Goal: Task Accomplishment & Management: Manage account settings

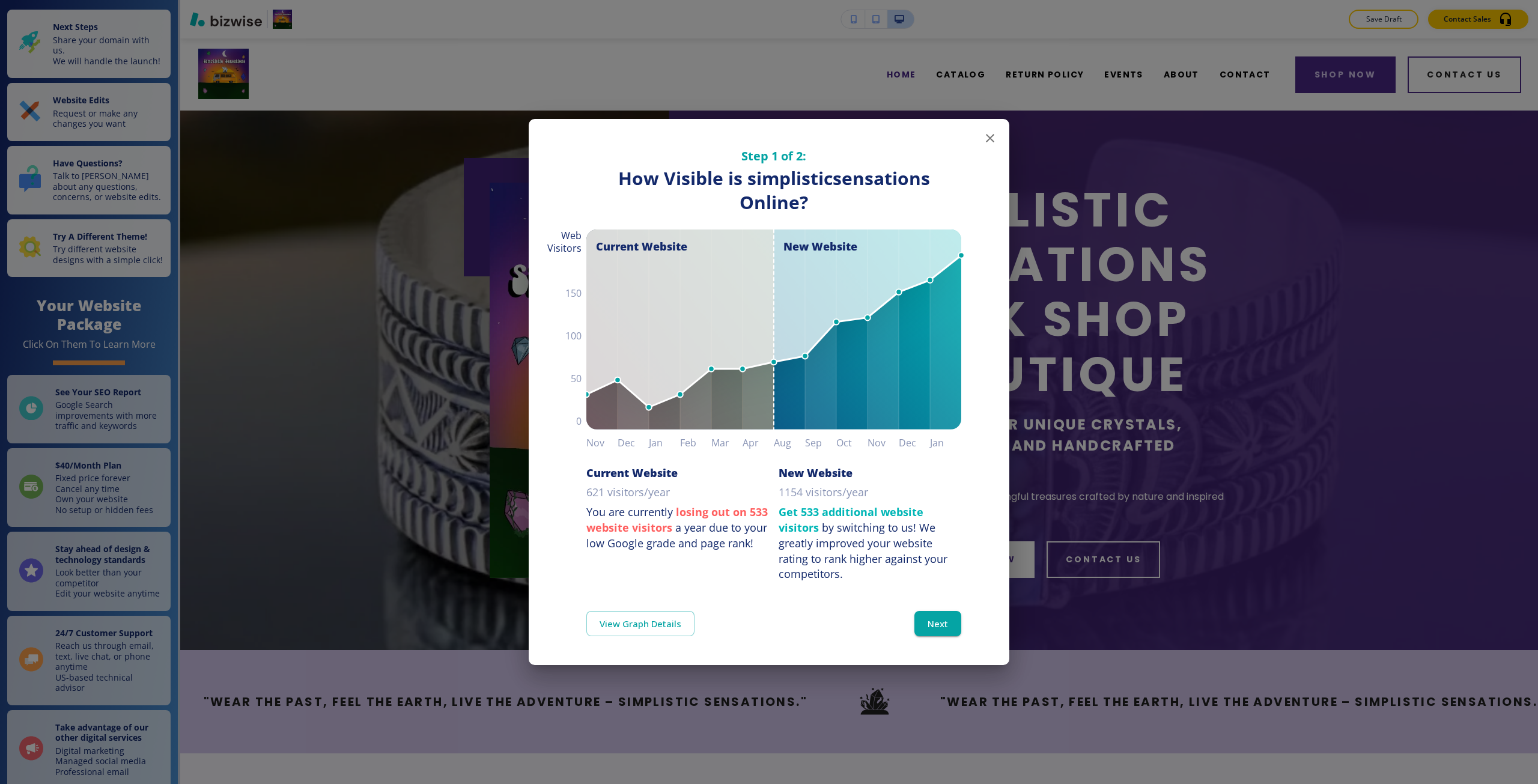
click at [1097, 284] on div "Step 1 of 2: How Visible are You Online? How Visible is simplisticsensations On…" at bounding box center [769, 392] width 1538 height 784
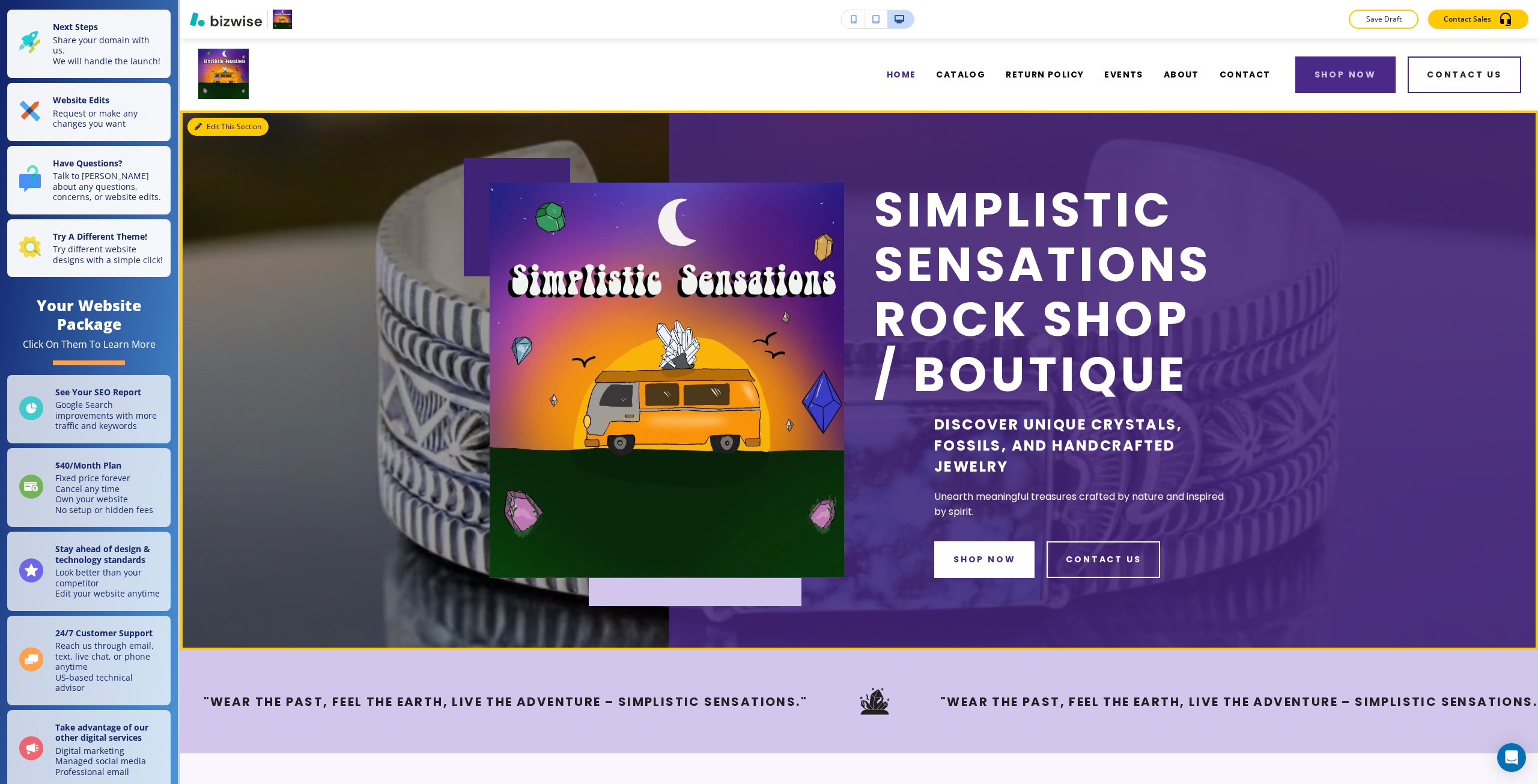
click at [194, 118] on button "Edit This Section" at bounding box center [228, 127] width 81 height 18
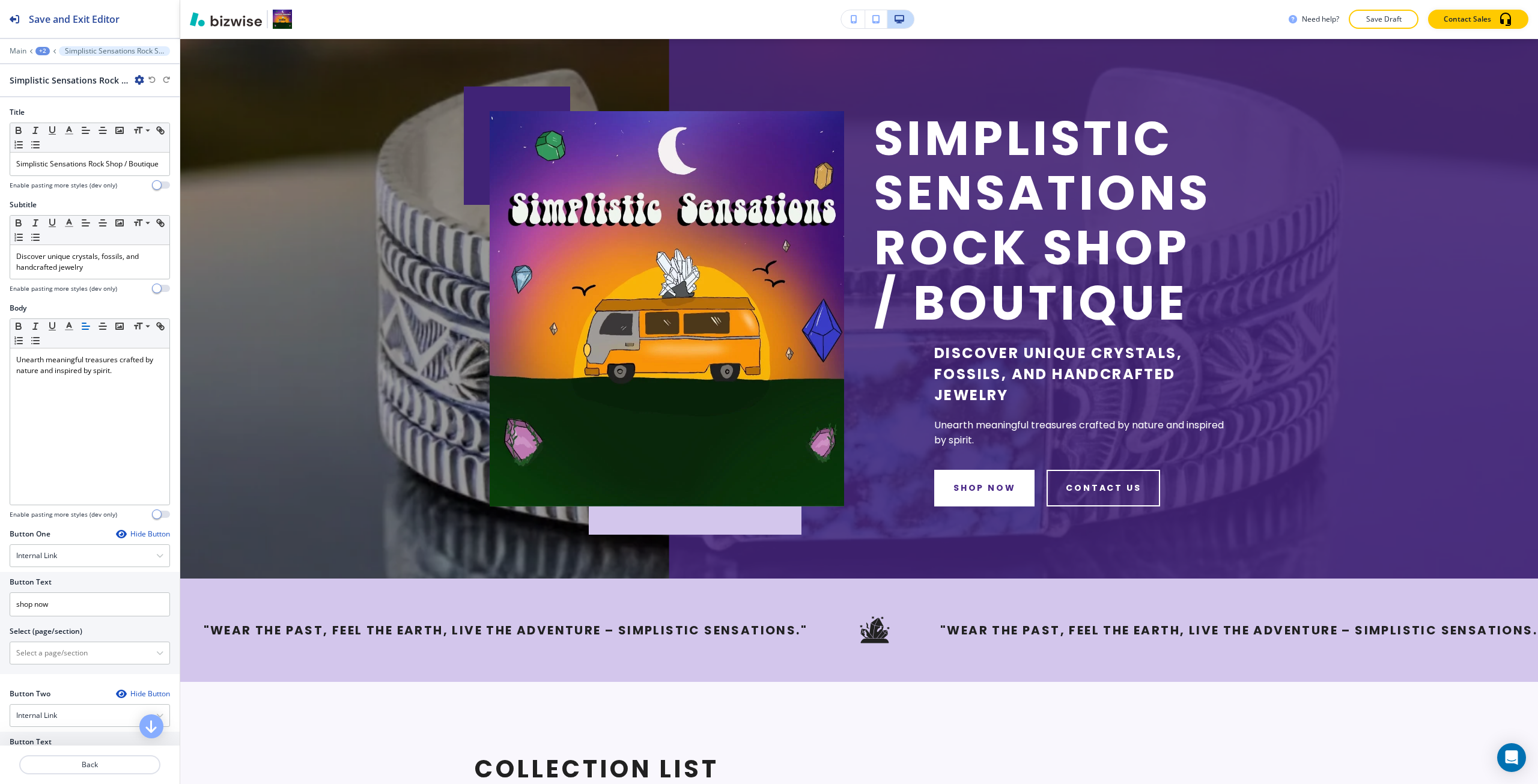
scroll to position [72, 0]
click at [166, 22] on button "Save and Exit Editor" at bounding box center [90, 19] width 180 height 38
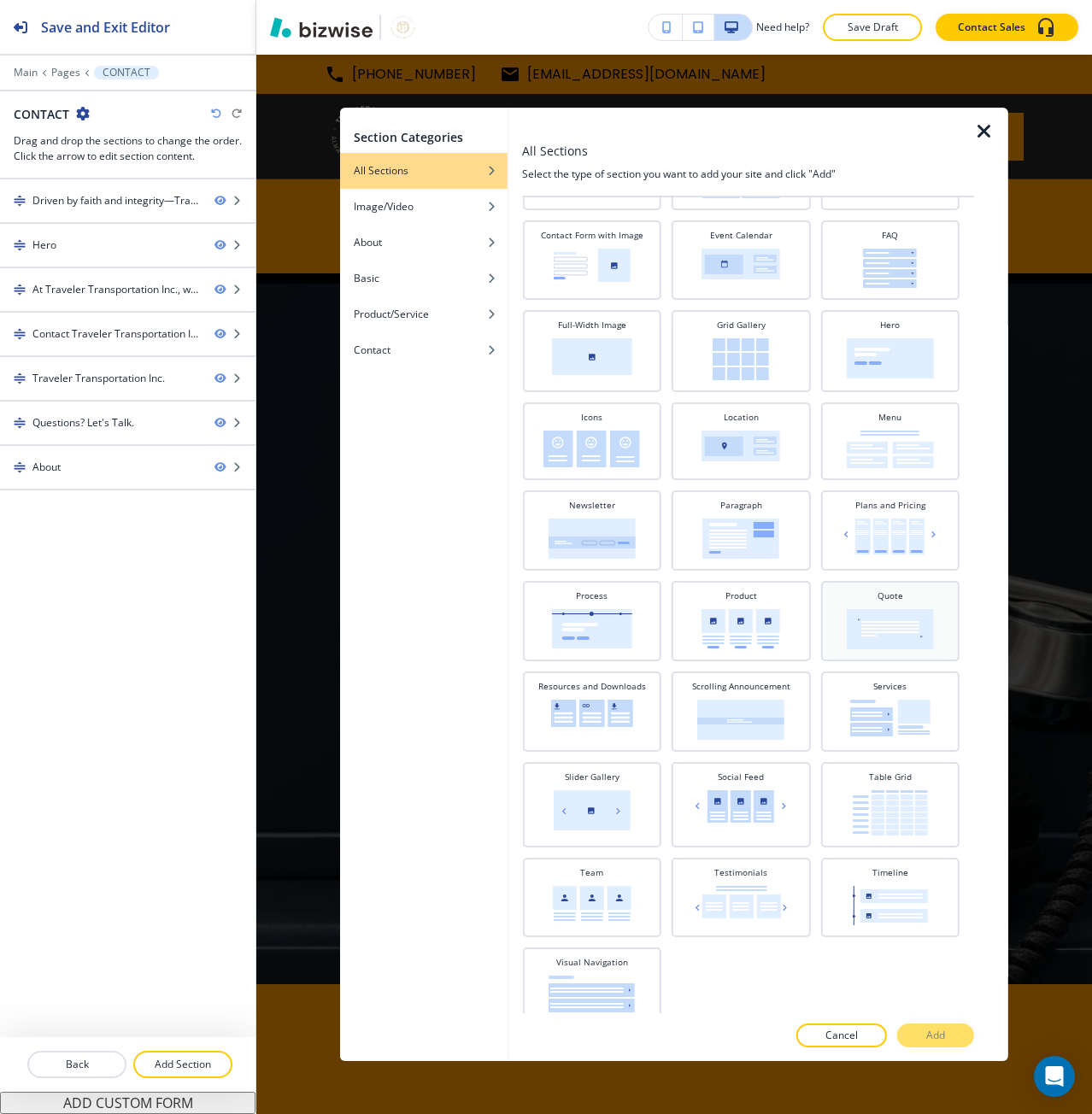
scroll to position [309, 0]
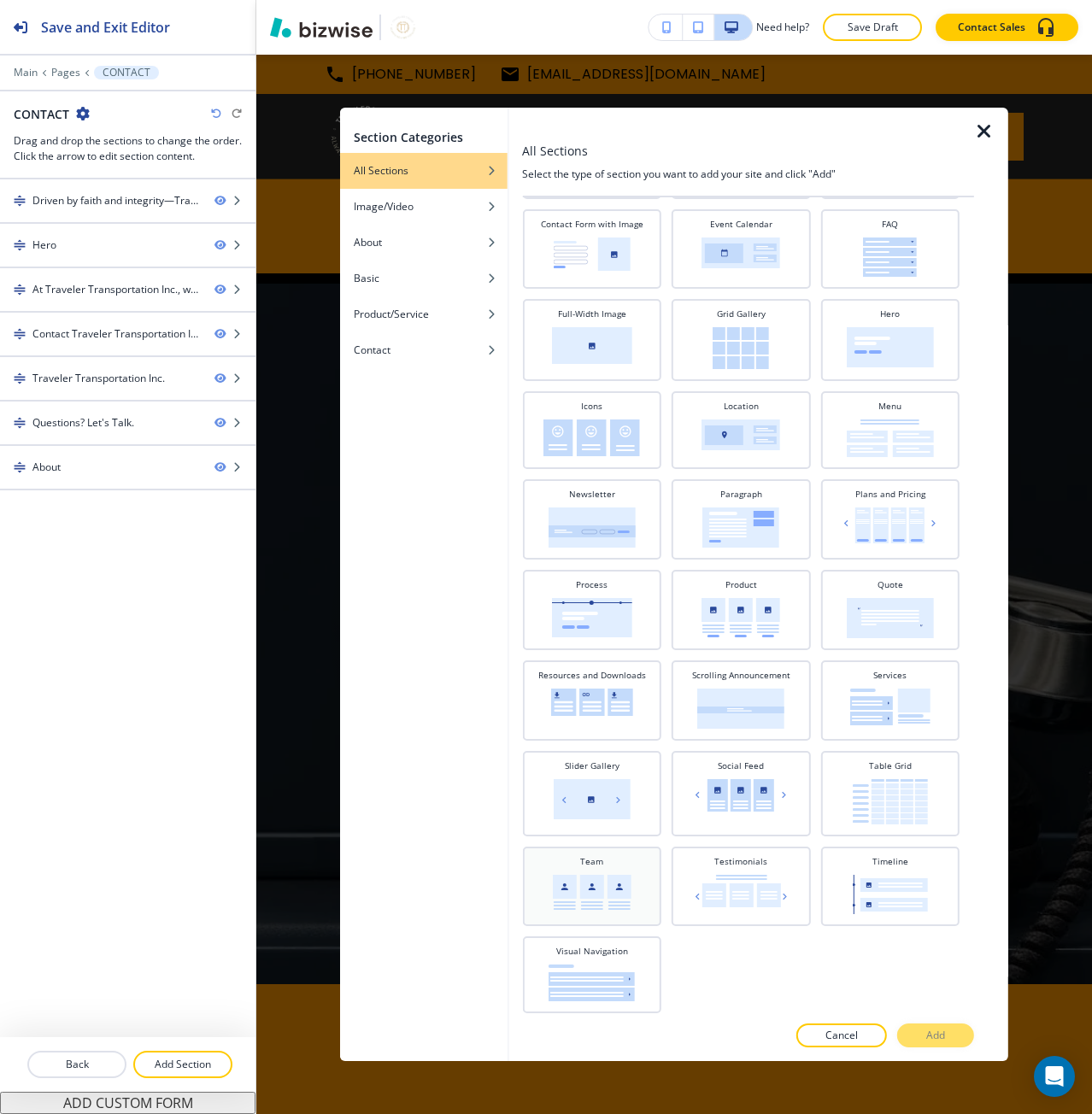
click at [574, 887] on img at bounding box center [592, 892] width 79 height 35
click at [929, 1051] on div at bounding box center [747, 1054] width 452 height 14
click at [929, 1042] on p "Add" at bounding box center [936, 1035] width 19 height 15
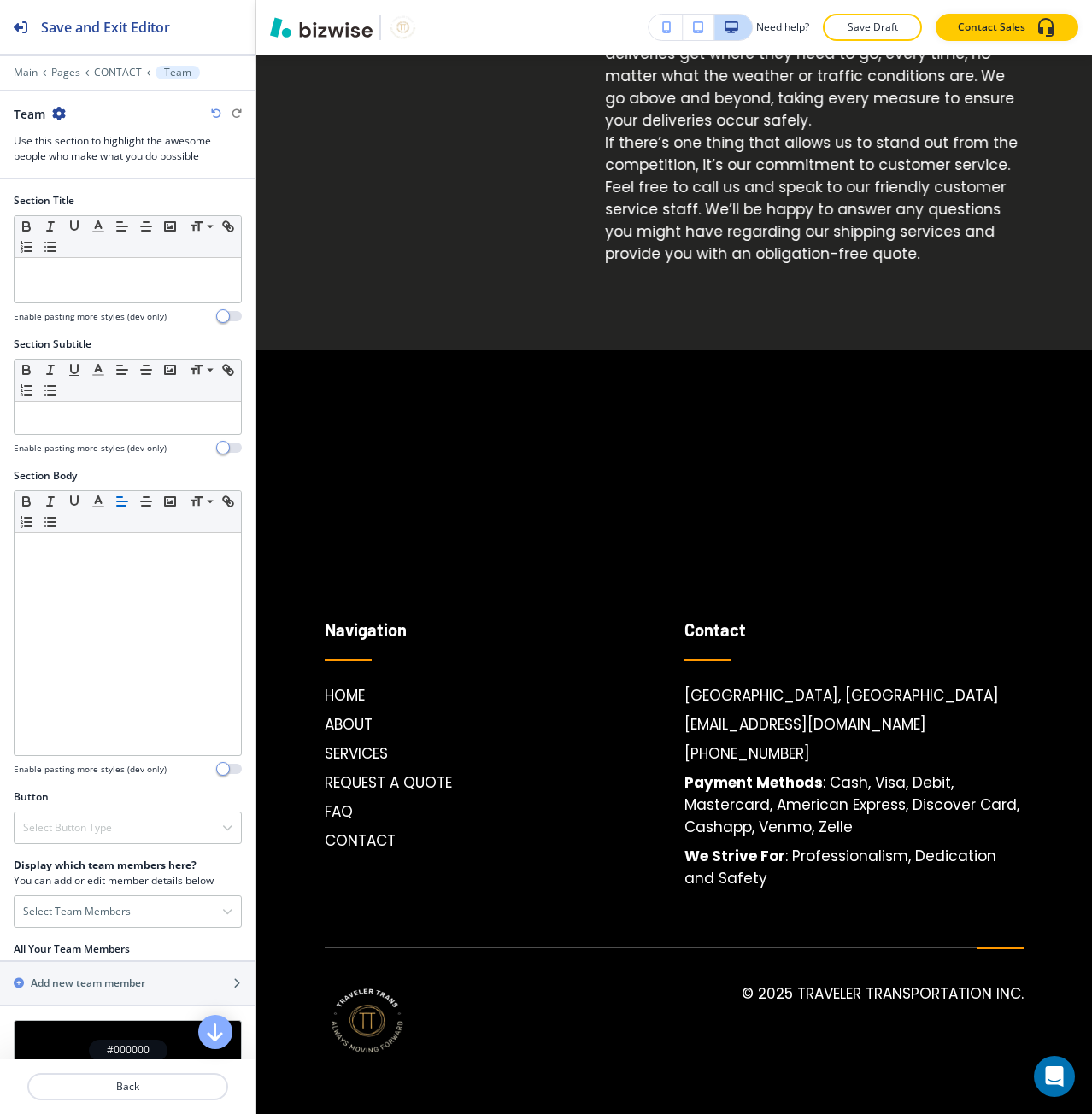
scroll to position [3626, 0]
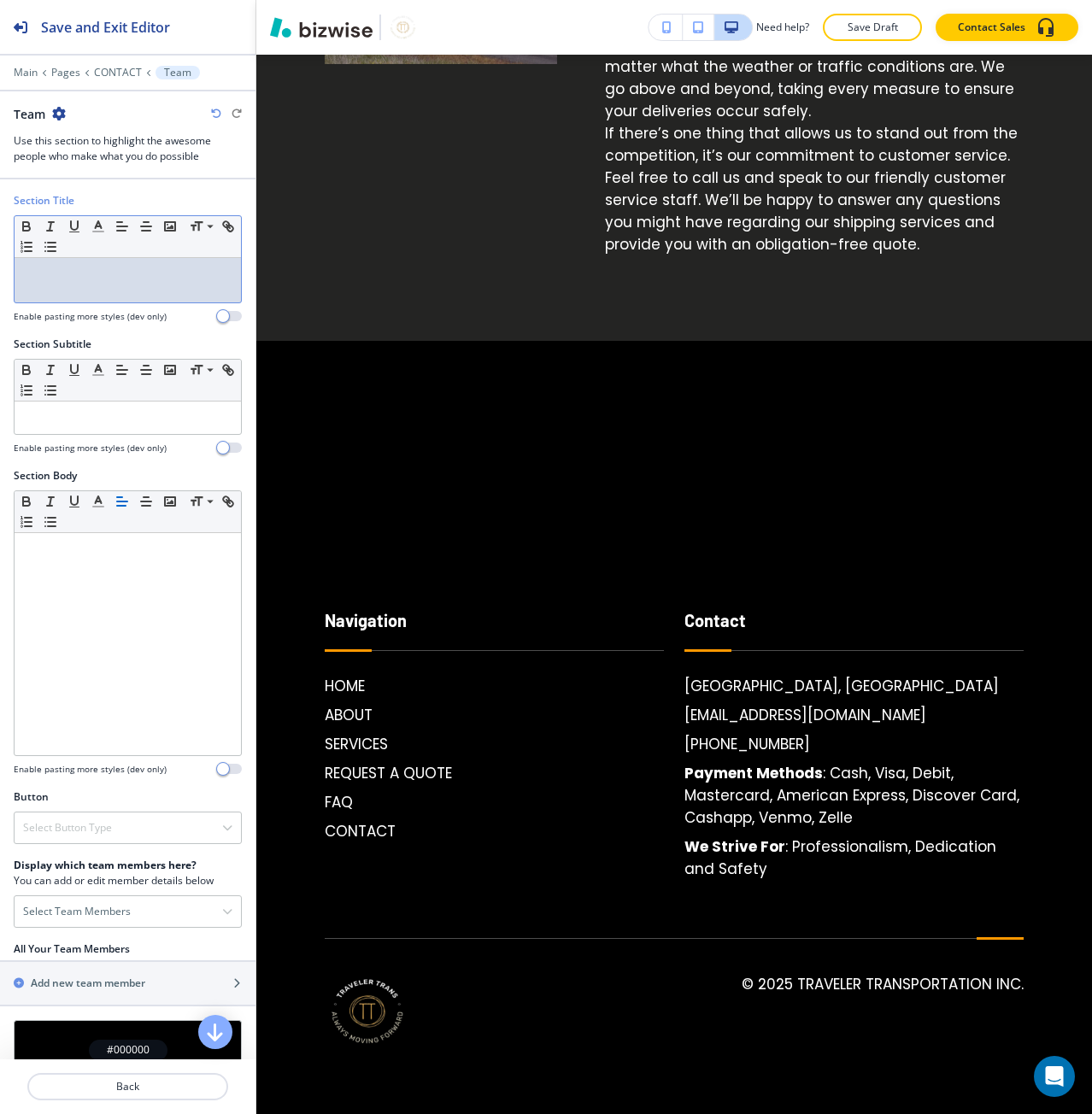
click at [144, 285] on div at bounding box center [127, 280] width 227 height 44
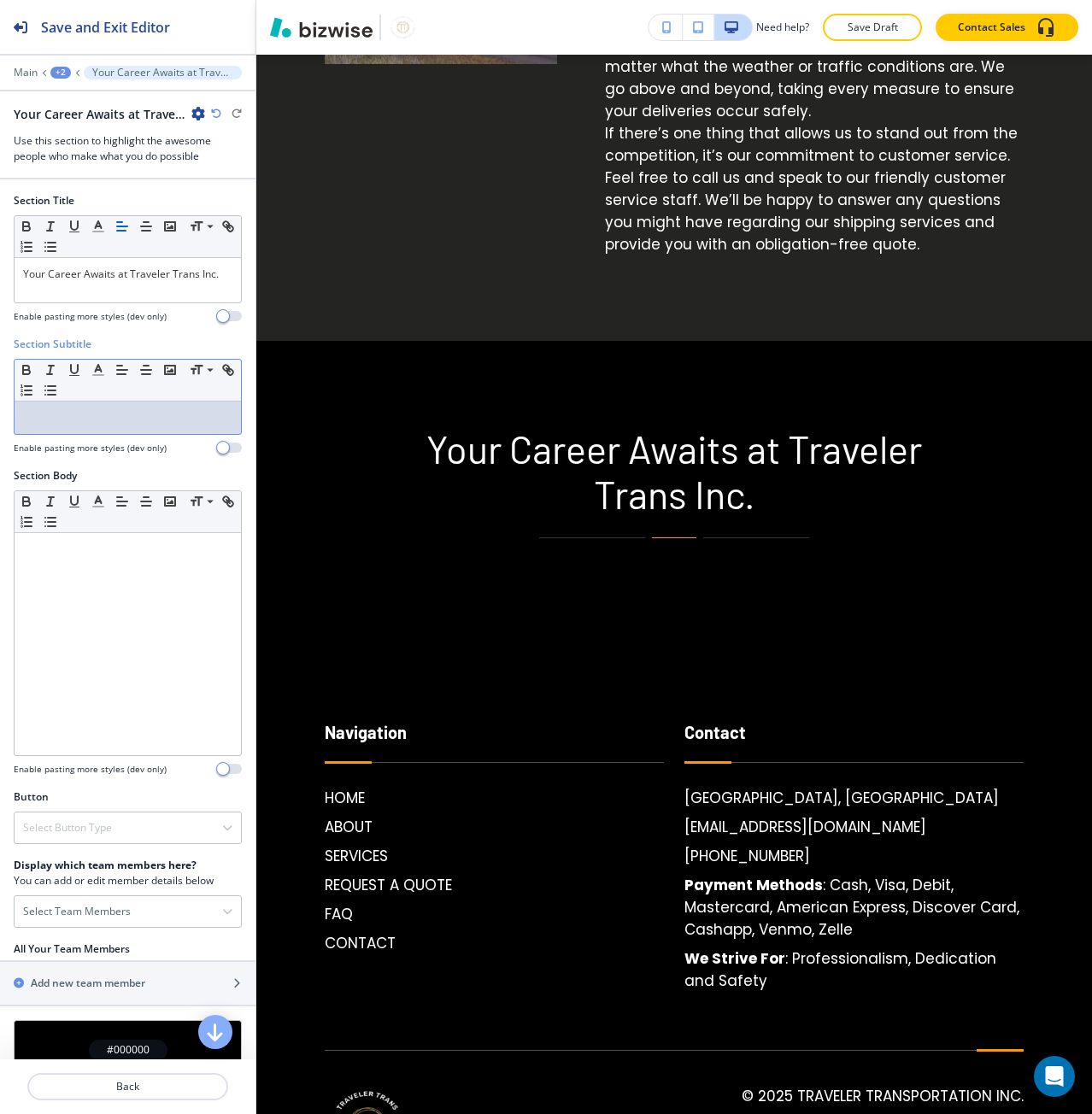
click at [46, 426] on div at bounding box center [127, 418] width 227 height 32
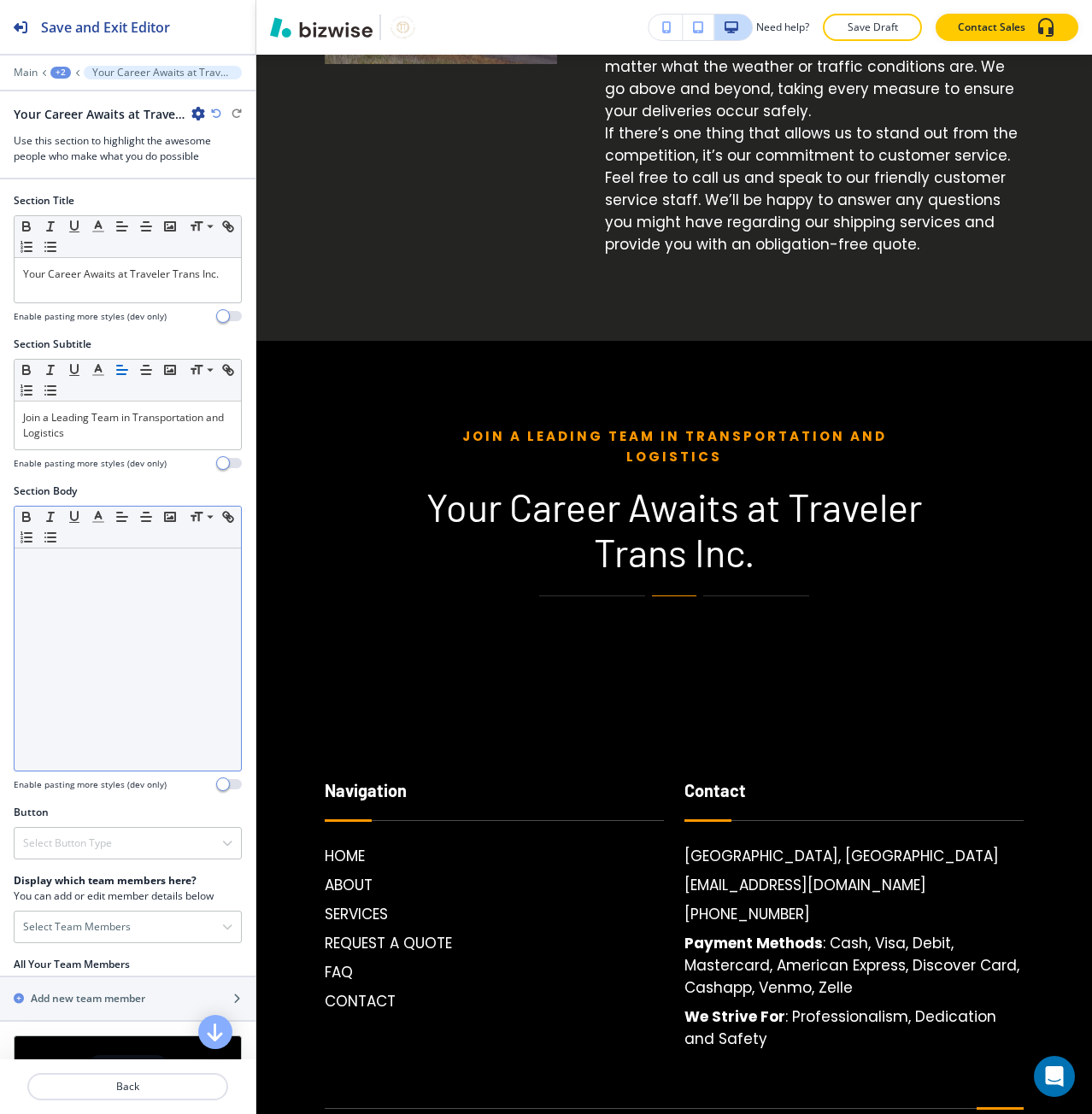
click at [30, 660] on div at bounding box center [127, 659] width 227 height 222
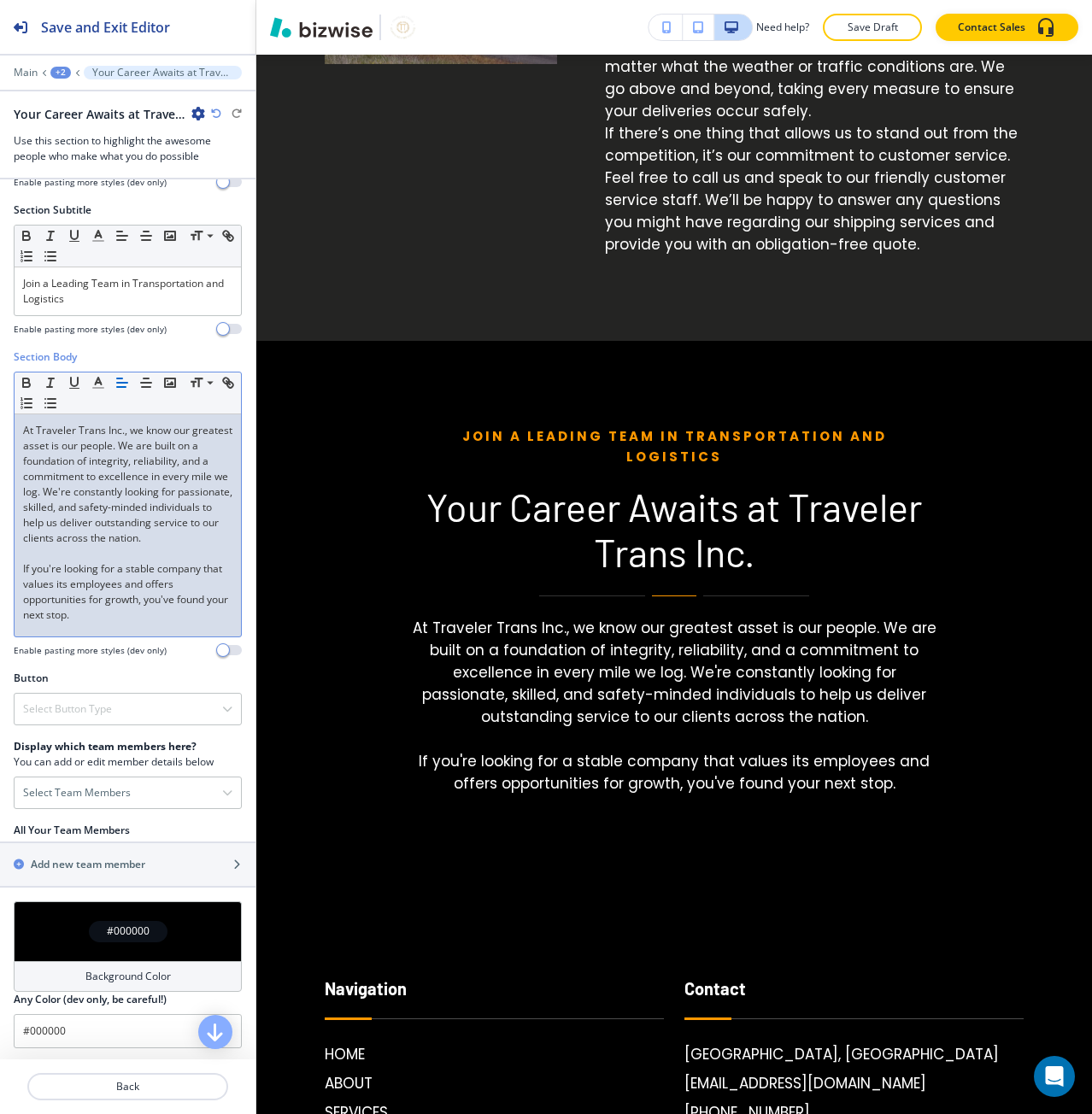
scroll to position [137, 0]
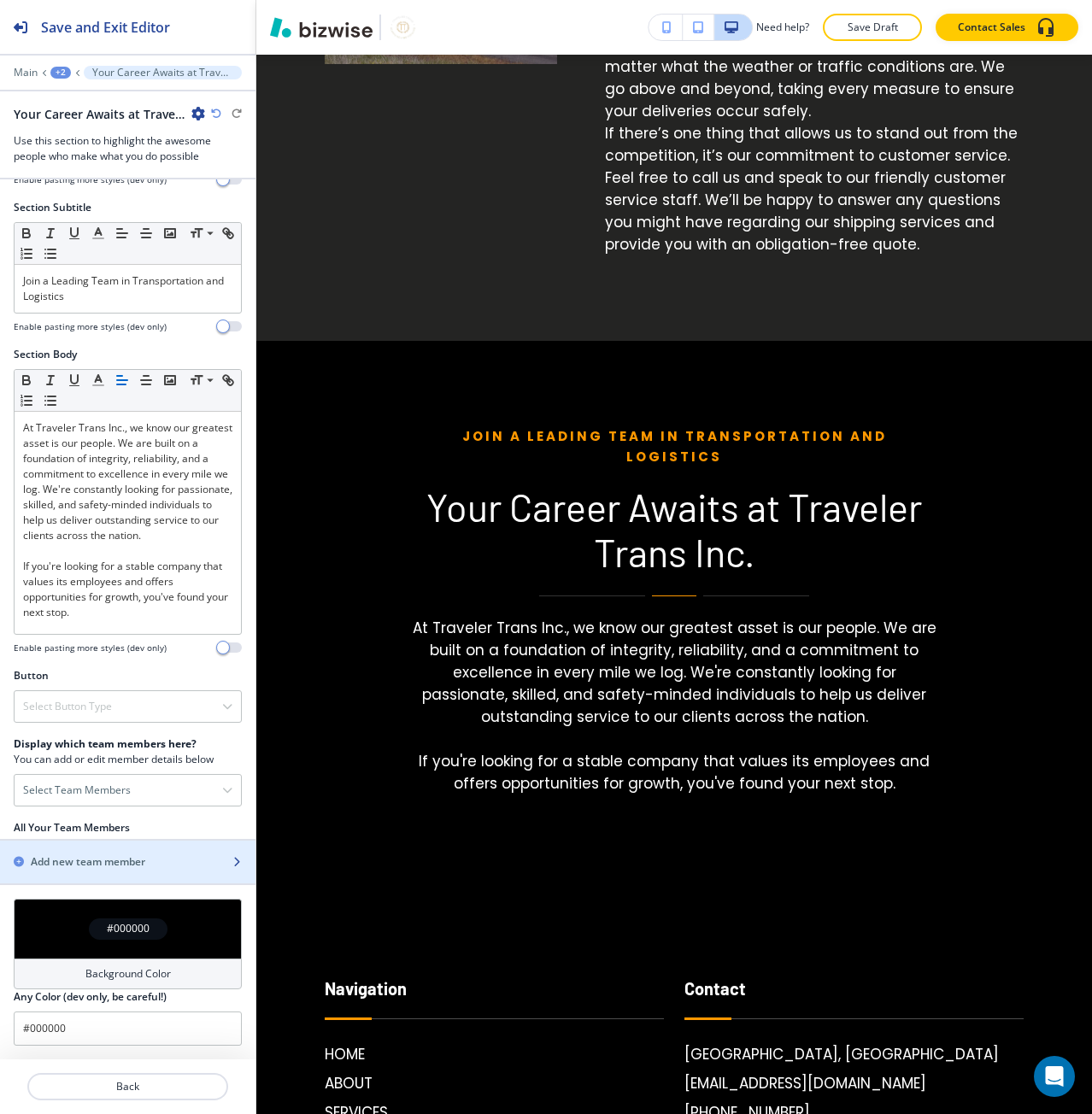
click at [95, 858] on h2 "Add new team member" at bounding box center [88, 862] width 115 height 15
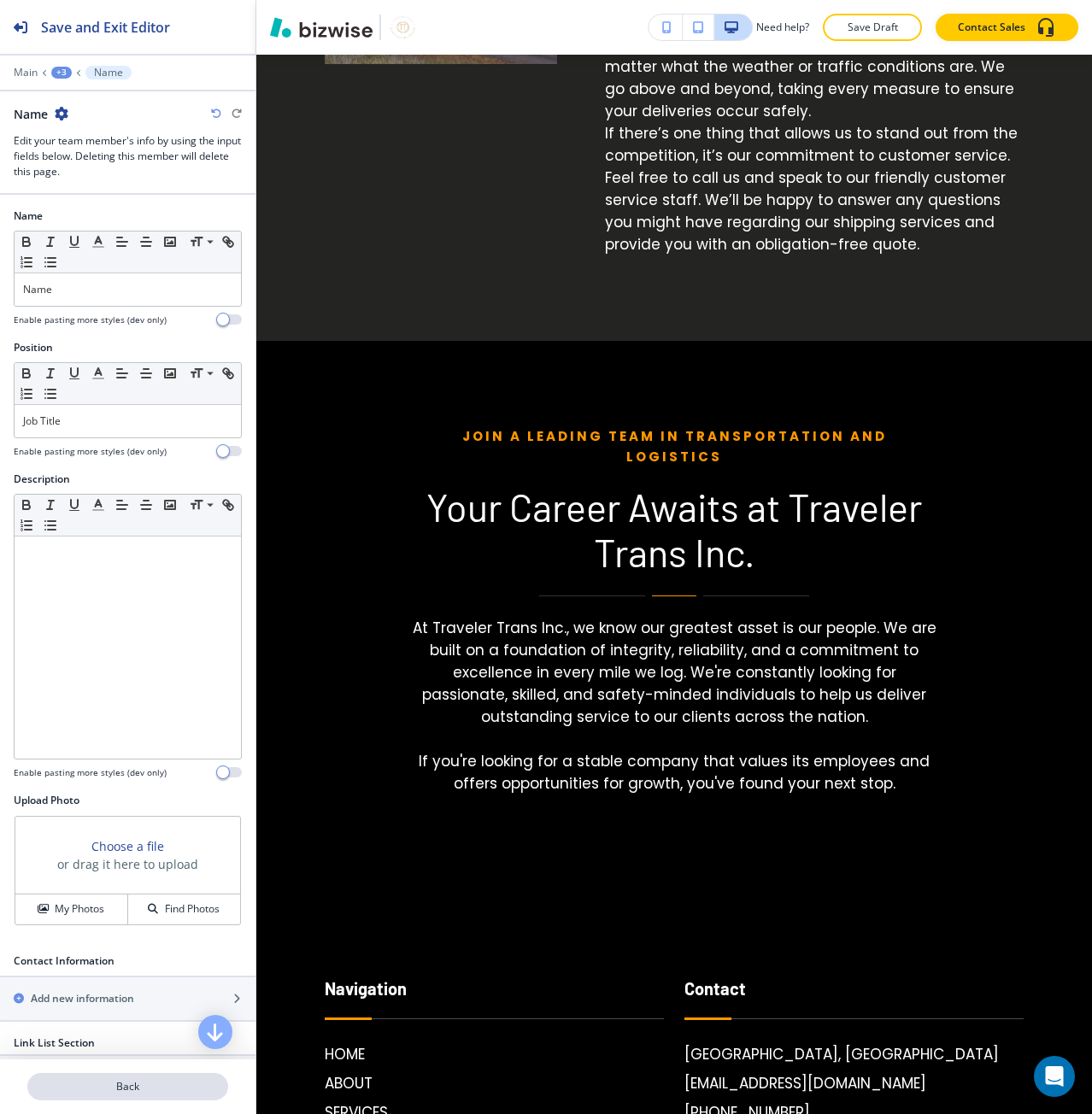
click at [151, 1097] on button "Back" at bounding box center [127, 1087] width 201 height 27
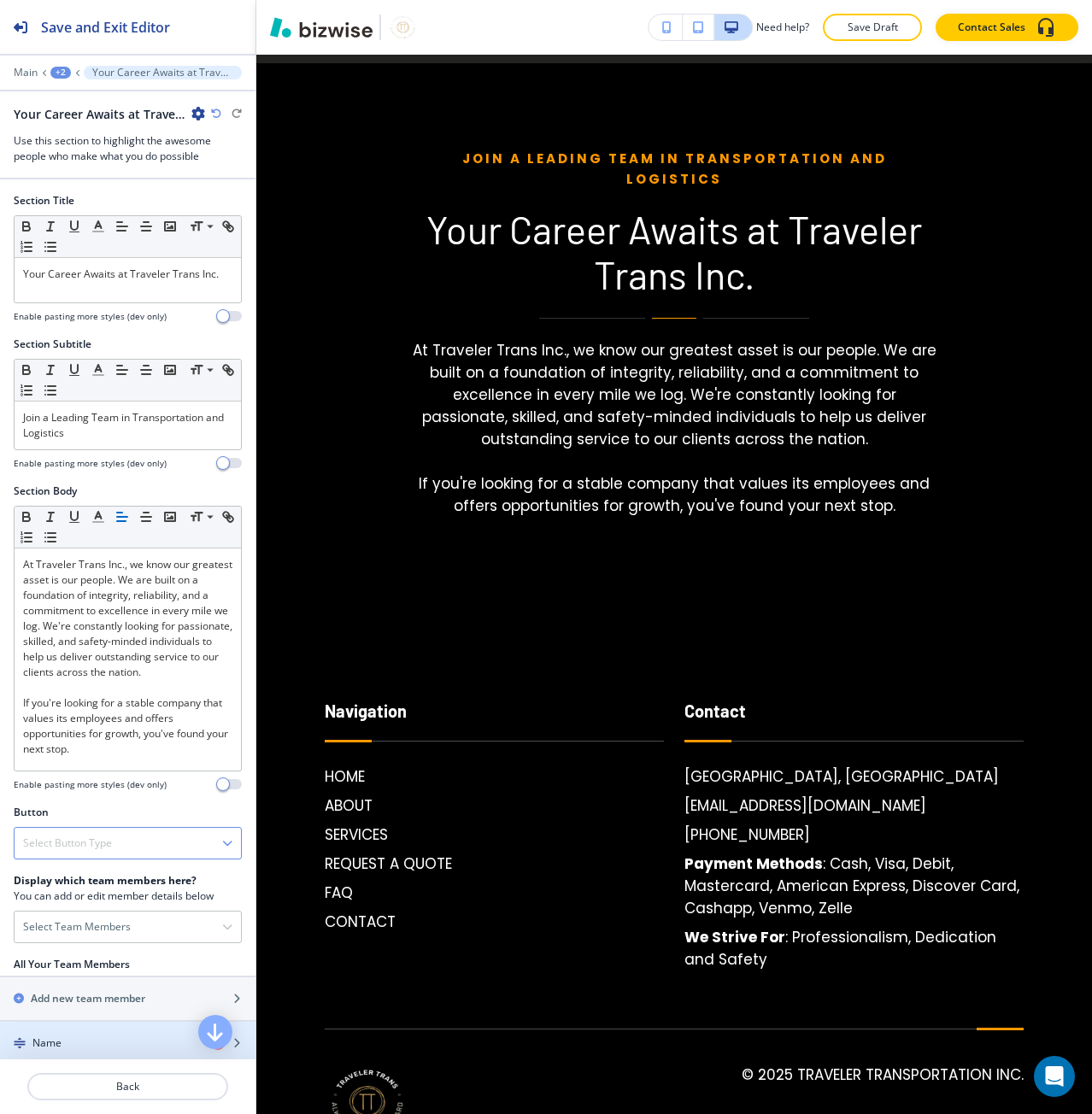
scroll to position [3912, 0]
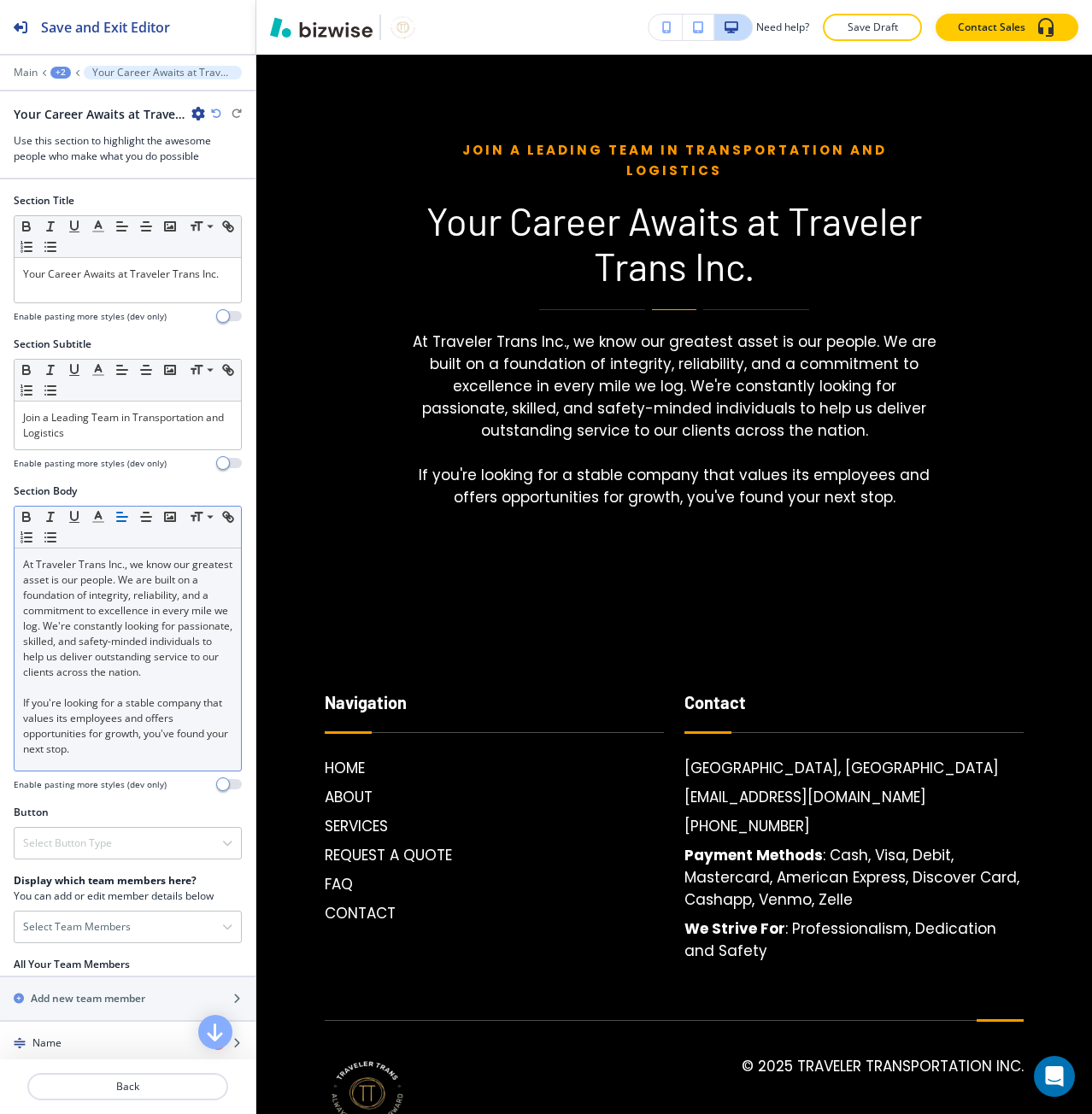
click at [121, 761] on div "At Traveler Trans Inc., we know our greatest asset is our people. We are built …" at bounding box center [127, 659] width 227 height 222
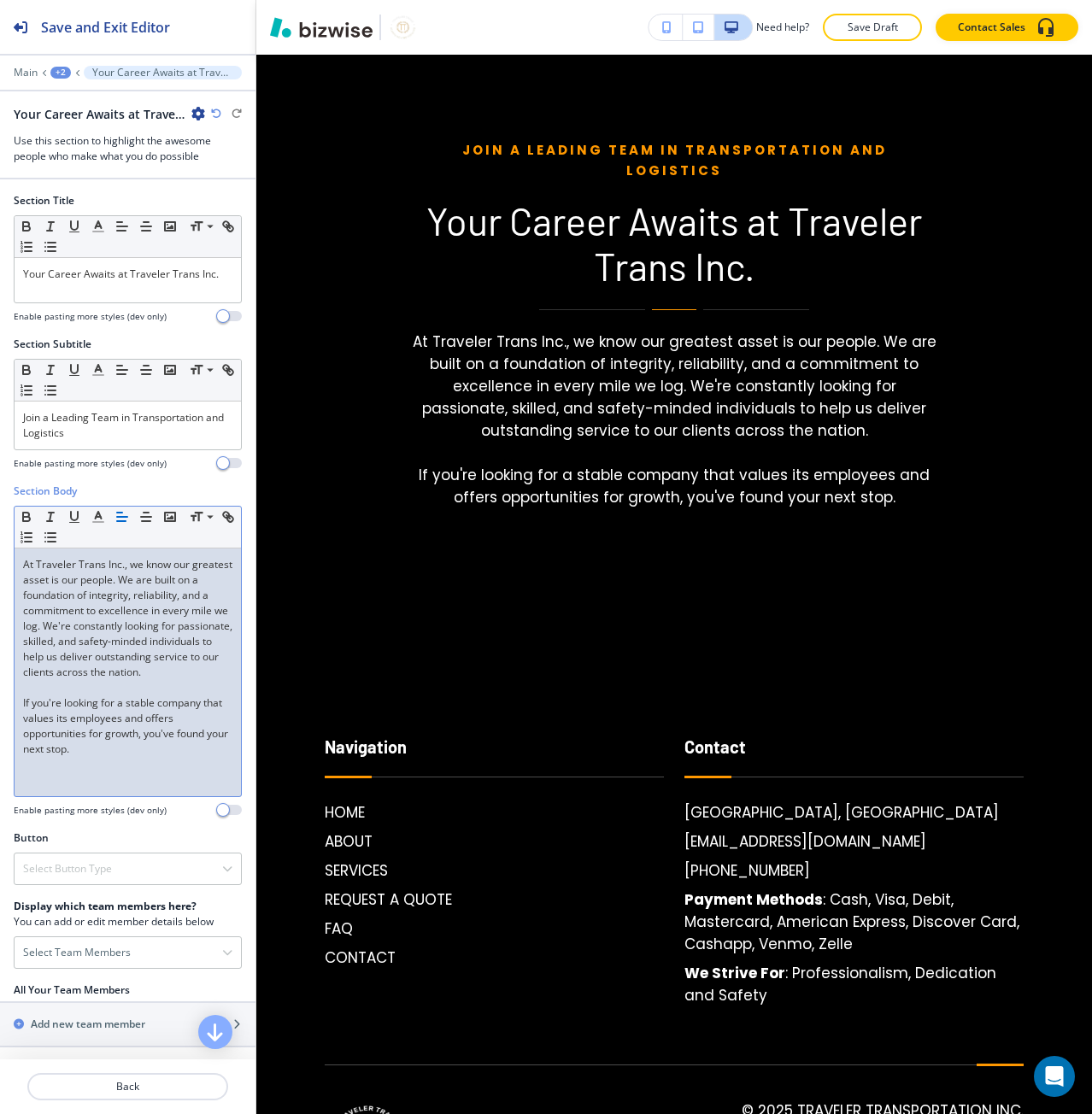
scroll to position [0, 0]
click at [26, 778] on p "We Are Currently Hiring In These Key Areas:" at bounding box center [127, 780] width 210 height 15
drag, startPoint x: 26, startPoint y: 778, endPoint x: 63, endPoint y: 793, distance: 39.9
click at [63, 787] on p "We Are Currently Hiring In These Key Areas:" at bounding box center [127, 780] width 210 height 15
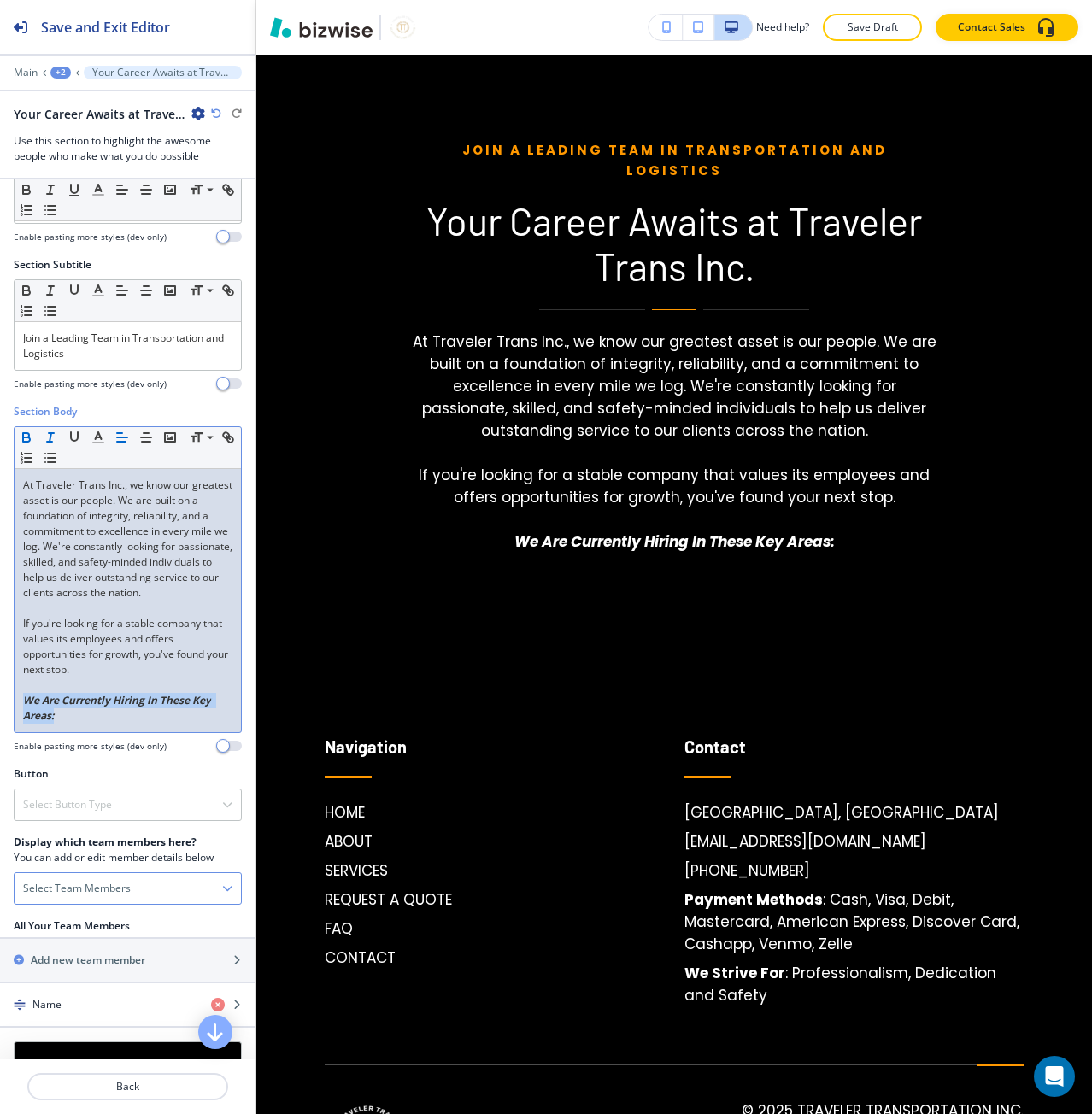
scroll to position [85, 0]
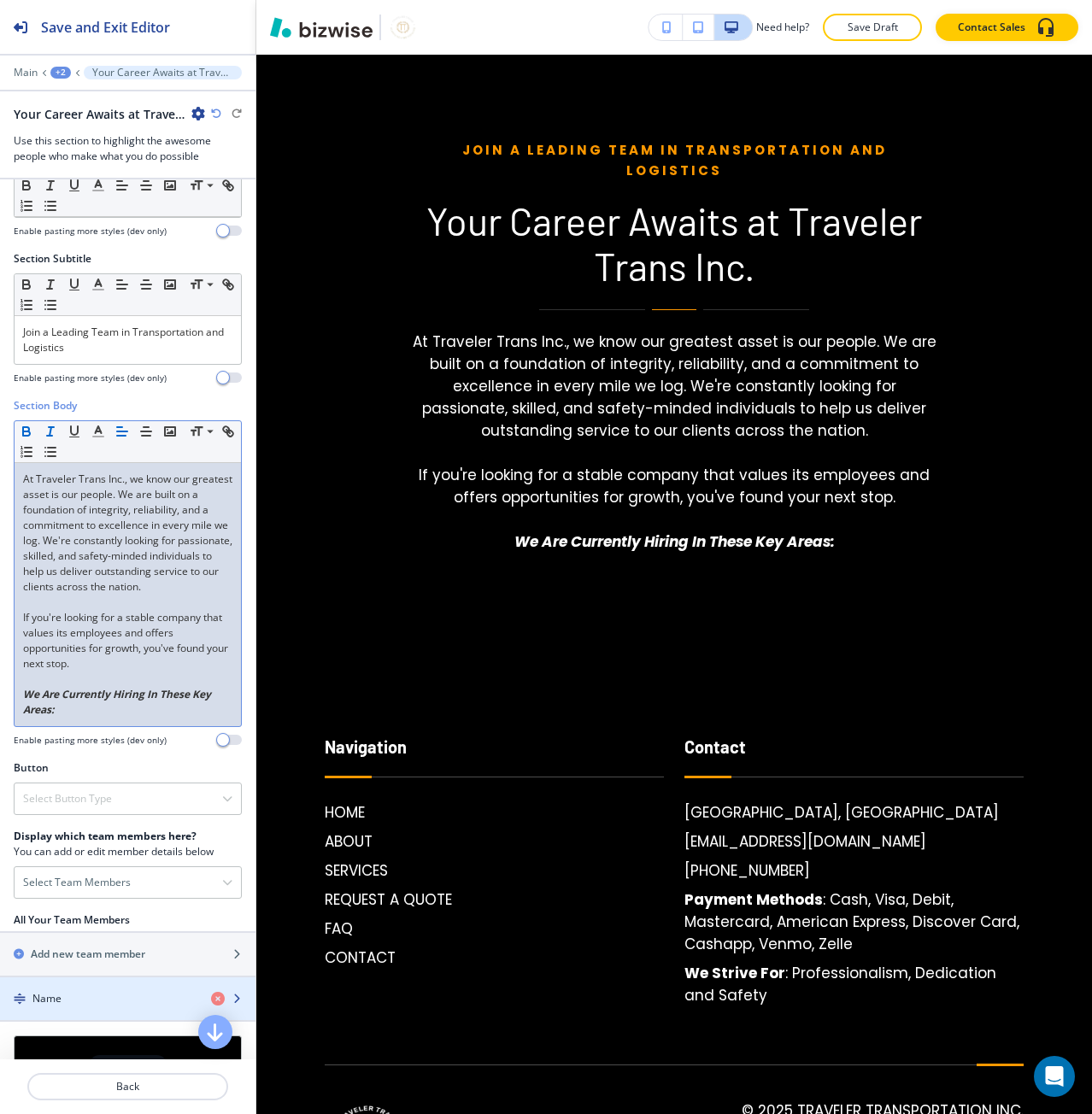
click at [95, 985] on div "button" at bounding box center [127, 984] width 256 height 14
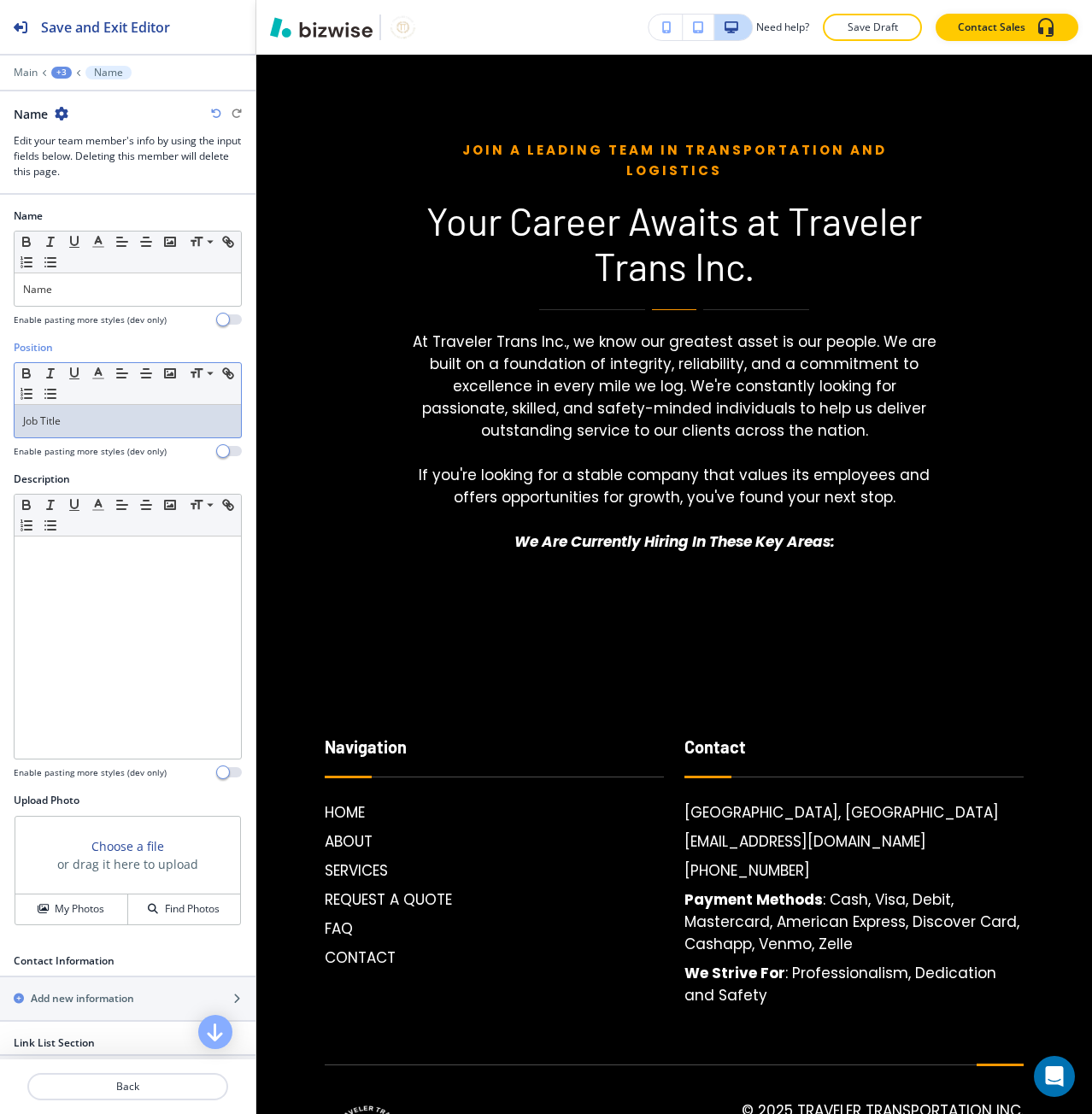
click at [42, 421] on p "Job Title" at bounding box center [127, 421] width 210 height 15
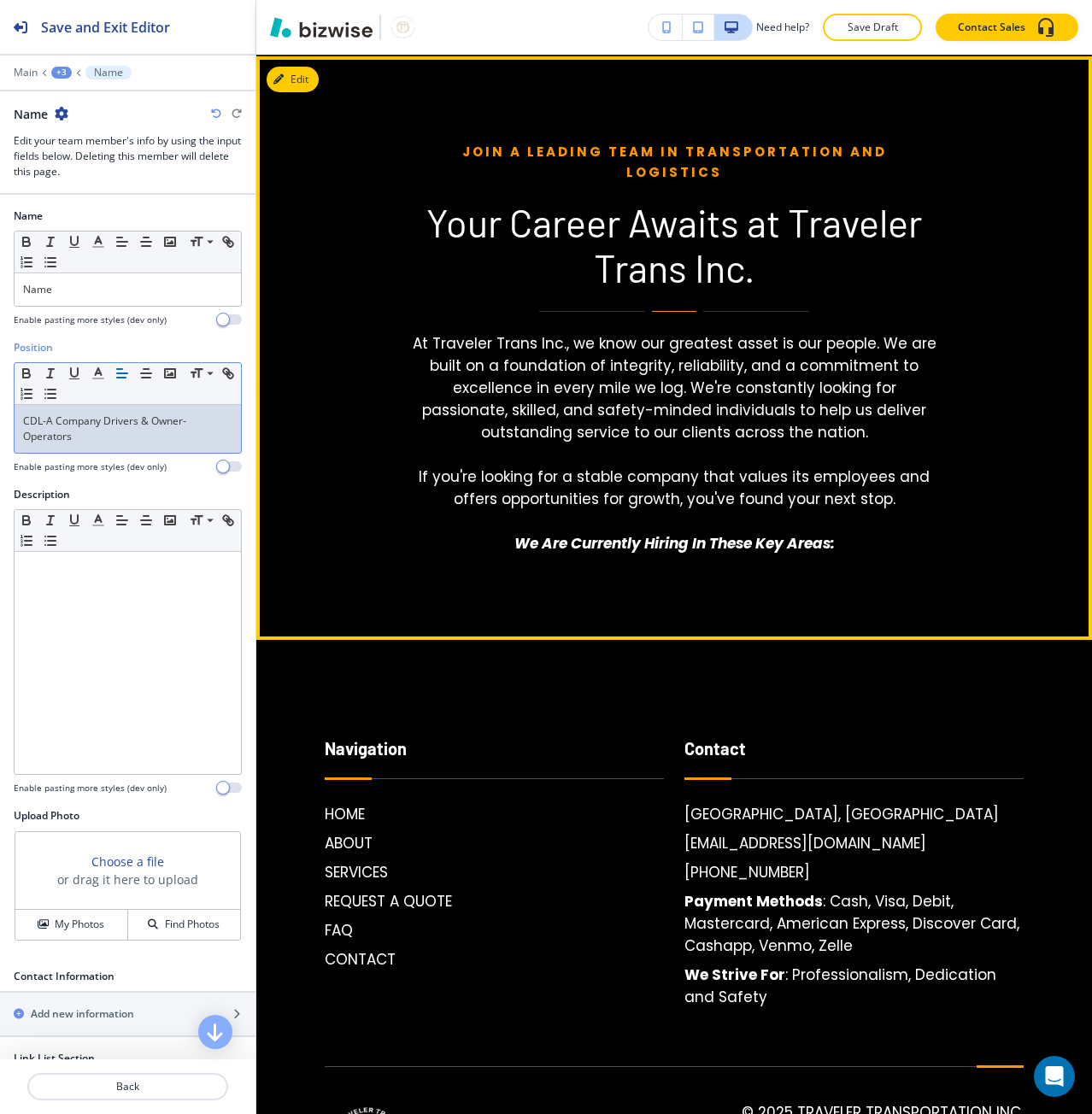
scroll to position [3912, 0]
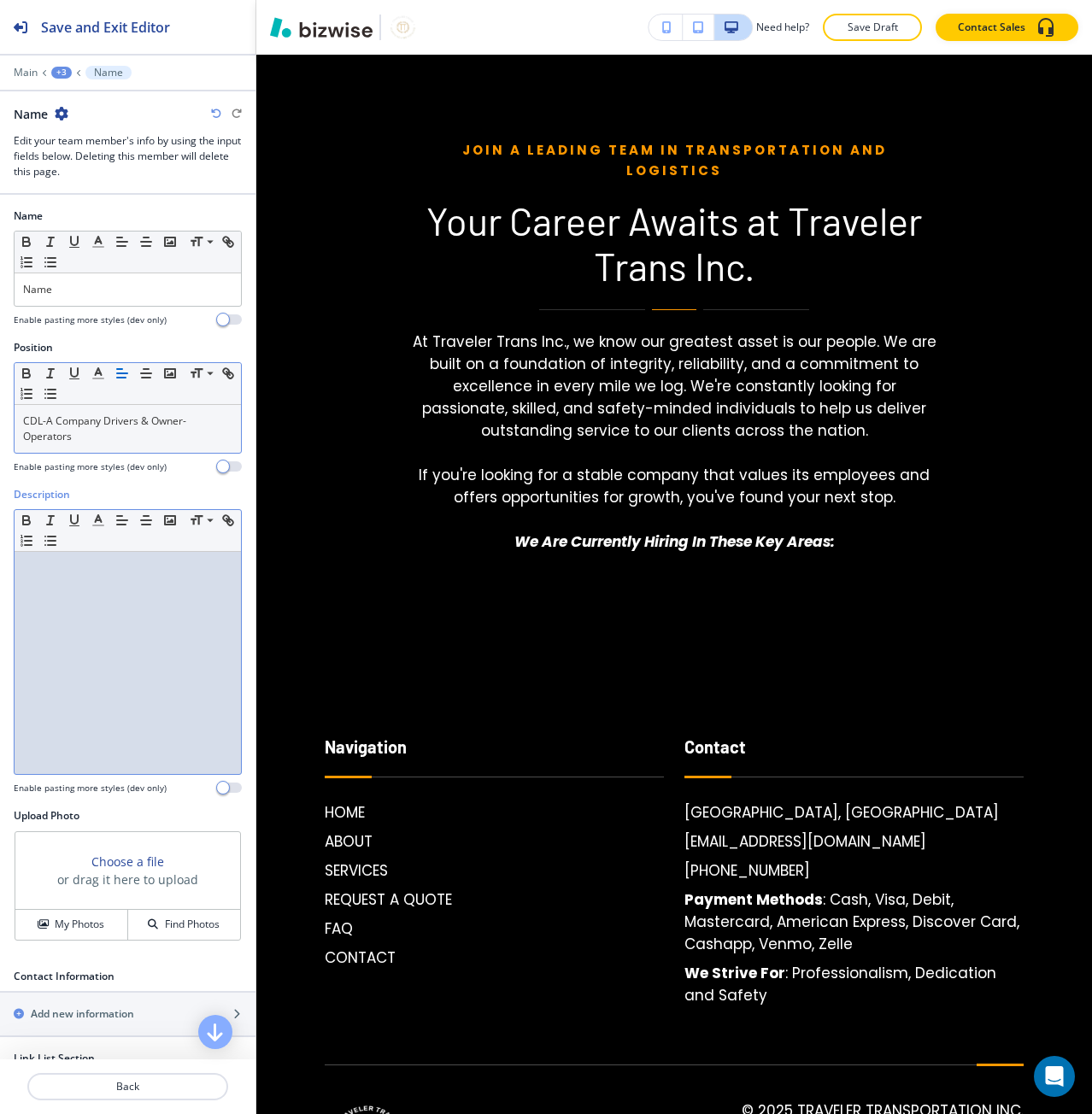
click at [109, 591] on div at bounding box center [127, 663] width 227 height 222
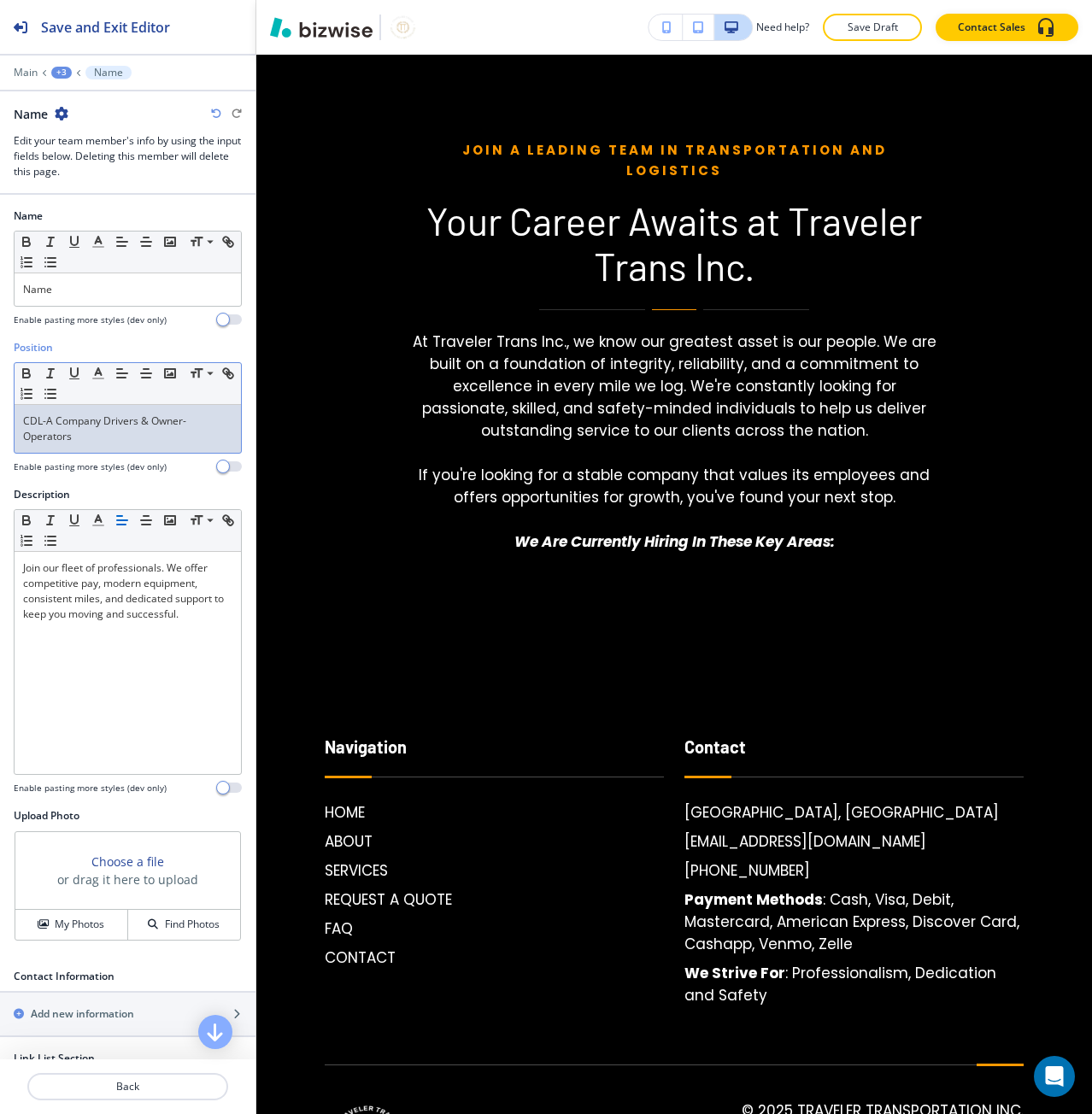
click at [55, 414] on p "CDL-A Company Drivers & Owner-Operators" at bounding box center [127, 429] width 210 height 31
copy p "CDL-A Company Drivers & Owner-Operators"
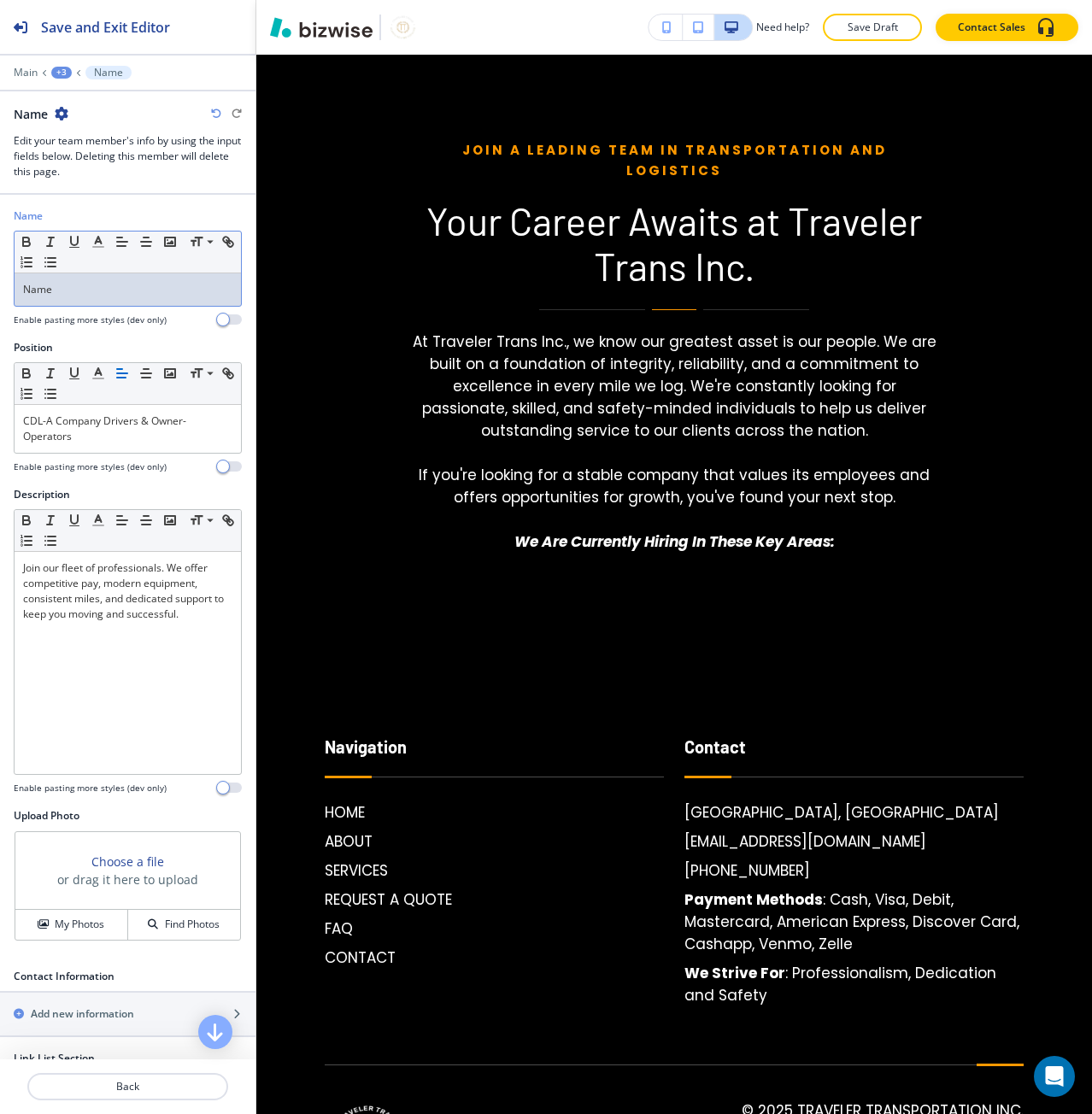
click at [62, 289] on p "Name" at bounding box center [127, 290] width 210 height 15
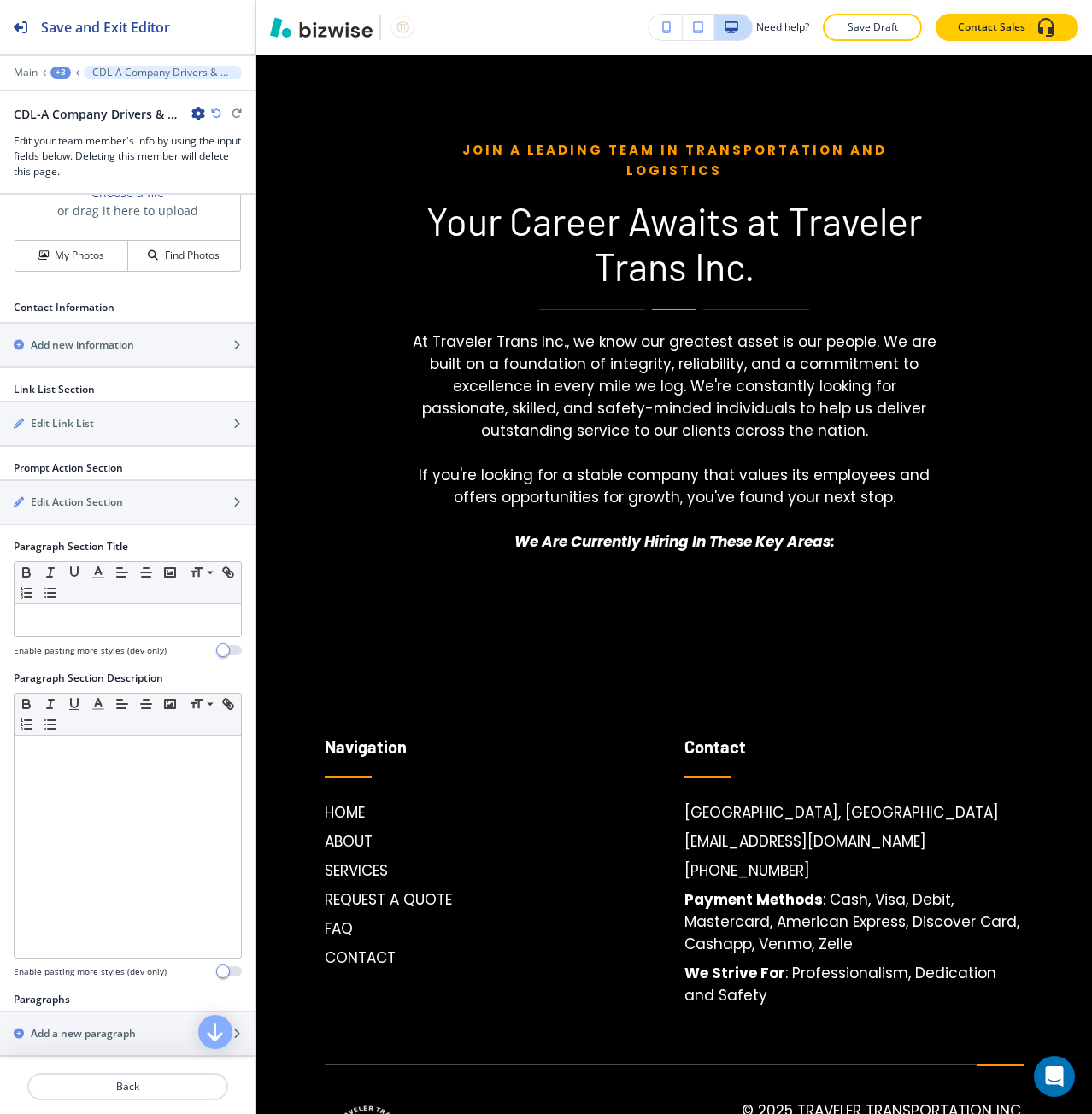
scroll to position [695, 0]
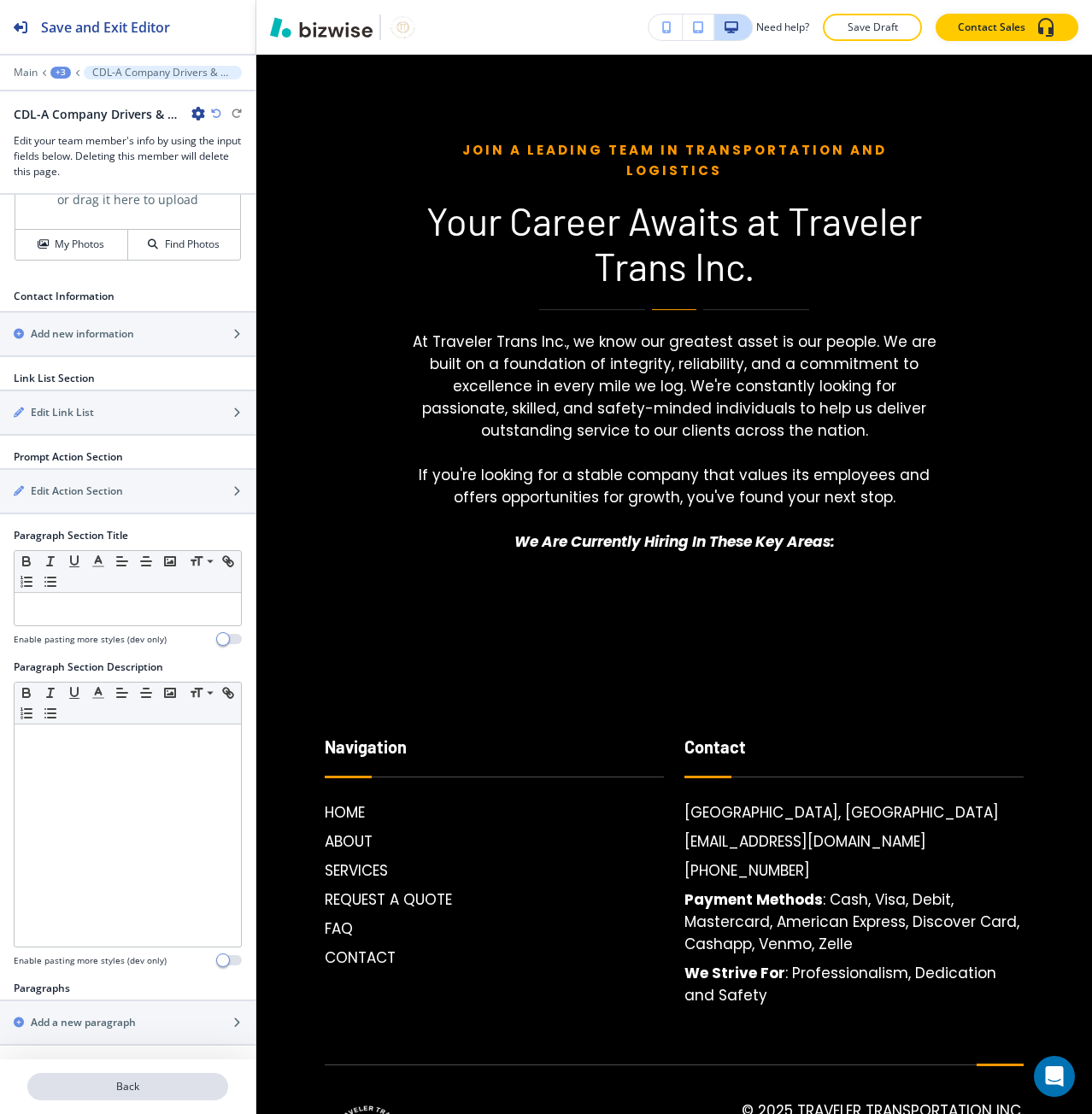
click at [112, 1079] on p "Back" at bounding box center [127, 1087] width 198 height 15
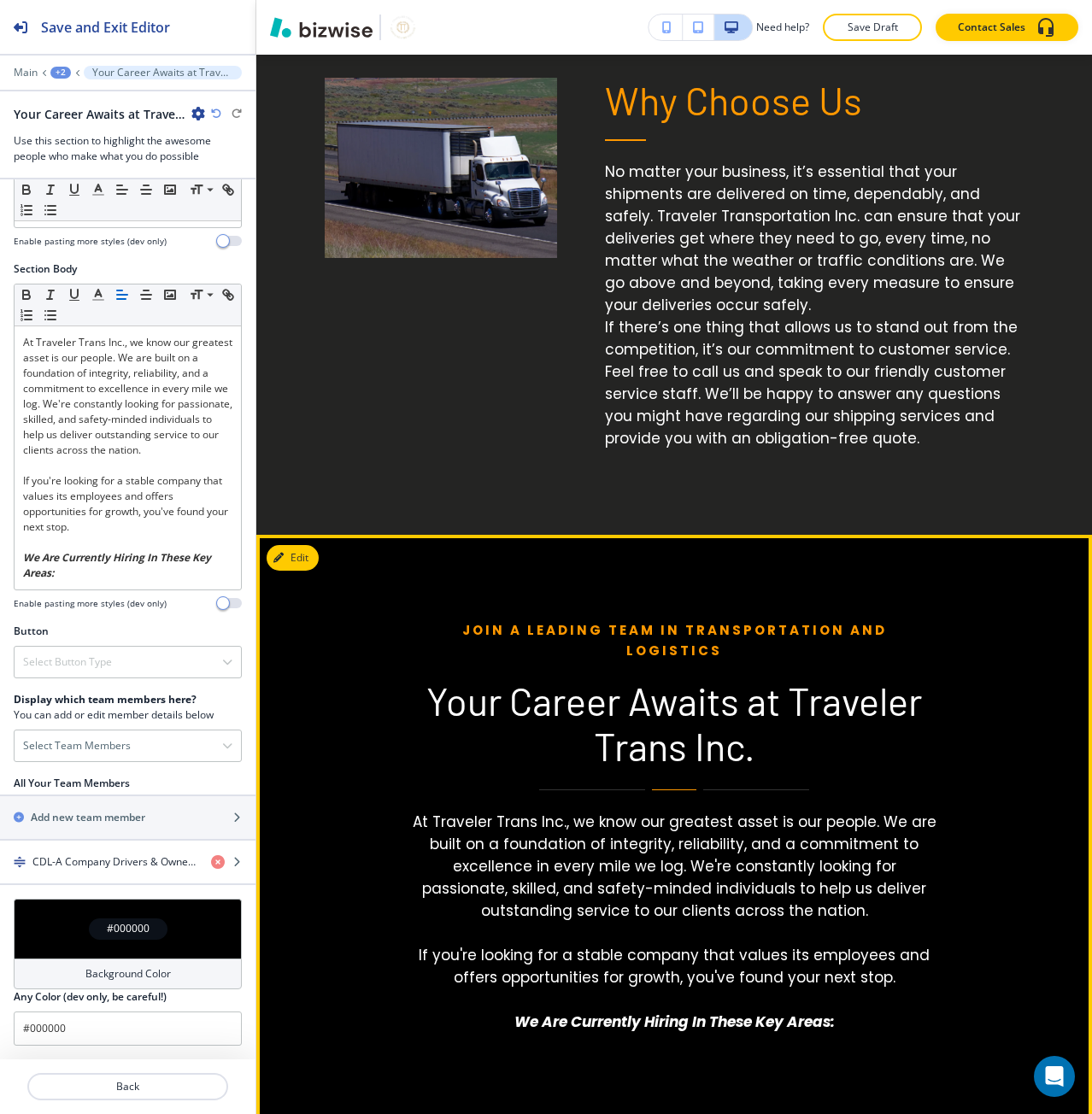
scroll to position [3400, 0]
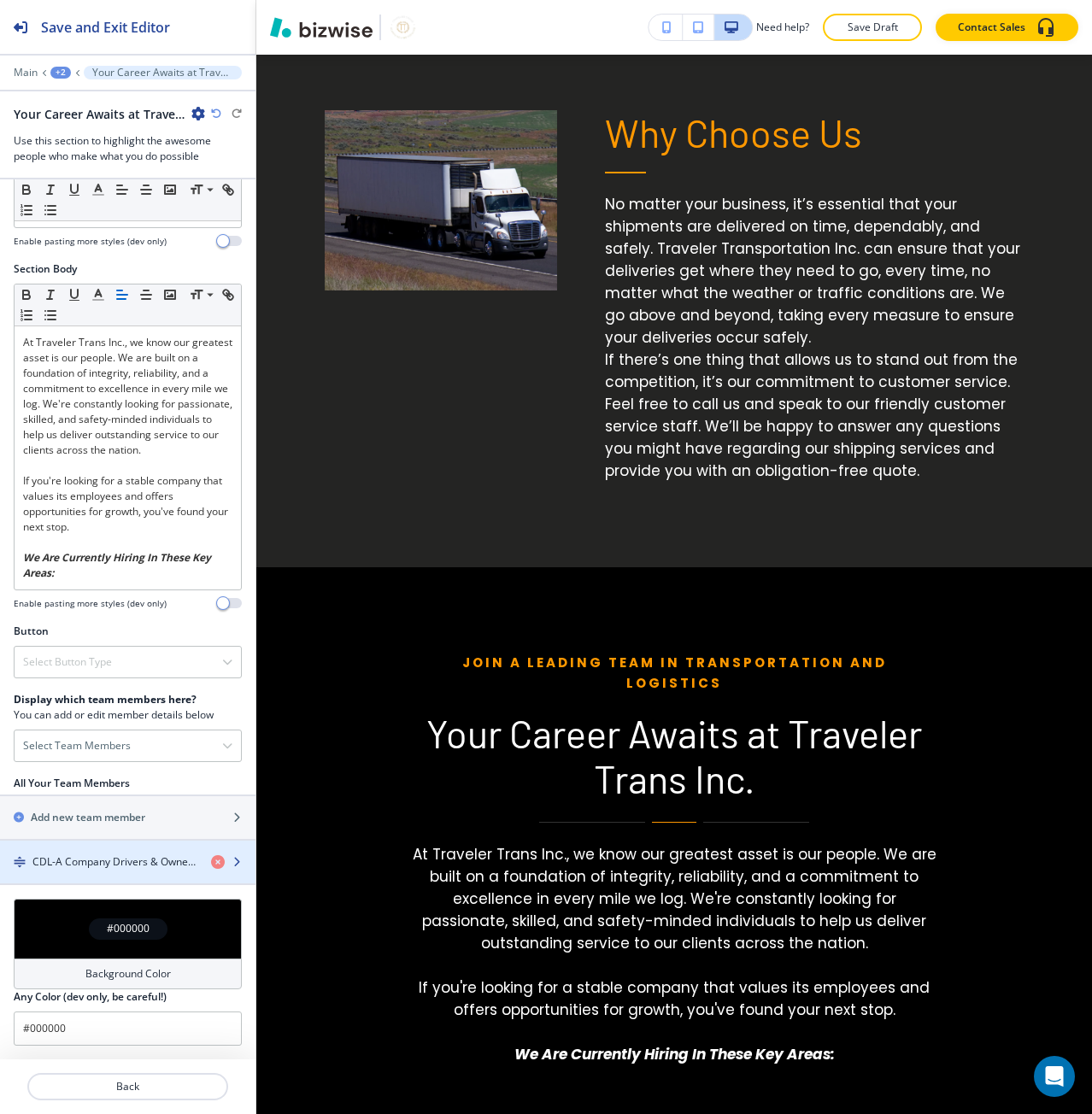
click at [49, 869] on div "button" at bounding box center [127, 876] width 256 height 14
click at [64, 866] on h4 "CDL-A Company Drivers & Owner-Operators" at bounding box center [115, 862] width 165 height 15
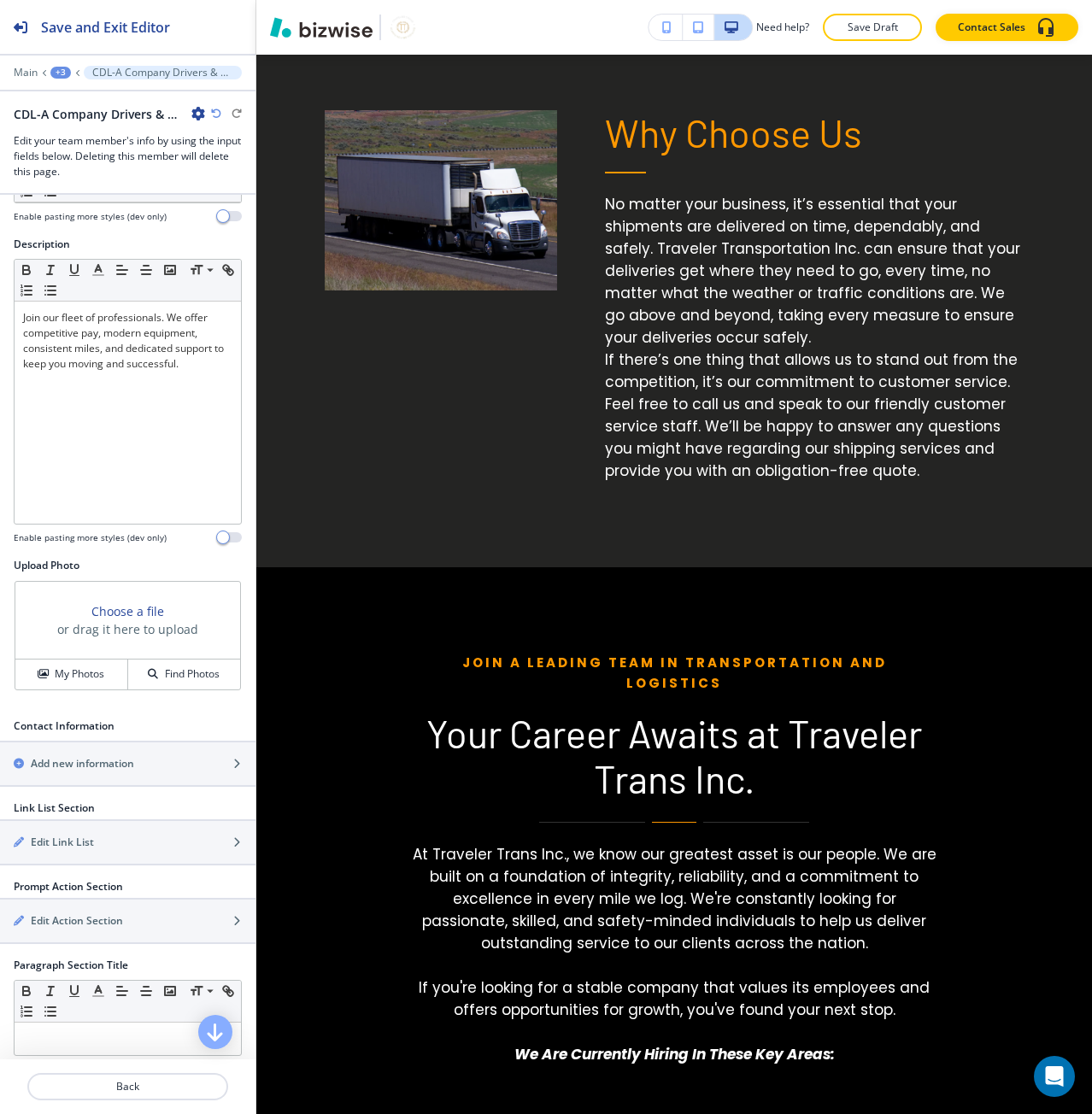
scroll to position [342, 0]
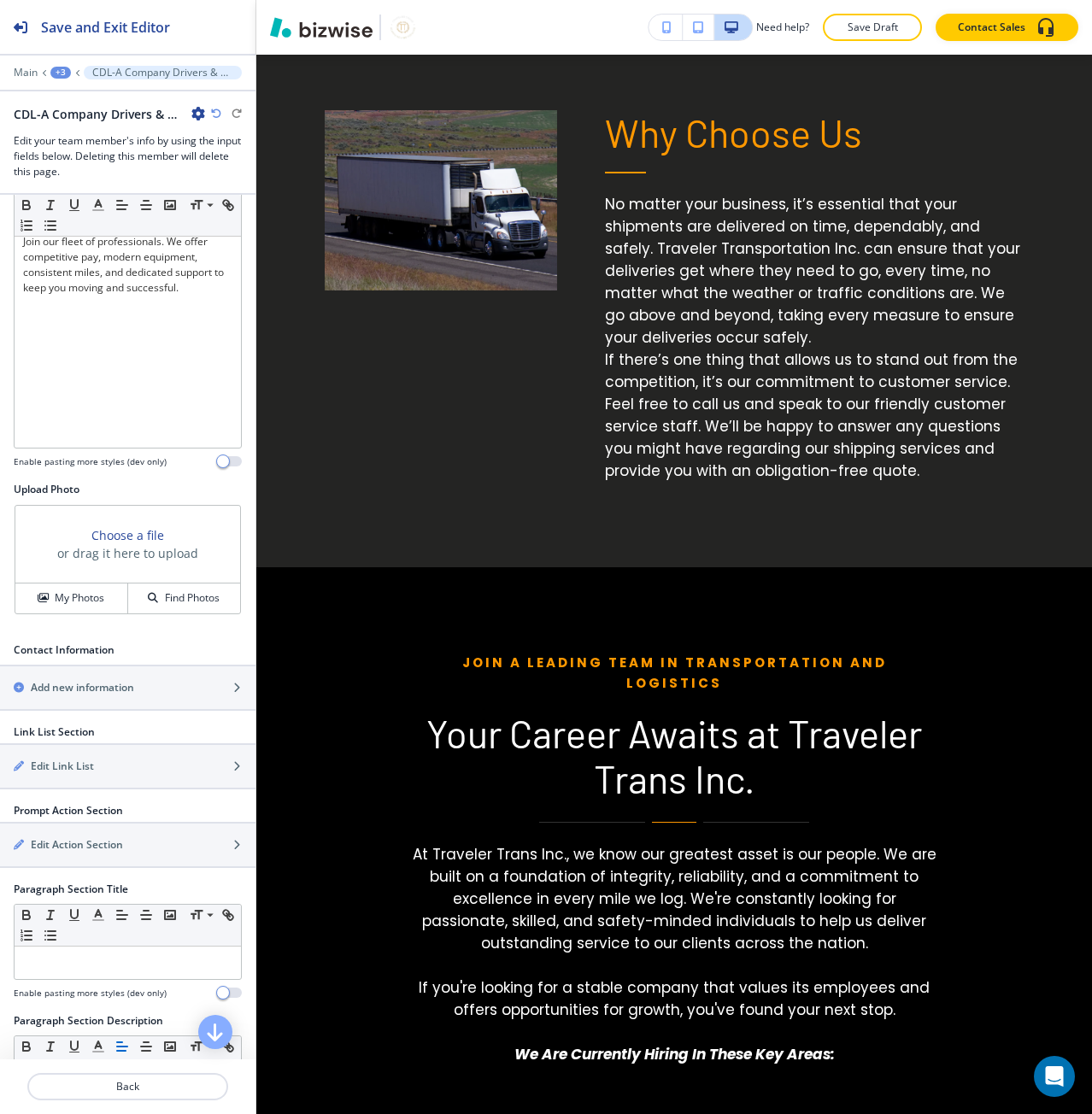
click at [67, 628] on div at bounding box center [127, 635] width 256 height 14
click at [67, 606] on button "My Photos" at bounding box center [72, 598] width 113 height 30
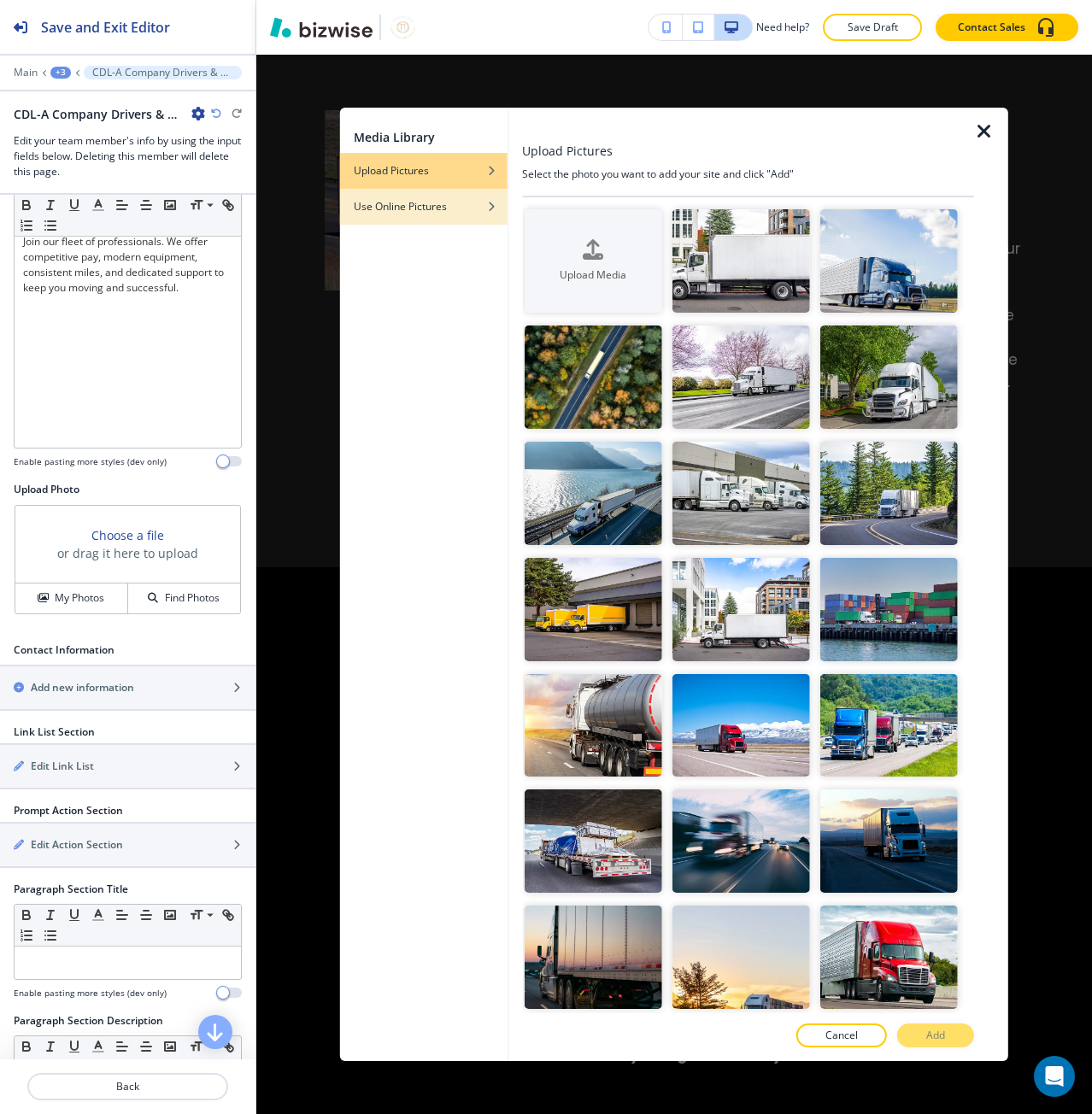
click at [474, 201] on div "Use Online Pictures" at bounding box center [424, 207] width 168 height 15
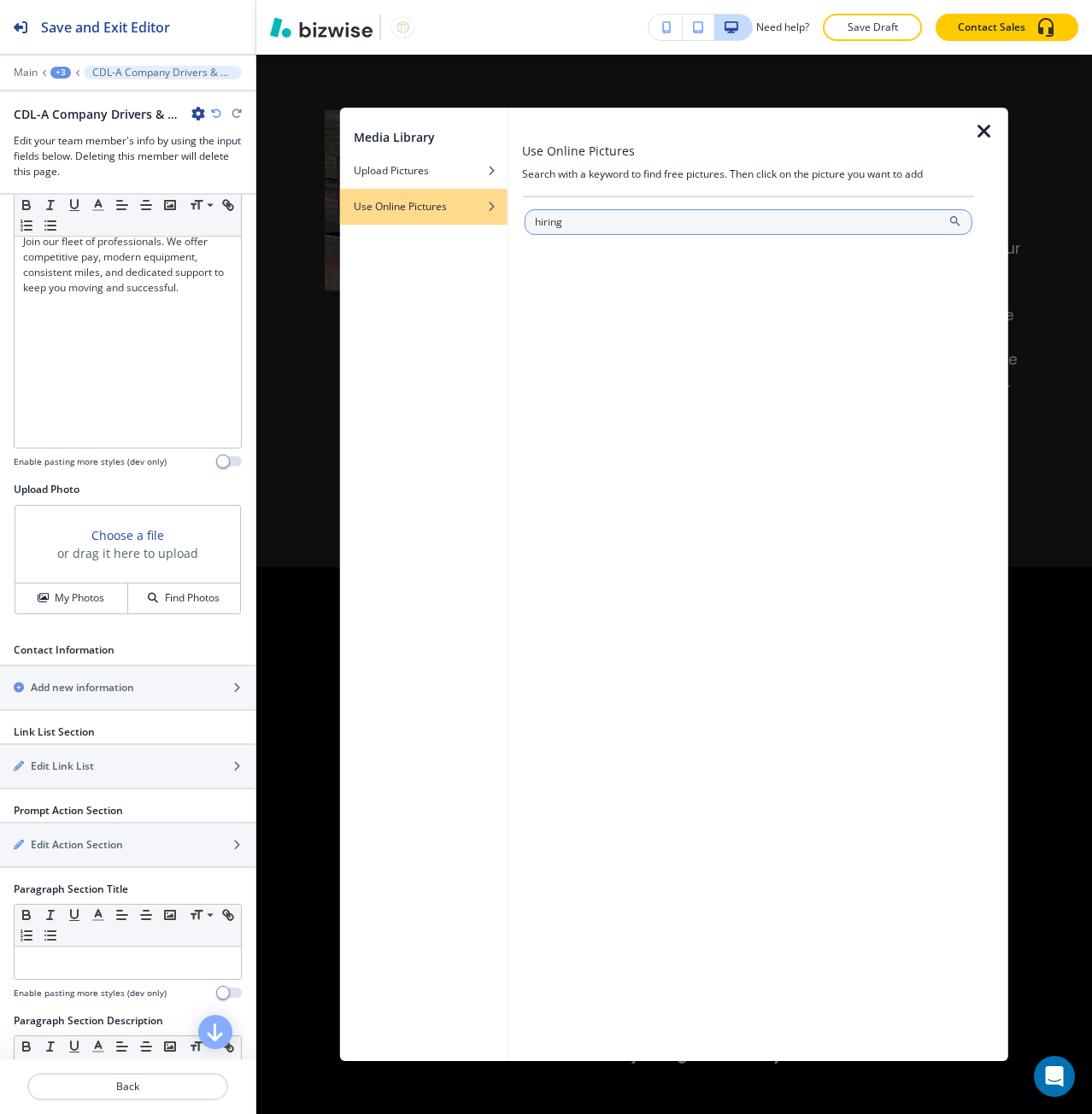
type input "hiring"
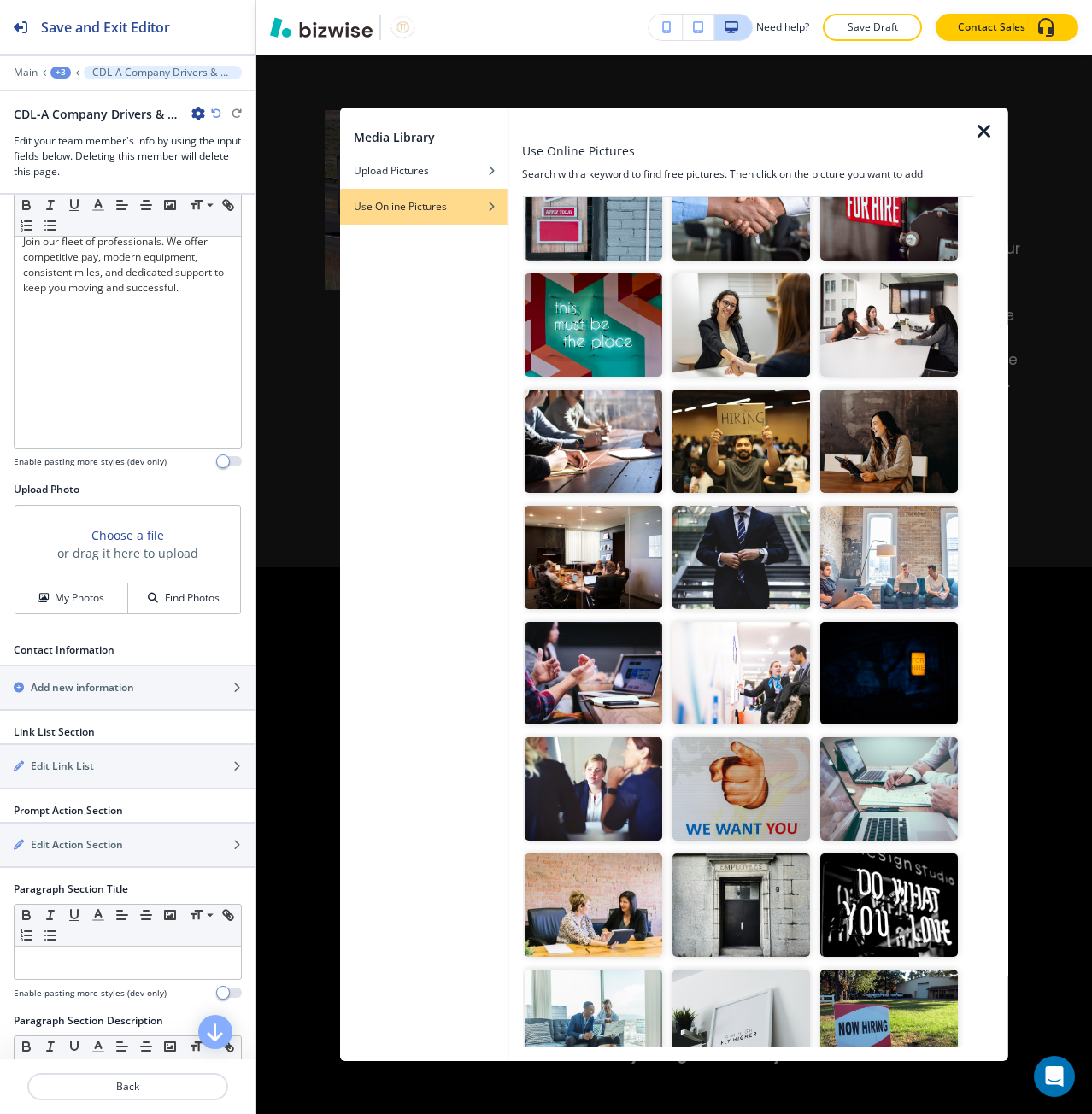
scroll to position [85, 0]
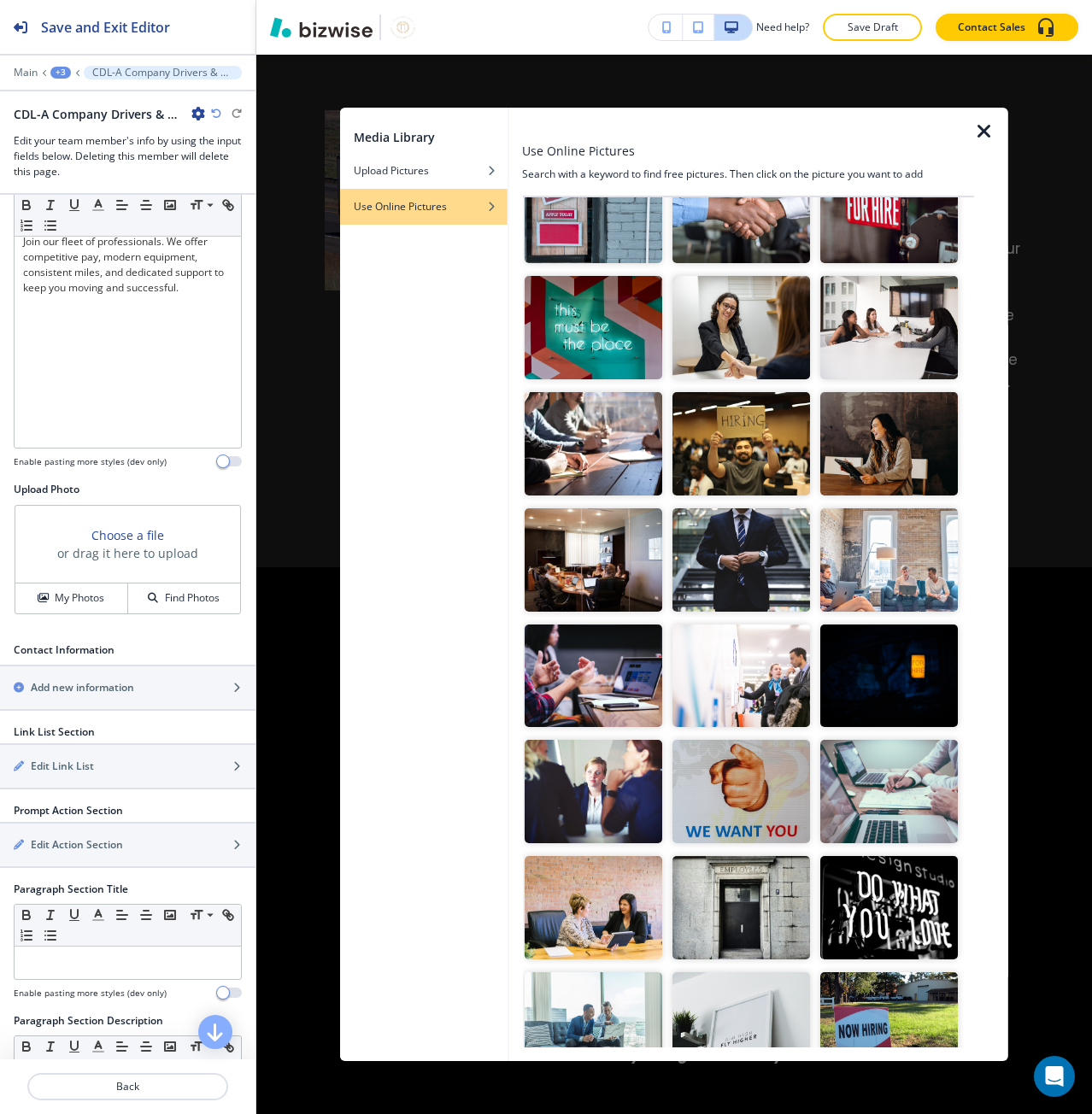
click at [727, 441] on img "button" at bounding box center [741, 444] width 138 height 103
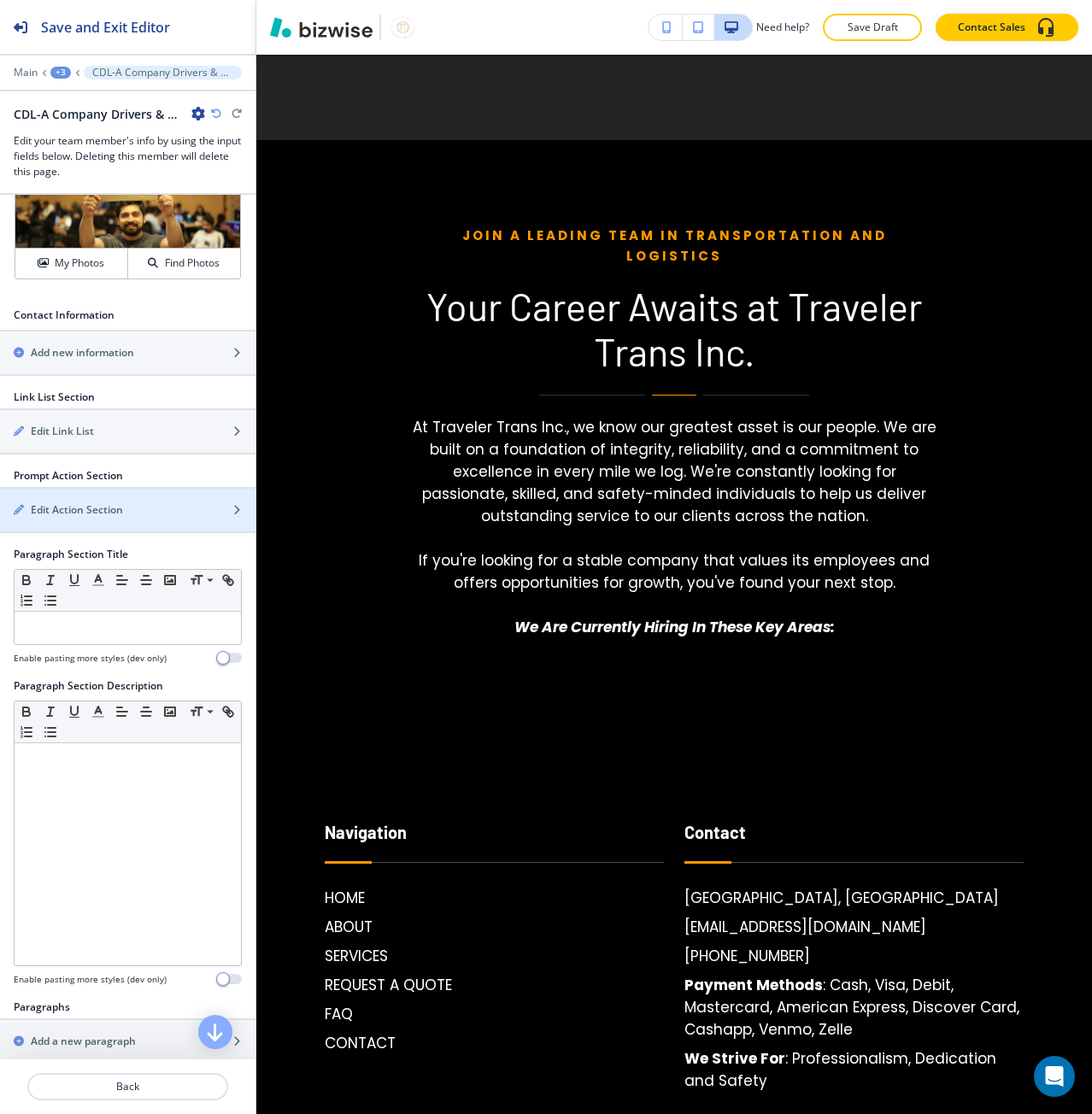
scroll to position [683, 0]
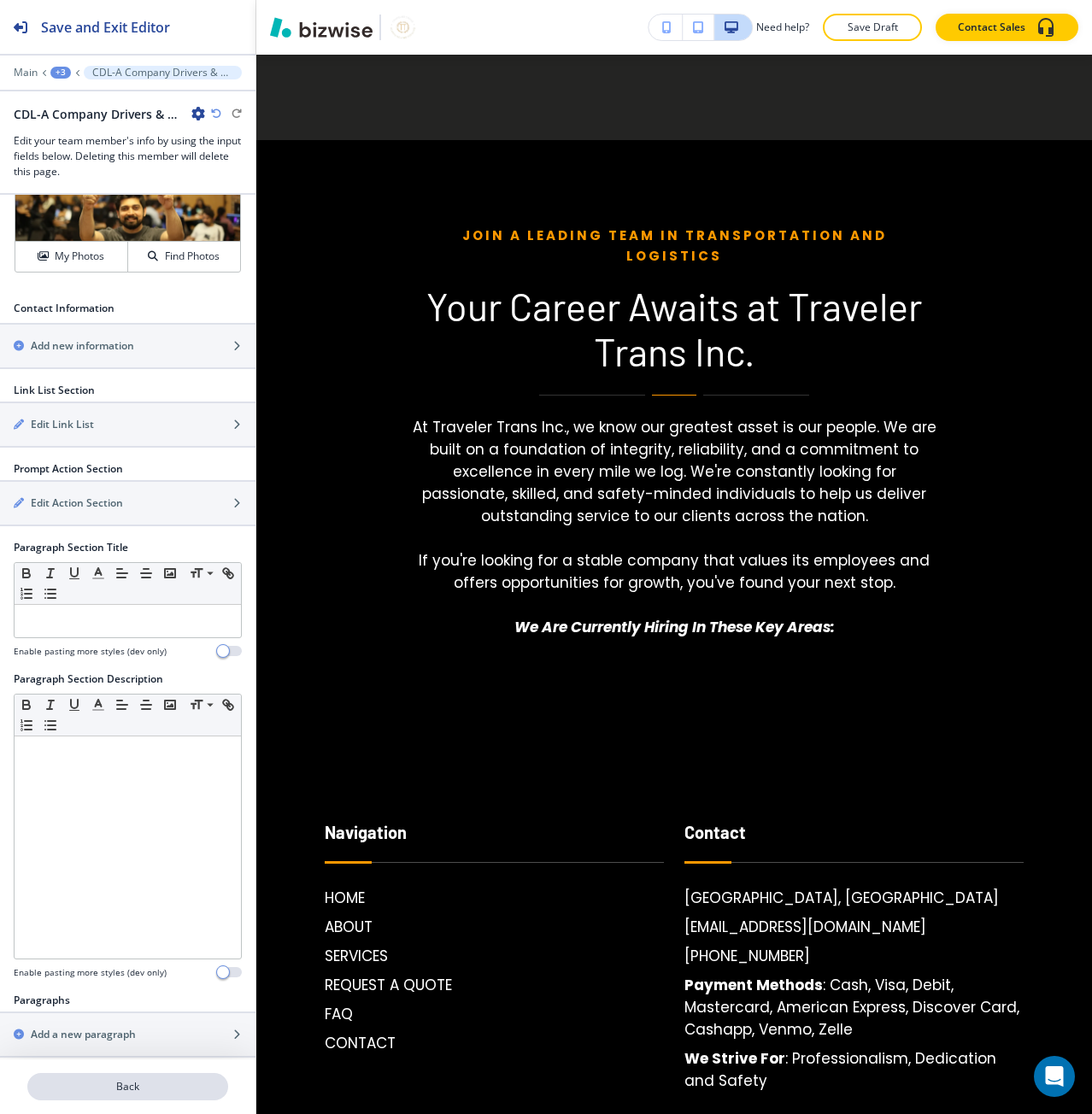
click at [109, 1080] on p "Back" at bounding box center [127, 1087] width 198 height 15
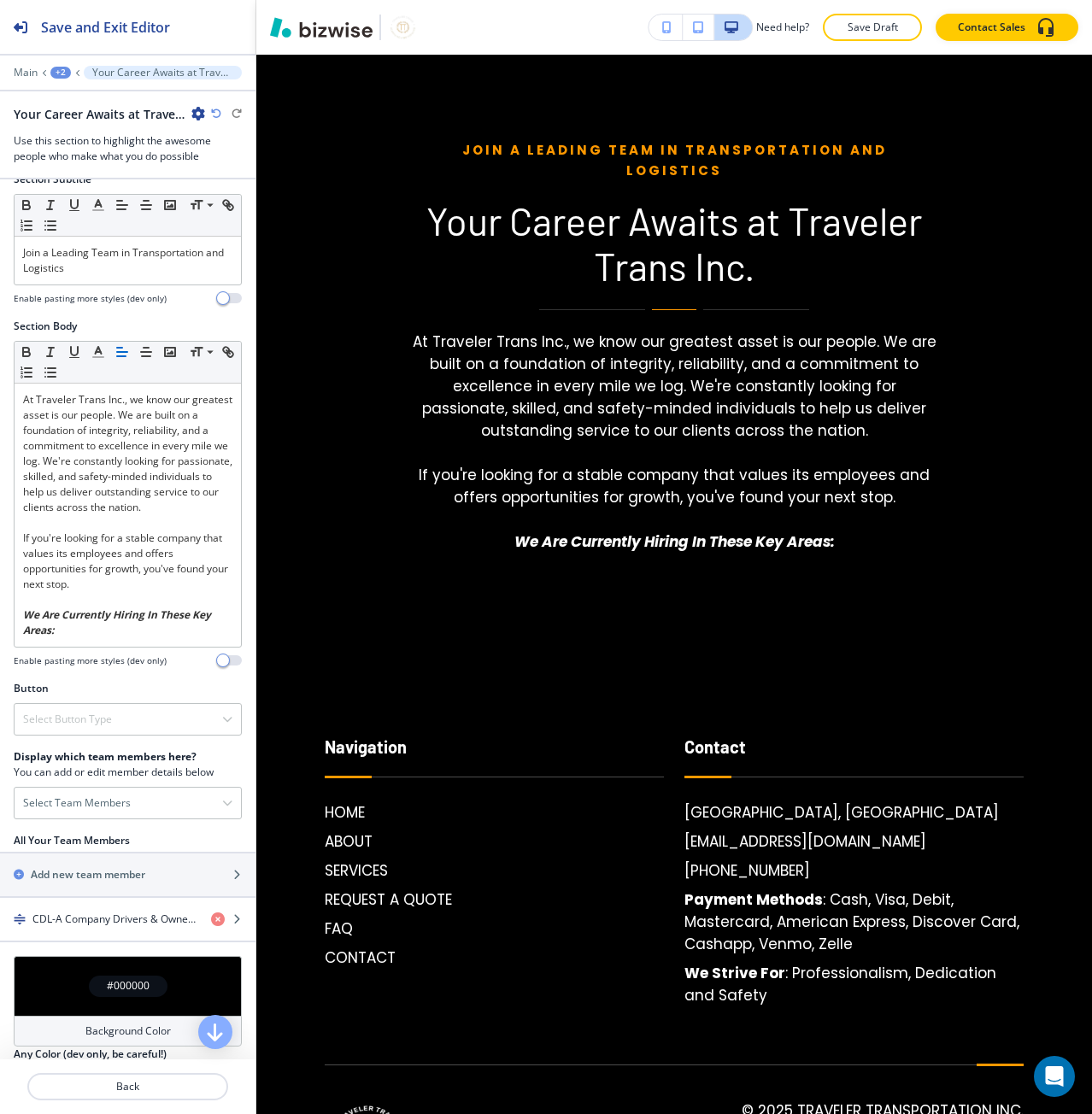
scroll to position [222, 0]
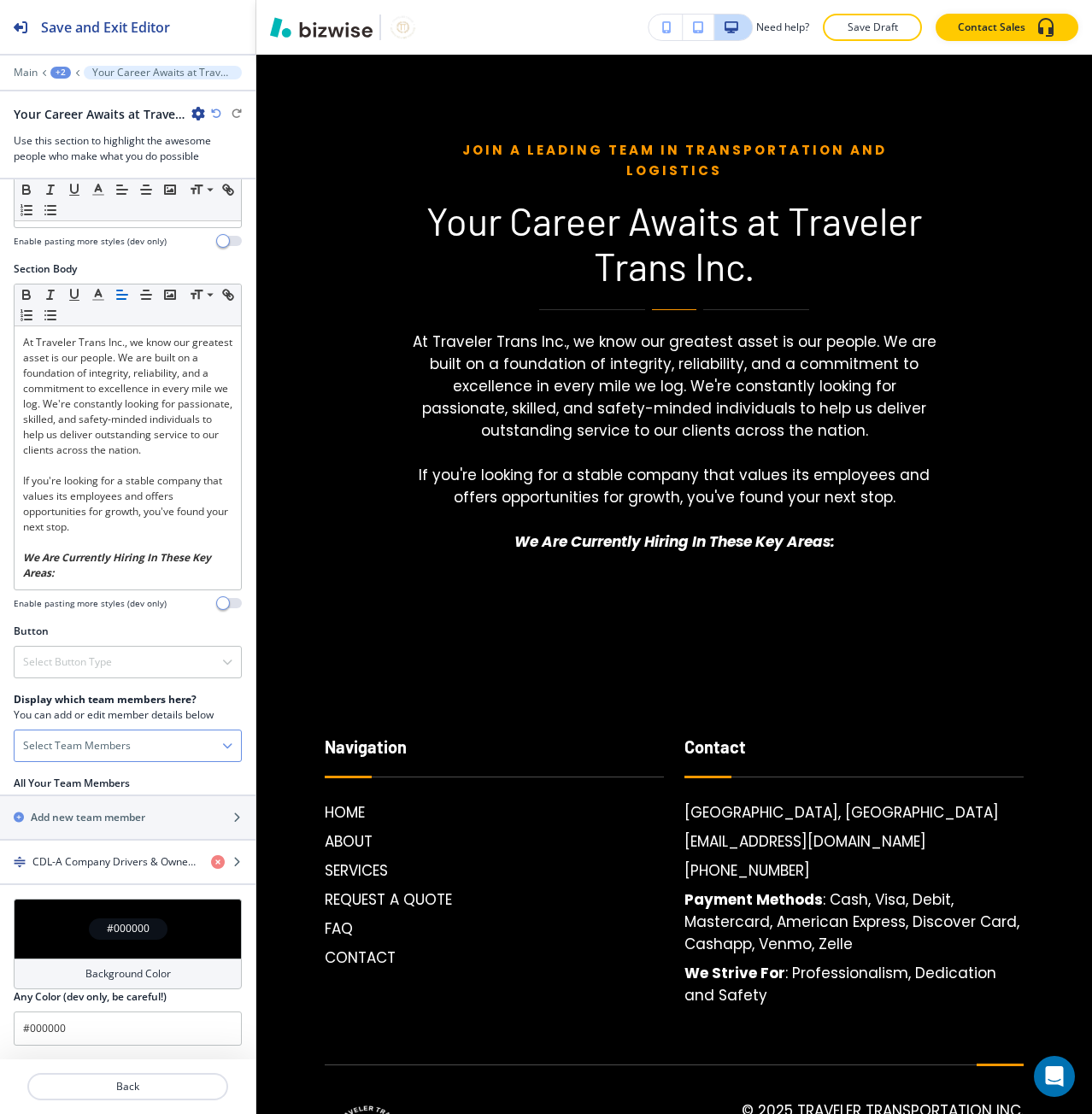
click at [86, 751] on h4 "Select Team Members" at bounding box center [77, 746] width 108 height 15
click at [32, 785] on div "button" at bounding box center [30, 783] width 14 height 14
checkbox Owner-Operators\<\/p\> "true"
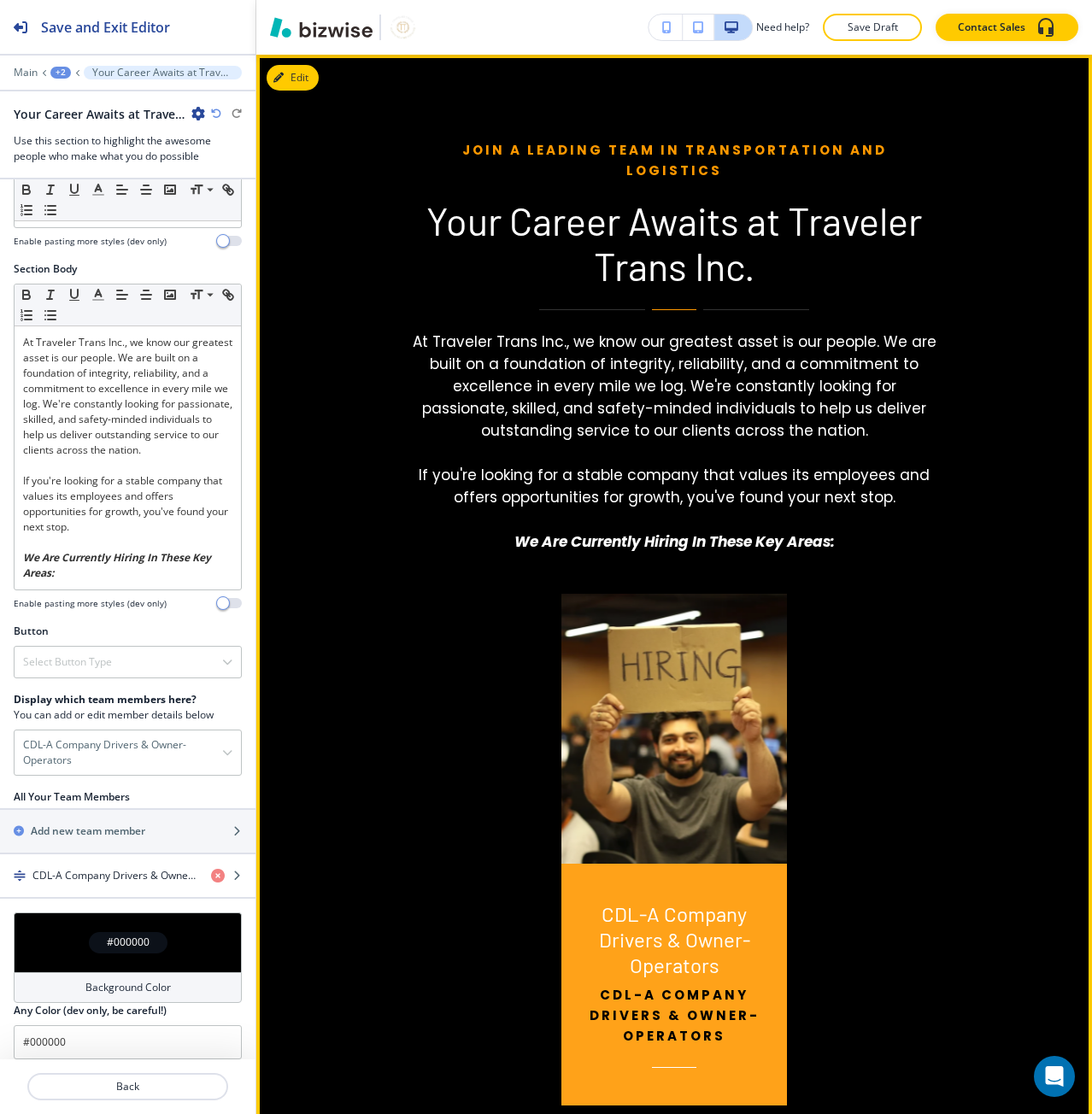
click at [702, 928] on p "CDL-A Company Drivers & Owner-Operators" at bounding box center [674, 940] width 172 height 77
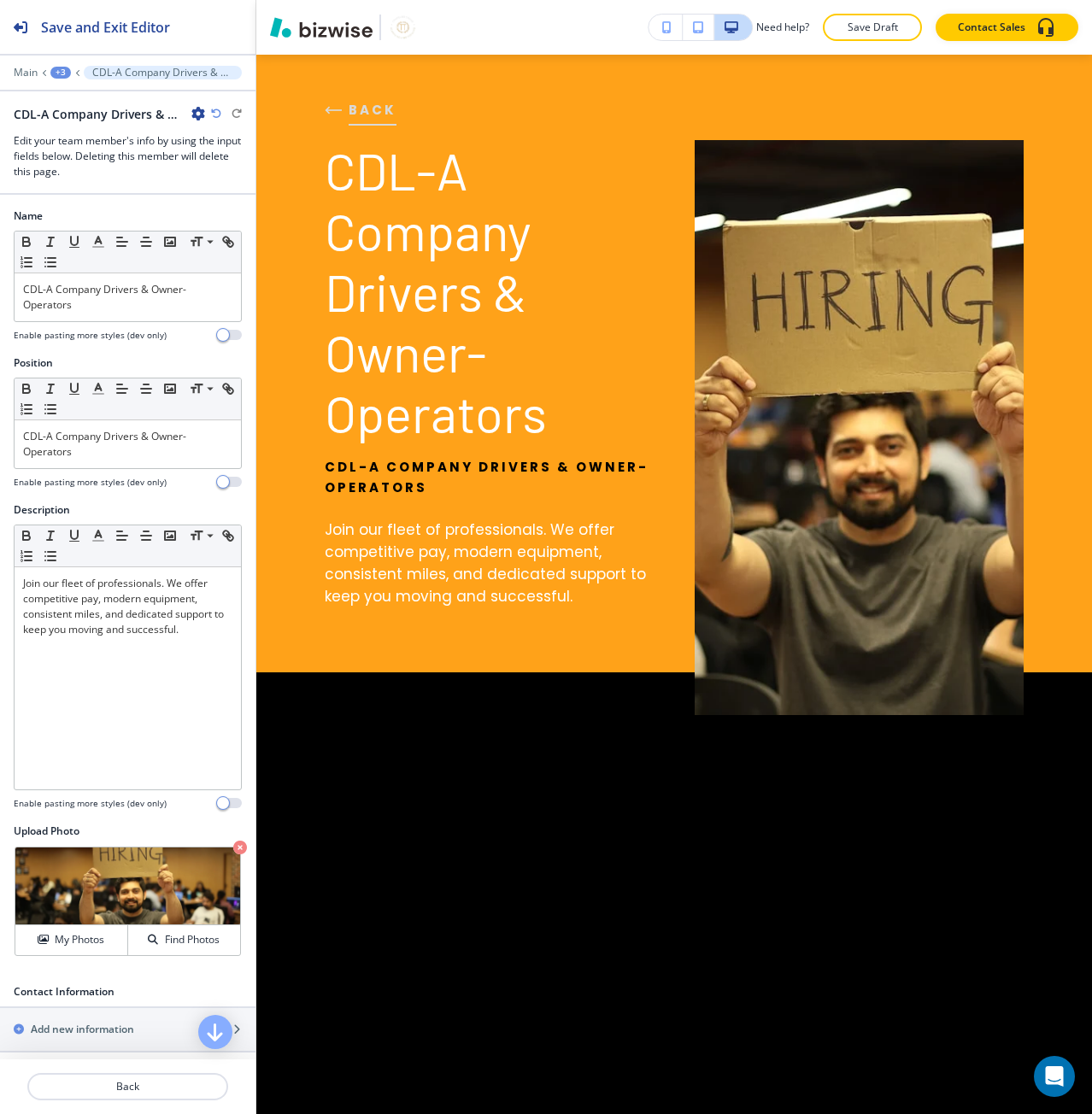
click at [363, 115] on span "BACK" at bounding box center [373, 110] width 48 height 21
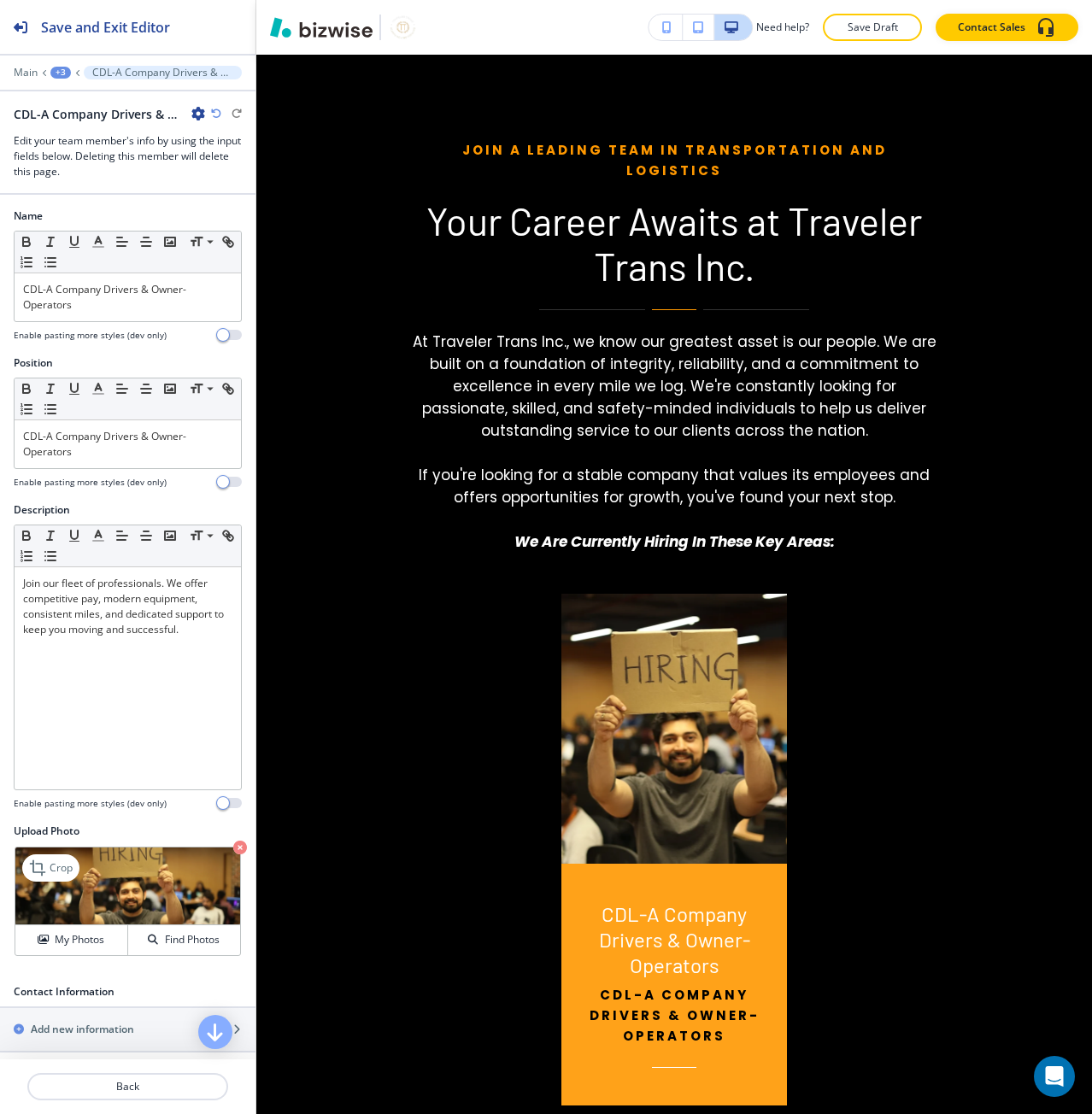
click at [233, 849] on icon "button" at bounding box center [240, 847] width 14 height 14
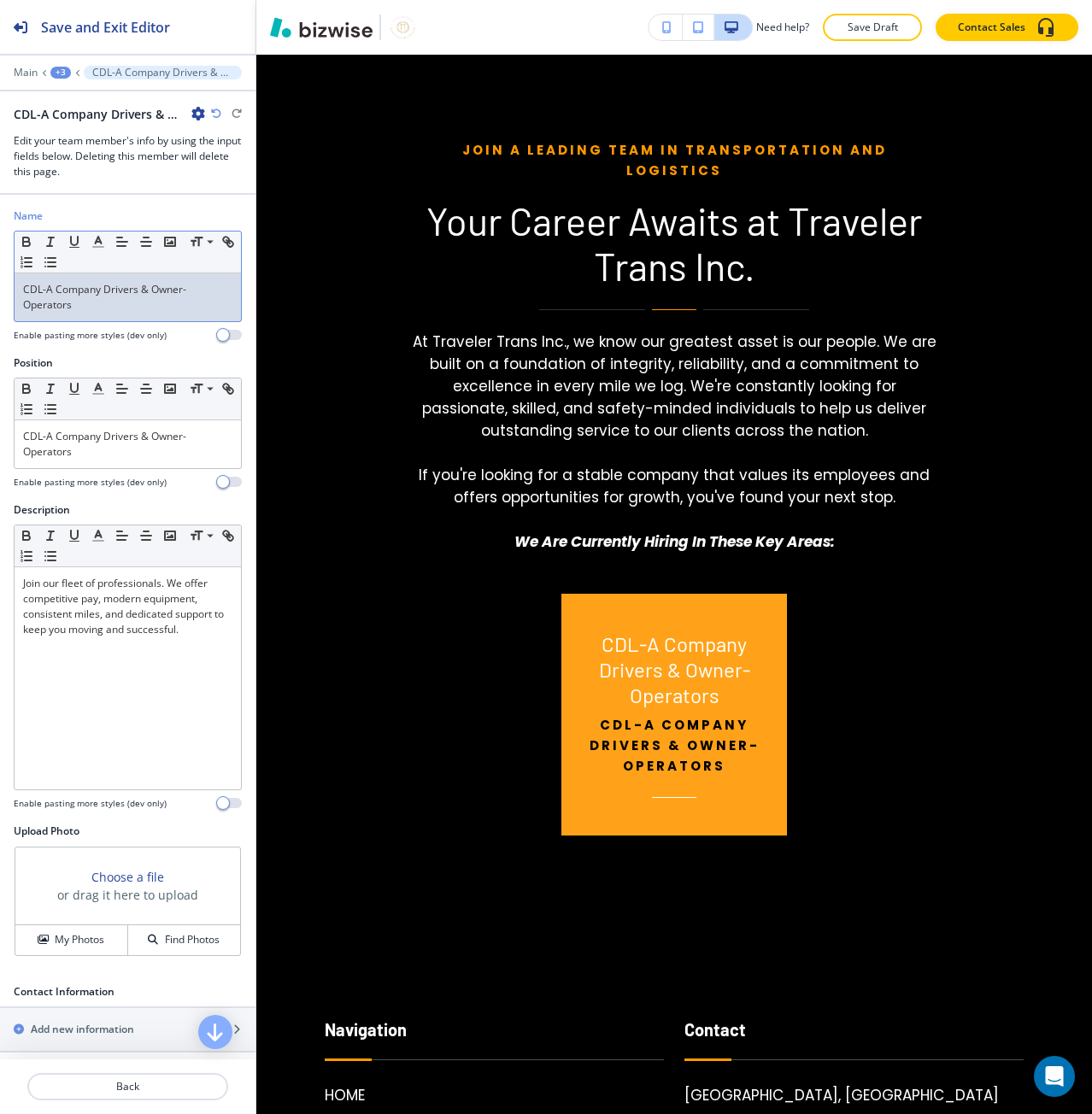
click at [70, 290] on p "CDL-A Company Drivers & Owner-Operators" at bounding box center [127, 298] width 210 height 31
click at [71, 290] on p "CDL-A Company Drivers & Owner-Operators" at bounding box center [127, 298] width 210 height 31
click at [102, 421] on div "CDL-A Company Drivers & Owner-Operators" at bounding box center [127, 445] width 227 height 48
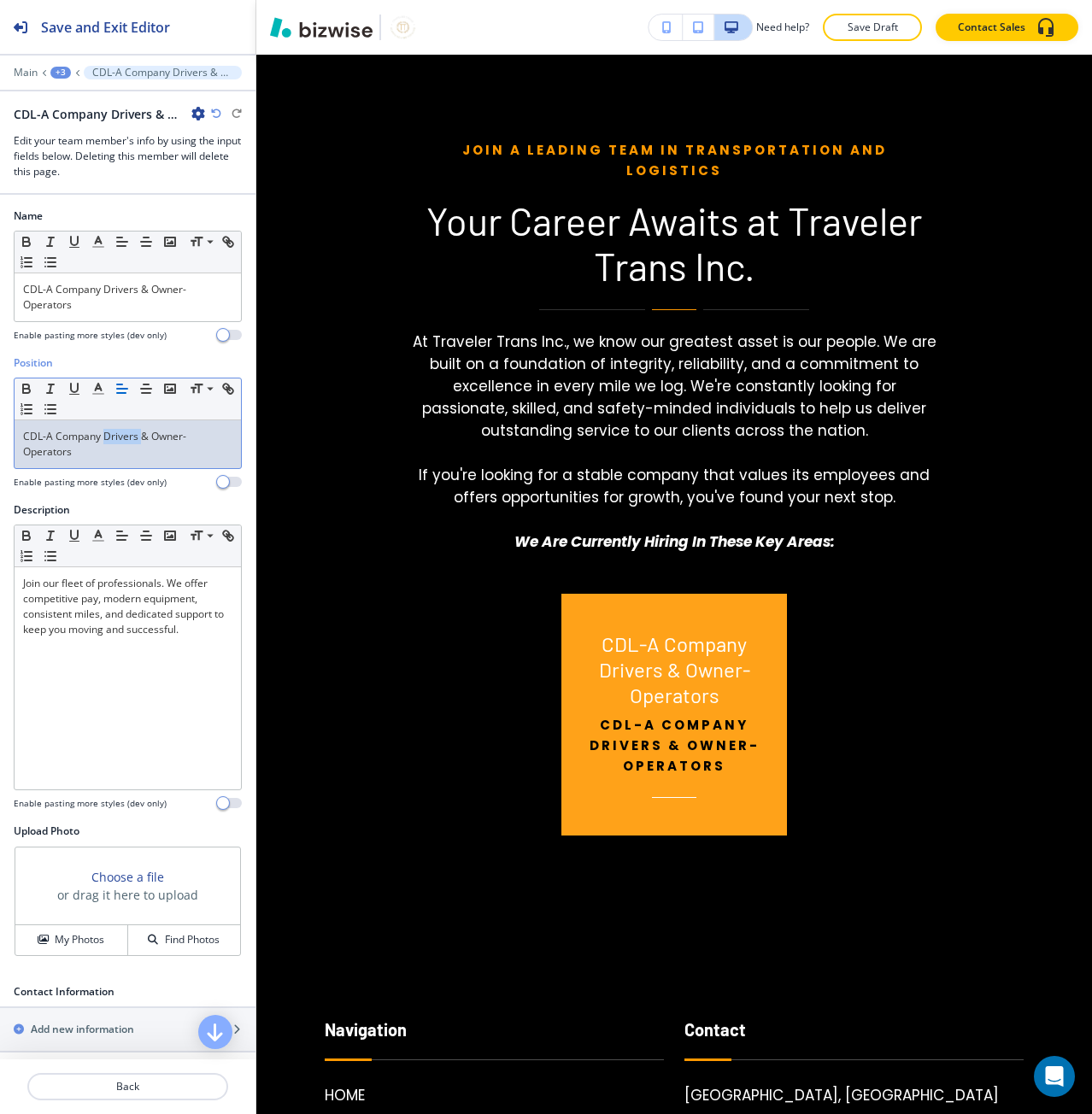
click at [102, 421] on div "CDL-A Company Drivers & Owner-Operators" at bounding box center [127, 445] width 227 height 48
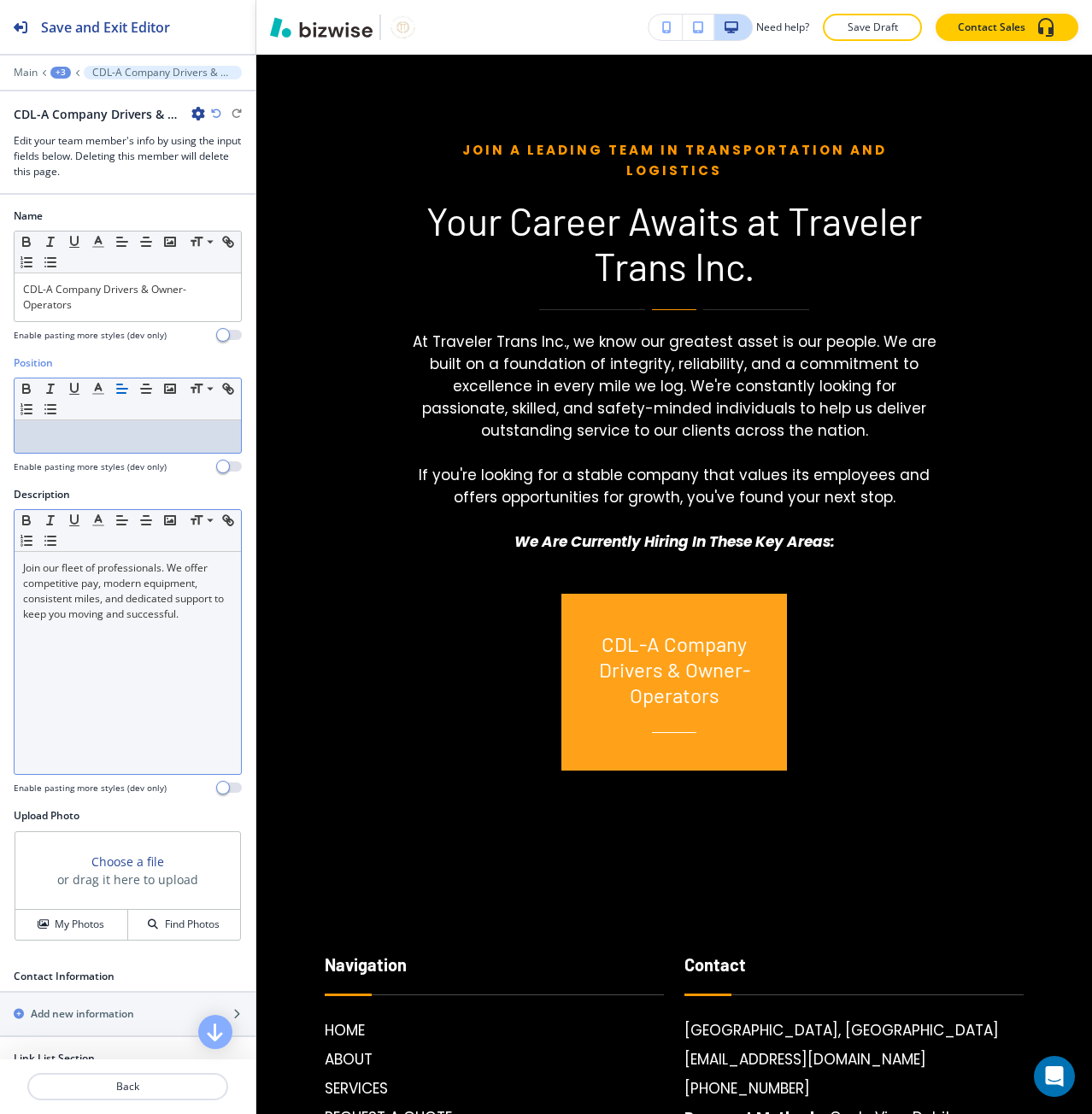
click at [137, 600] on p "Join our fleet of professionals. We offer competitive pay, modern equipment, co…" at bounding box center [127, 591] width 210 height 62
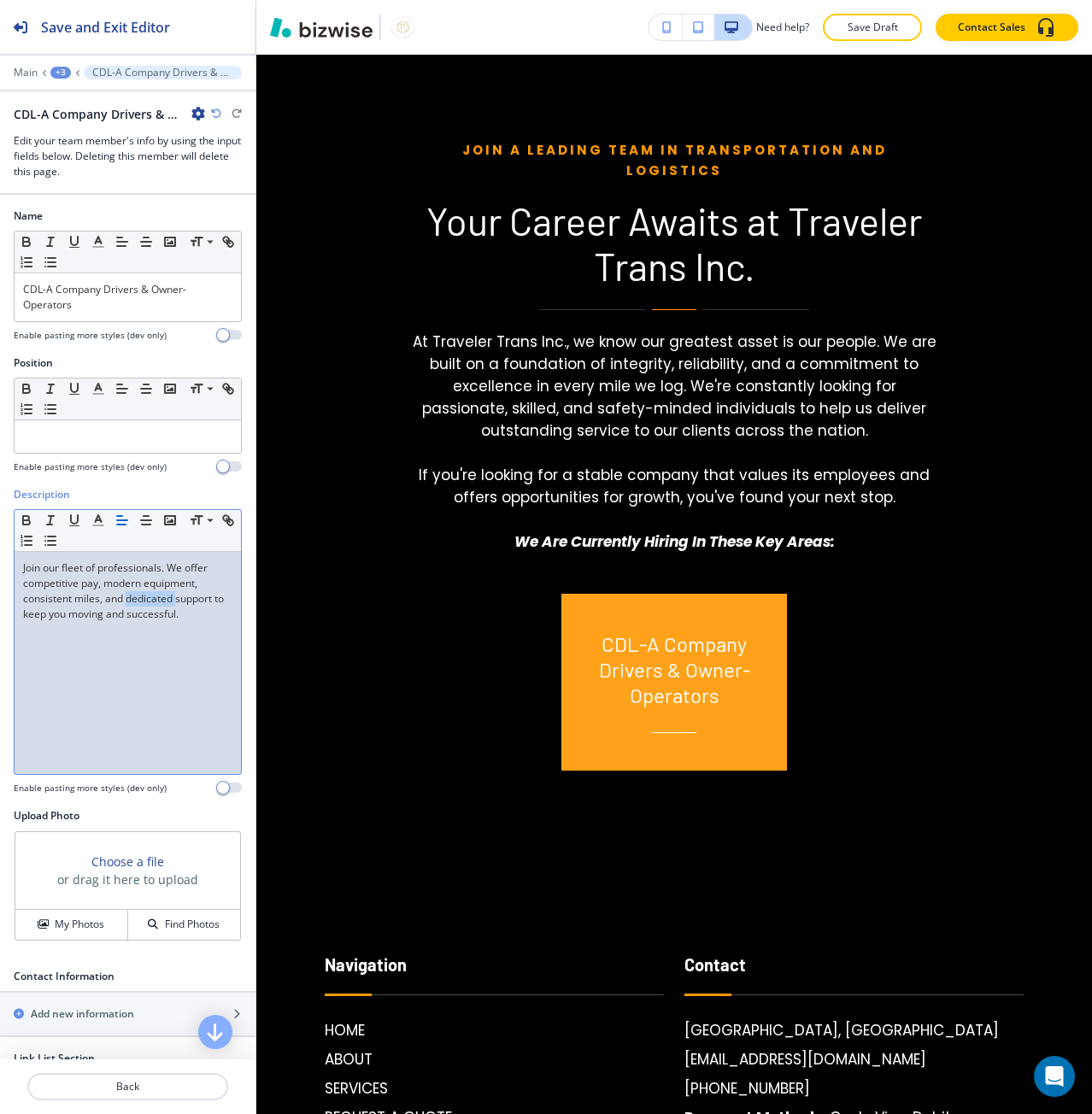
click at [137, 600] on p "Join our fleet of professionals. We offer competitive pay, modern equipment, co…" at bounding box center [127, 591] width 210 height 62
click at [127, 445] on div at bounding box center [127, 437] width 227 height 32
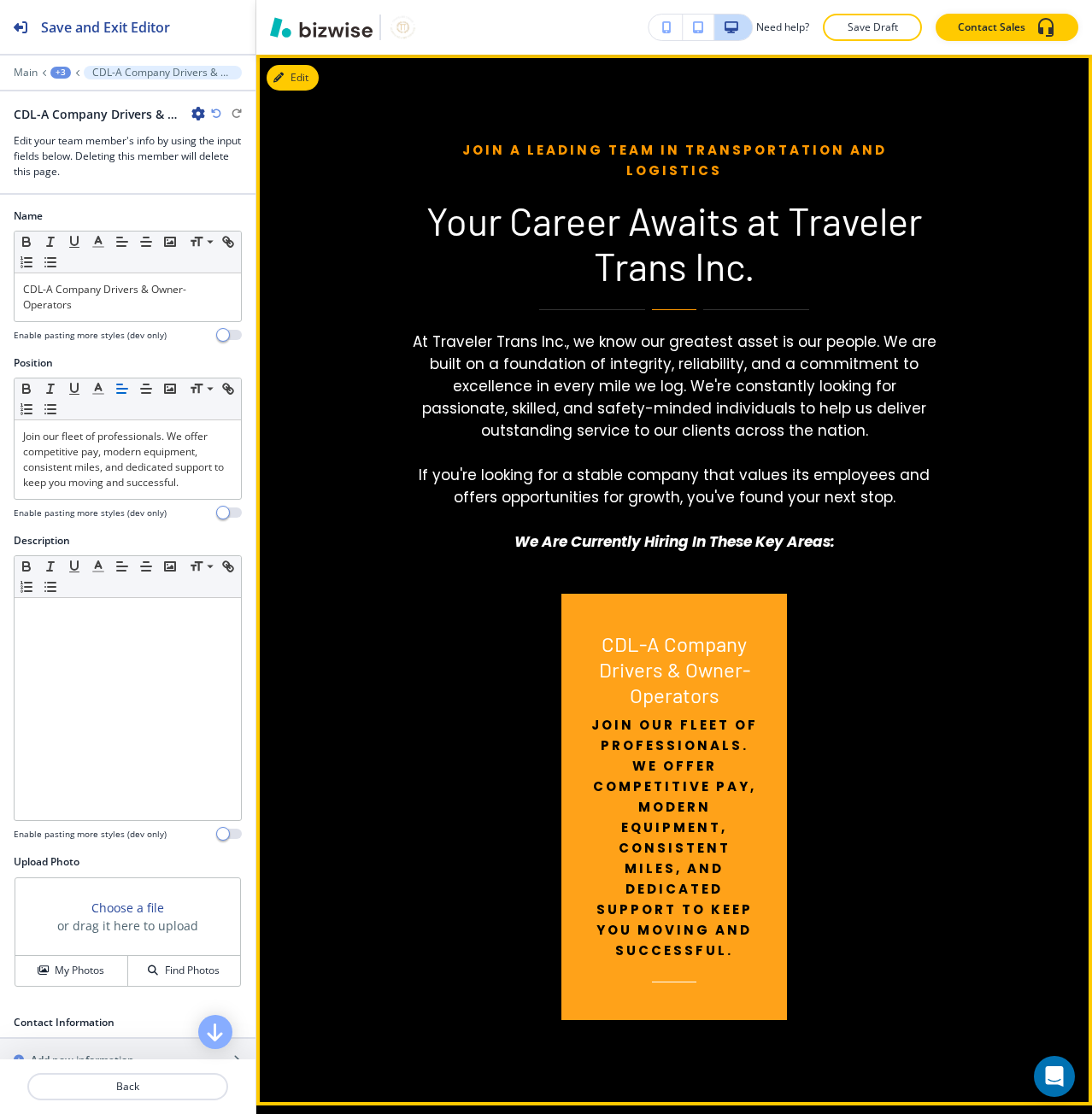
click at [635, 736] on p "Join our fleet of professionals. We offer competitive pay, modern equipment, co…" at bounding box center [674, 838] width 172 height 246
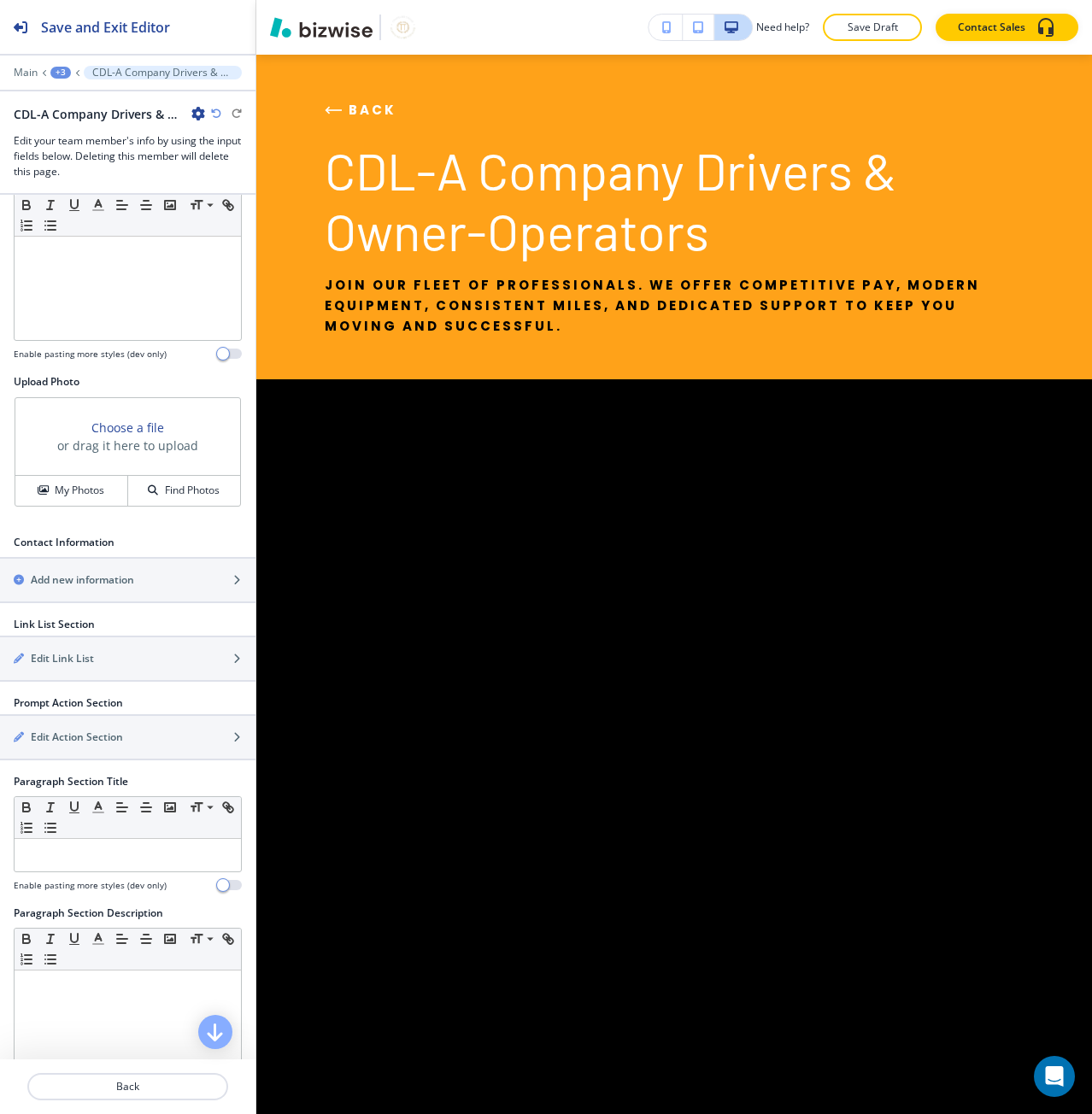
scroll to position [512, 0]
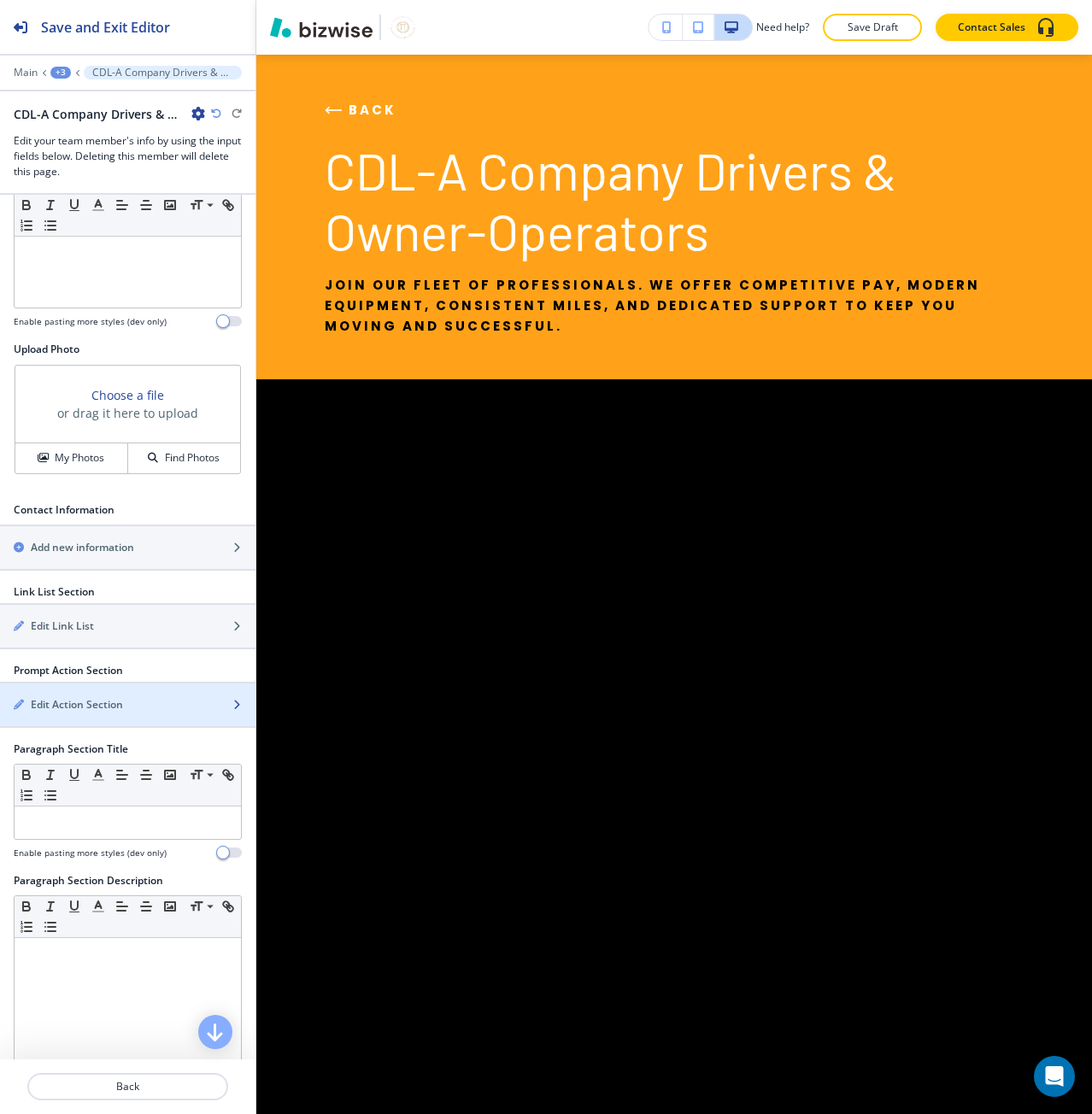
click at [145, 704] on div "Edit Action Section" at bounding box center [109, 704] width 218 height 15
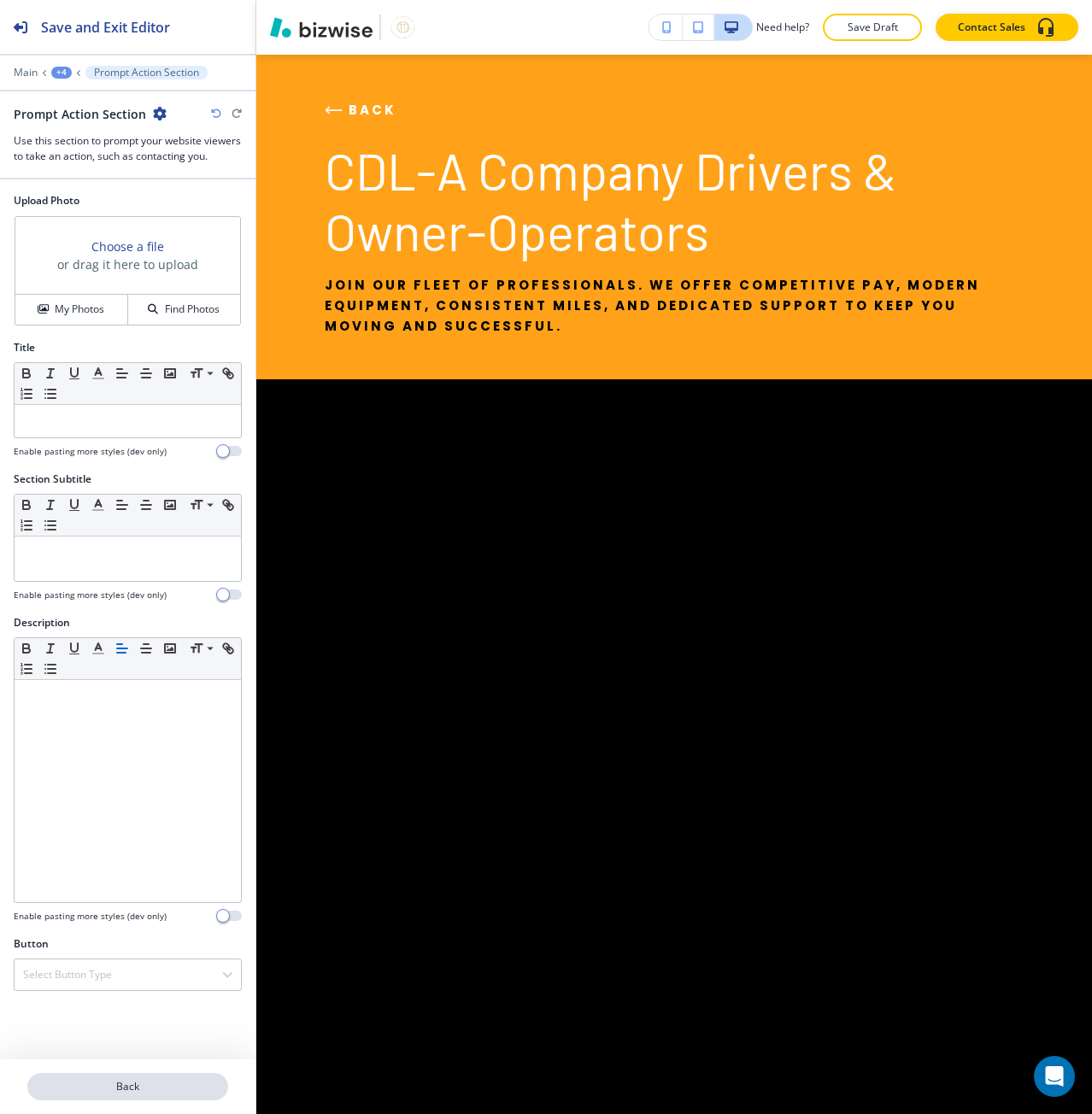
click at [173, 1096] on button "Back" at bounding box center [127, 1087] width 201 height 27
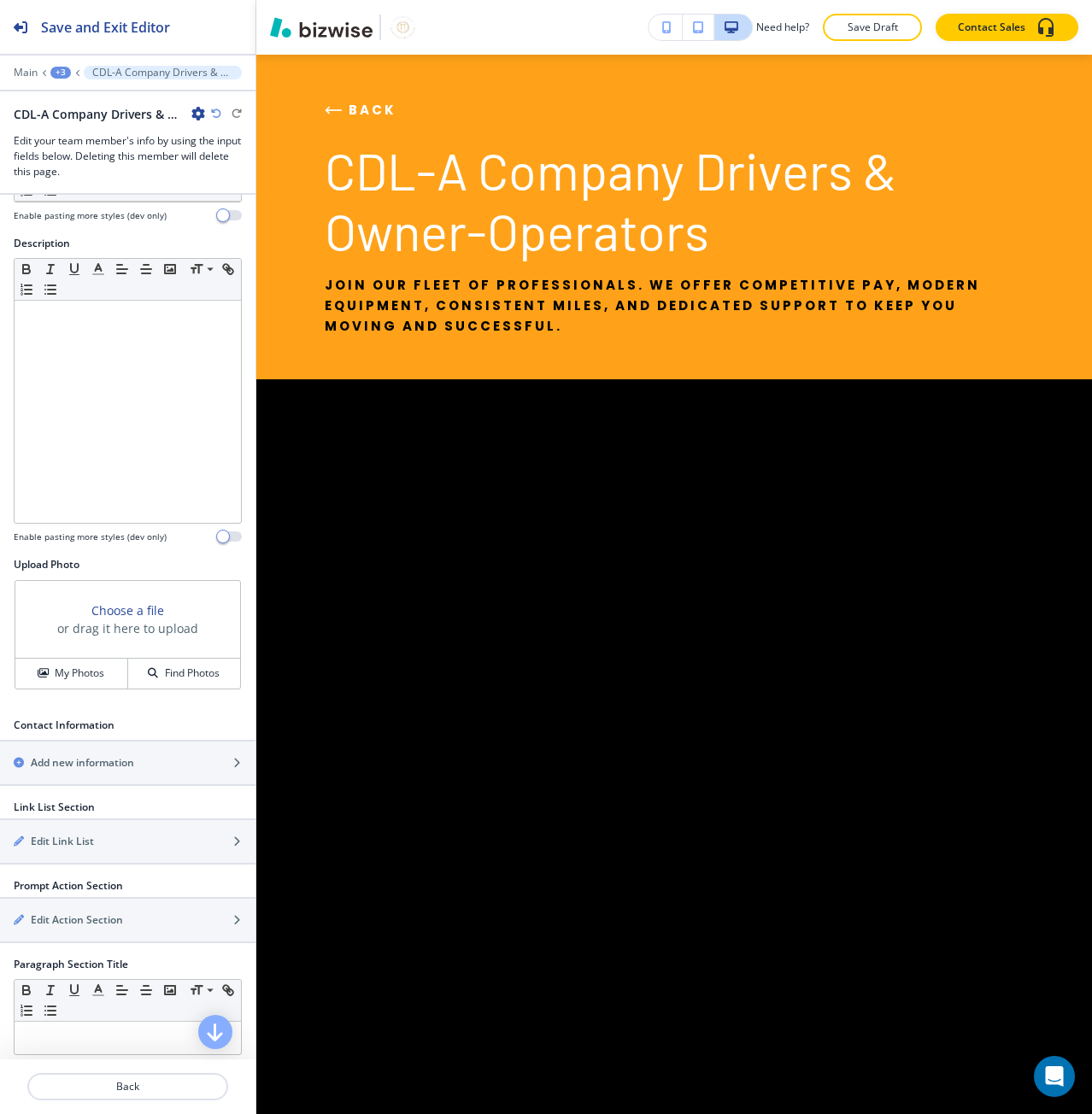
scroll to position [214, 0]
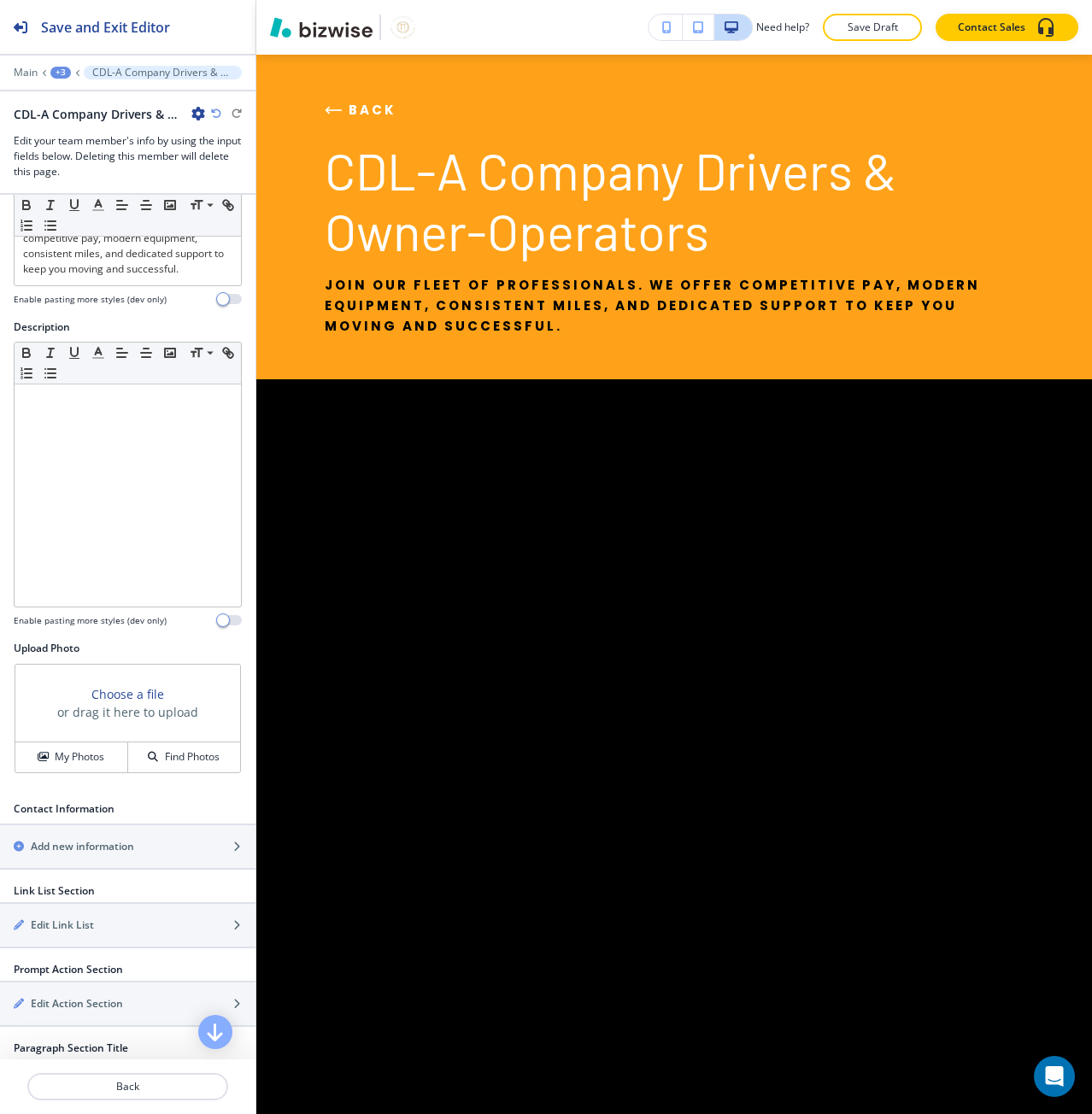
click at [51, 68] on div "+3" at bounding box center [61, 73] width 21 height 12
click at [103, 130] on p "CONTACT" at bounding box center [105, 131] width 87 height 15
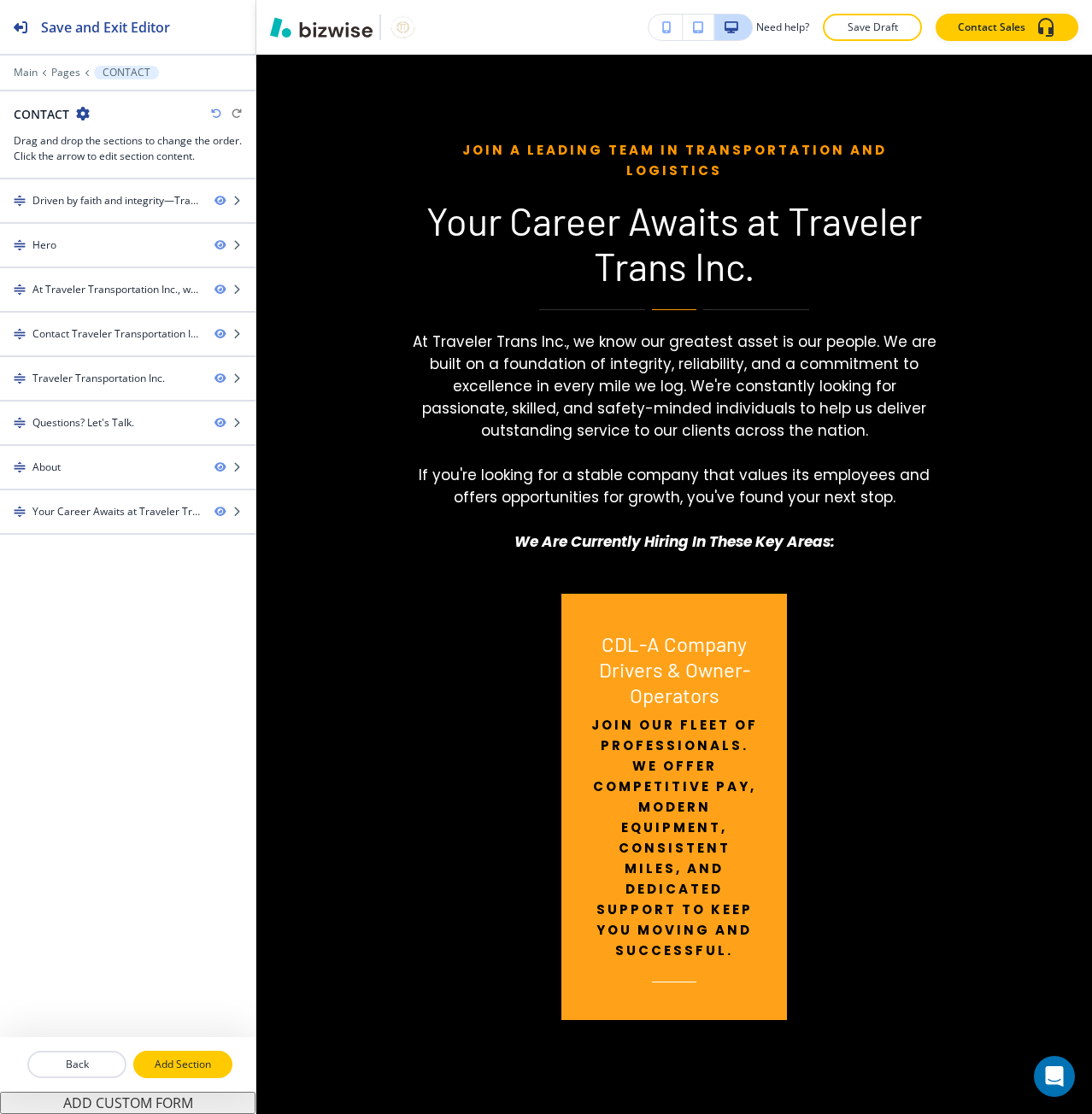
click at [225, 1072] on button "Add Section" at bounding box center [183, 1064] width 99 height 27
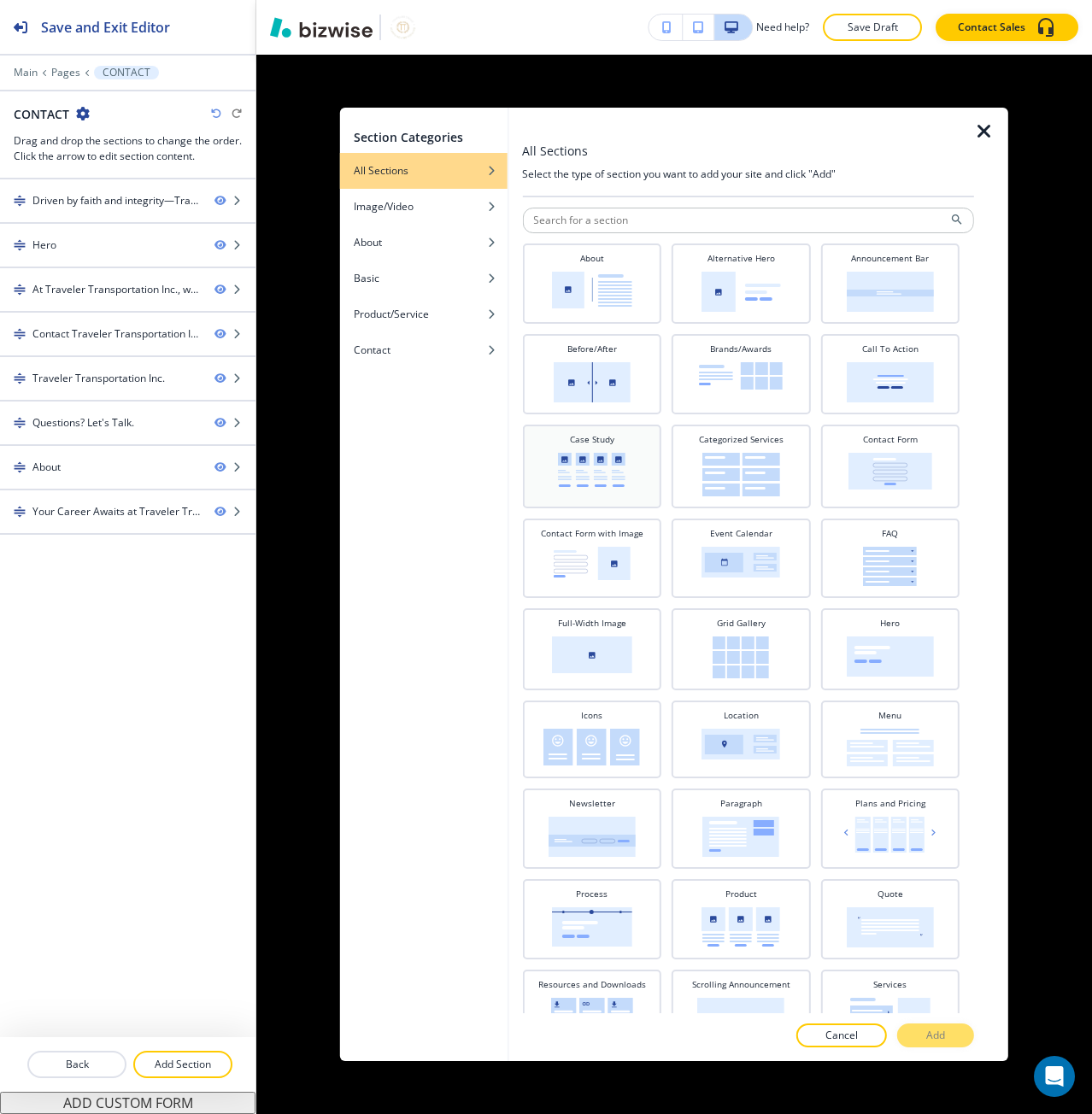
click at [643, 452] on div "Case Study" at bounding box center [591, 465] width 122 height 63
click at [943, 1044] on button "Add" at bounding box center [936, 1035] width 77 height 24
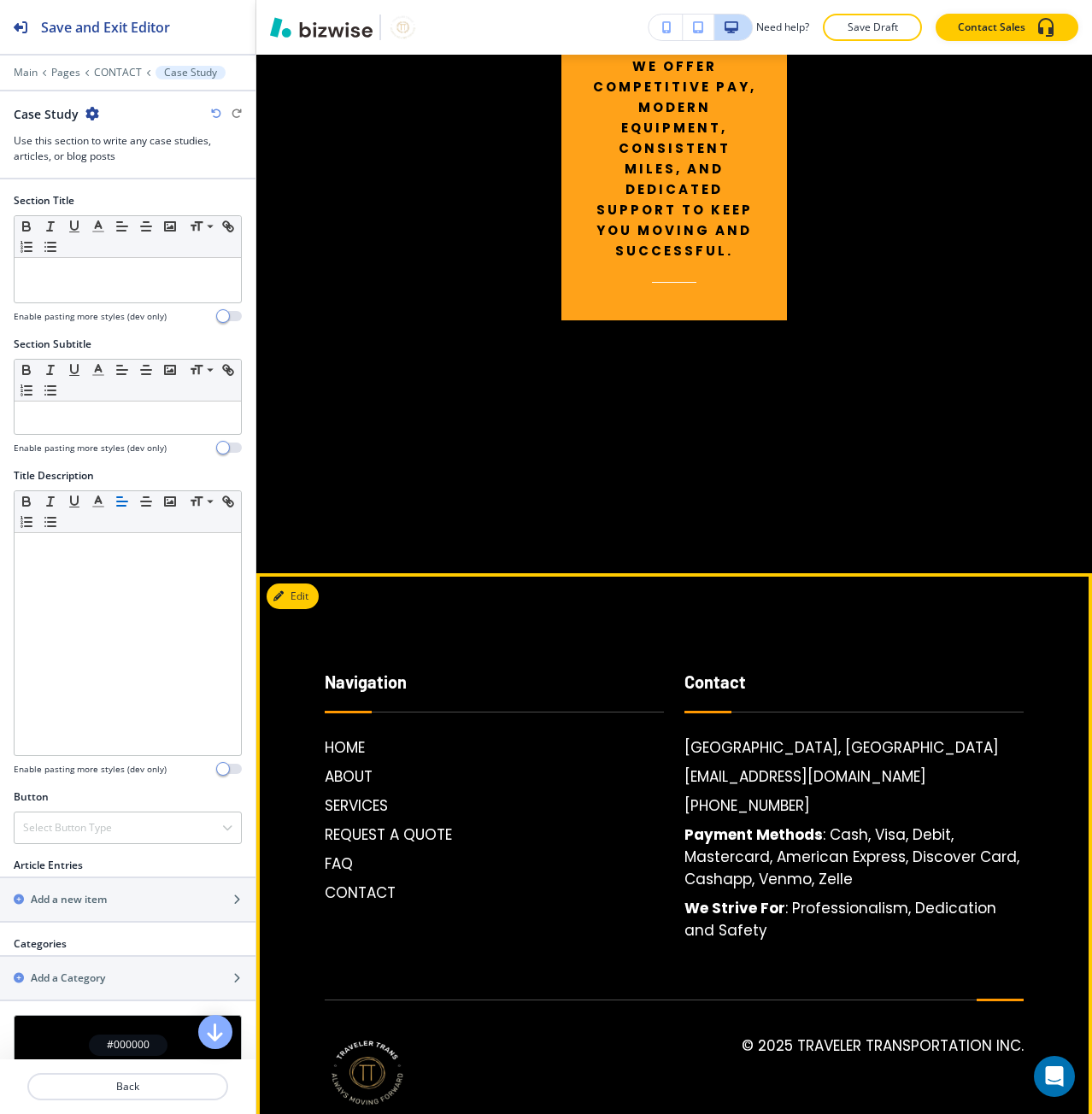
scroll to position [4653, 0]
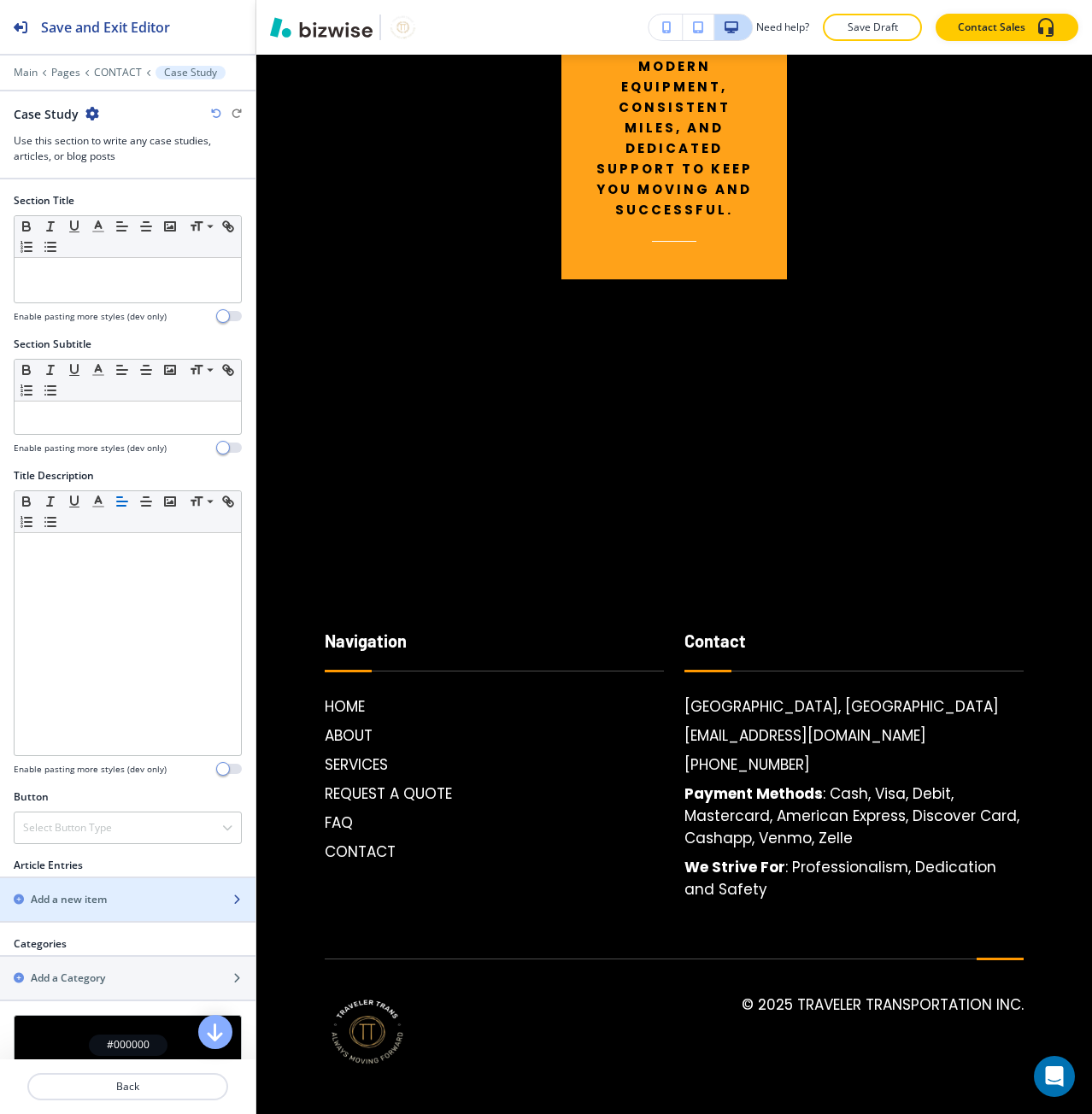
click at [128, 896] on div "Add a new item" at bounding box center [109, 899] width 218 height 15
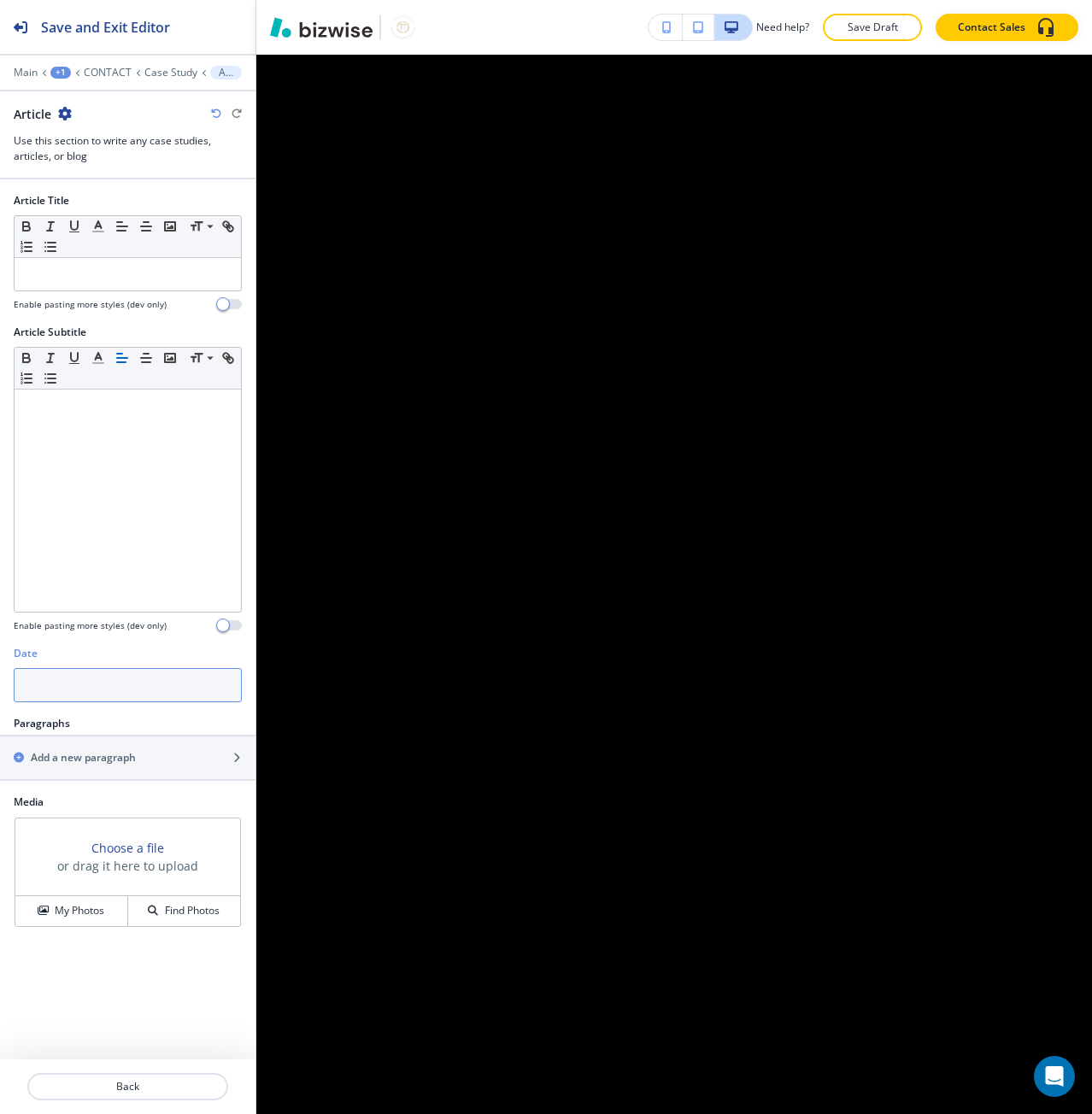
click at [138, 688] on input "text" at bounding box center [127, 685] width 228 height 34
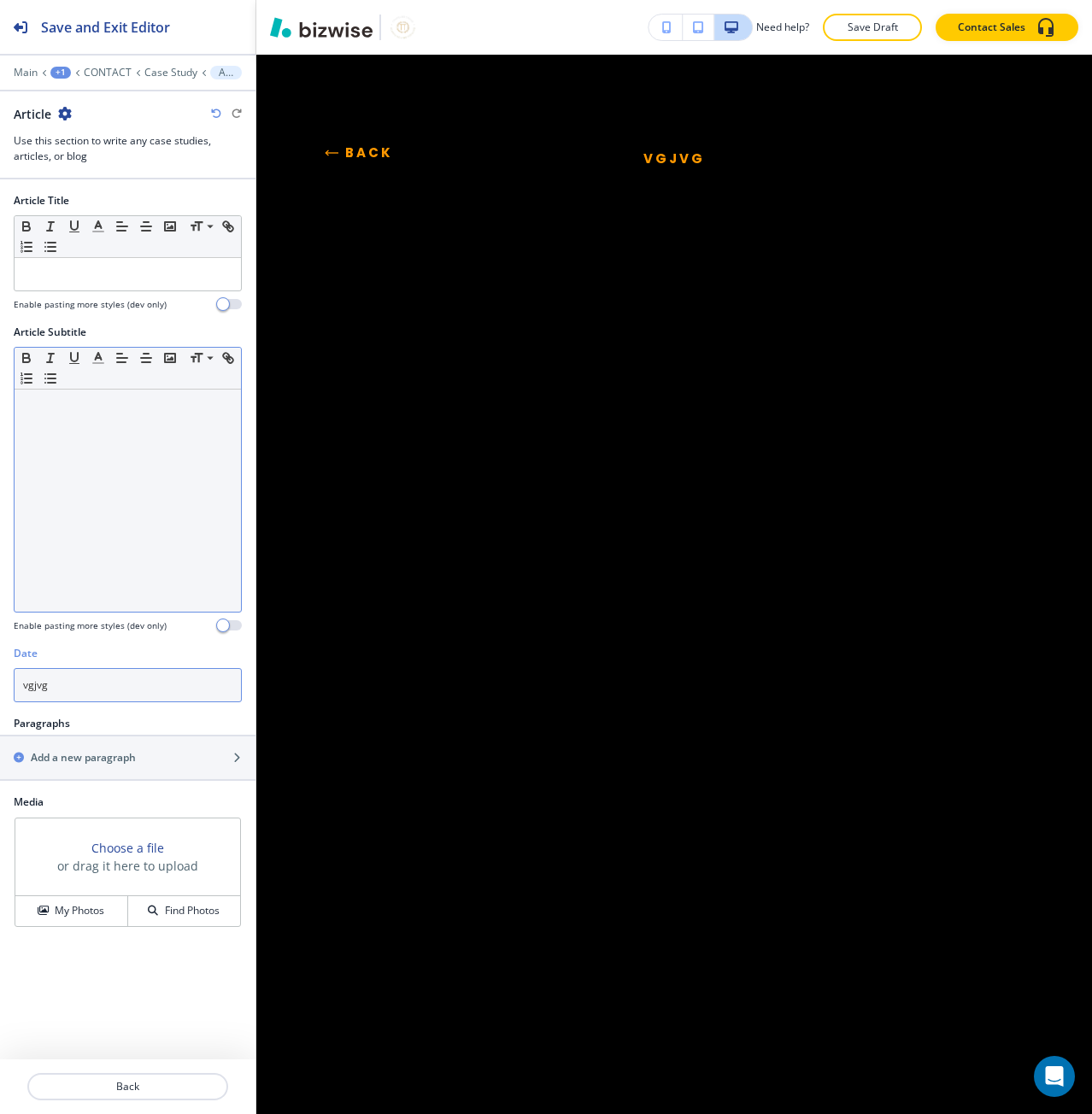
type input "vgjvg"
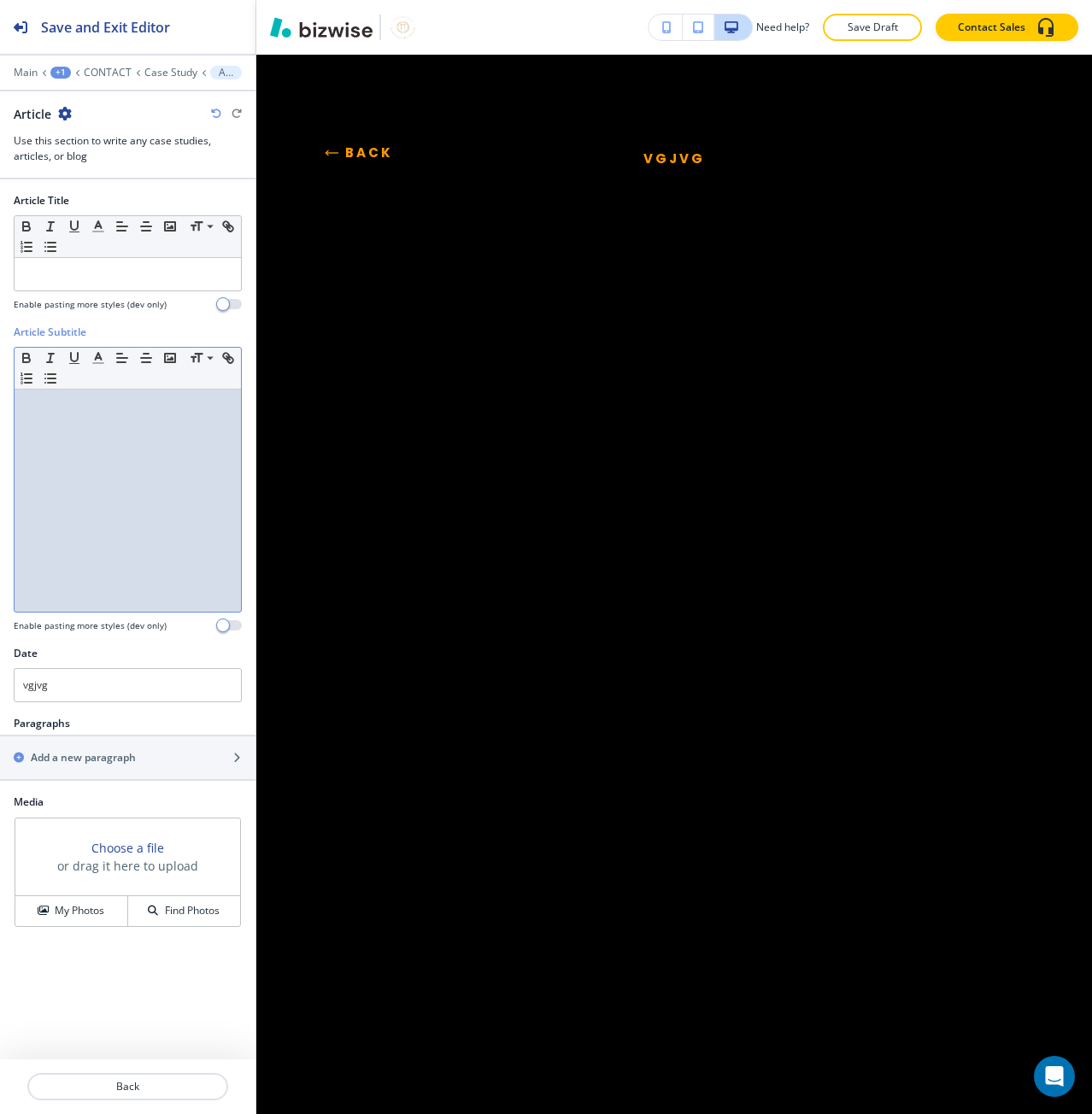
click at [140, 575] on div at bounding box center [127, 501] width 227 height 222
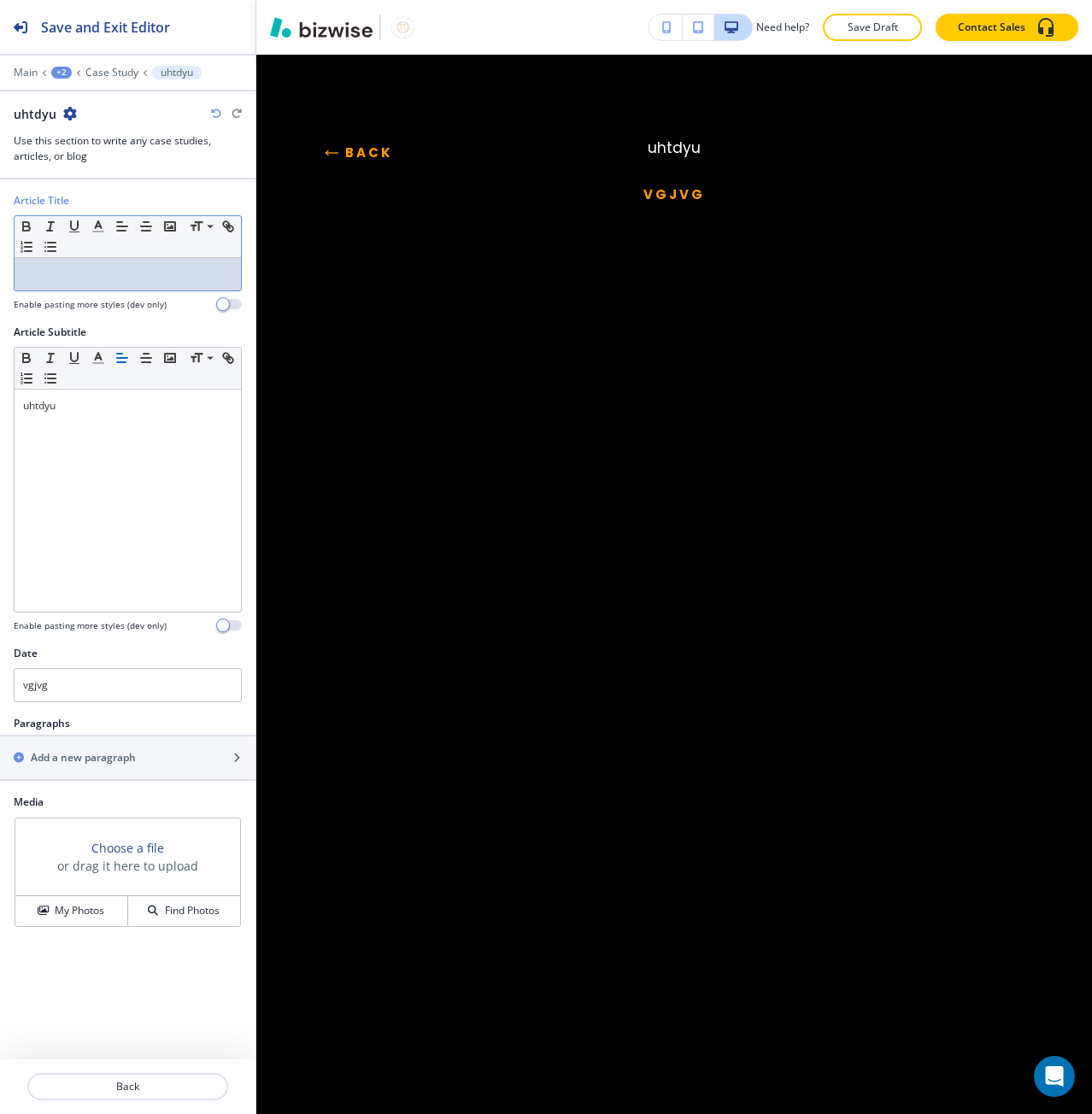
click at [179, 271] on p at bounding box center [127, 274] width 210 height 15
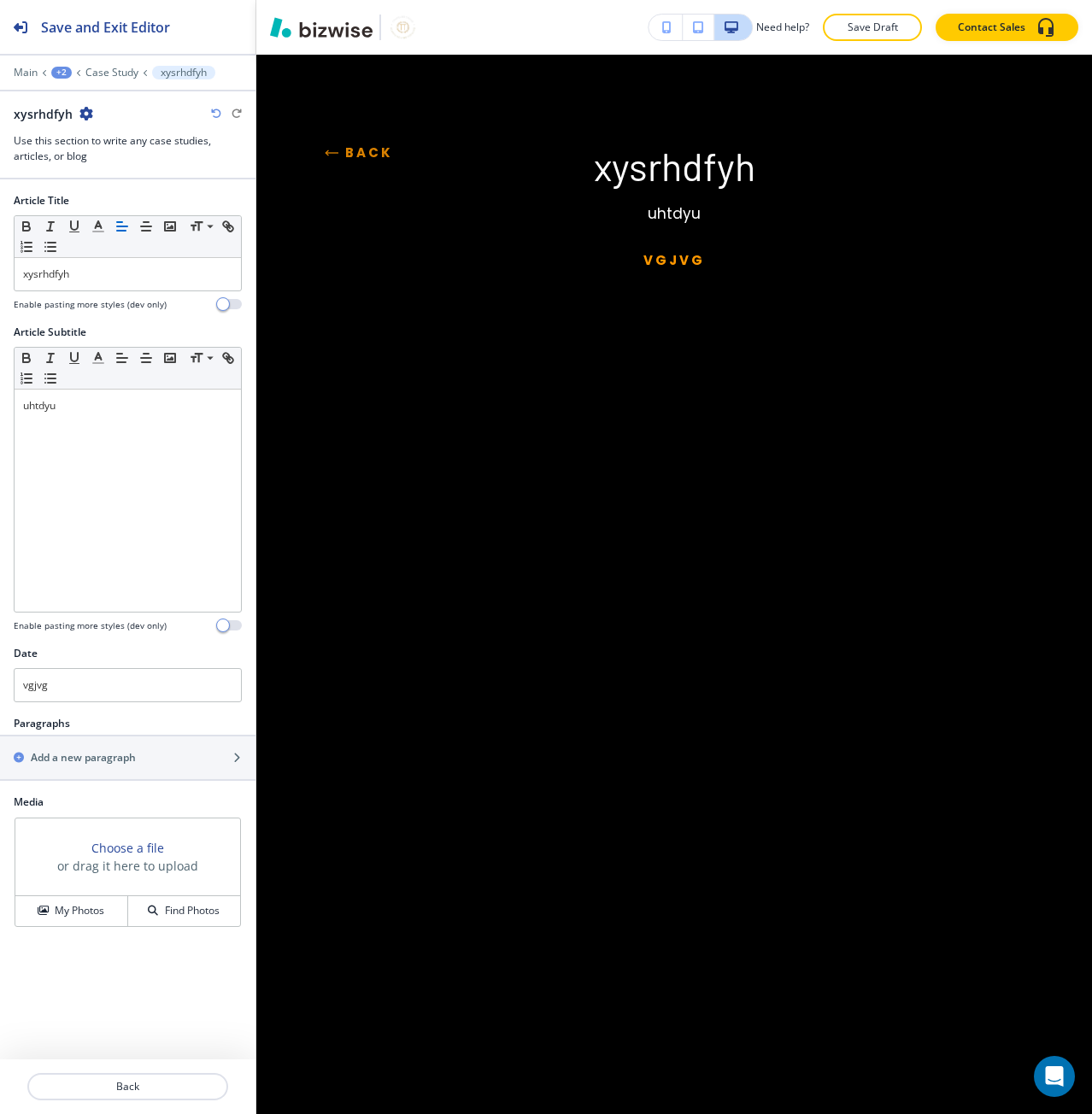
click at [381, 151] on button "Back" at bounding box center [359, 153] width 68 height 46
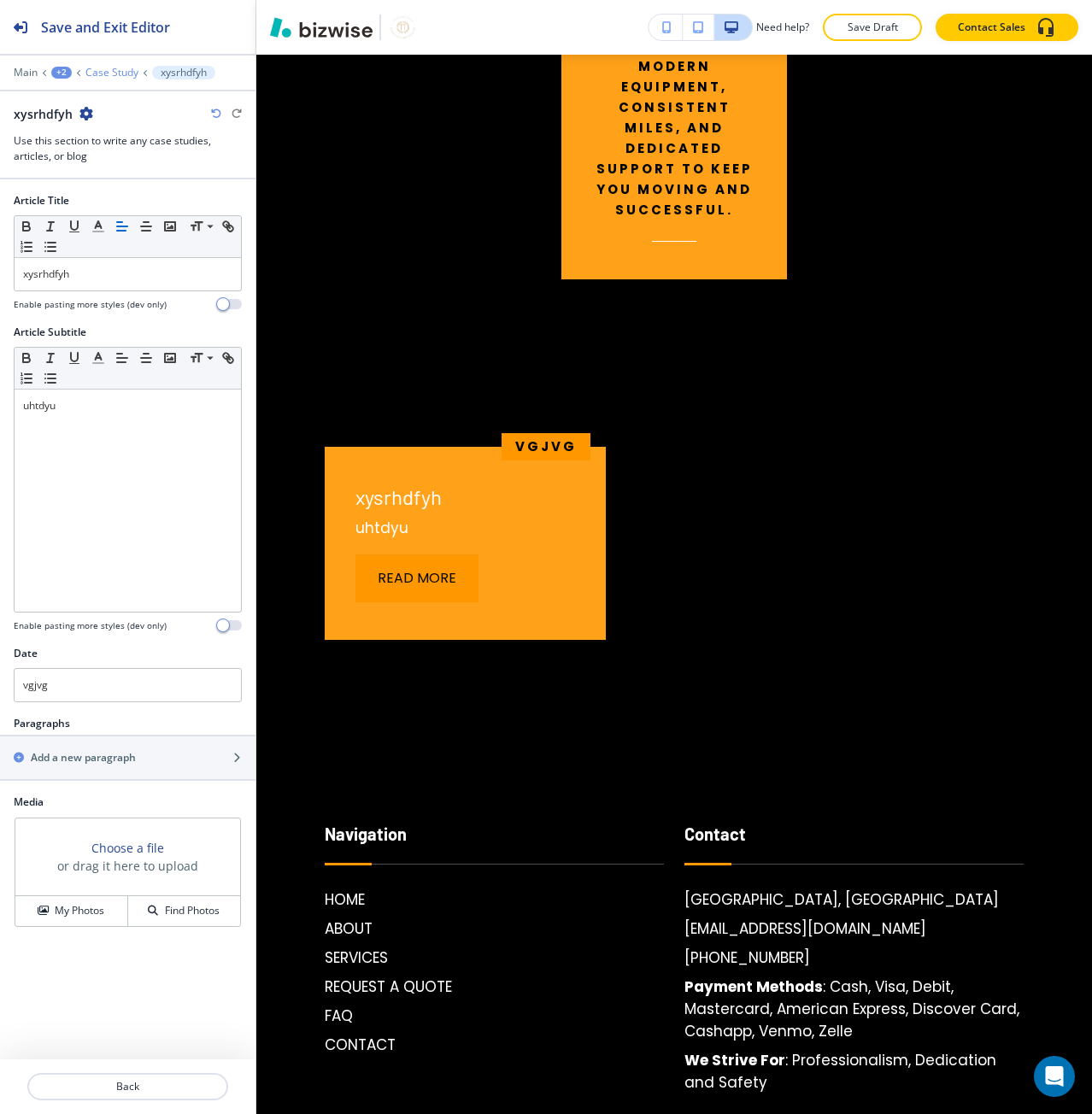
click at [121, 77] on p "Case Study" at bounding box center [112, 73] width 53 height 12
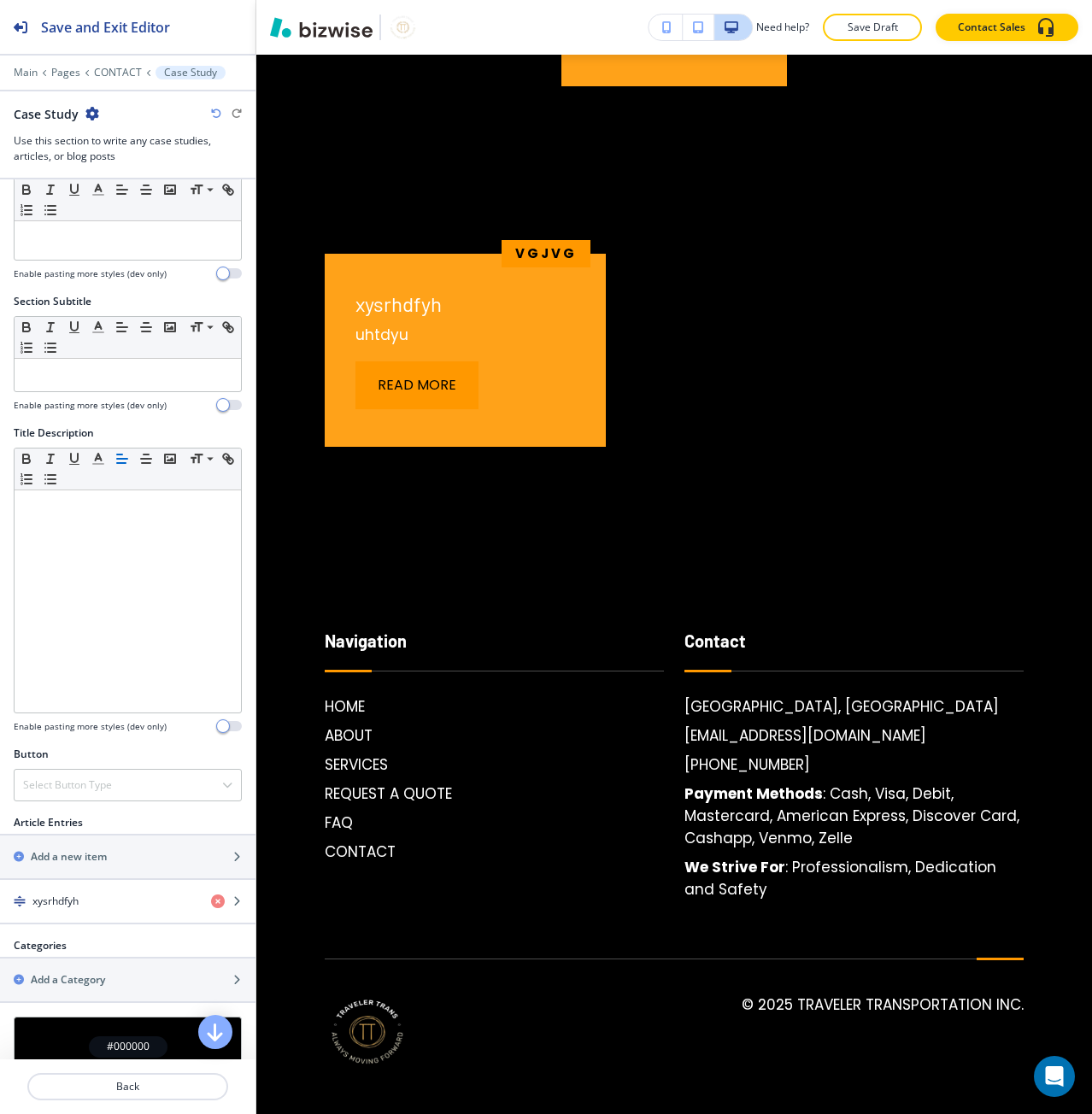
scroll to position [161, 0]
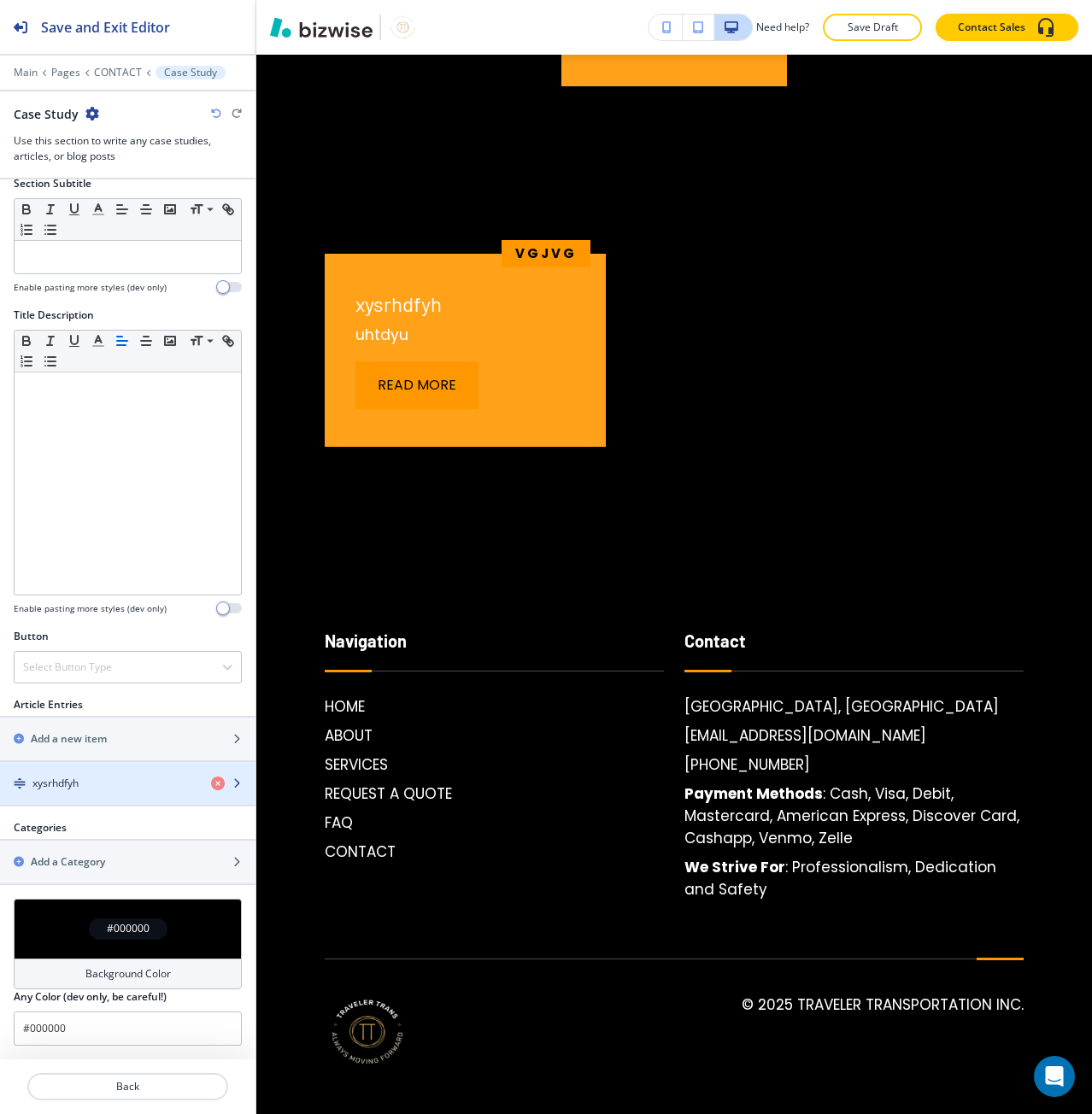
click at [100, 783] on div "xysrhdfyh" at bounding box center [98, 783] width 198 height 15
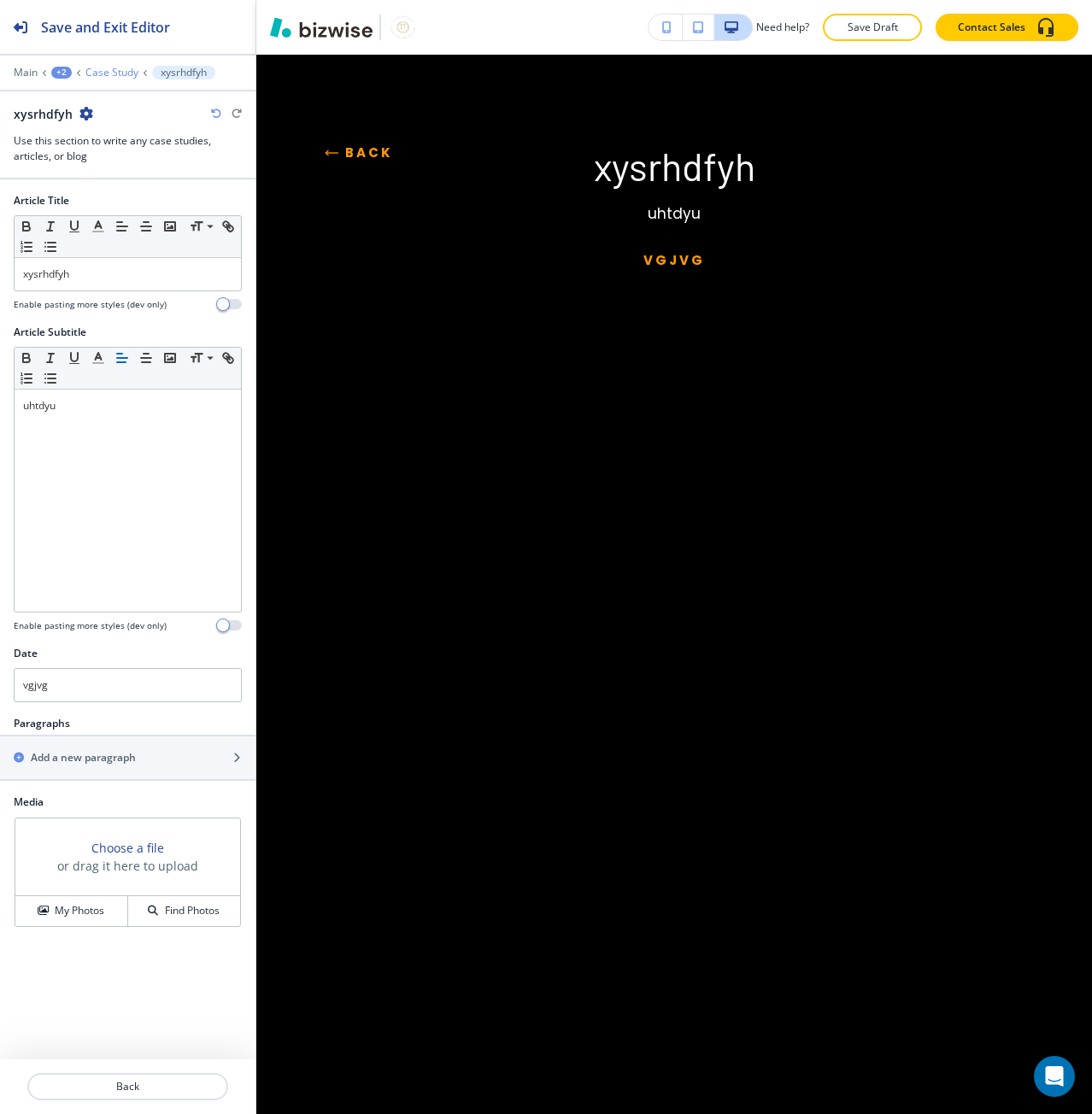
click at [103, 70] on p "Case Study" at bounding box center [112, 73] width 53 height 12
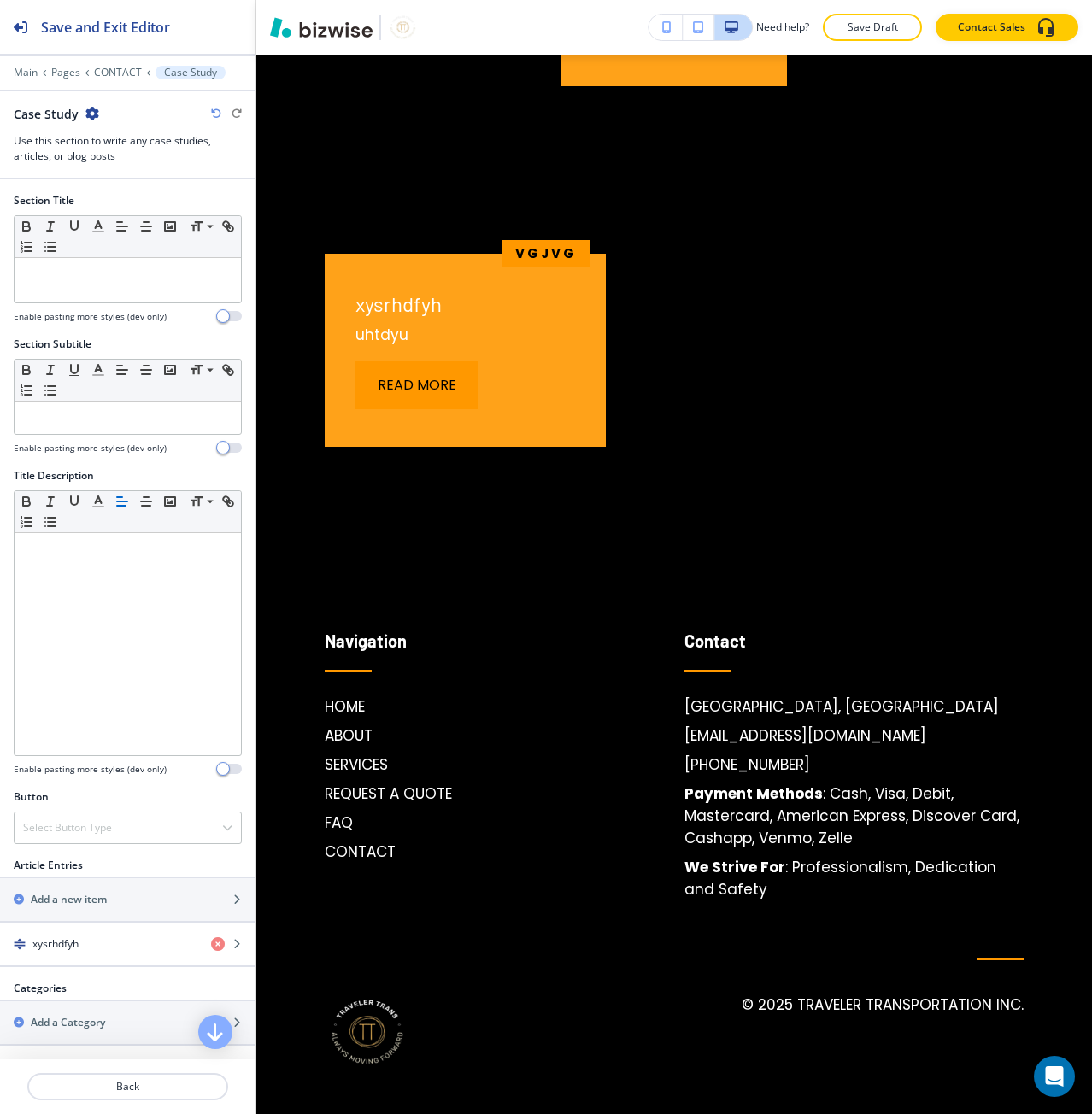
click at [88, 115] on icon "button" at bounding box center [92, 114] width 14 height 14
click at [111, 197] on p "Delete Section" at bounding box center [139, 203] width 87 height 15
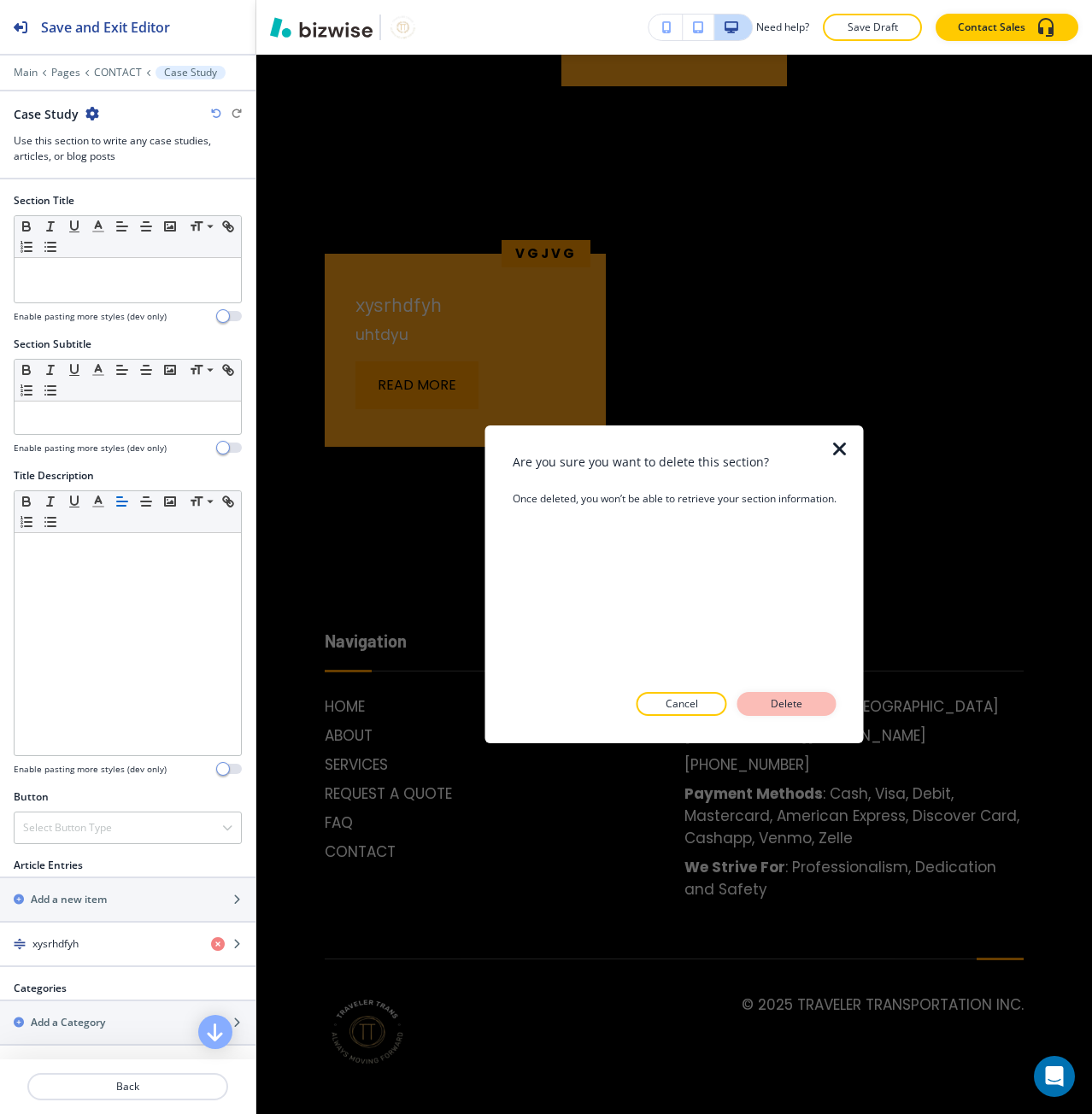
click at [767, 700] on button "Delete" at bounding box center [787, 704] width 99 height 24
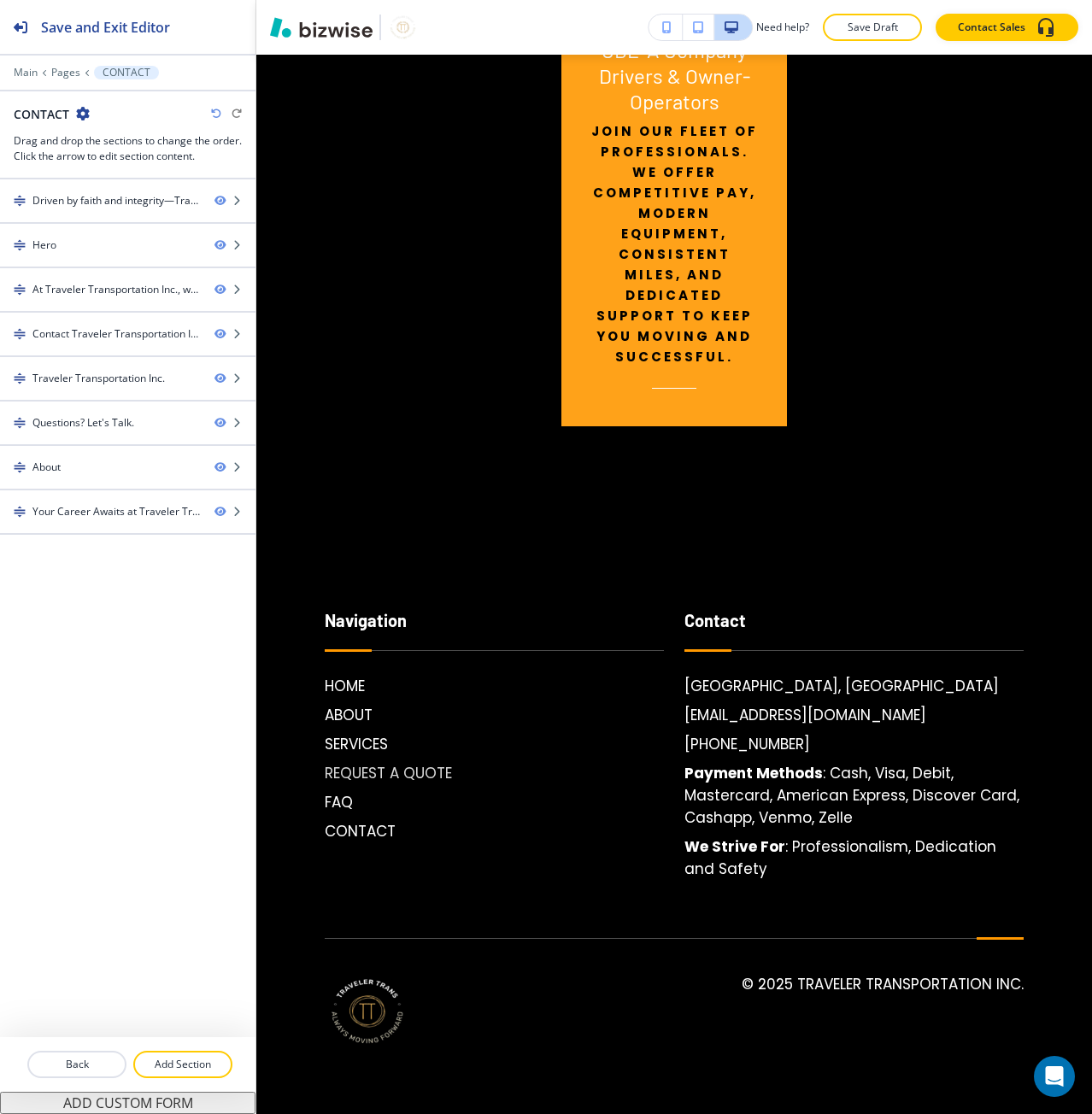
scroll to position [4486, 0]
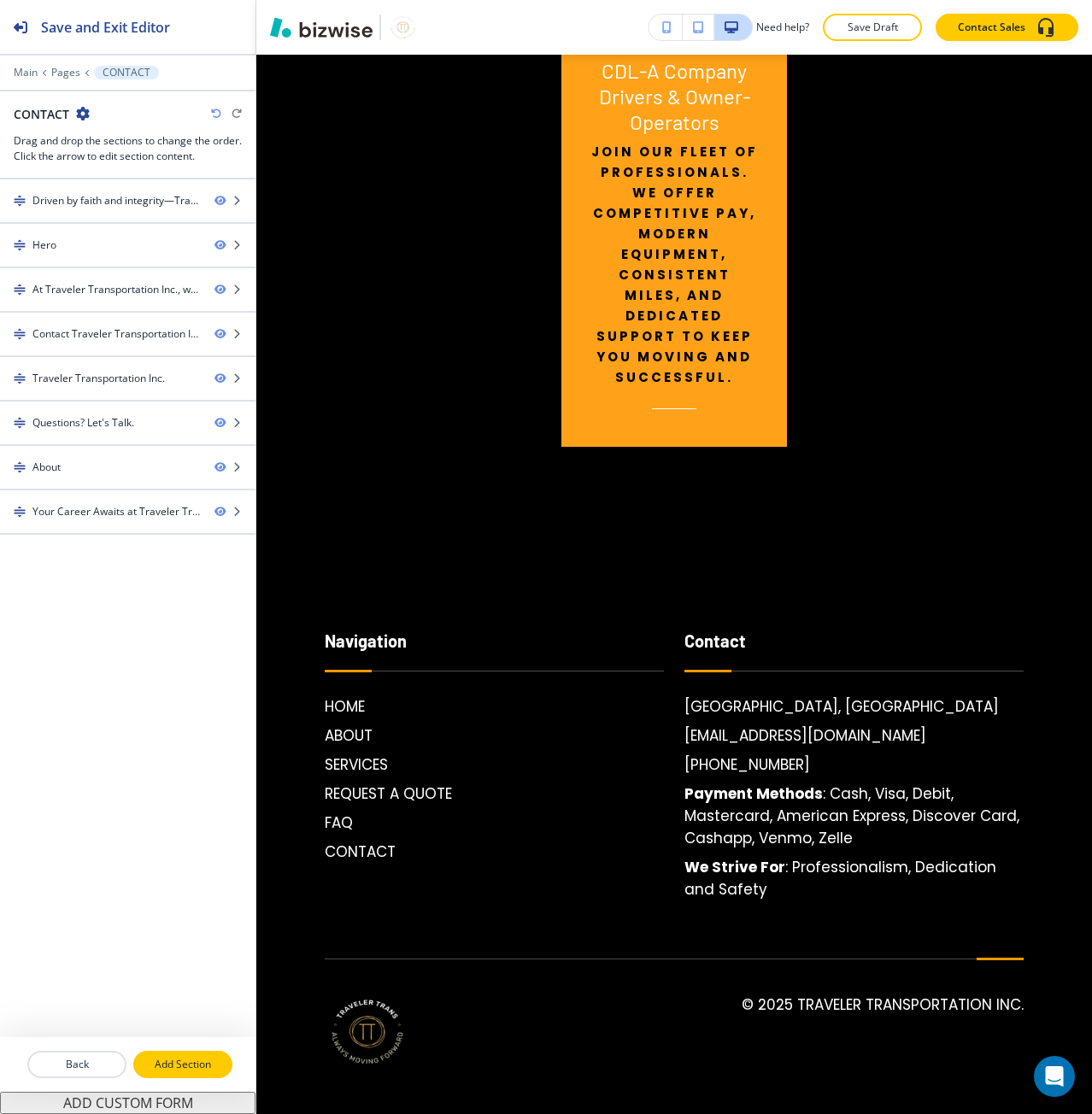
click at [169, 1062] on p "Add Section" at bounding box center [183, 1064] width 96 height 15
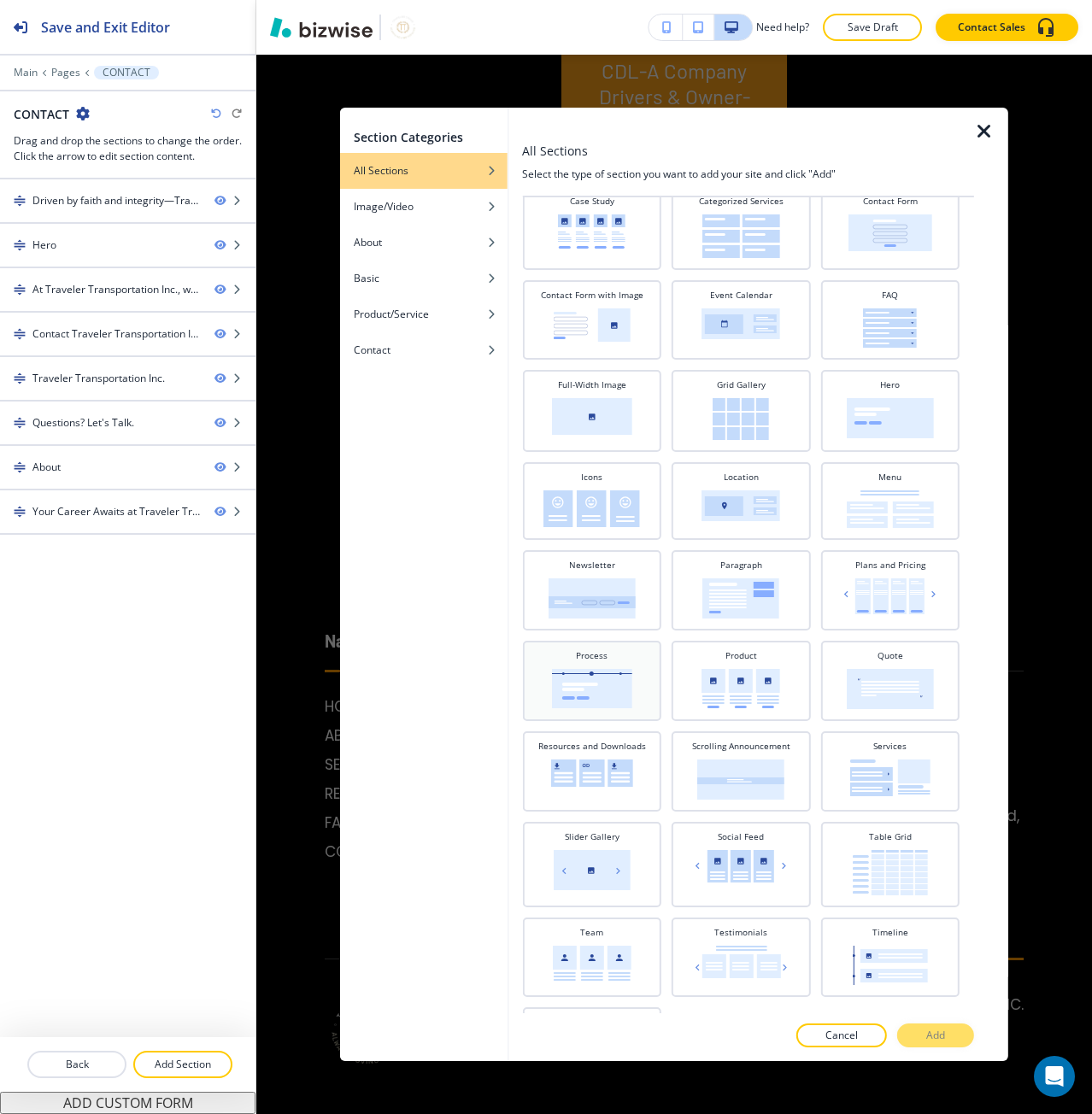
scroll to position [256, 0]
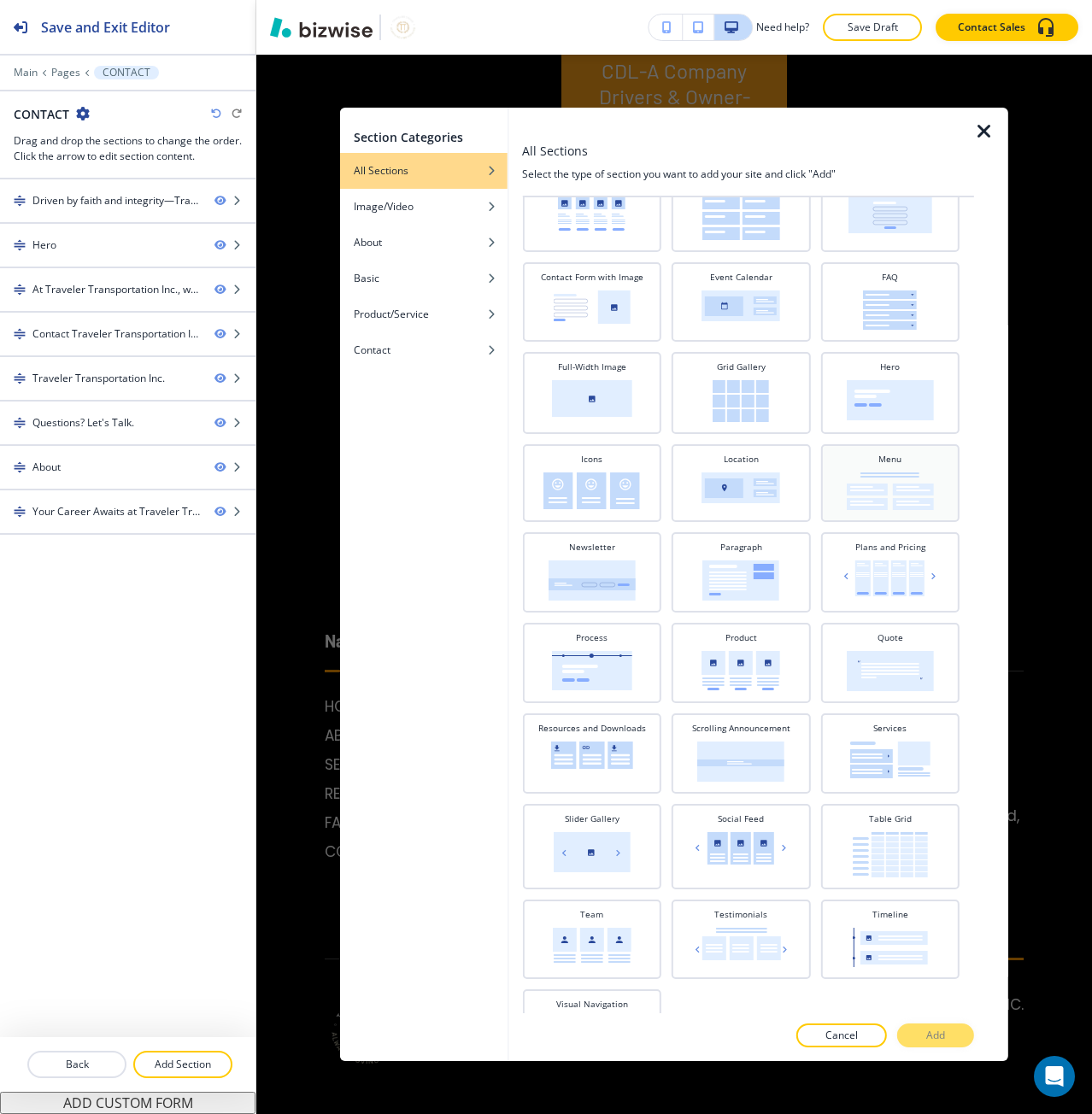
click at [852, 494] on img at bounding box center [890, 492] width 87 height 38
click at [937, 1041] on p "Add" at bounding box center [936, 1035] width 19 height 15
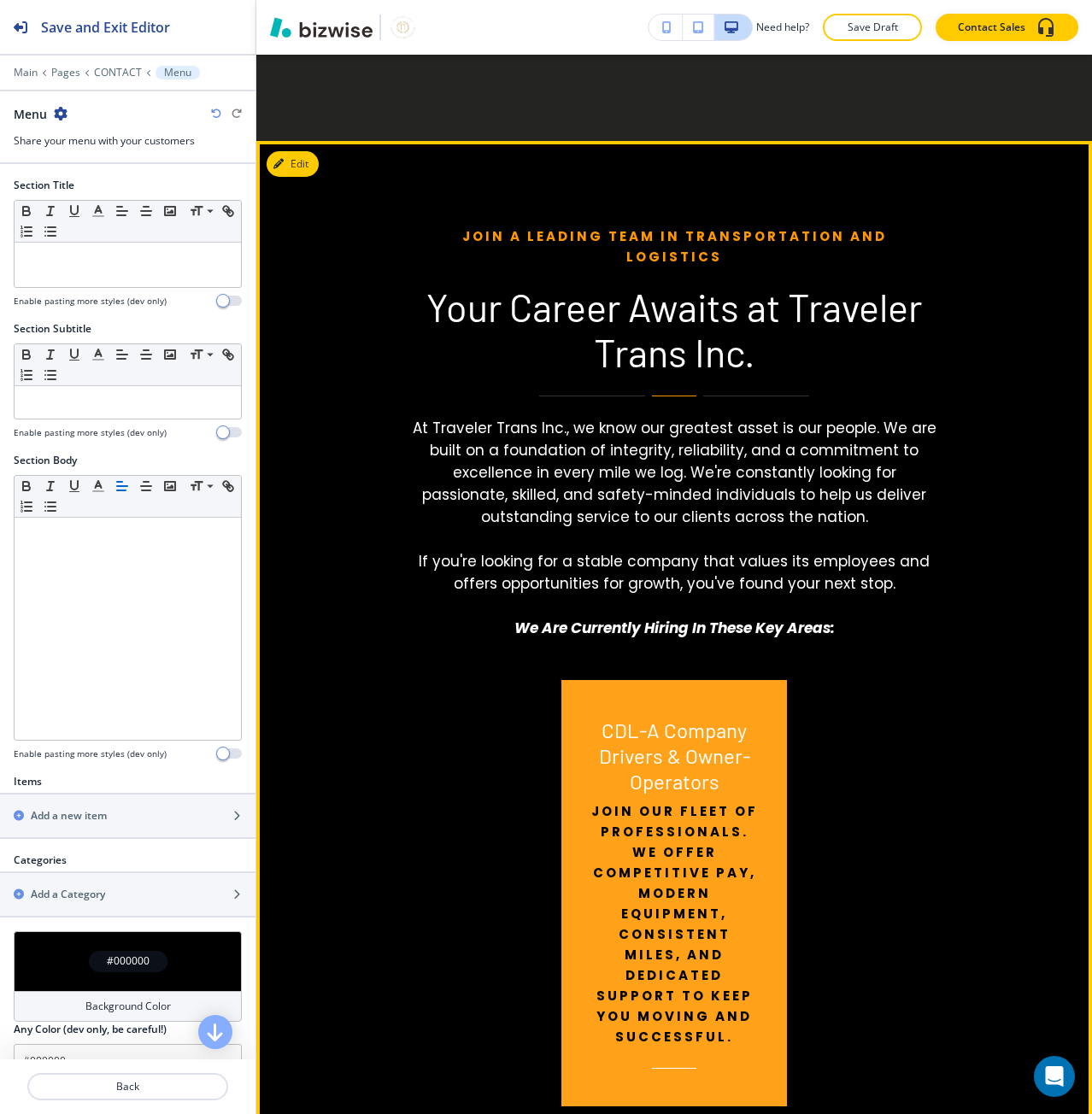
scroll to position [3802, 0]
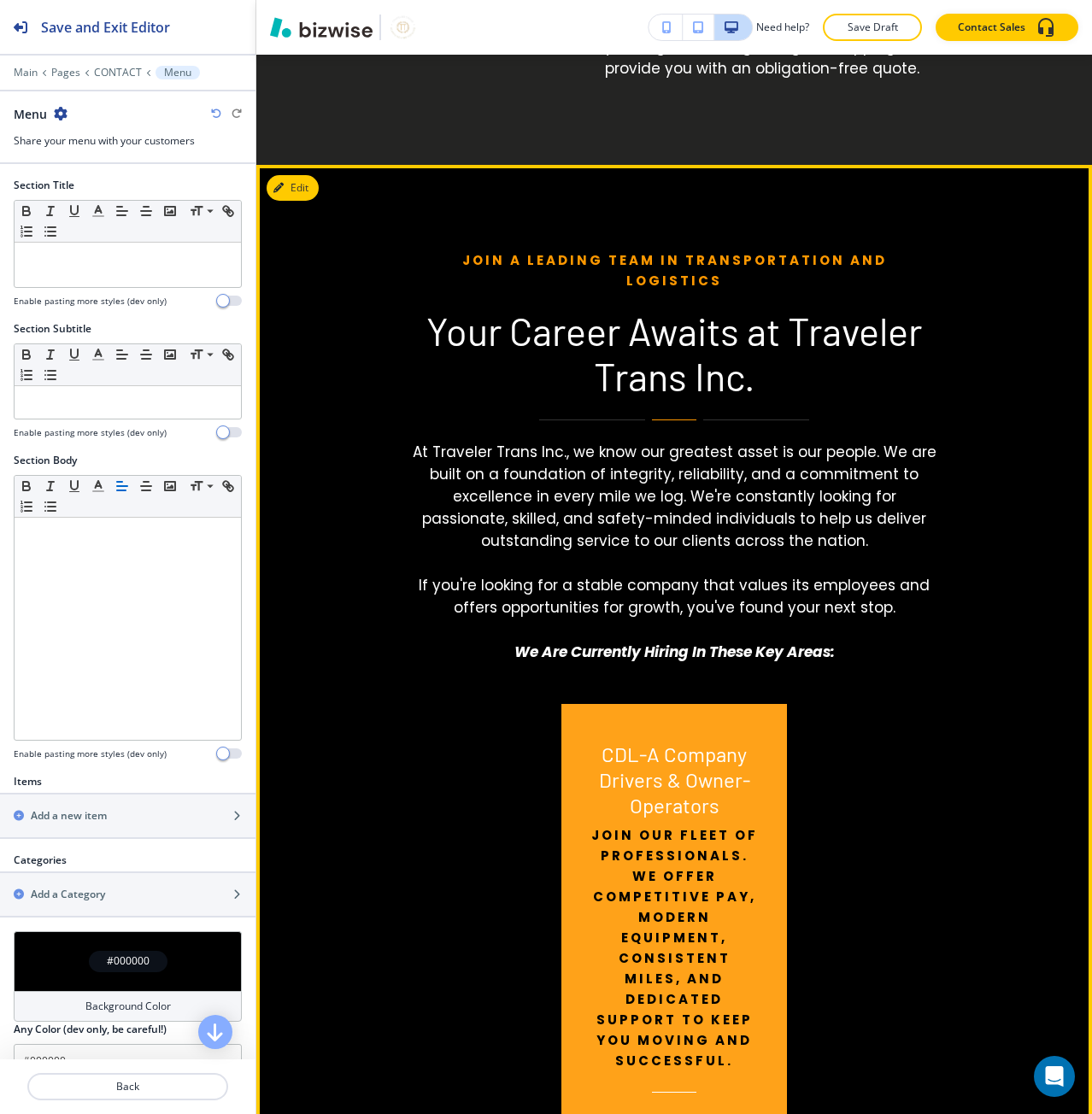
click at [460, 267] on p "Join a Leading Team in Transportation and Logistics" at bounding box center [674, 271] width 524 height 41
click at [461, 267] on p "Join a Leading Team in Transportation and Logistics" at bounding box center [674, 271] width 524 height 41
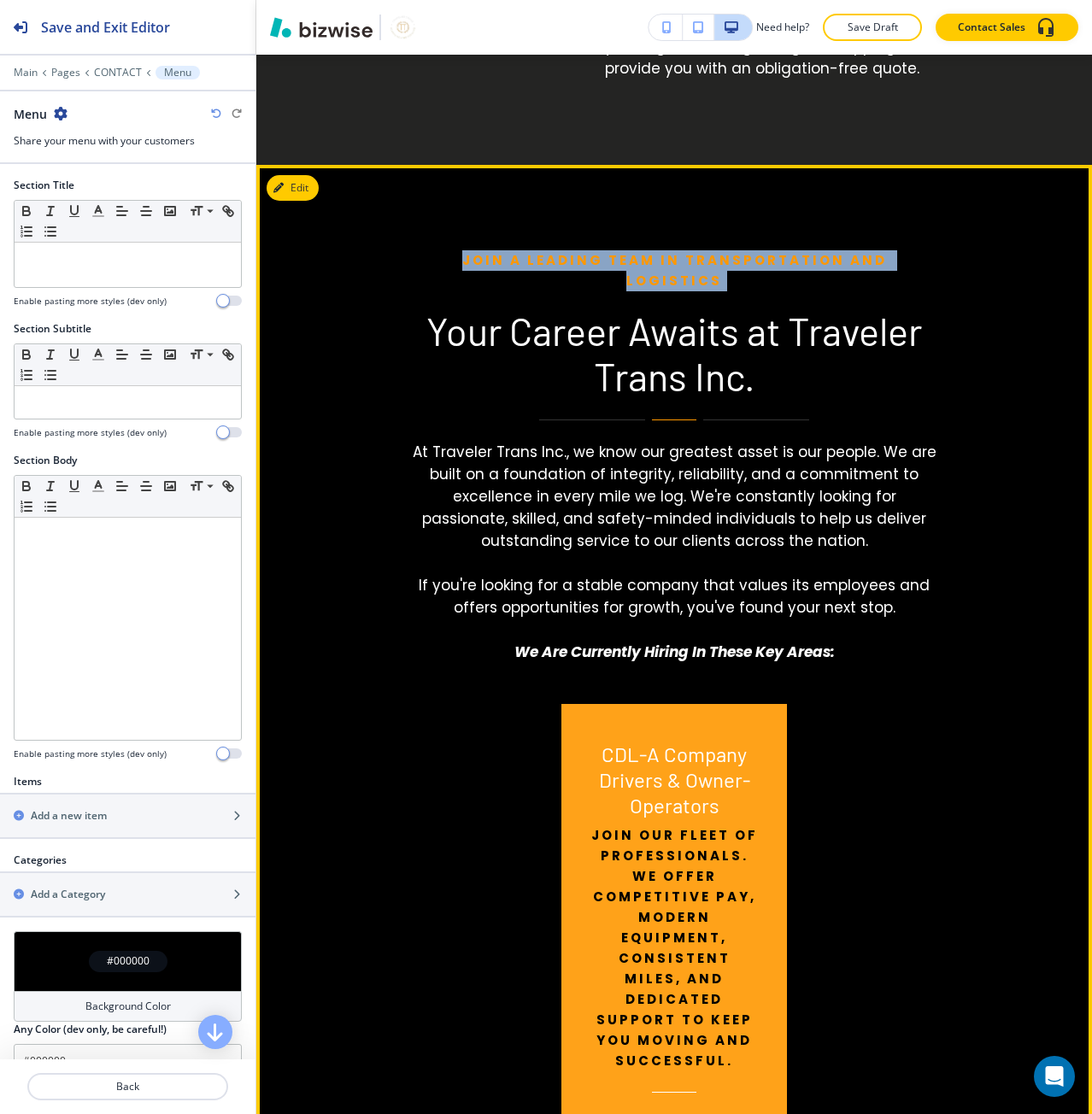
click at [461, 267] on p "Join a Leading Team in Transportation and Logistics" at bounding box center [674, 271] width 524 height 41
copy p "Join a Leading Team in Transportation and Logistics"
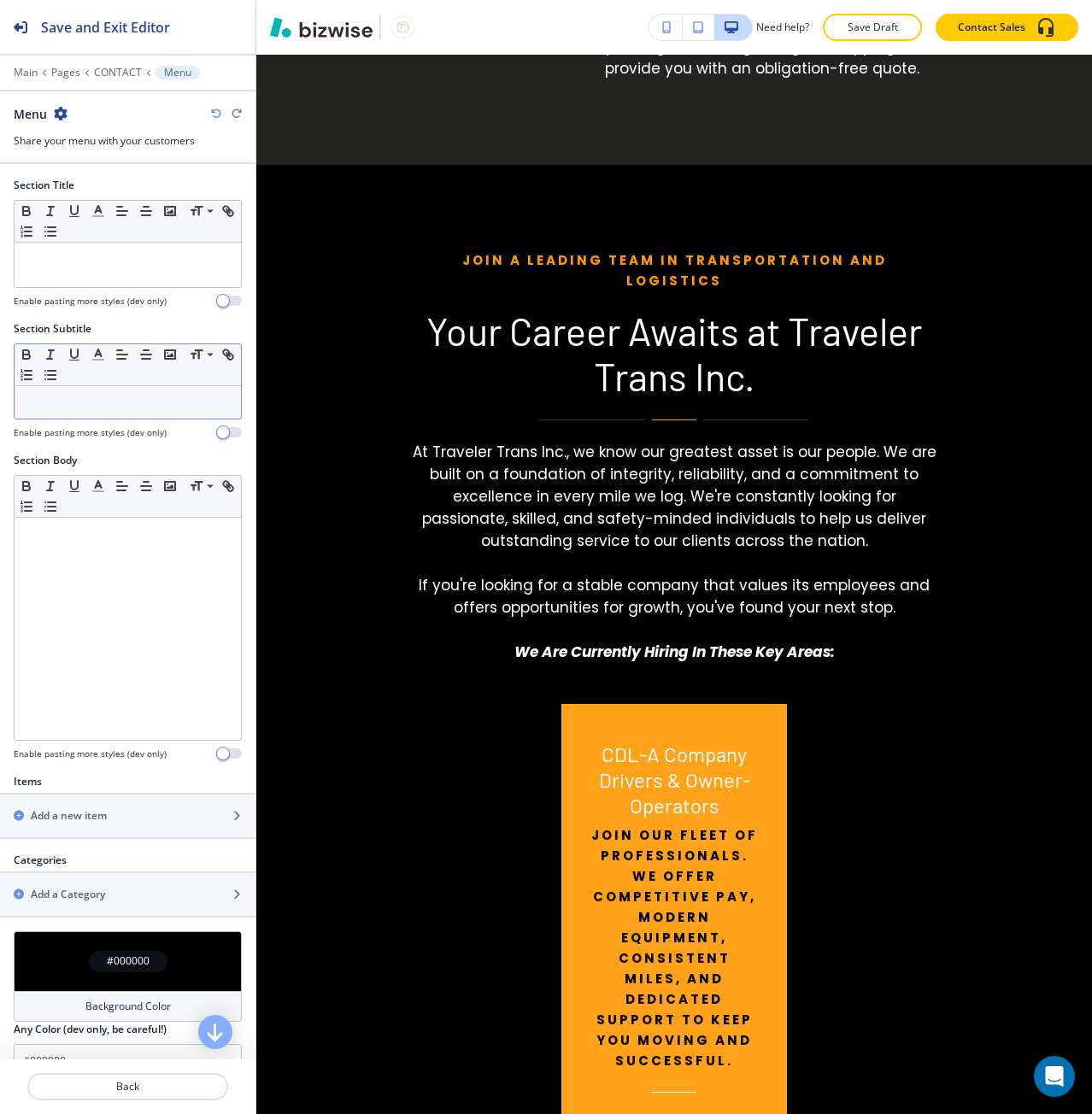
click at [121, 408] on p at bounding box center [127, 403] width 210 height 15
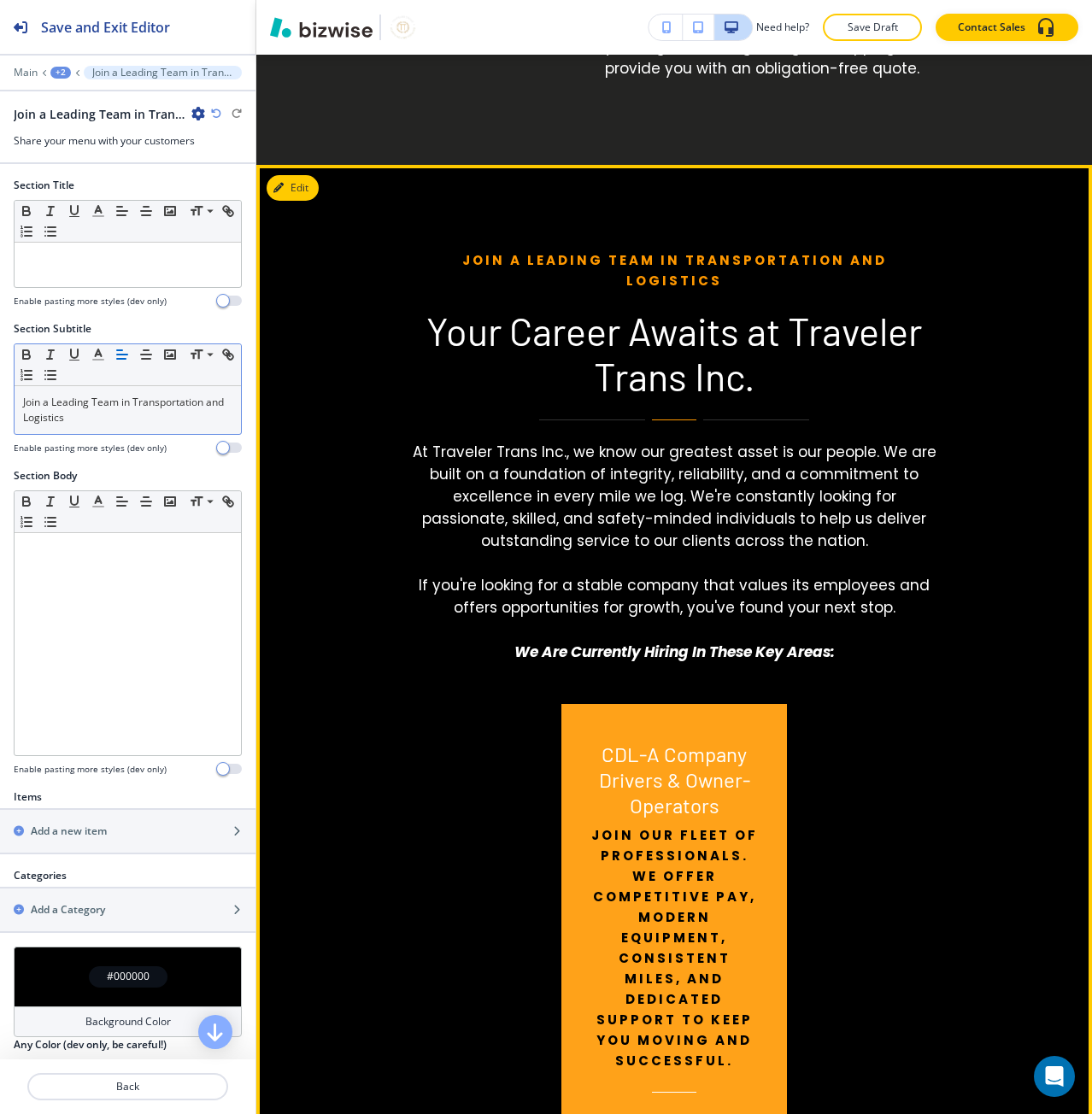
click at [480, 311] on p "Your Career Awaits at Traveler Trans Inc." at bounding box center [674, 354] width 524 height 91
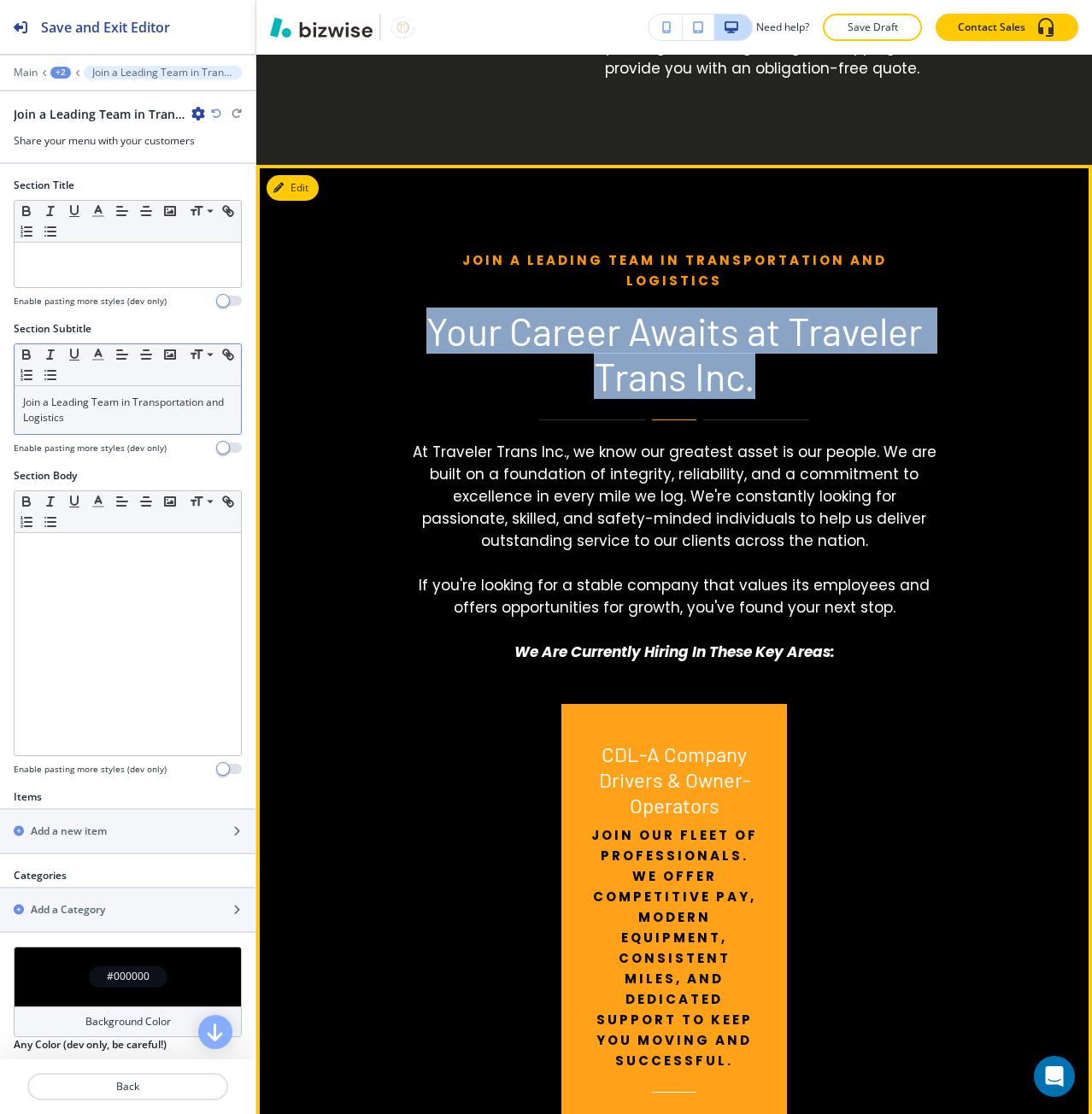
click at [480, 311] on p "Your Career Awaits at Traveler Trans Inc." at bounding box center [674, 354] width 524 height 91
copy p "Your Career Awaits at Traveler Trans Inc."
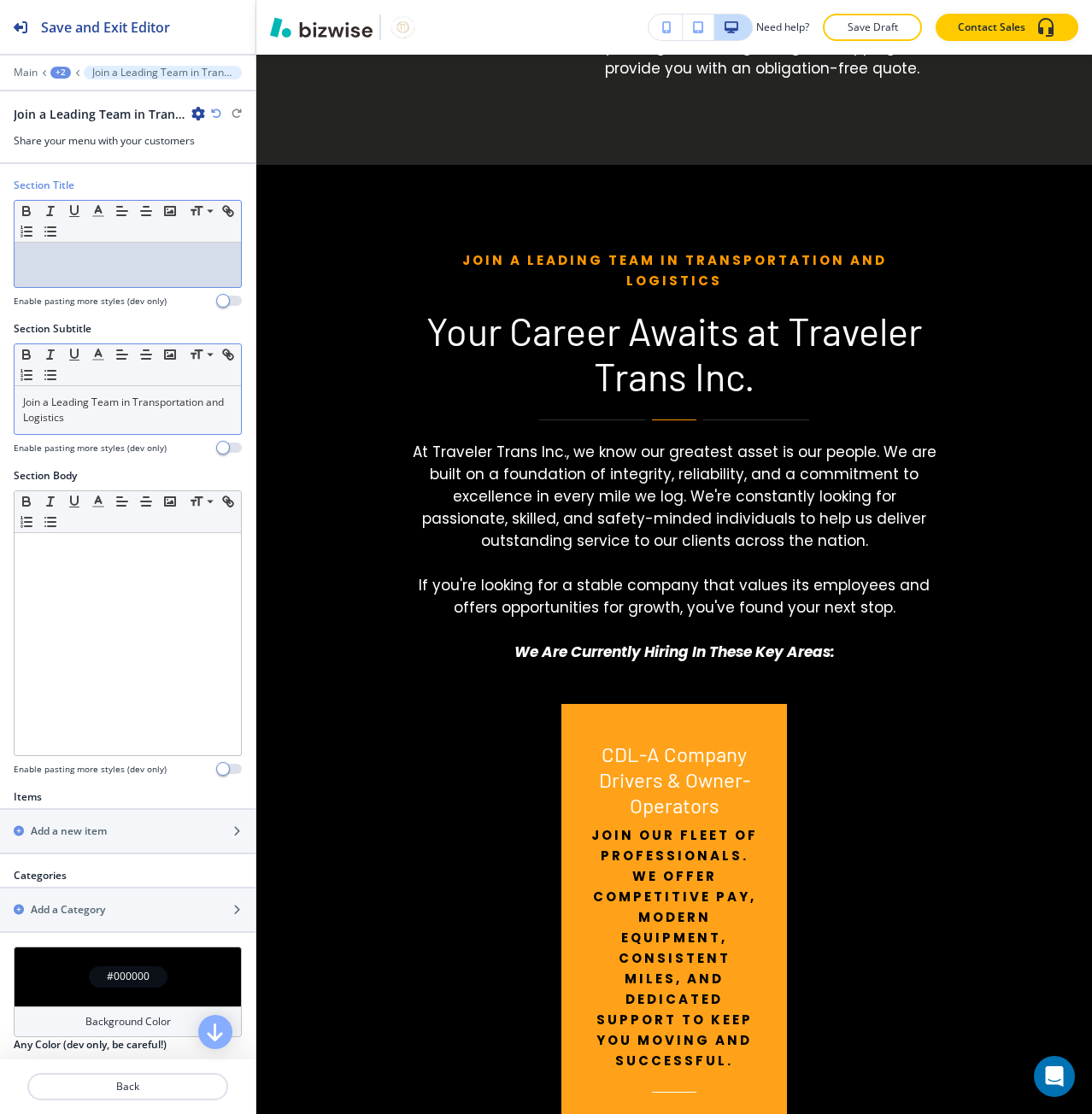
click at [171, 256] on p at bounding box center [127, 259] width 210 height 15
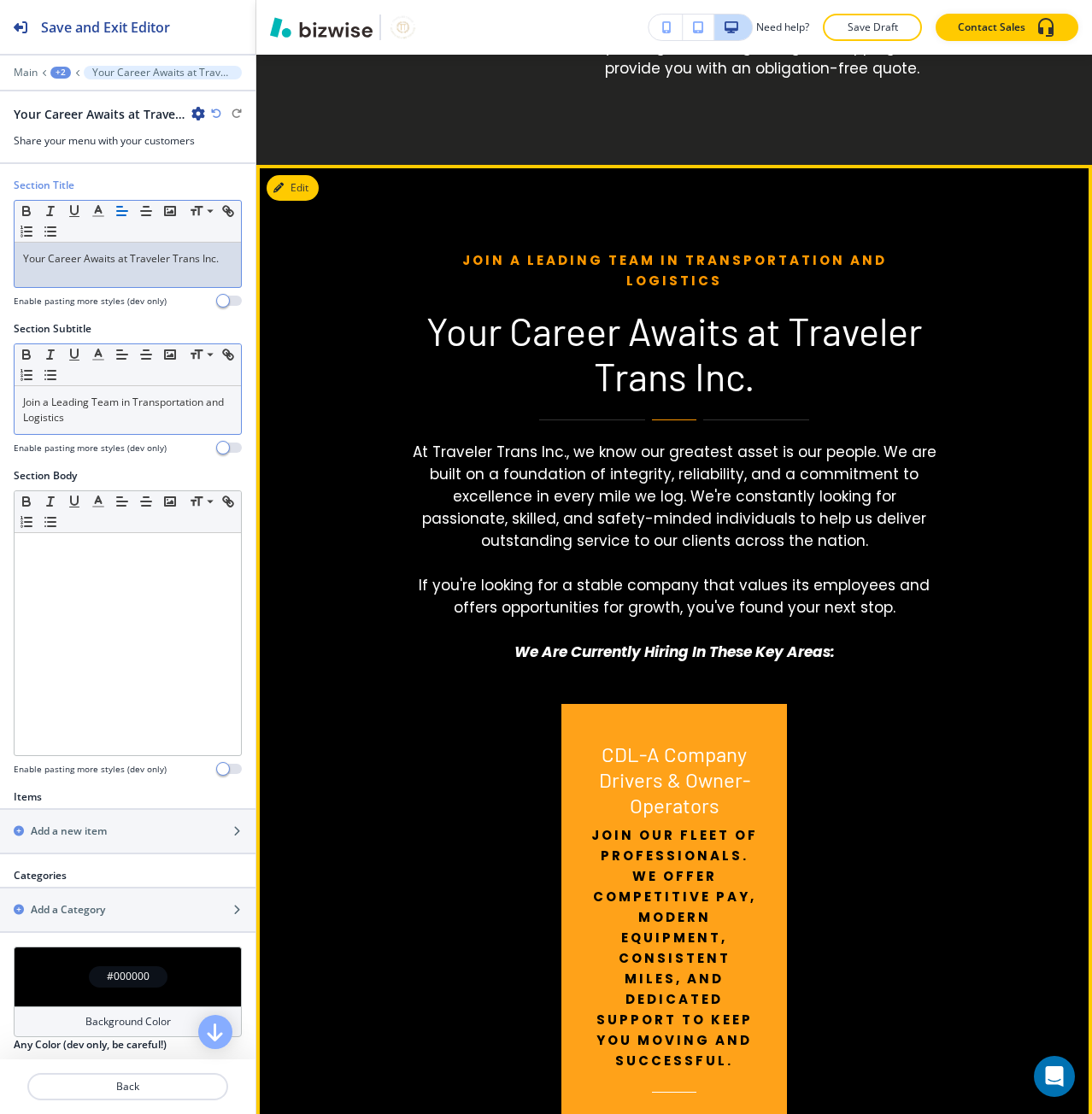
click at [422, 441] on p "At Traveler Trans Inc., we know our greatest asset is our people. We are built …" at bounding box center [674, 497] width 524 height 111
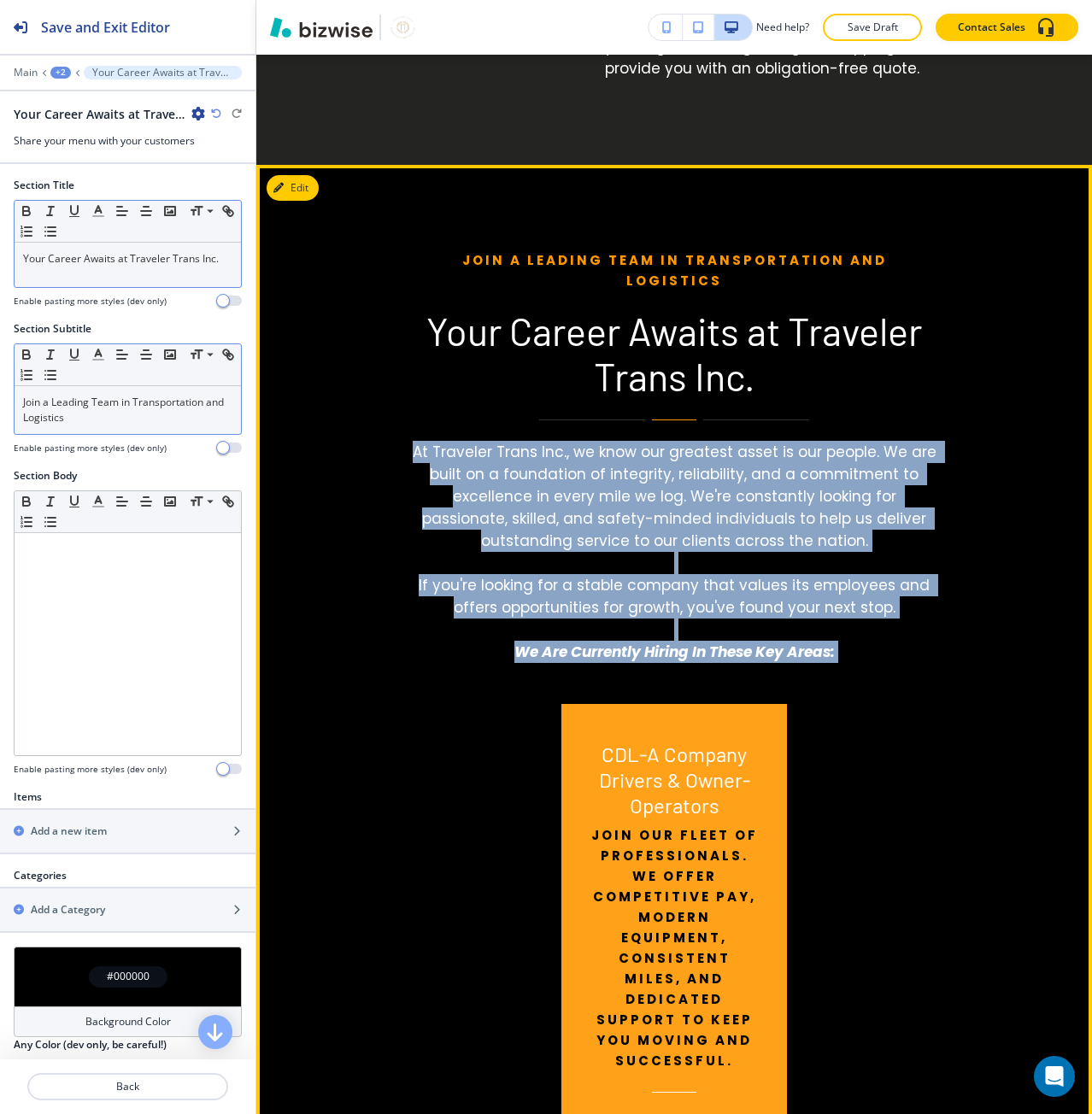
drag, startPoint x: 422, startPoint y: 421, endPoint x: 834, endPoint y: 636, distance: 464.7
click at [834, 636] on h6 "At Traveler Trans Inc., we know our greatest asset is our people. We are built …" at bounding box center [674, 552] width 524 height 222
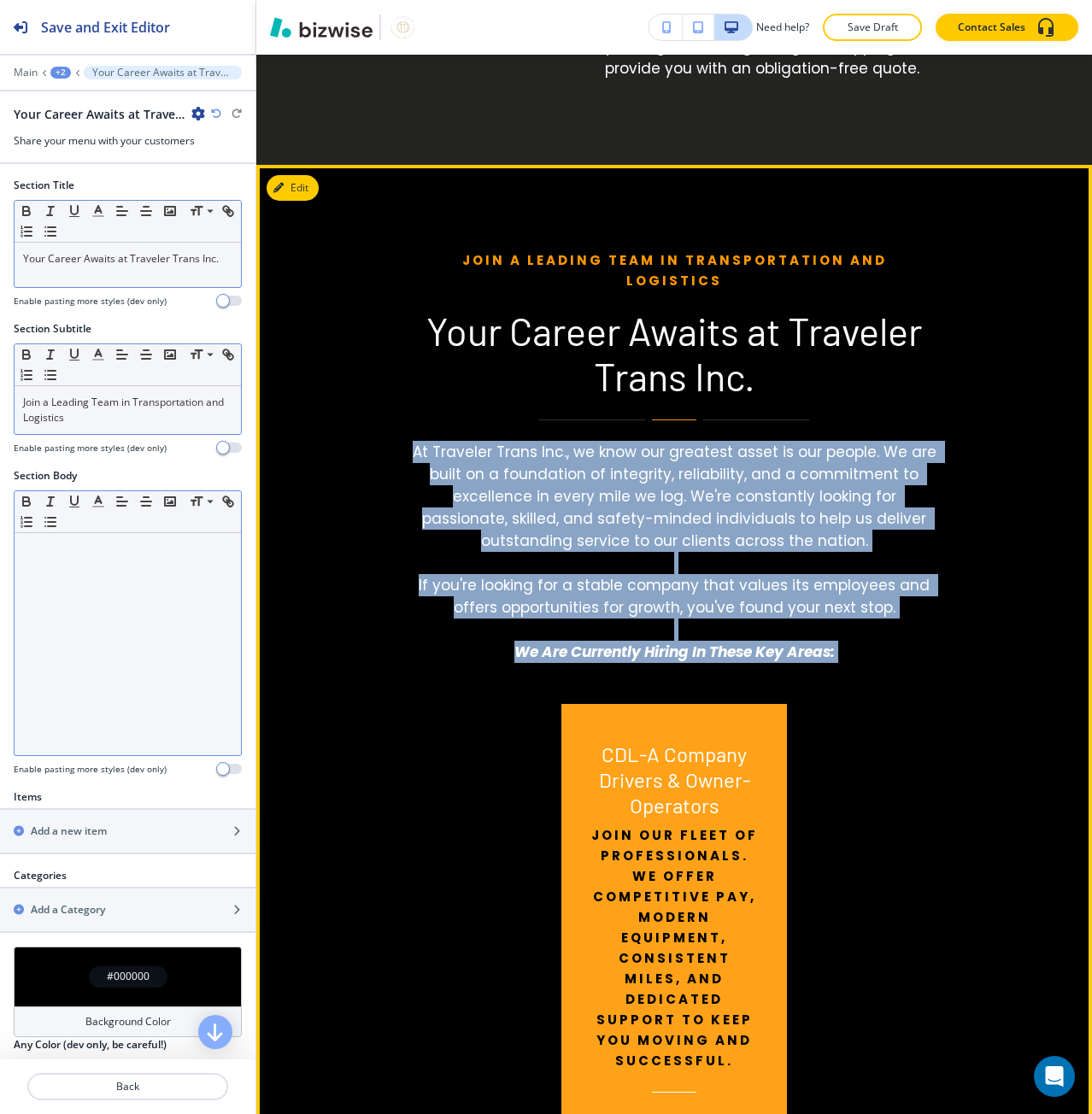
copy h6 "At Traveler Trans Inc., we know our greatest asset is our people. We are built …"
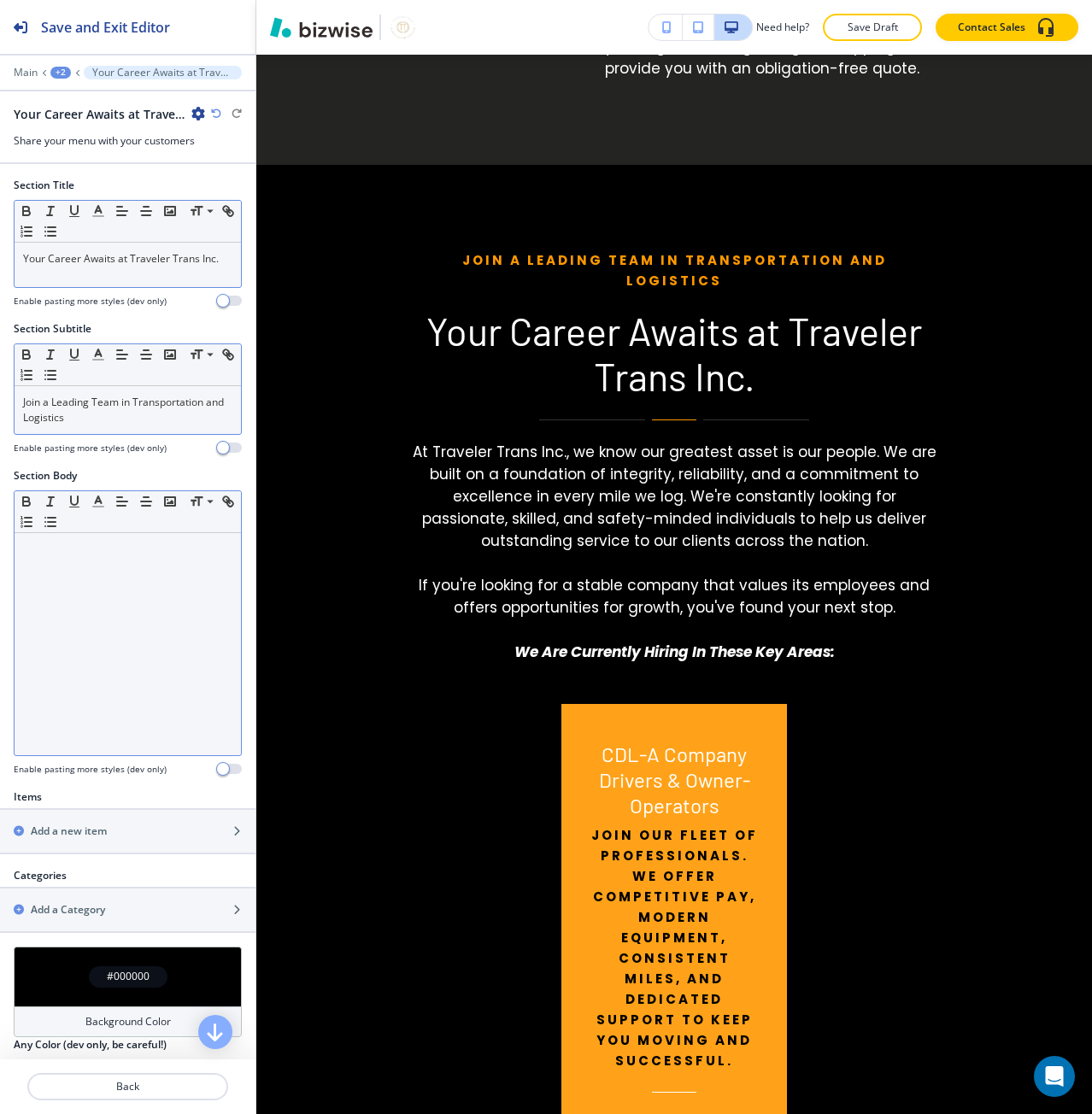
click at [156, 600] on div at bounding box center [127, 644] width 227 height 222
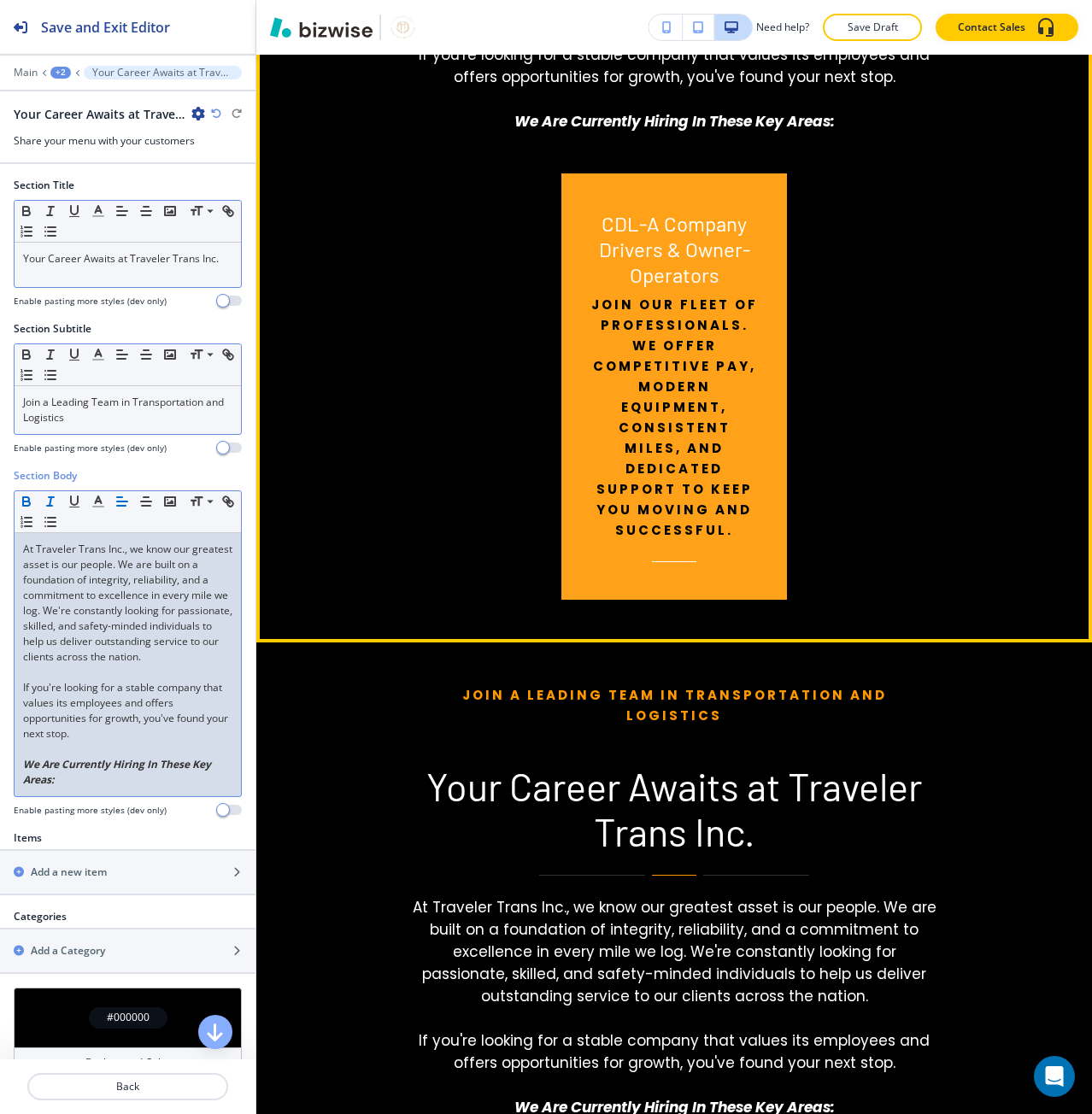
scroll to position [4571, 0]
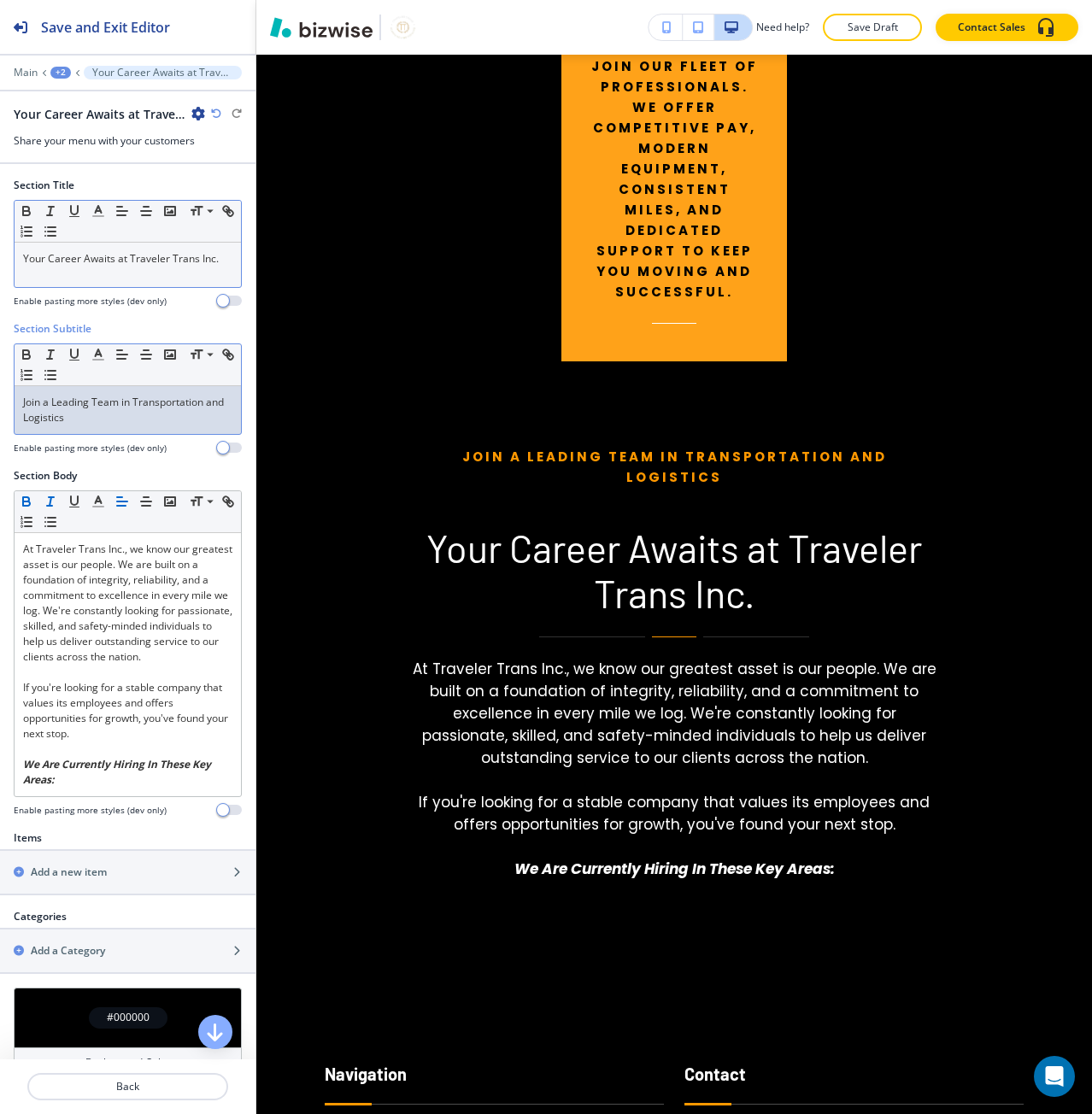
click at [150, 425] on p "Join a Leading Team in Transportation and Logistics" at bounding box center [127, 410] width 210 height 31
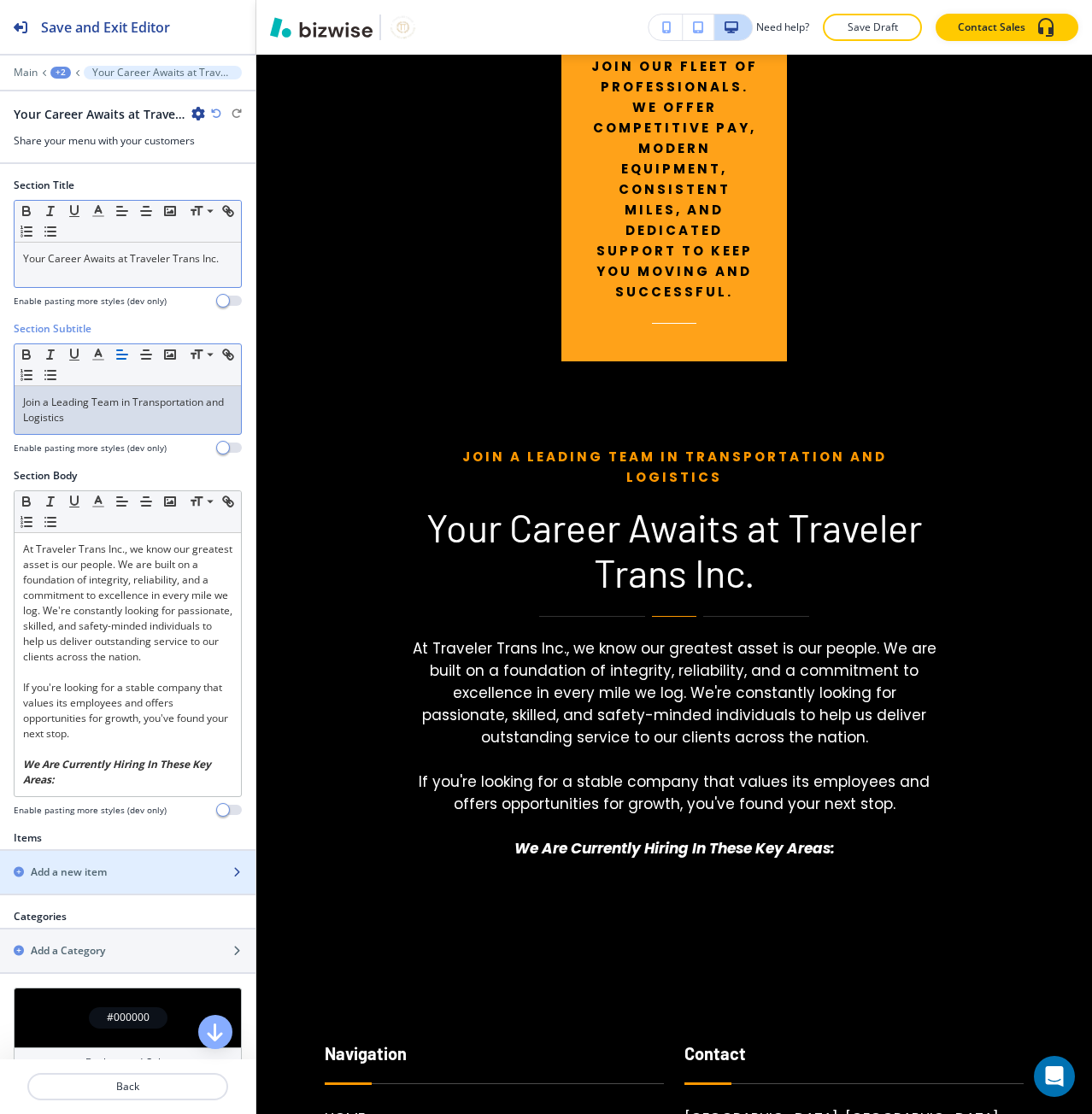
click at [71, 874] on h2 "Add a new item" at bounding box center [68, 872] width 76 height 15
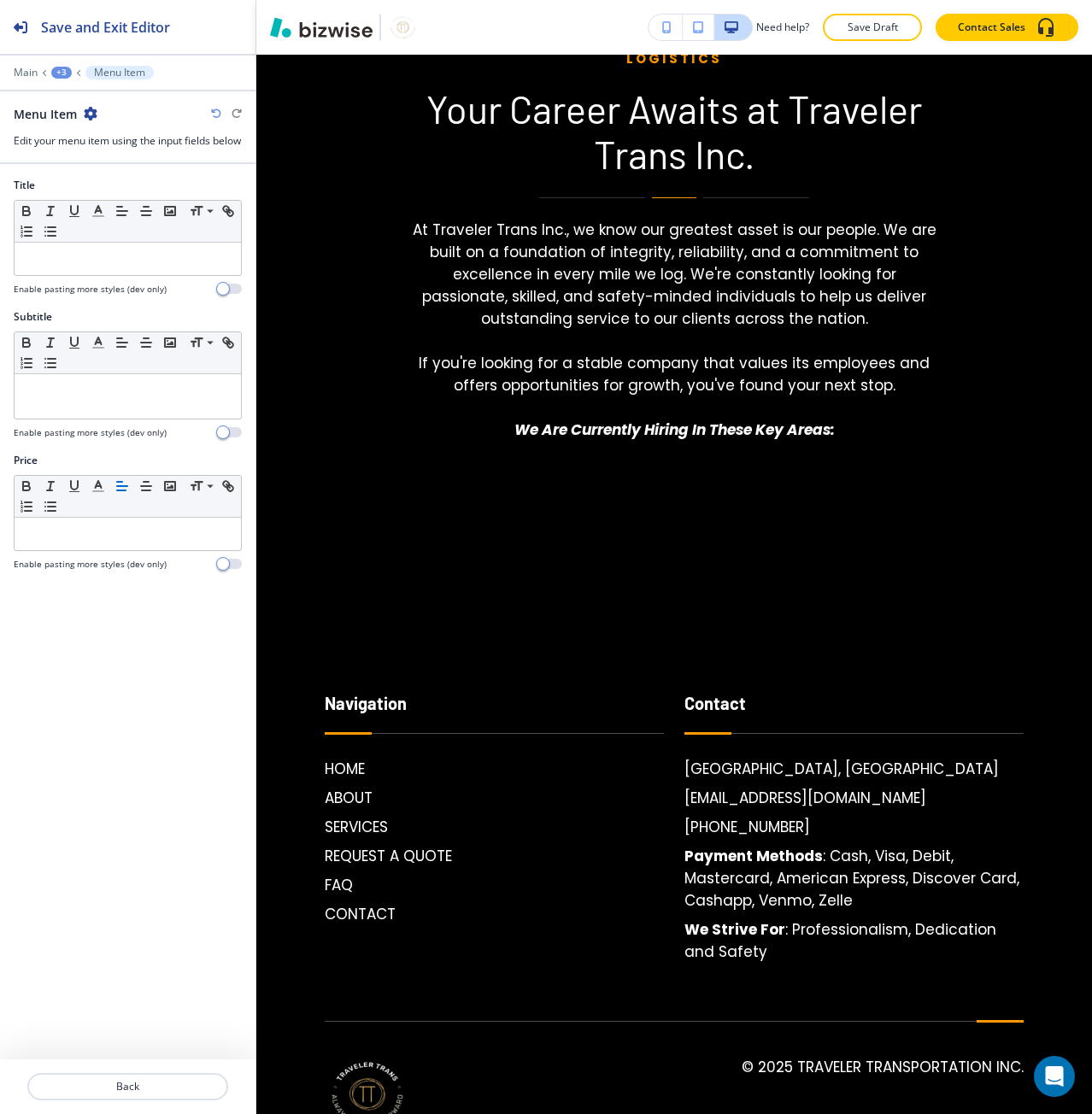
scroll to position [5031, 0]
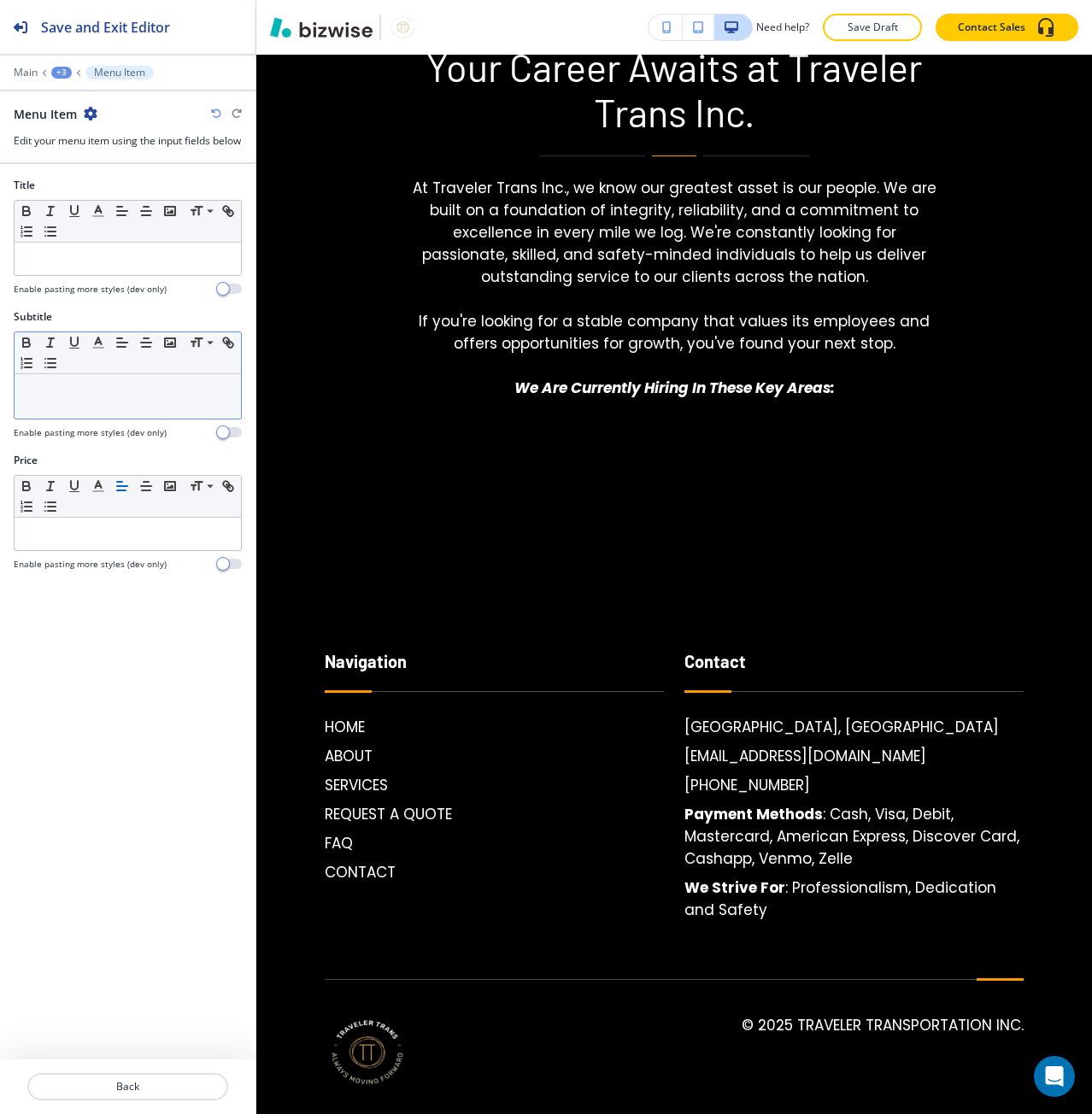
click at [59, 414] on div at bounding box center [127, 397] width 227 height 44
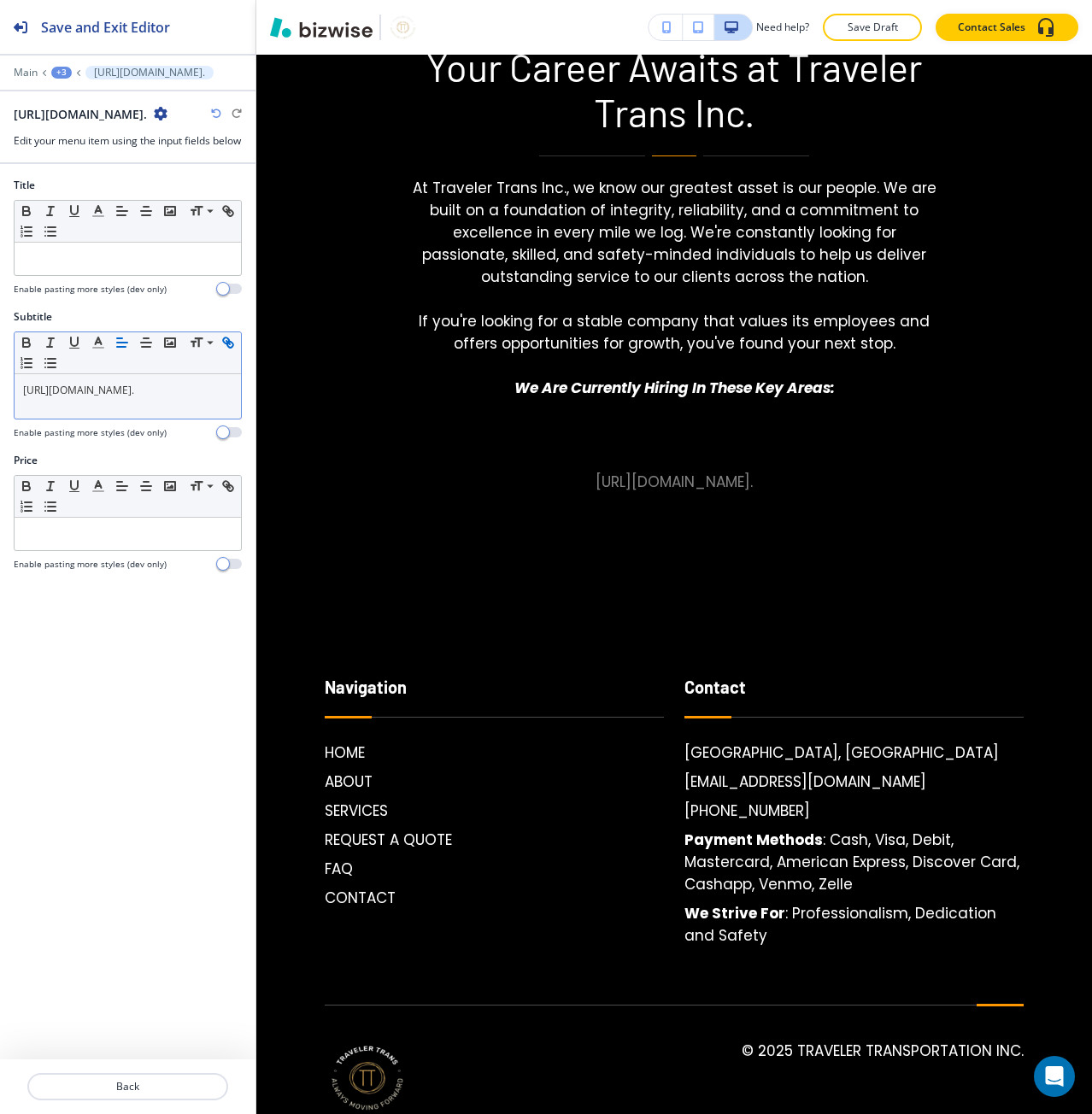
click at [68, 398] on link "[URL][DOMAIN_NAME]." at bounding box center [79, 390] width 111 height 15
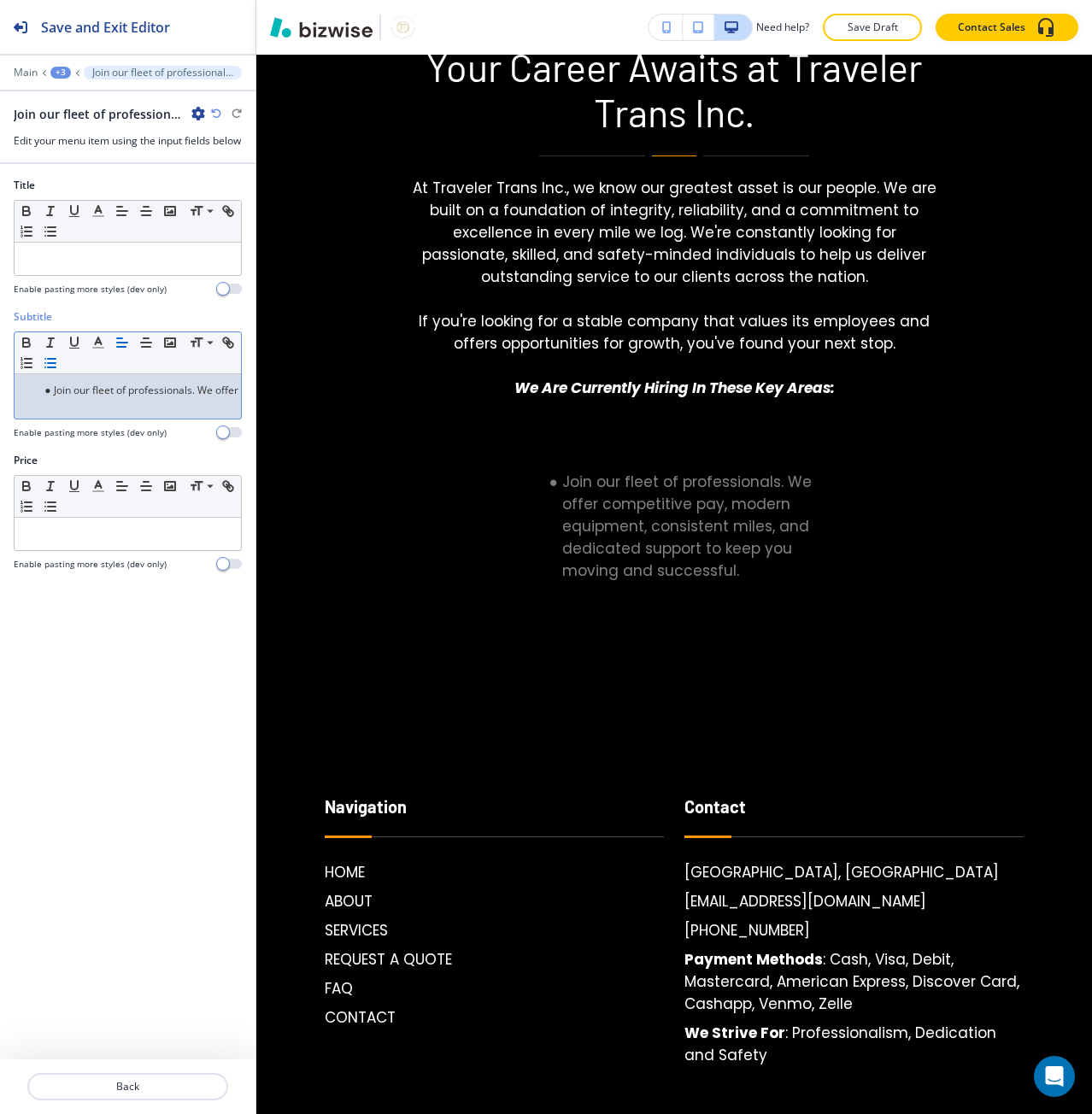
scroll to position [0, 0]
click at [61, 398] on li "Join our fleet of professionals. We offer competitive pay, modern equipment, co…" at bounding box center [135, 391] width 194 height 15
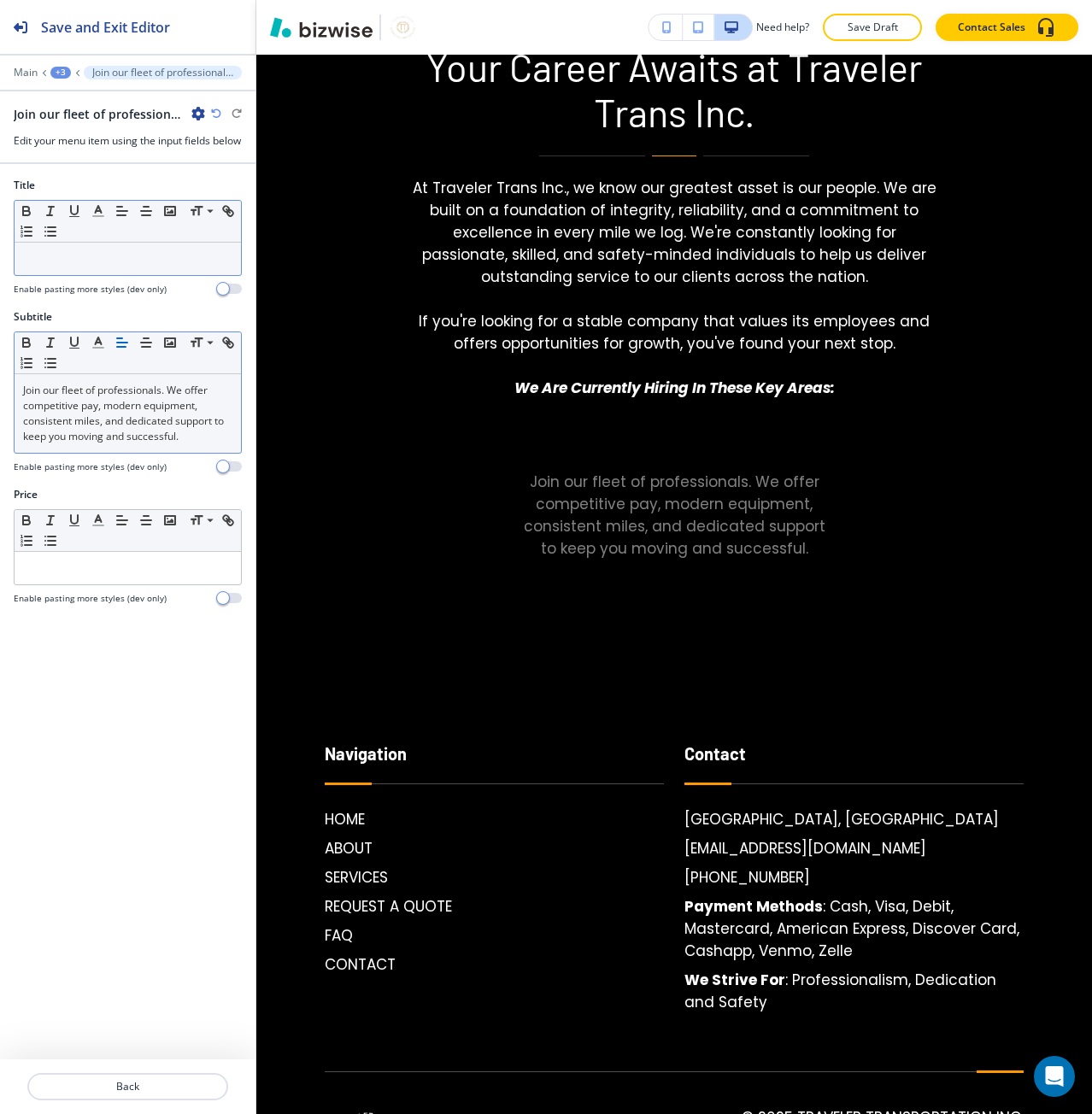
click at [52, 267] on p at bounding box center [127, 259] width 210 height 15
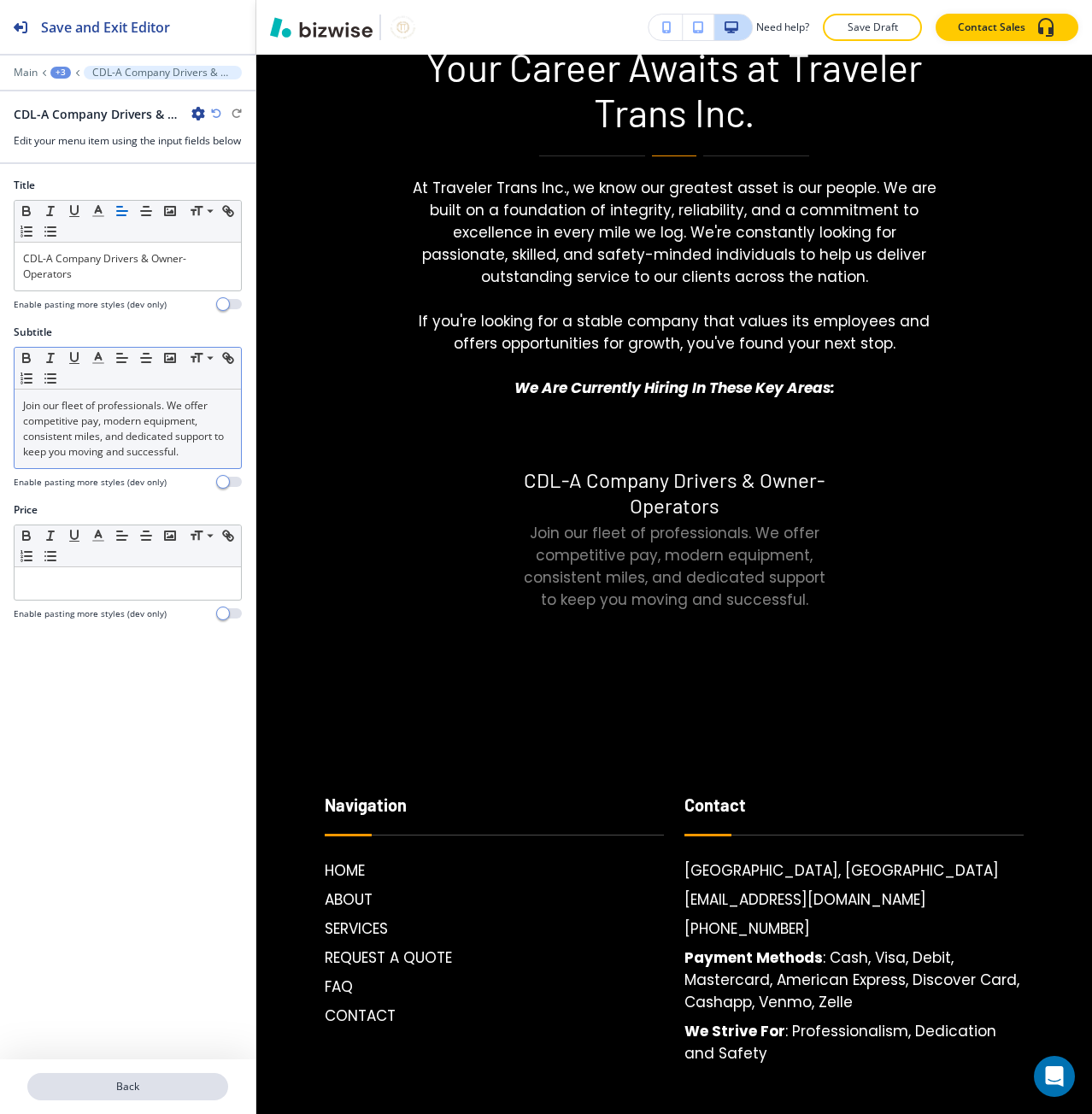
click at [144, 1092] on p "Back" at bounding box center [127, 1087] width 198 height 15
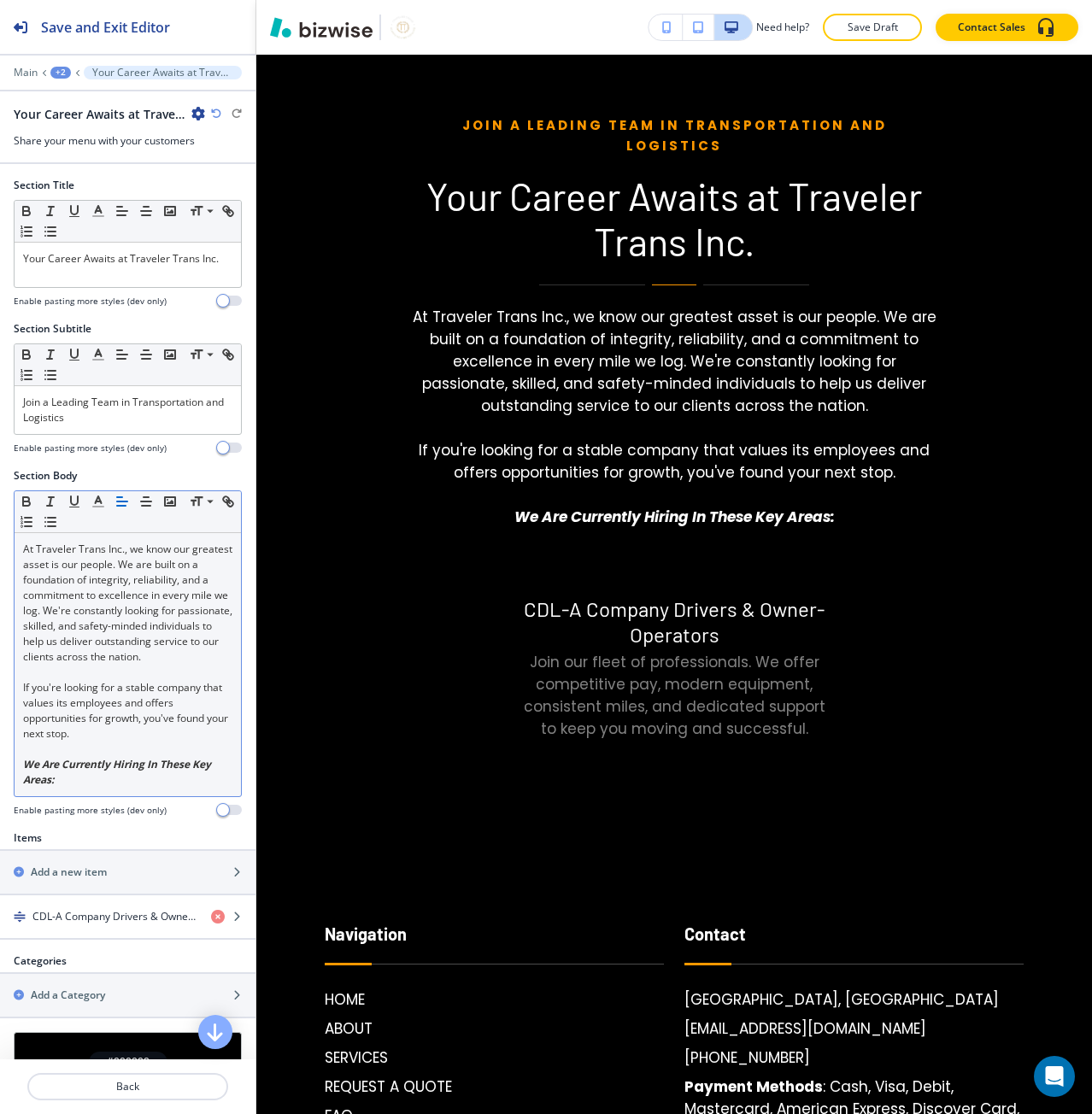
scroll to position [4900, 0]
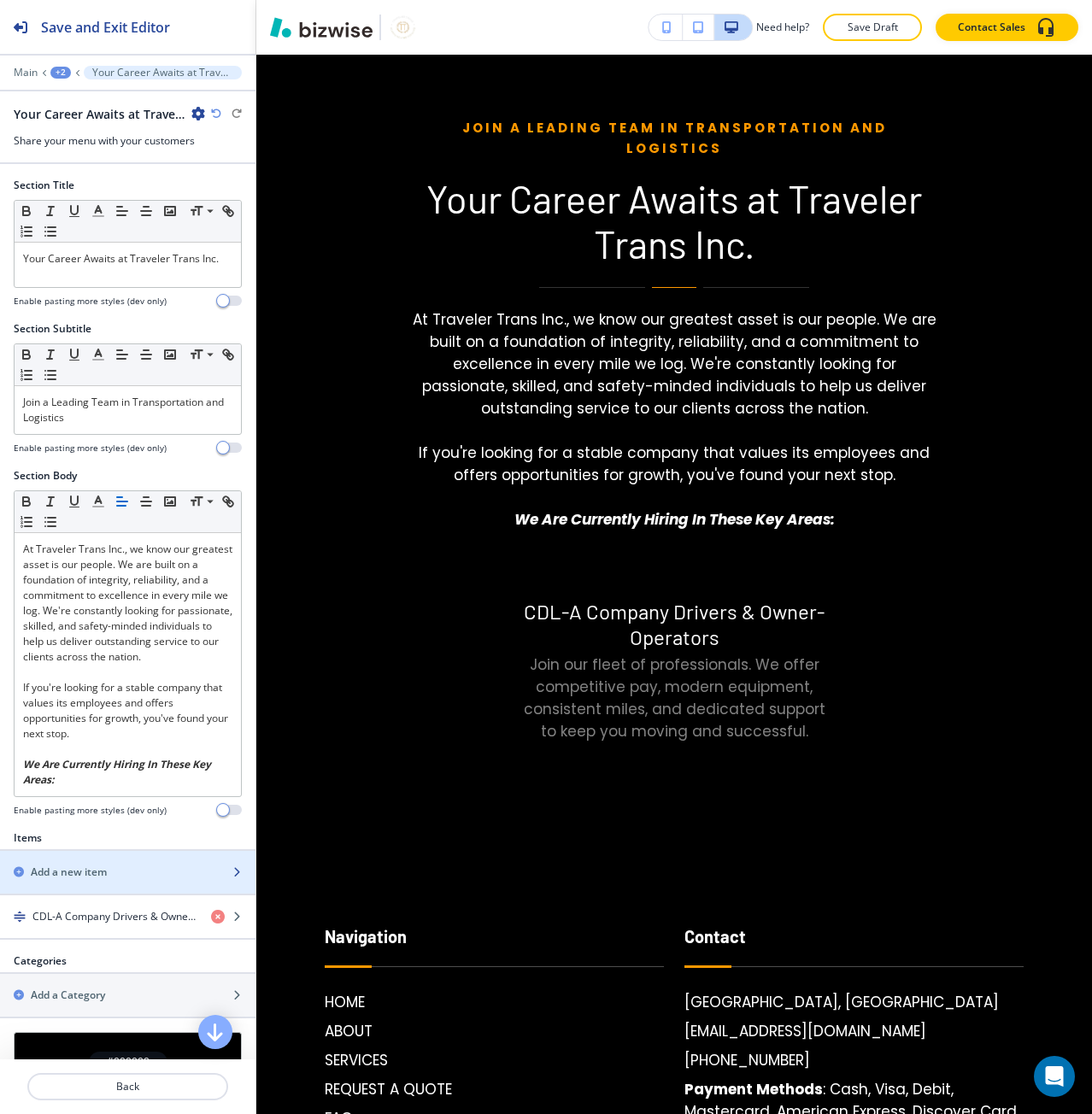
click at [117, 878] on div "Add a new item" at bounding box center [109, 872] width 218 height 15
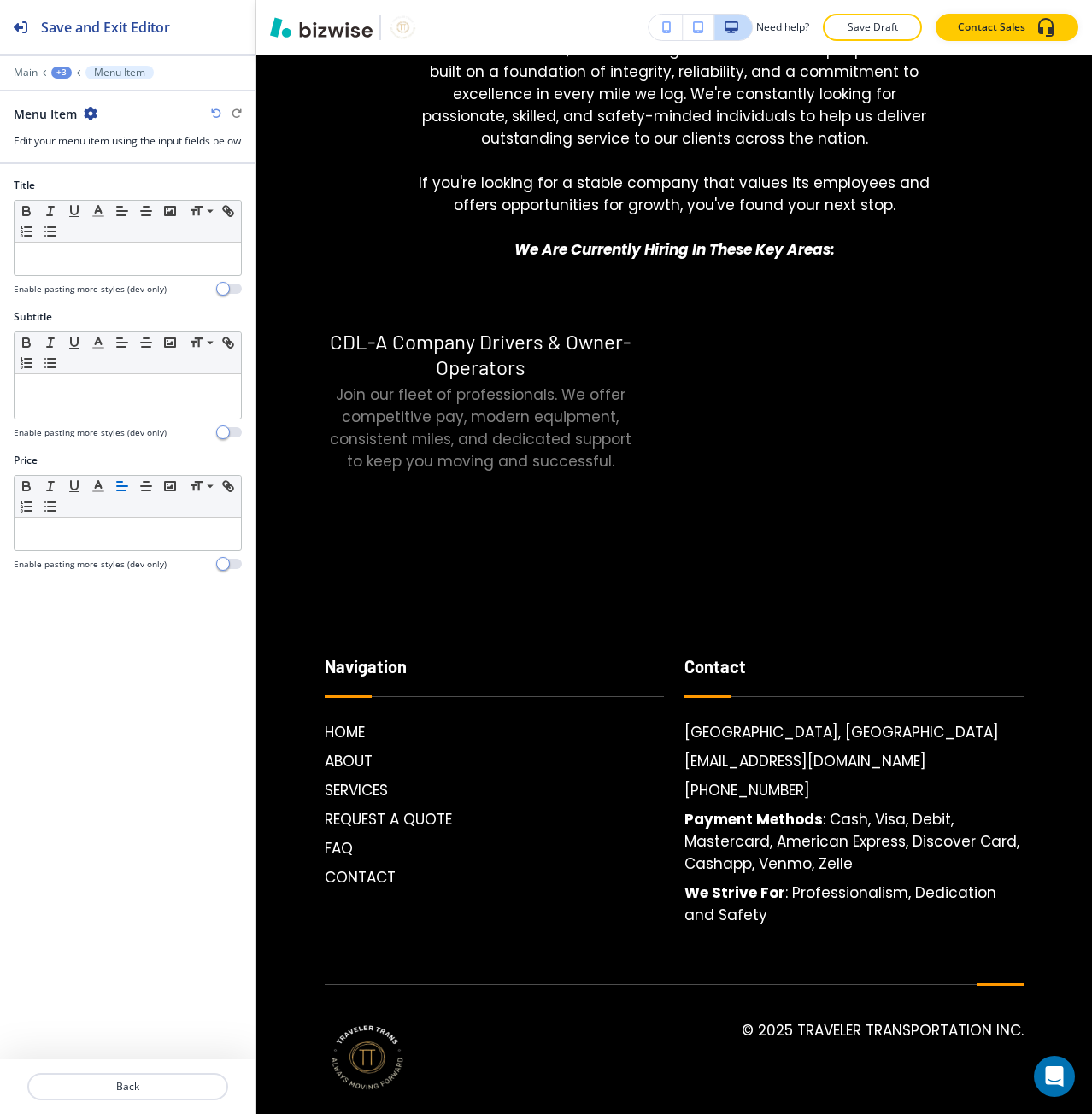
scroll to position [5175, 0]
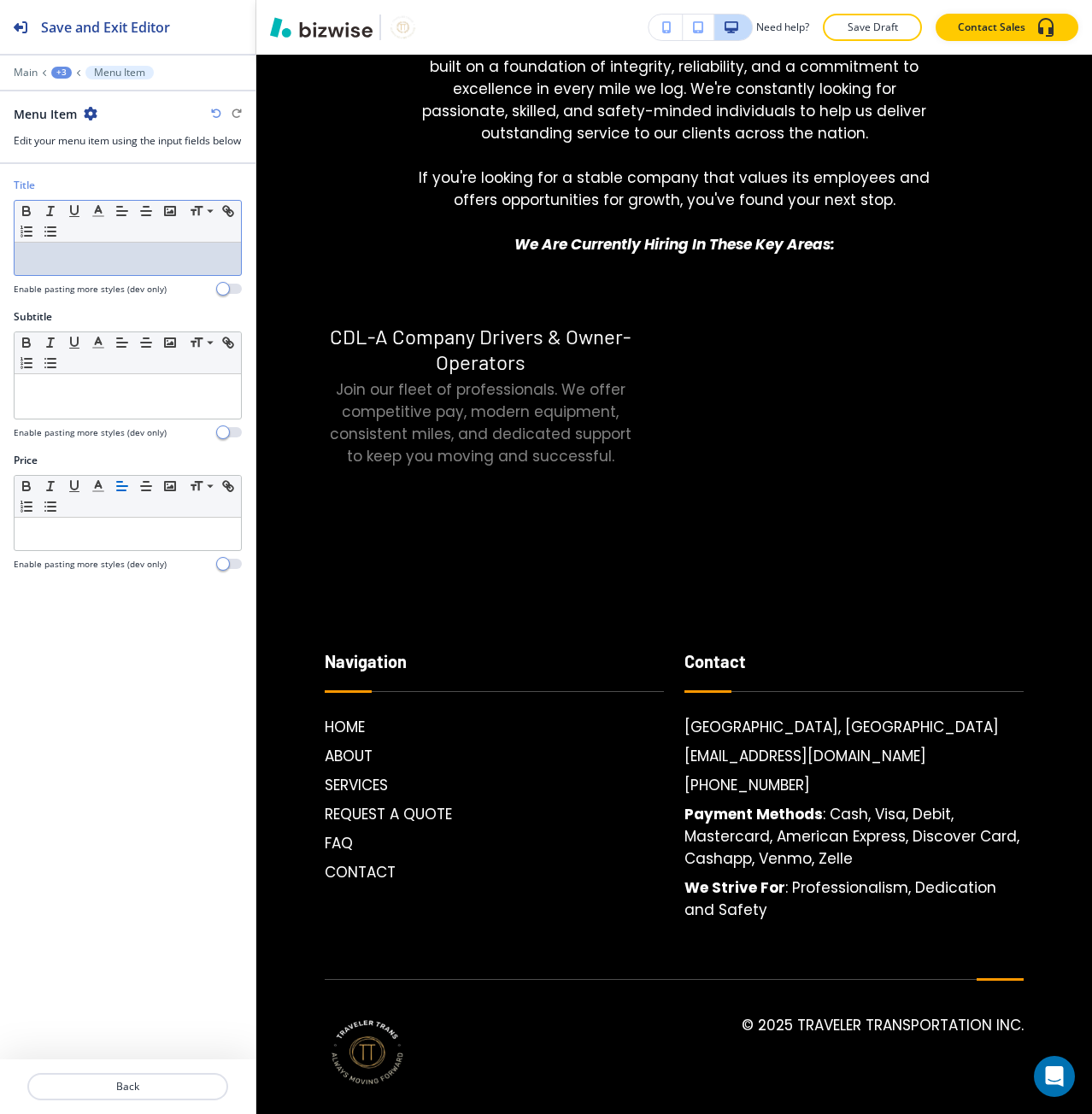
click at [47, 267] on p at bounding box center [127, 259] width 210 height 15
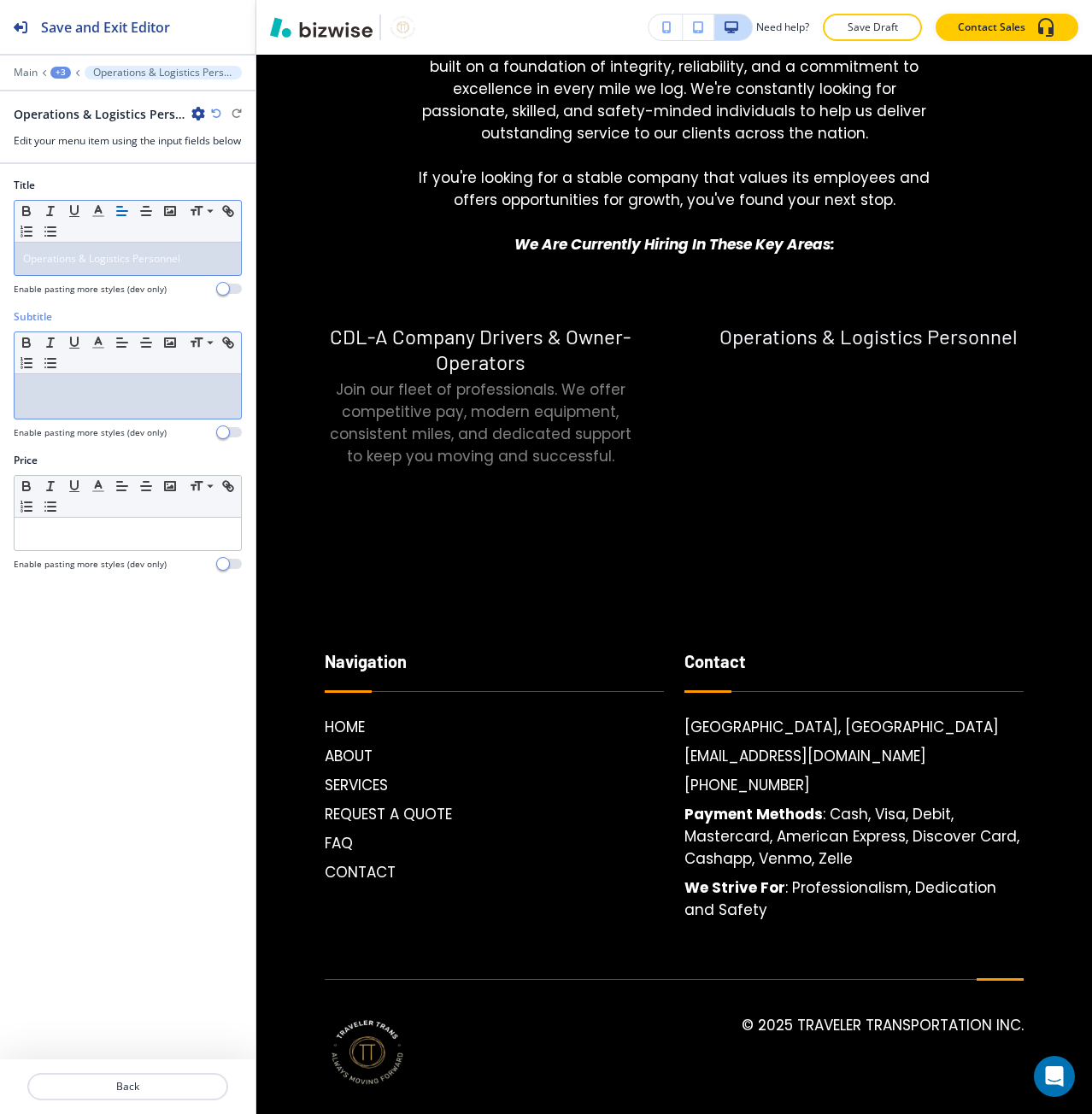
click at [94, 398] on p at bounding box center [127, 391] width 210 height 15
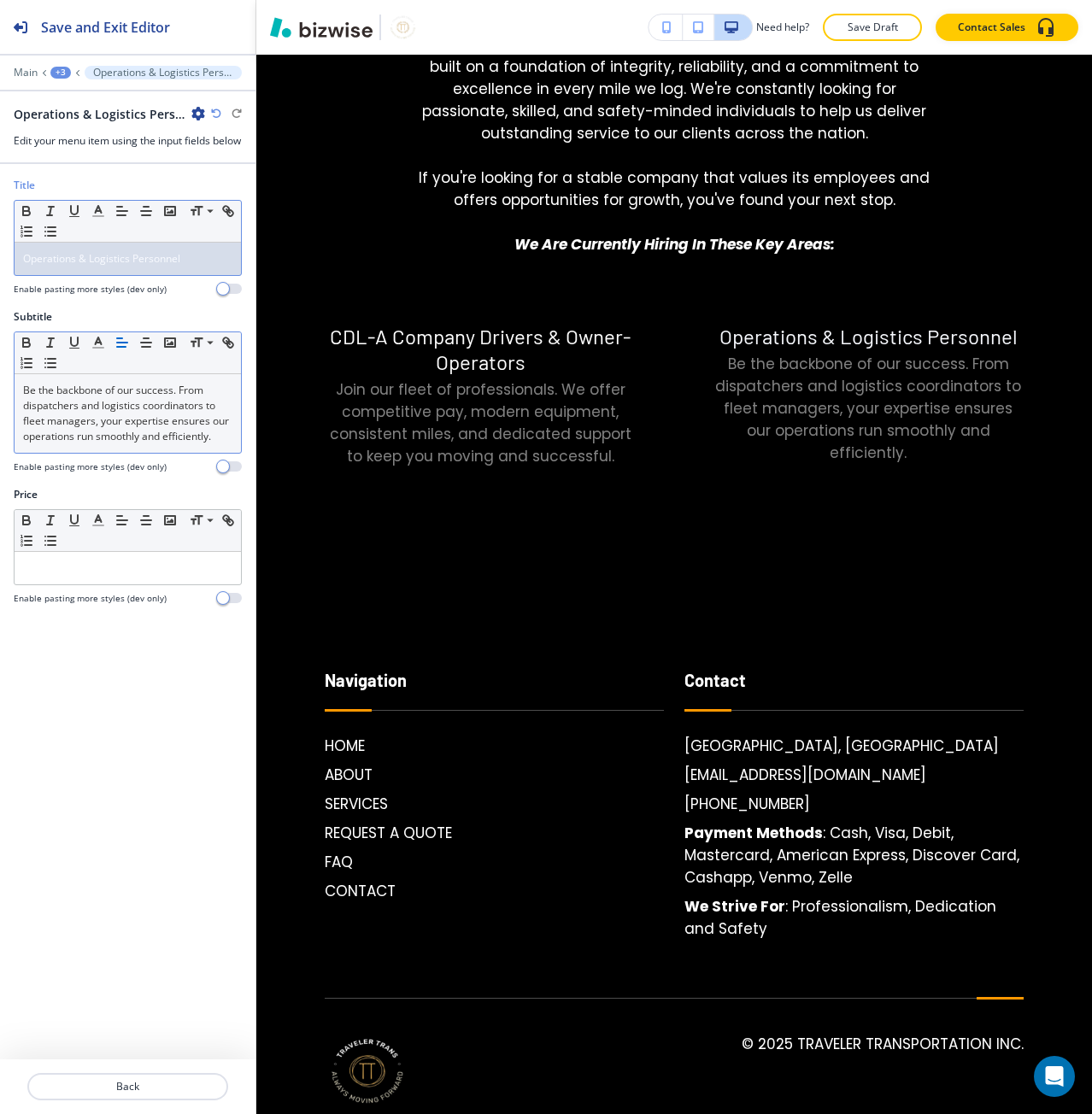
click at [71, 266] on span "Operations & Logistics Personnel" at bounding box center [102, 258] width 157 height 15
click at [97, 1078] on button "Back" at bounding box center [127, 1087] width 201 height 27
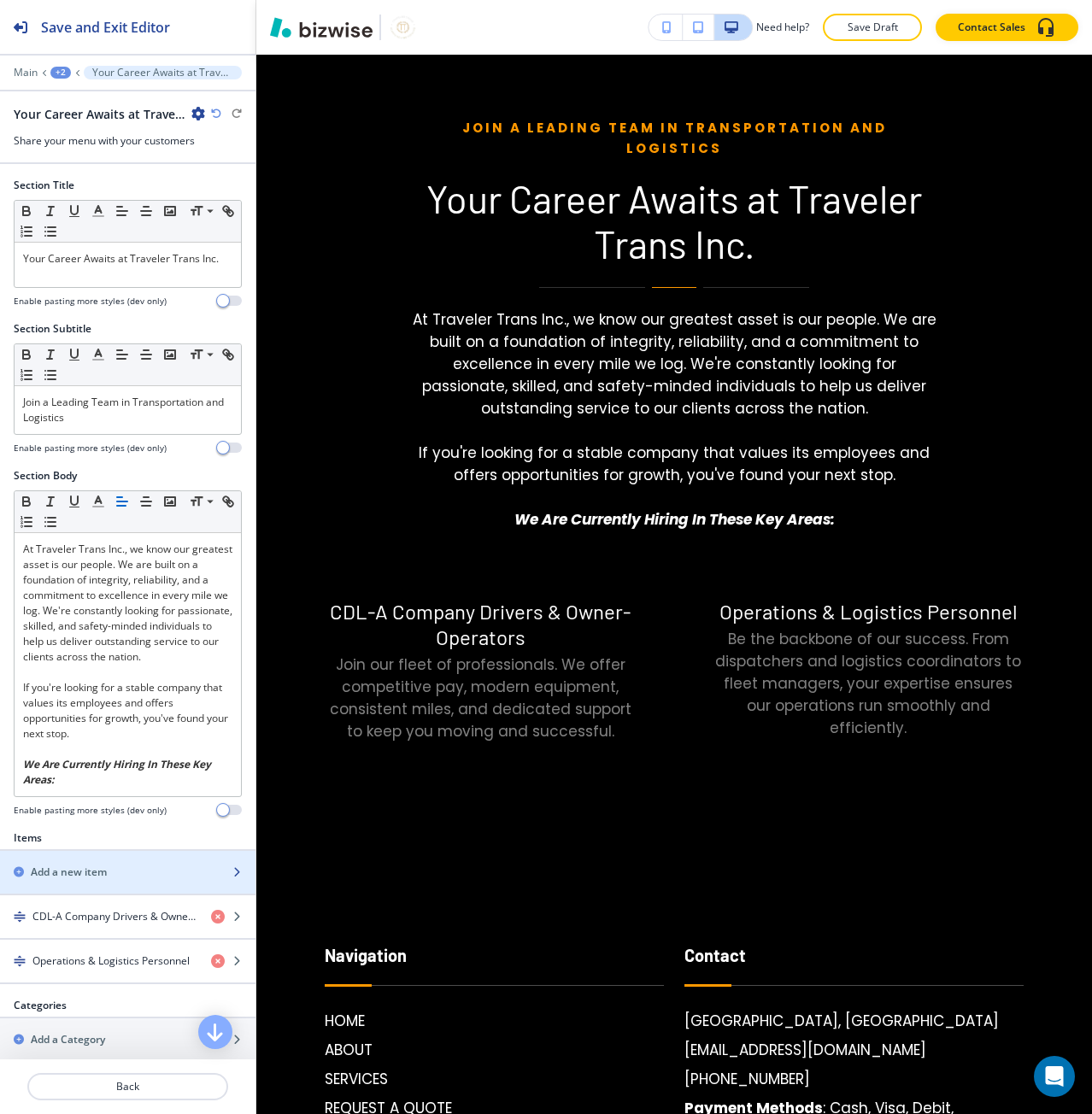
click at [98, 871] on h2 "Add a new item" at bounding box center [68, 872] width 76 height 15
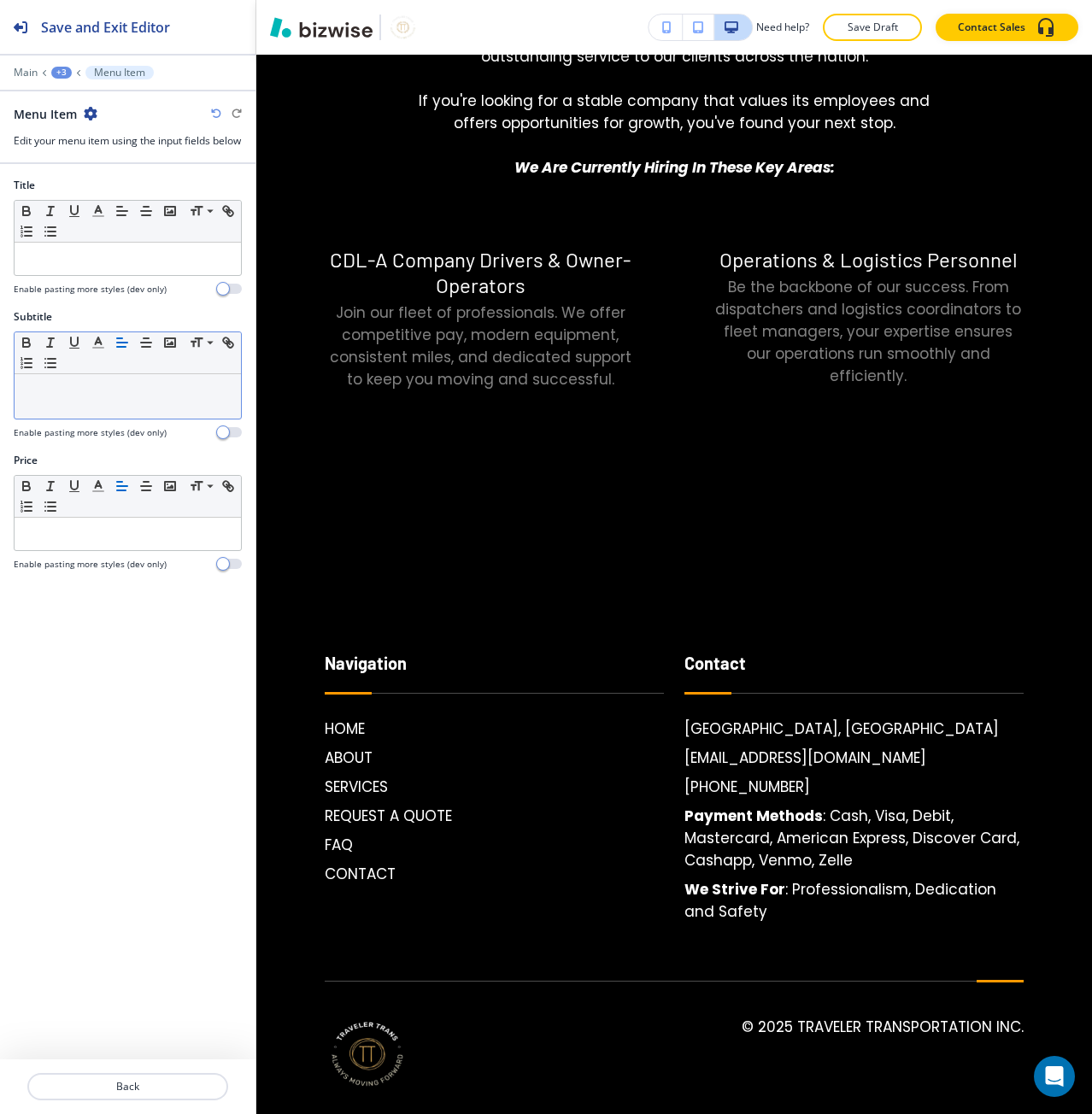
scroll to position [5254, 0]
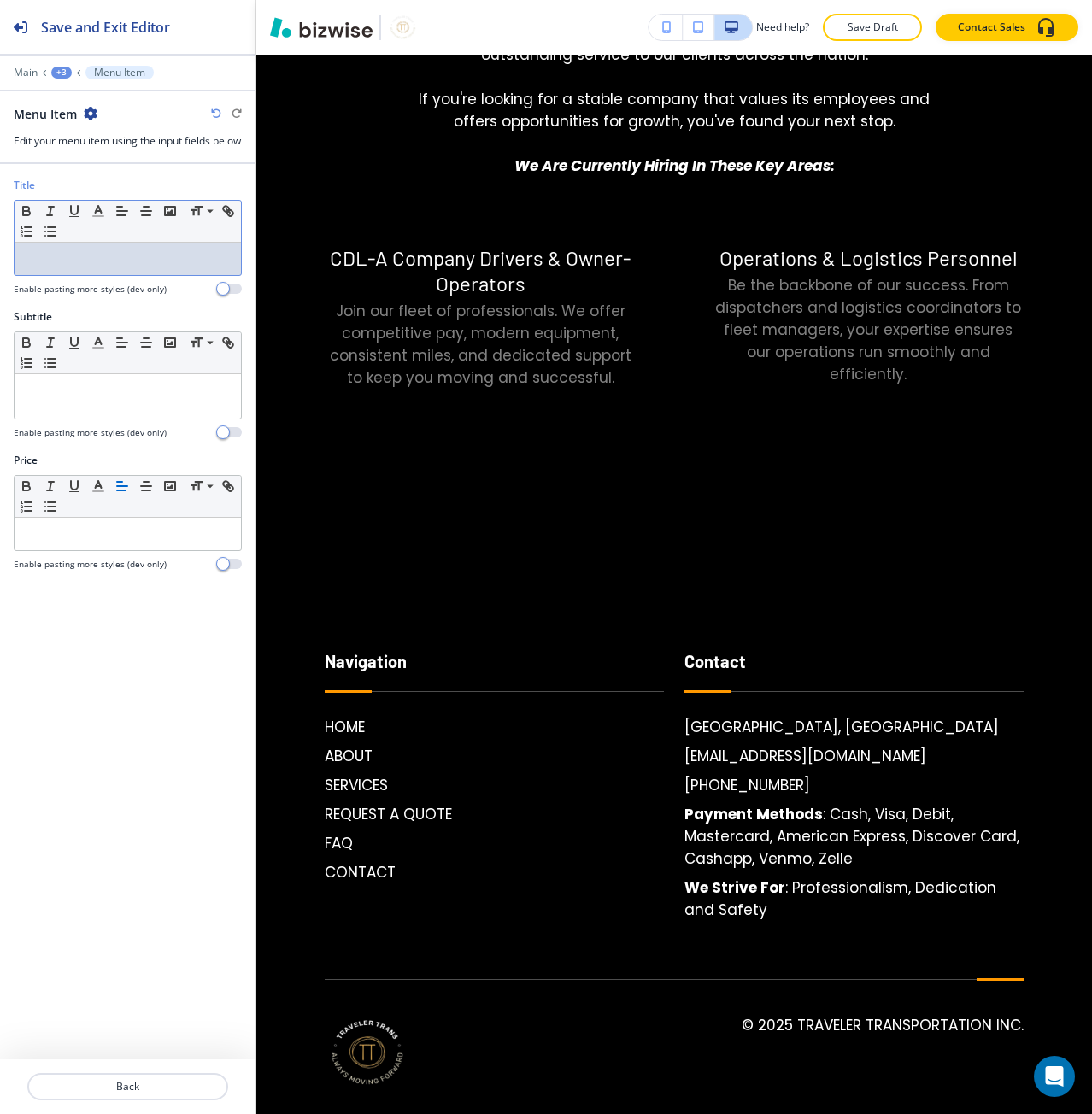
click at [92, 266] on p at bounding box center [127, 259] width 210 height 15
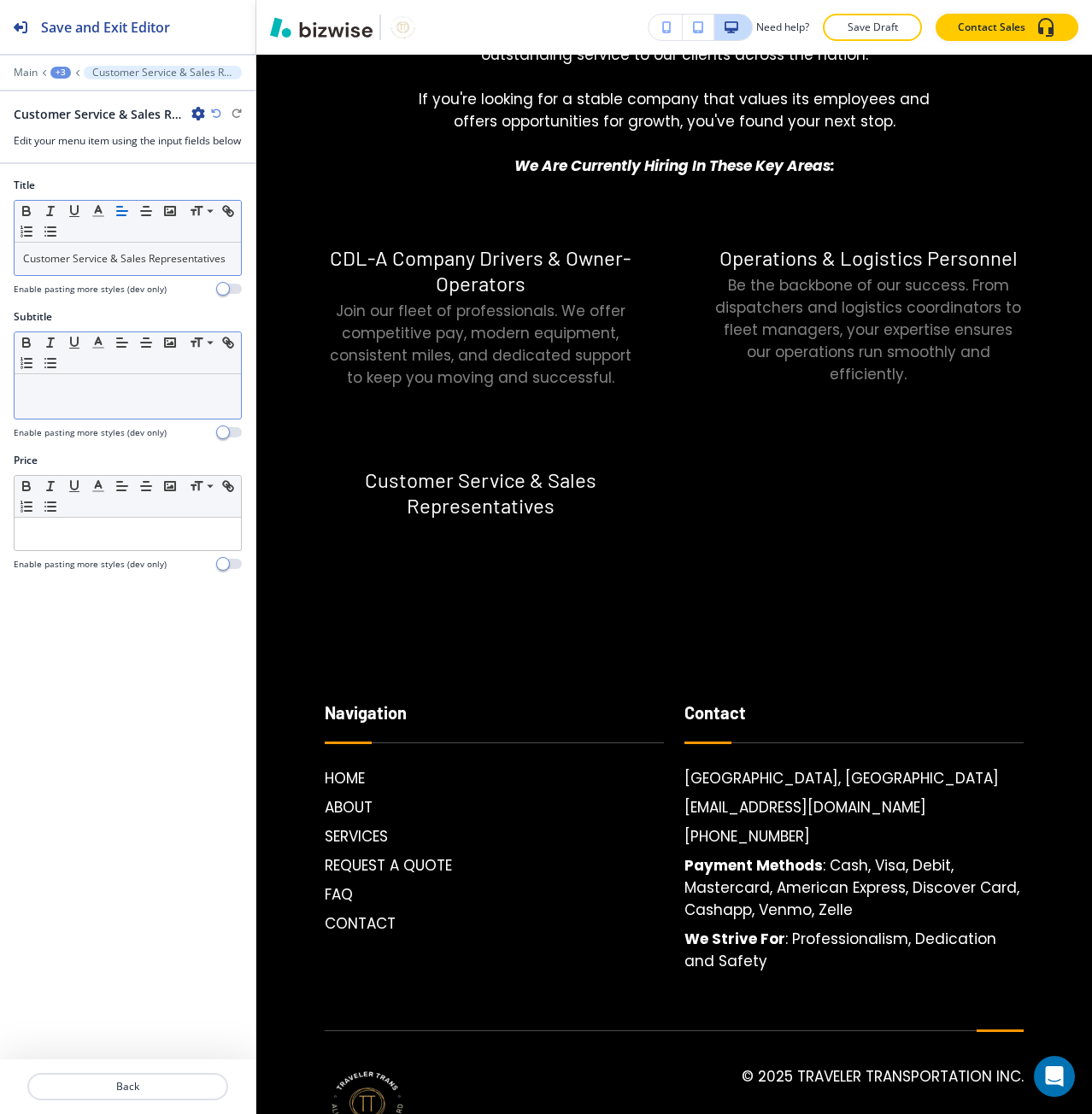
click at [41, 398] on p at bounding box center [127, 391] width 210 height 15
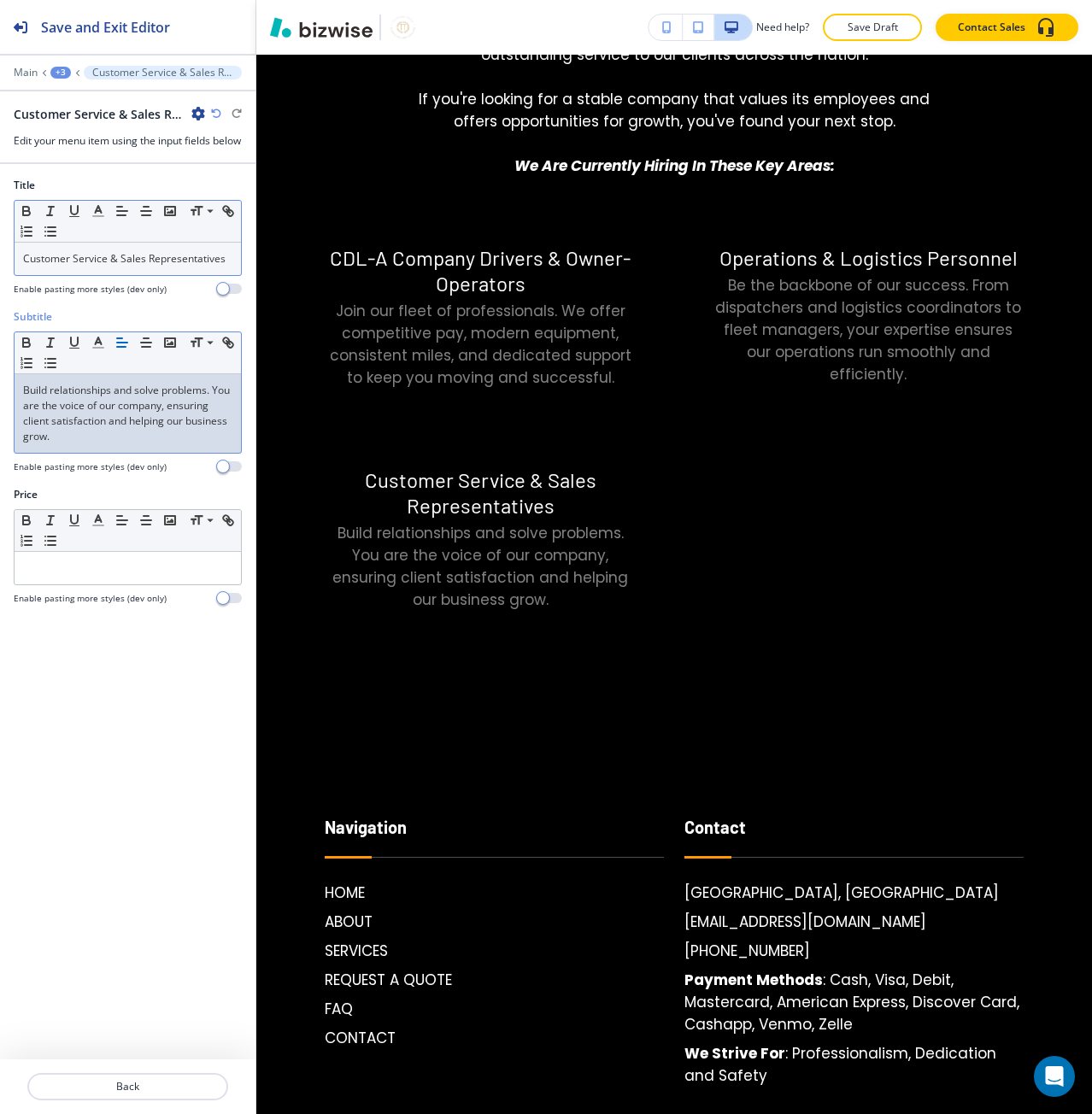
scroll to position [0, 0]
click at [162, 1085] on p "Back" at bounding box center [127, 1087] width 198 height 15
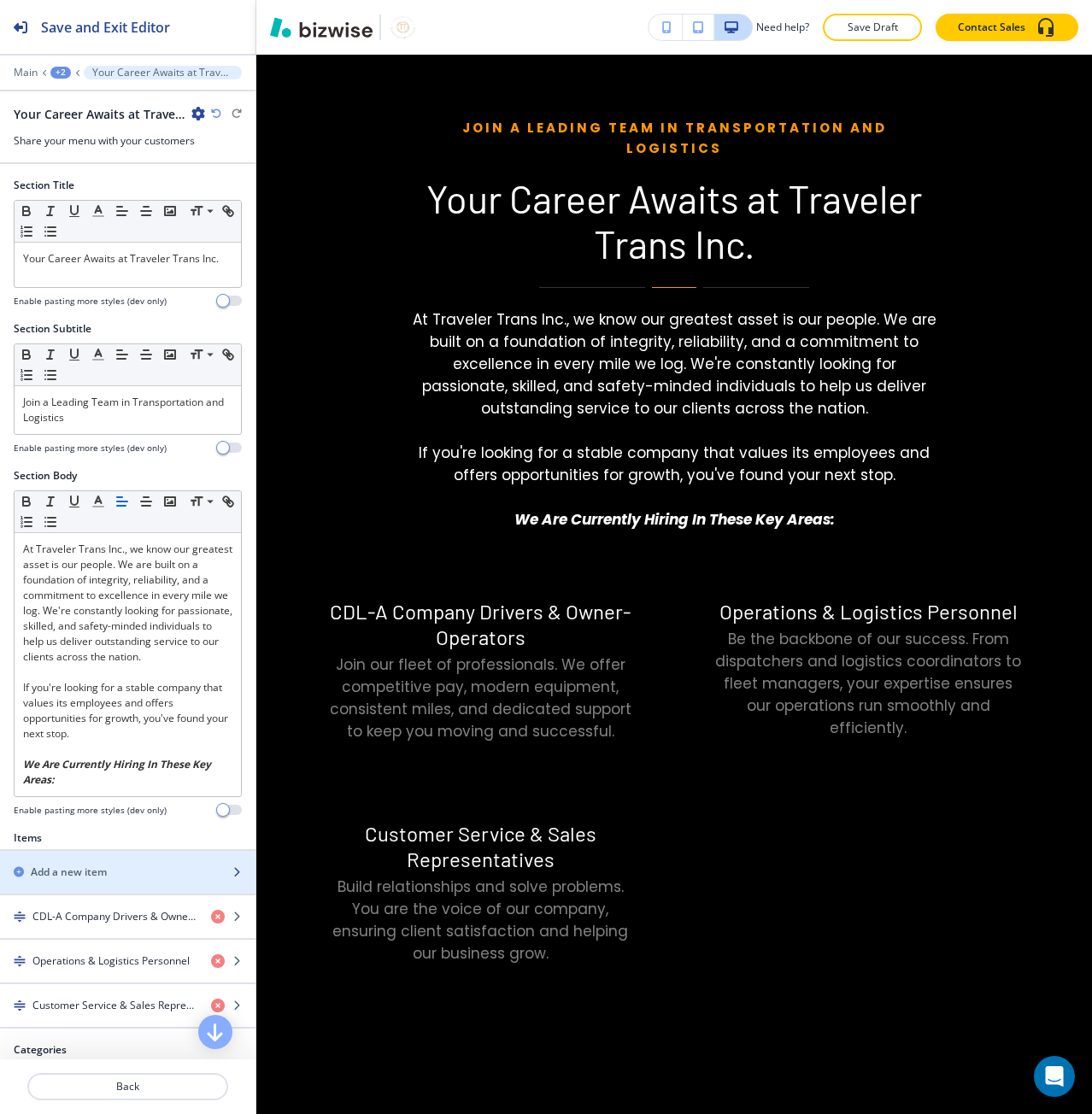
click at [102, 880] on div "button" at bounding box center [127, 887] width 256 height 14
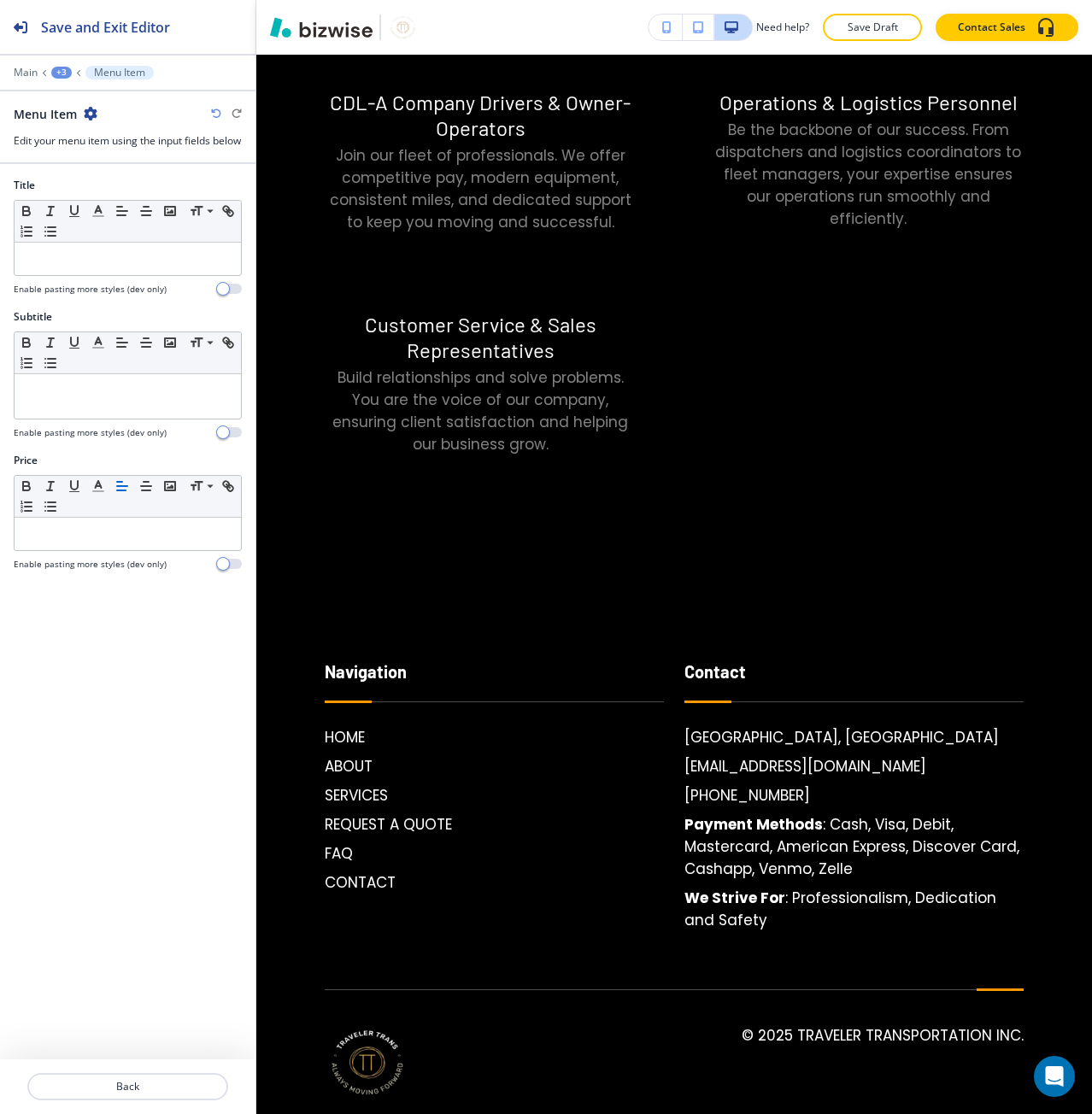
scroll to position [5420, 0]
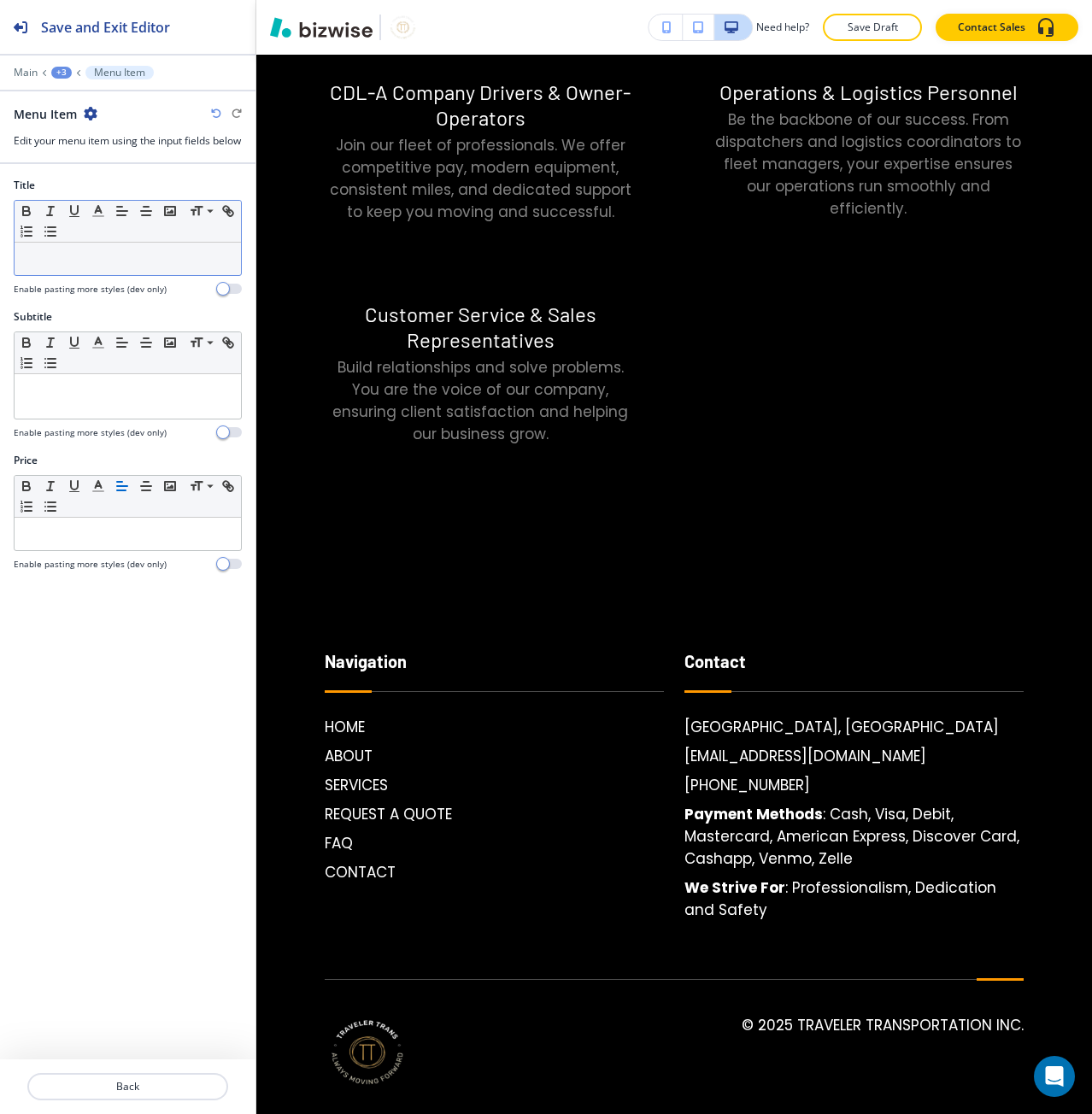
click at [54, 275] on div at bounding box center [127, 259] width 227 height 32
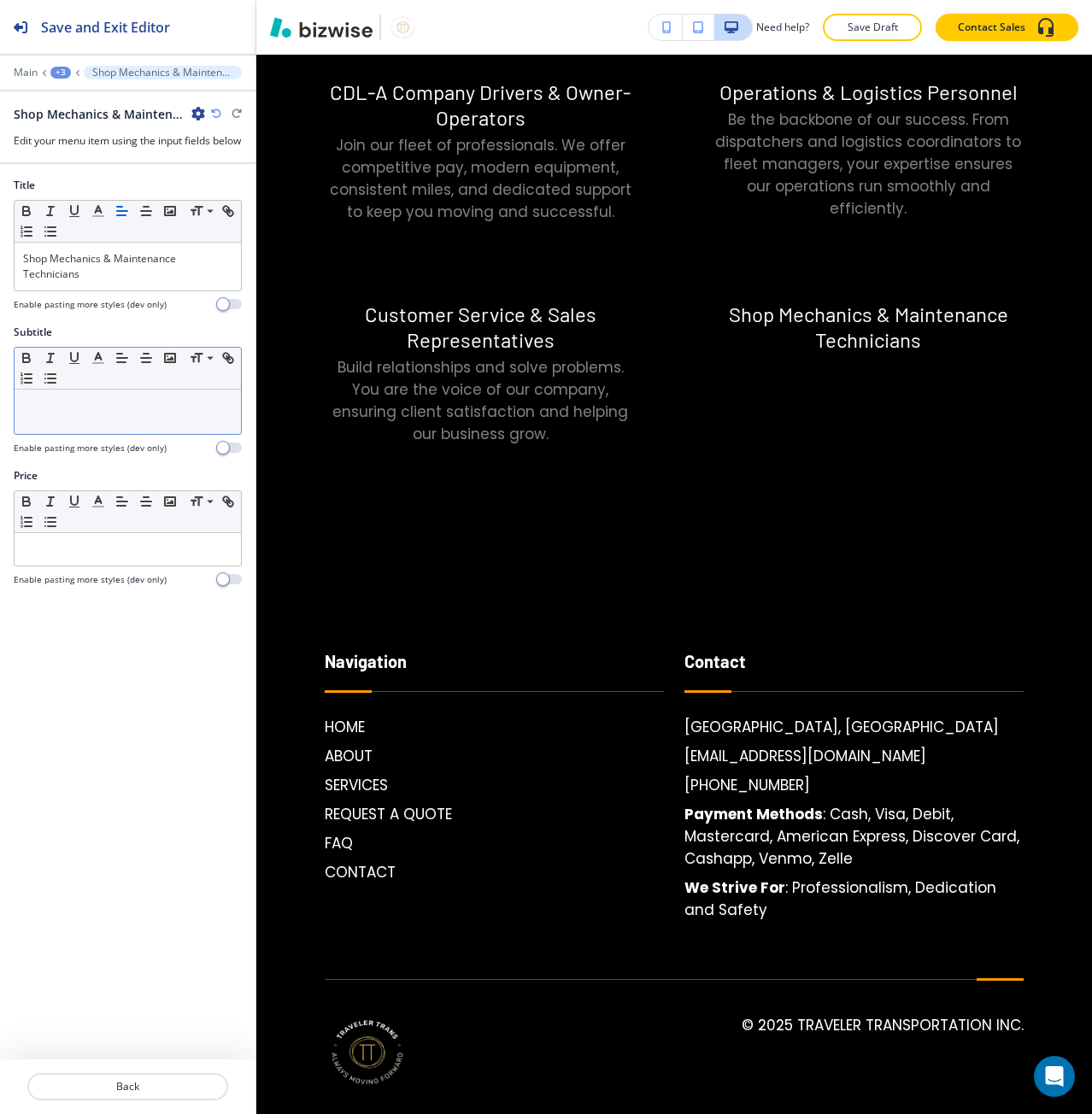
click at [48, 434] on div at bounding box center [127, 412] width 227 height 44
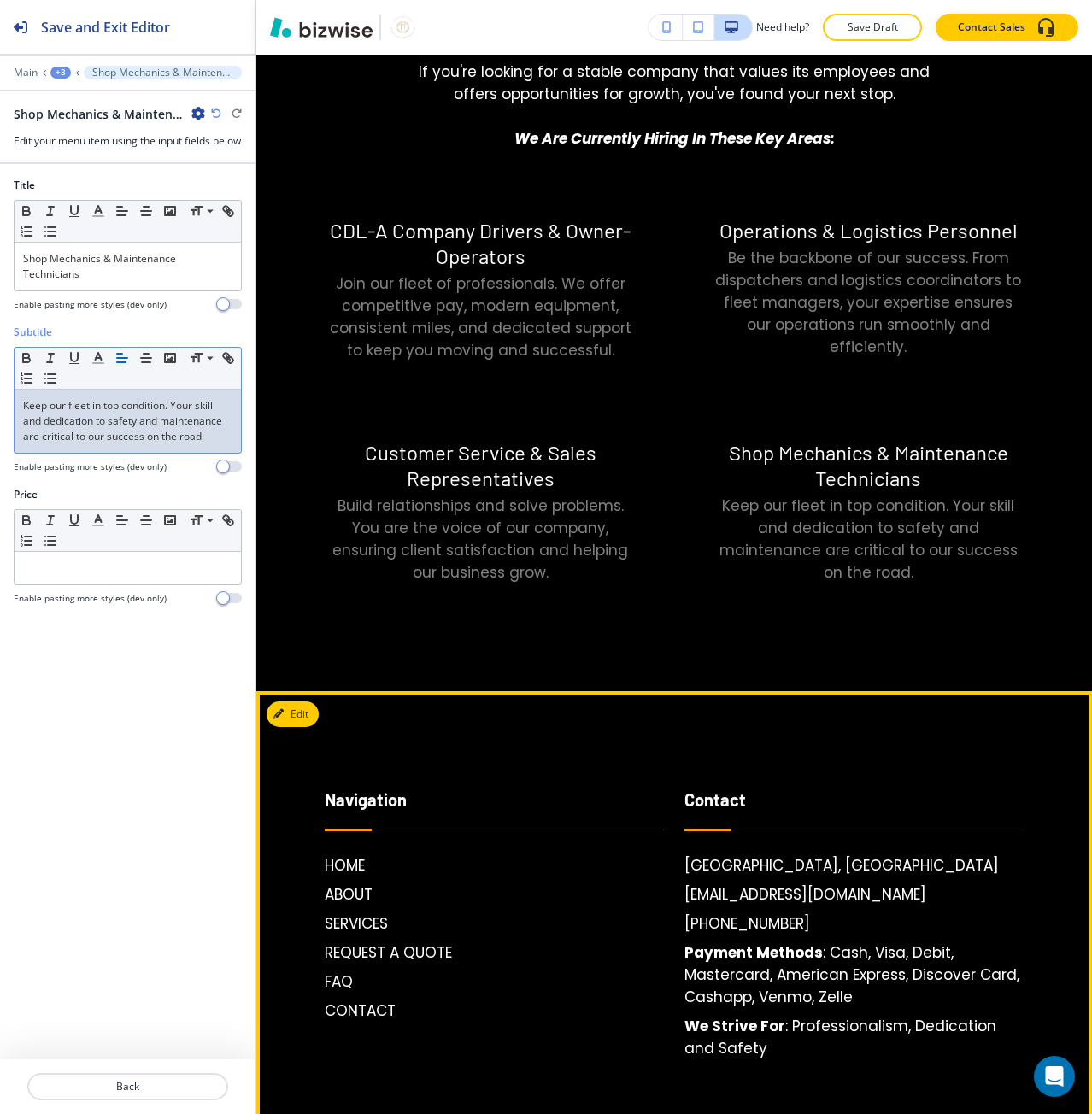
scroll to position [5249, 0]
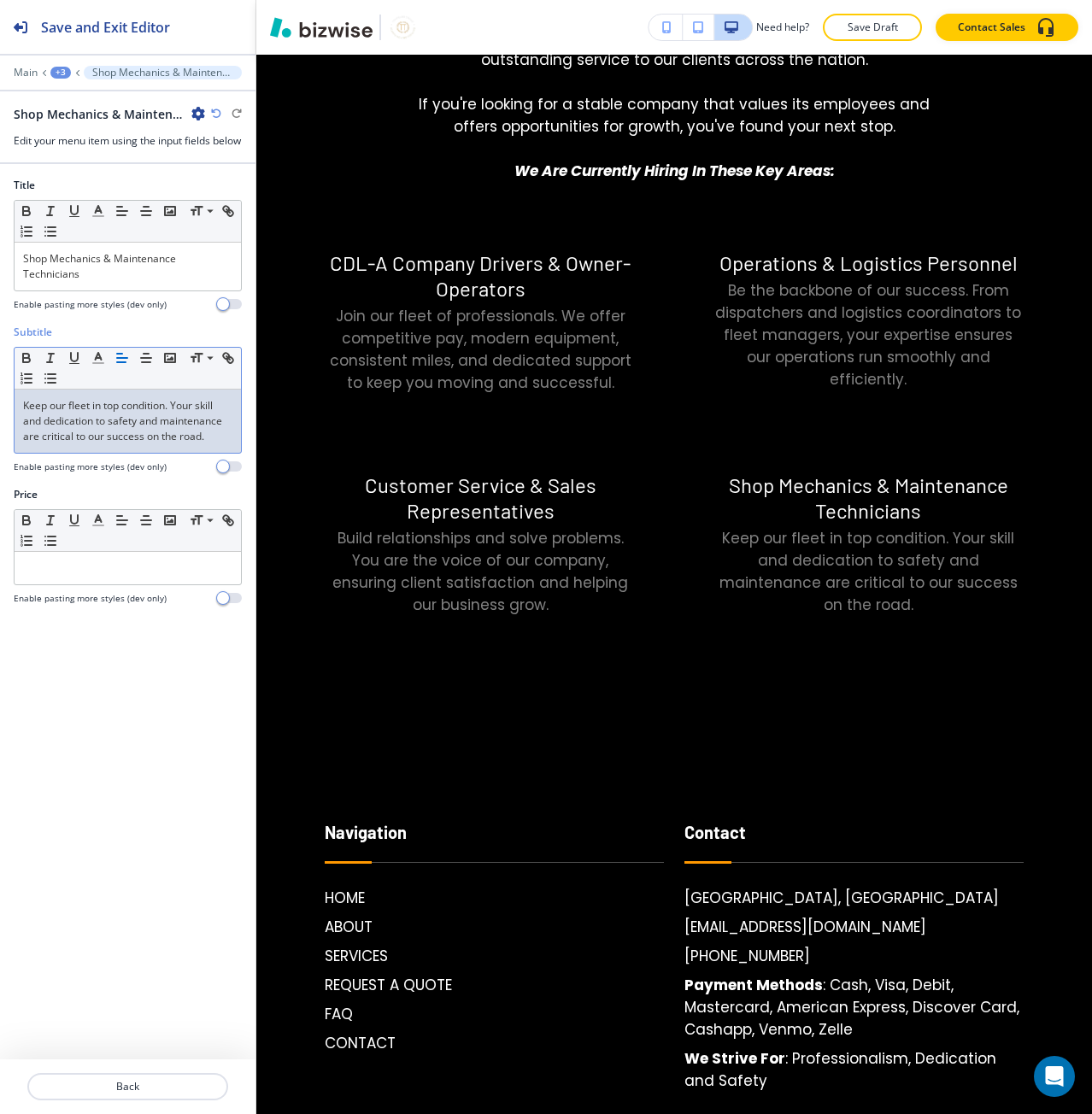
click at [216, 445] on p "Keep our fleet in top condition. Your skill and dedication to safety and mainte…" at bounding box center [127, 421] width 210 height 46
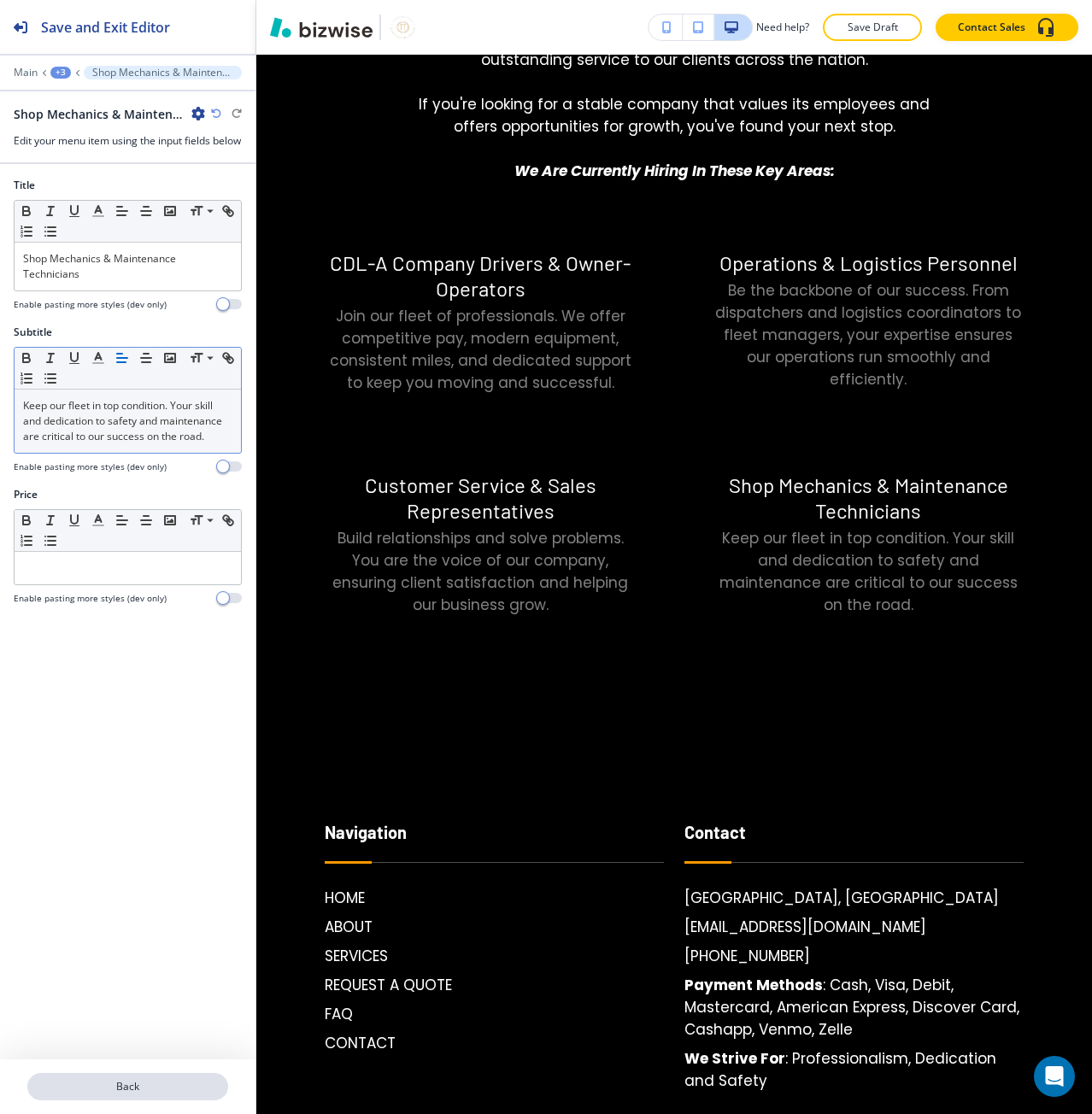
click at [85, 1086] on p "Back" at bounding box center [127, 1087] width 198 height 15
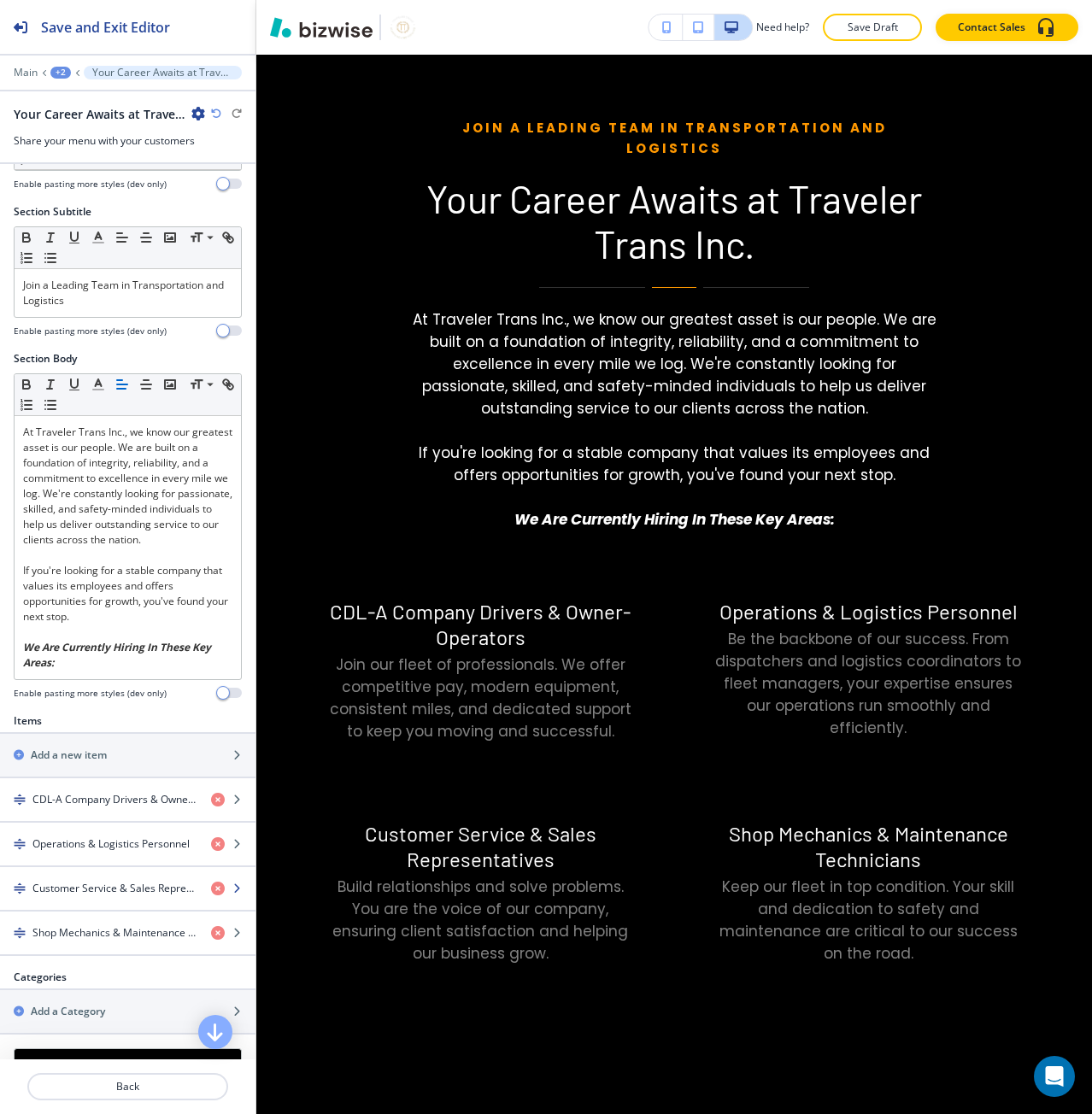
scroll to position [171, 0]
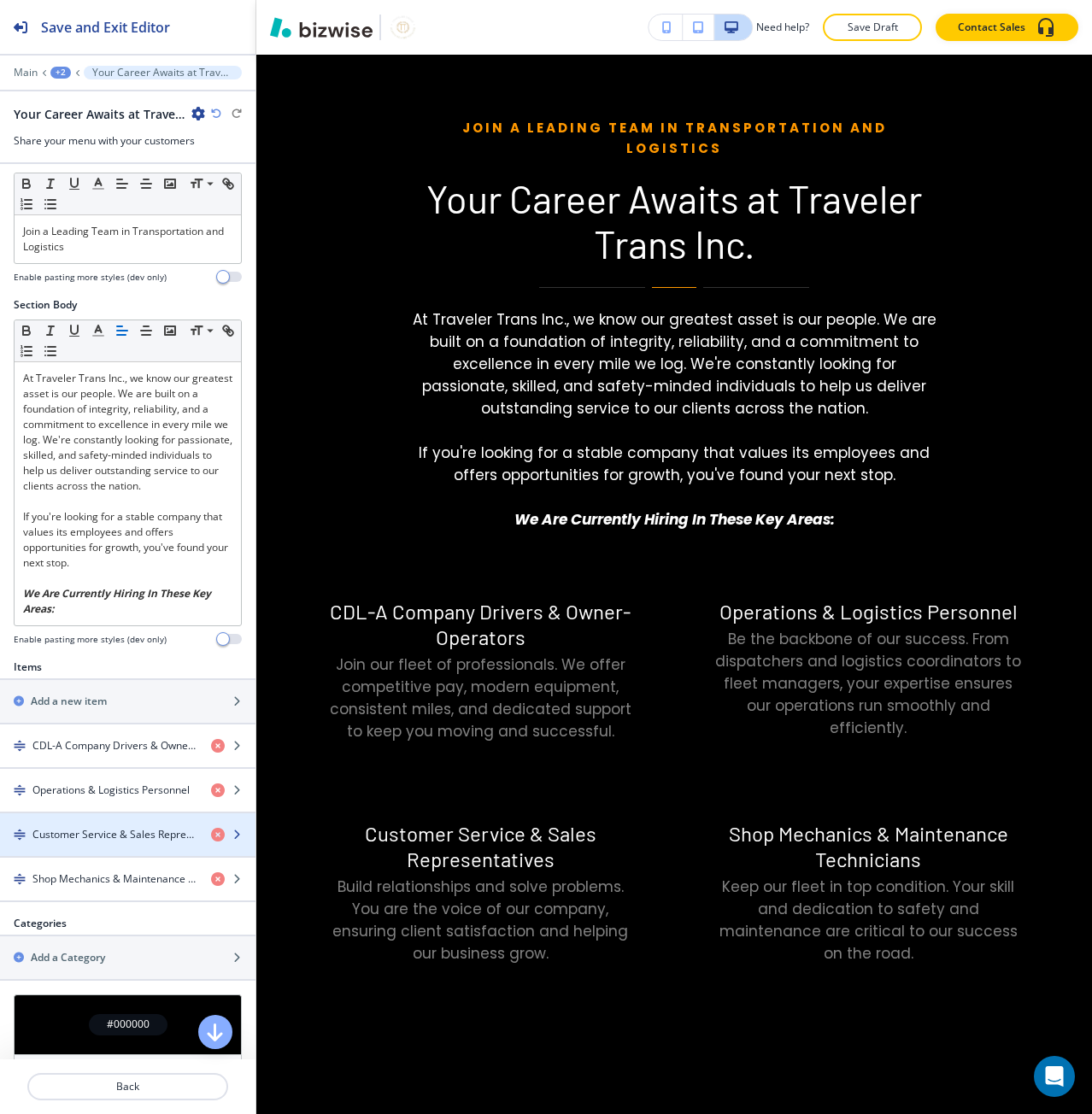
click at [107, 846] on div "button" at bounding box center [127, 849] width 256 height 14
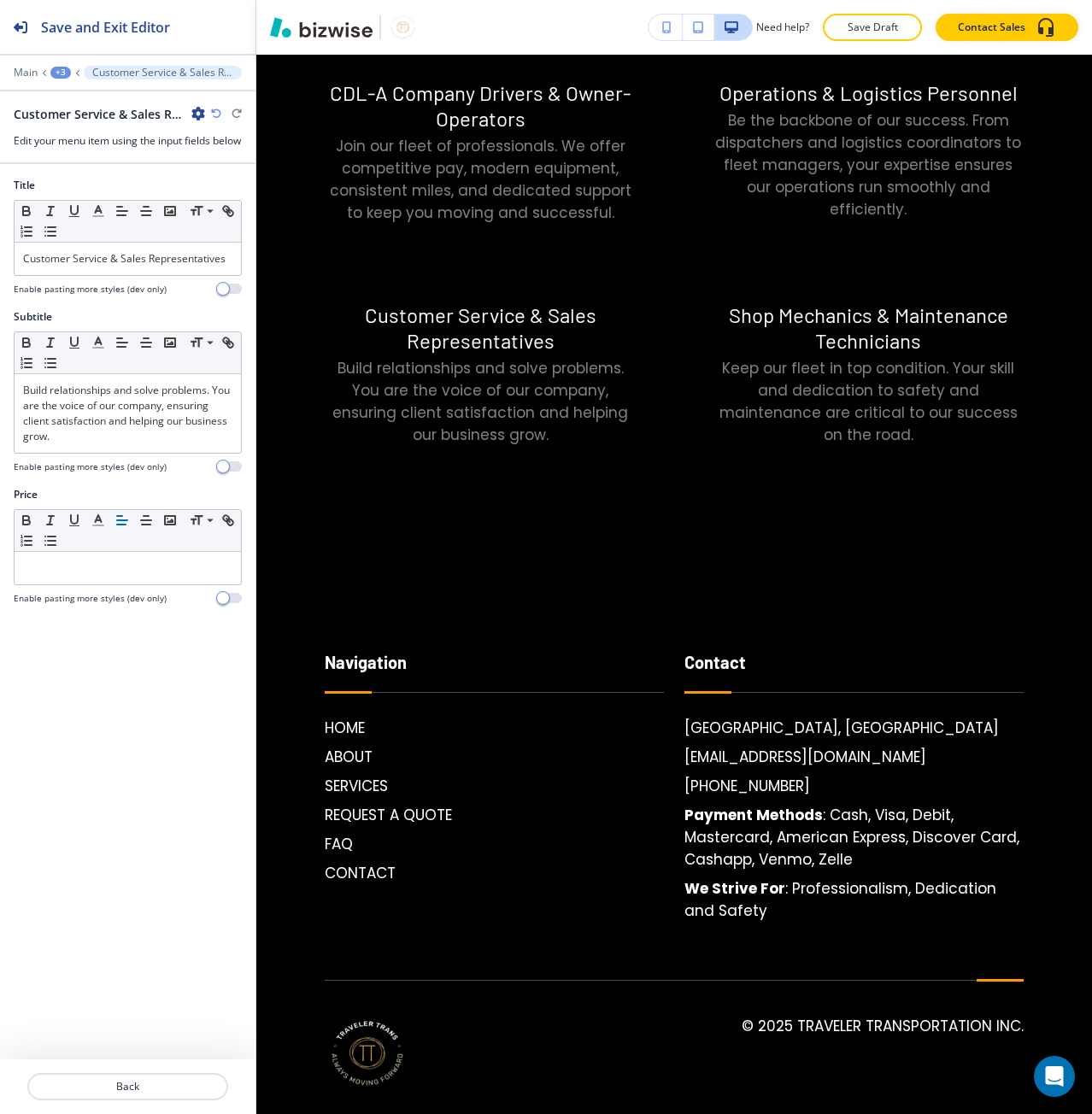
scroll to position [5420, 0]
click at [171, 445] on p "Build relationships and solve problems. You are the voice of our company, ensur…" at bounding box center [127, 414] width 210 height 62
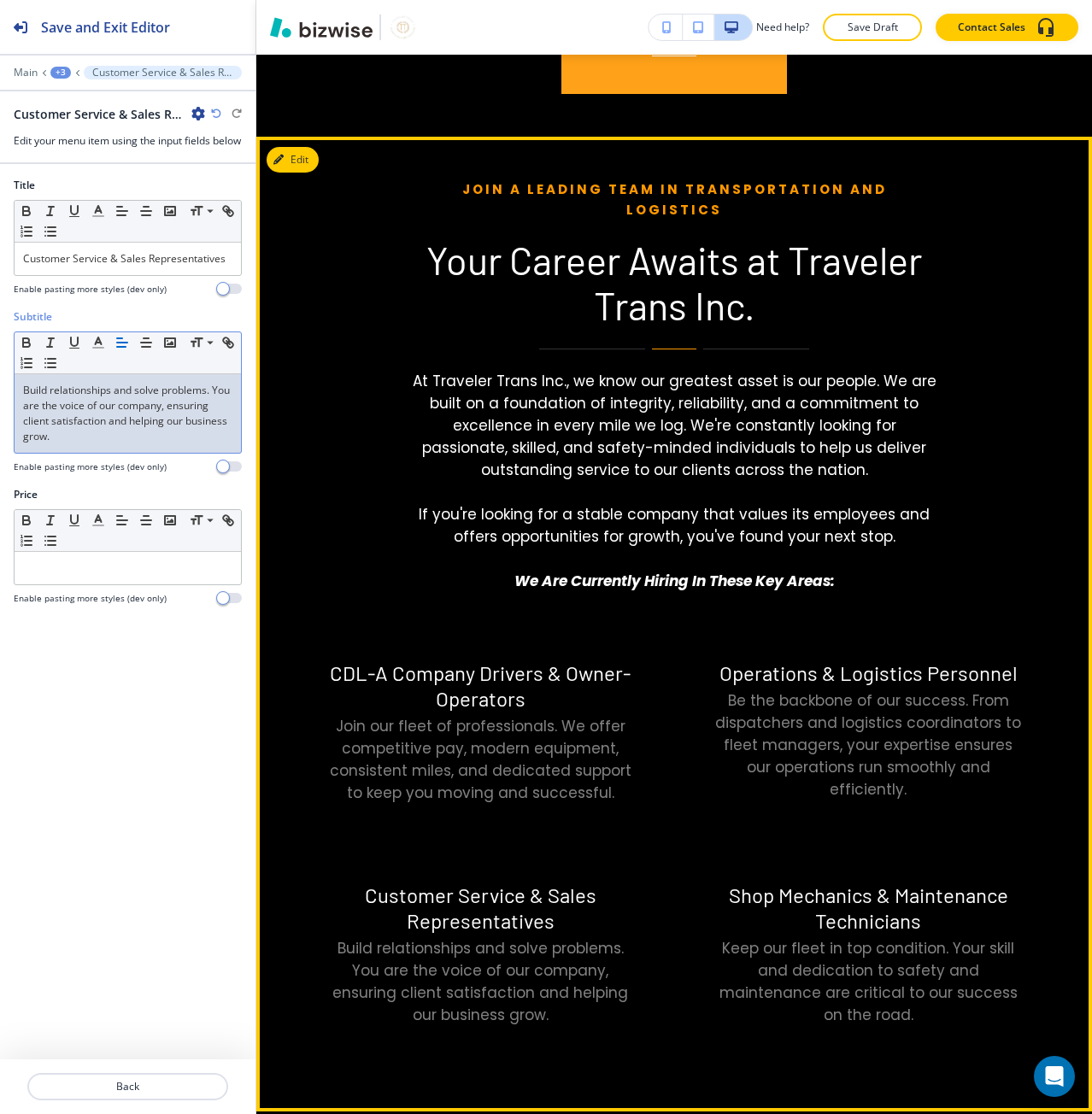
scroll to position [4799, 0]
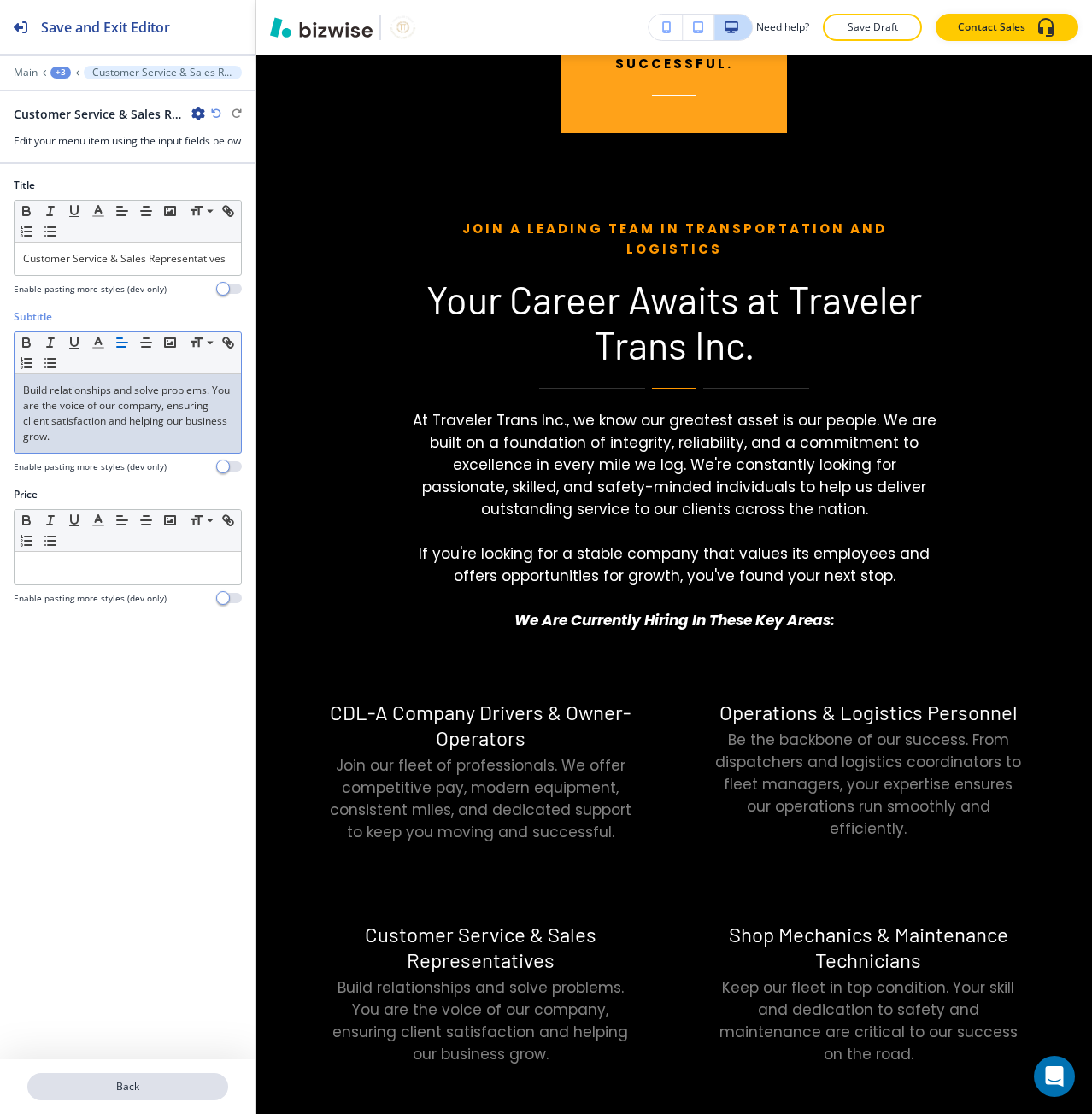
click at [91, 1094] on button "Back" at bounding box center [127, 1087] width 201 height 27
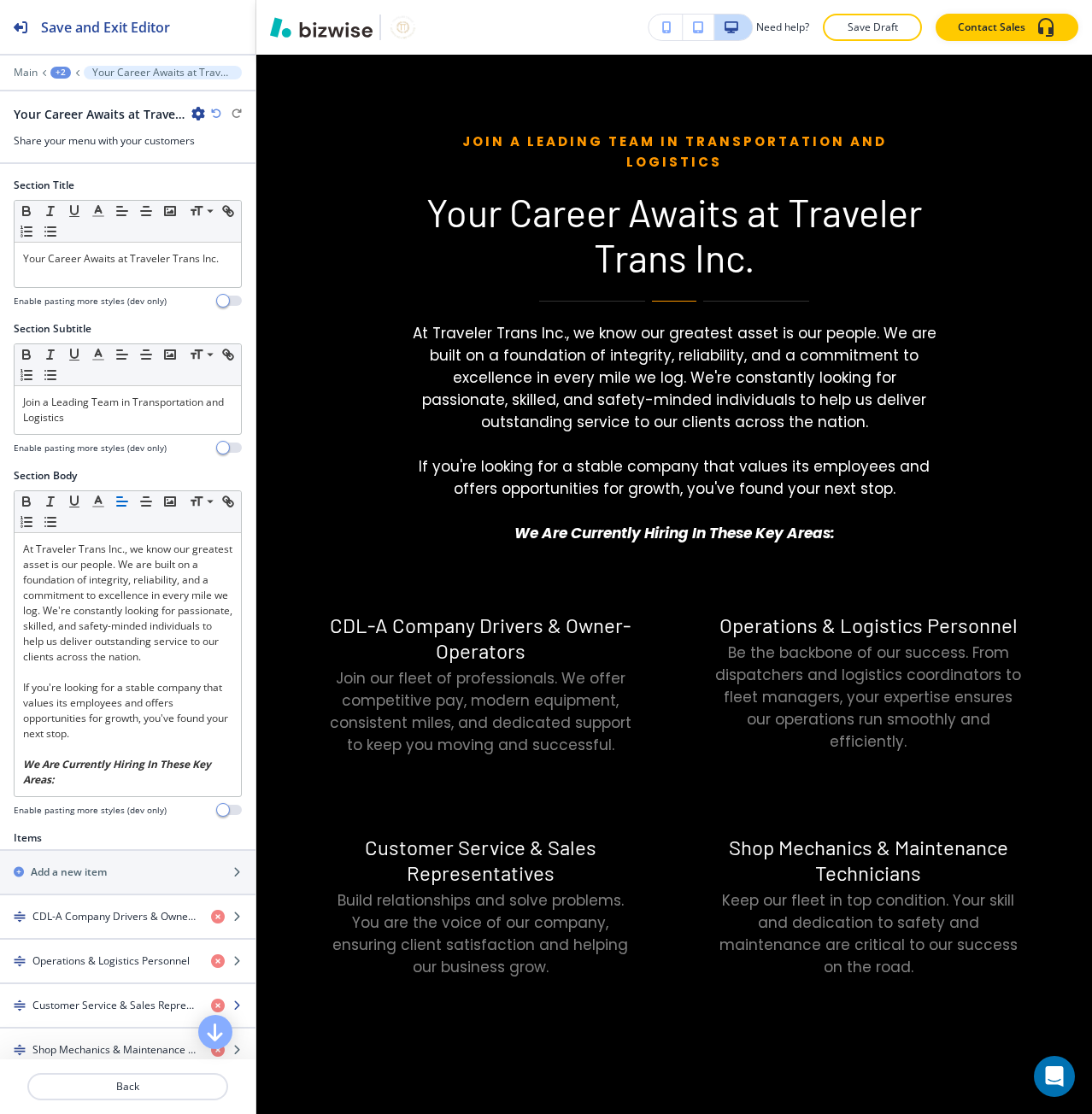
scroll to position [4900, 0]
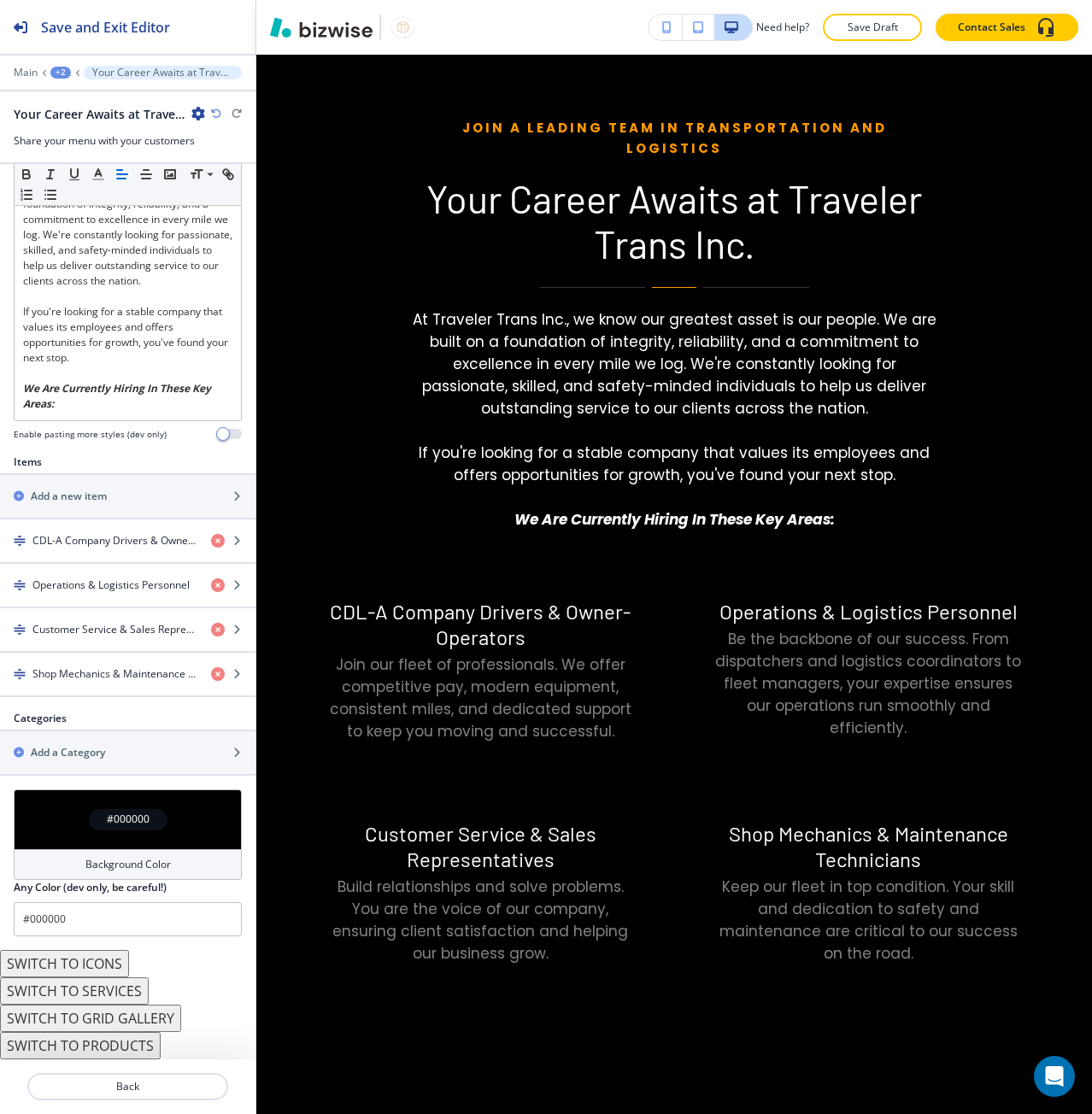
click at [102, 845] on div "#000000" at bounding box center [127, 819] width 228 height 60
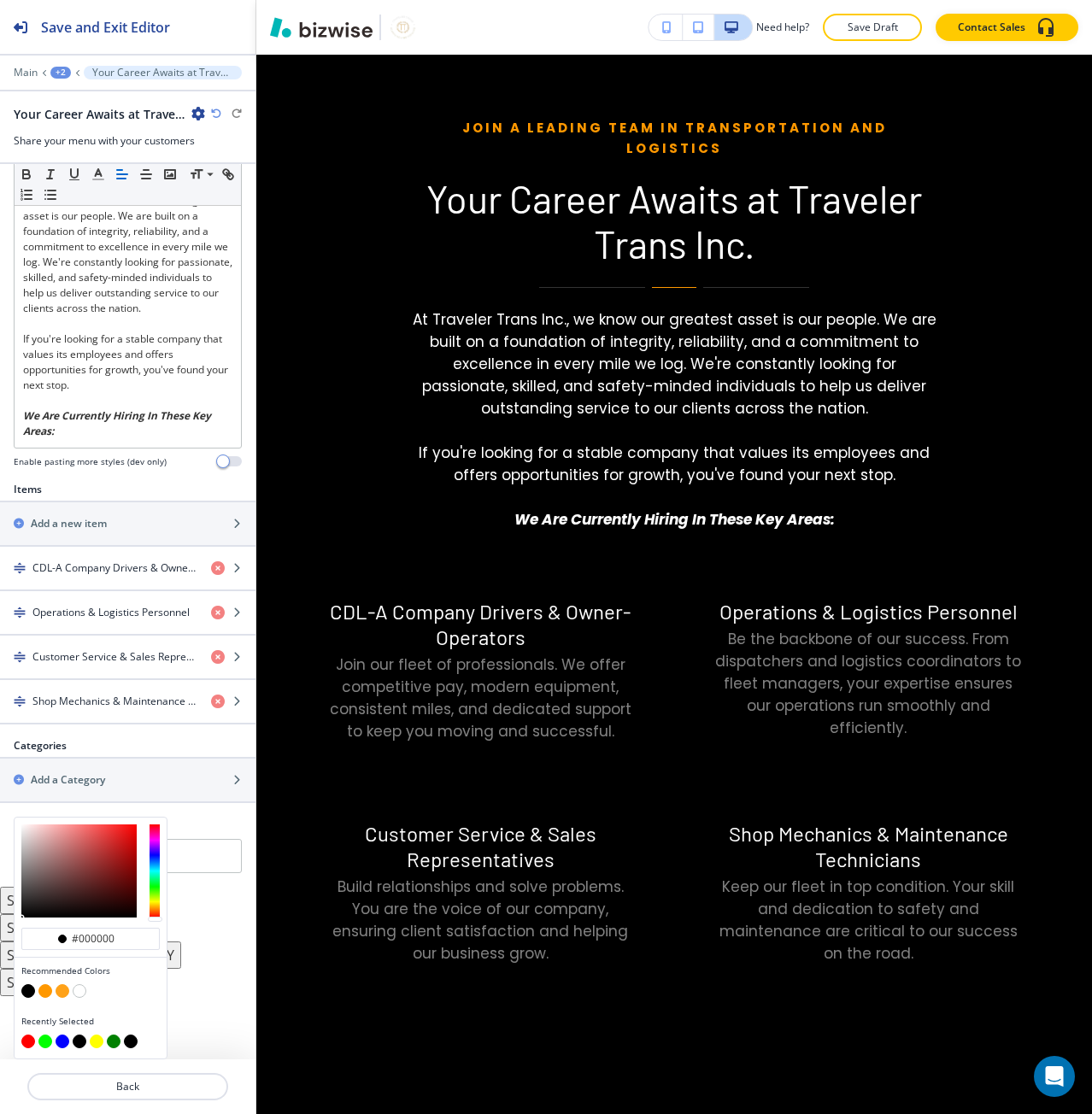
click at [47, 994] on button "button" at bounding box center [45, 991] width 14 height 14
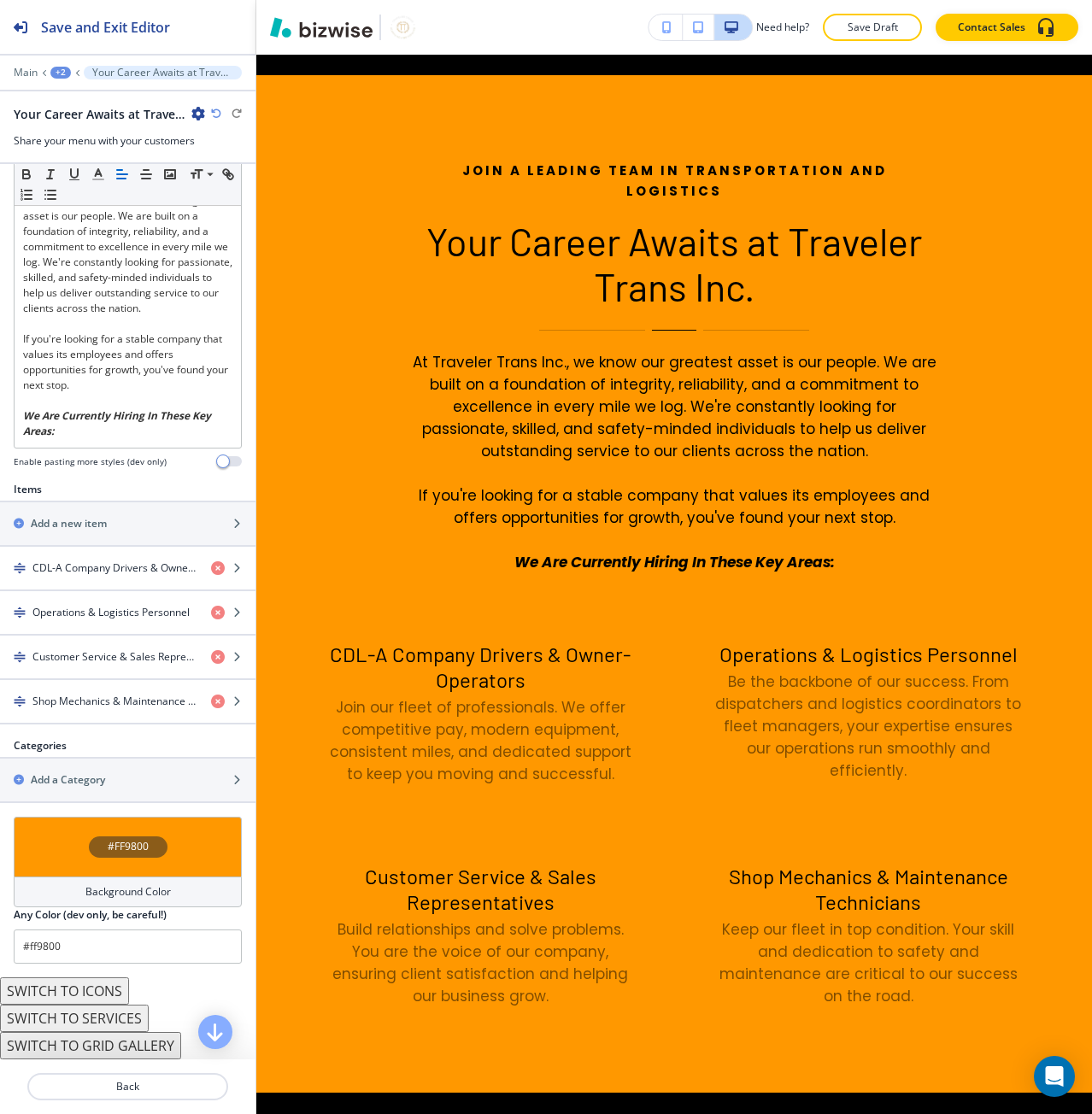
click at [94, 865] on div "#FF9800" at bounding box center [127, 846] width 228 height 60
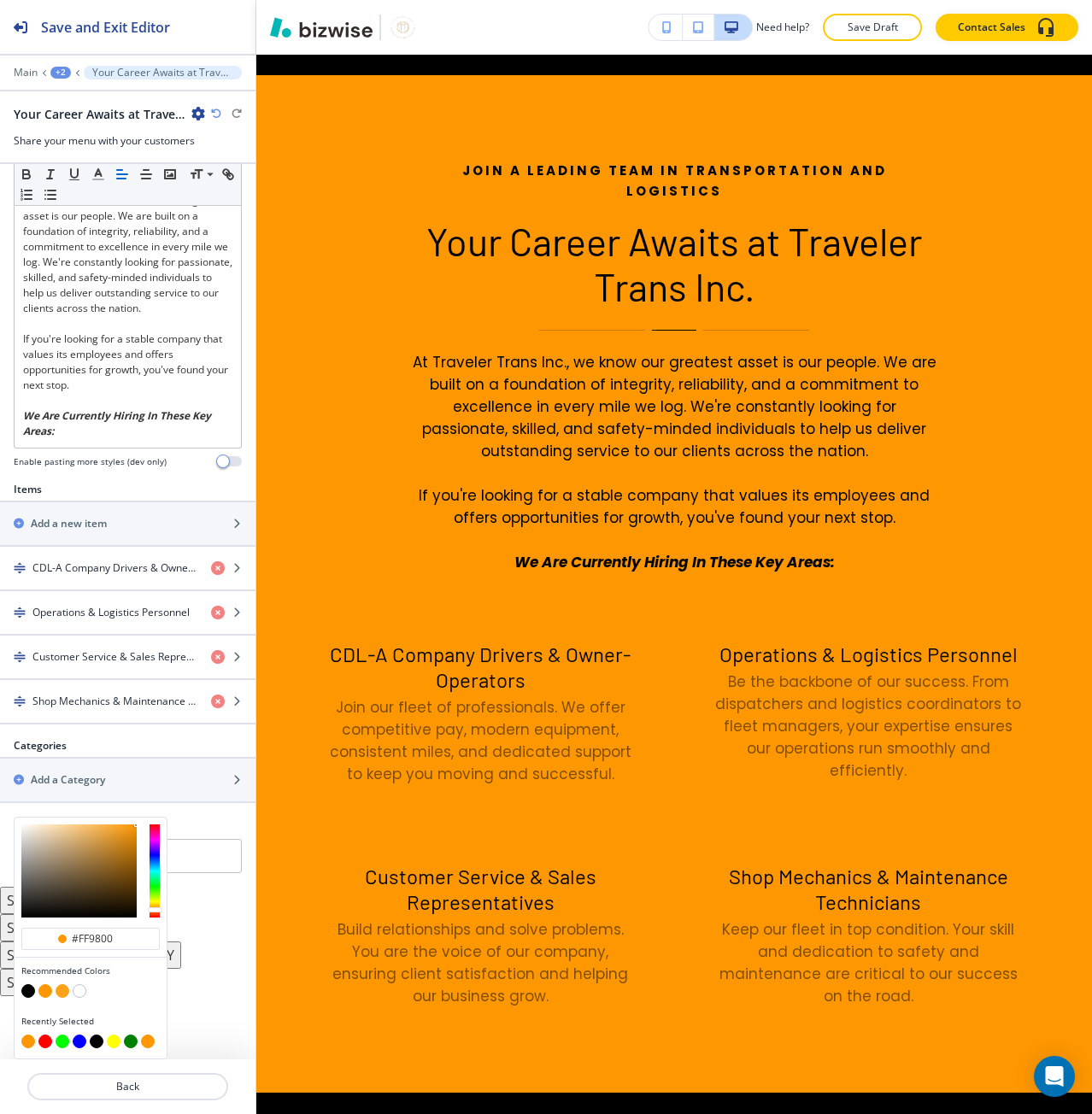
click at [80, 988] on button "button" at bounding box center [80, 991] width 14 height 14
type input "#FFFFFF"
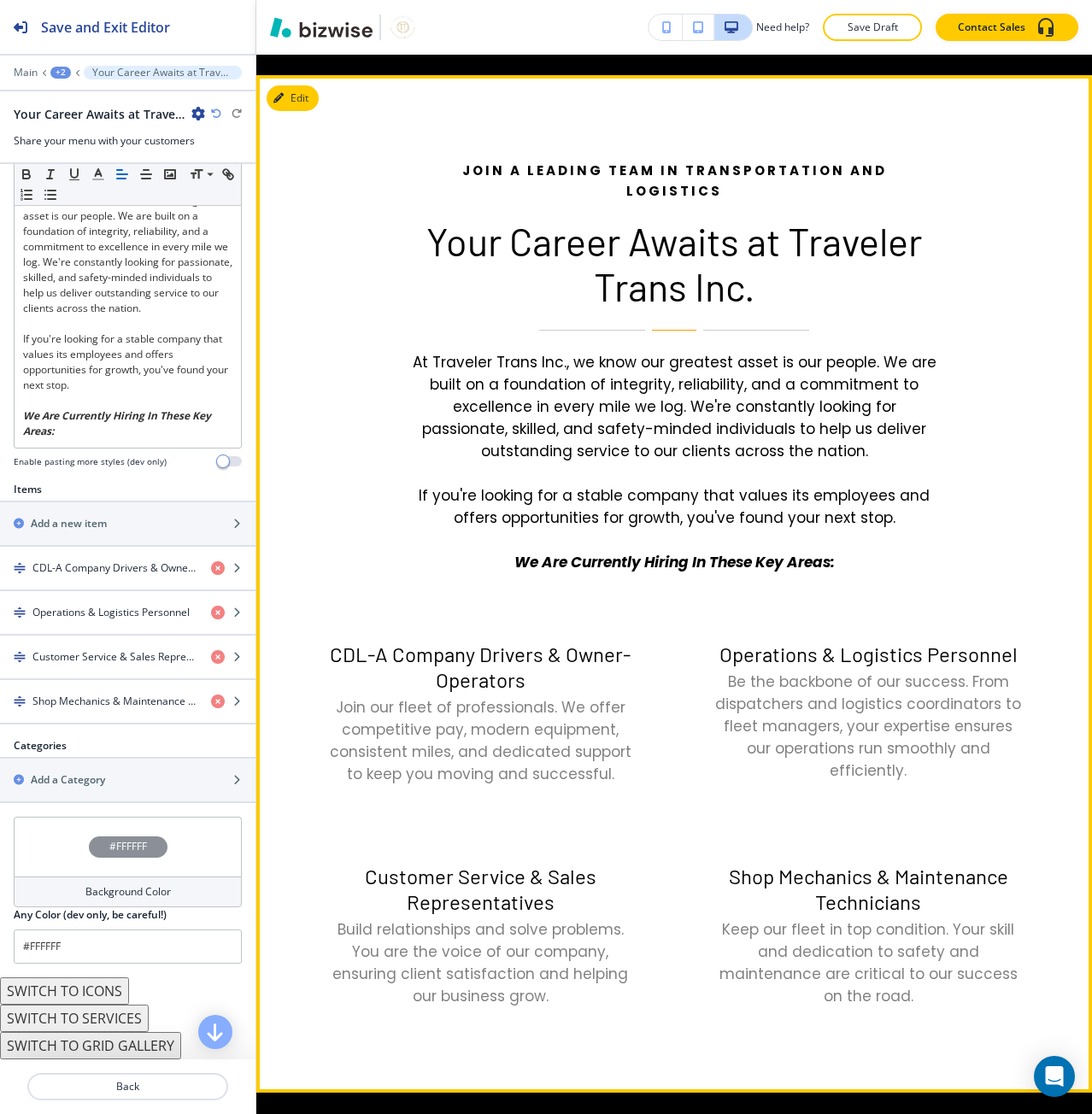
click at [431, 814] on div "CDL-A Company Drivers & Owner-Operators Join our fleet of professionals. We off…" at bounding box center [635, 824] width 776 height 366
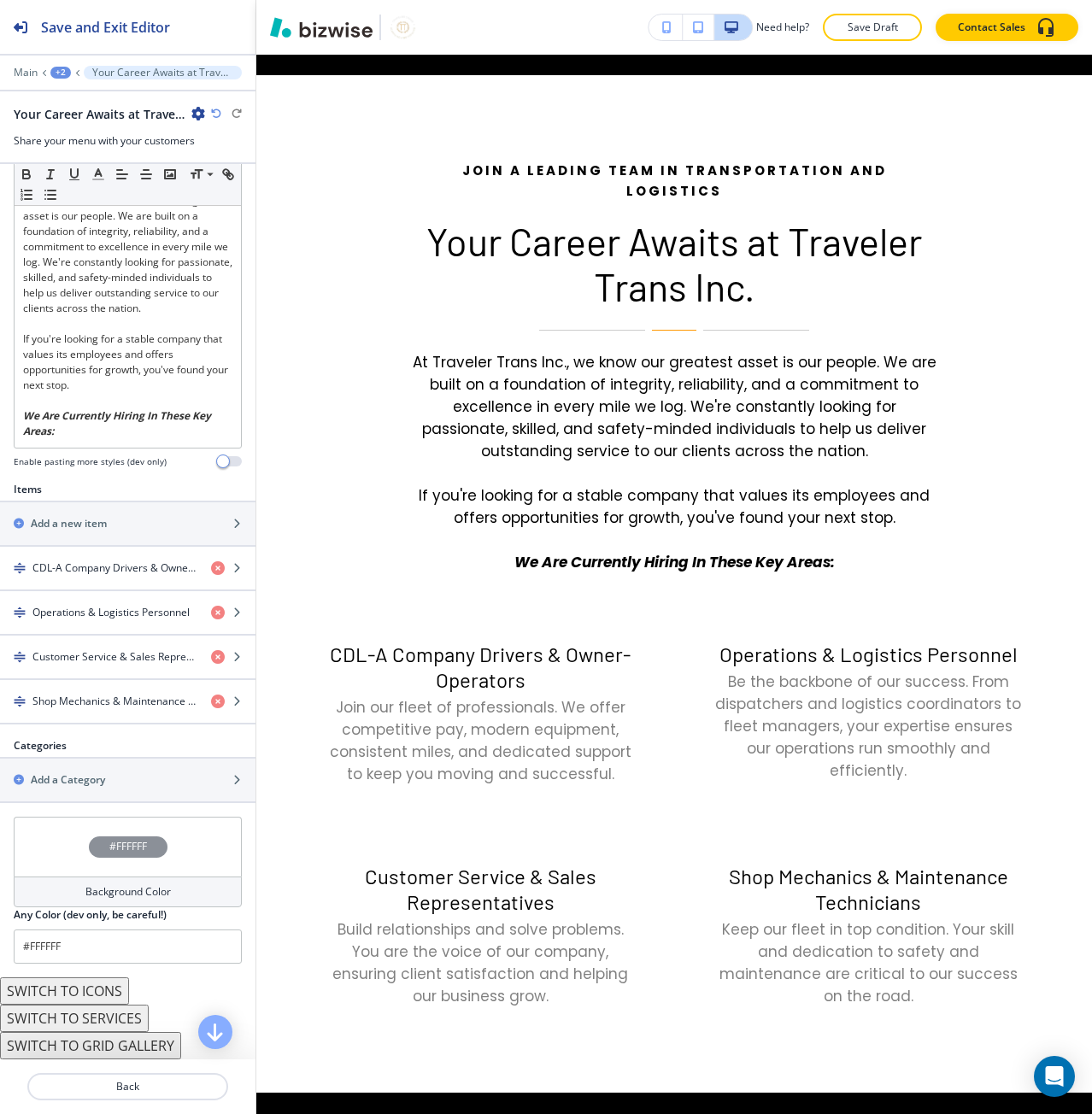
click at [60, 70] on div "+2" at bounding box center [61, 73] width 21 height 12
click at [77, 126] on p "CONTACT" at bounding box center [105, 131] width 87 height 15
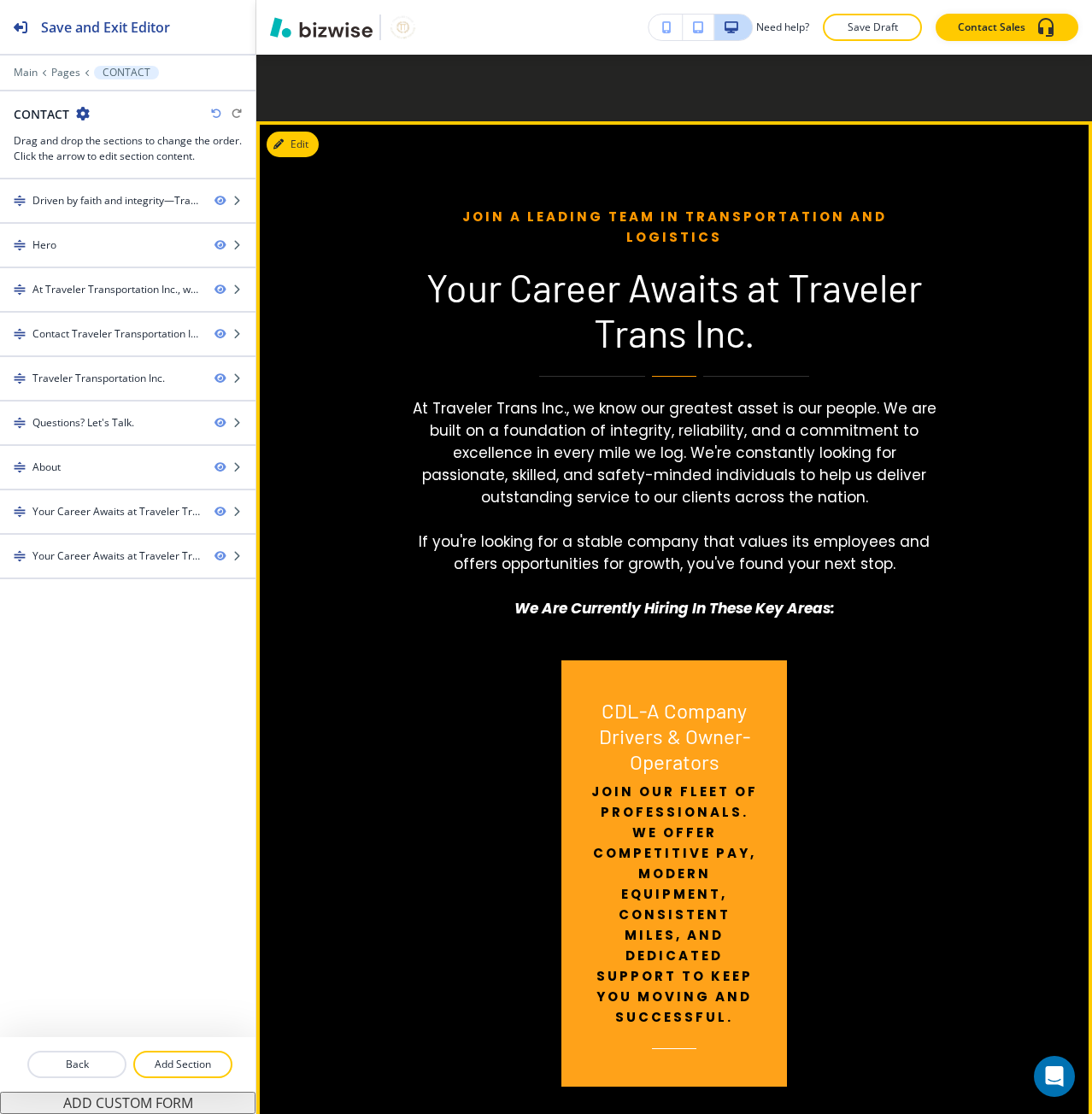
scroll to position [3832, 0]
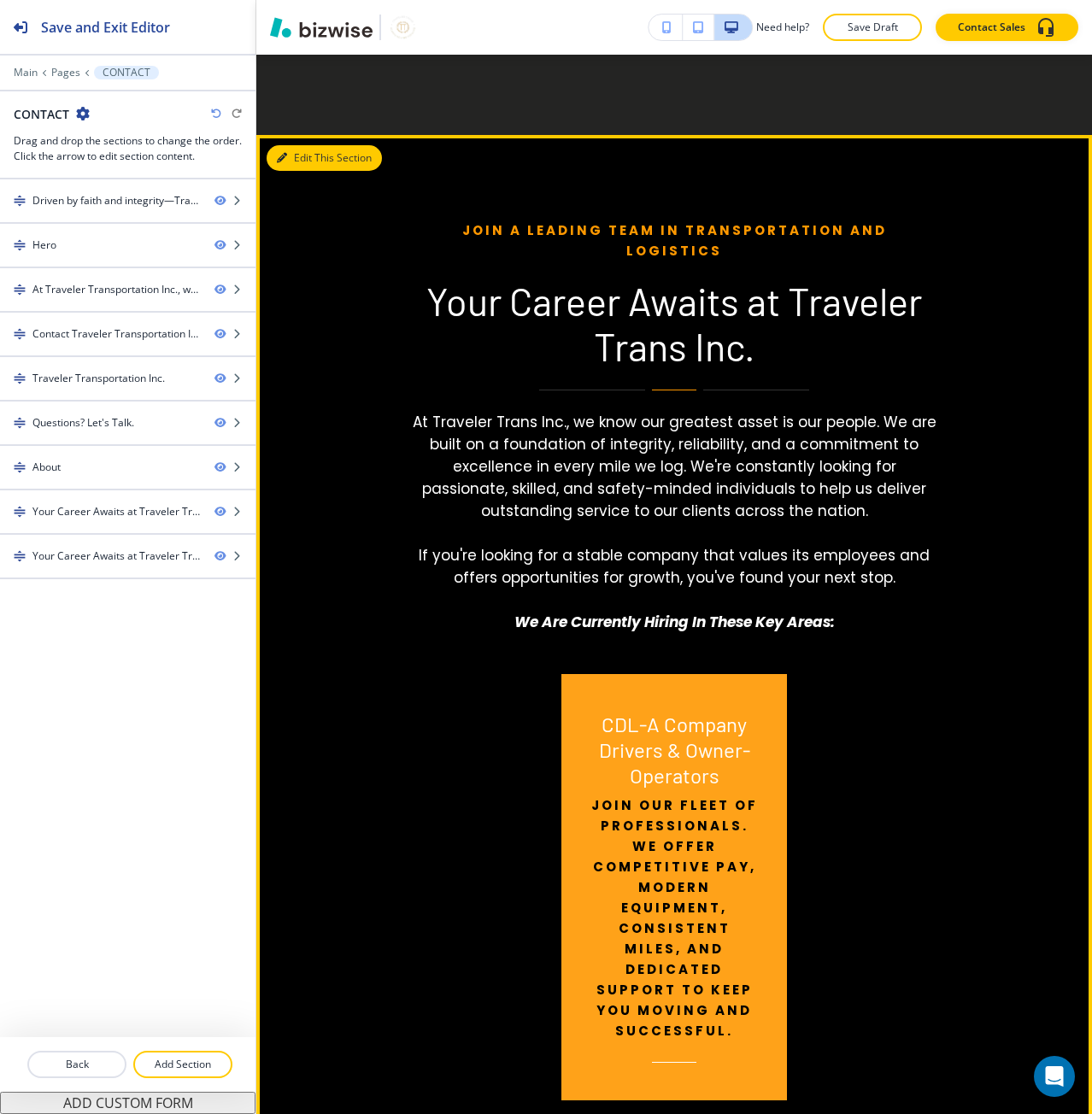
click at [301, 161] on button "Edit This Section" at bounding box center [324, 158] width 115 height 26
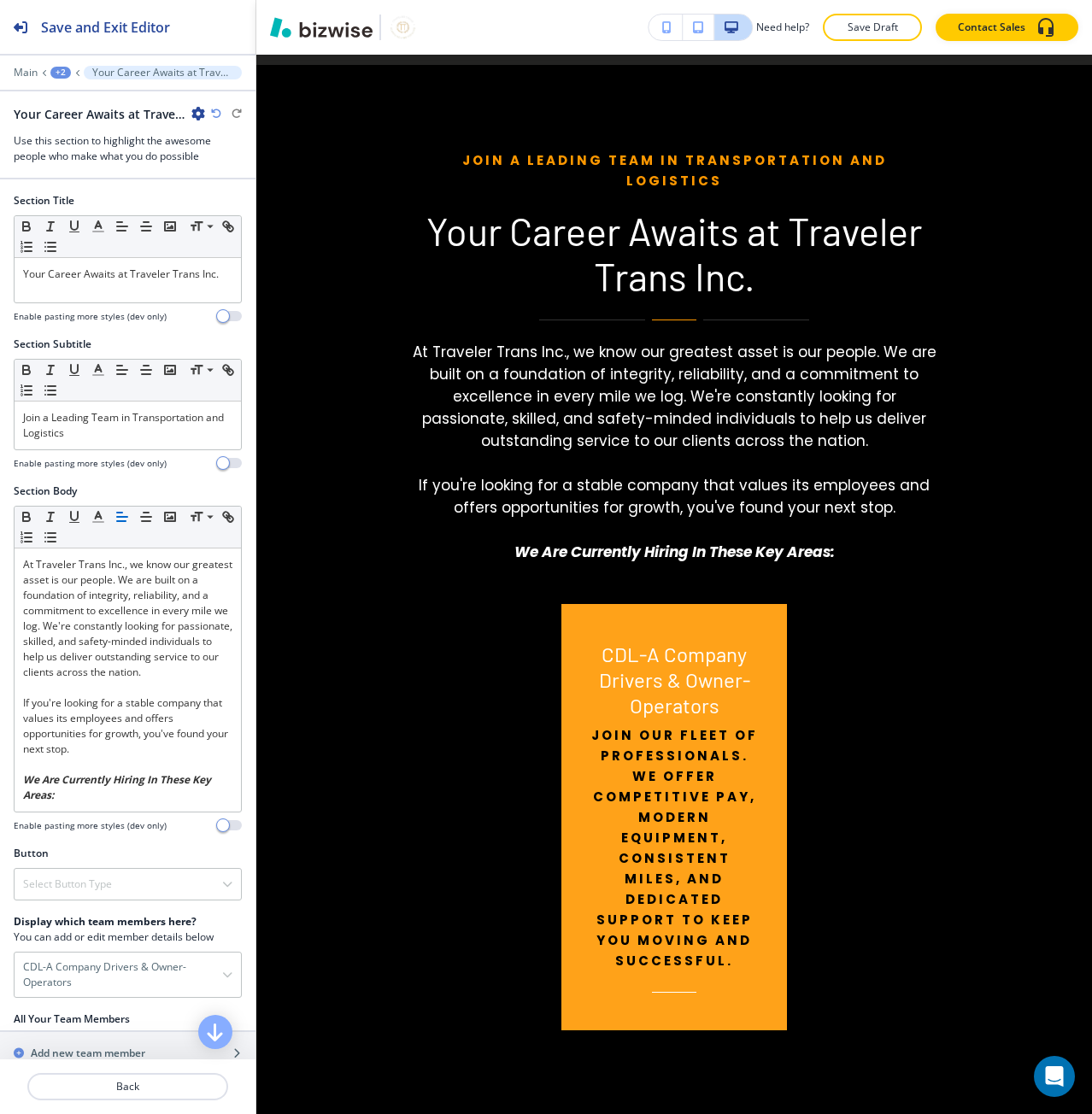
scroll to position [3912, 0]
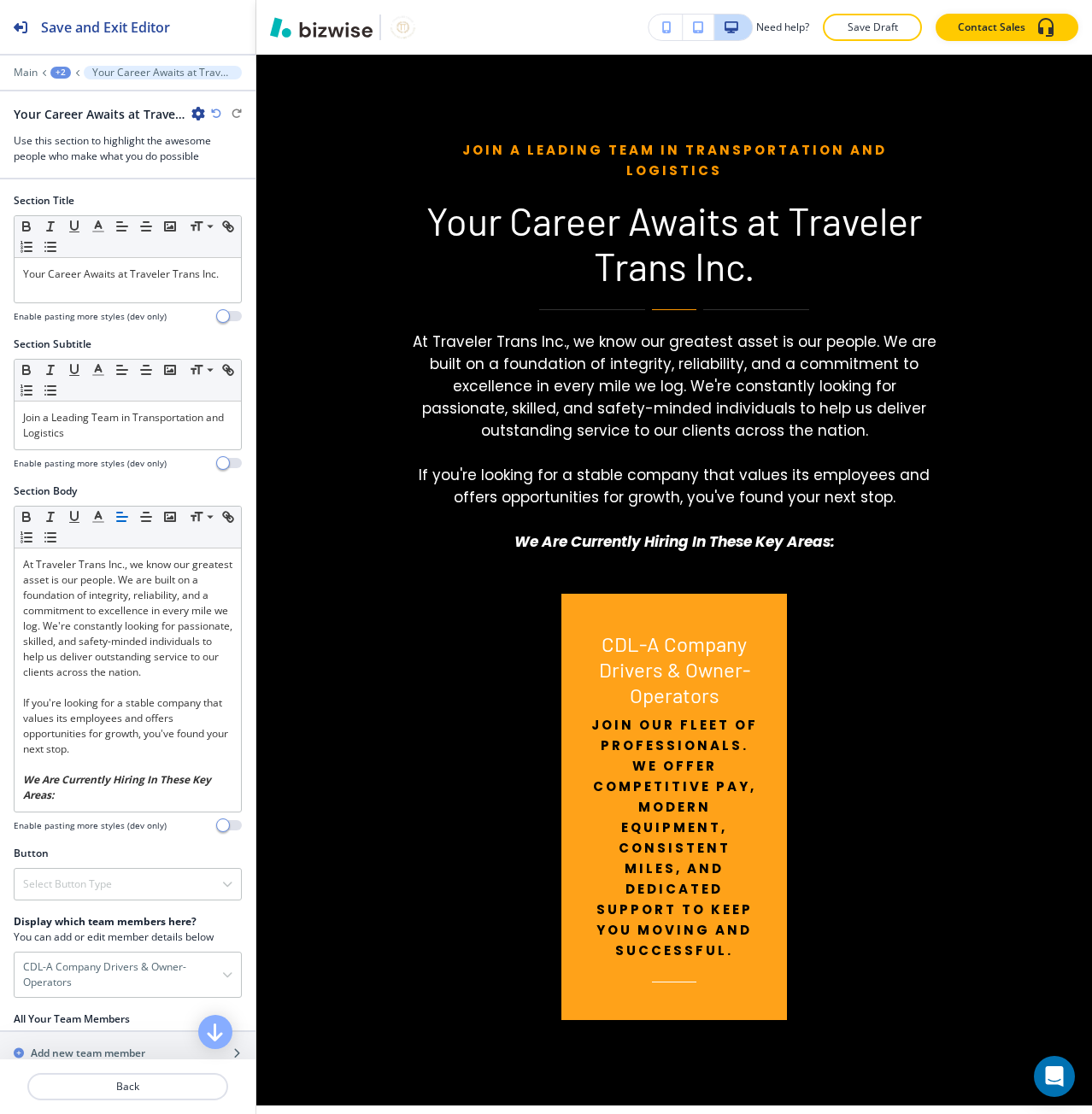
click at [204, 115] on icon "button" at bounding box center [198, 114] width 14 height 14
click at [237, 198] on p "Delete Section" at bounding box center [246, 203] width 87 height 15
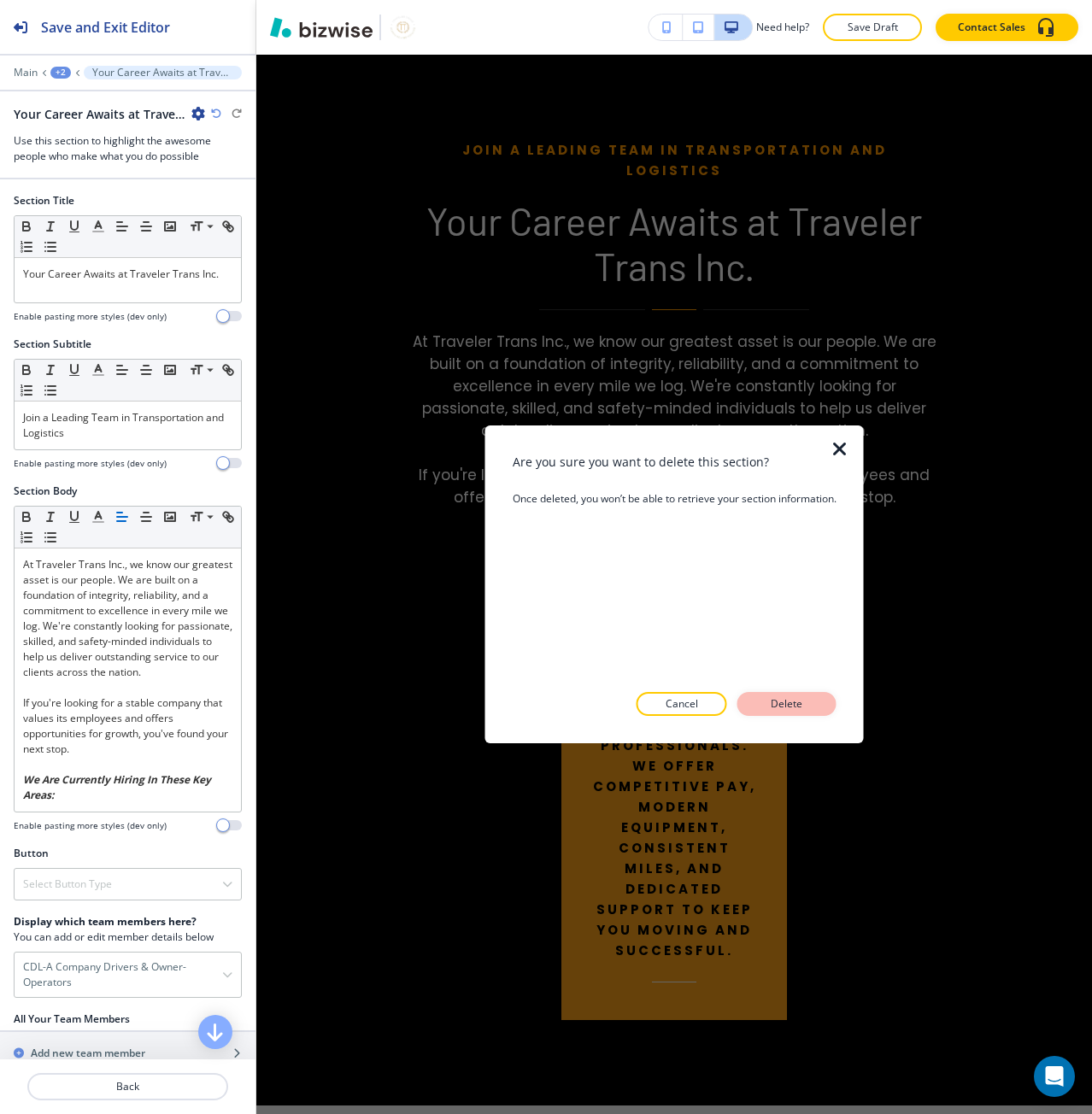
click at [784, 711] on button "Delete" at bounding box center [787, 704] width 99 height 24
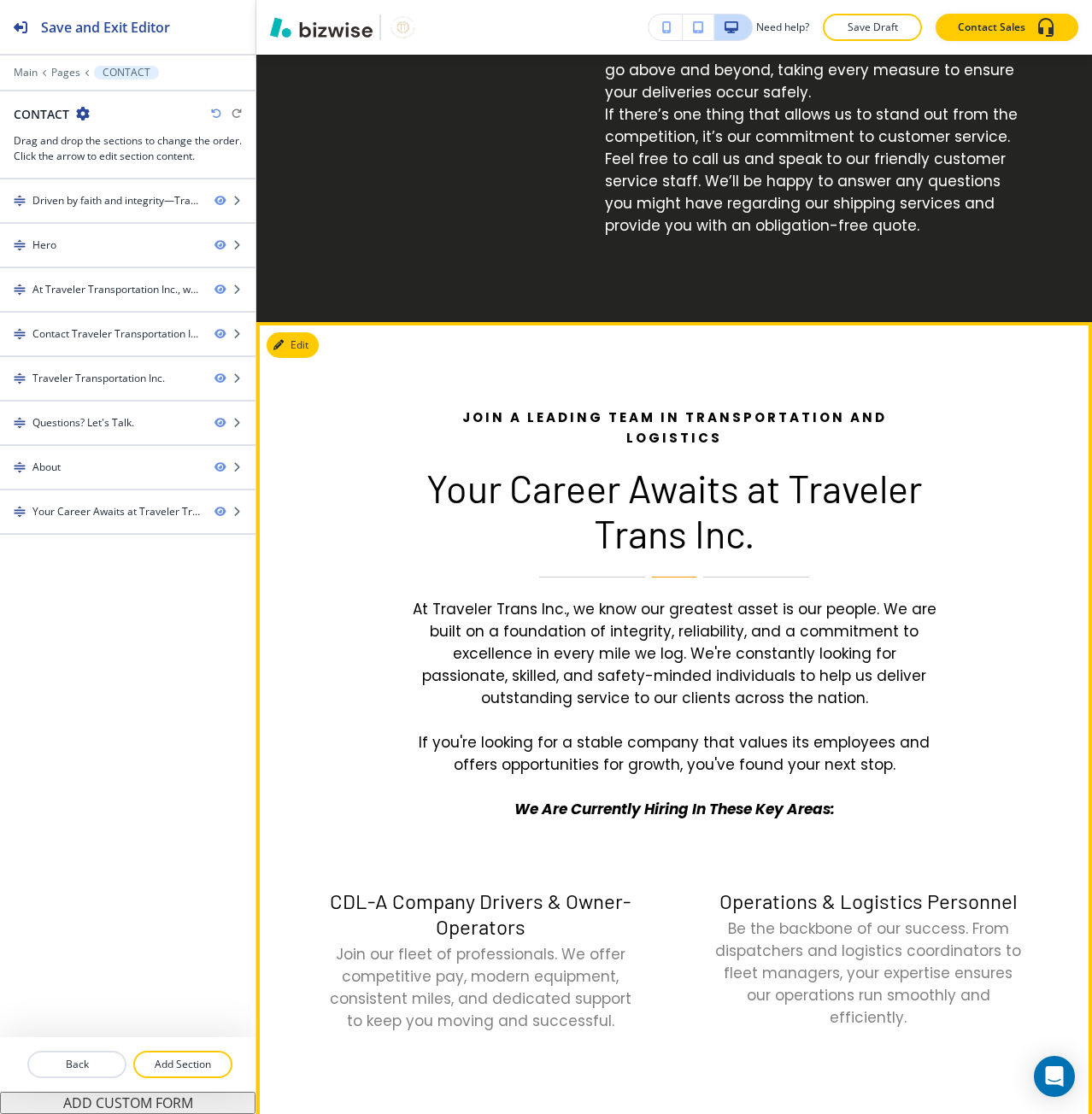
scroll to position [3651, 0]
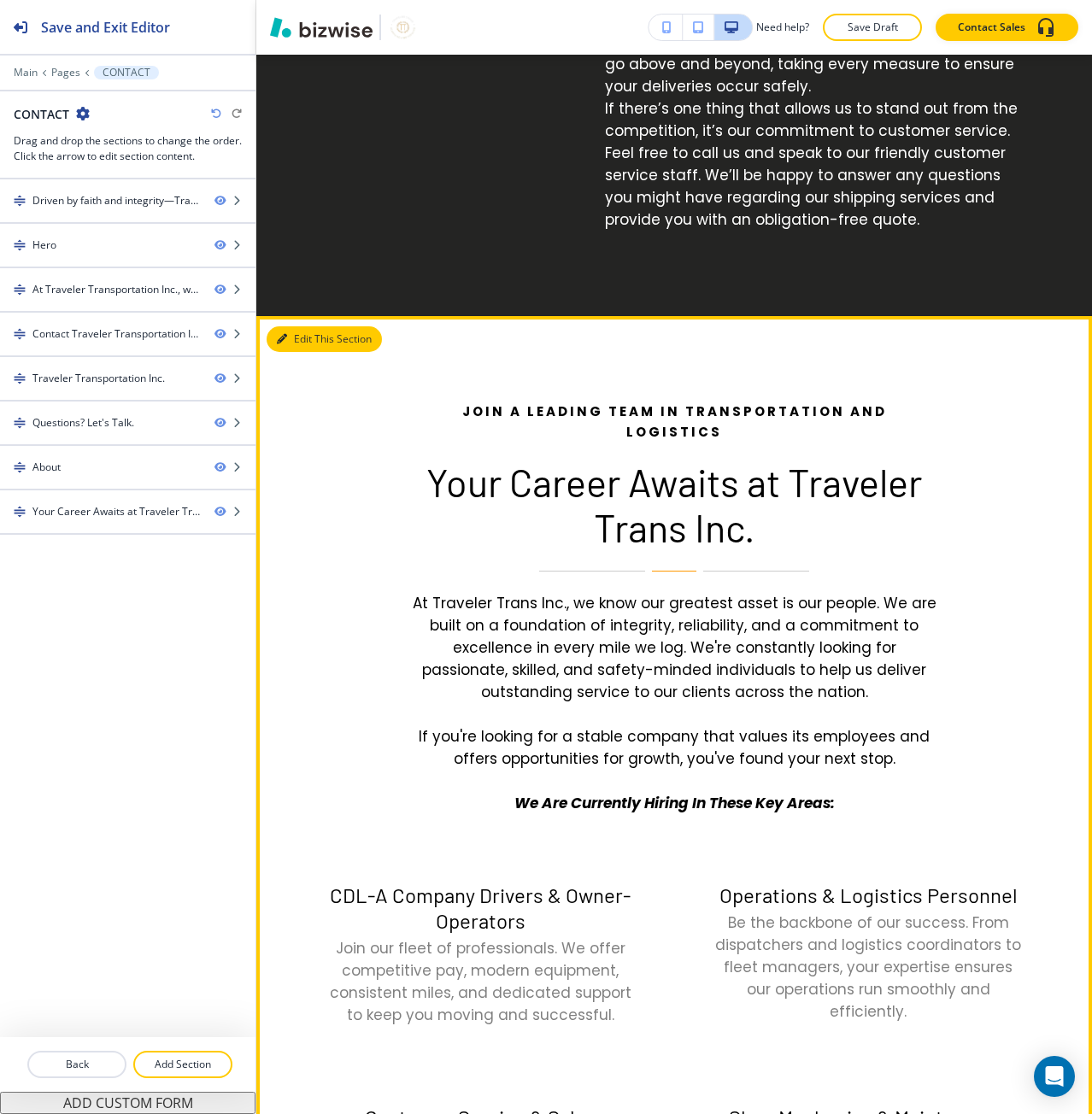
click at [296, 335] on button "Edit This Section" at bounding box center [324, 339] width 115 height 26
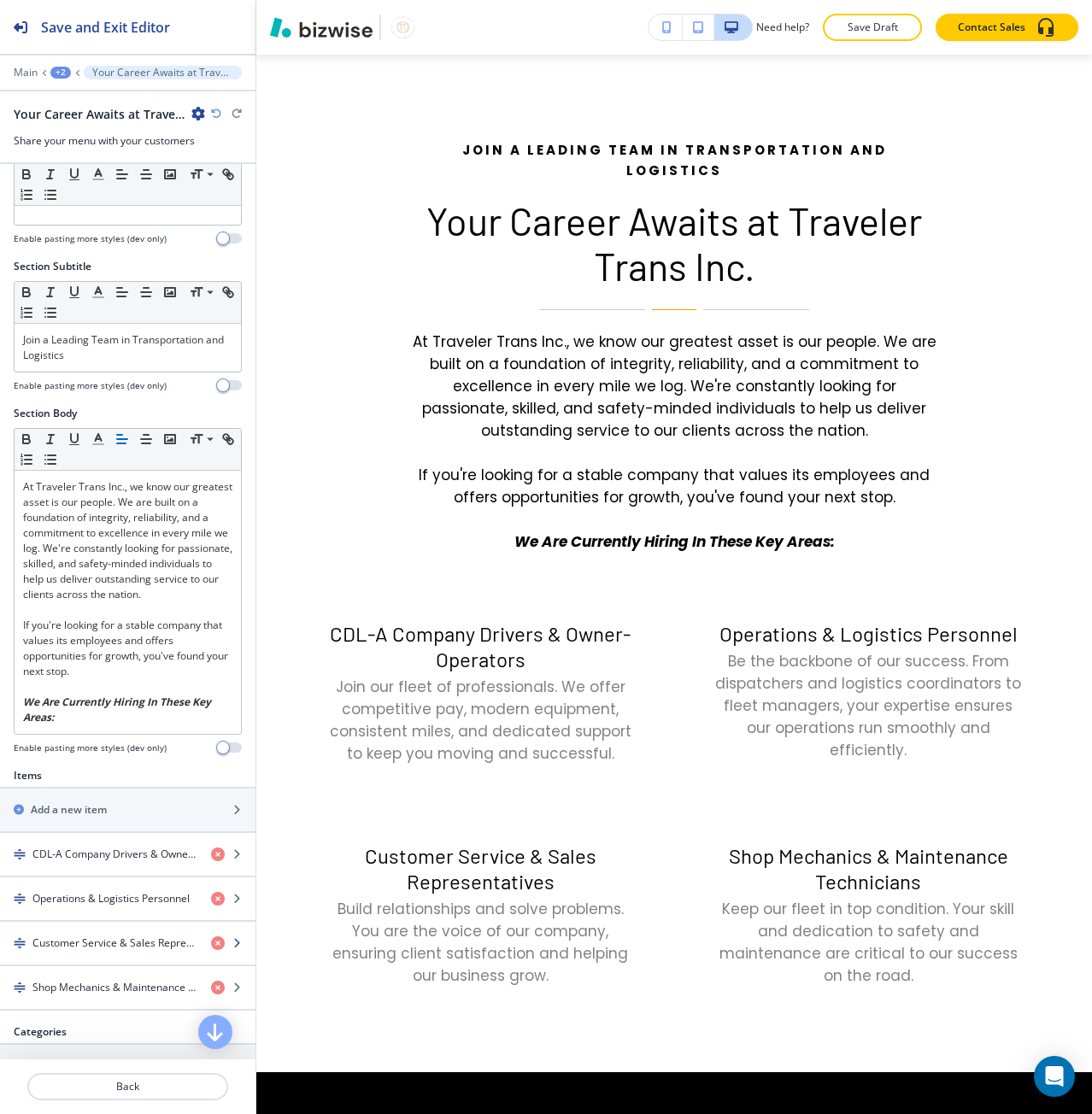
scroll to position [376, 0]
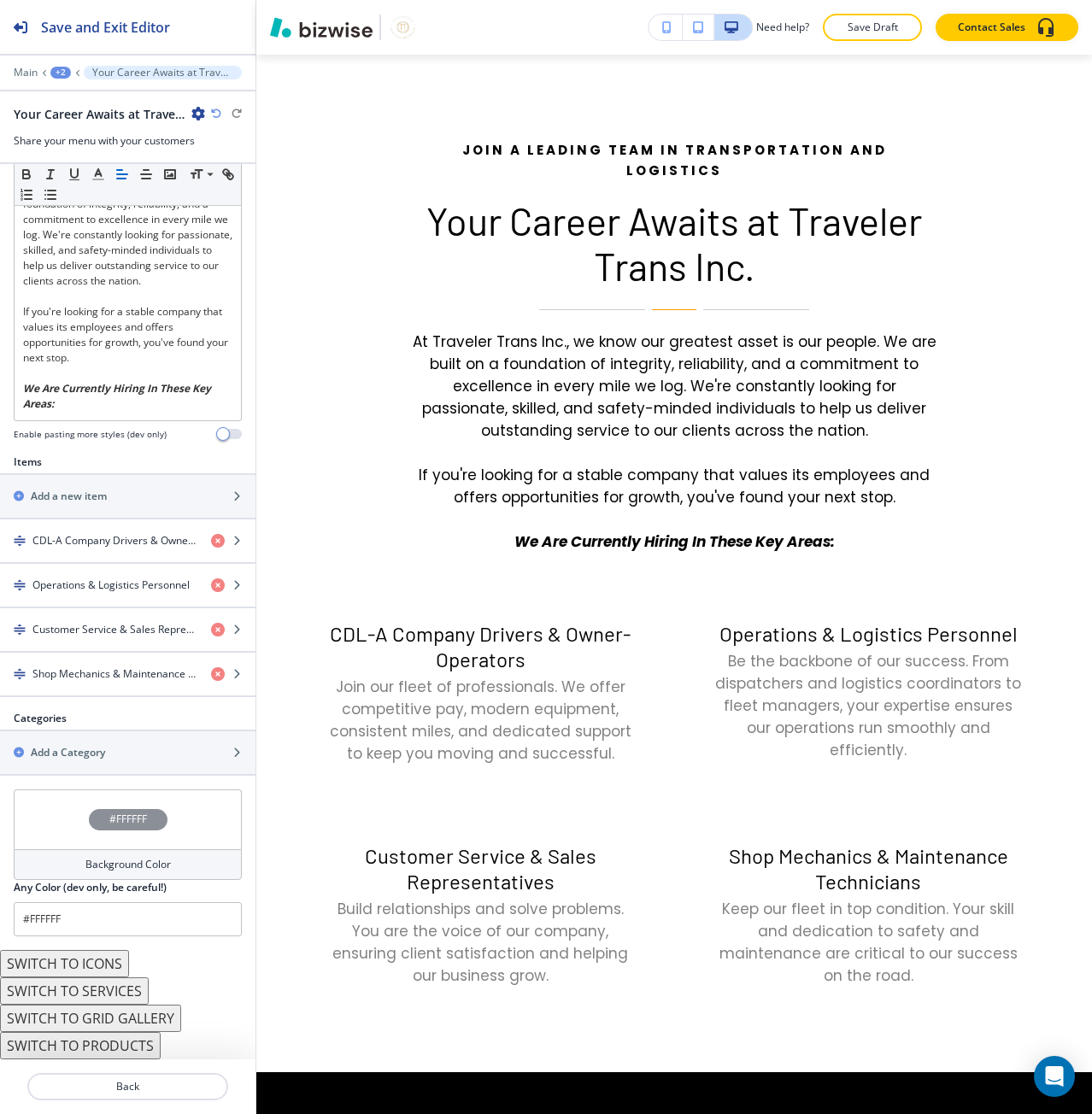
click at [108, 969] on button "SWITCH TO ICONS" at bounding box center [64, 964] width 129 height 27
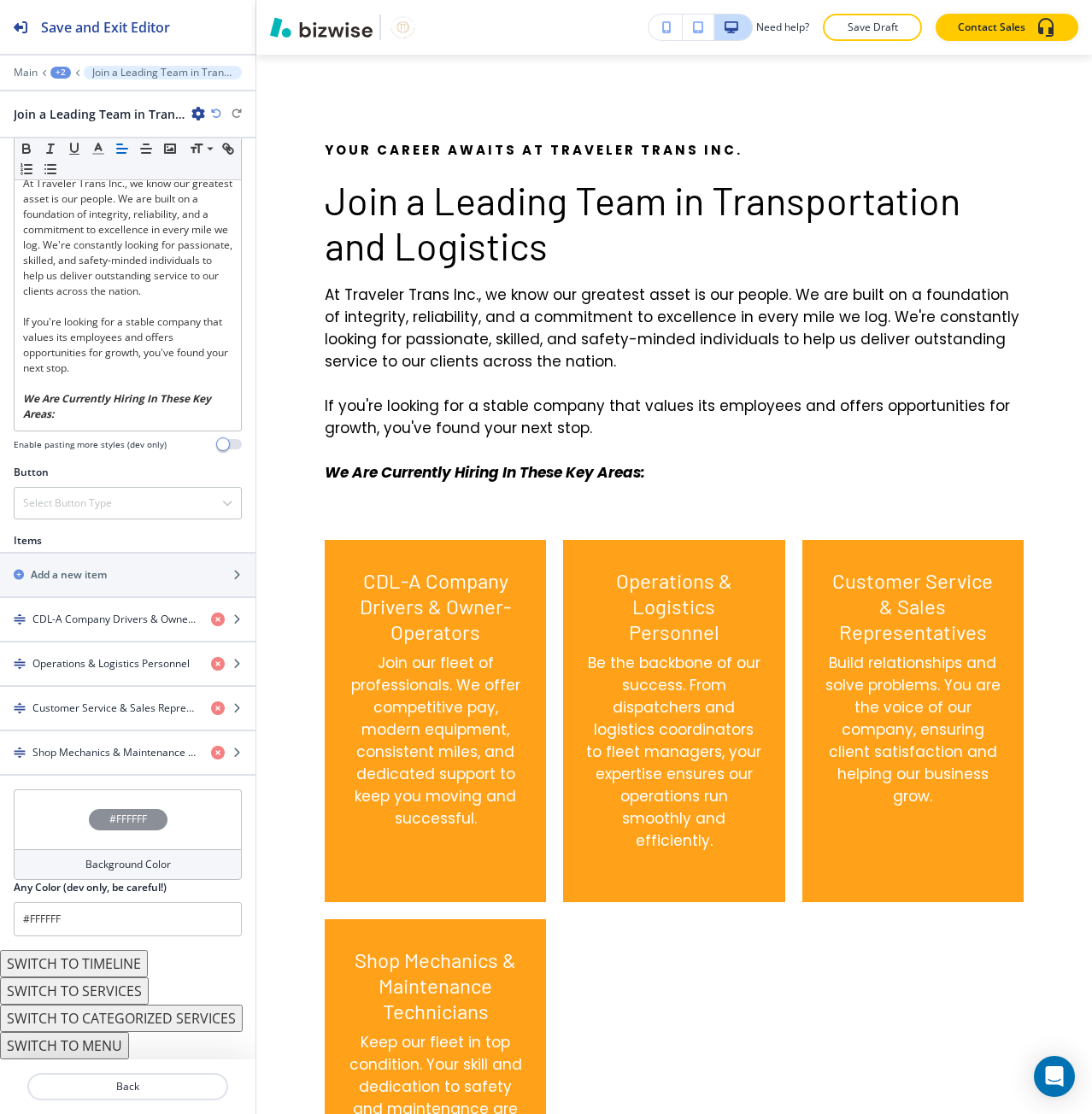
click at [126, 993] on button "SWITCH TO SERVICES" at bounding box center [74, 991] width 149 height 27
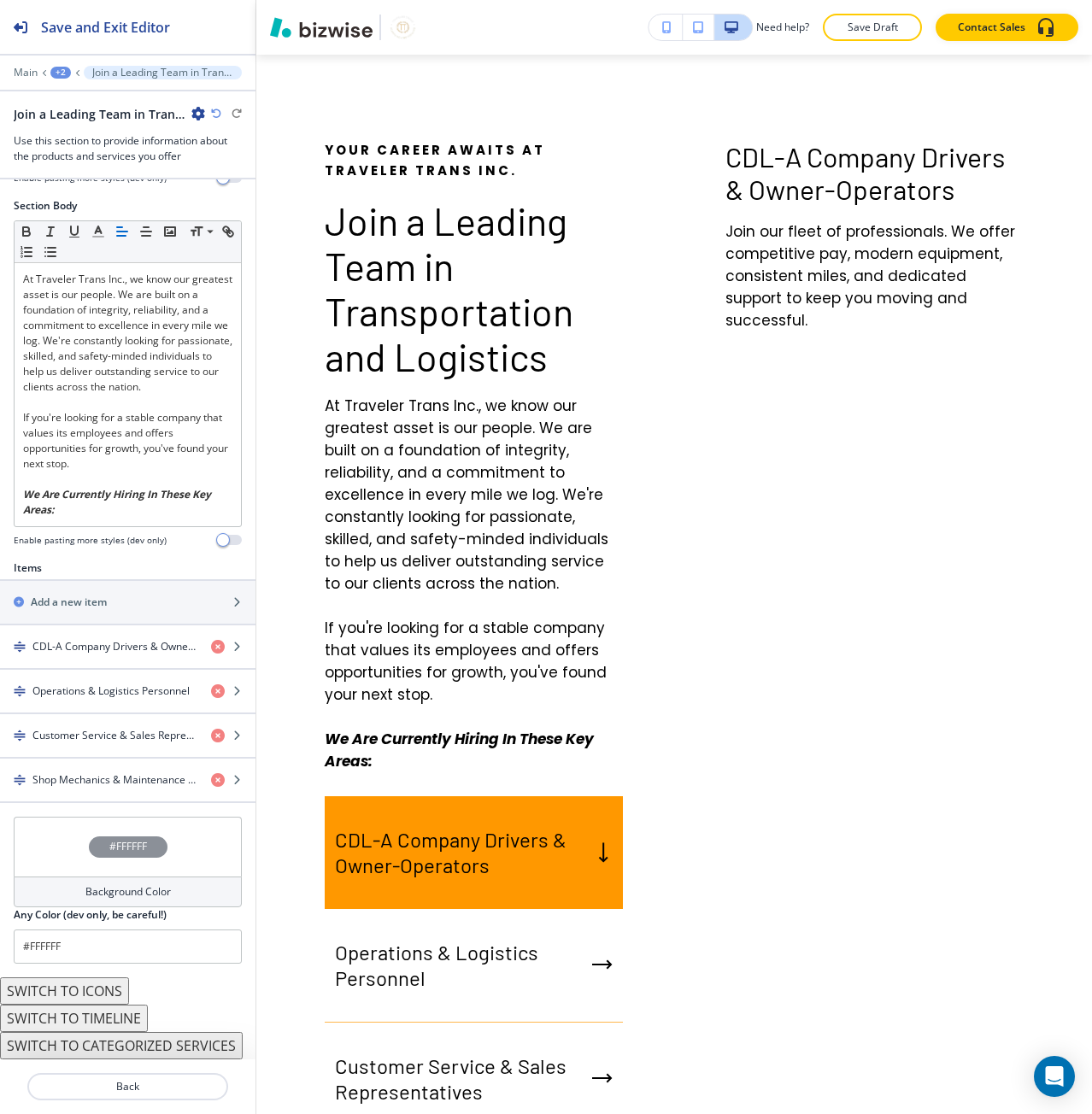
click at [103, 994] on button "SWITCH TO ICONS" at bounding box center [64, 991] width 129 height 27
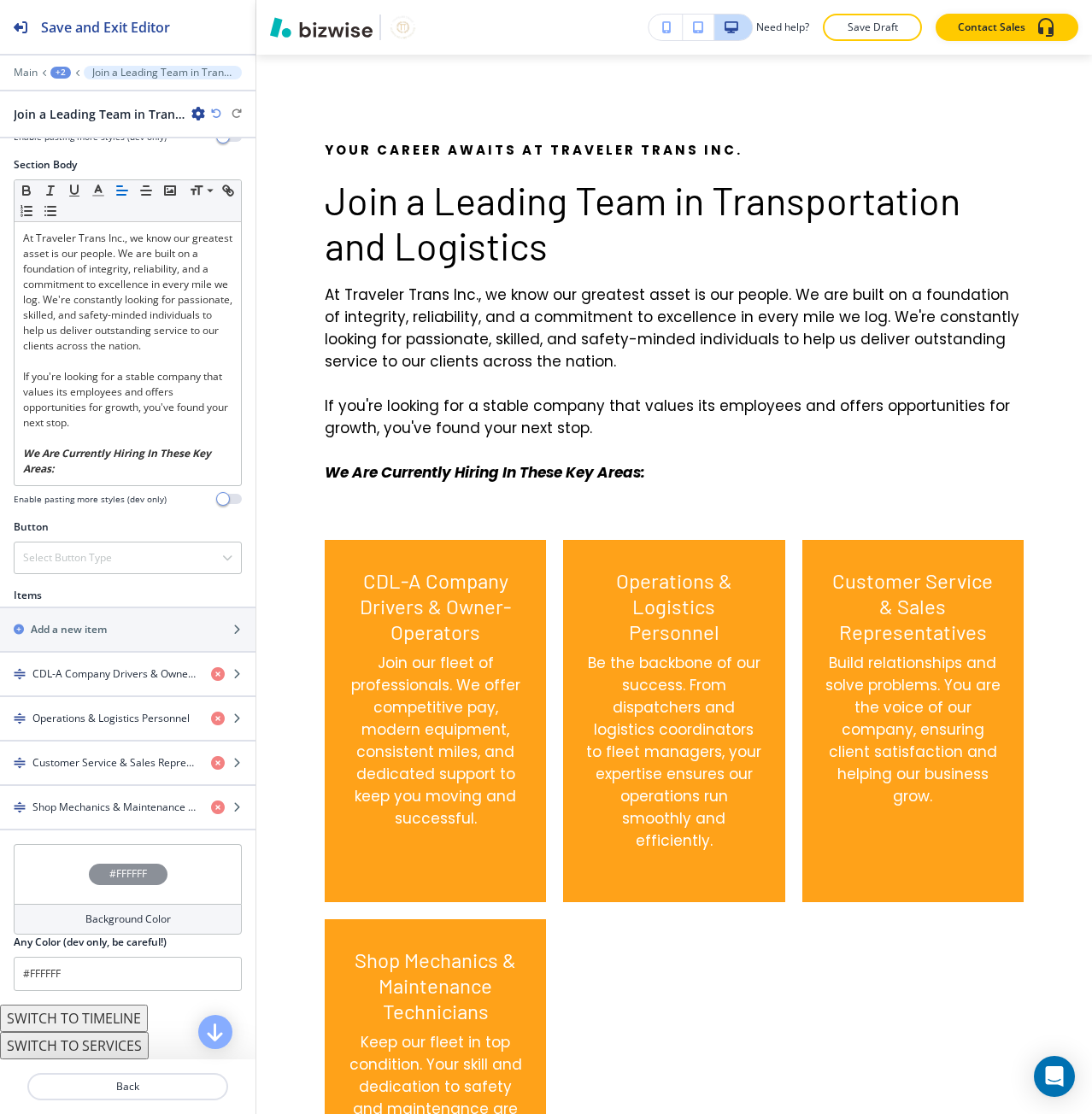
click at [119, 1017] on button "SWITCH TO TIMELINE" at bounding box center [74, 1018] width 148 height 27
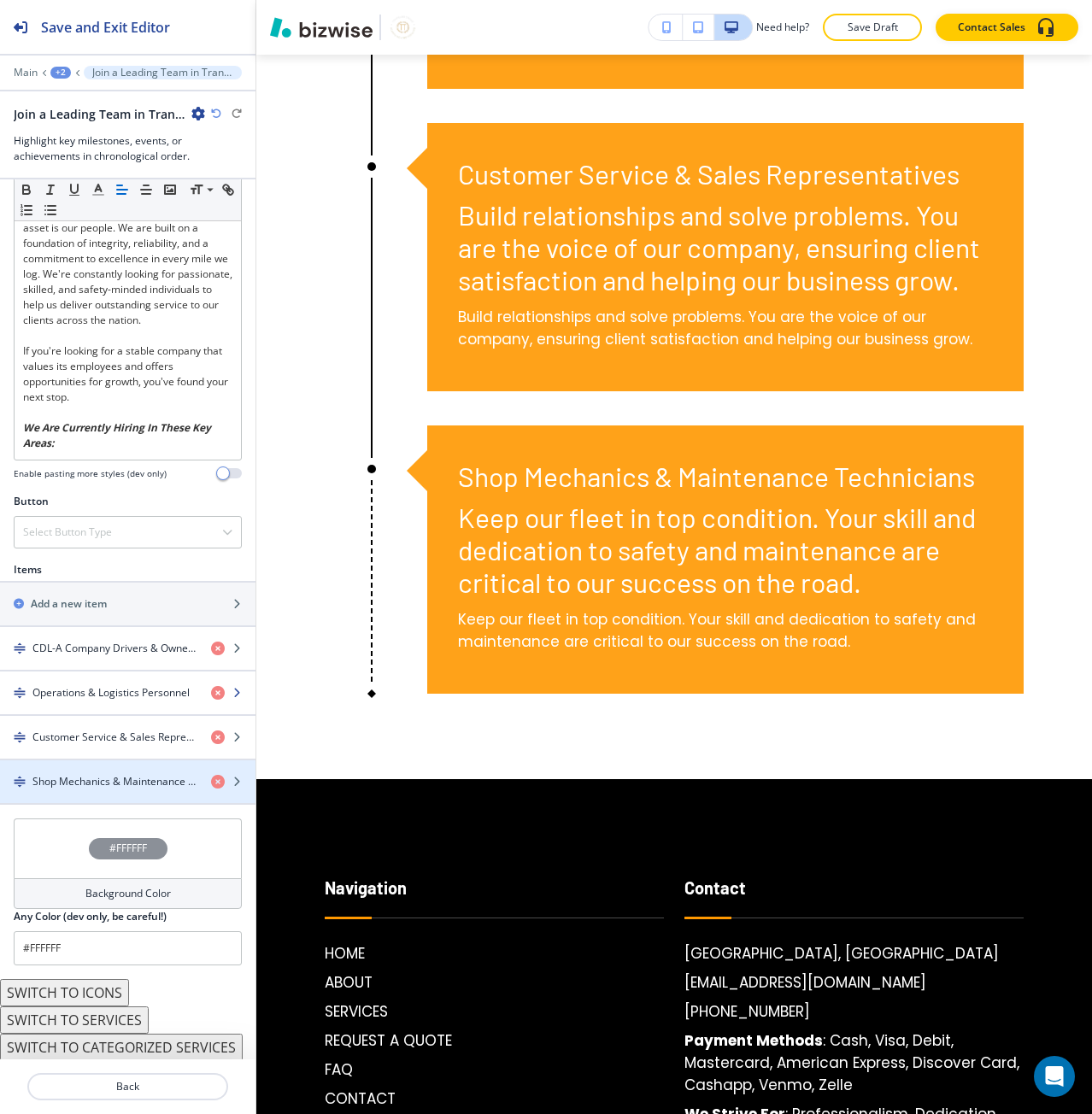
scroll to position [342, 0]
click at [117, 1040] on button "SWITCH TO CATEGORIZED SERVICES" at bounding box center [121, 1046] width 243 height 27
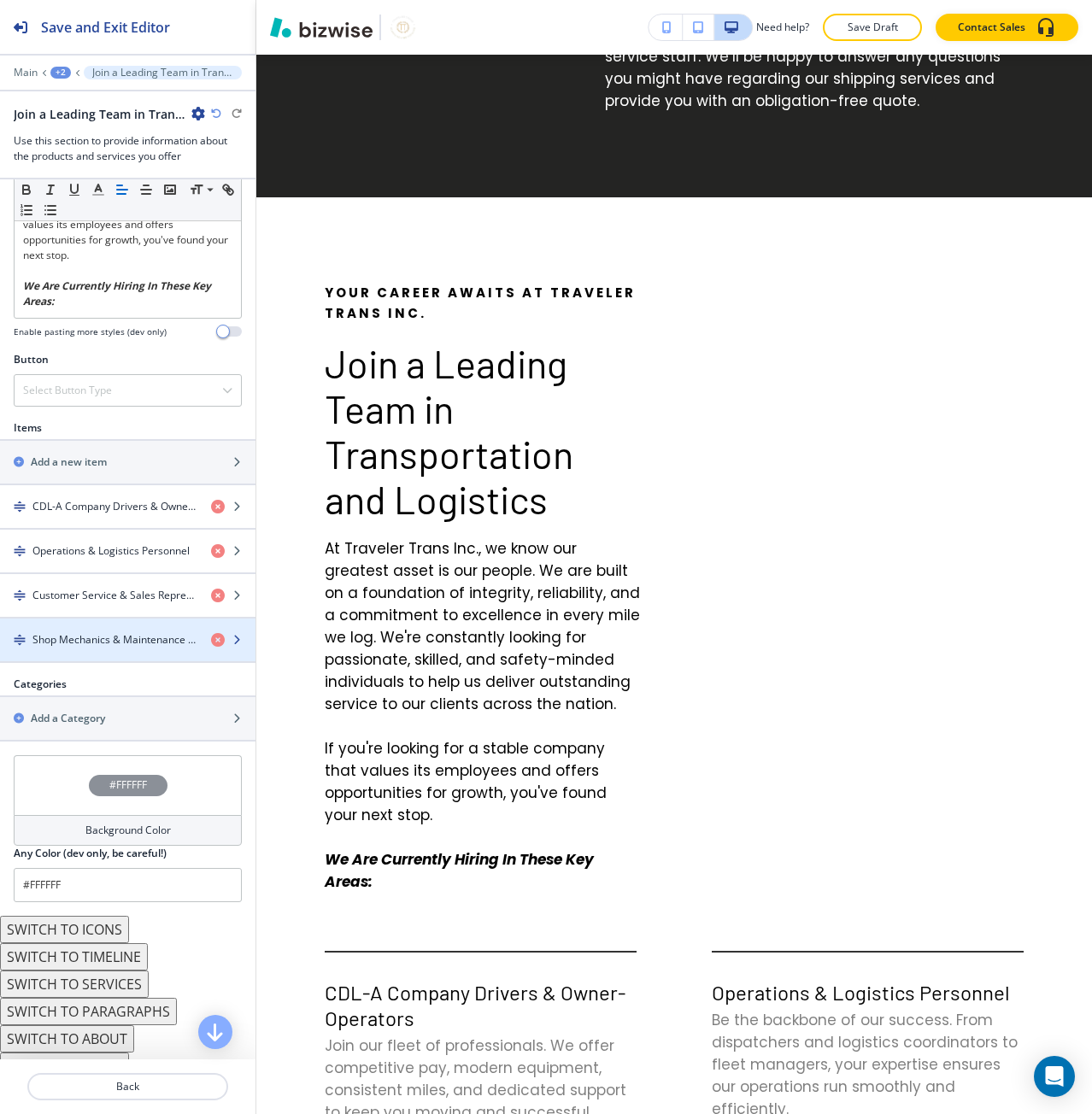
scroll to position [503, 0]
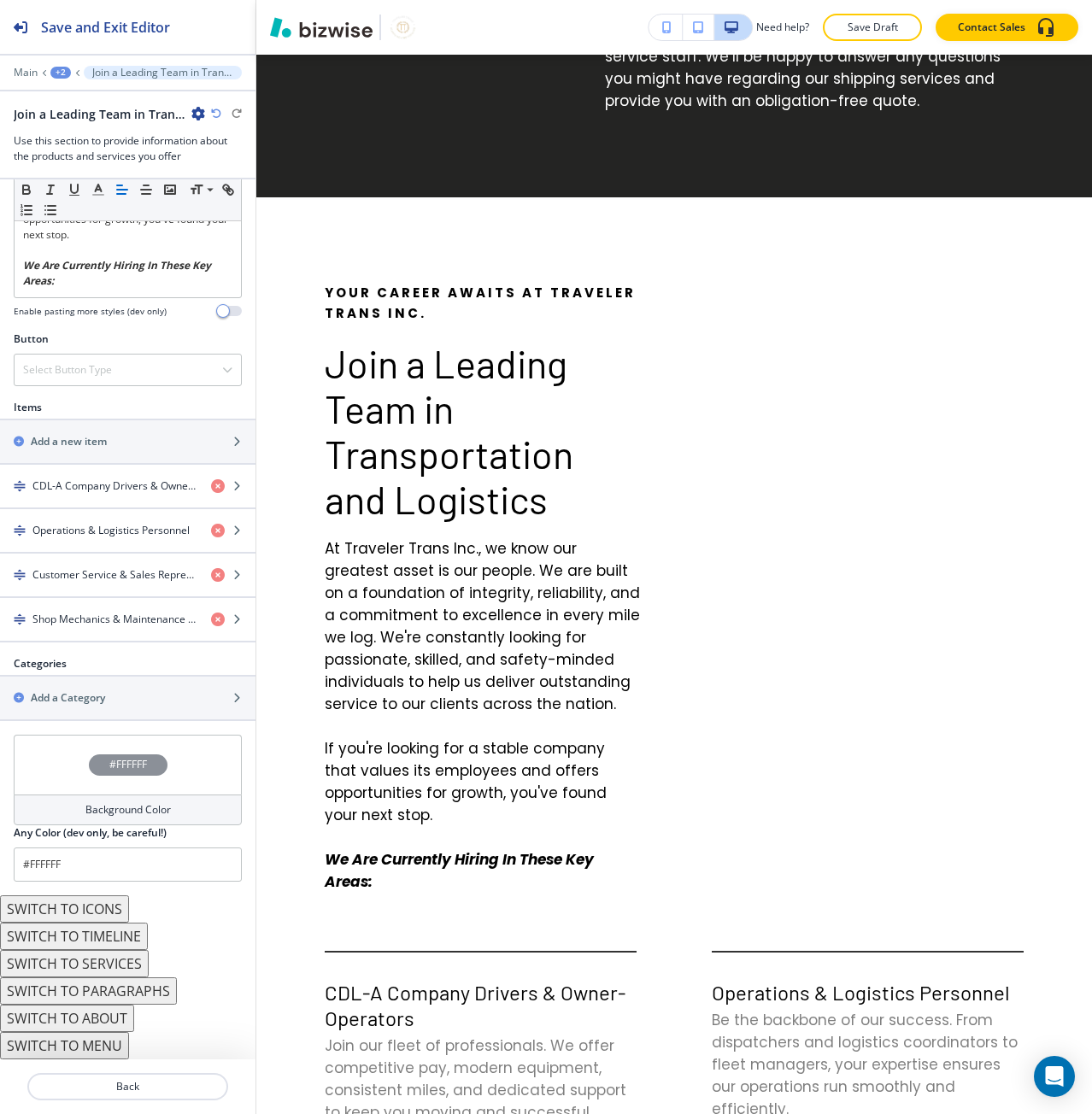
click at [100, 1039] on button "SWITCH TO MENU" at bounding box center [64, 1046] width 129 height 27
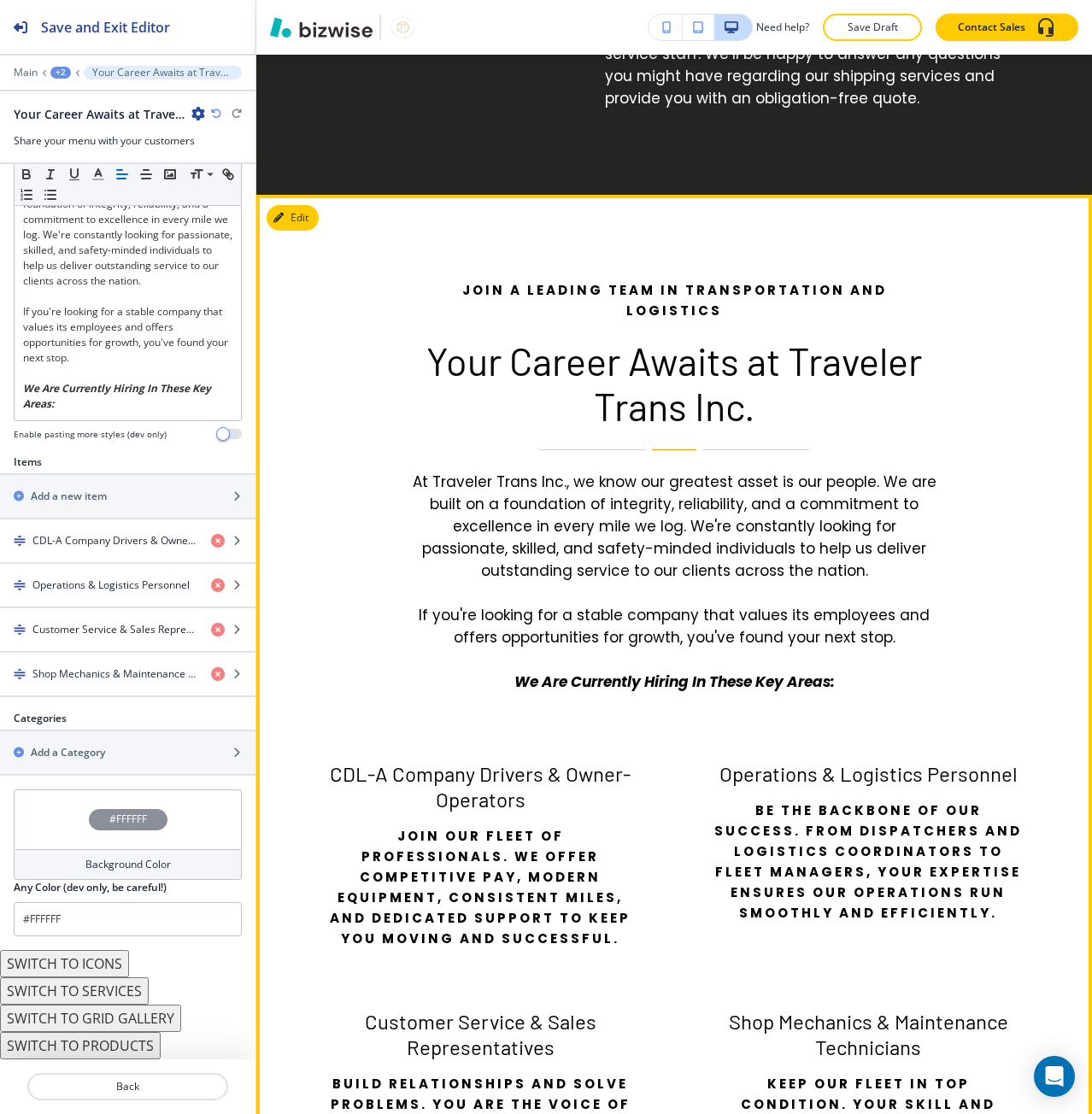
scroll to position [3769, 0]
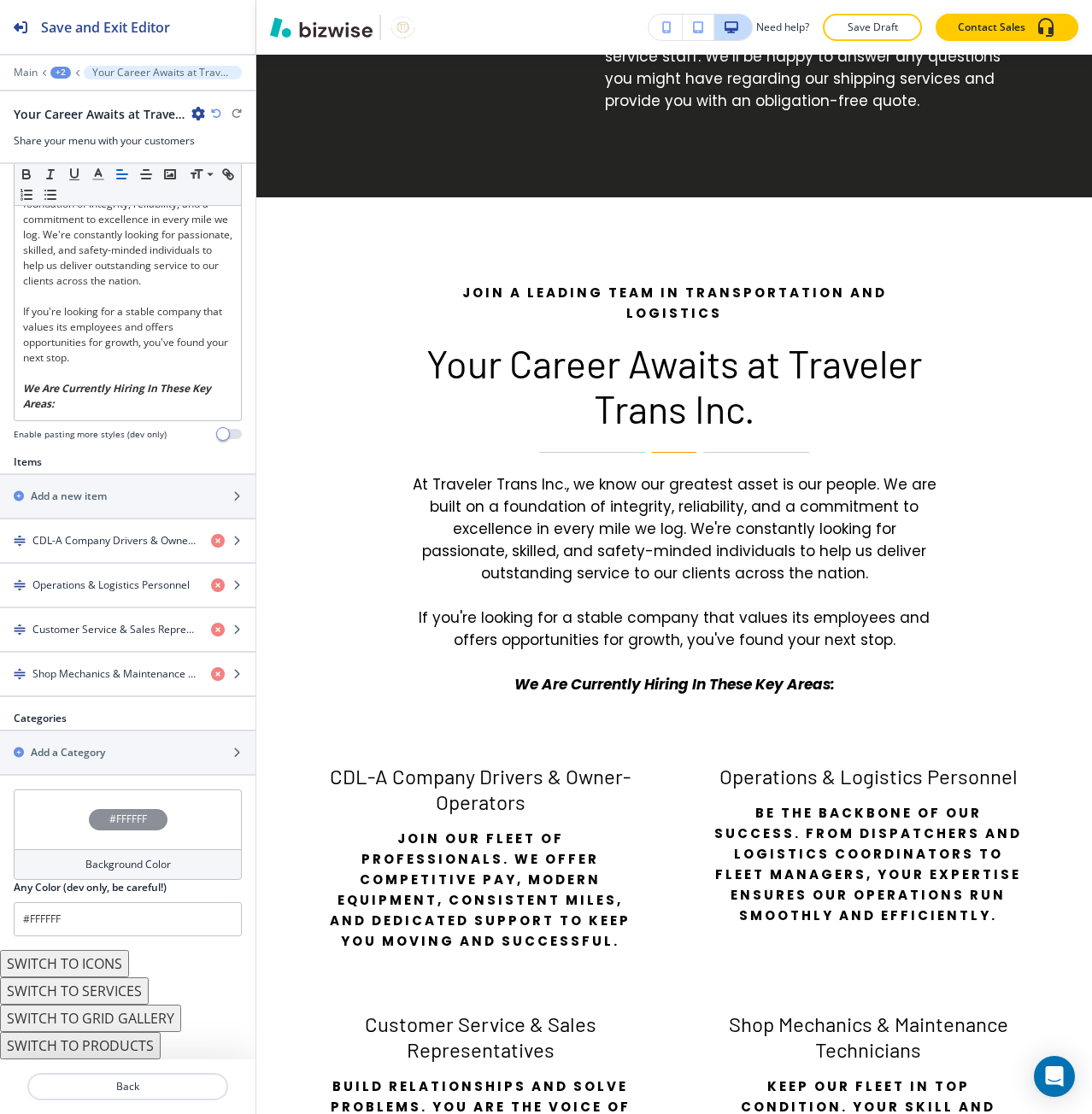
click at [61, 68] on div "+2" at bounding box center [61, 73] width 21 height 12
click at [83, 125] on p "CONTACT" at bounding box center [105, 131] width 87 height 15
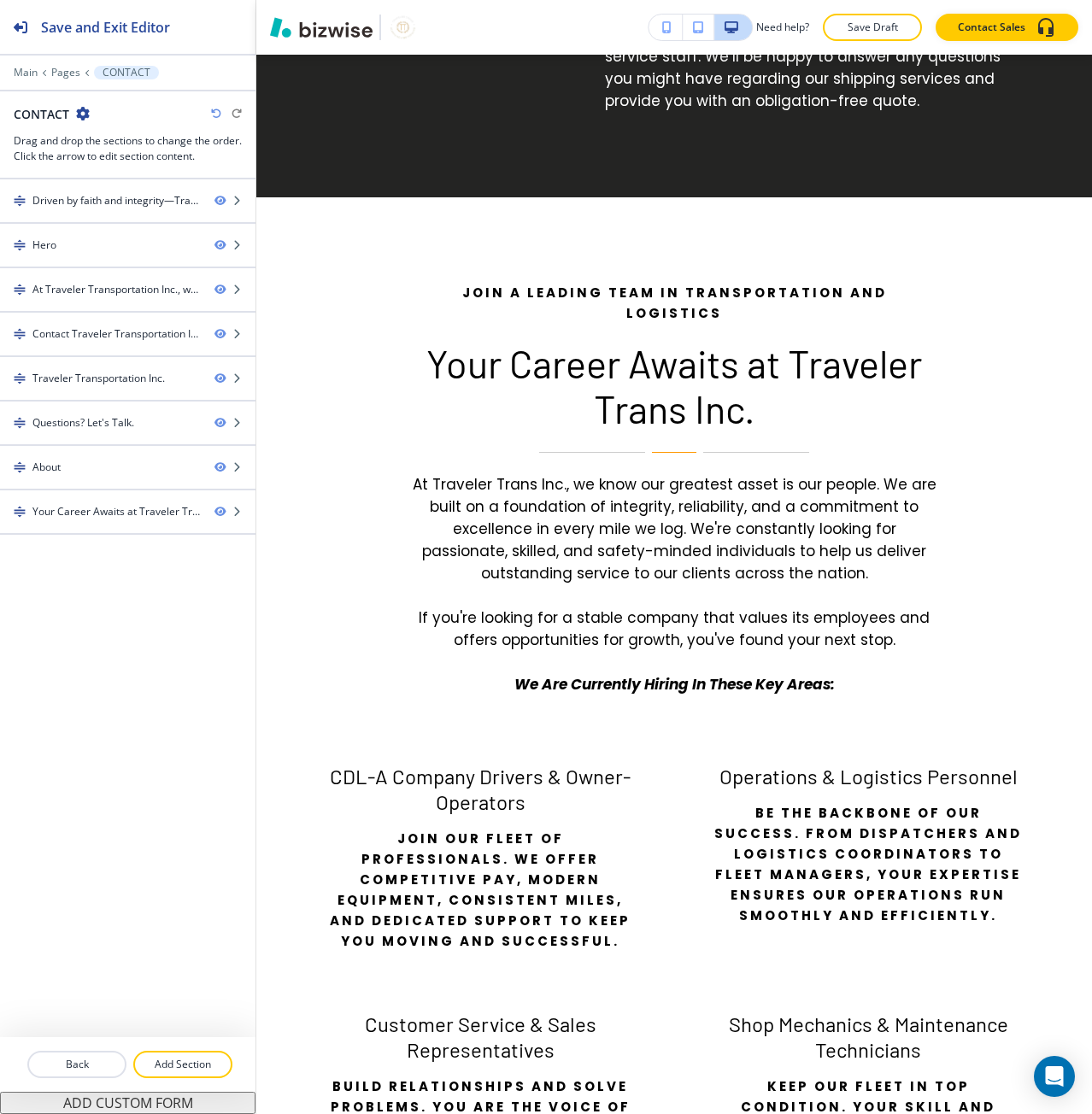
drag, startPoint x: 204, startPoint y: 1064, endPoint x: 139, endPoint y: 961, distance: 121.8
click at [139, 961] on div "Save and Exit Editor Main Pages CONTACT CONTACT Drag and drop the sections to c…" at bounding box center [127, 557] width 256 height 1114
click at [121, 1103] on button "ADD CUSTOM FORM" at bounding box center [127, 1103] width 256 height 22
click at [69, 566] on div at bounding box center [127, 570] width 256 height 14
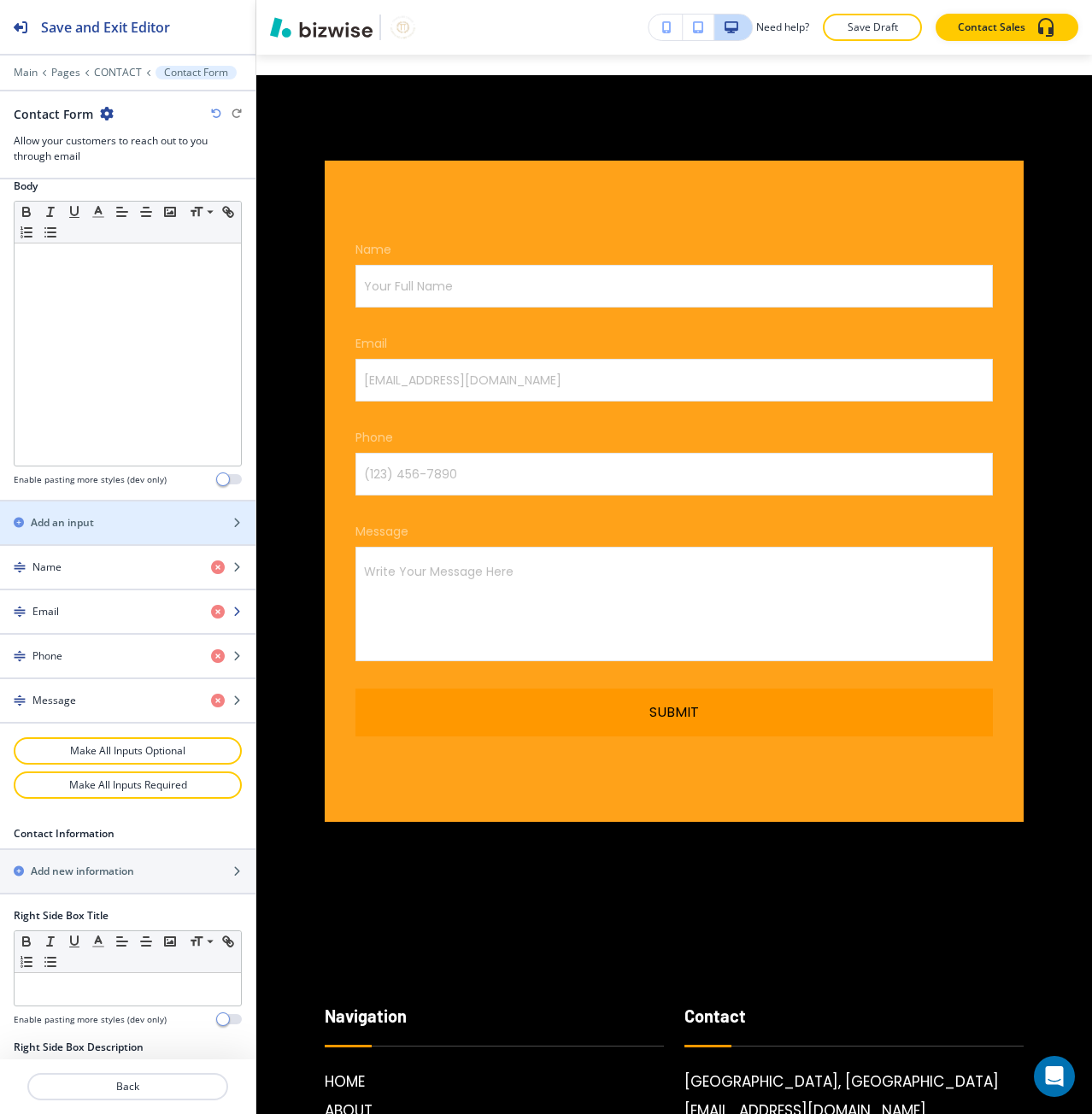
scroll to position [427, 0]
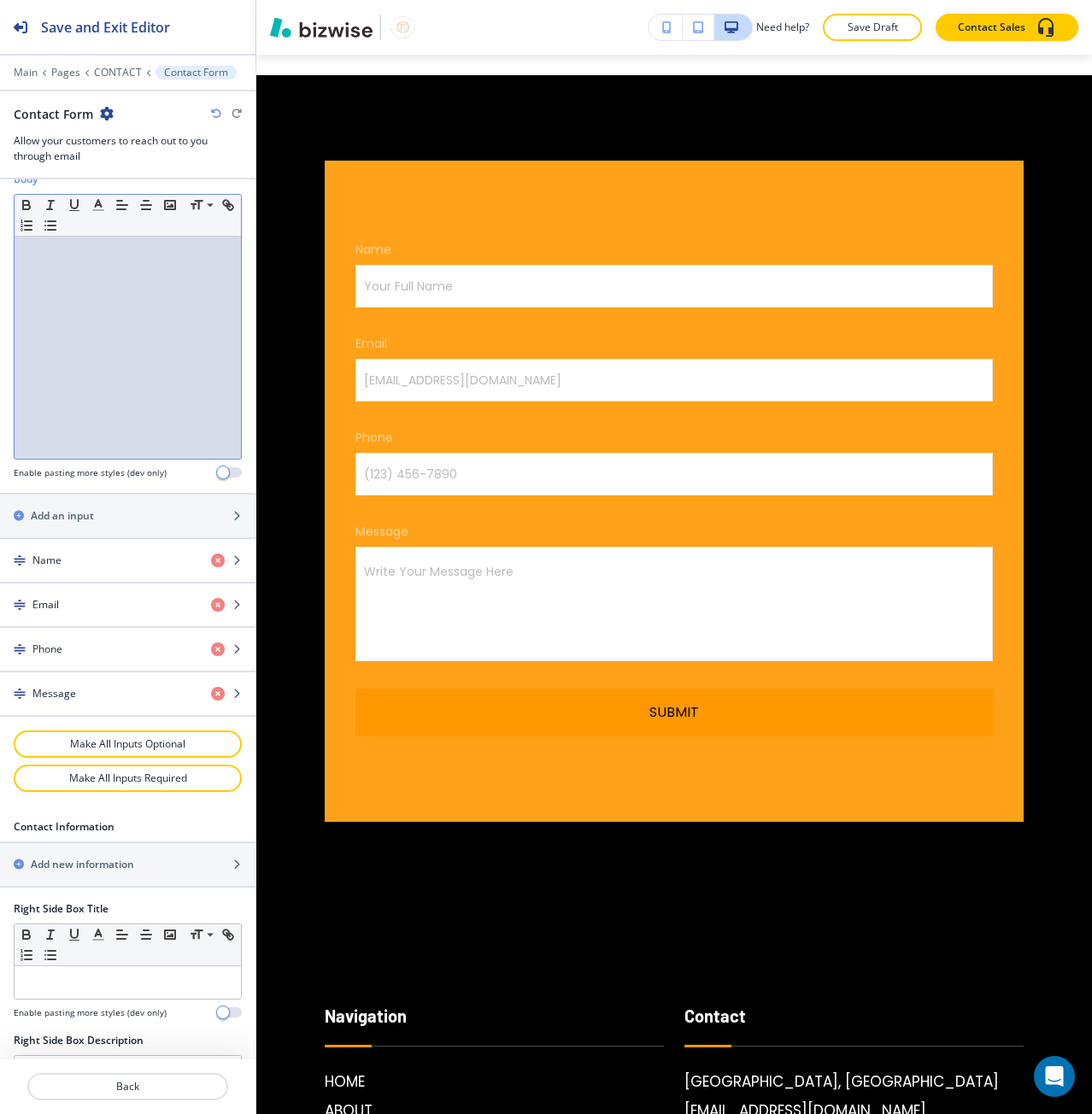
click at [92, 361] on div at bounding box center [127, 348] width 227 height 222
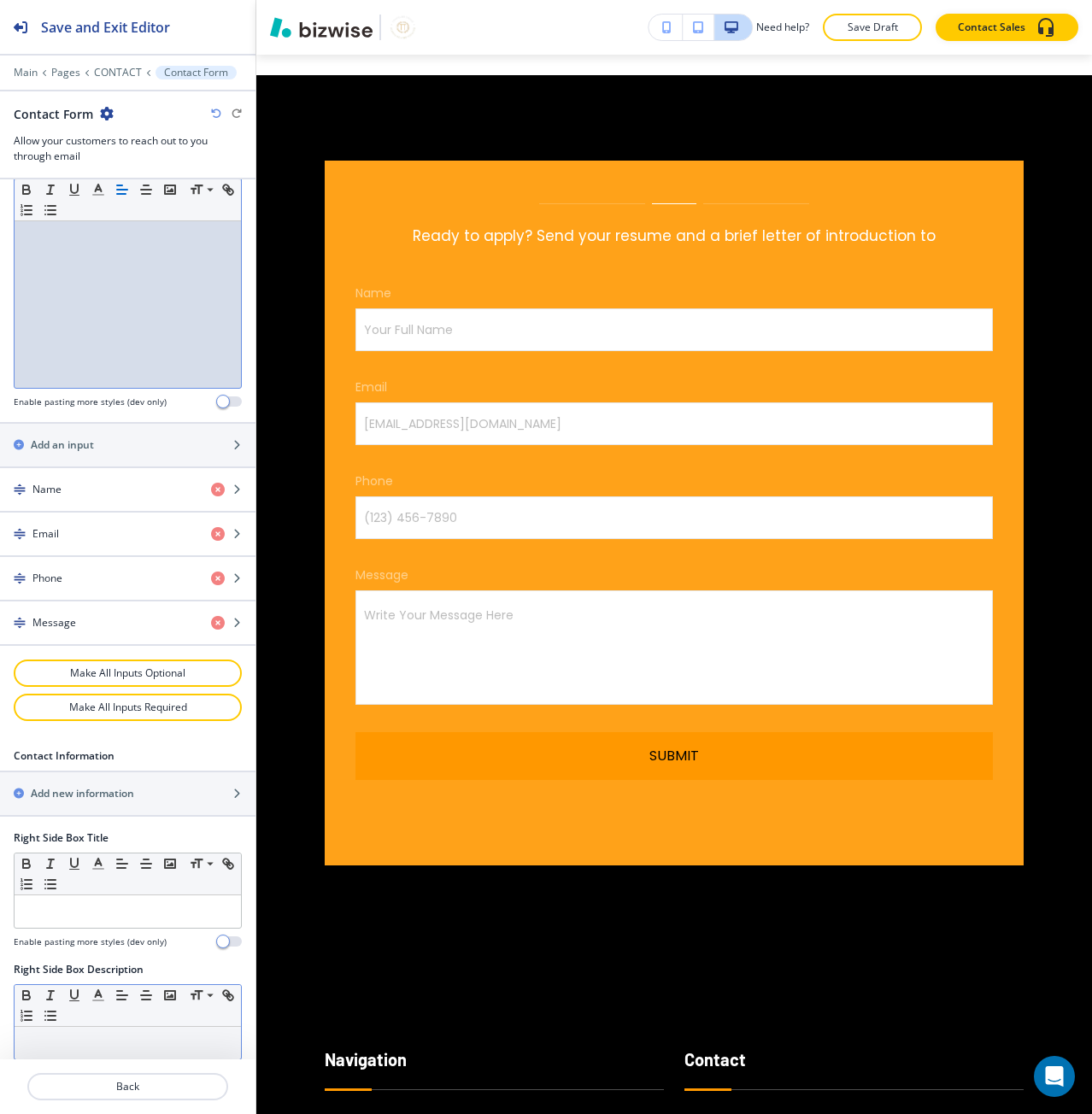
scroll to position [769, 0]
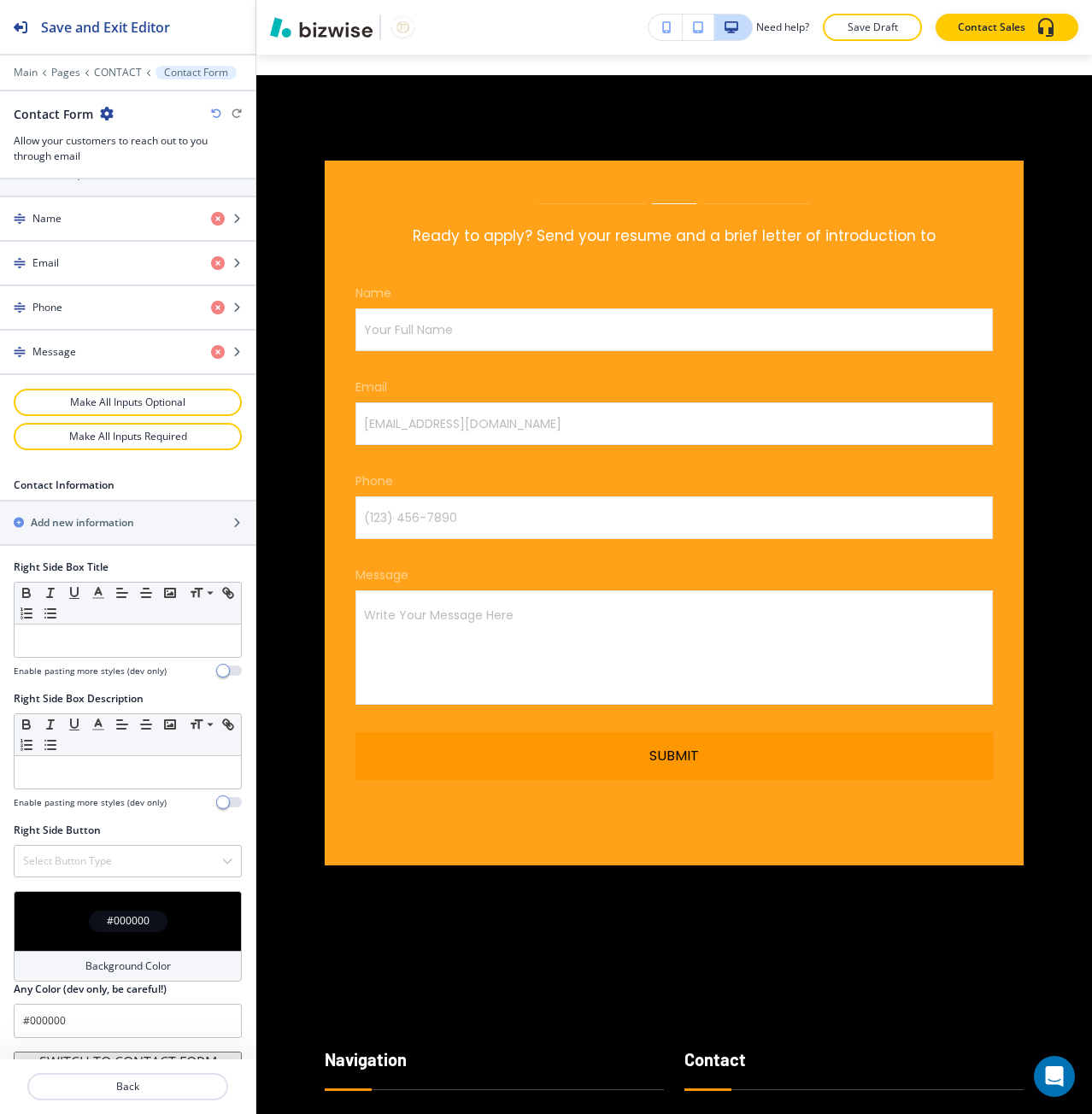
click at [103, 943] on div "#000000" at bounding box center [127, 921] width 228 height 60
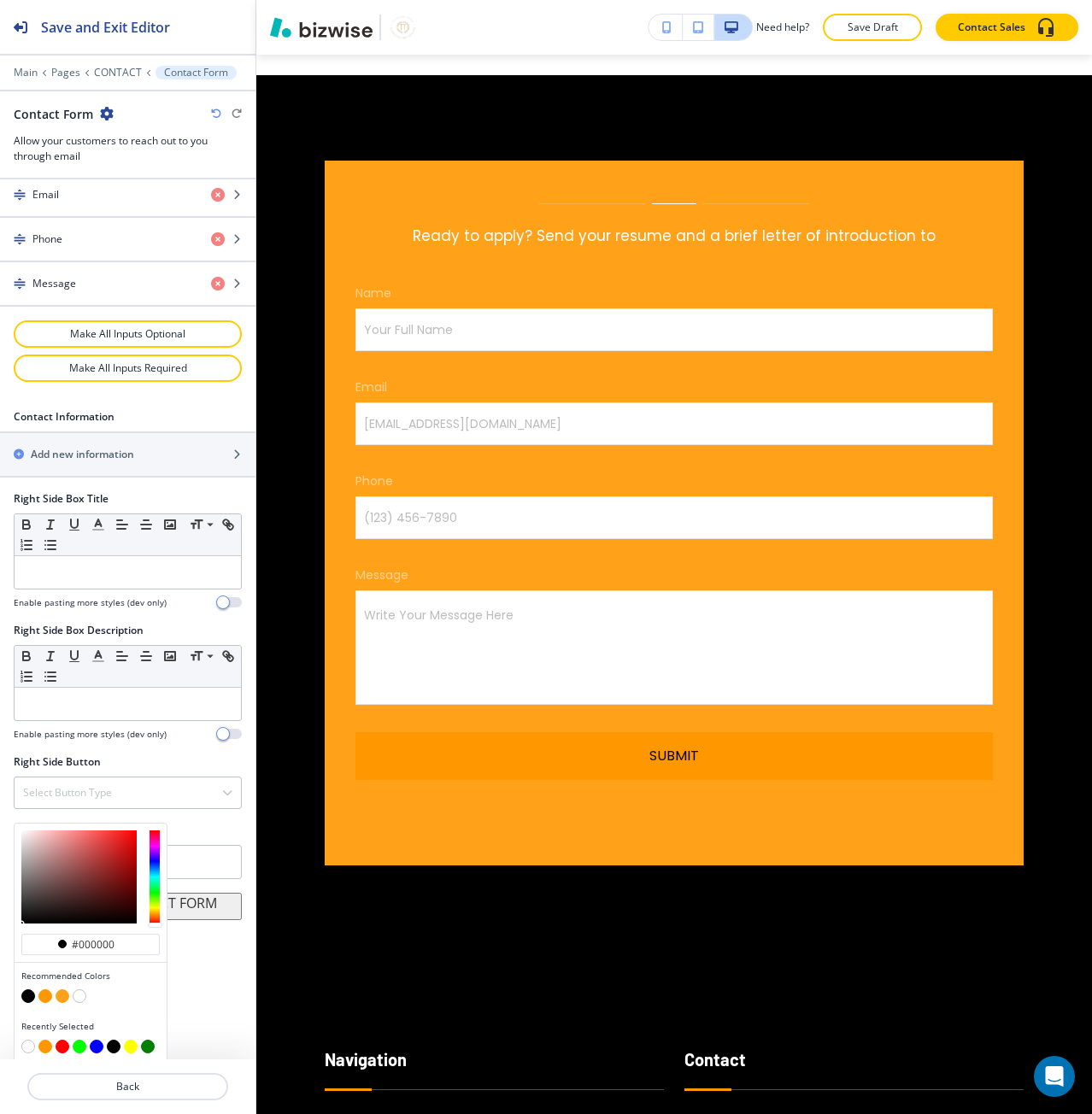
scroll to position [842, 0]
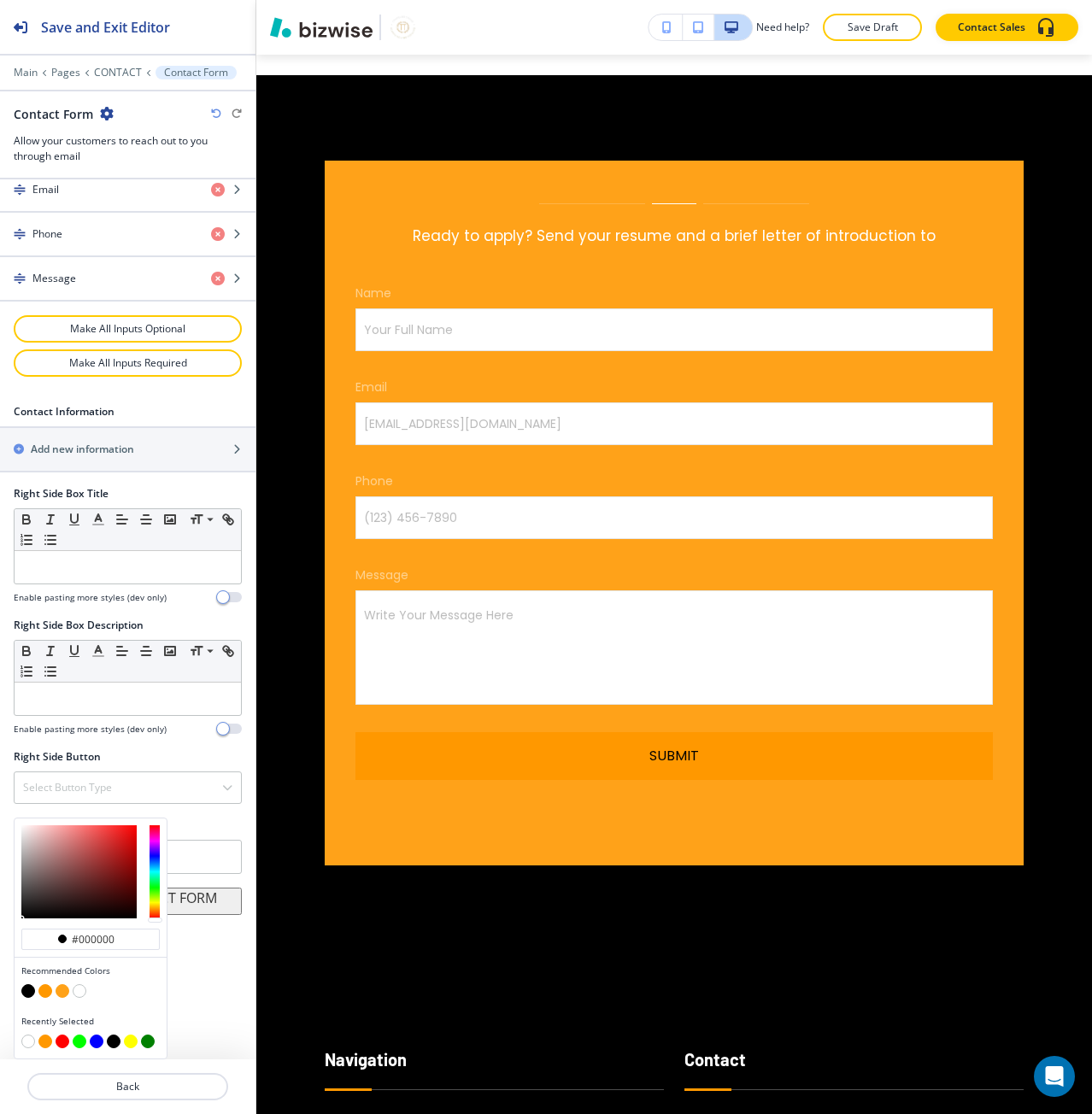
click at [47, 993] on button "button" at bounding box center [45, 991] width 14 height 14
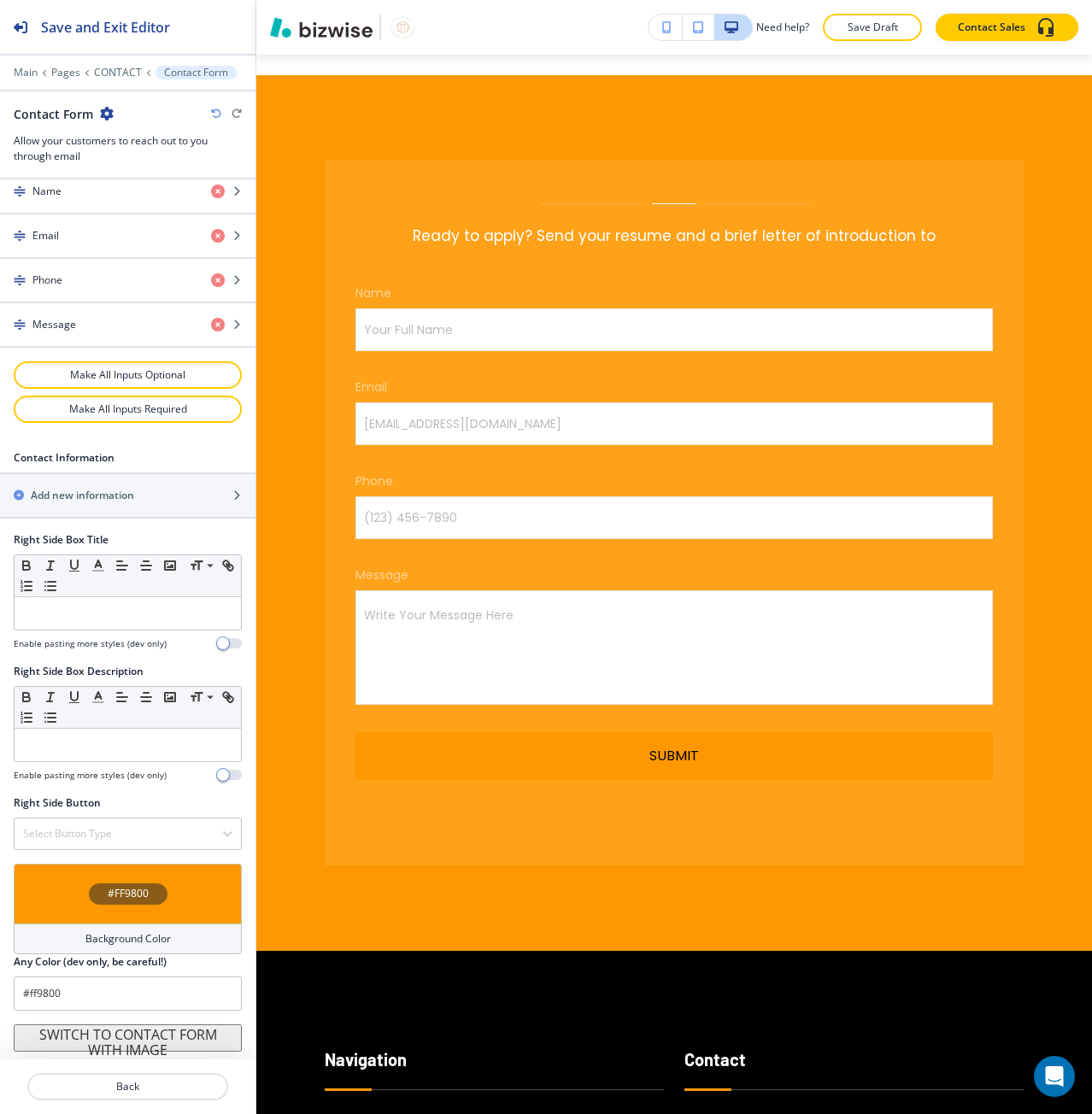
click at [80, 905] on div "#FF9800" at bounding box center [127, 893] width 228 height 60
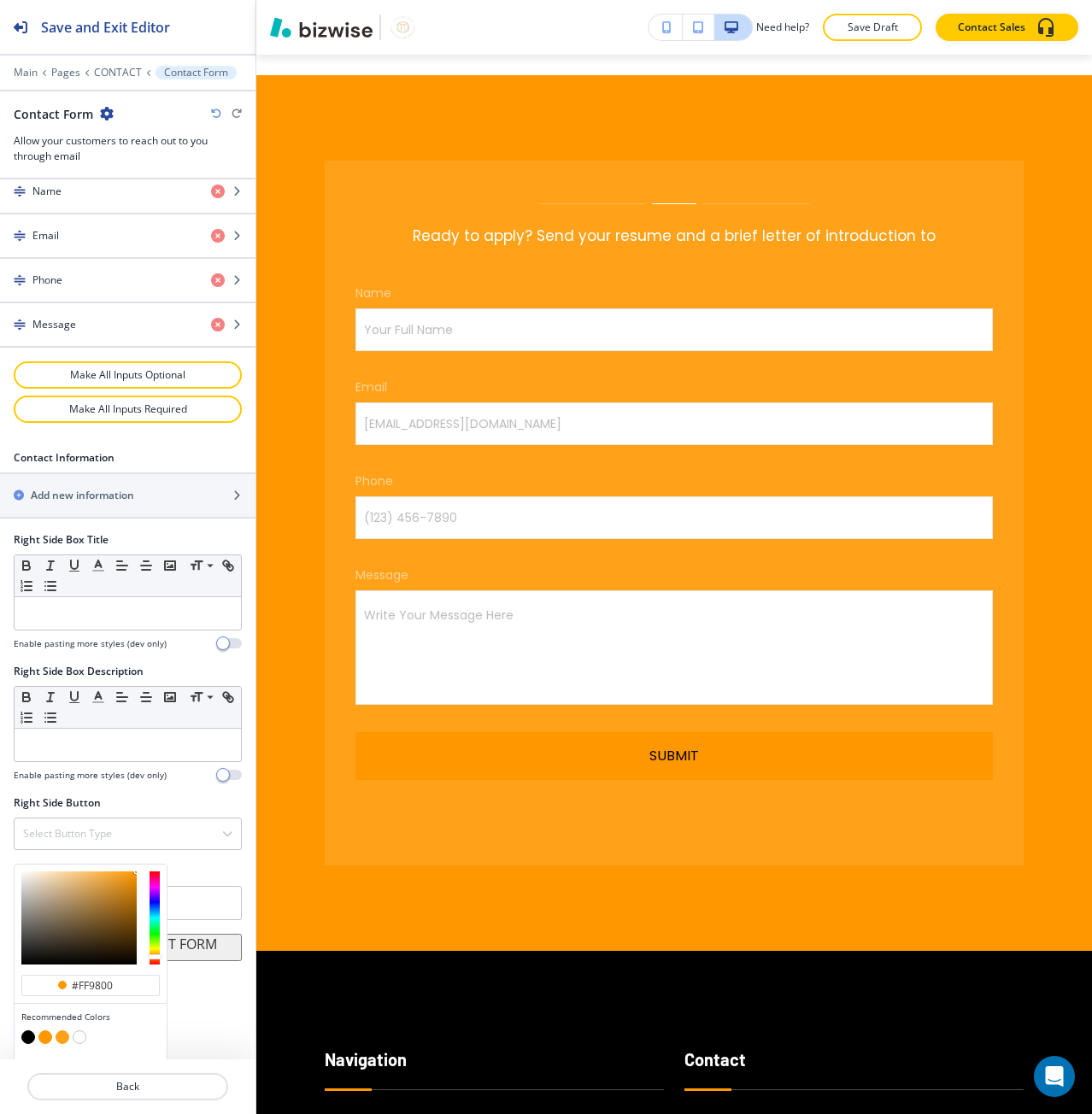
click at [73, 1038] on button "button" at bounding box center [80, 1037] width 14 height 14
type input "#FFFFFF"
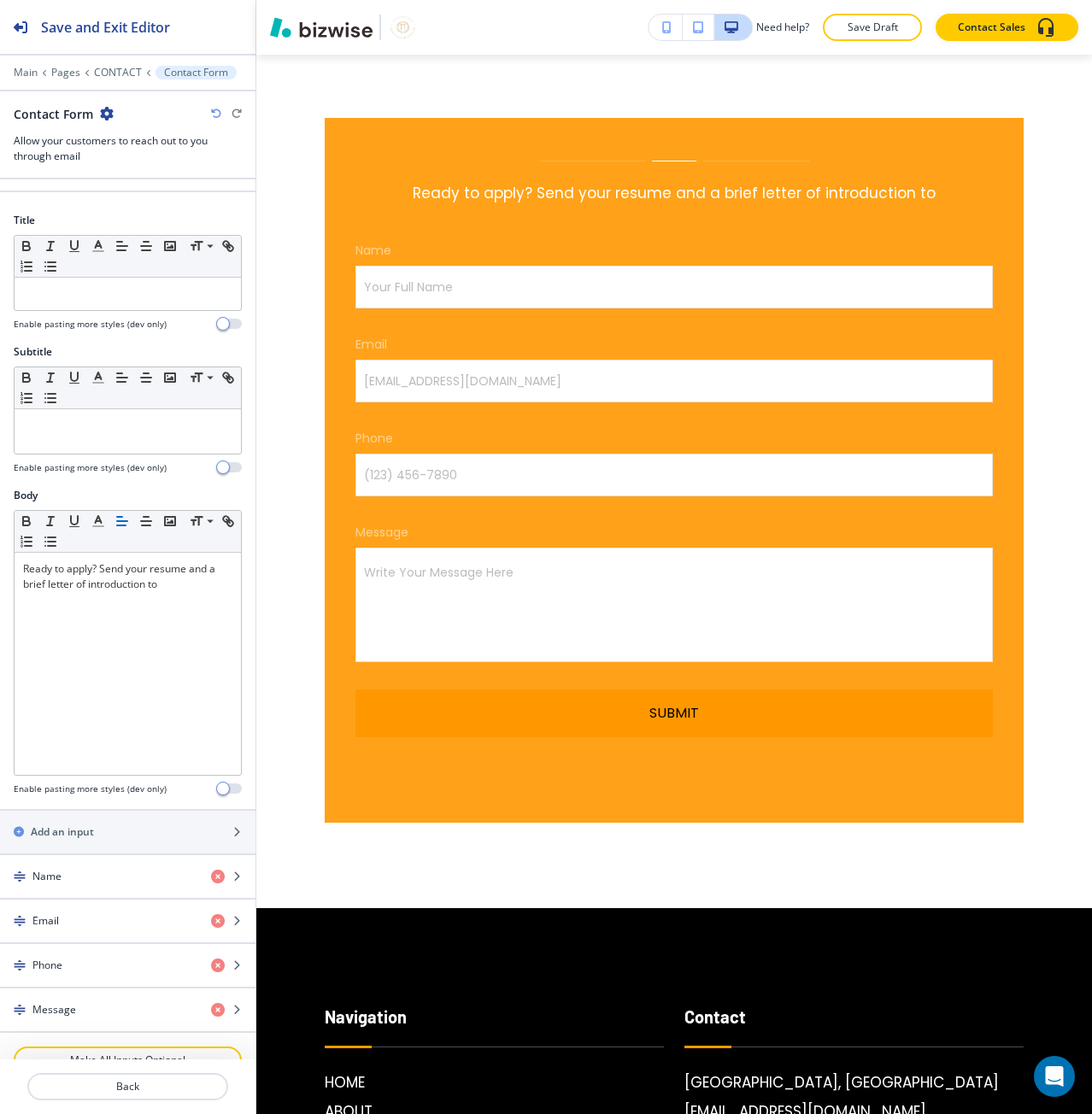
scroll to position [27, 0]
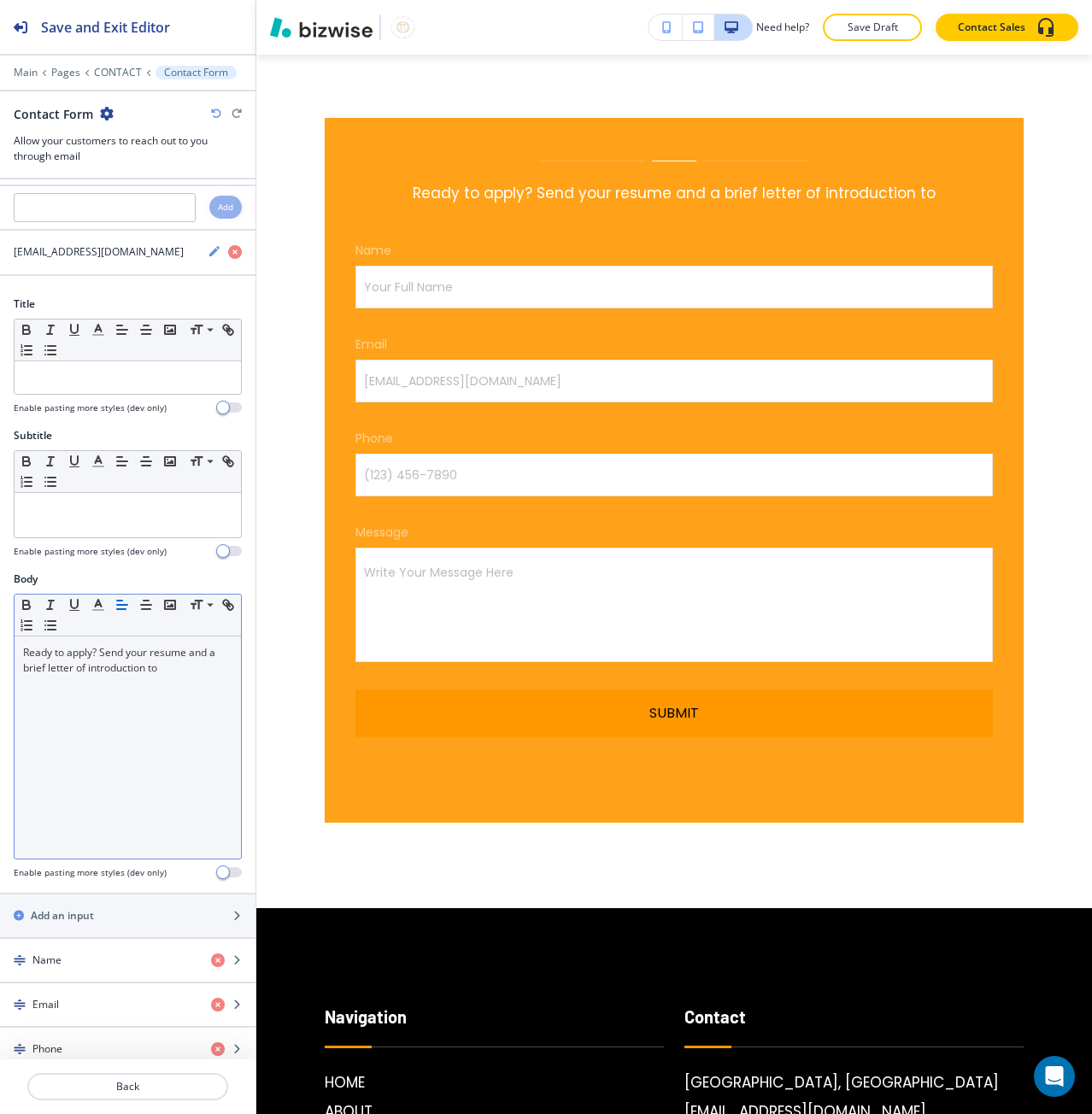
click at [124, 675] on p "Ready to apply? Send your resume and a brief letter of introduction to" at bounding box center [127, 660] width 210 height 31
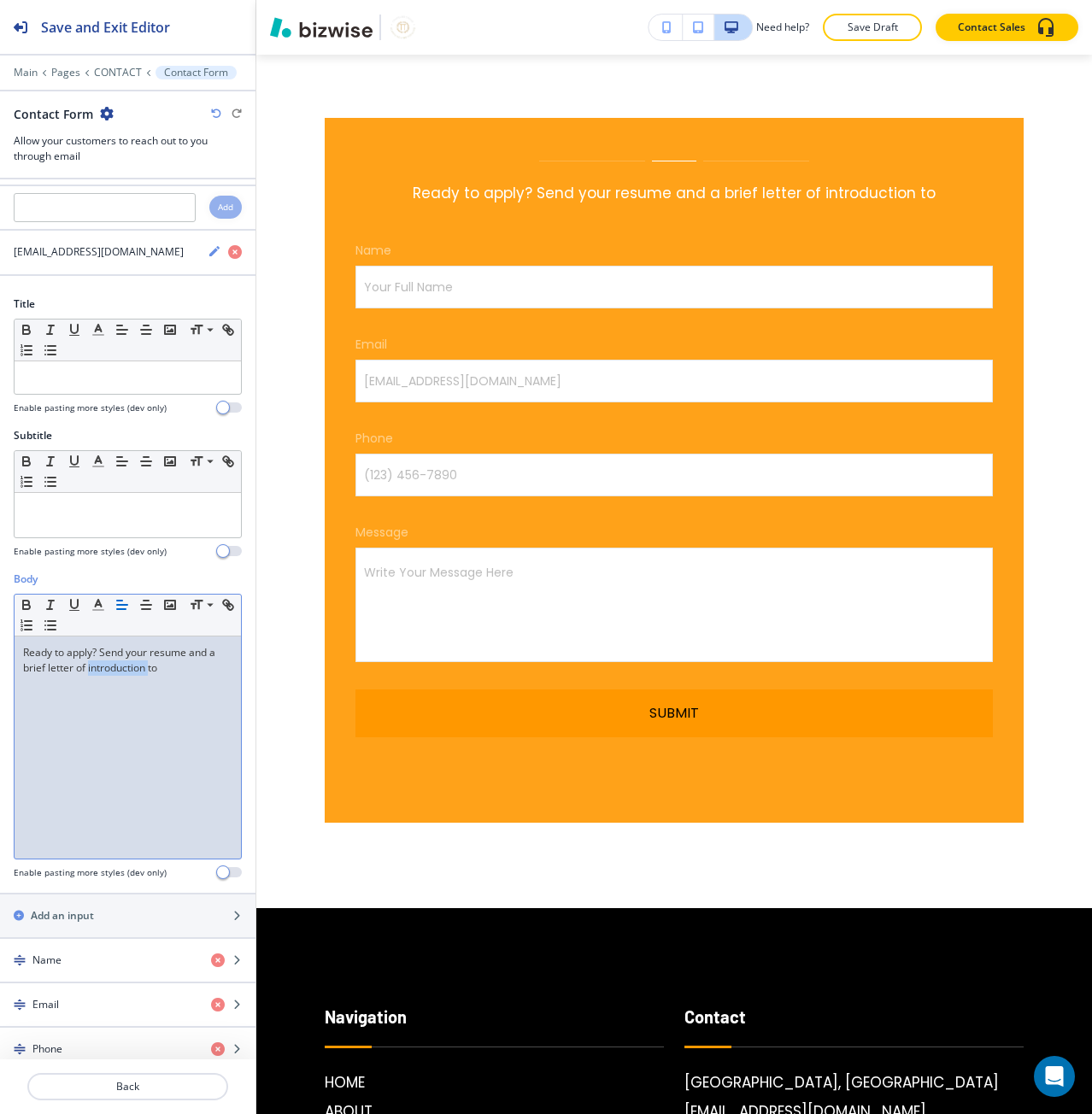
click at [124, 675] on p "Ready to apply? Send your resume and a brief letter of introduction to" at bounding box center [127, 660] width 210 height 31
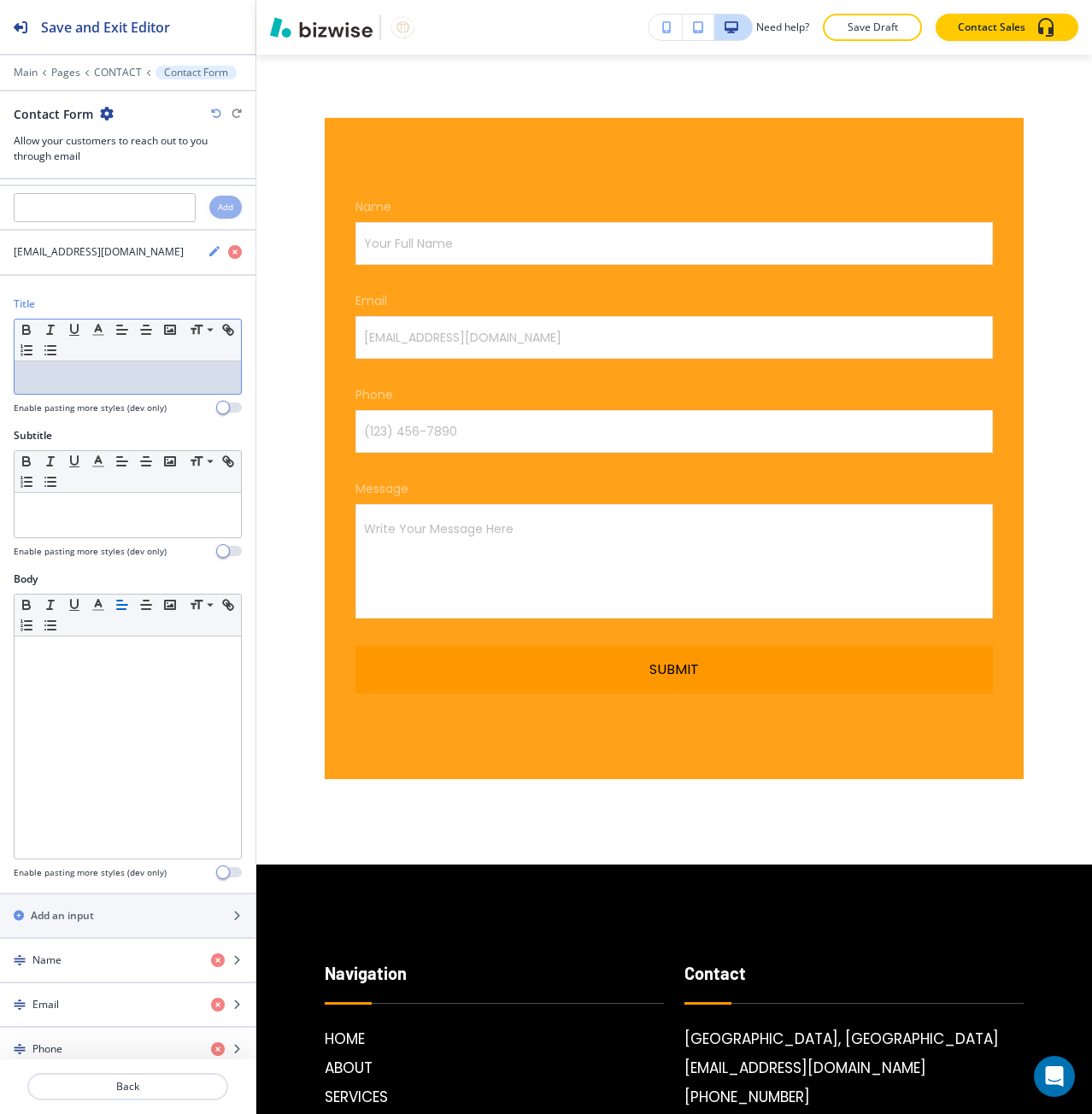
click at [87, 387] on div at bounding box center [127, 378] width 227 height 32
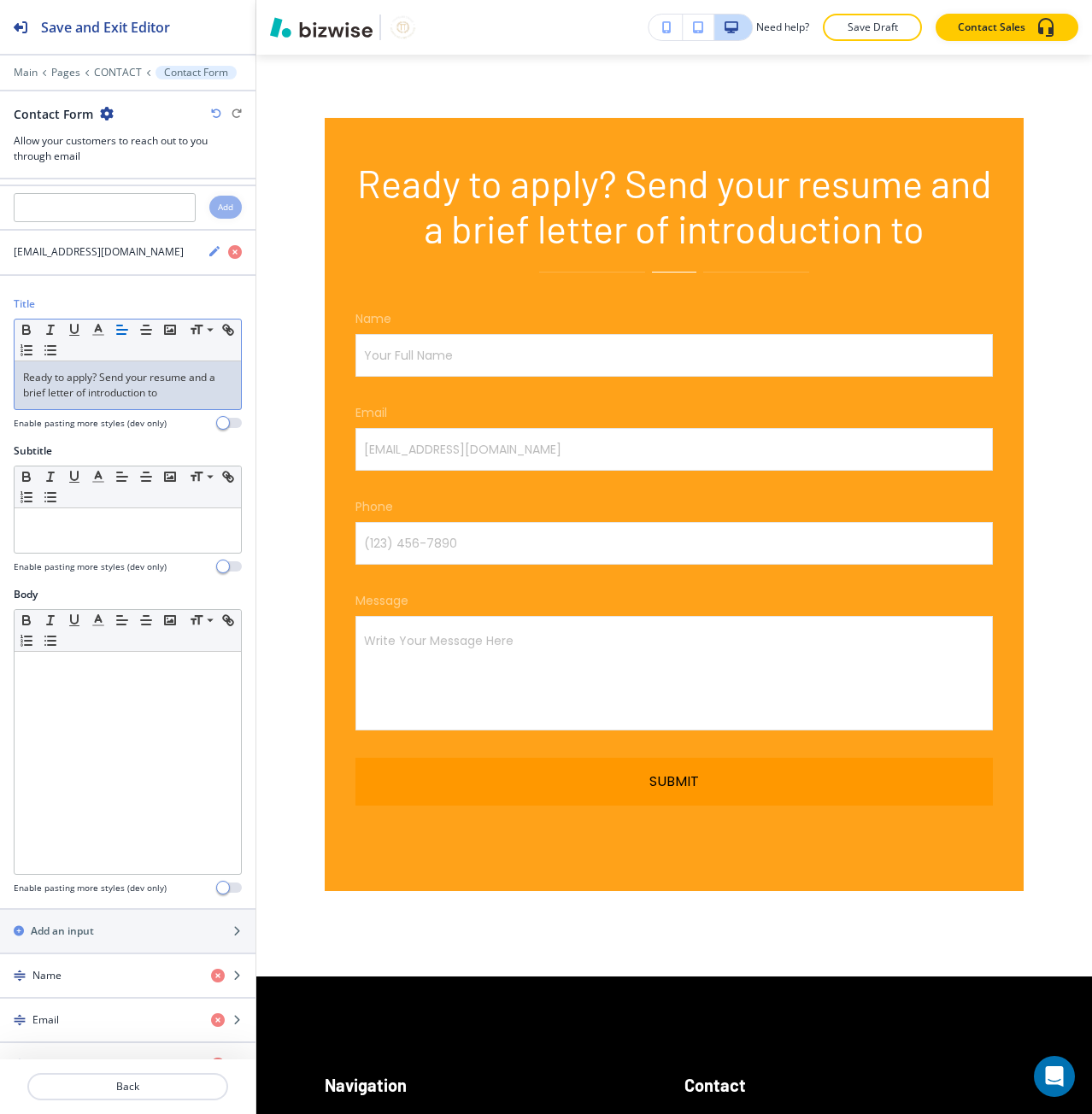
click at [121, 372] on p "Ready to apply? Send your resume and a brief letter of introduction to" at bounding box center [127, 386] width 210 height 31
drag, startPoint x: 121, startPoint y: 372, endPoint x: 132, endPoint y: 375, distance: 11.4
click at [133, 375] on p "Ready to apply? Send your resume and a brief letter of introduction to" at bounding box center [127, 386] width 210 height 31
click at [115, 376] on p "Ready to apply? Send your resume and a brief letter of introduction to" at bounding box center [127, 386] width 210 height 31
drag, startPoint x: 115, startPoint y: 376, endPoint x: 190, endPoint y: 399, distance: 78.4
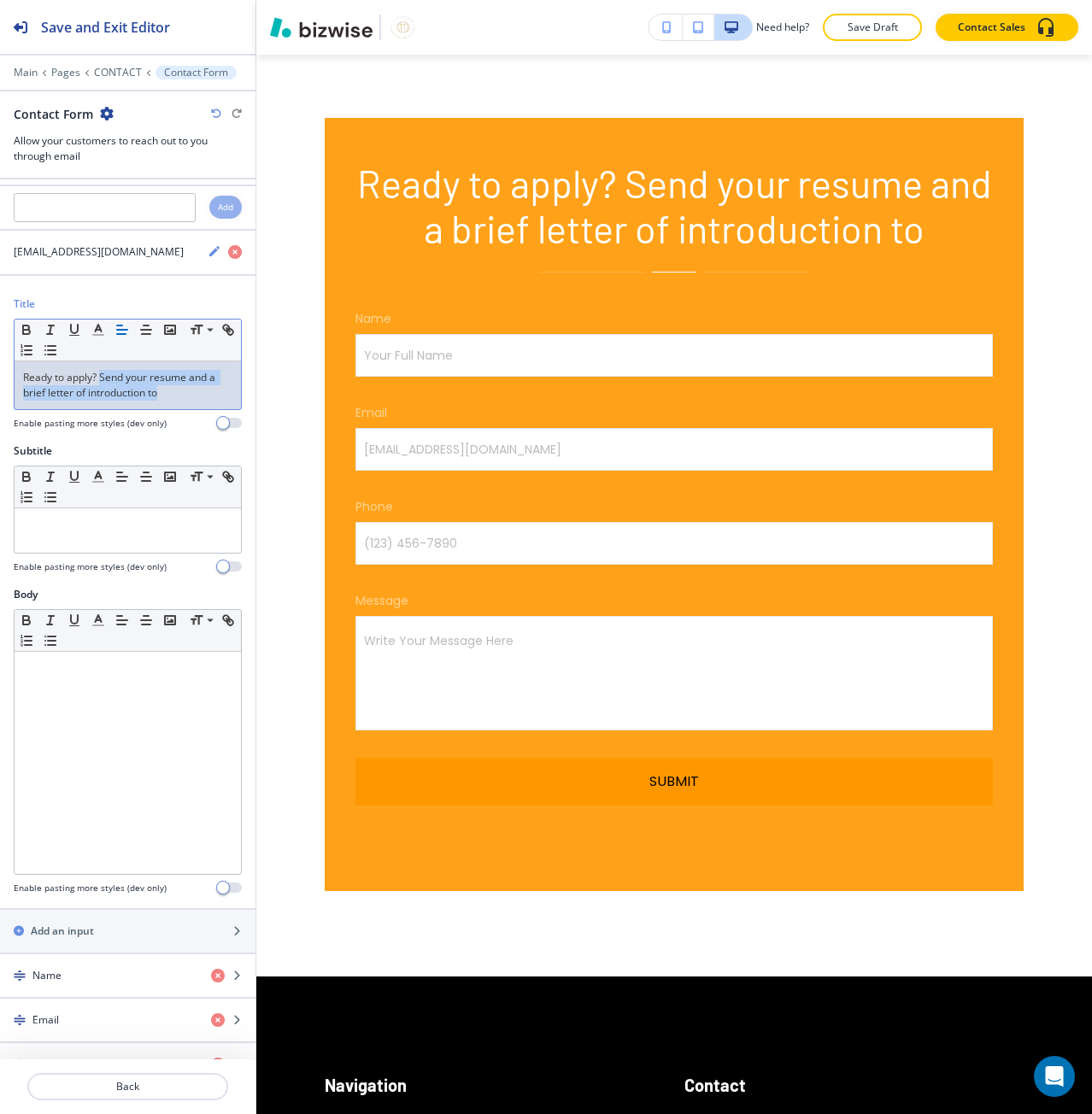
click at [190, 399] on p "Ready to apply? Send your resume and a brief letter of introduction to" at bounding box center [127, 386] width 210 height 31
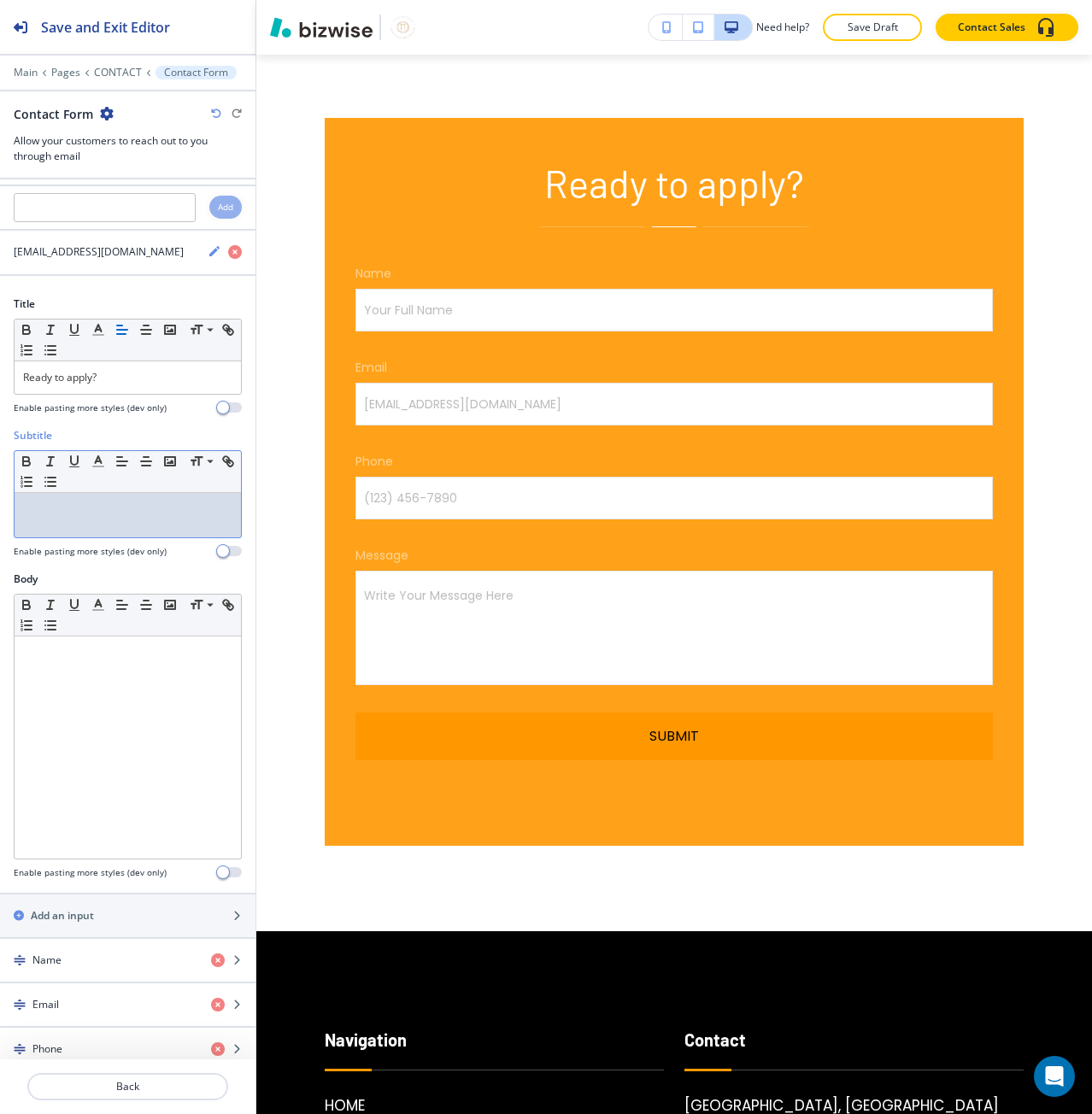
click at [147, 531] on div at bounding box center [127, 516] width 227 height 44
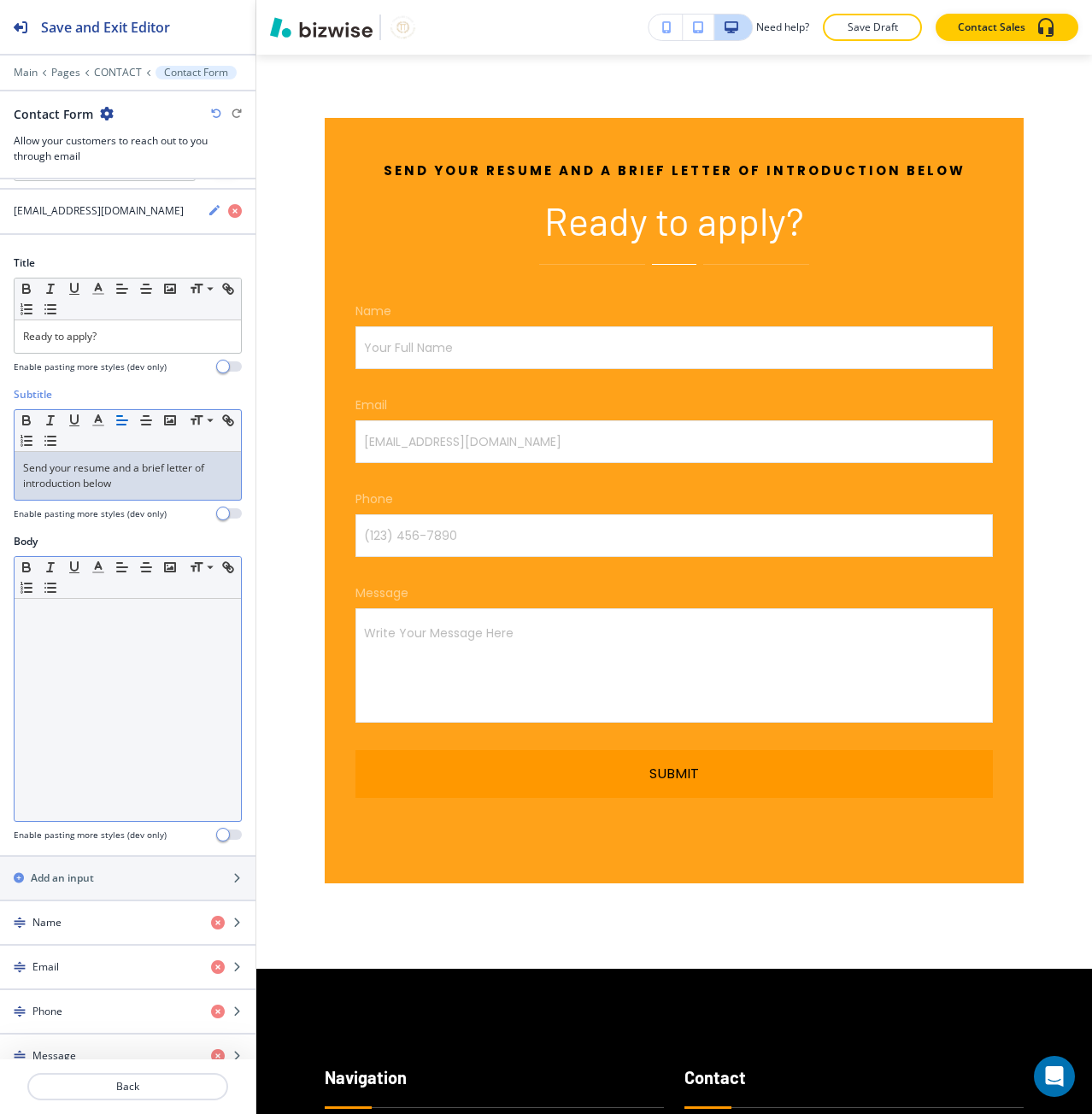
scroll to position [198, 0]
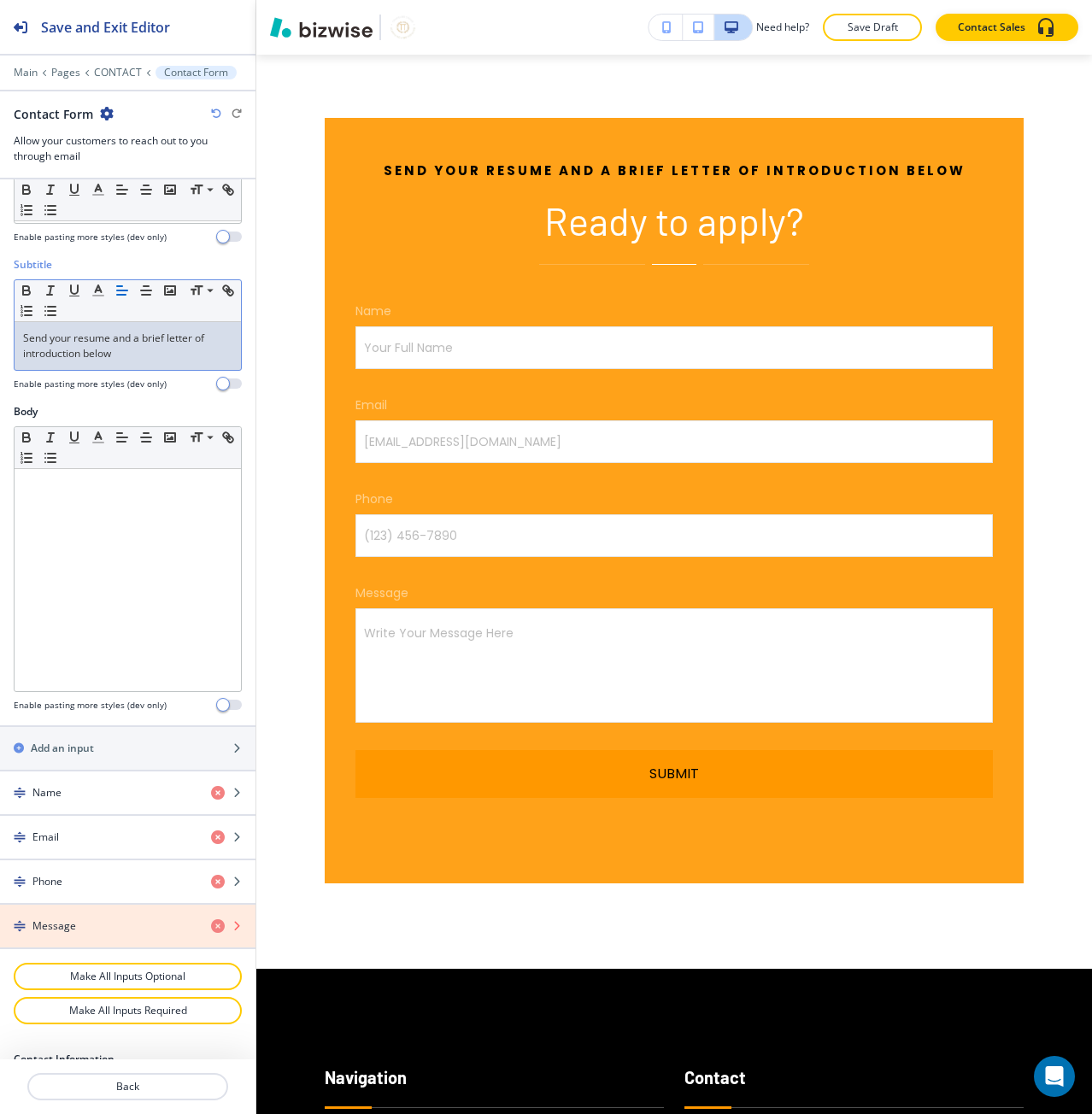
click at [211, 928] on icon "button" at bounding box center [218, 926] width 14 height 14
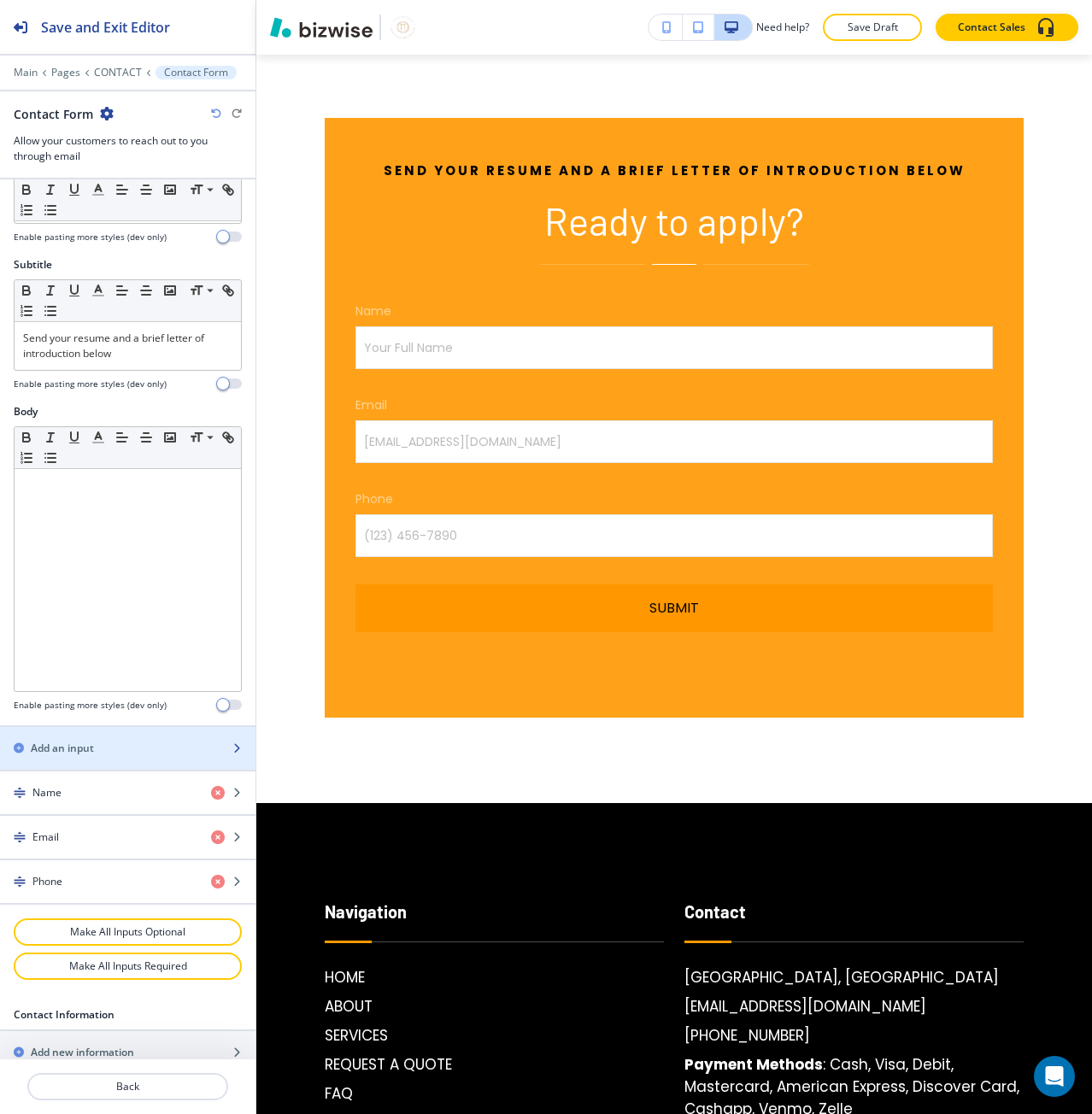
click at [122, 757] on div "button" at bounding box center [127, 763] width 256 height 14
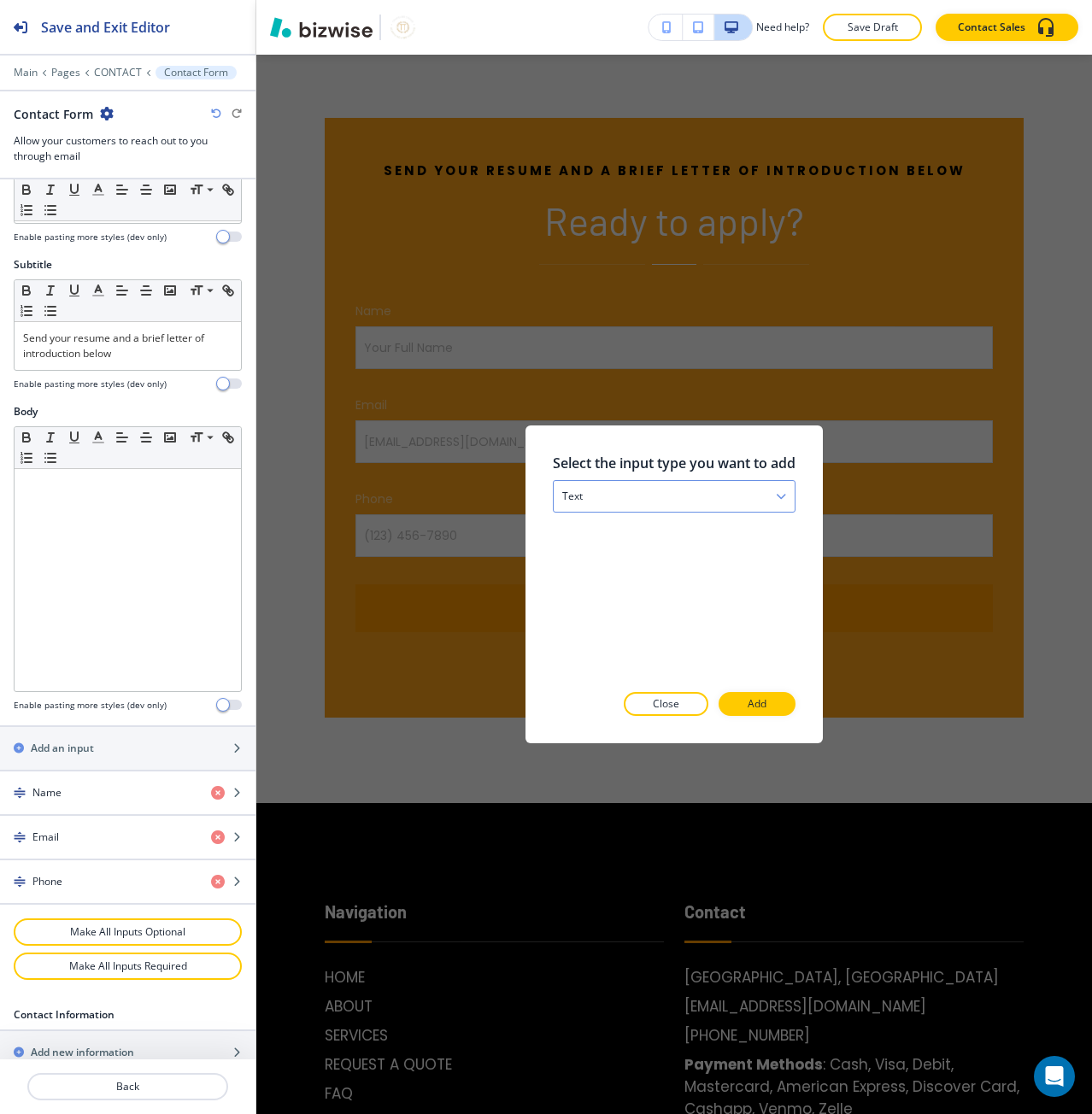
click at [582, 506] on div "text" at bounding box center [674, 497] width 241 height 31
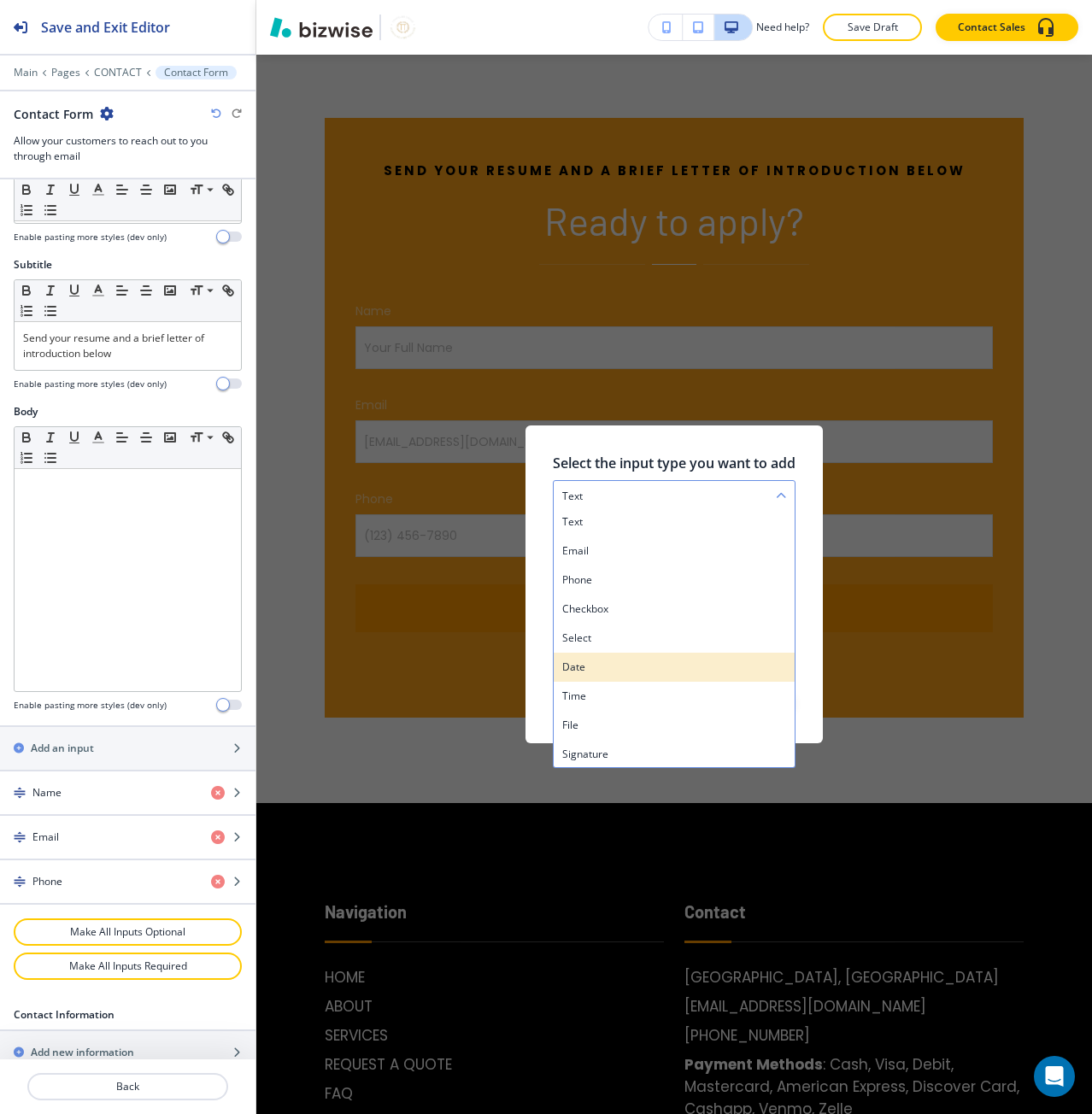
scroll to position [6, 0]
click at [636, 716] on h4 "file" at bounding box center [674, 723] width 224 height 15
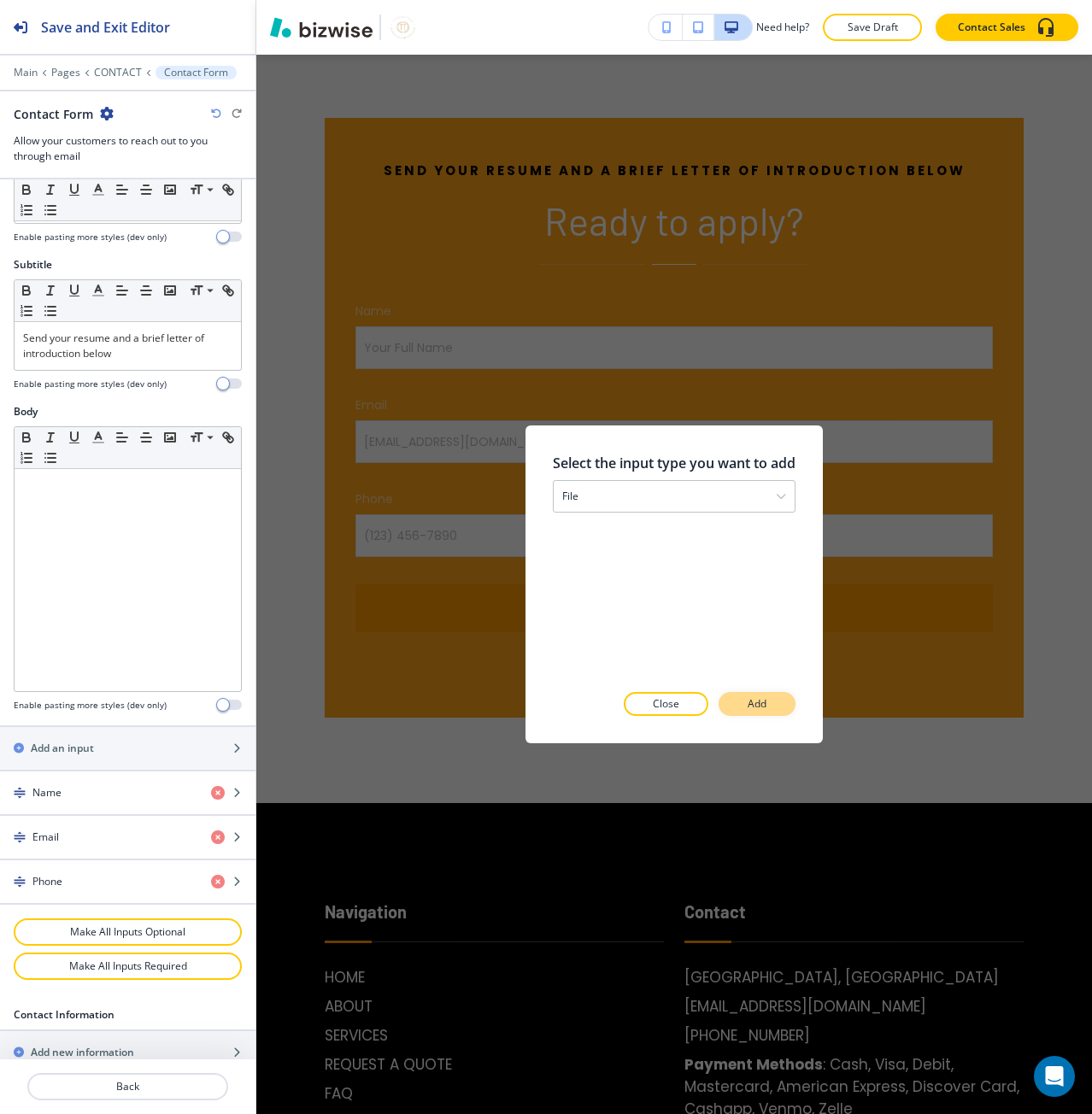
click at [761, 703] on p "Add" at bounding box center [757, 704] width 19 height 15
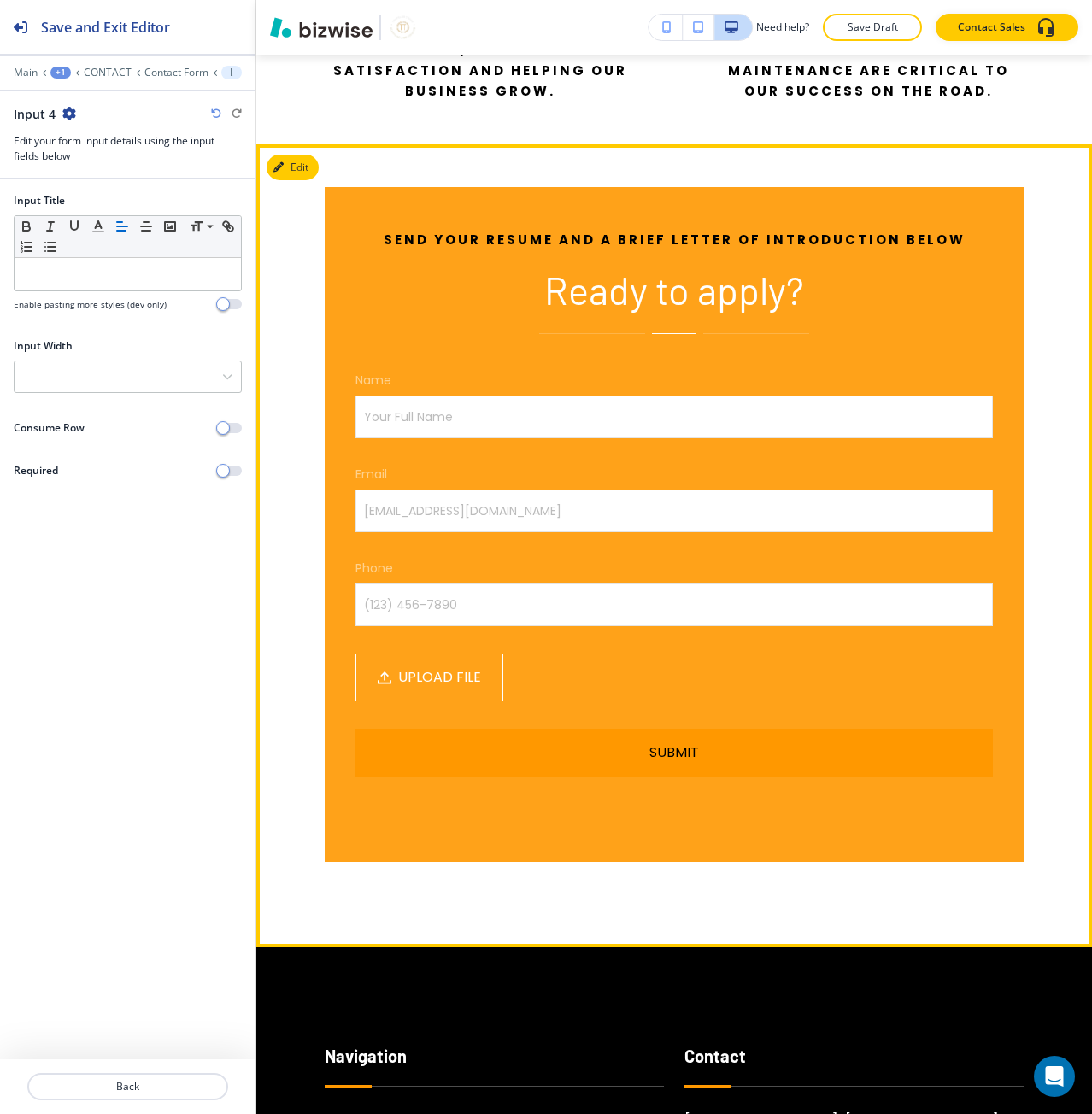
scroll to position [4835, 0]
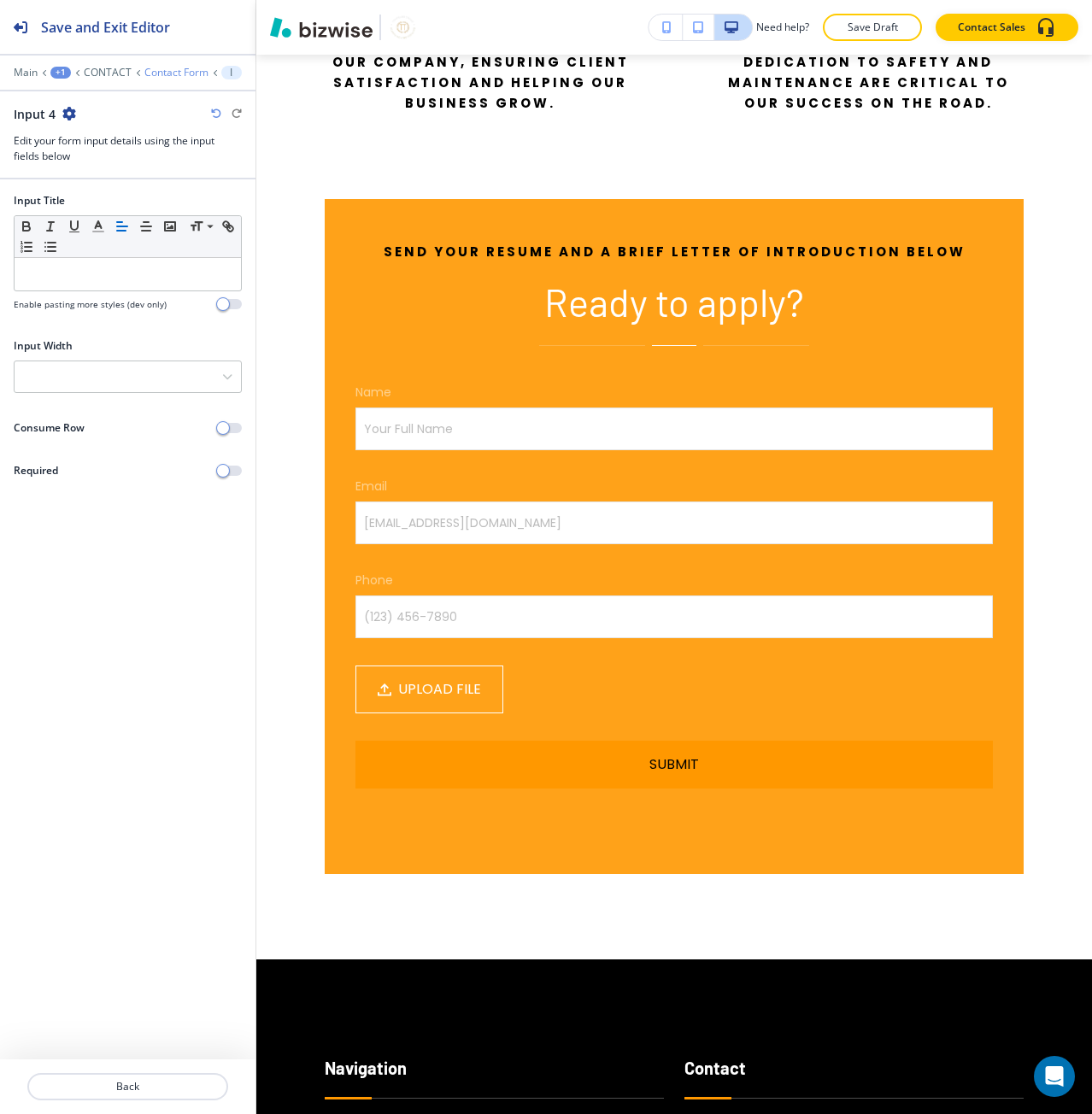
click at [168, 72] on p "Contact Form" at bounding box center [176, 73] width 64 height 12
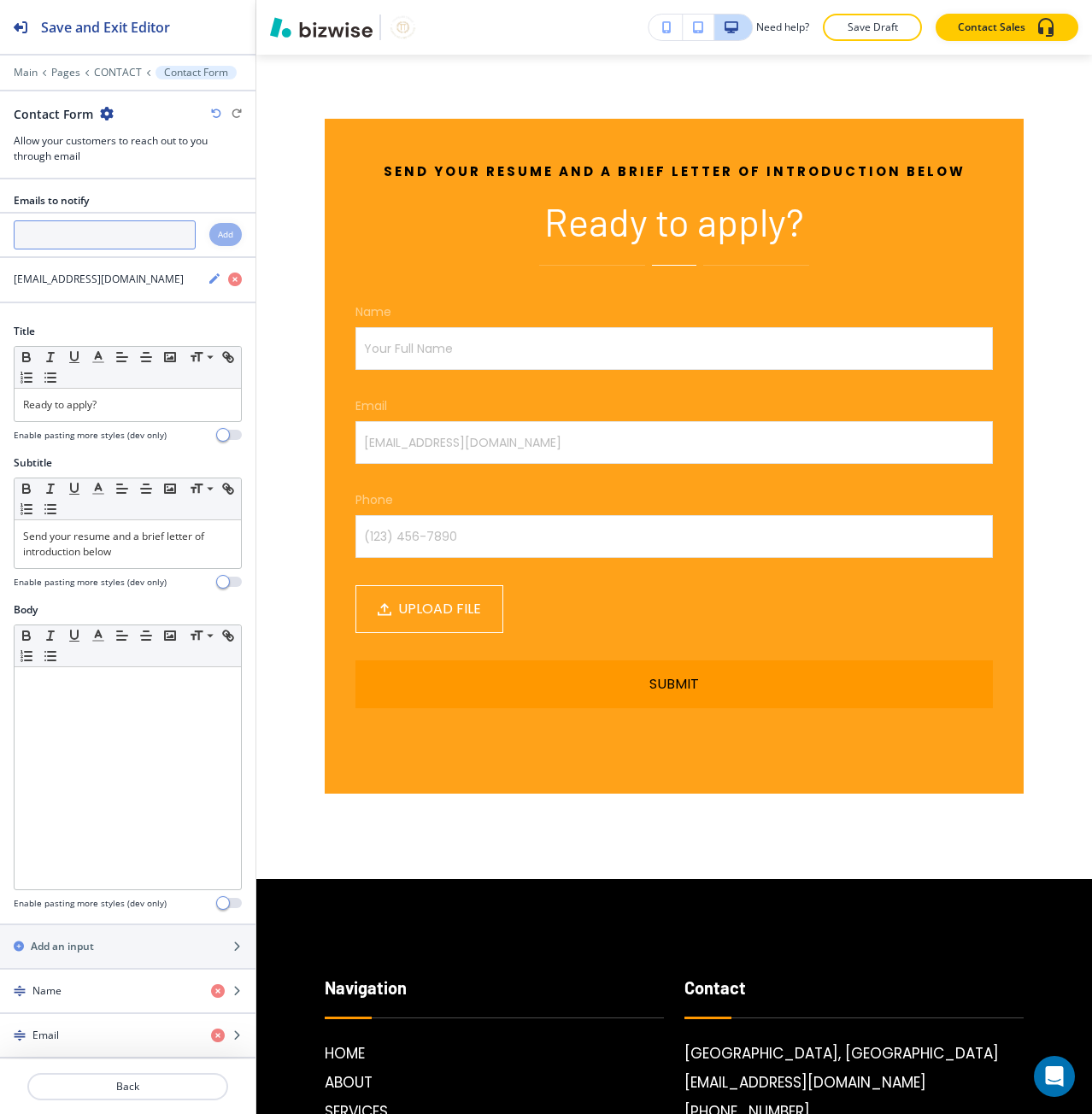
scroll to position [4916, 0]
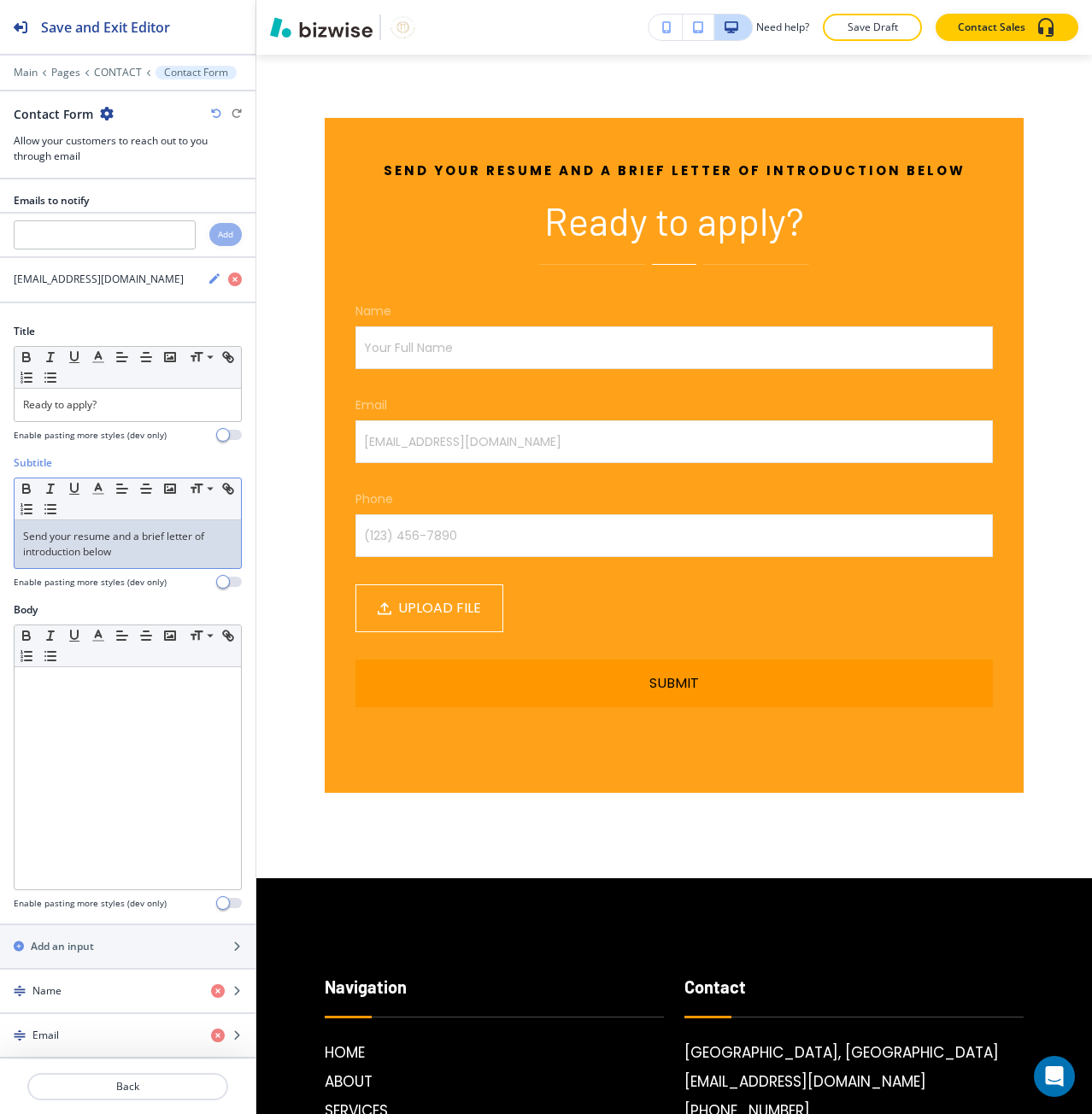
click at [157, 537] on p "Send your resume and a brief letter of introduction below" at bounding box center [127, 544] width 210 height 31
drag, startPoint x: 157, startPoint y: 537, endPoint x: 179, endPoint y: 536, distance: 22.0
click at [179, 536] on p "Send your resume and a brief letter of introduction below" at bounding box center [127, 544] width 210 height 31
click at [143, 536] on p "Send your resume of introduction below" at bounding box center [127, 536] width 210 height 15
drag, startPoint x: 143, startPoint y: 536, endPoint x: 109, endPoint y: 539, distance: 34.1
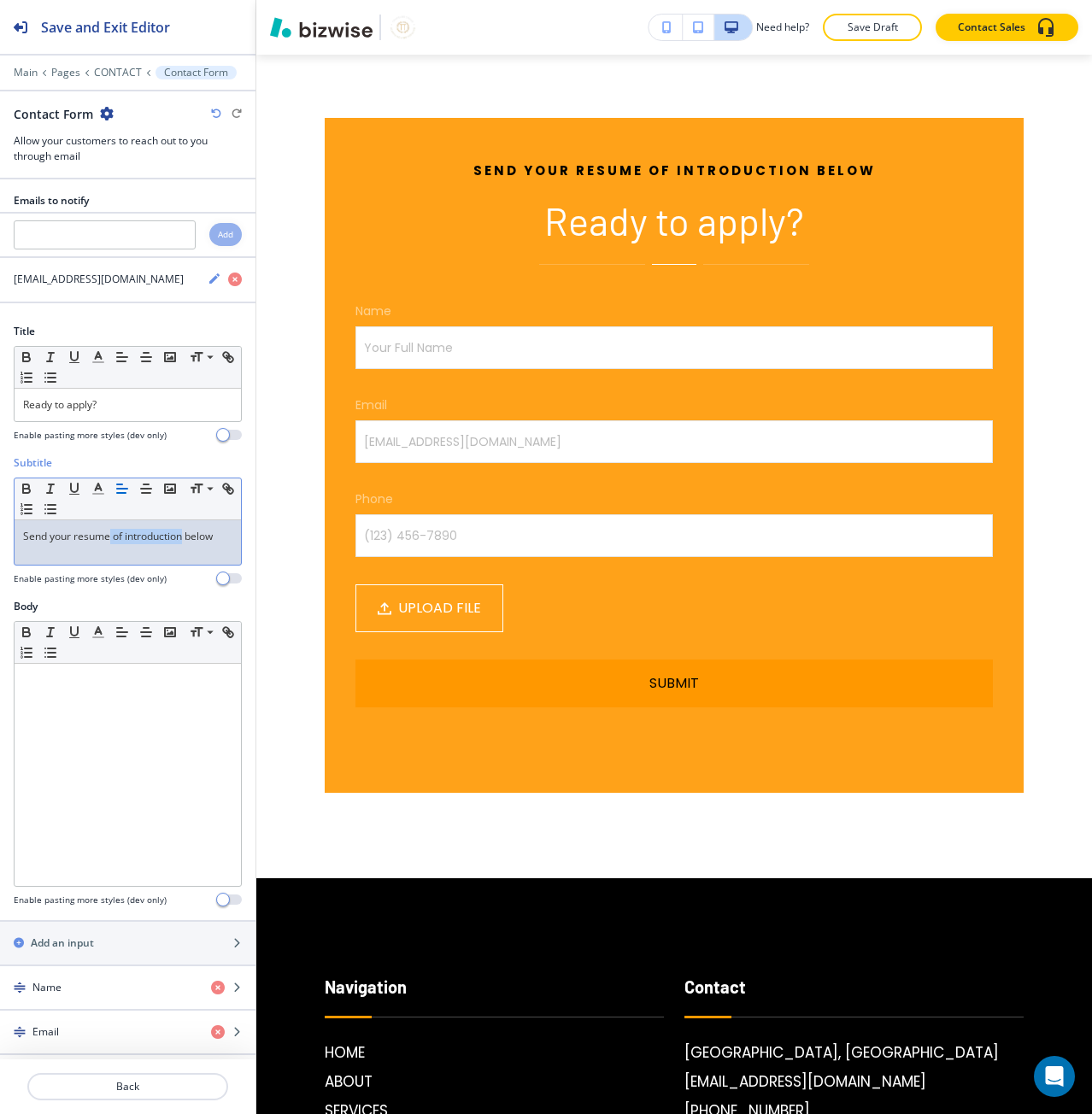
click at [109, 539] on p "Send your resume of introduction below" at bounding box center [127, 536] width 210 height 15
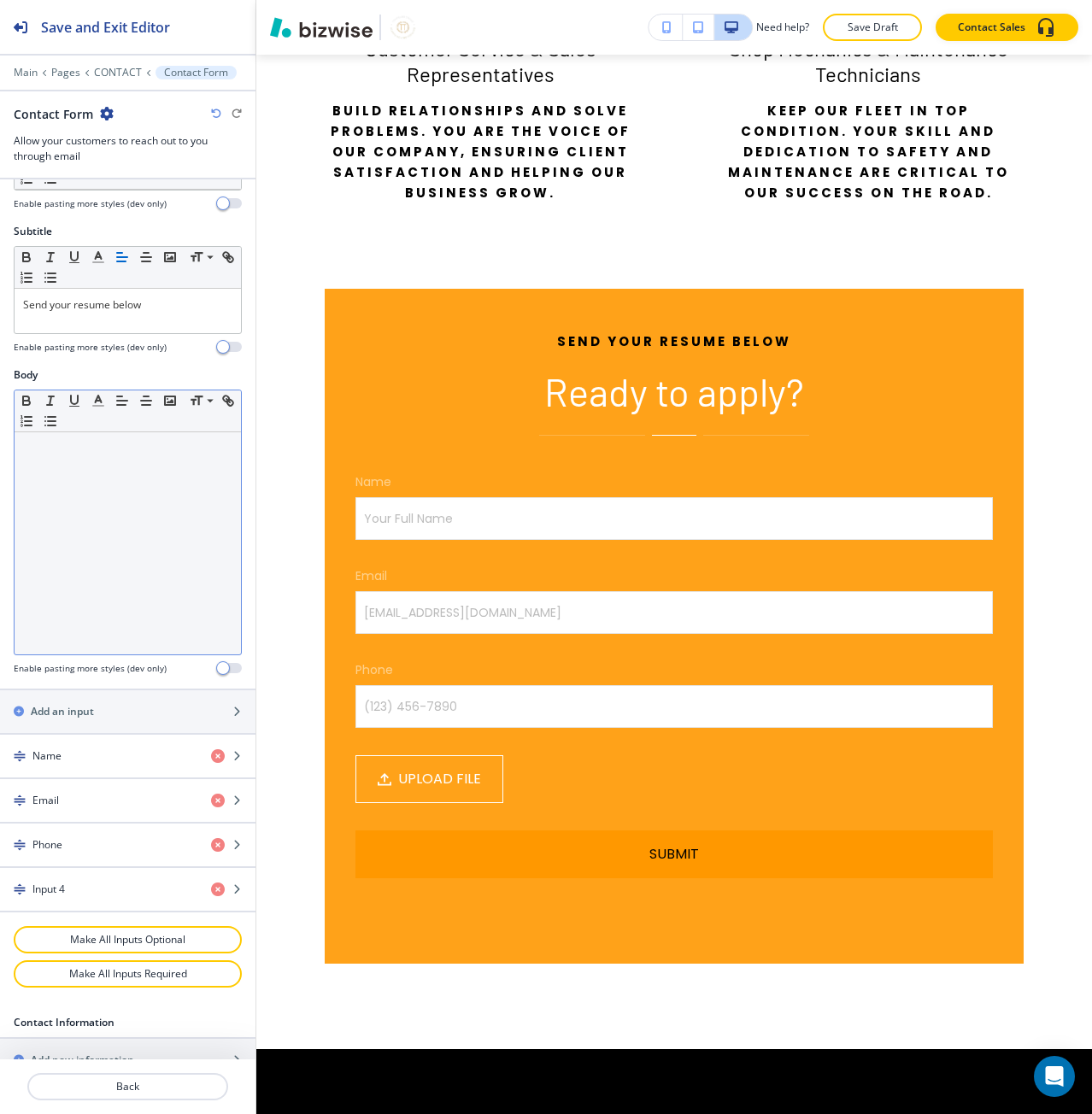
scroll to position [113, 0]
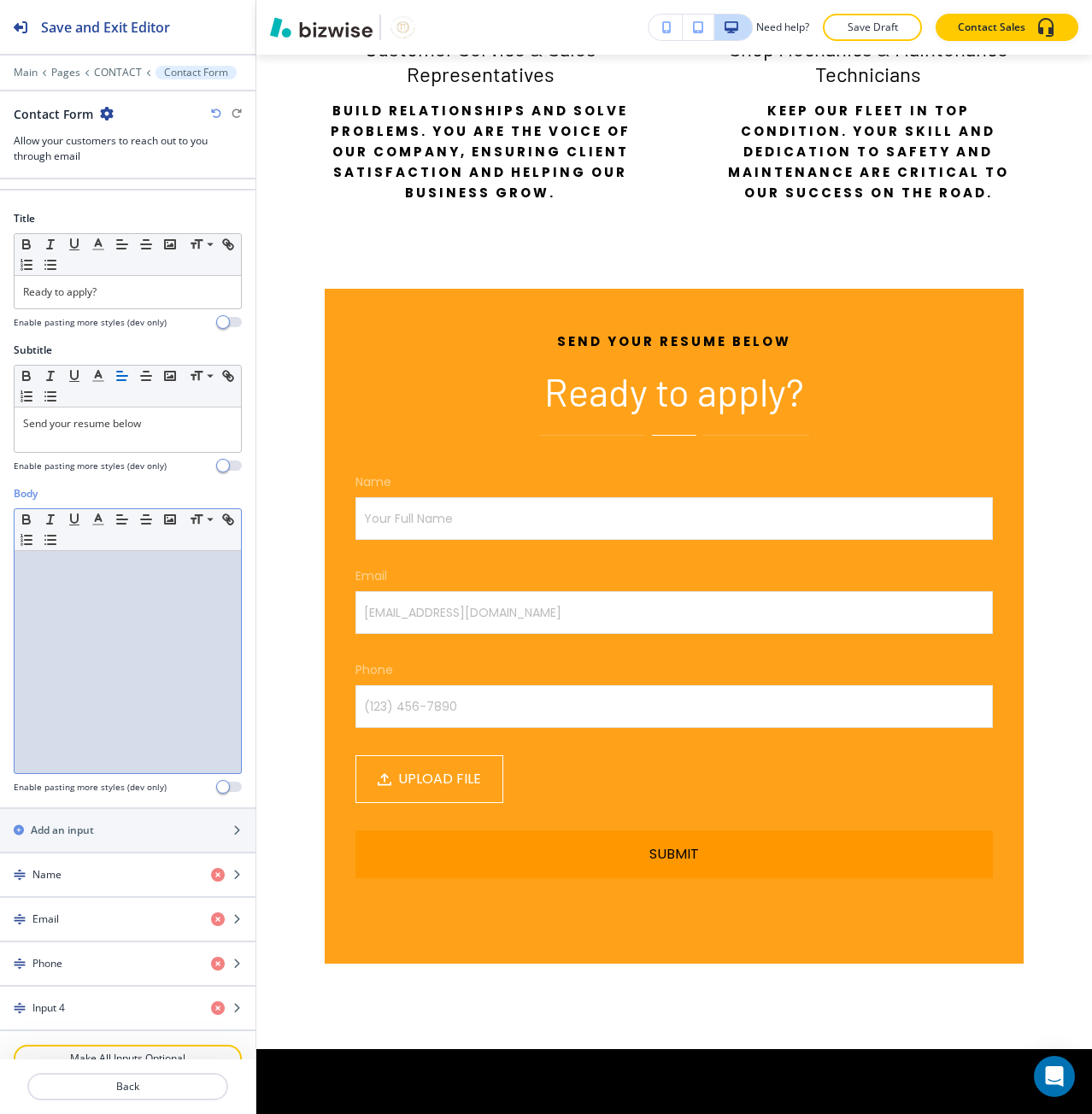
click at [124, 585] on div at bounding box center [127, 662] width 227 height 222
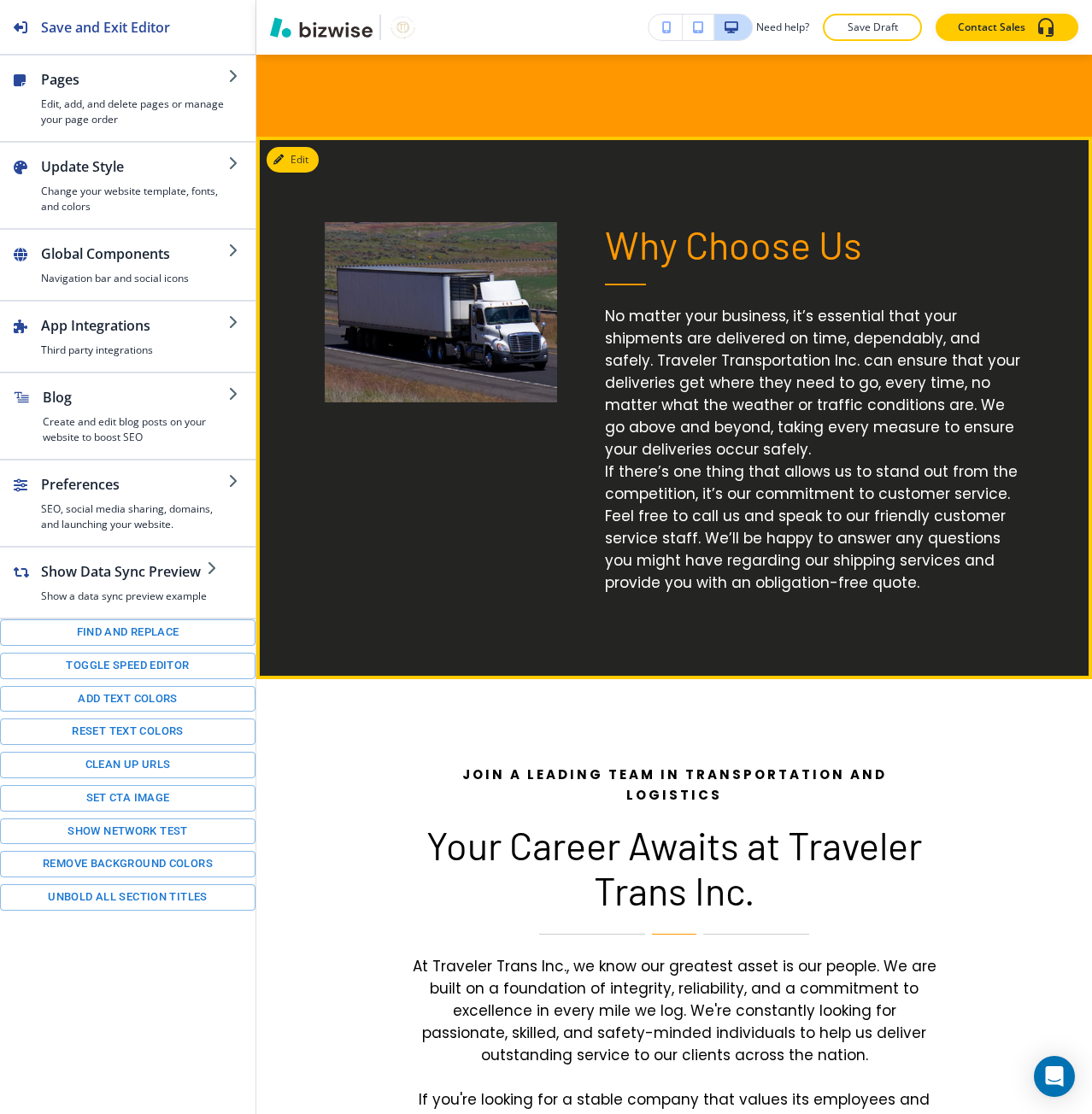
scroll to position [3503, 0]
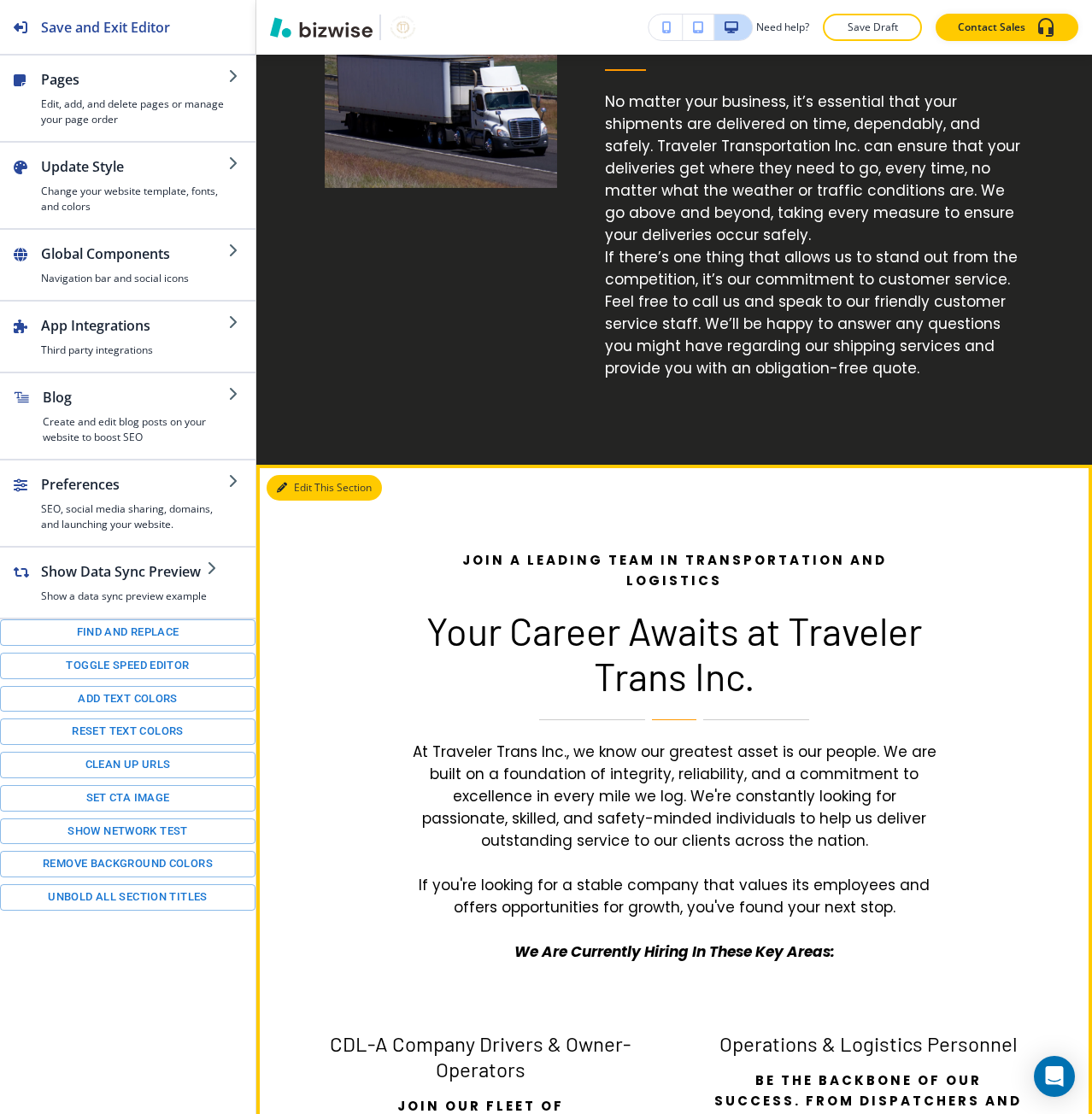
click at [286, 496] on button "Edit This Section" at bounding box center [324, 488] width 115 height 26
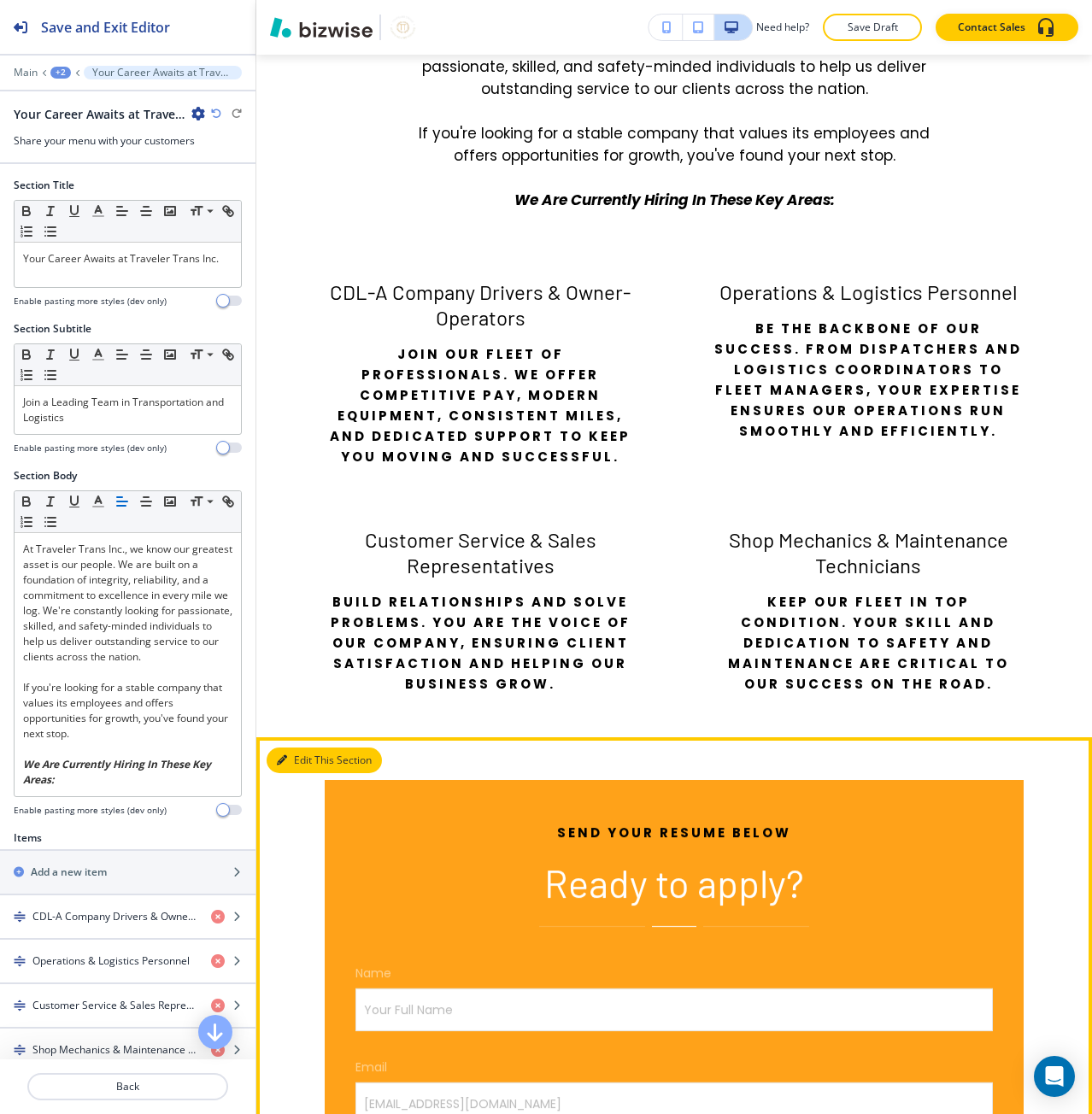
click at [309, 747] on button "Edit This Section" at bounding box center [324, 760] width 115 height 26
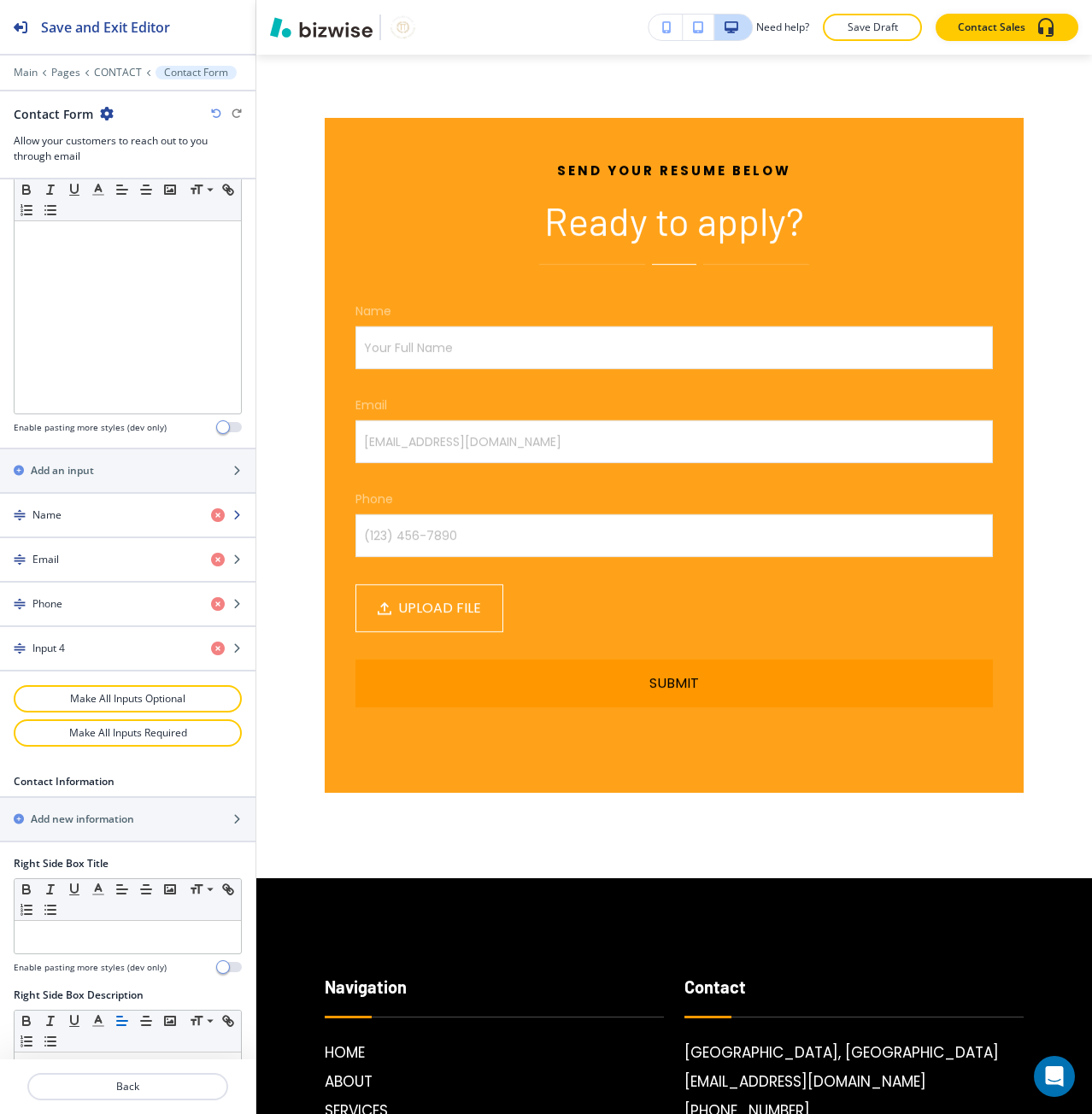
scroll to position [512, 0]
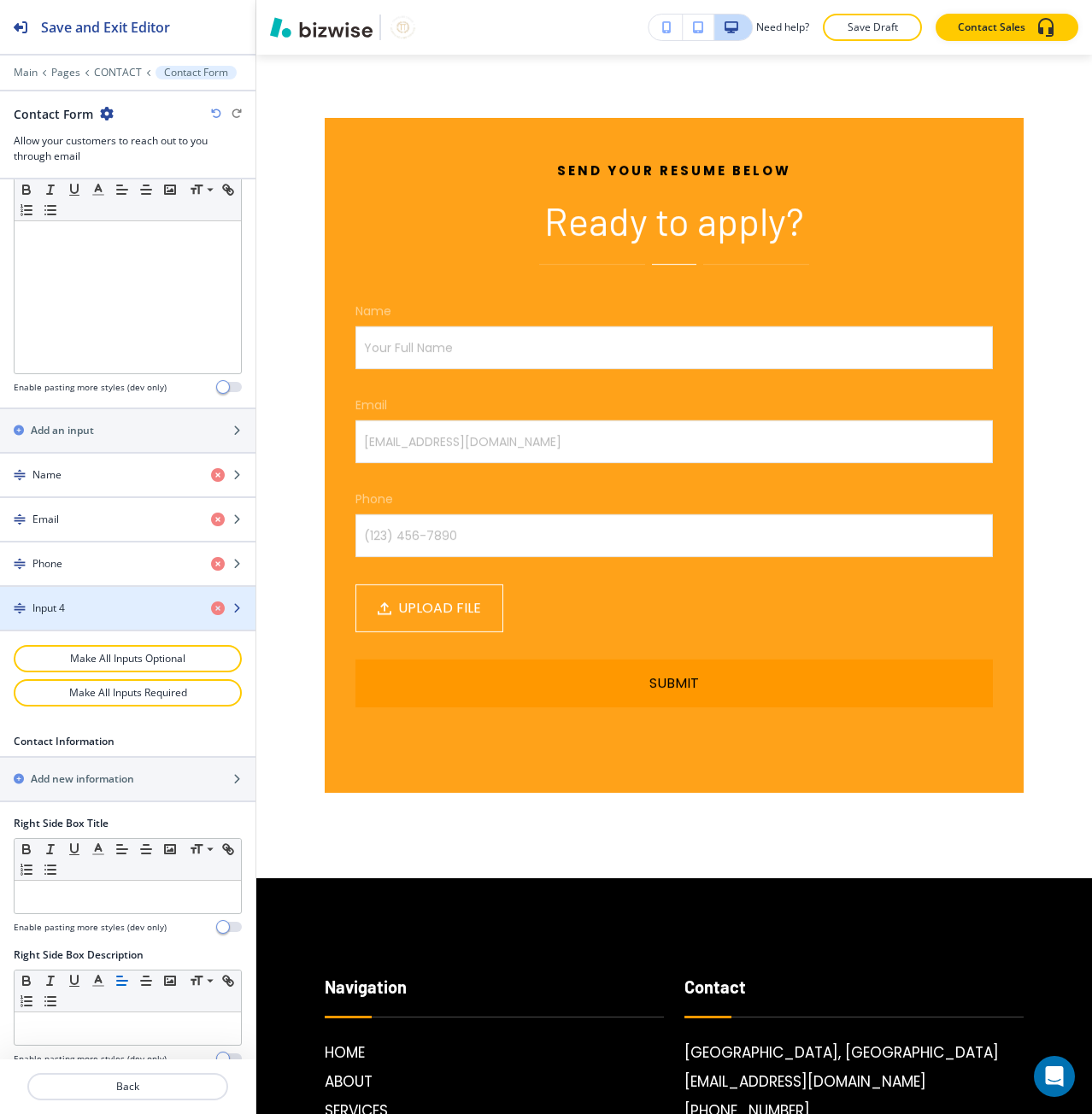
click at [67, 611] on div "Input 4" at bounding box center [98, 608] width 198 height 15
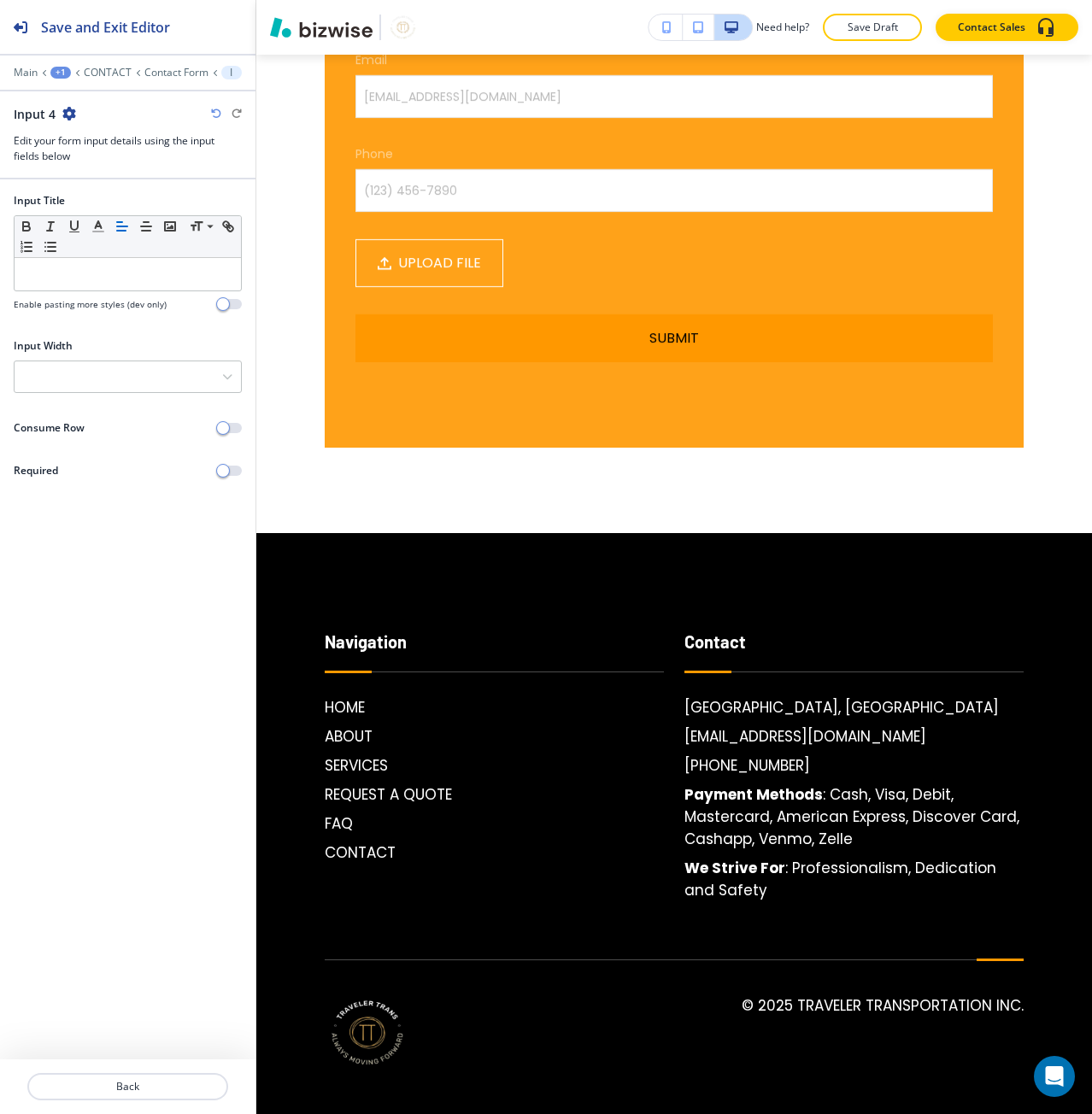
scroll to position [5262, 0]
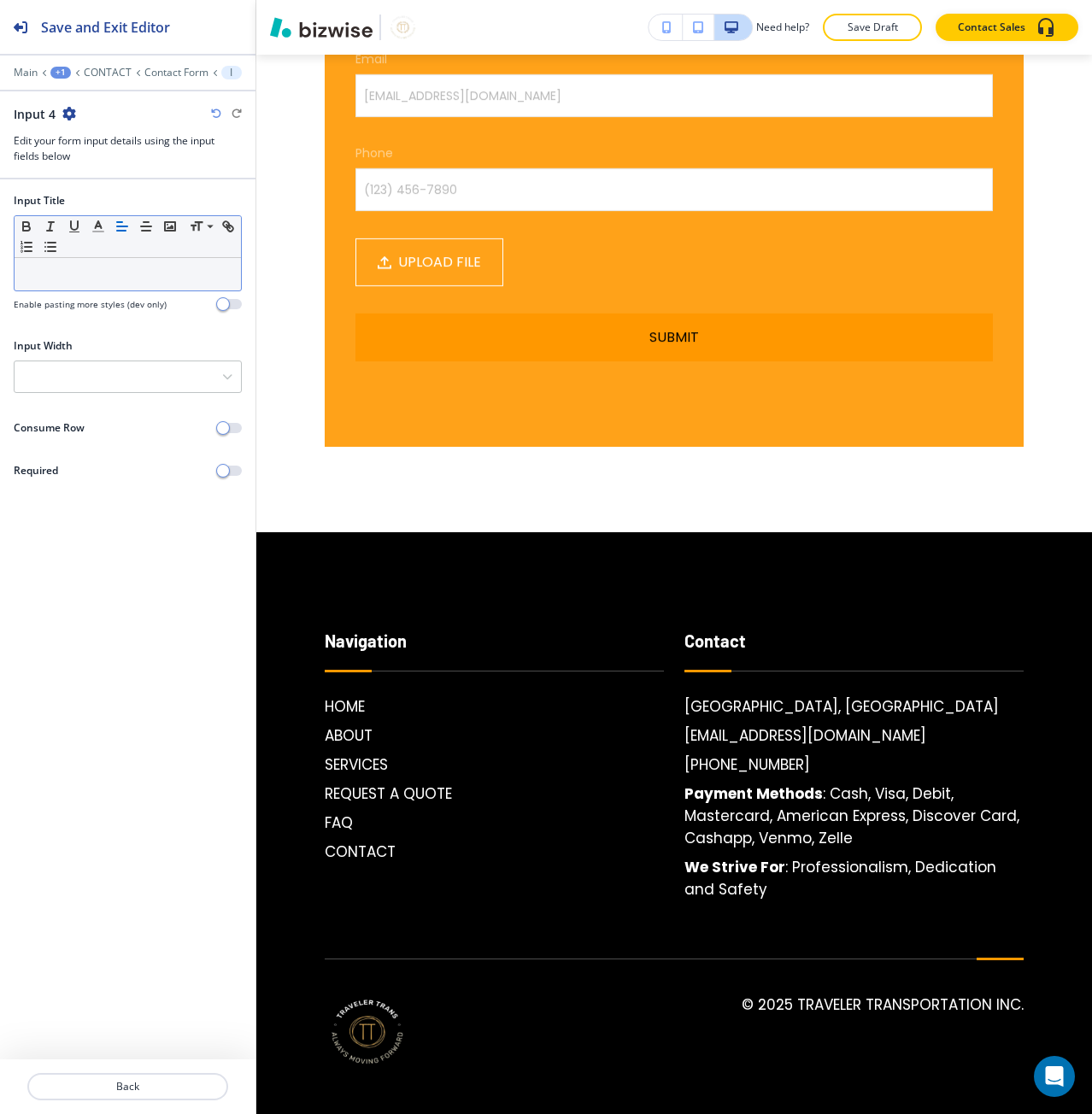
click at [80, 278] on p at bounding box center [127, 274] width 210 height 15
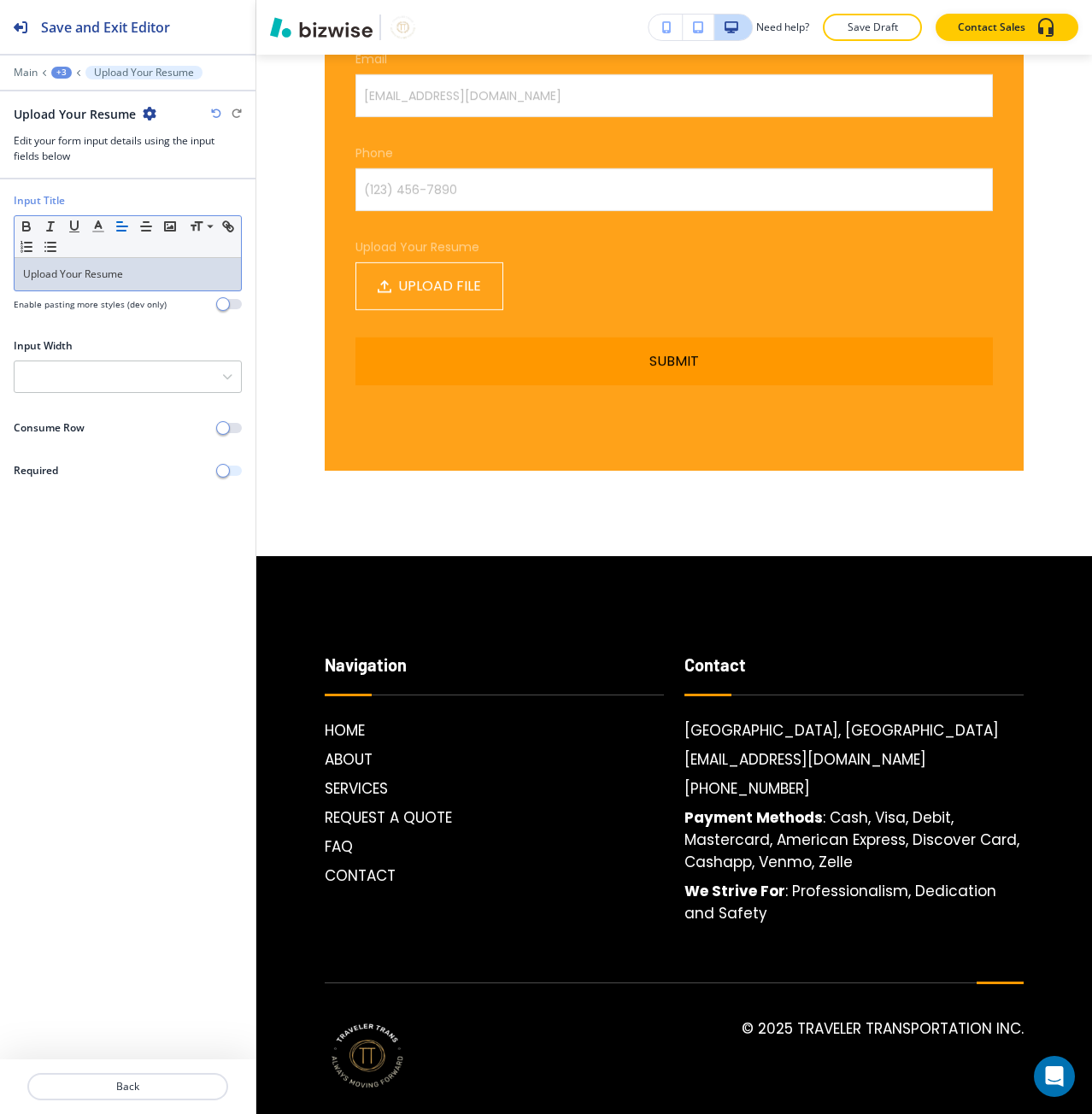
click at [228, 474] on span "button" at bounding box center [223, 471] width 14 height 14
click at [226, 383] on div at bounding box center [127, 377] width 227 height 31
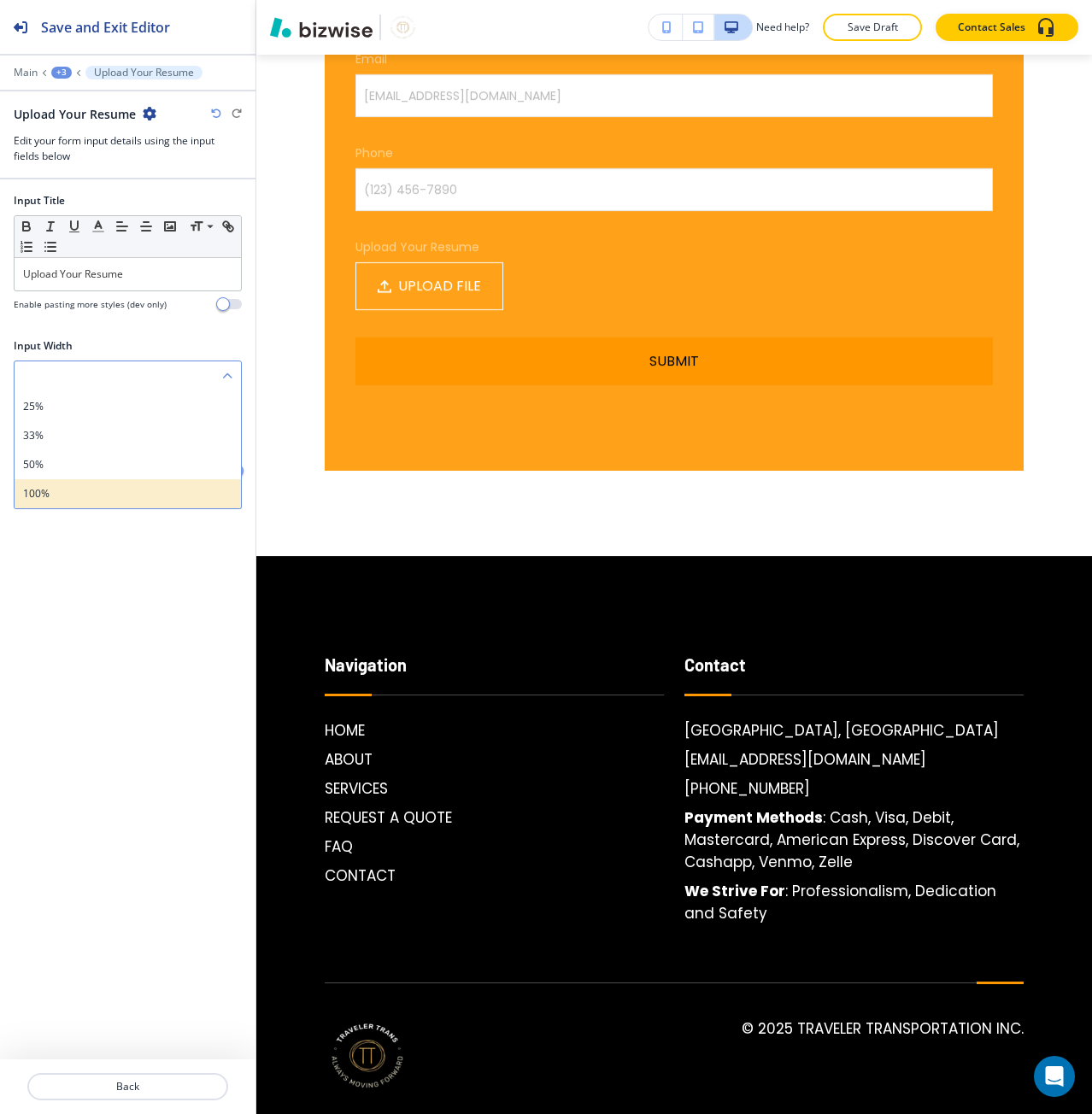
click at [178, 492] on h4 "100%" at bounding box center [127, 494] width 210 height 15
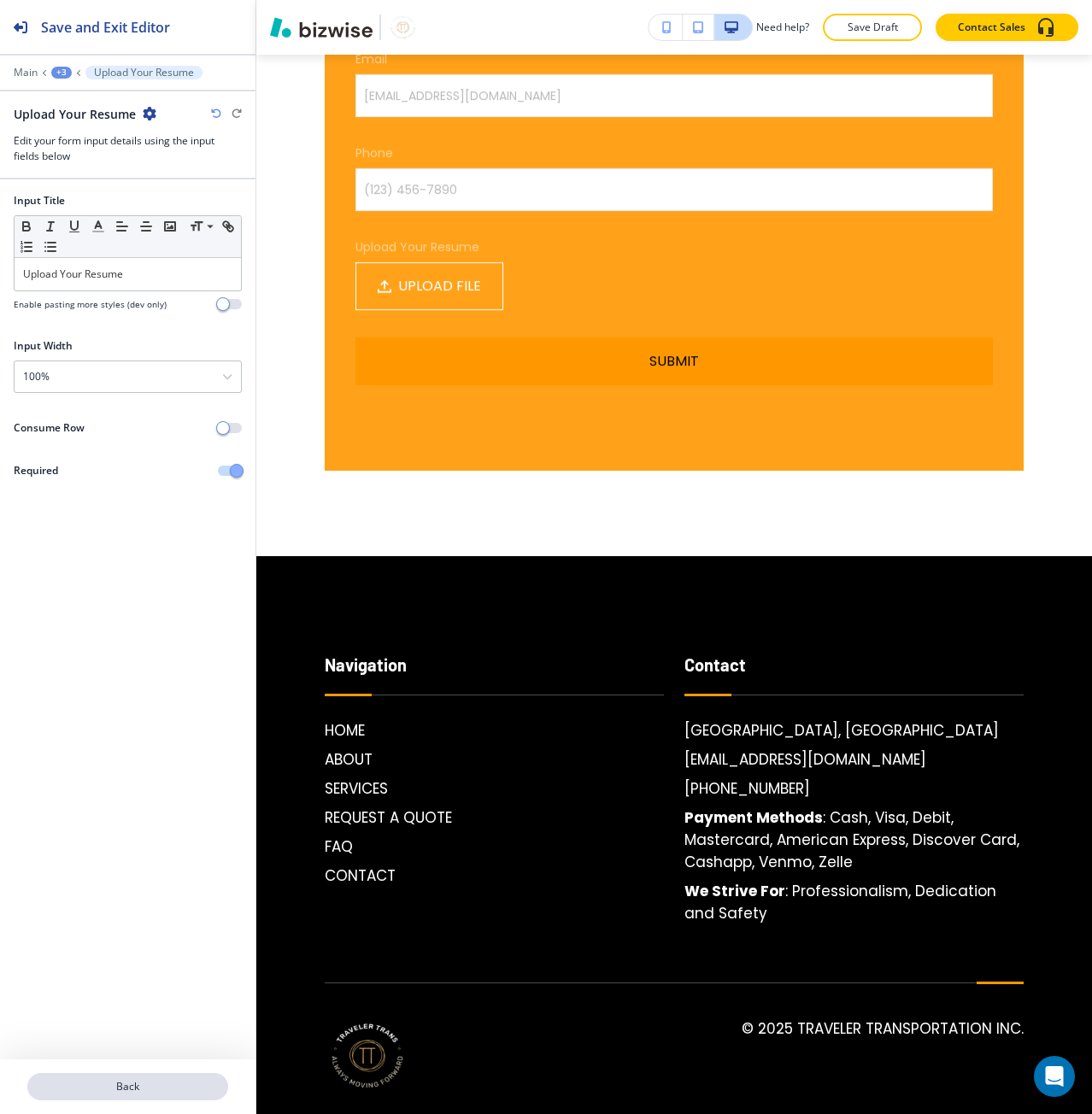
click at [60, 1096] on button "Back" at bounding box center [127, 1087] width 201 height 27
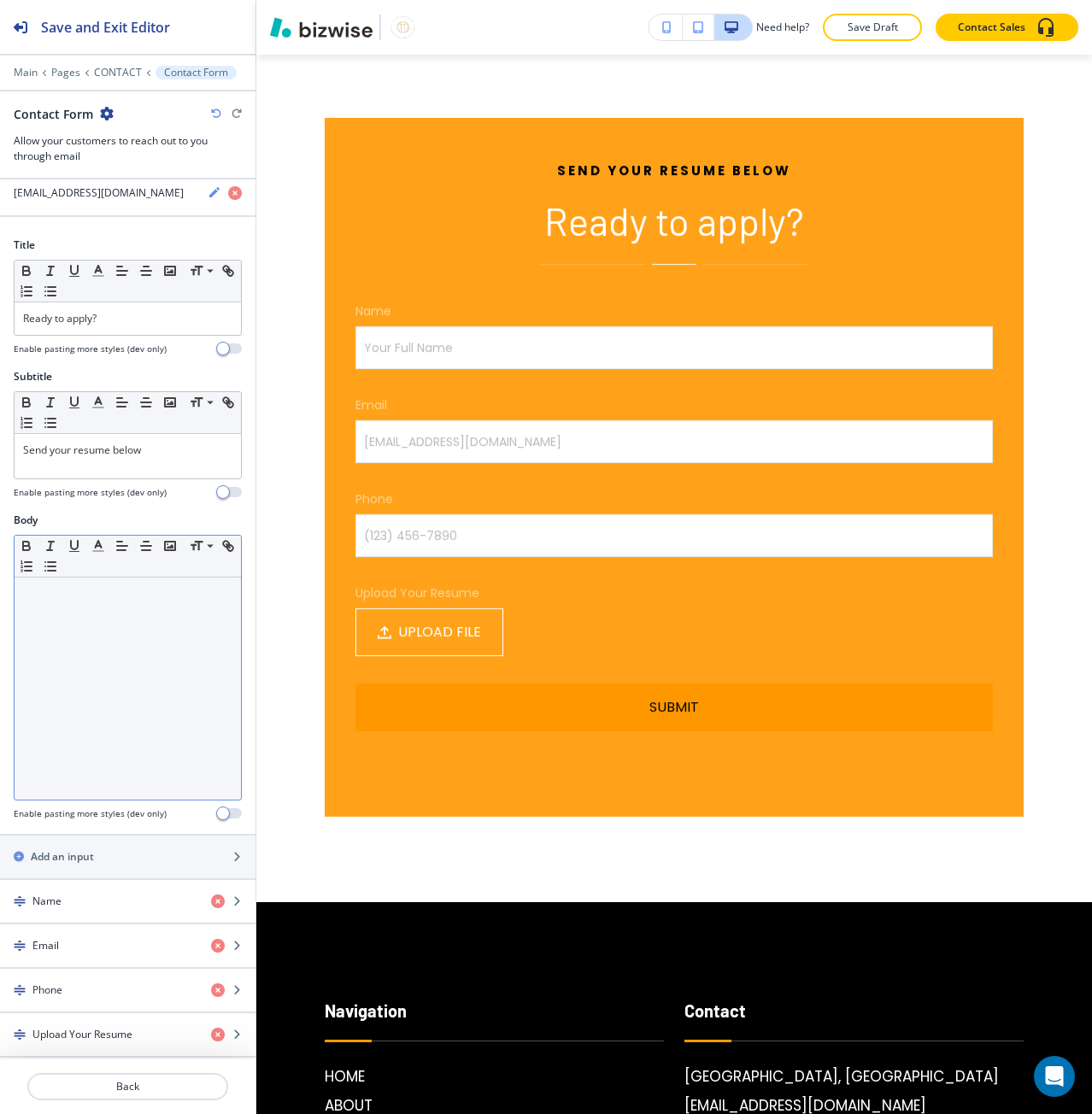
scroll to position [342, 0]
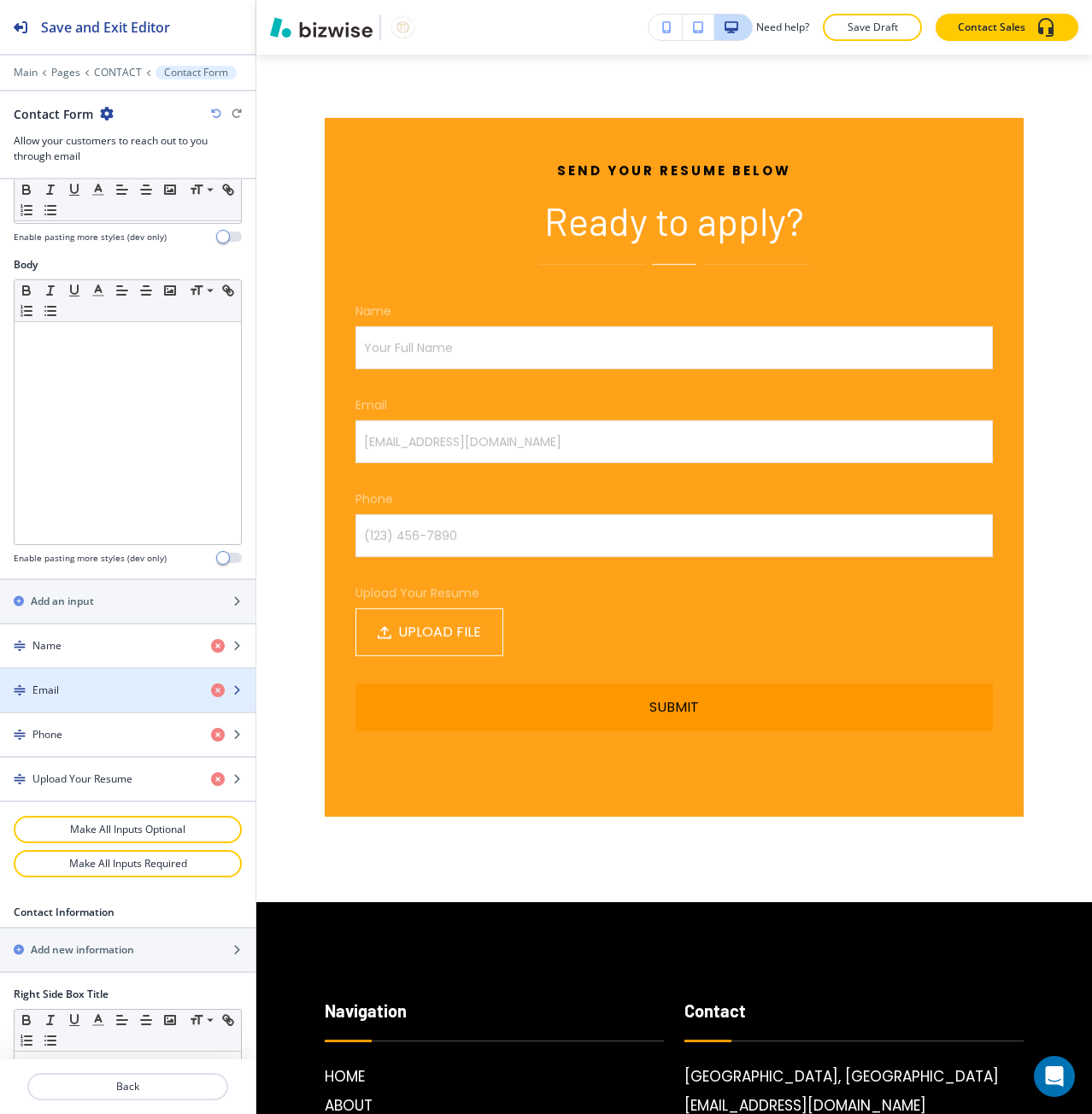
click at [97, 698] on div "button" at bounding box center [127, 704] width 256 height 14
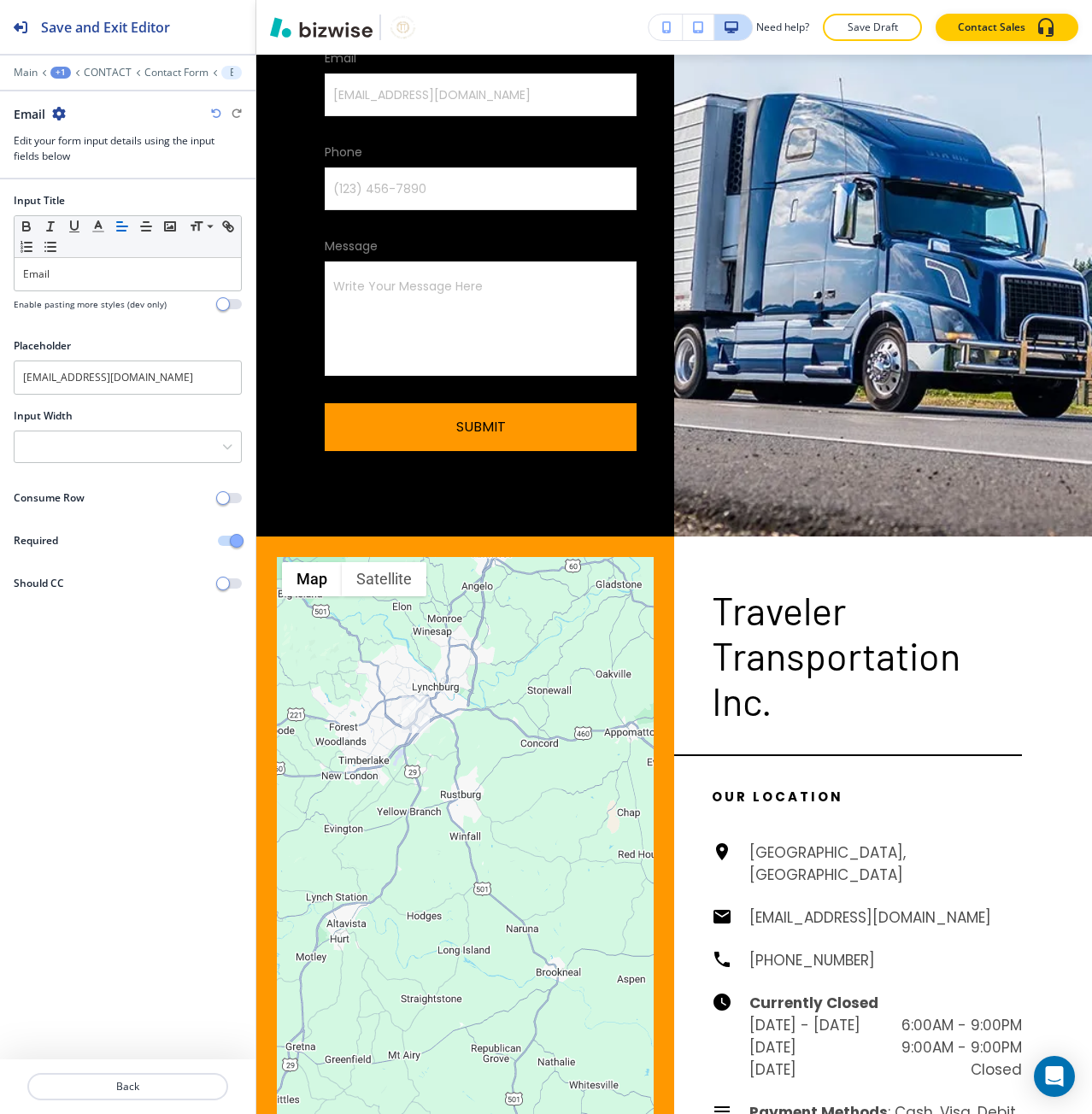
scroll to position [1431, 0]
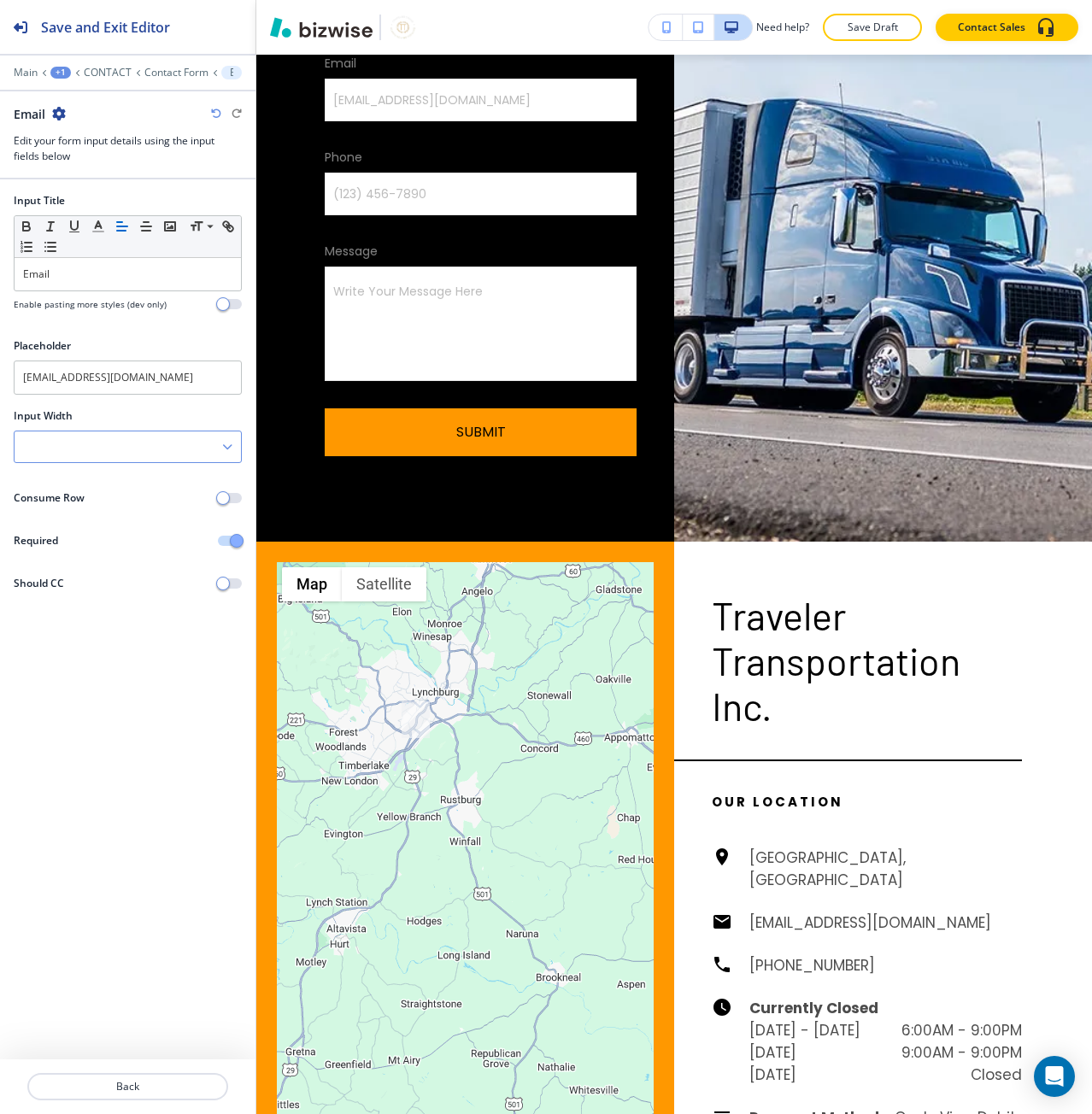
click at [214, 445] on div at bounding box center [127, 447] width 227 height 31
click at [153, 530] on h4 "50%" at bounding box center [127, 534] width 210 height 15
click at [101, 1085] on p "Back" at bounding box center [127, 1087] width 198 height 15
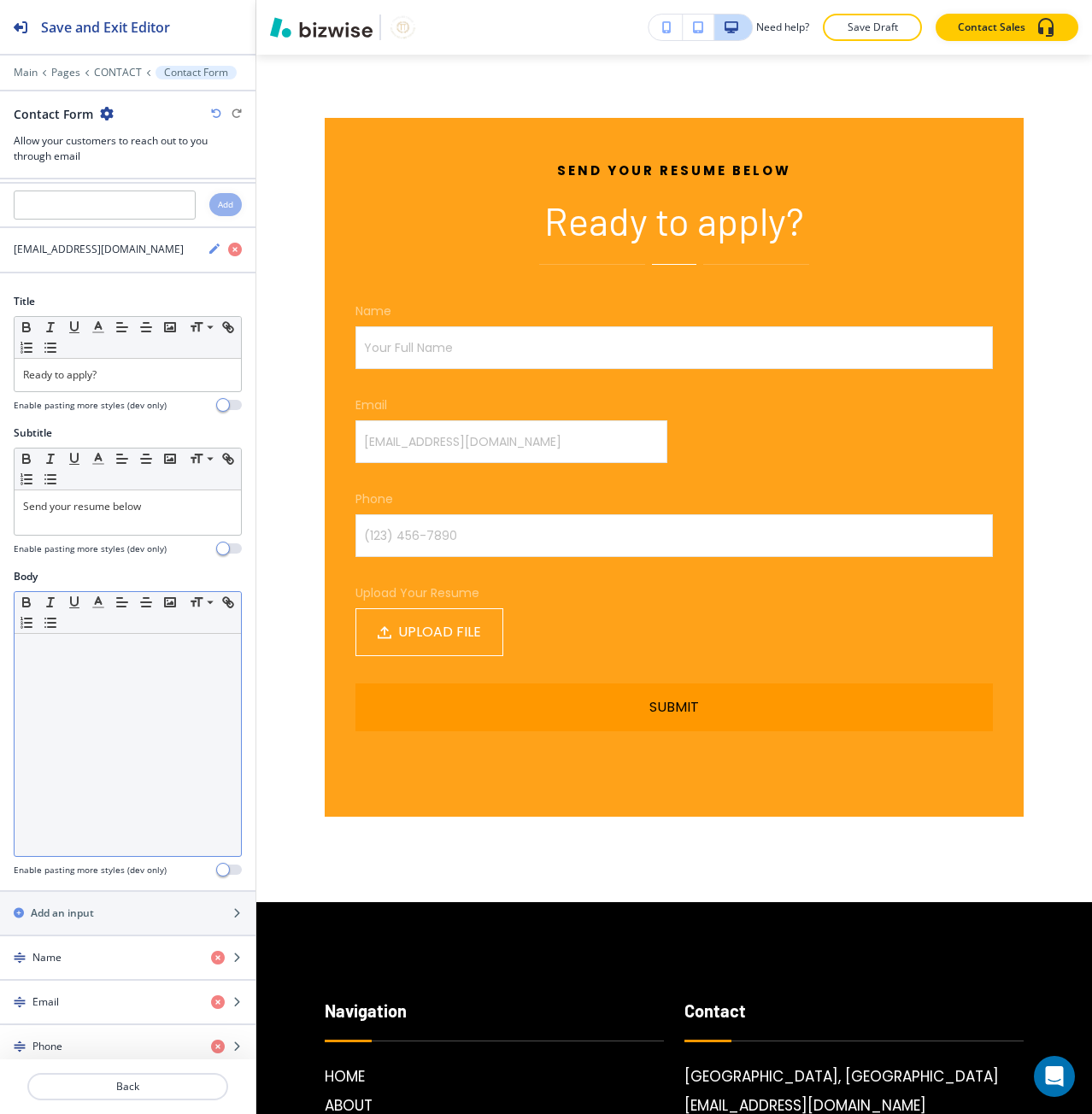
scroll to position [171, 0]
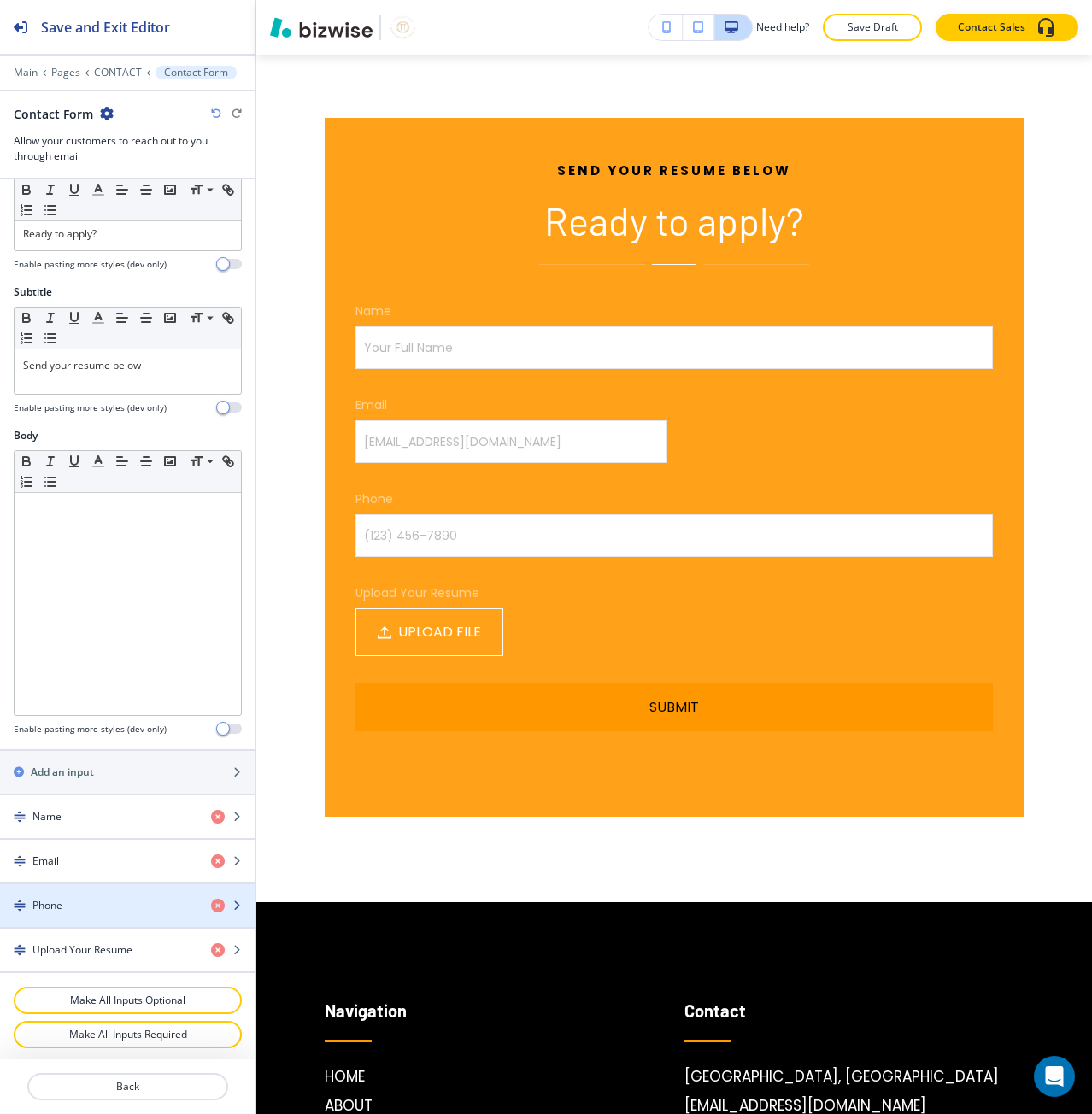
click at [97, 908] on div "Phone" at bounding box center [98, 905] width 198 height 15
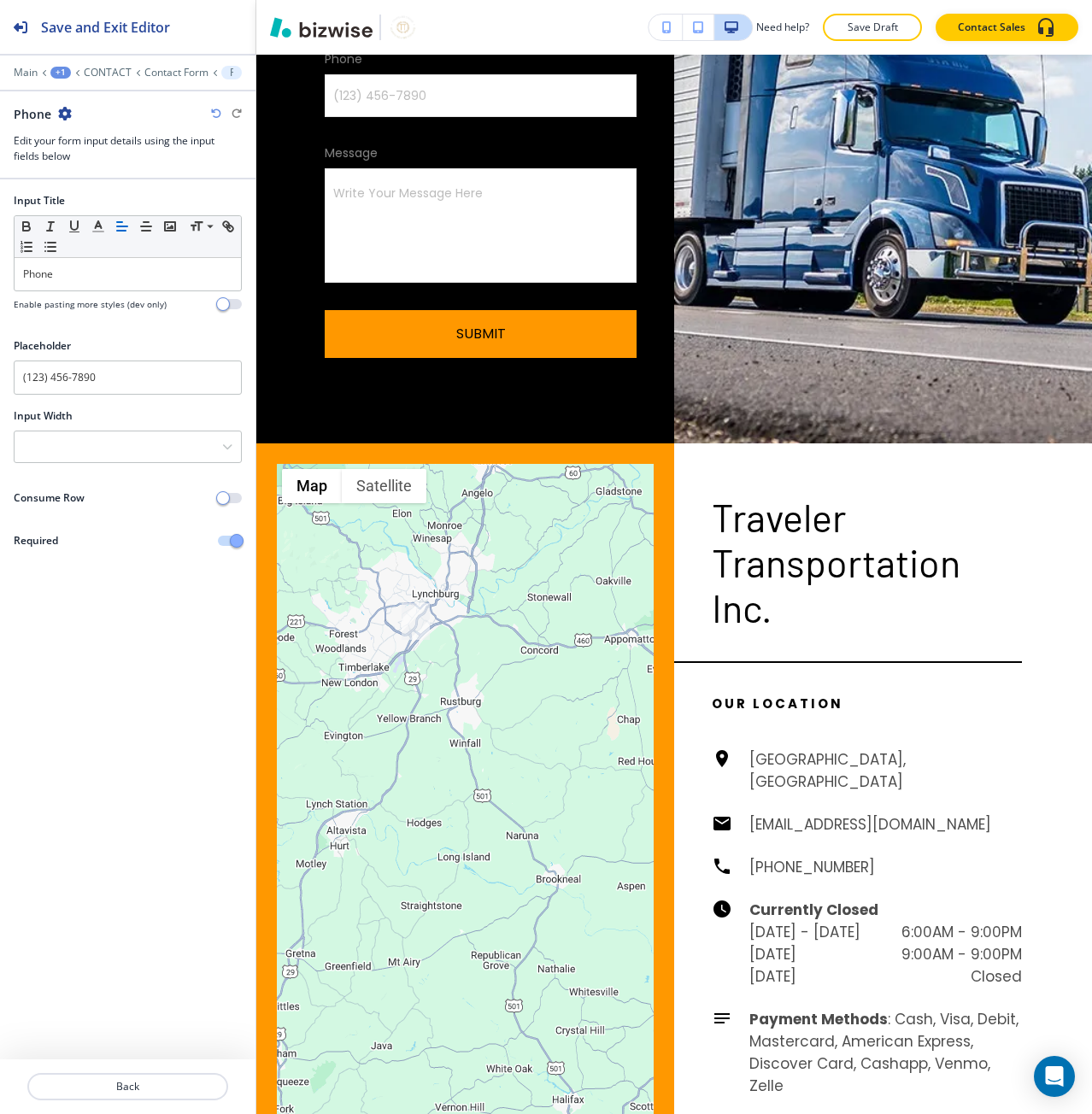
scroll to position [1524, 0]
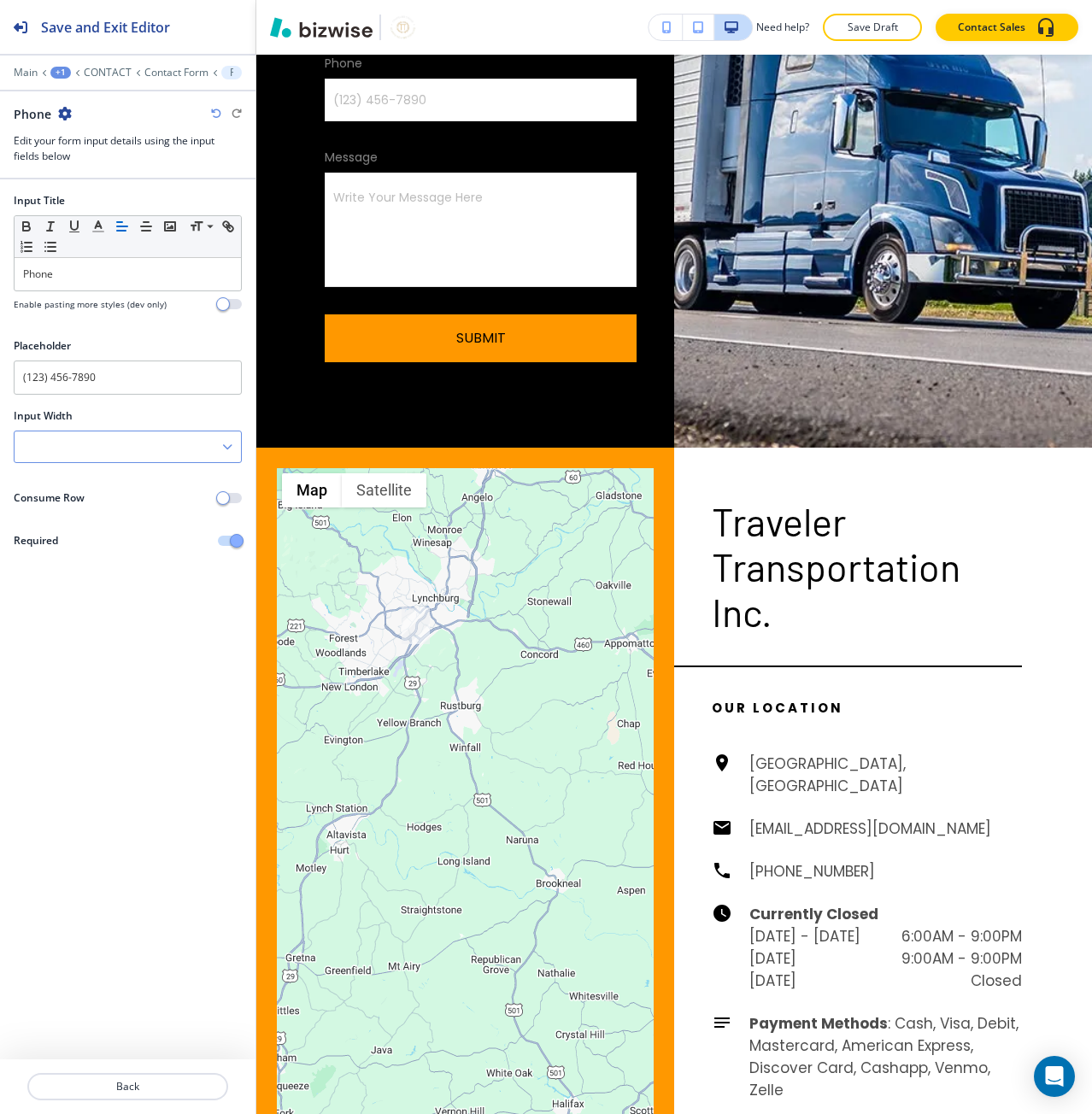
click at [175, 453] on div at bounding box center [127, 447] width 227 height 31
click at [114, 529] on h4 "50%" at bounding box center [127, 534] width 210 height 15
drag, startPoint x: 121, startPoint y: 1066, endPoint x: 112, endPoint y: 1084, distance: 20.1
click at [116, 1083] on div "Back" at bounding box center [127, 1087] width 256 height 55
click at [112, 1085] on p "Back" at bounding box center [127, 1087] width 198 height 15
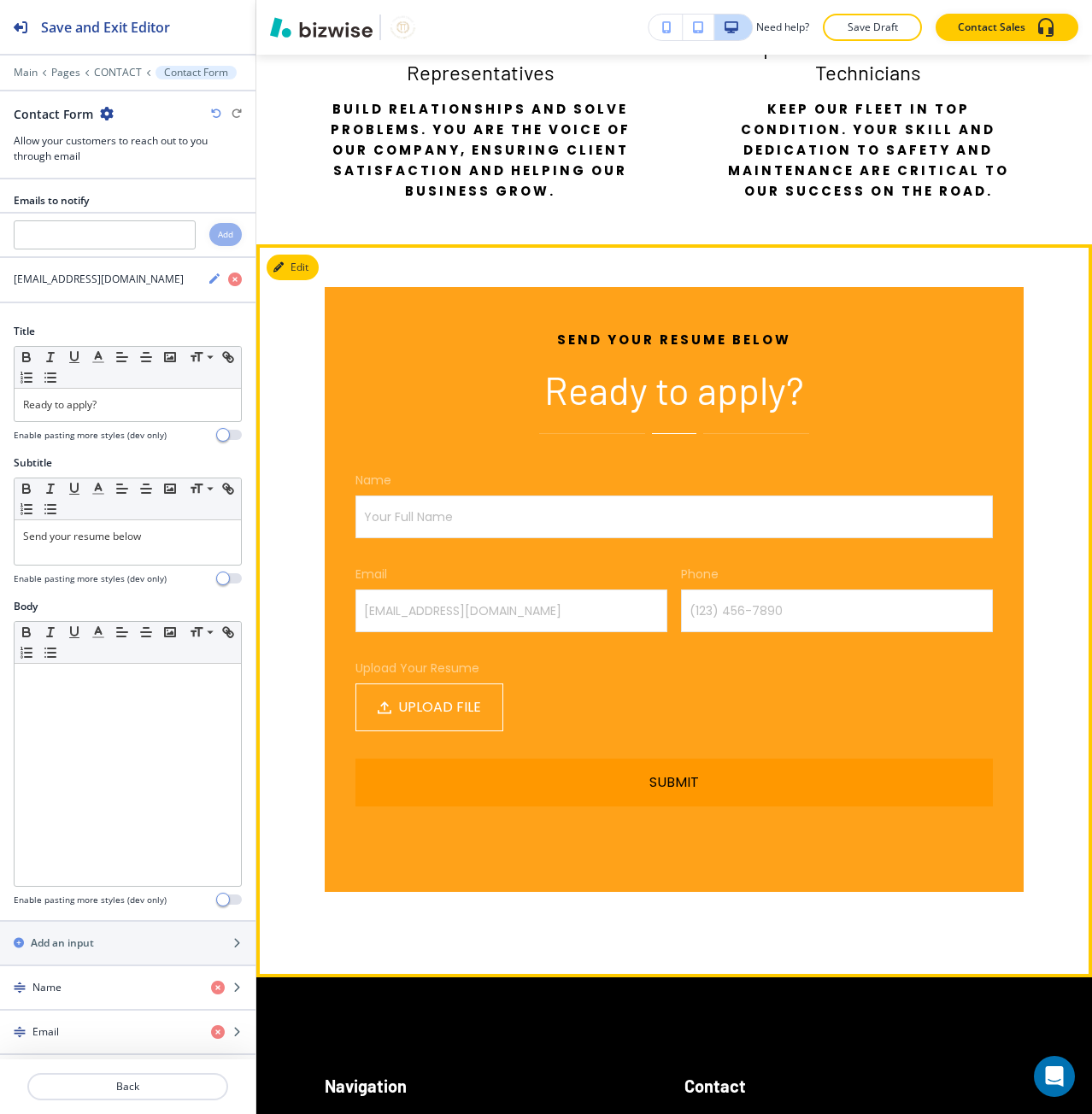
scroll to position [4745, 0]
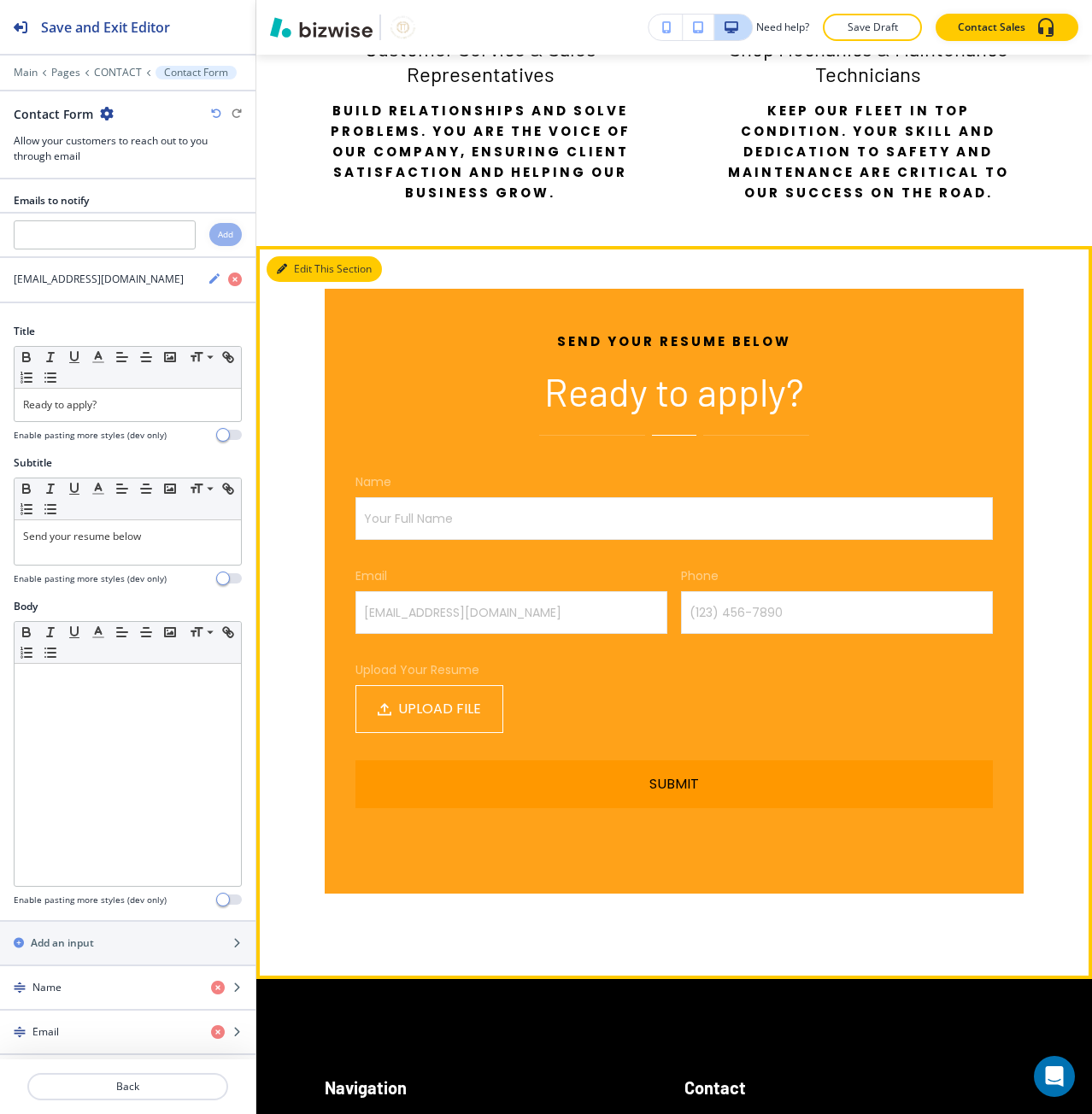
click at [301, 256] on button "Edit This Section" at bounding box center [324, 269] width 115 height 26
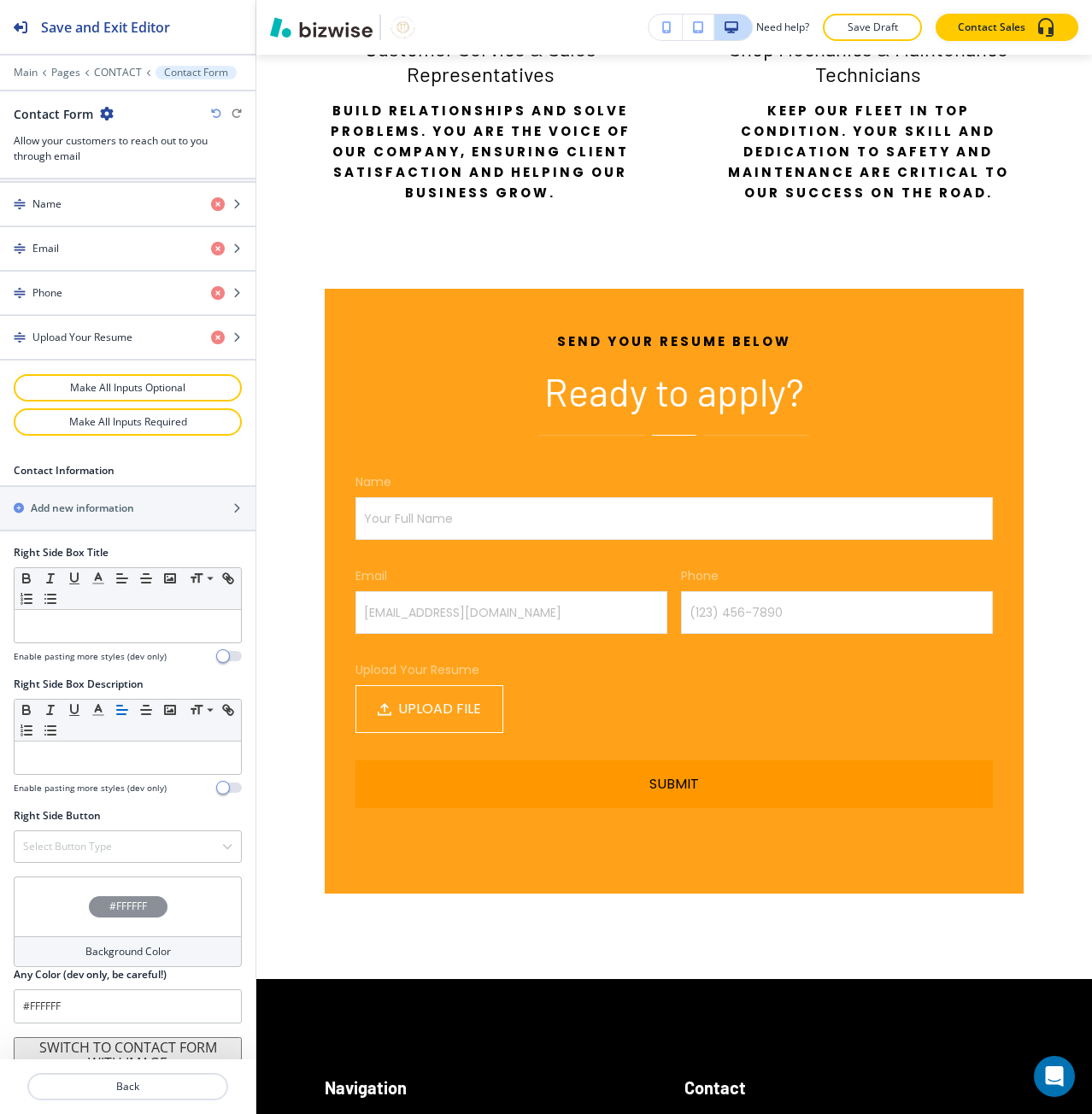
scroll to position [796, 0]
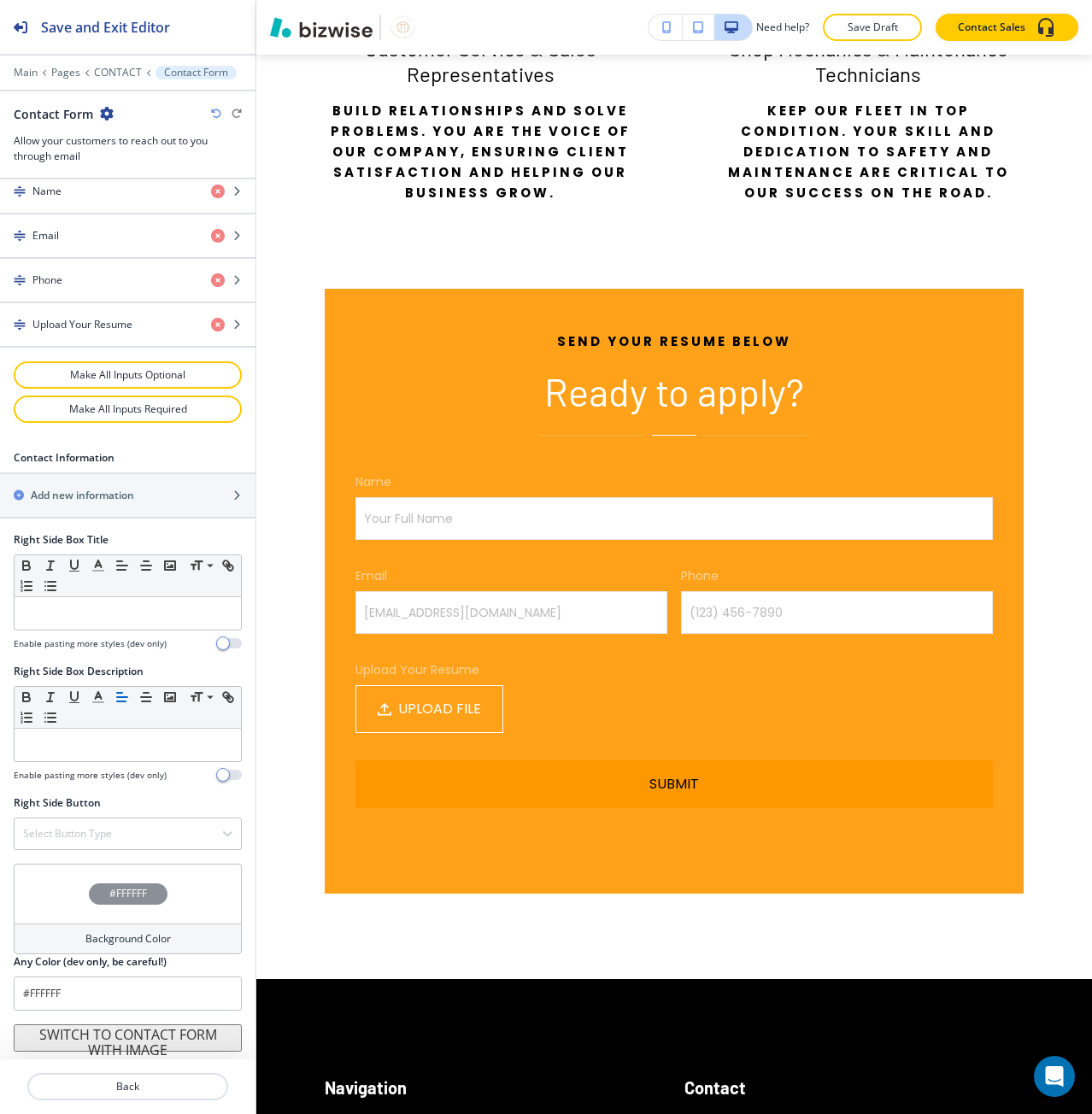
click at [78, 901] on div "#FFFFFF" at bounding box center [127, 893] width 228 height 60
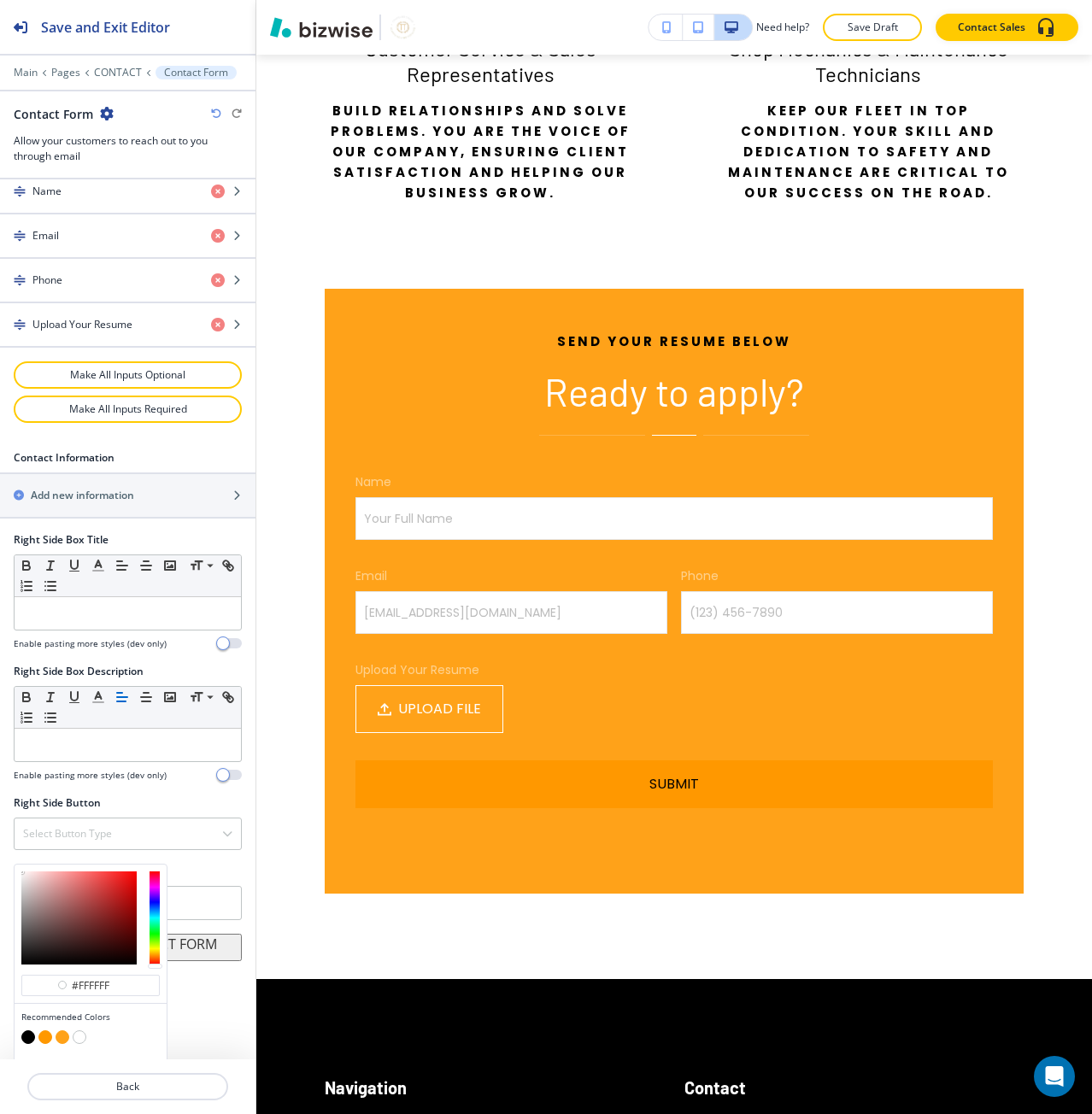
click at [27, 1041] on button "button" at bounding box center [28, 1037] width 14 height 14
type input "#000000"
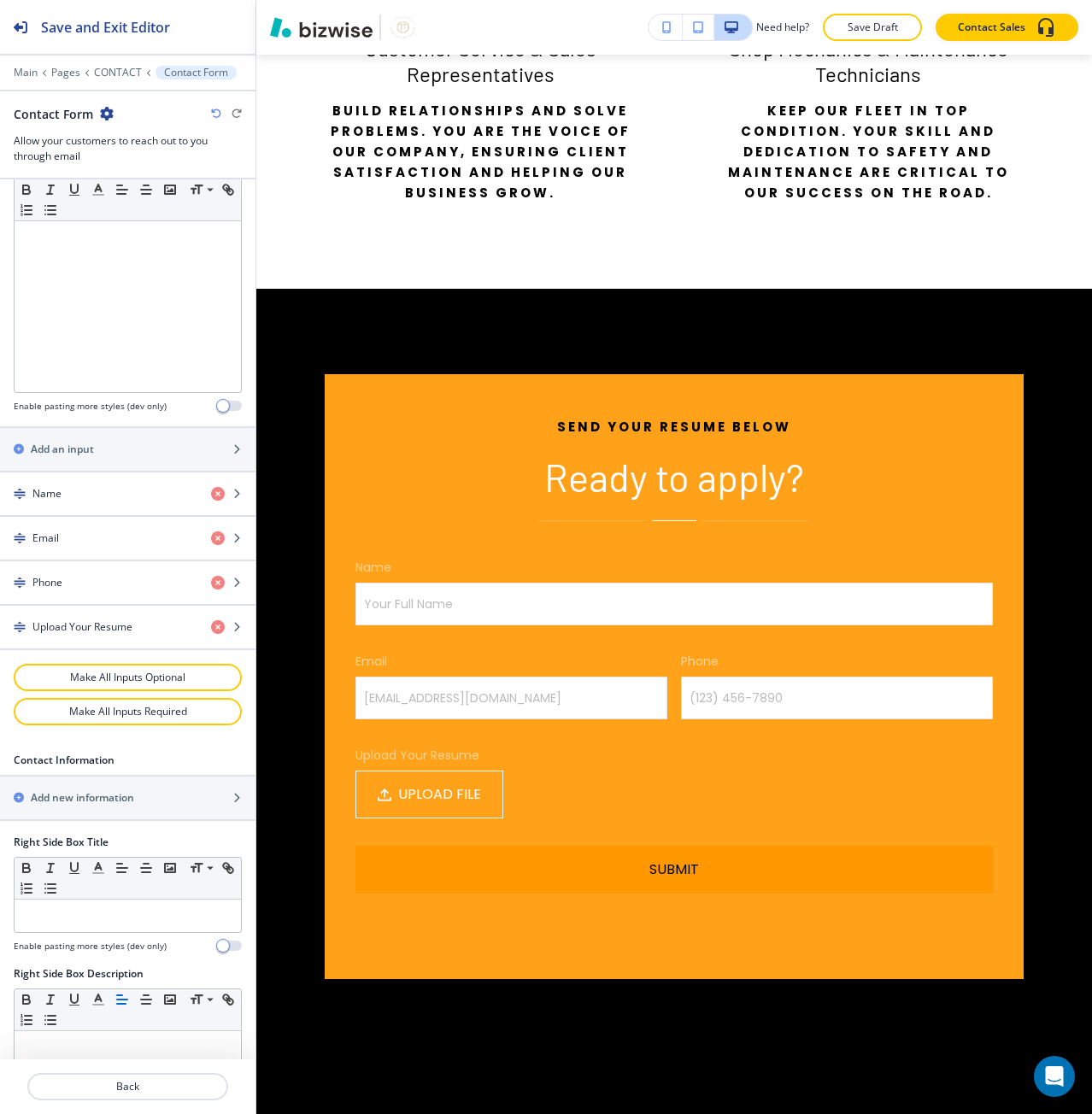
scroll to position [369, 0]
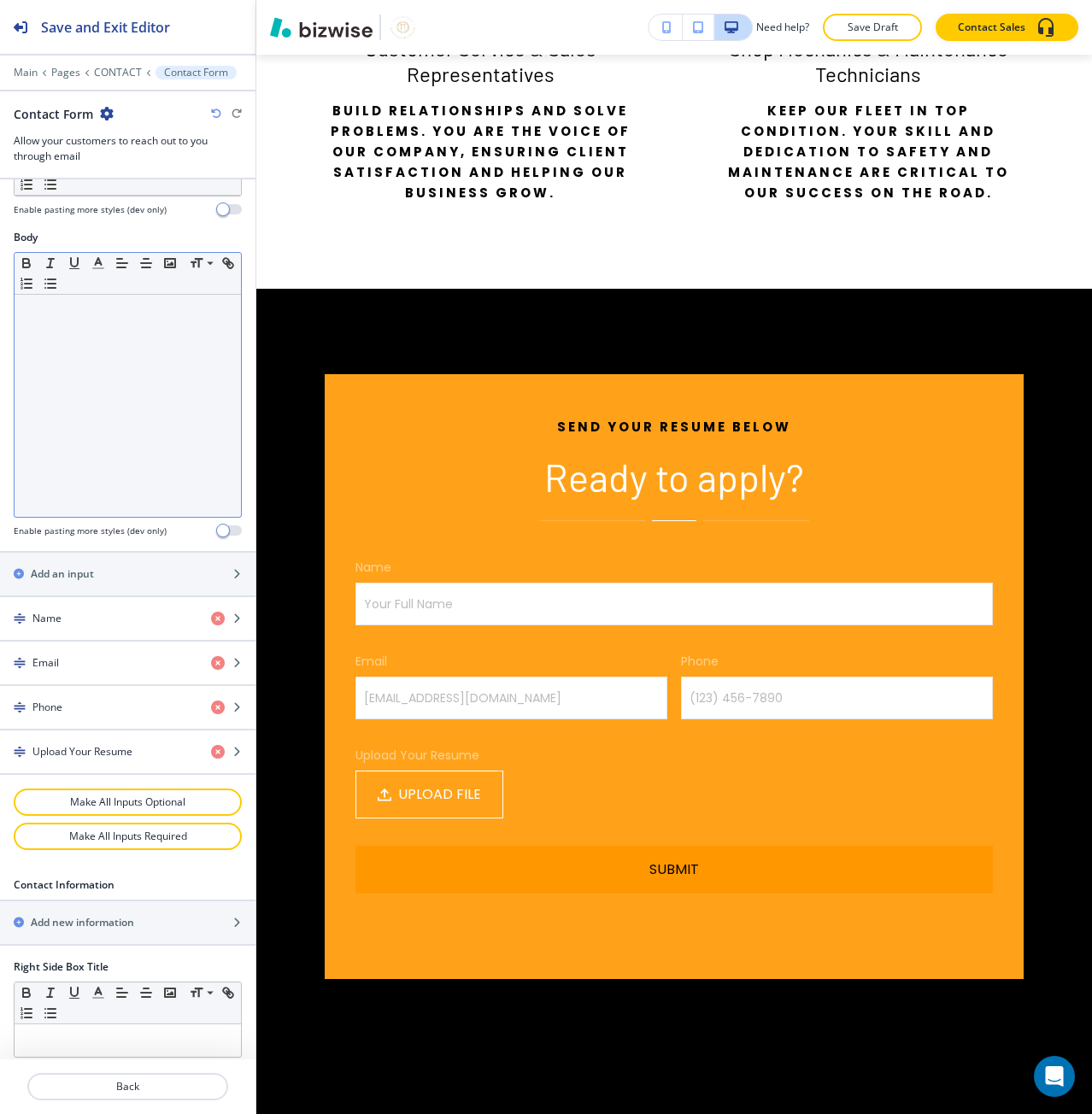
click at [117, 439] on div at bounding box center [127, 406] width 227 height 222
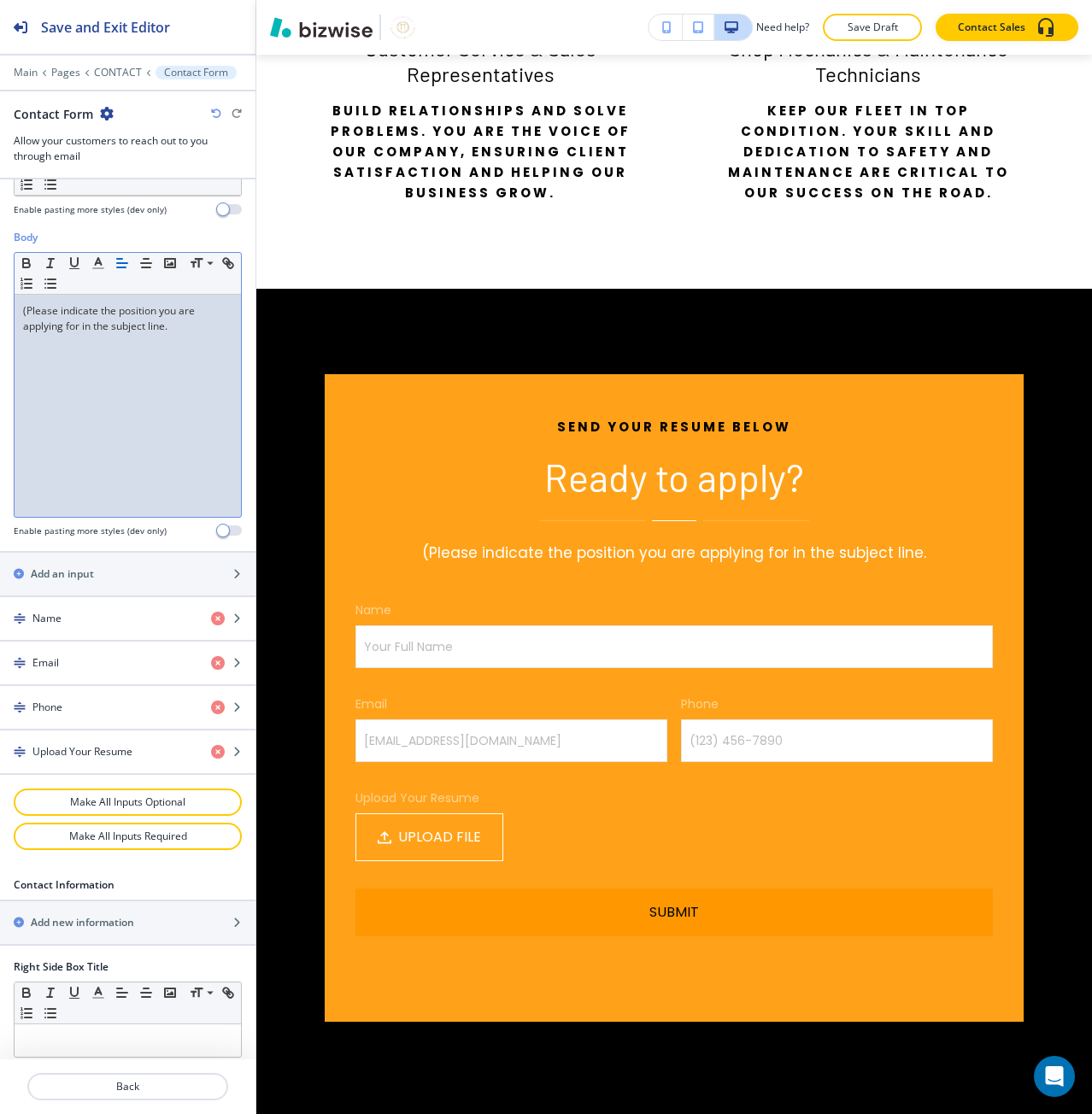
click at [26, 311] on p "(Please indicate the position you are applying for in the subject line." at bounding box center [127, 319] width 210 height 31
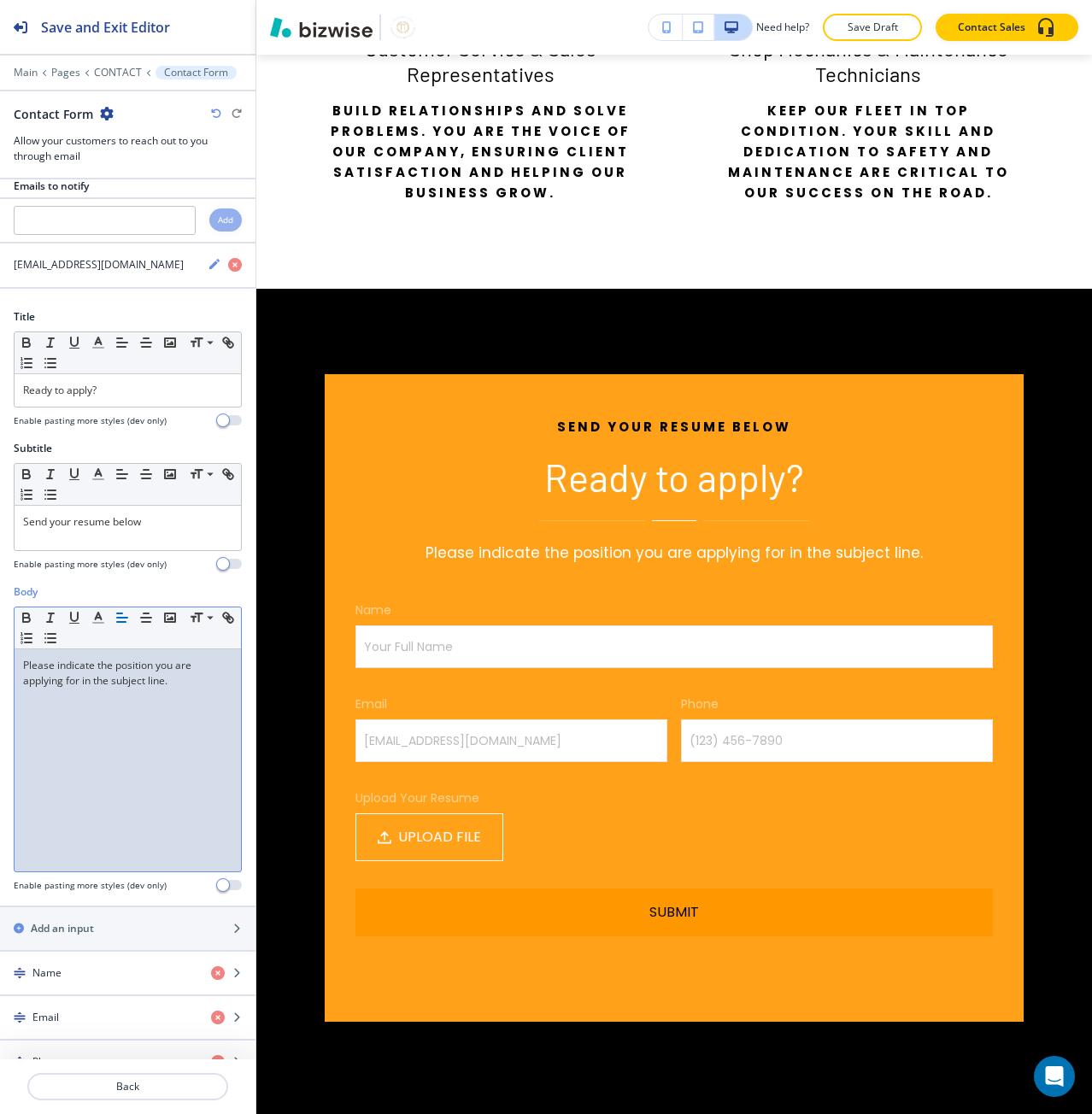
scroll to position [0, 0]
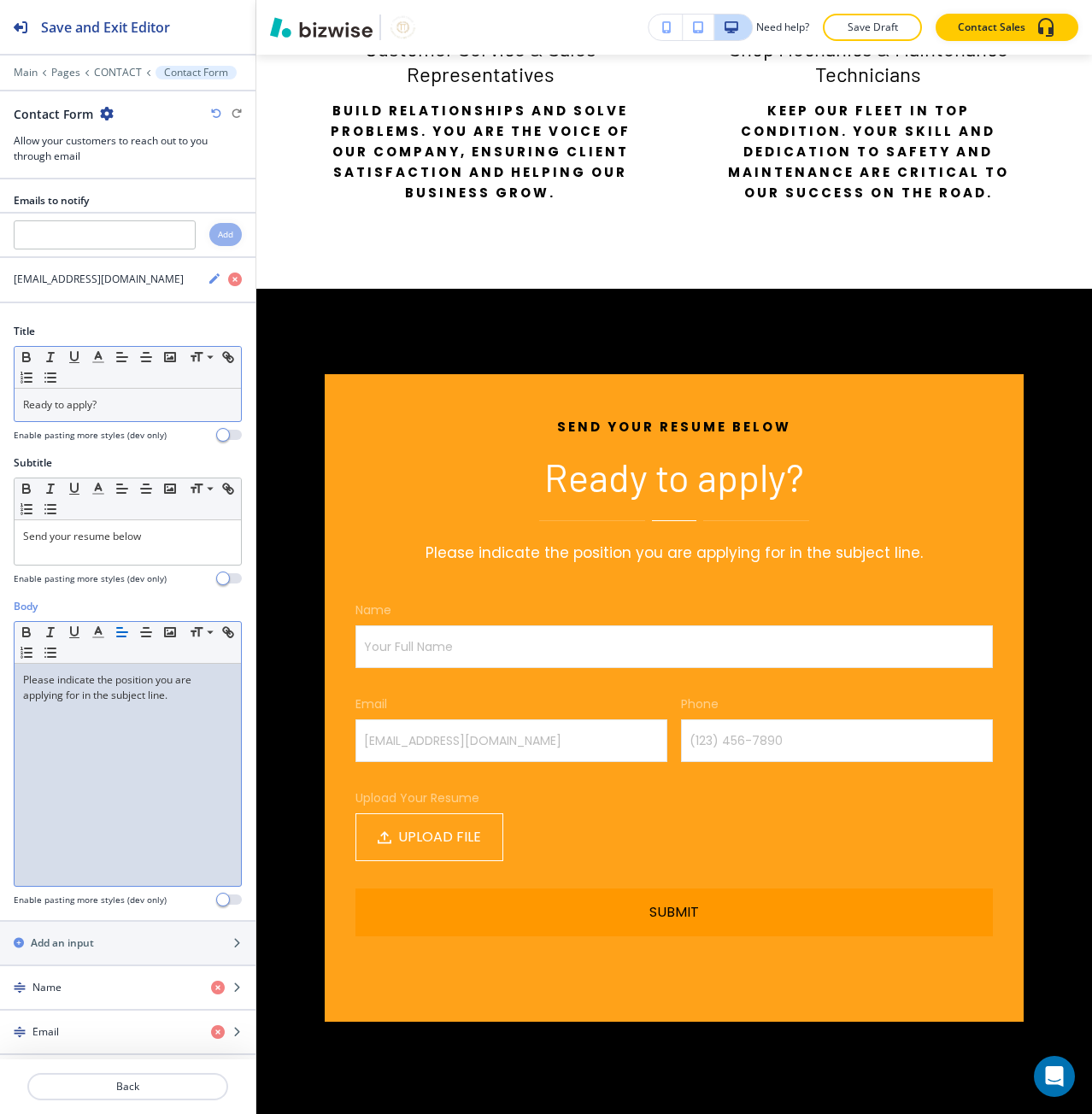
click at [97, 404] on p "Ready to apply?" at bounding box center [127, 405] width 210 height 15
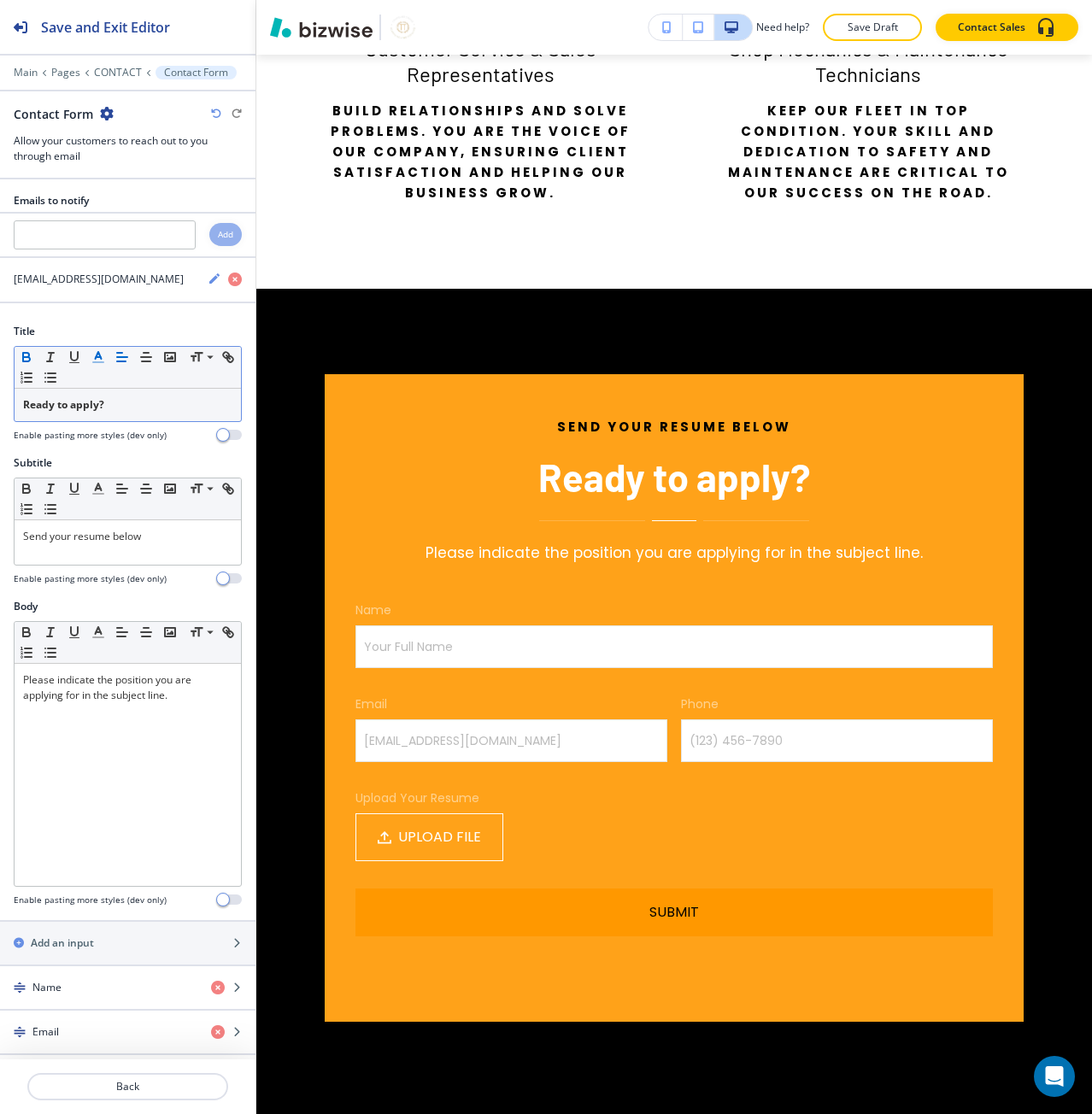
click at [96, 361] on icon "button" at bounding box center [98, 357] width 15 height 15
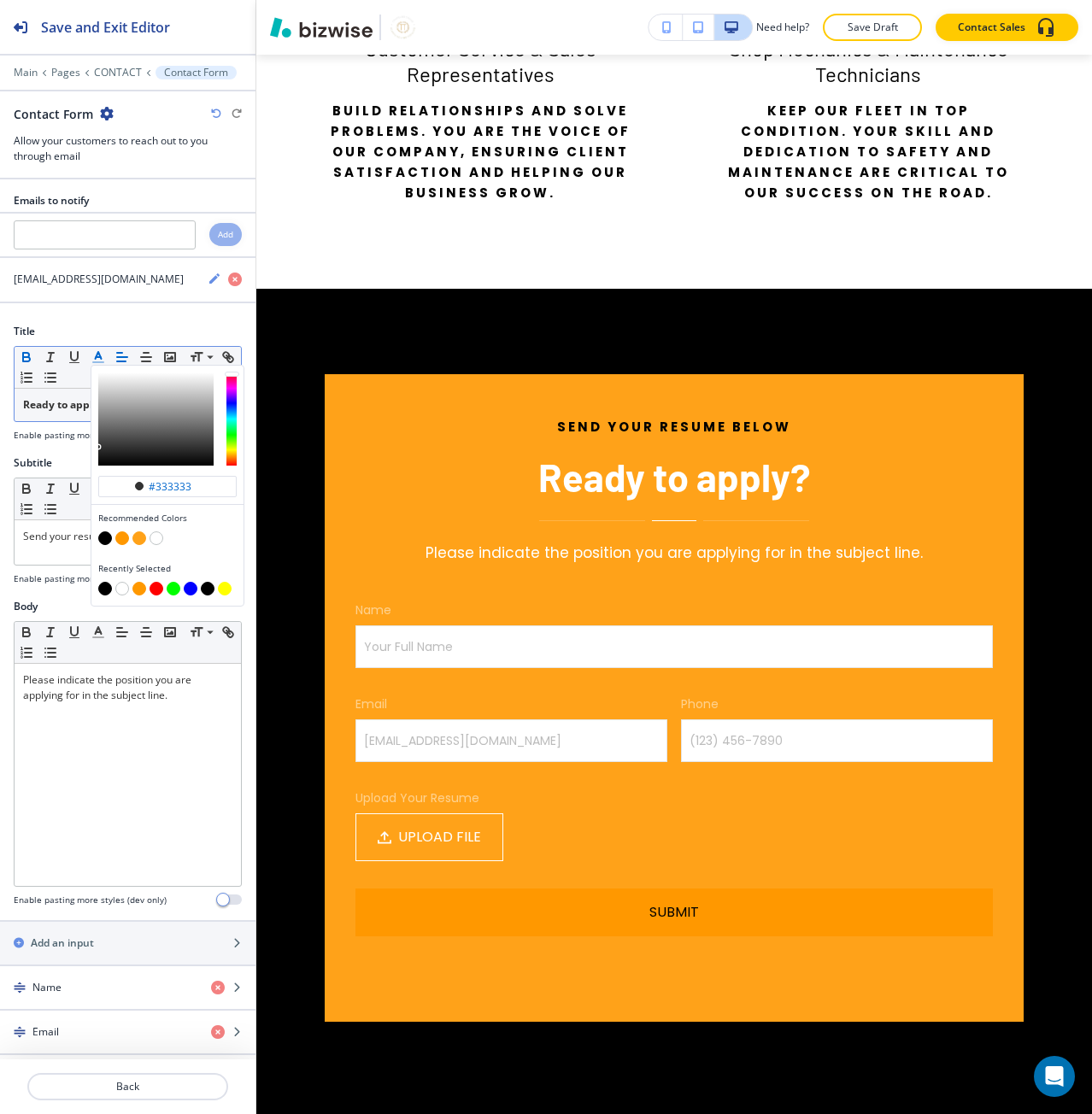
click at [106, 539] on button "button" at bounding box center [105, 538] width 14 height 14
type input "#000000"
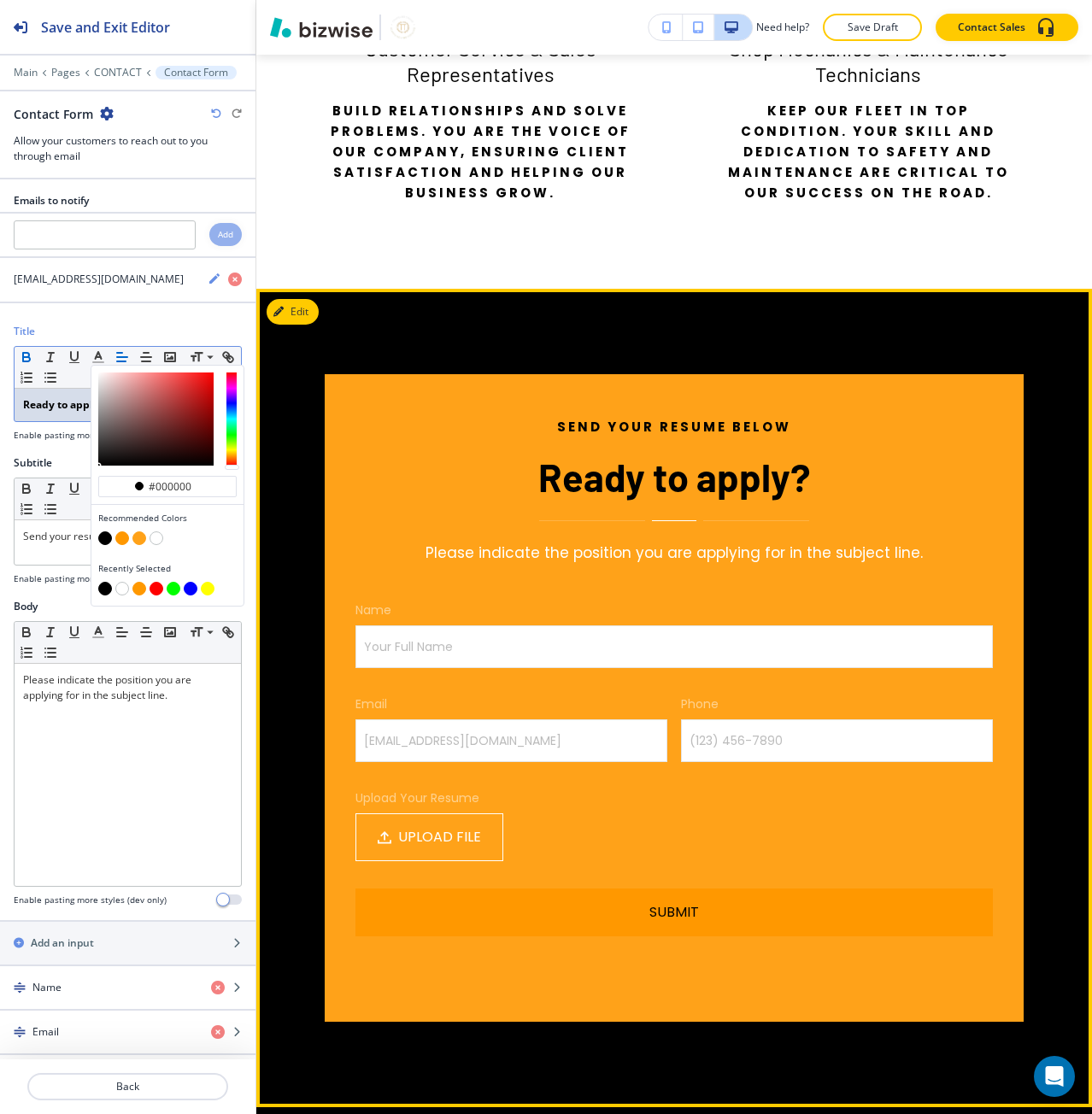
click at [315, 673] on div "Send your resume below Ready to apply? Please indicate the position you are app…" at bounding box center [669, 698] width 709 height 647
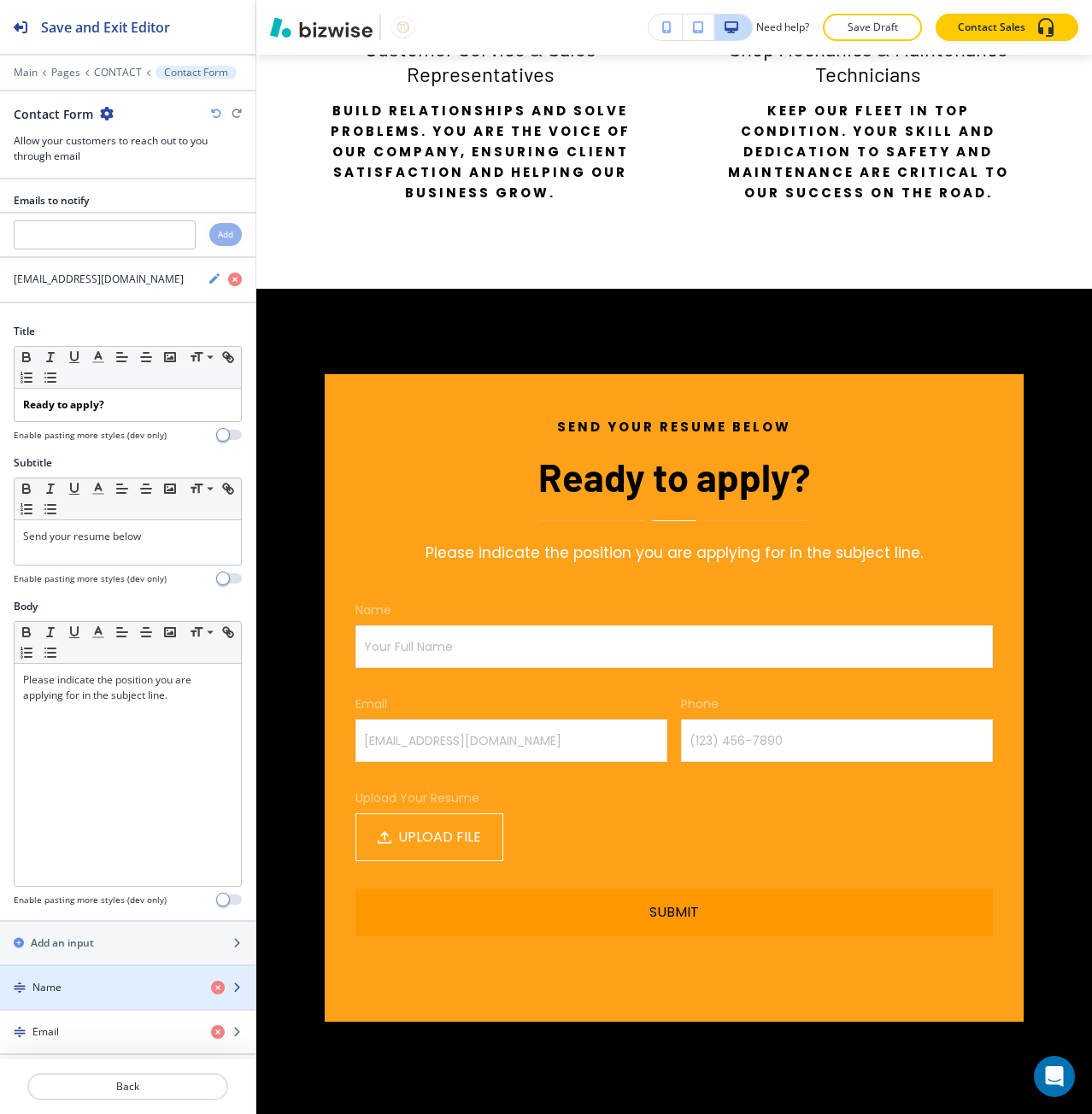
click at [42, 999] on div "button" at bounding box center [127, 1002] width 256 height 14
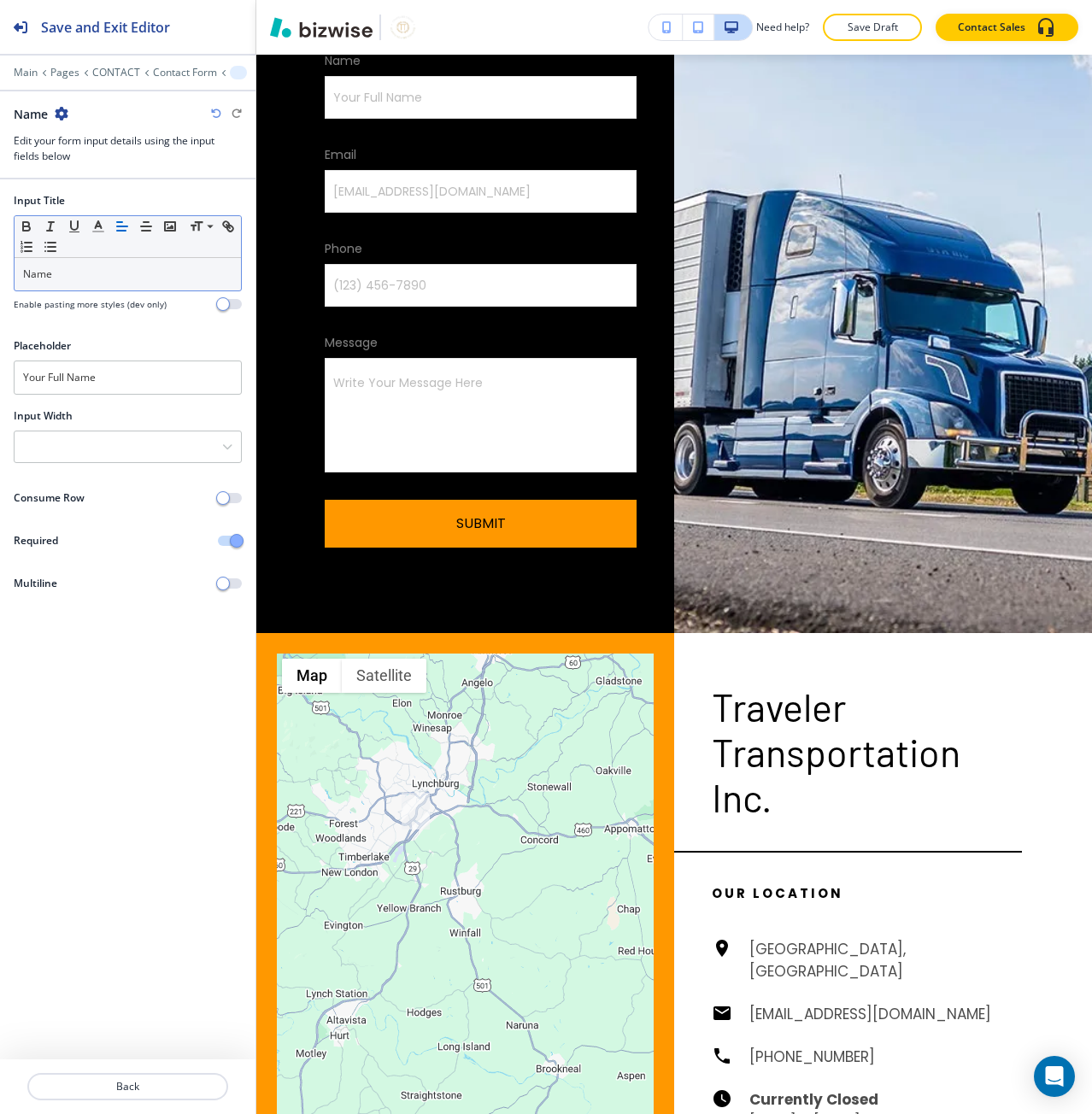
scroll to position [1337, 0]
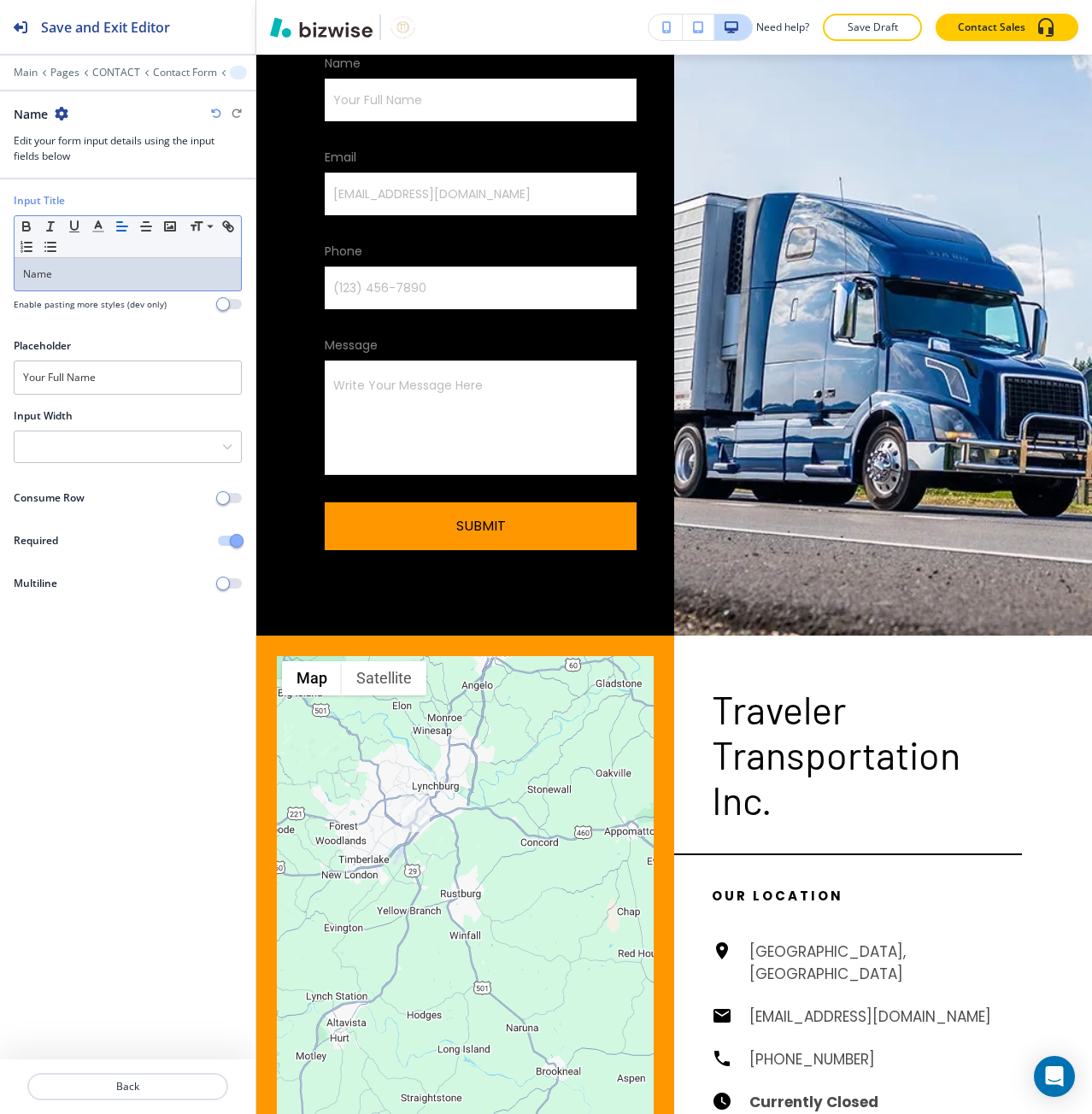
click at [48, 277] on p "Name" at bounding box center [127, 274] width 210 height 15
click at [93, 226] on icon "button" at bounding box center [98, 227] width 15 height 15
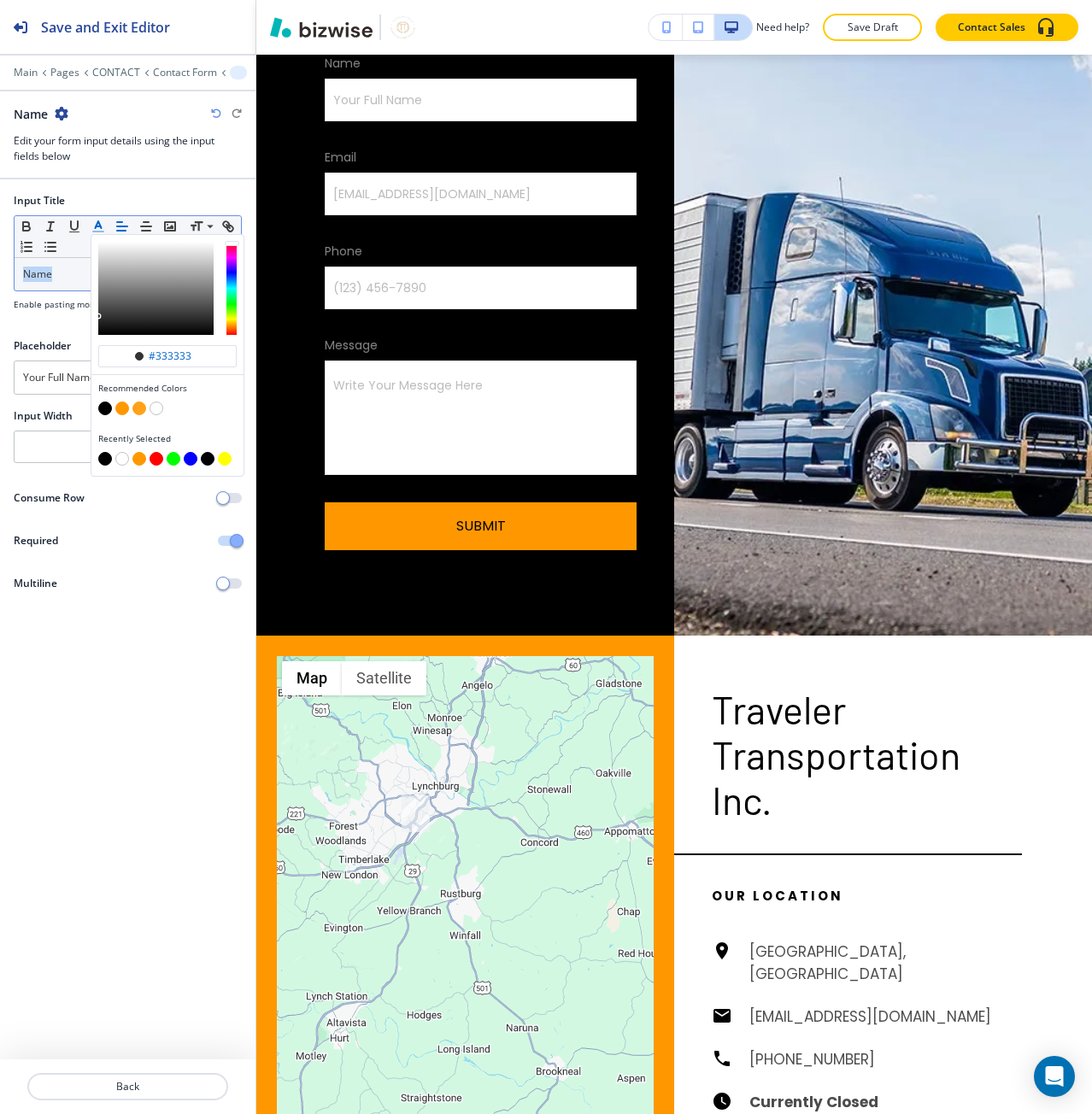
click at [105, 408] on button "button" at bounding box center [105, 409] width 14 height 14
type input "#000000"
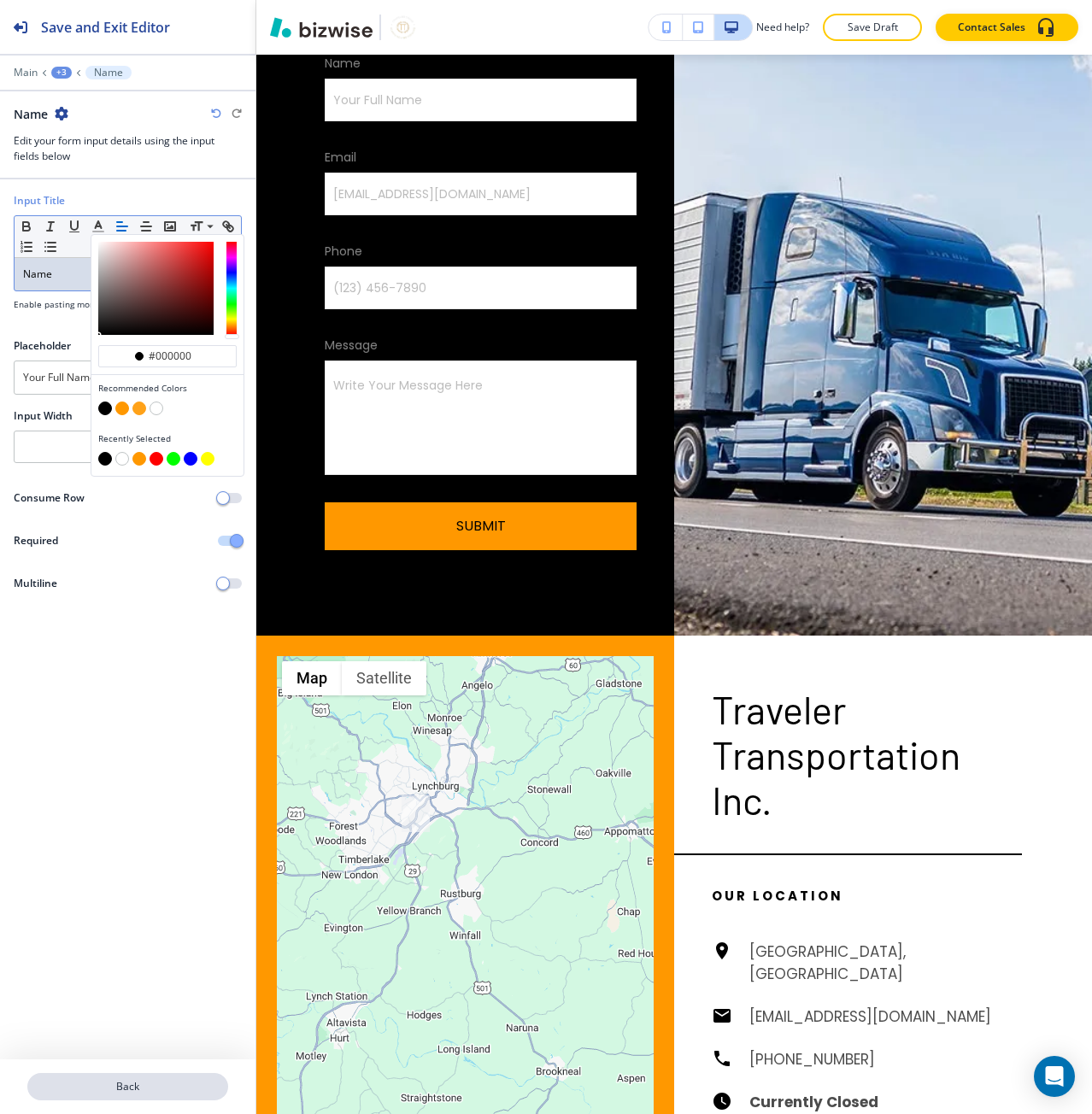
click at [60, 1093] on p "Back" at bounding box center [127, 1087] width 198 height 15
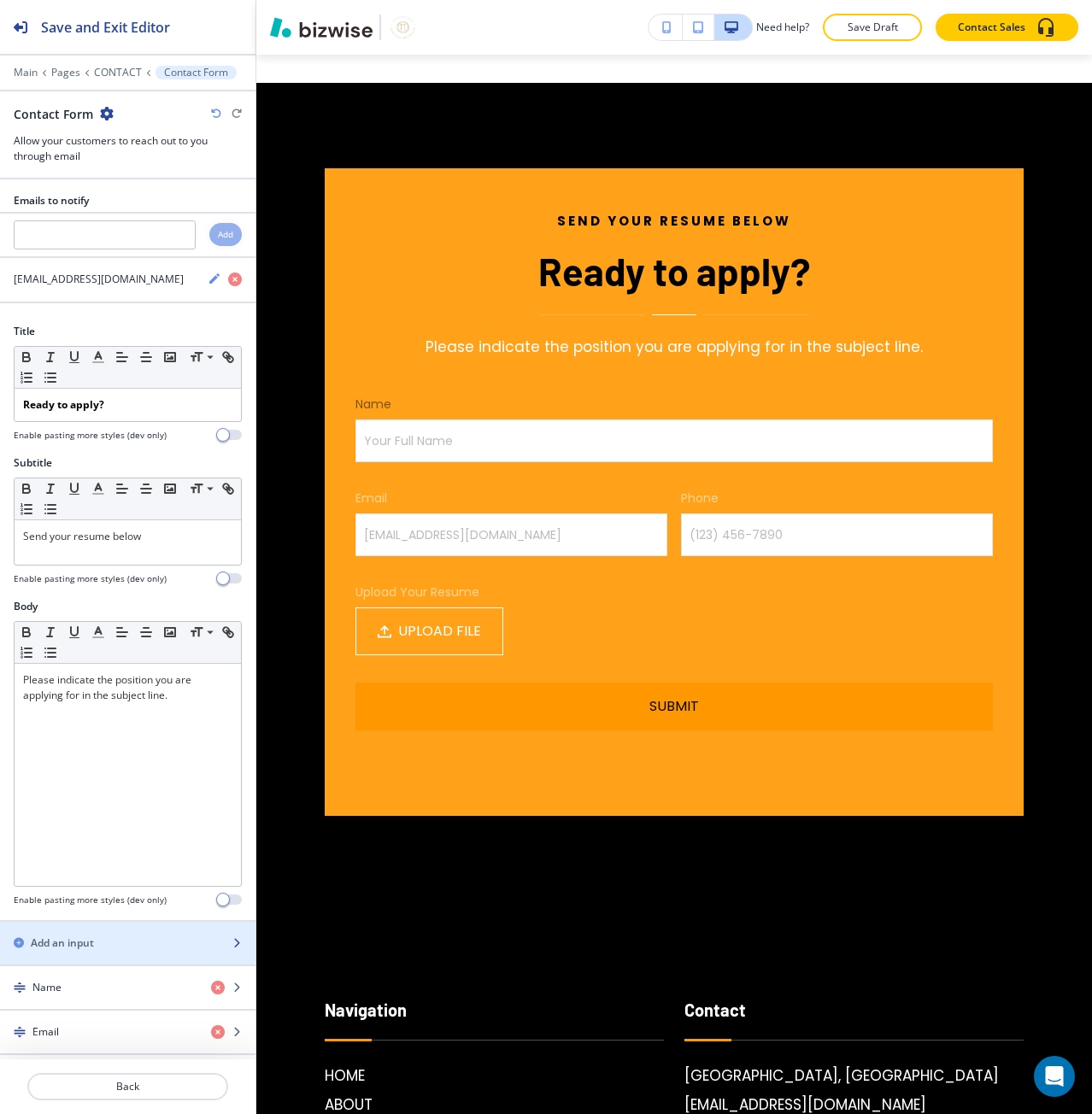
scroll to position [4959, 0]
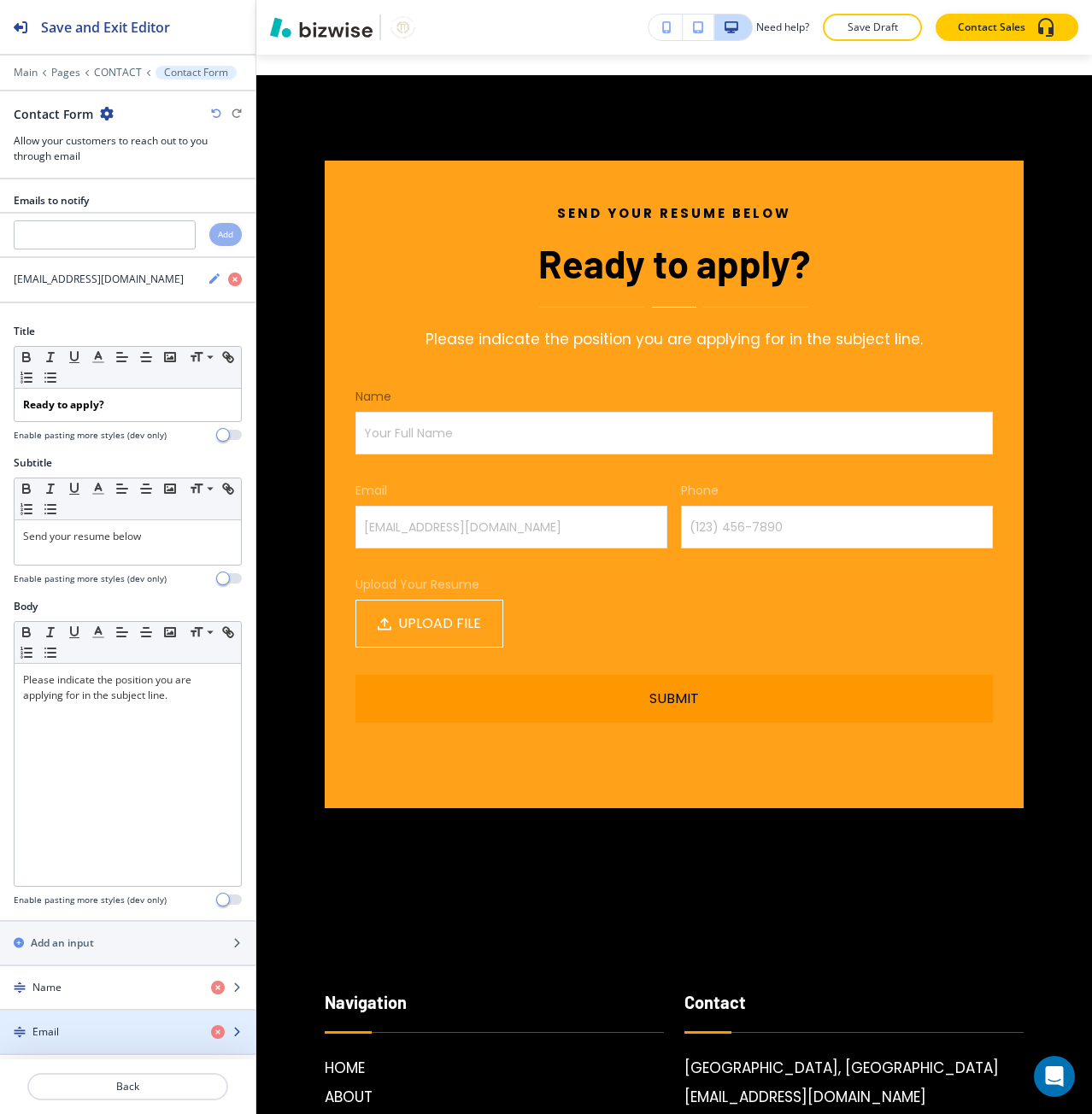
click at [62, 1017] on div "button" at bounding box center [127, 1017] width 256 height 14
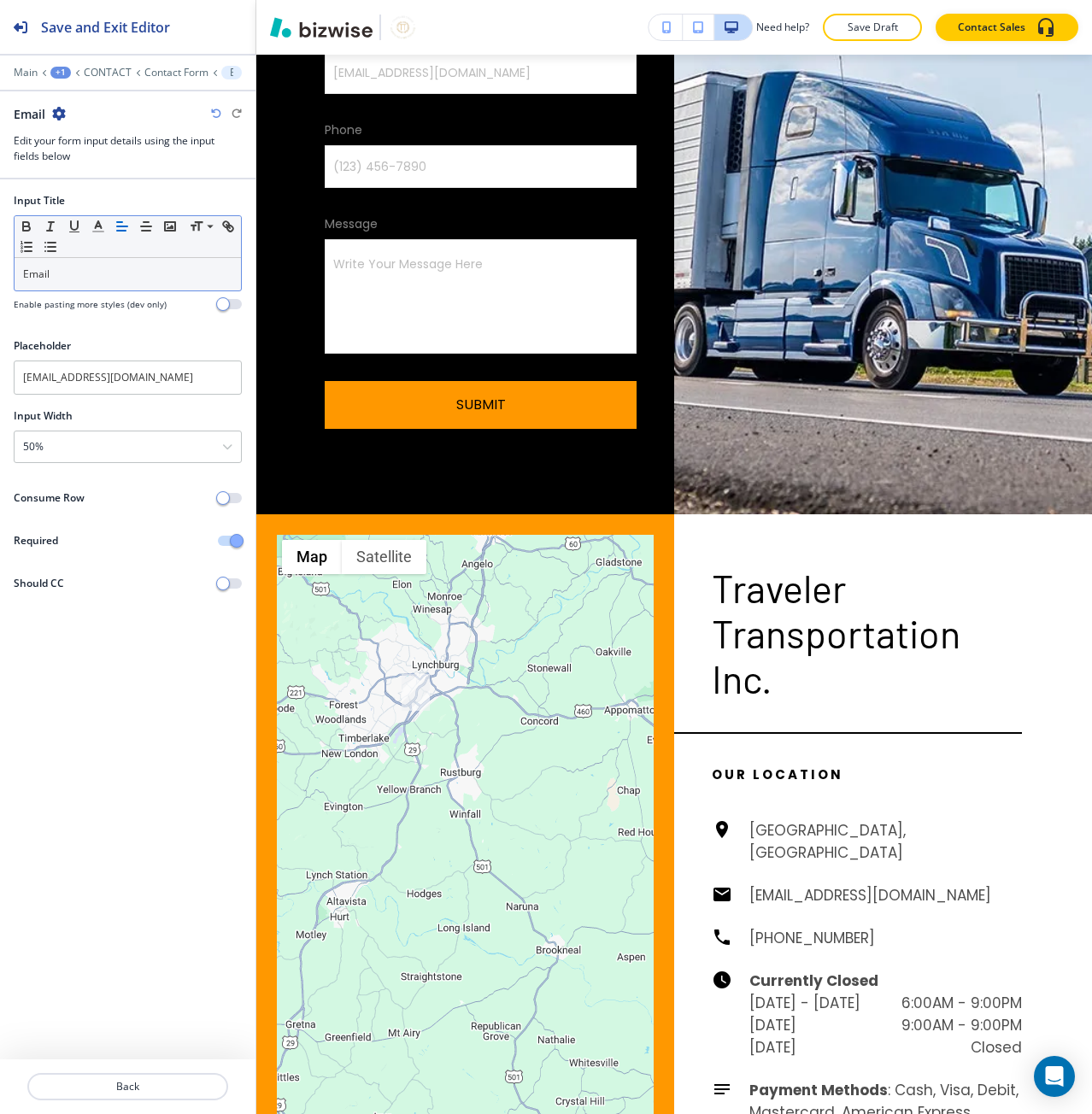
scroll to position [1431, 0]
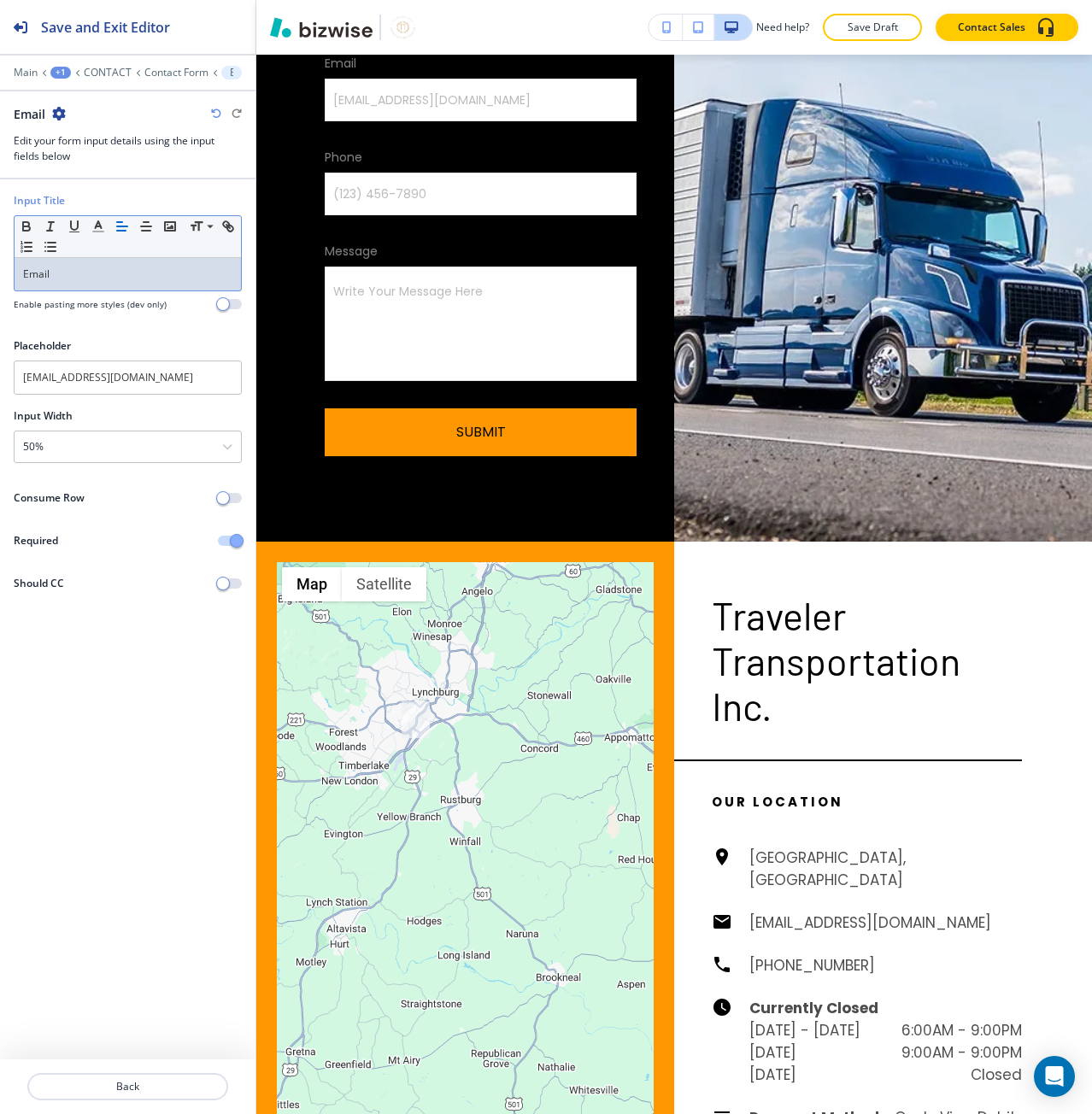
click at [43, 275] on p "Email" at bounding box center [127, 274] width 210 height 15
click at [97, 230] on icon "button" at bounding box center [98, 227] width 15 height 15
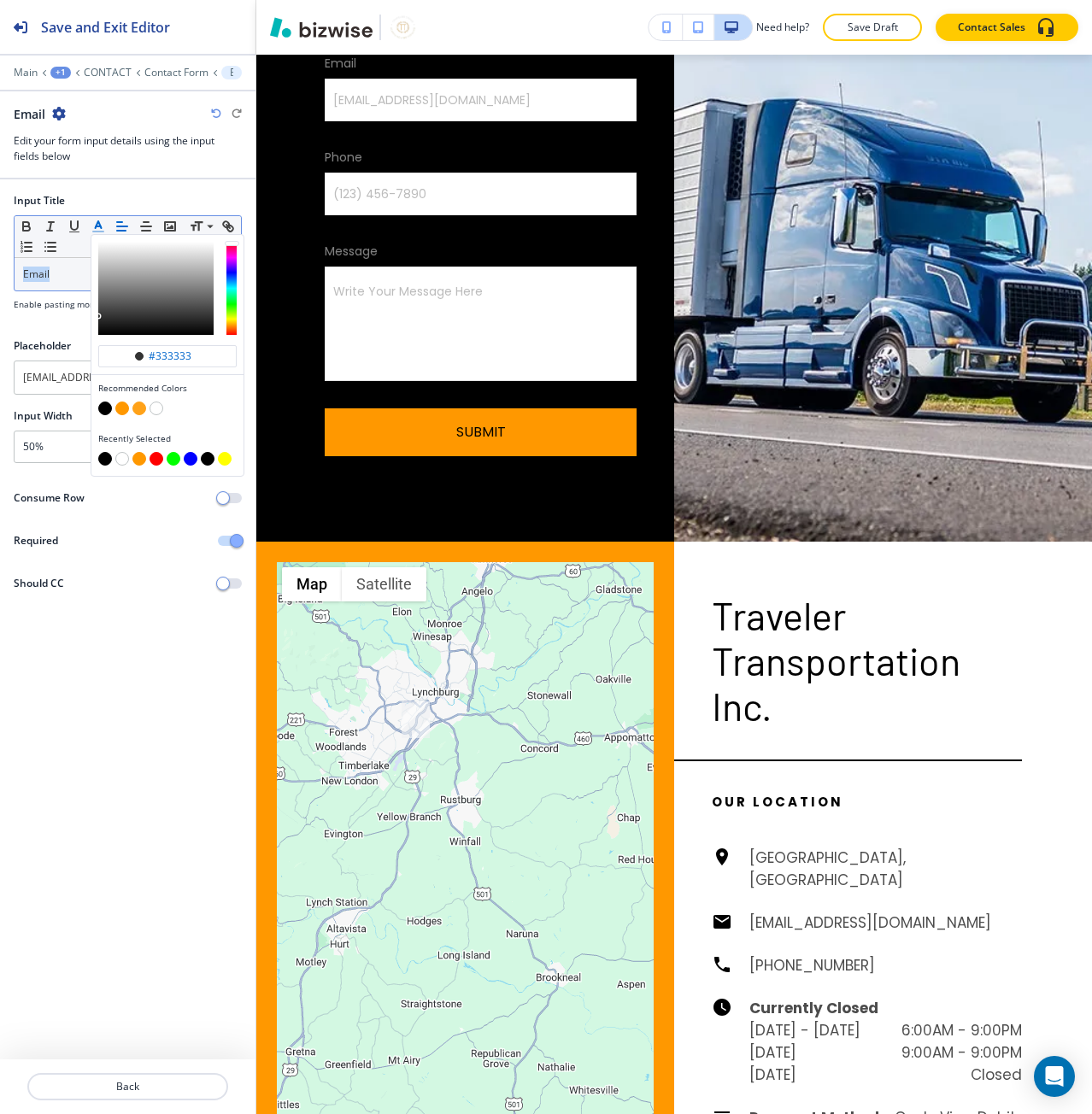
click at [108, 463] on button "button" at bounding box center [105, 459] width 14 height 14
type input "#000000"
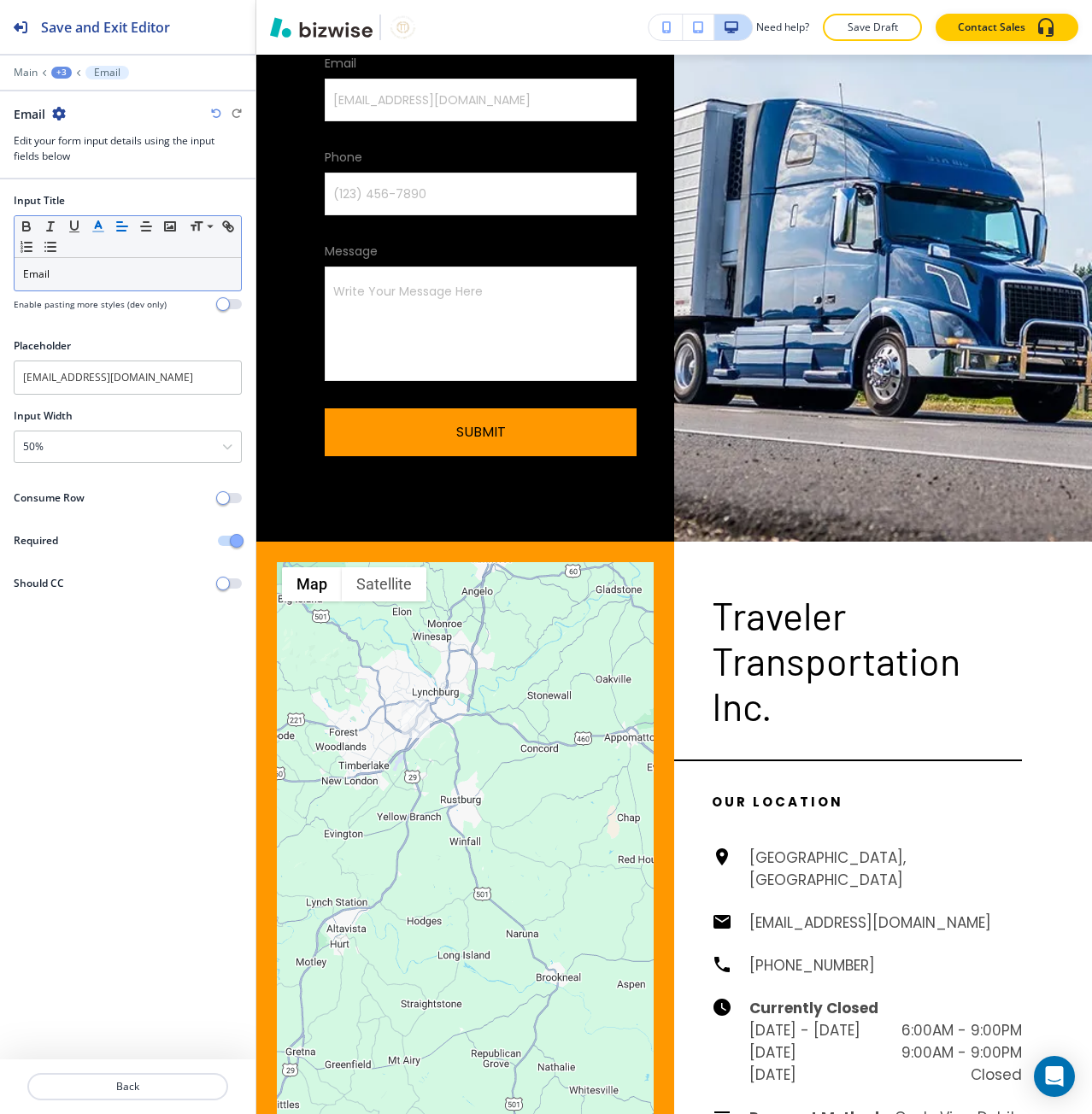
click at [97, 1105] on div at bounding box center [127, 1107] width 256 height 14
click at [99, 1092] on p "Back" at bounding box center [127, 1087] width 198 height 15
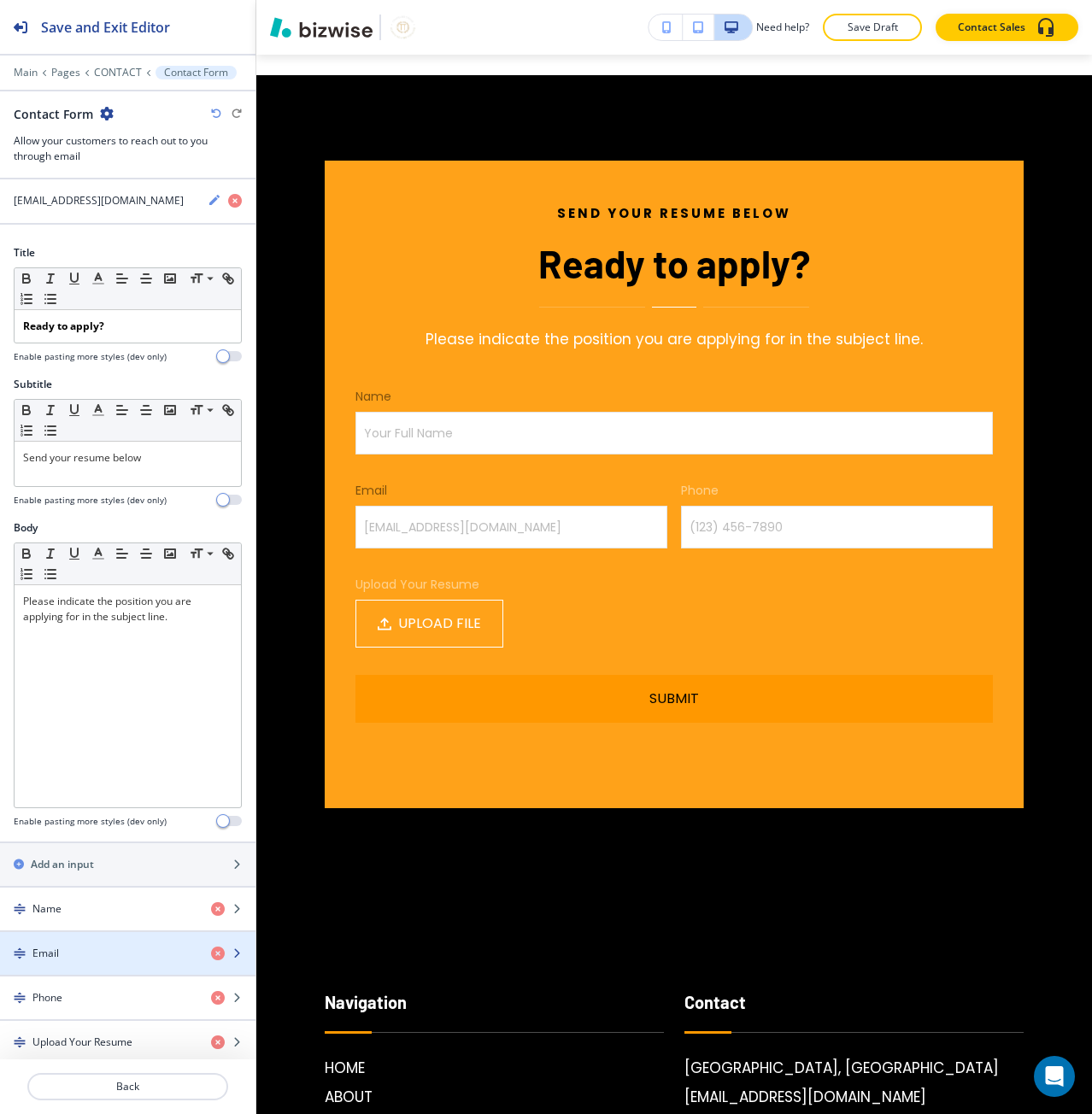
scroll to position [85, 0]
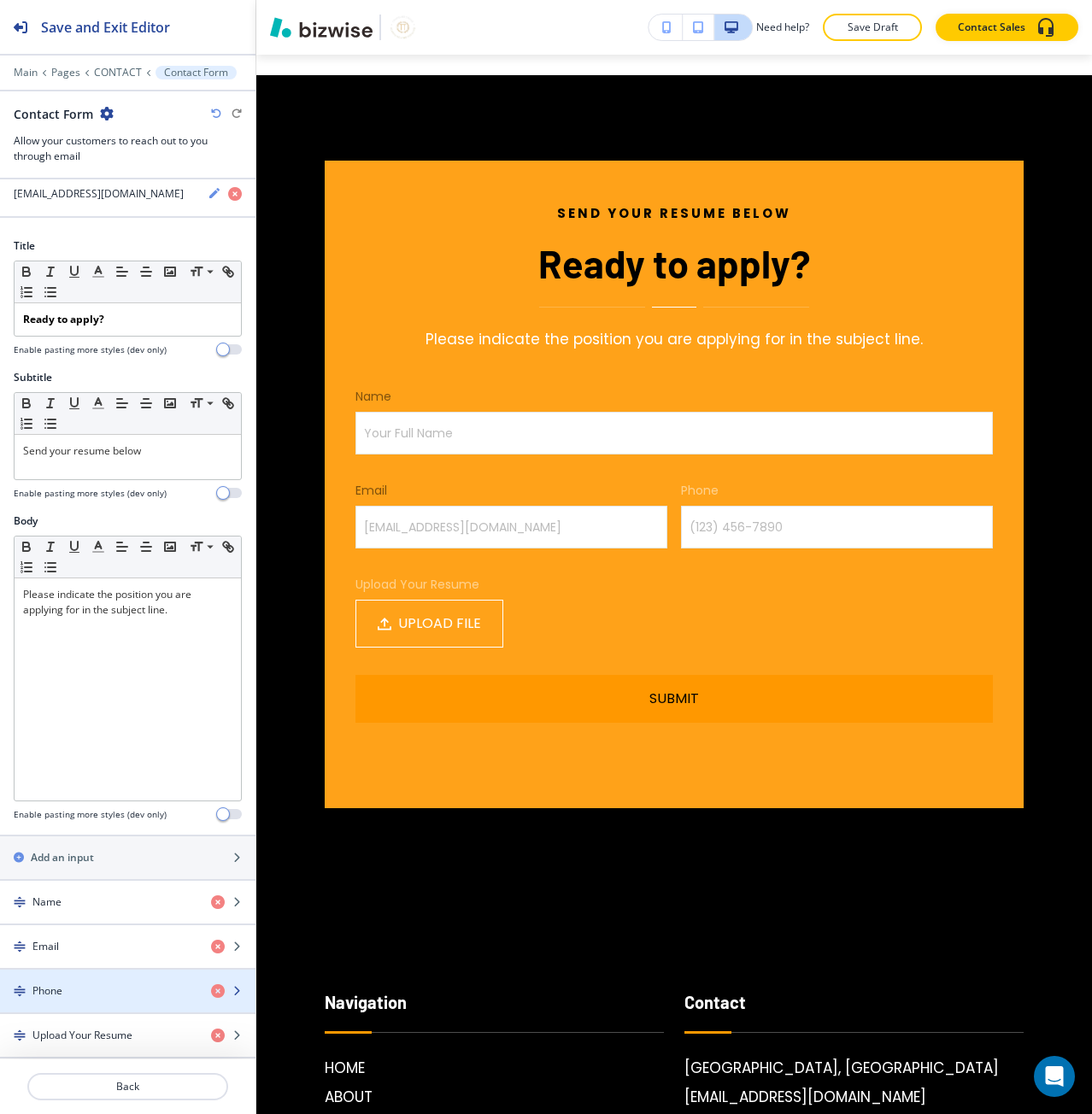
click at [61, 1000] on div "button" at bounding box center [127, 1005] width 256 height 14
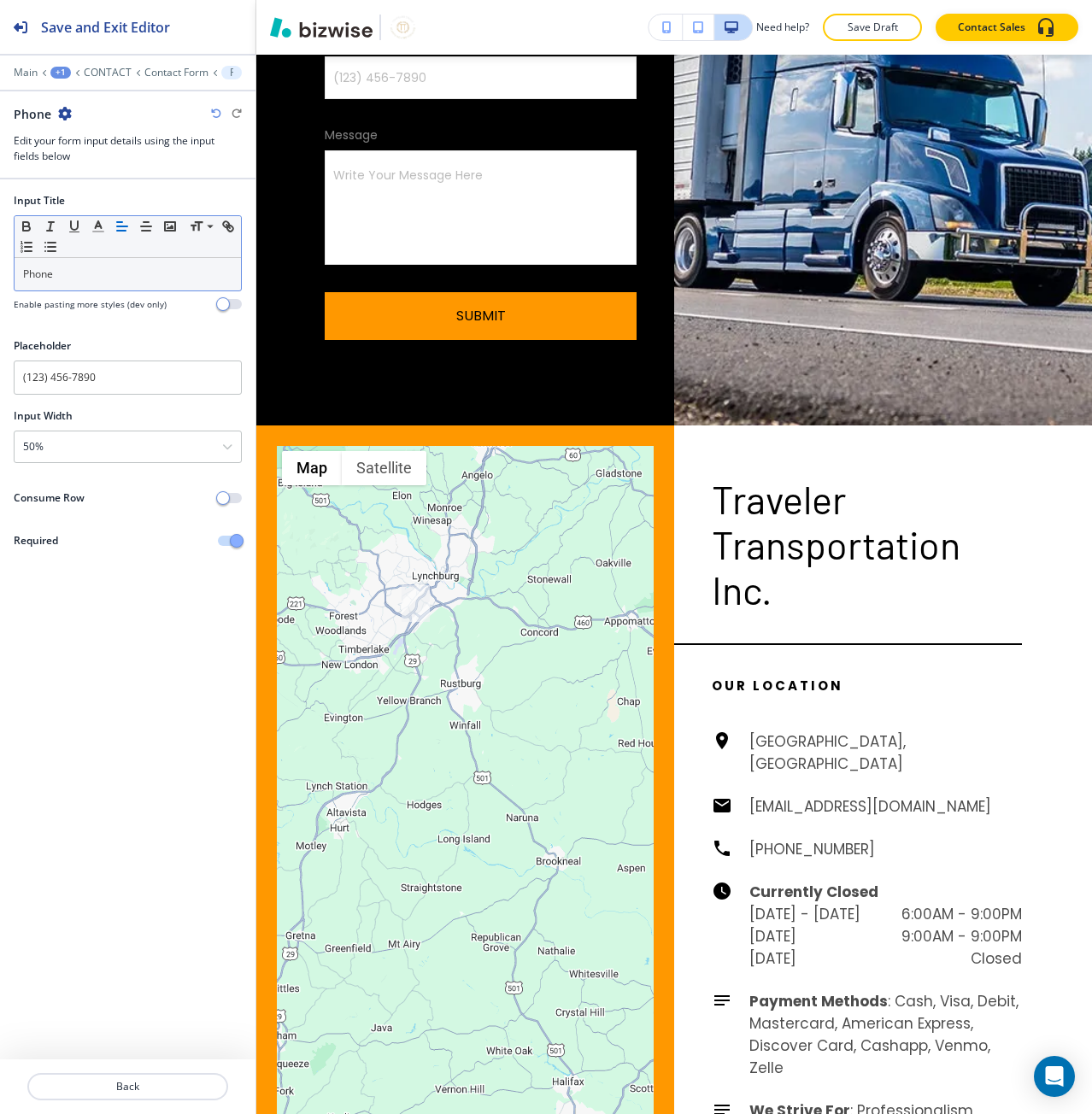
scroll to position [1524, 0]
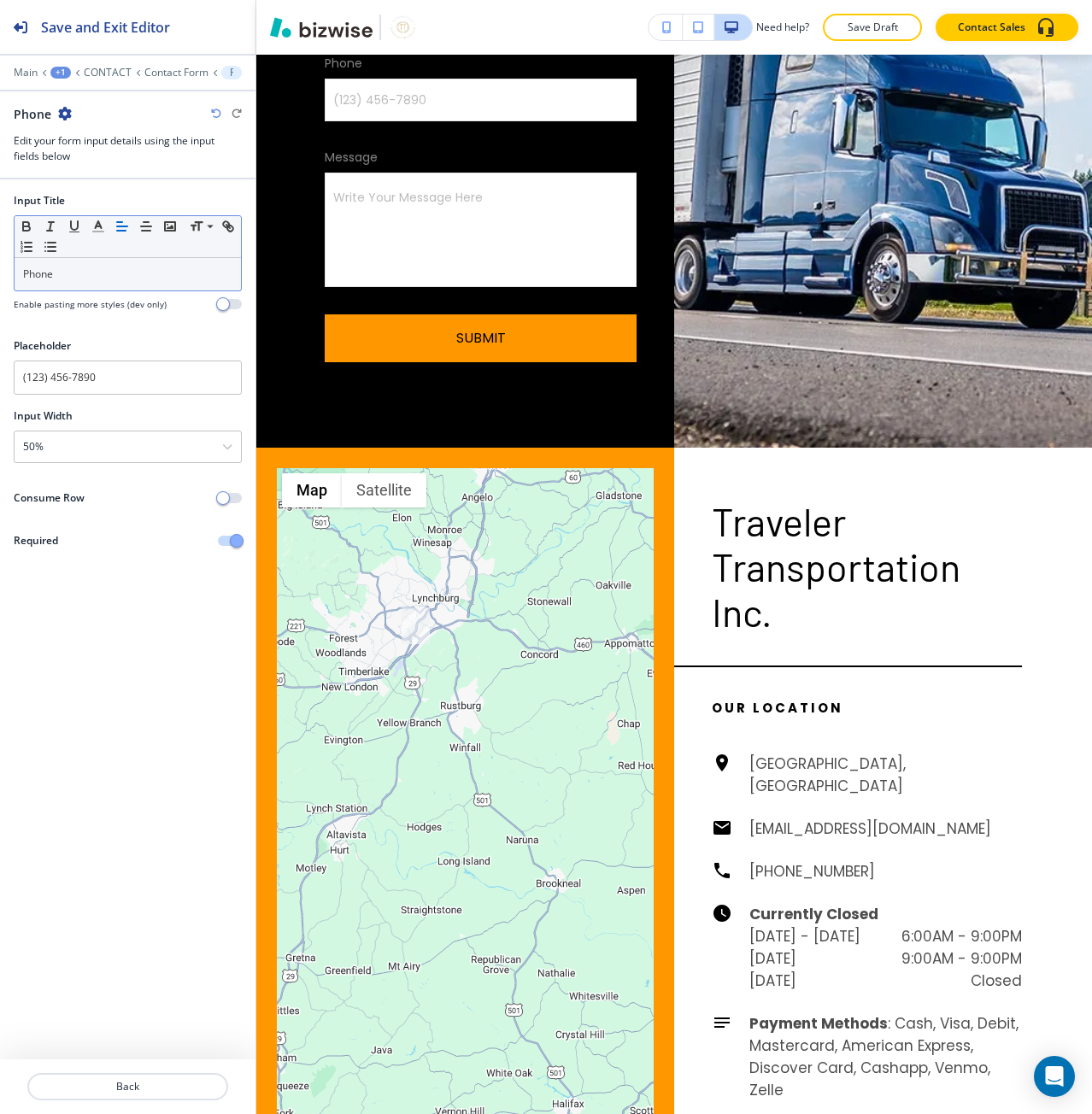
click at [42, 277] on p "Phone" at bounding box center [127, 274] width 210 height 15
drag, startPoint x: 42, startPoint y: 277, endPoint x: 55, endPoint y: 243, distance: 36.4
click at [42, 276] on p "Phone" at bounding box center [127, 274] width 210 height 15
click at [98, 222] on polyline "button" at bounding box center [98, 225] width 6 height 7
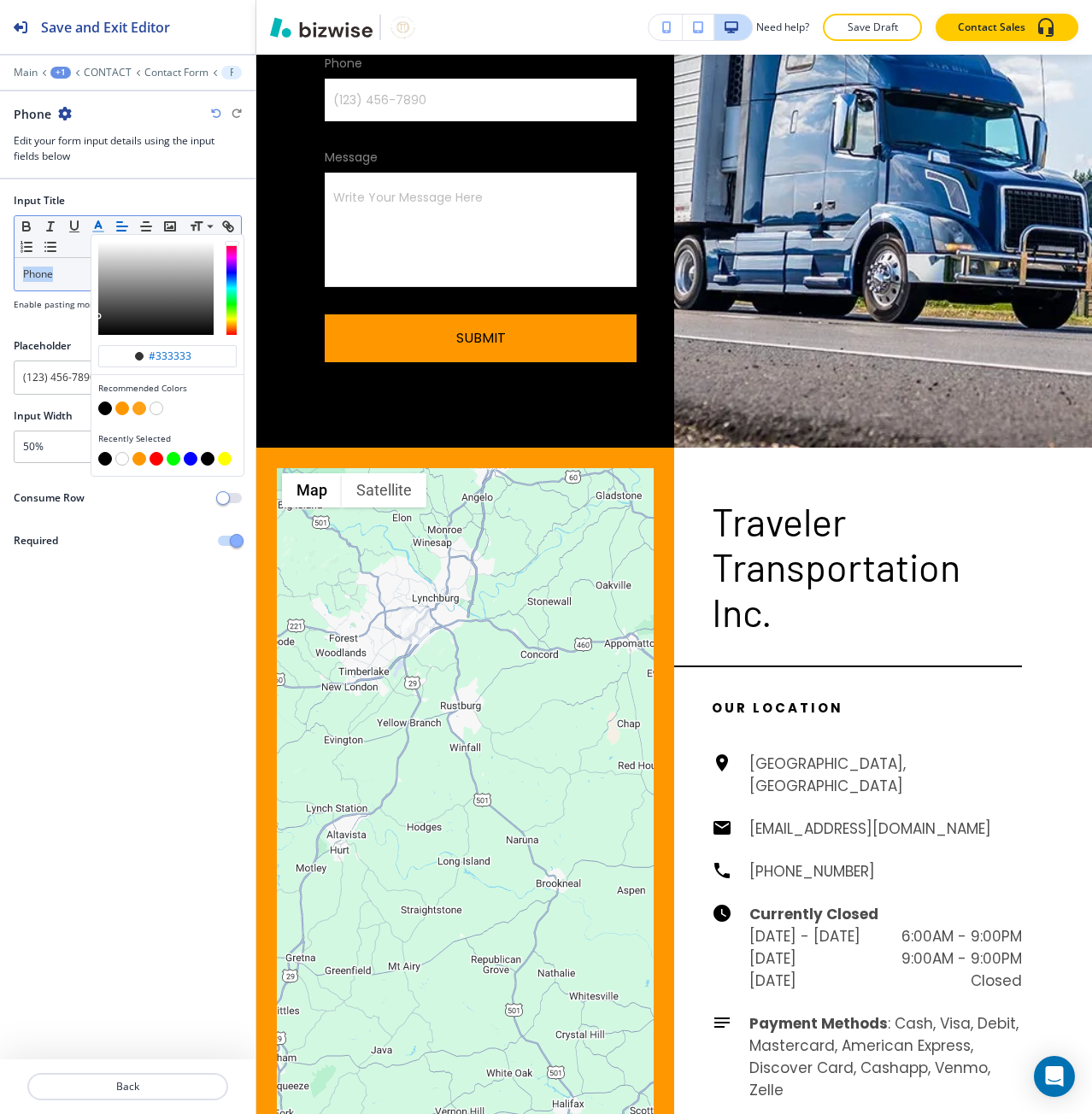
click at [103, 460] on button "button" at bounding box center [105, 459] width 14 height 14
type input "#000000"
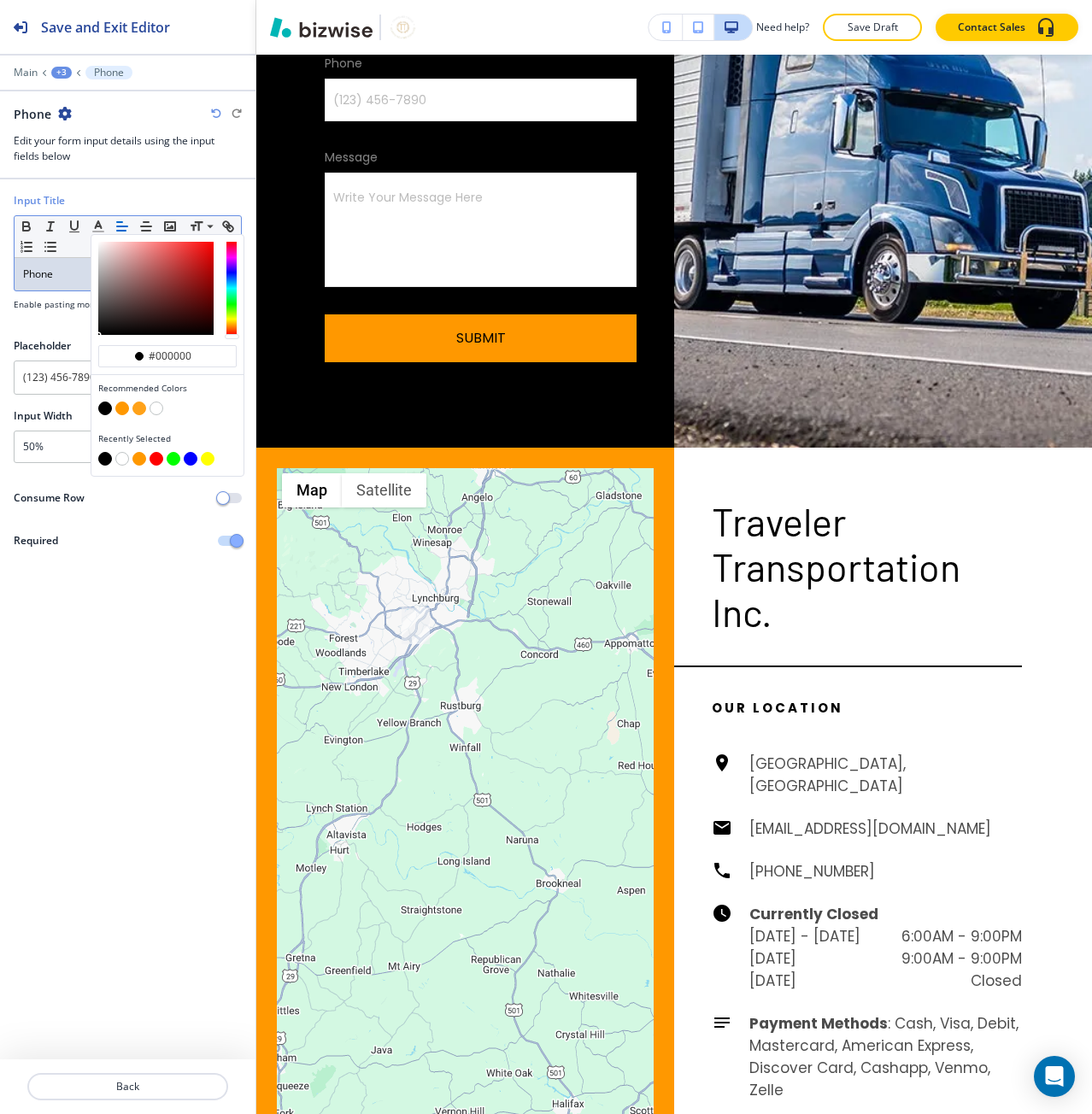
click at [89, 1103] on div at bounding box center [127, 1107] width 256 height 14
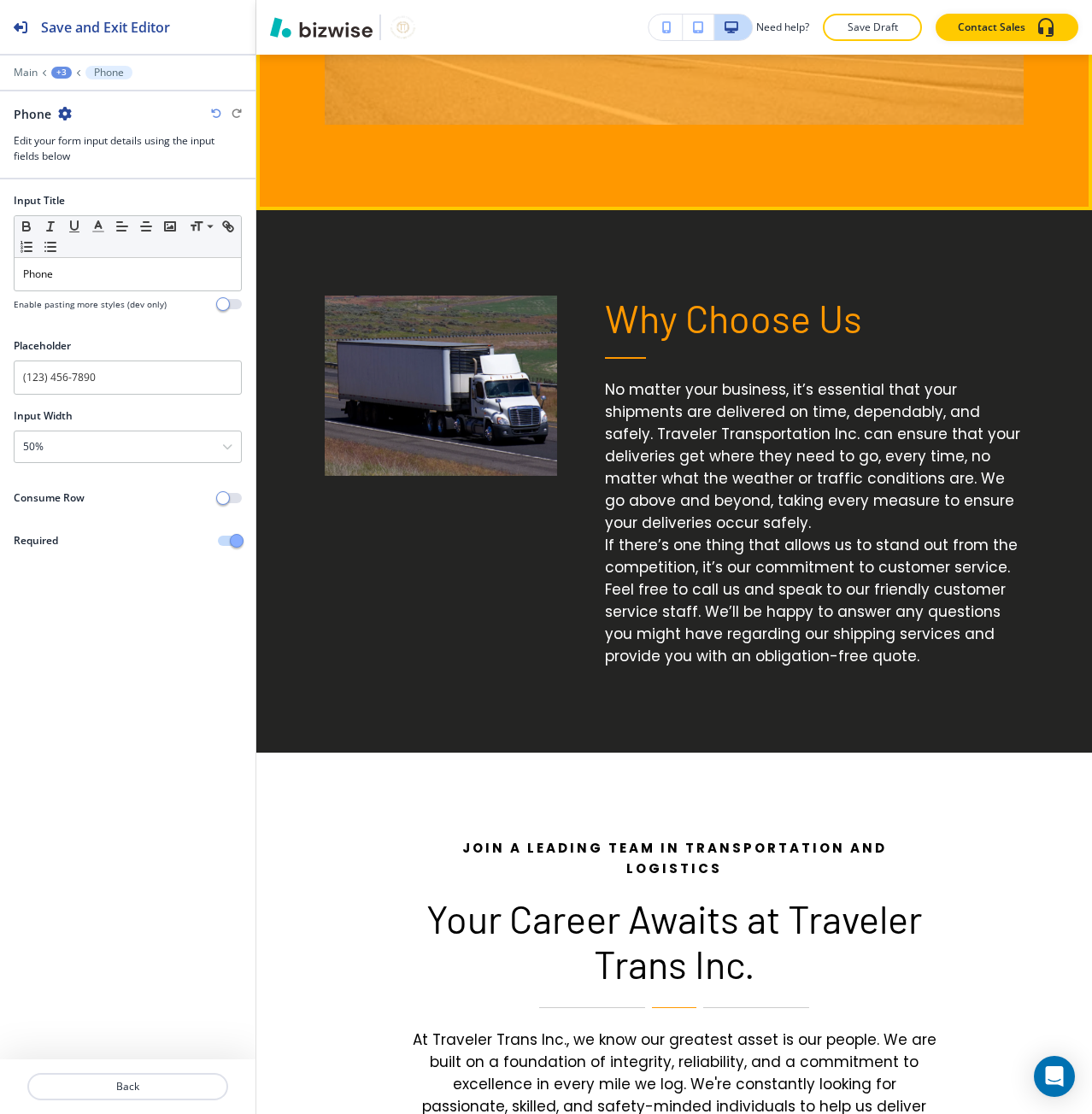
scroll to position [3233, 0]
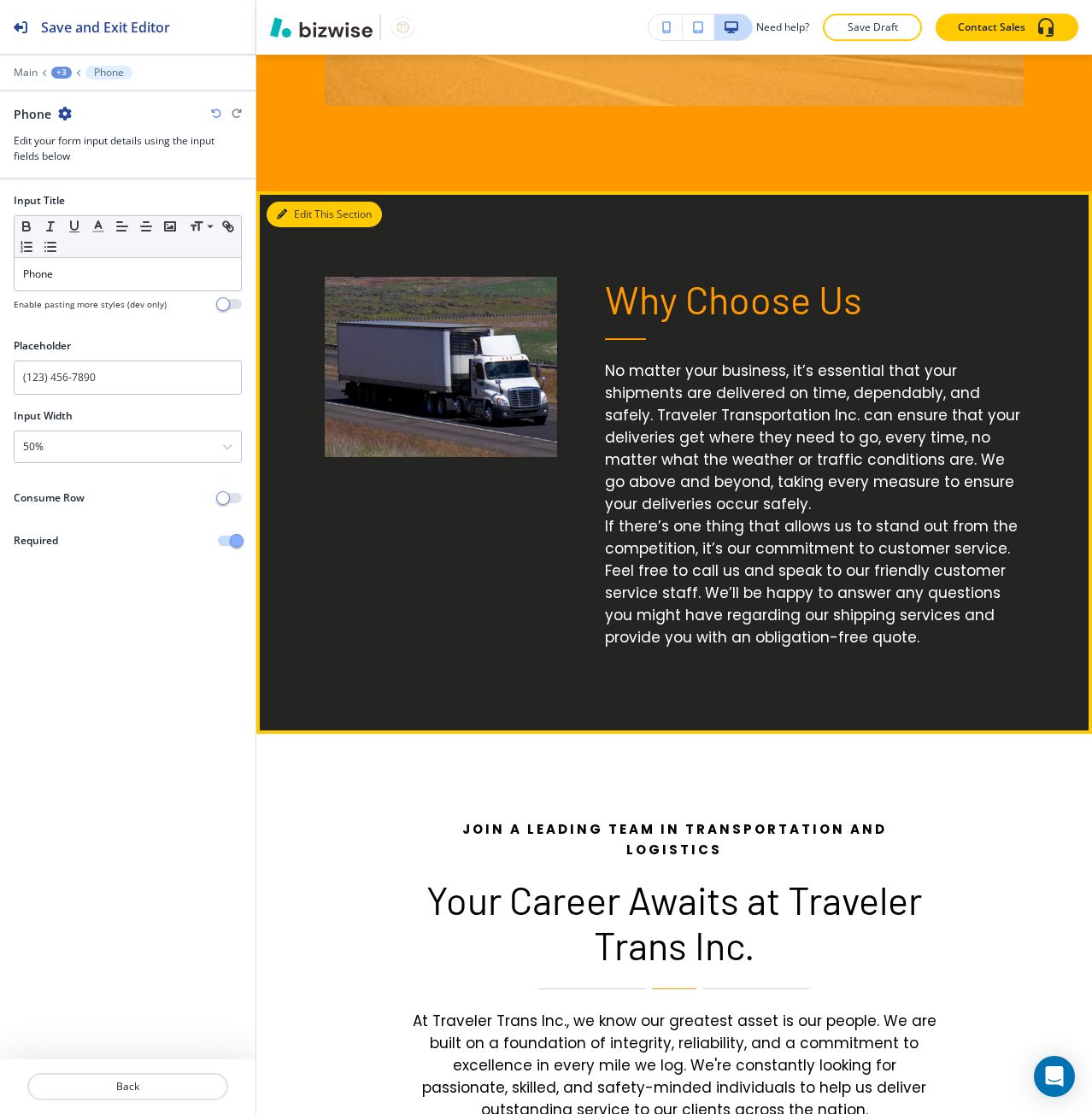
click at [295, 215] on button "Edit This Section" at bounding box center [324, 215] width 115 height 26
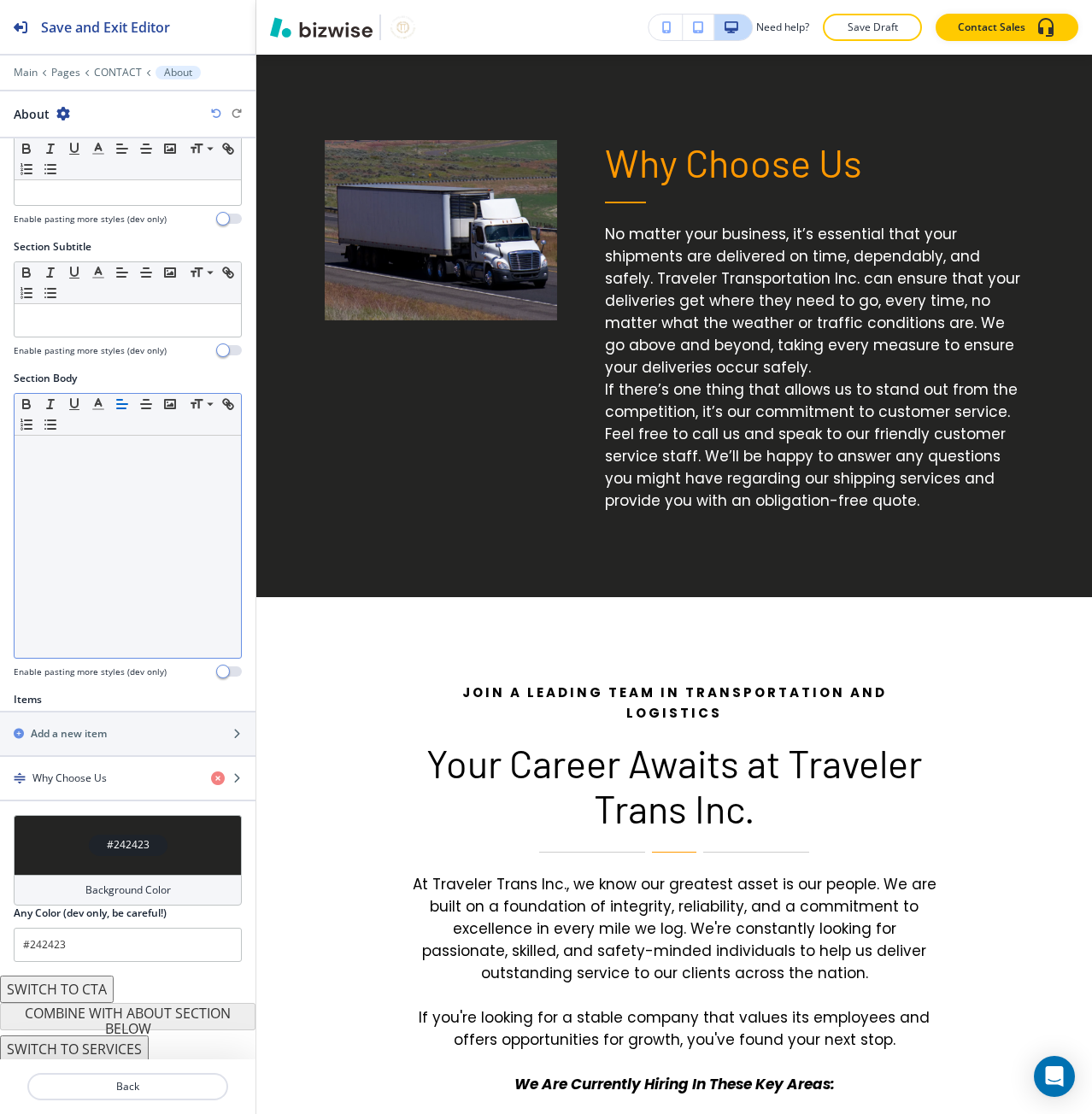
scroll to position [60, 0]
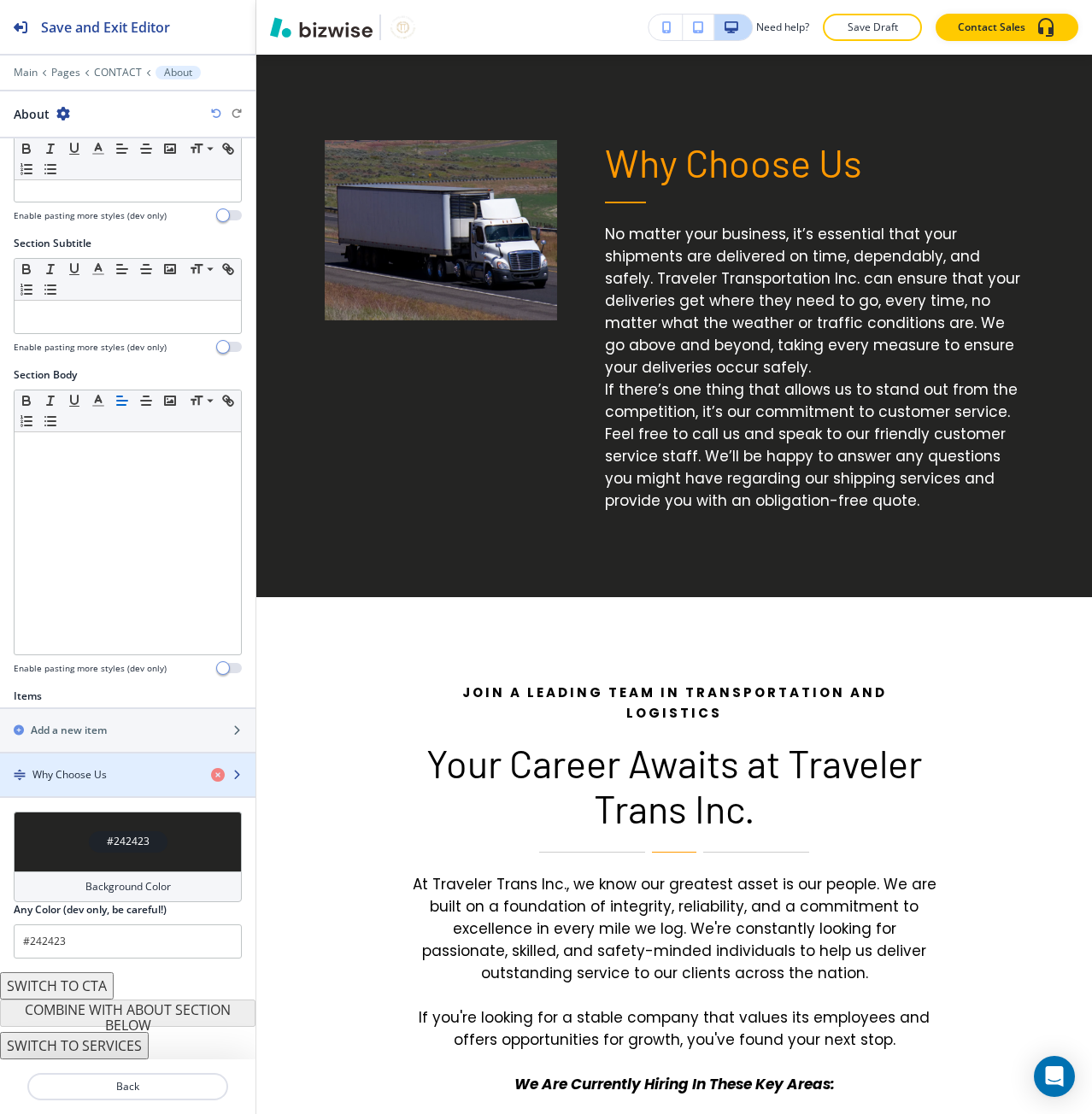
click at [94, 789] on div "button" at bounding box center [127, 789] width 256 height 14
click at [89, 763] on div "button" at bounding box center [127, 760] width 256 height 14
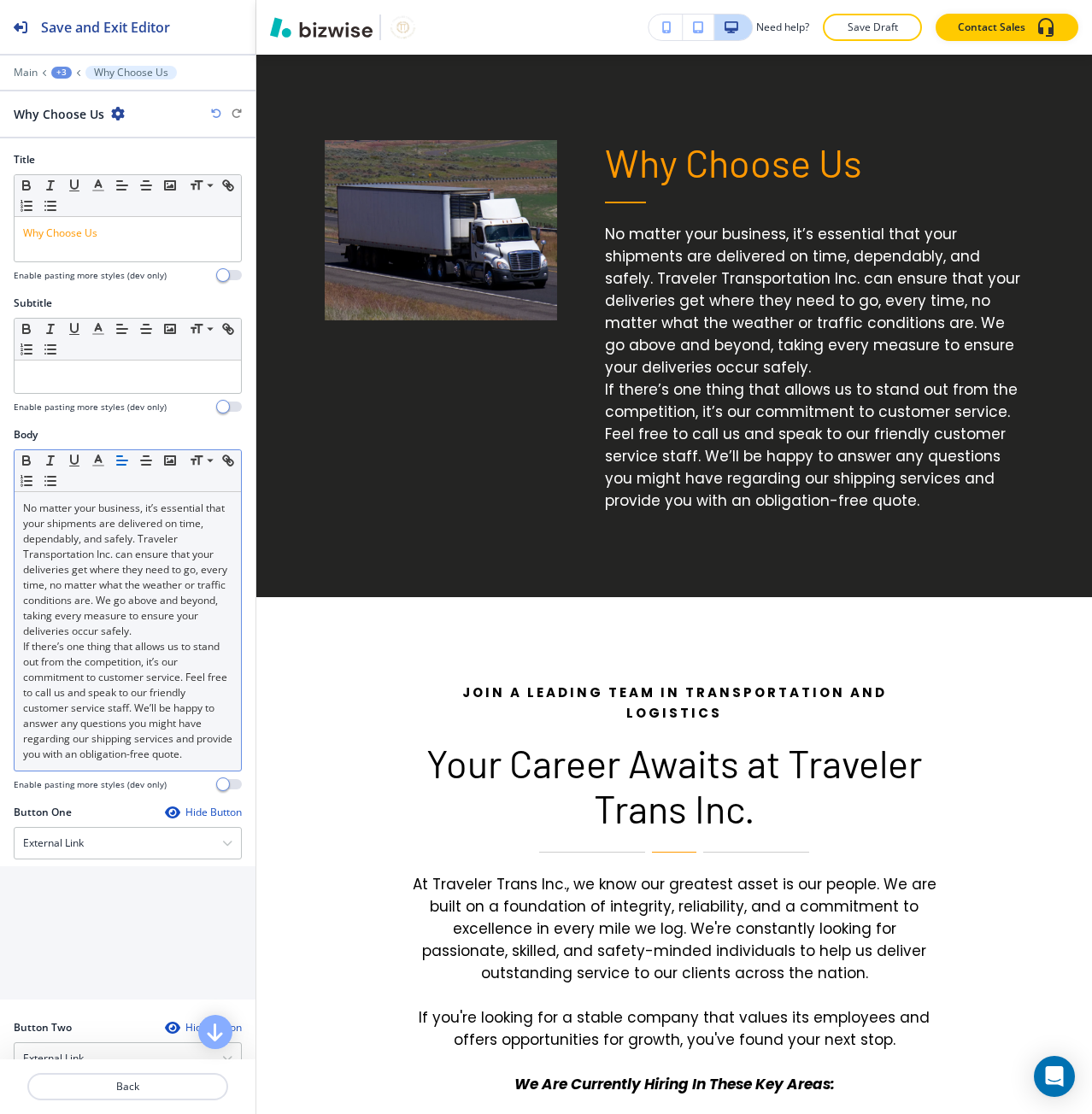
click at [205, 630] on p "No matter your business, it’s essential that your shipments are delivered on ti…" at bounding box center [127, 570] width 210 height 139
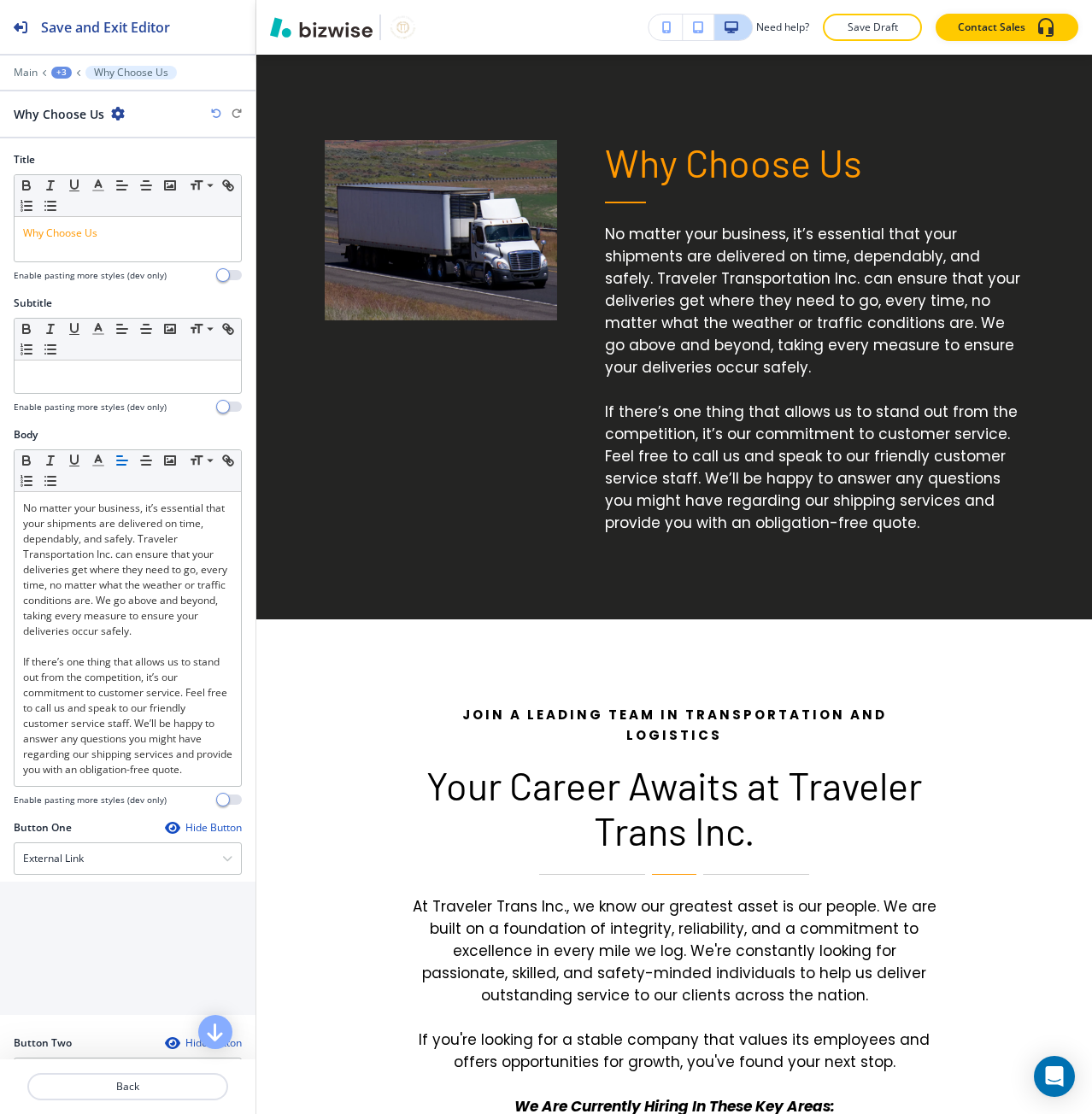
click at [62, 68] on div "+3" at bounding box center [62, 73] width 21 height 12
click at [103, 152] on button "About" at bounding box center [106, 161] width 109 height 31
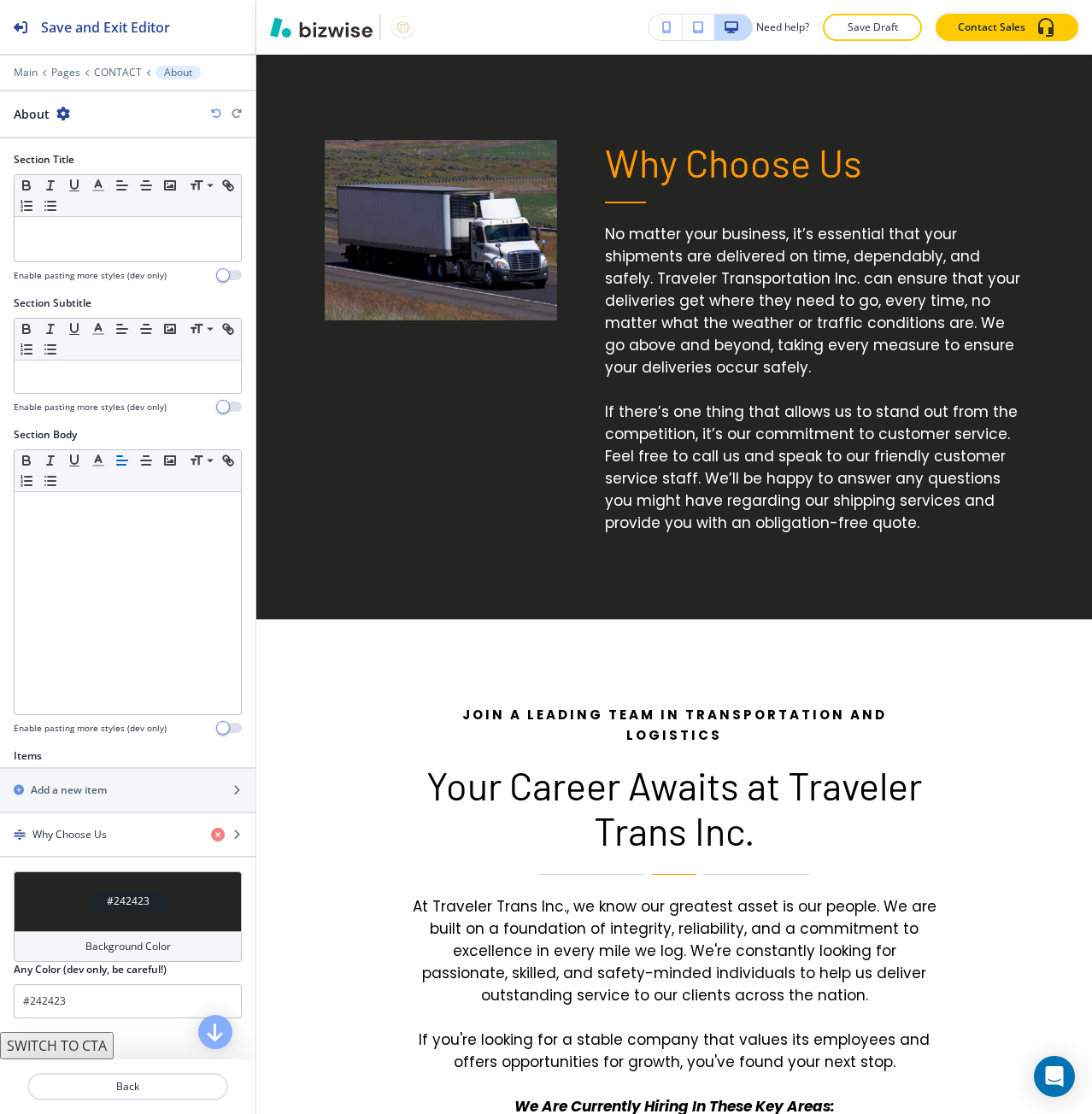
click at [101, 79] on div "Main Pages CONTACT About" at bounding box center [127, 73] width 228 height 14
click at [109, 70] on p "CONTACT" at bounding box center [118, 73] width 48 height 12
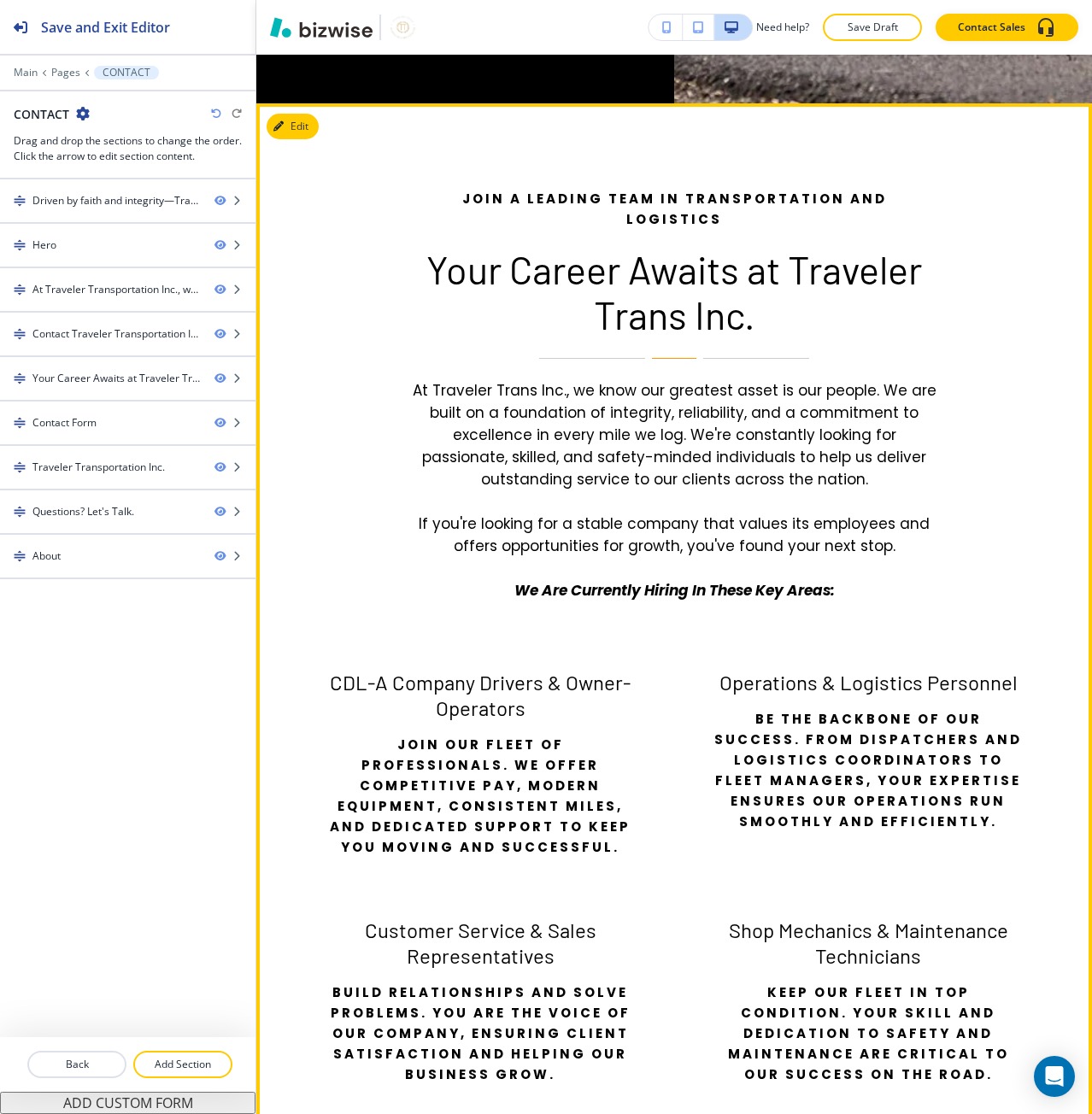
scroll to position [1832, 0]
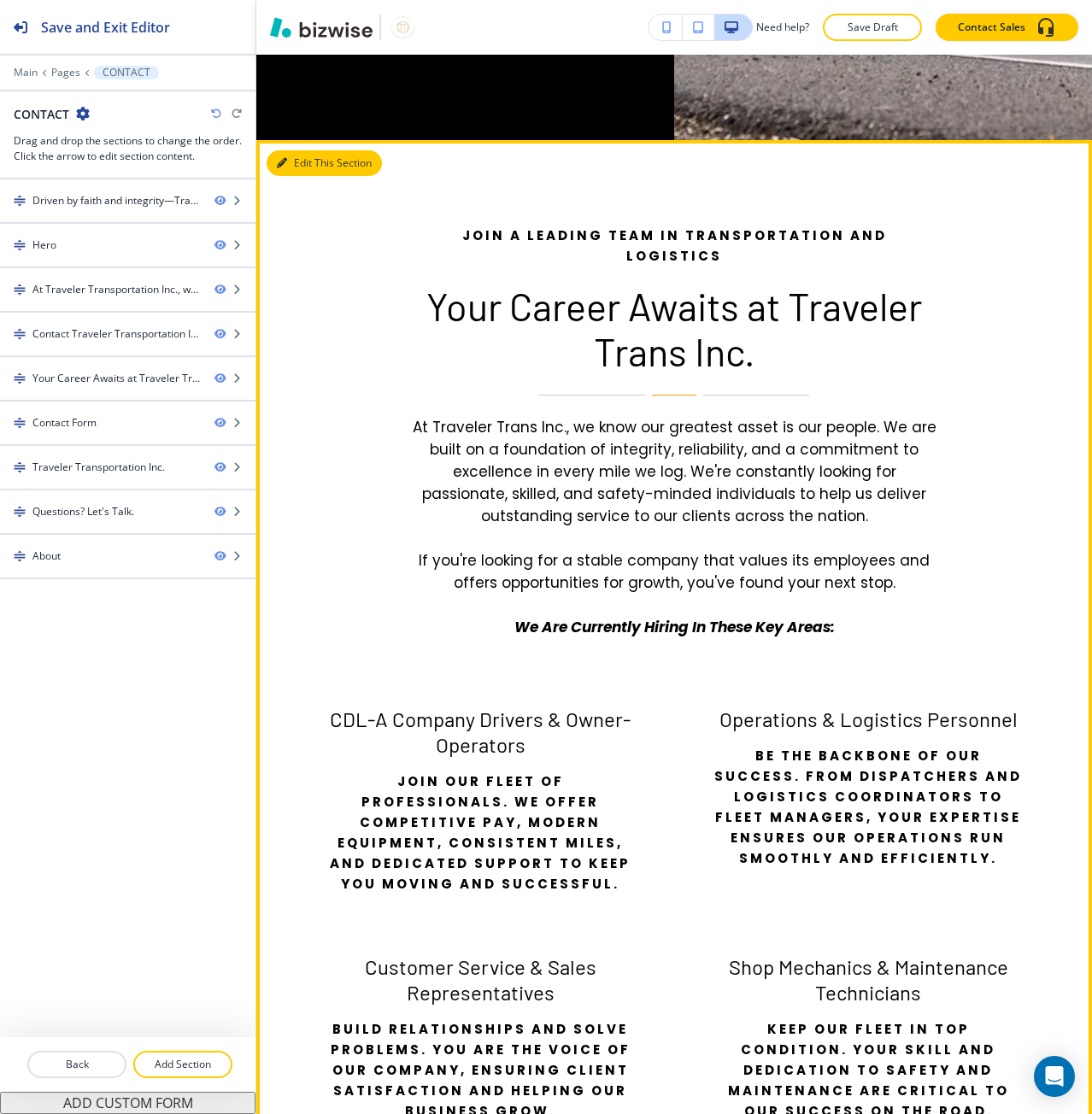
click at [287, 158] on button "Edit This Section" at bounding box center [324, 163] width 115 height 26
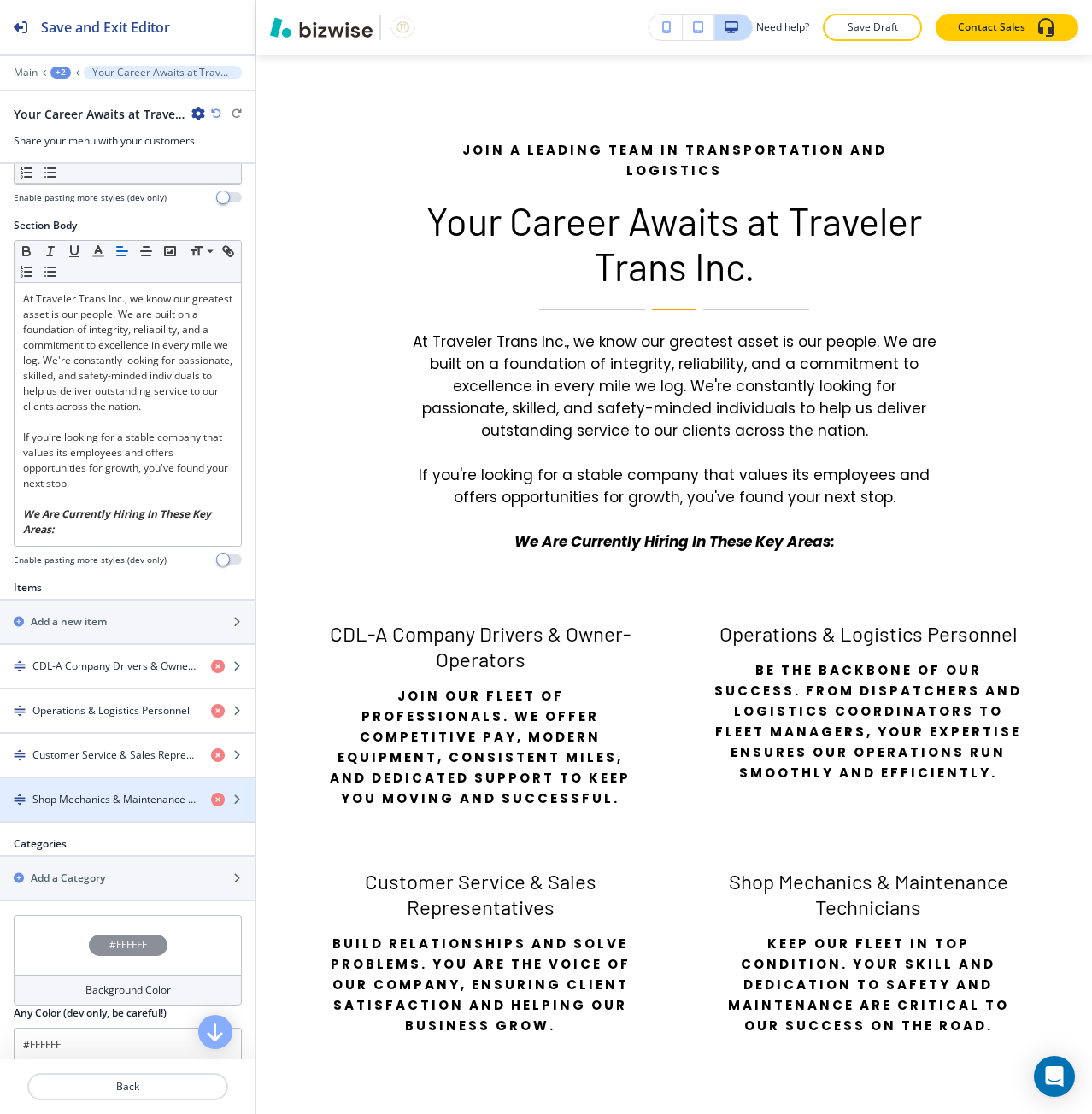
scroll to position [256, 0]
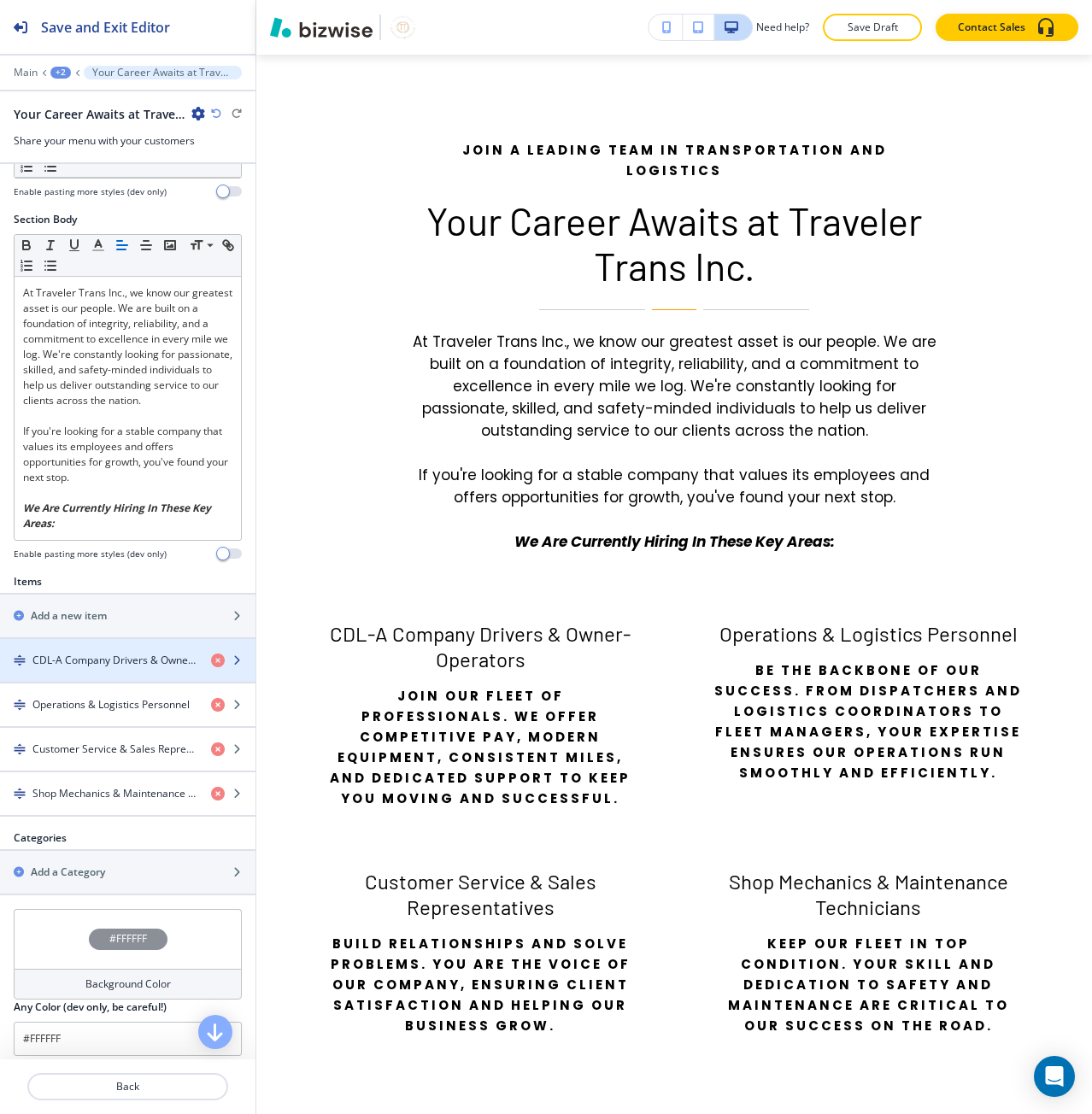
click at [52, 675] on div "button" at bounding box center [127, 675] width 256 height 14
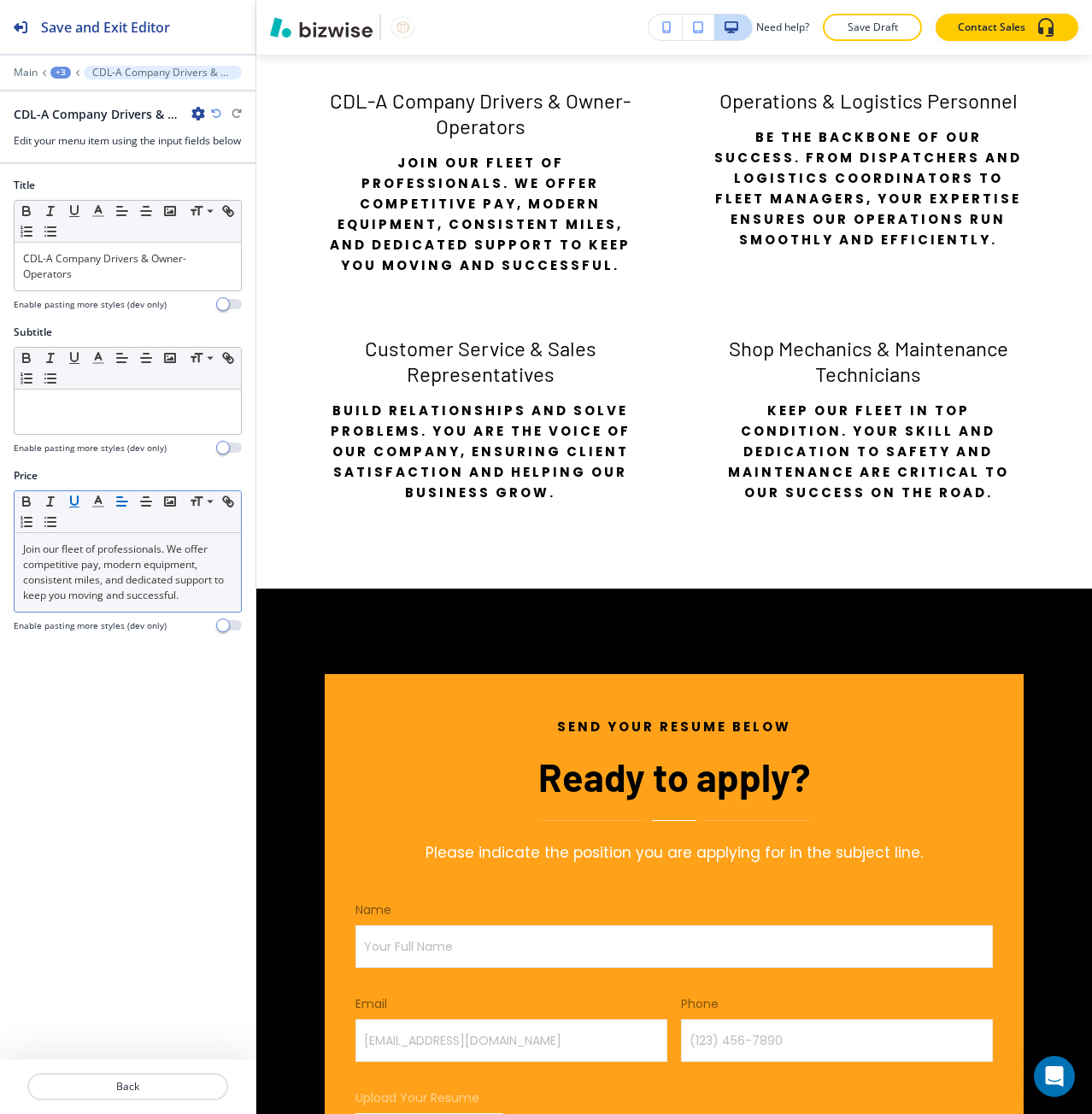
scroll to position [2464, 0]
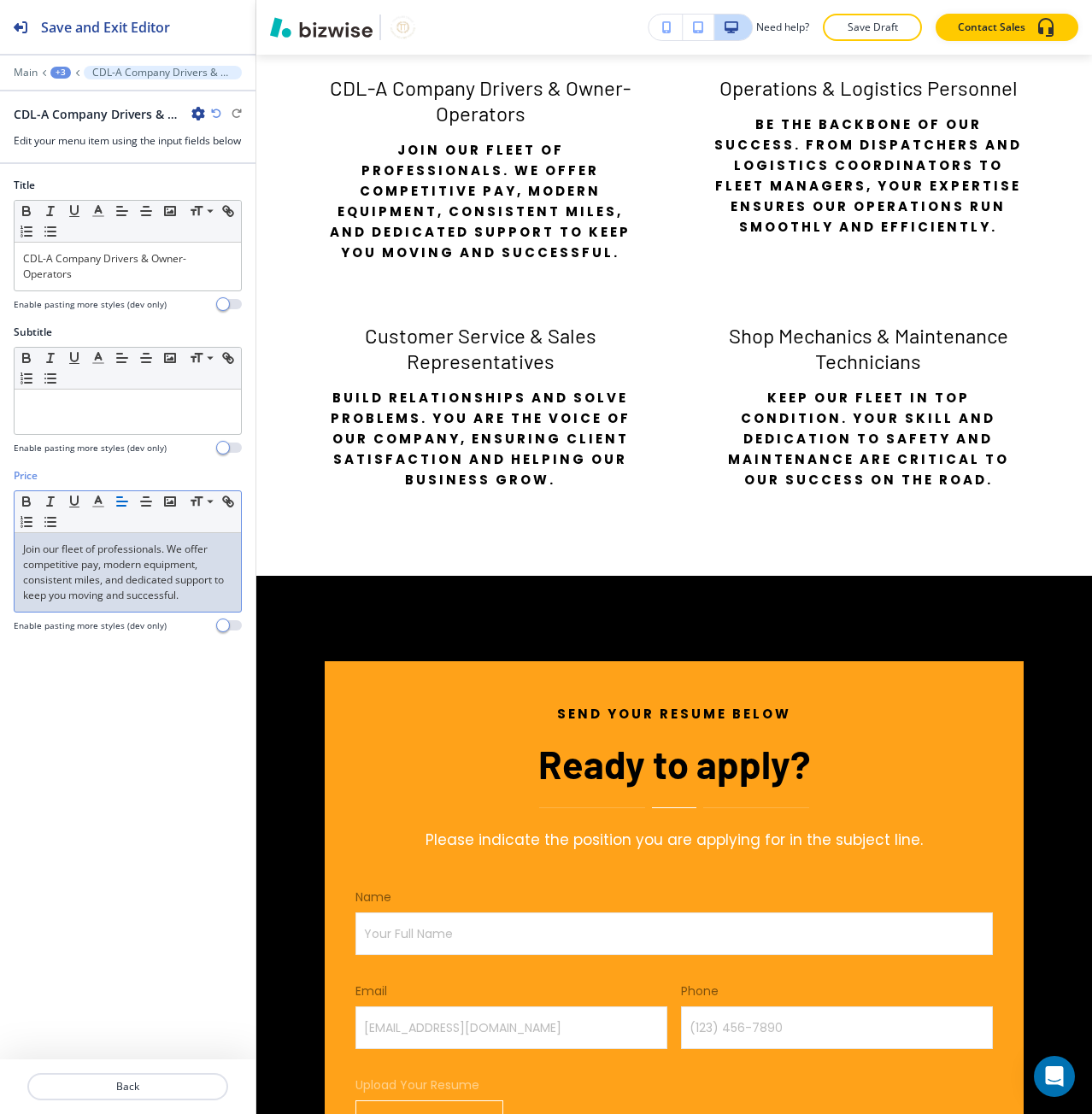
click at [81, 583] on p "Join our fleet of professionals. We offer competitive pay, modern equipment, co…" at bounding box center [127, 572] width 210 height 62
click at [81, 584] on p "Join our fleet of professionals. We offer competitive pay, modern equipment, co…" at bounding box center [127, 572] width 210 height 62
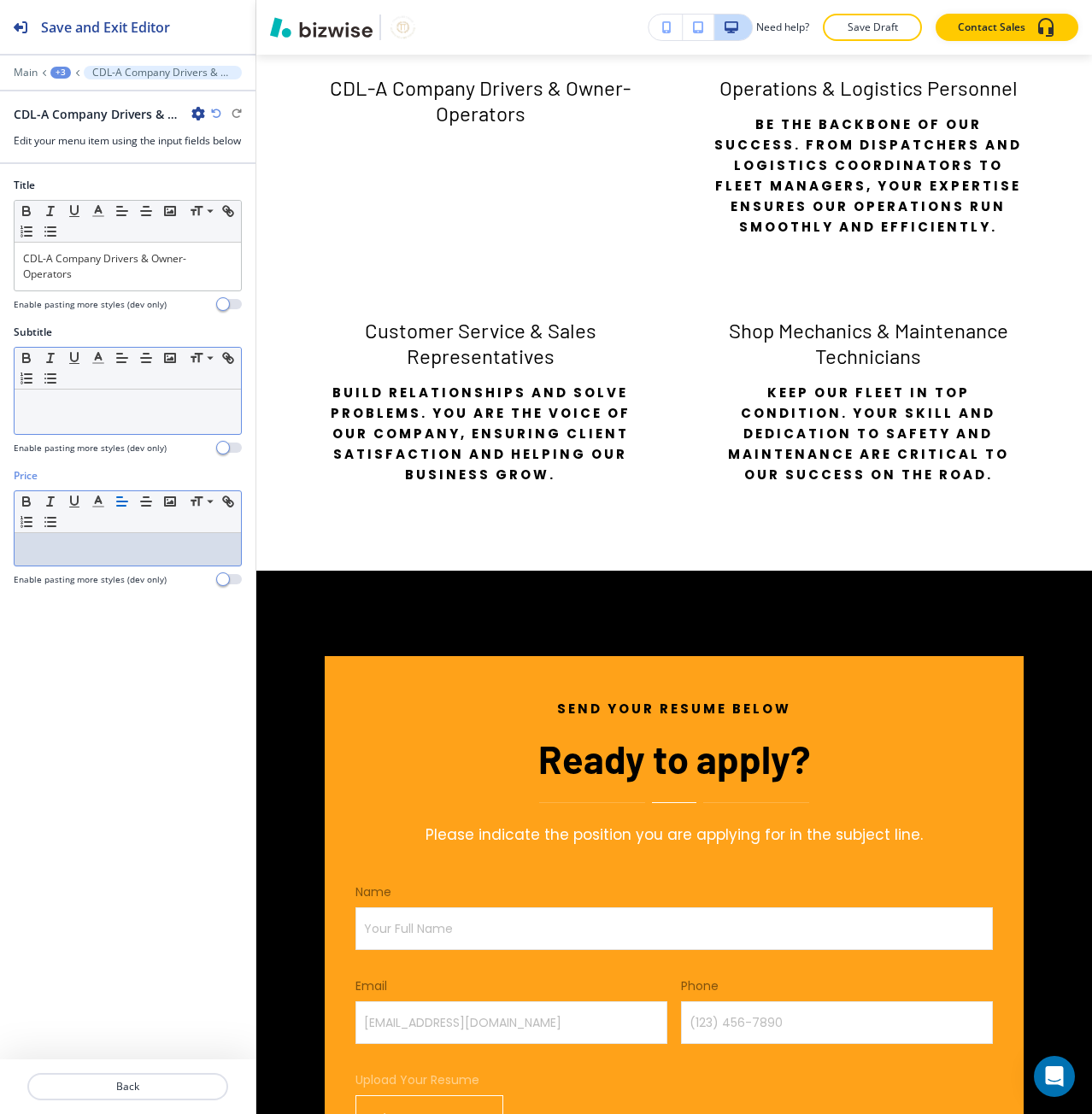
click at [106, 414] on p at bounding box center [127, 406] width 210 height 15
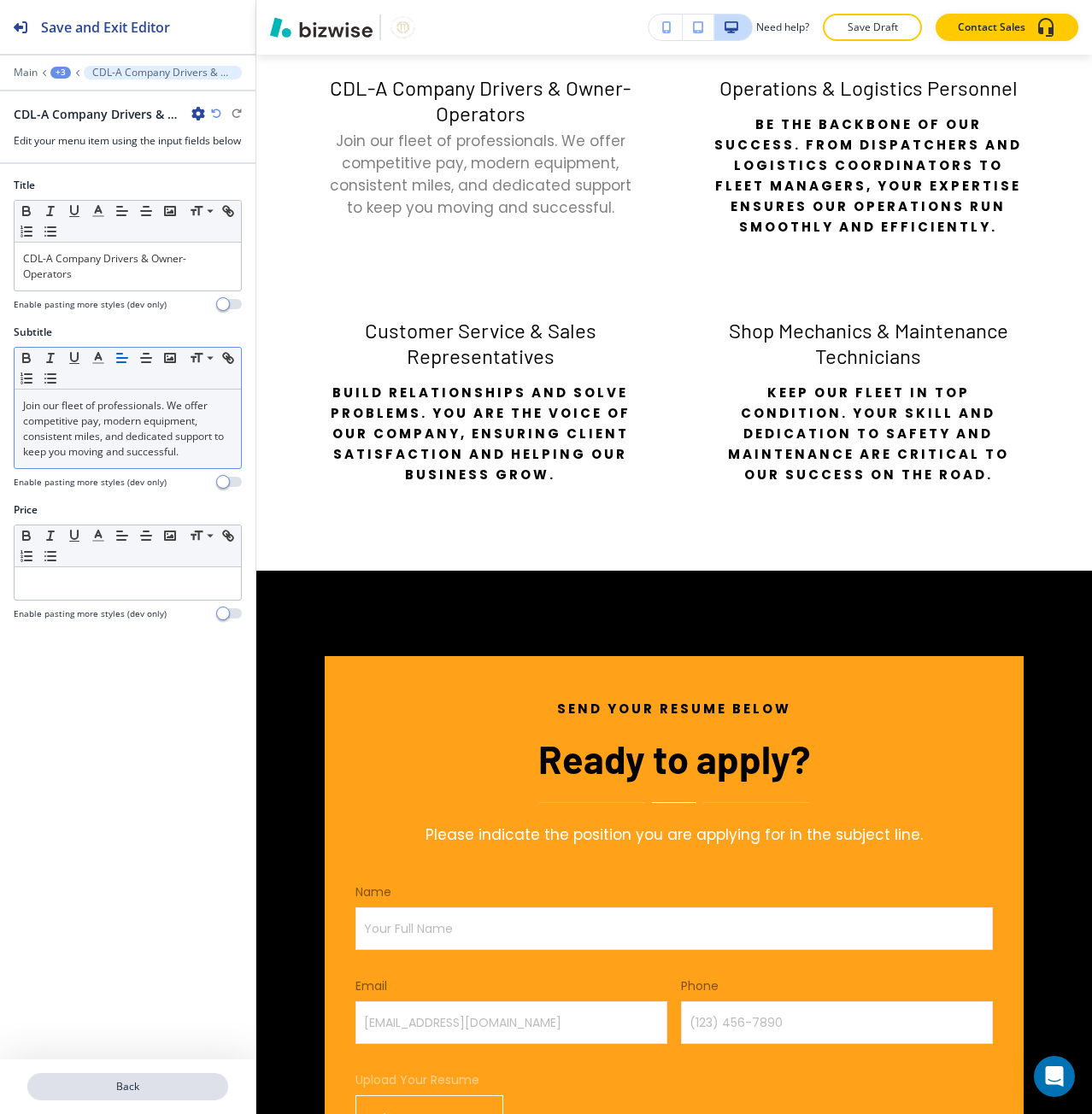
click at [154, 1085] on p "Back" at bounding box center [127, 1087] width 198 height 15
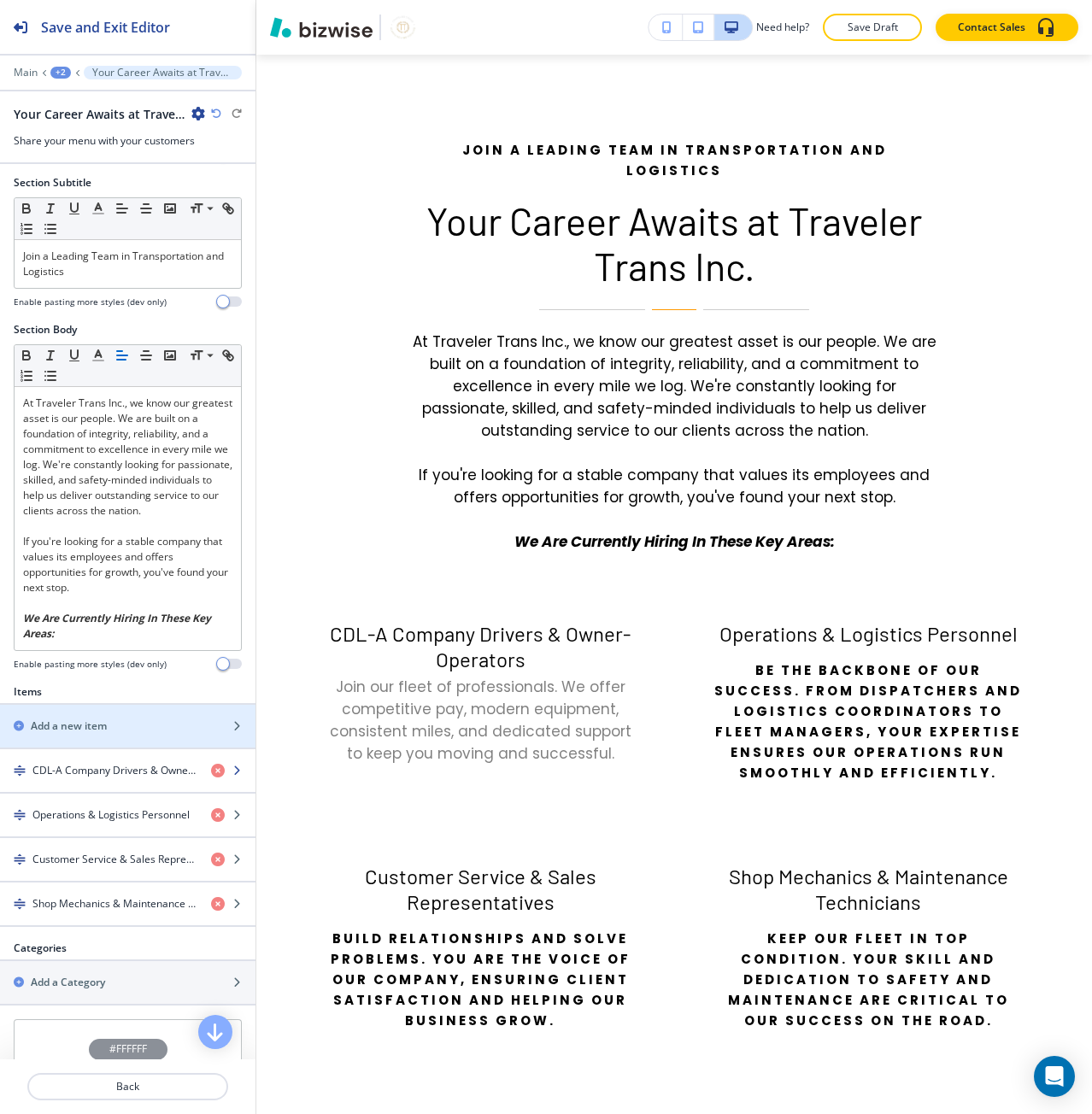
scroll to position [171, 0]
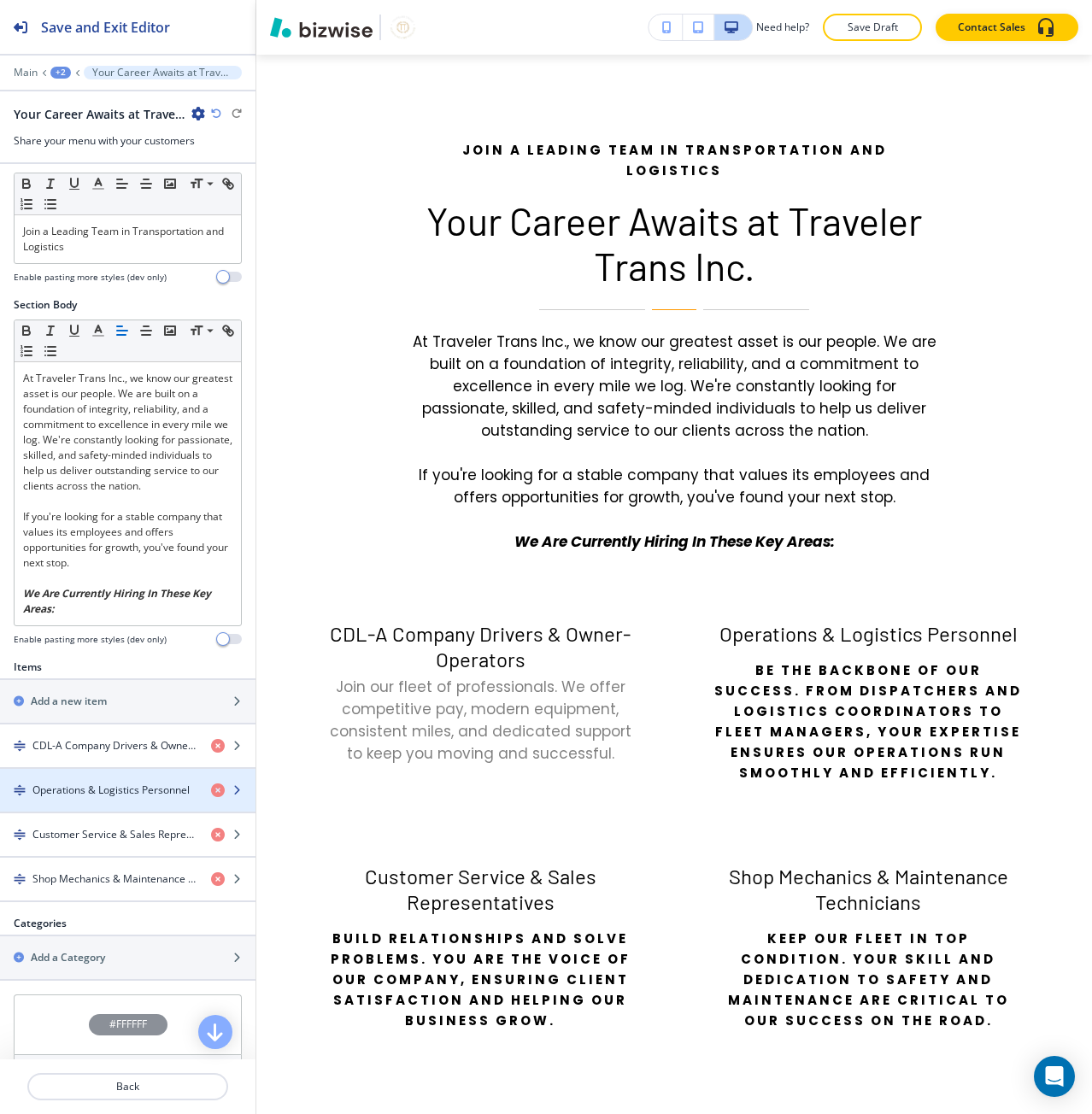
click at [92, 804] on div "button" at bounding box center [127, 805] width 256 height 14
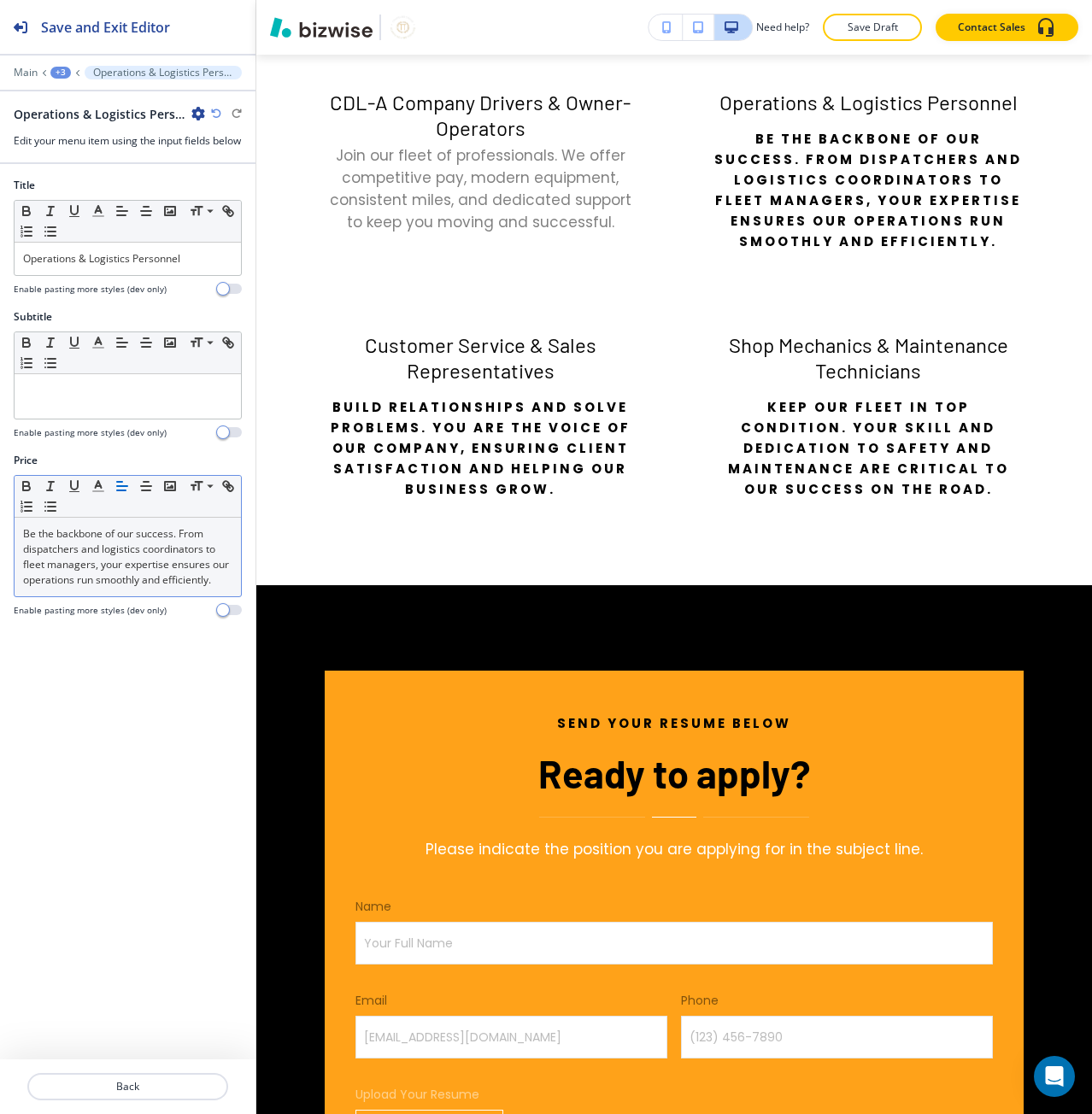
scroll to position [2464, 0]
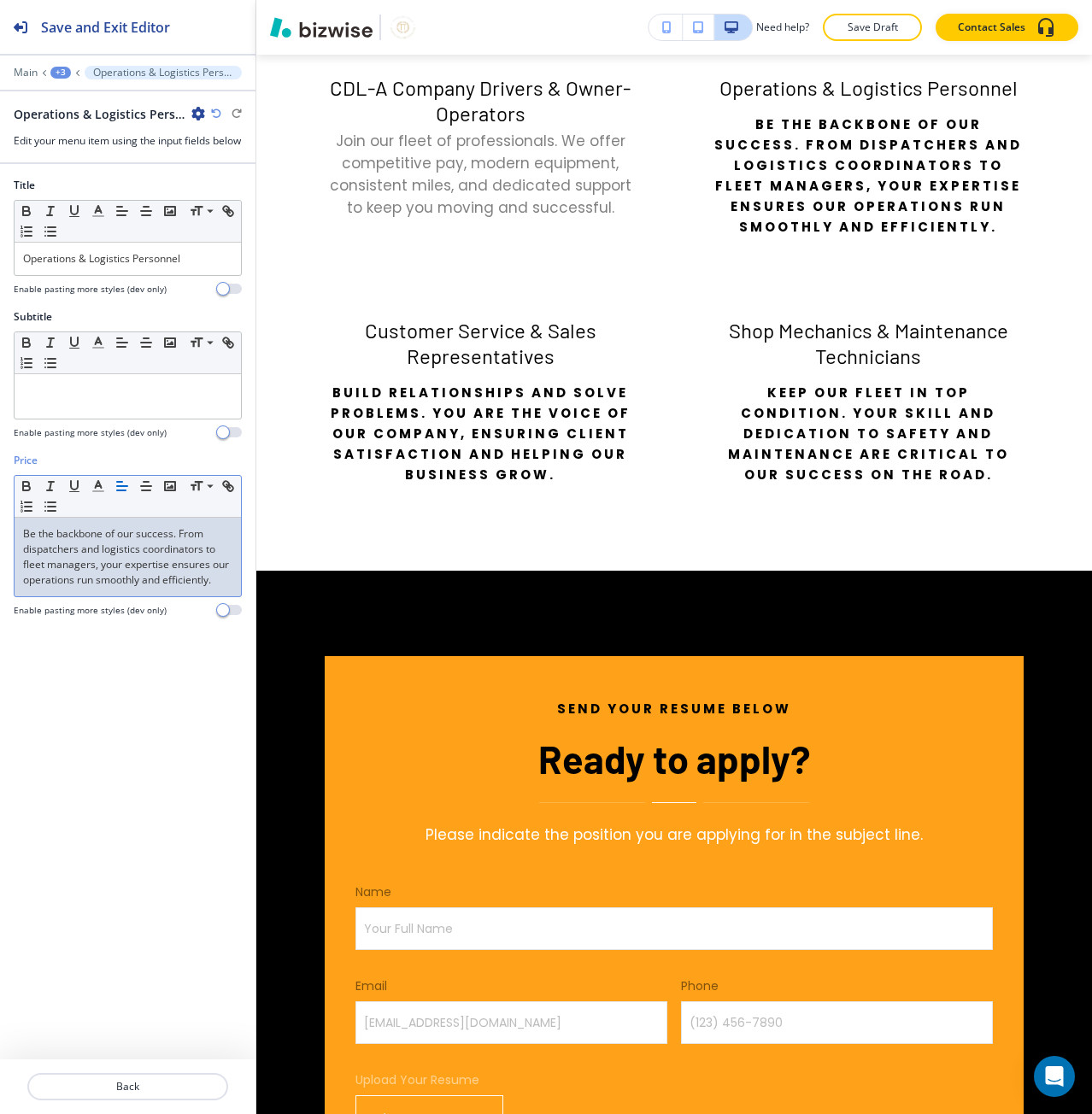
click at [74, 587] on p "Be the backbone of our success. From dispatchers and logistics coordinators to …" at bounding box center [127, 557] width 210 height 62
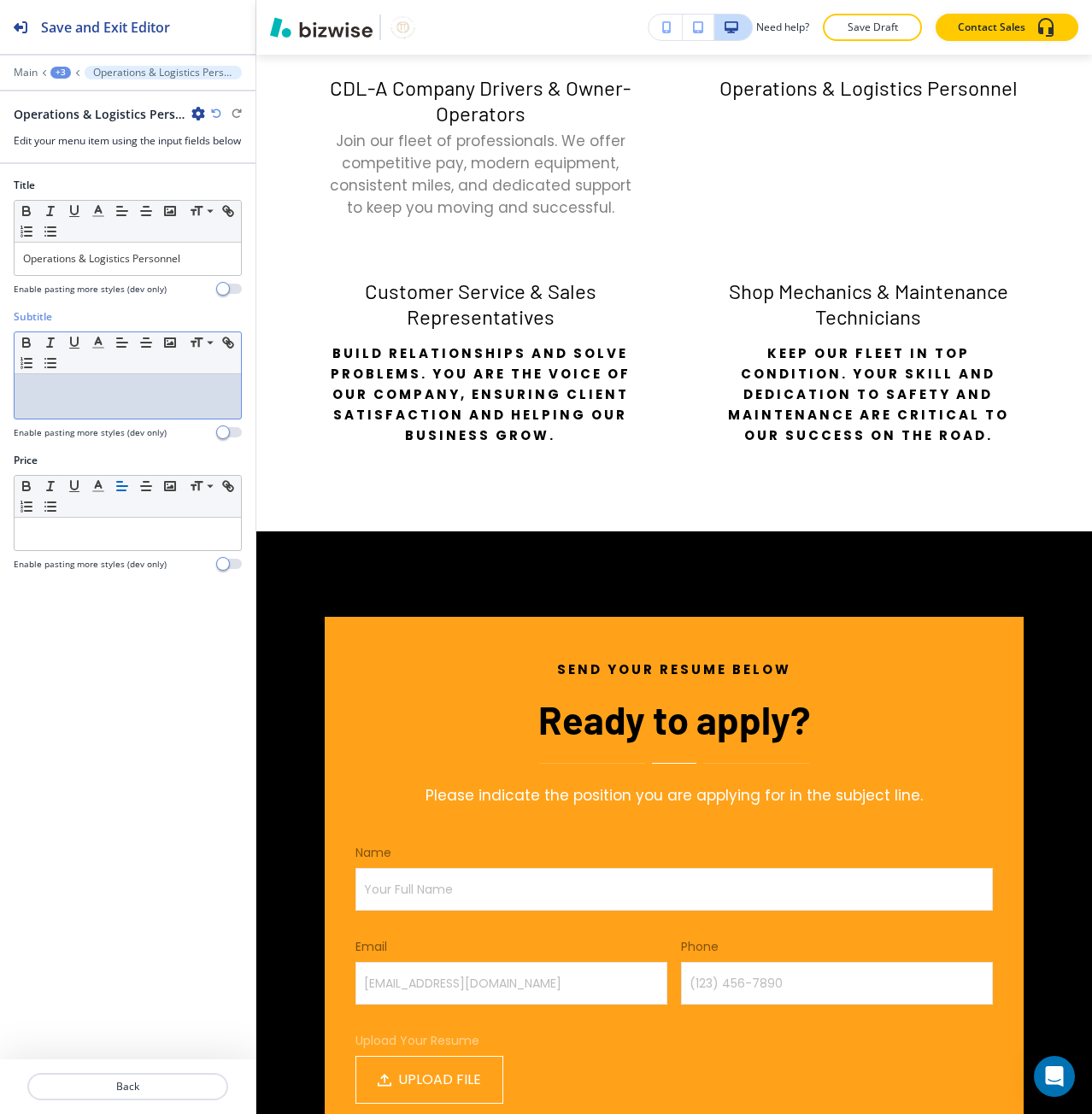
click at [67, 419] on div at bounding box center [127, 397] width 227 height 44
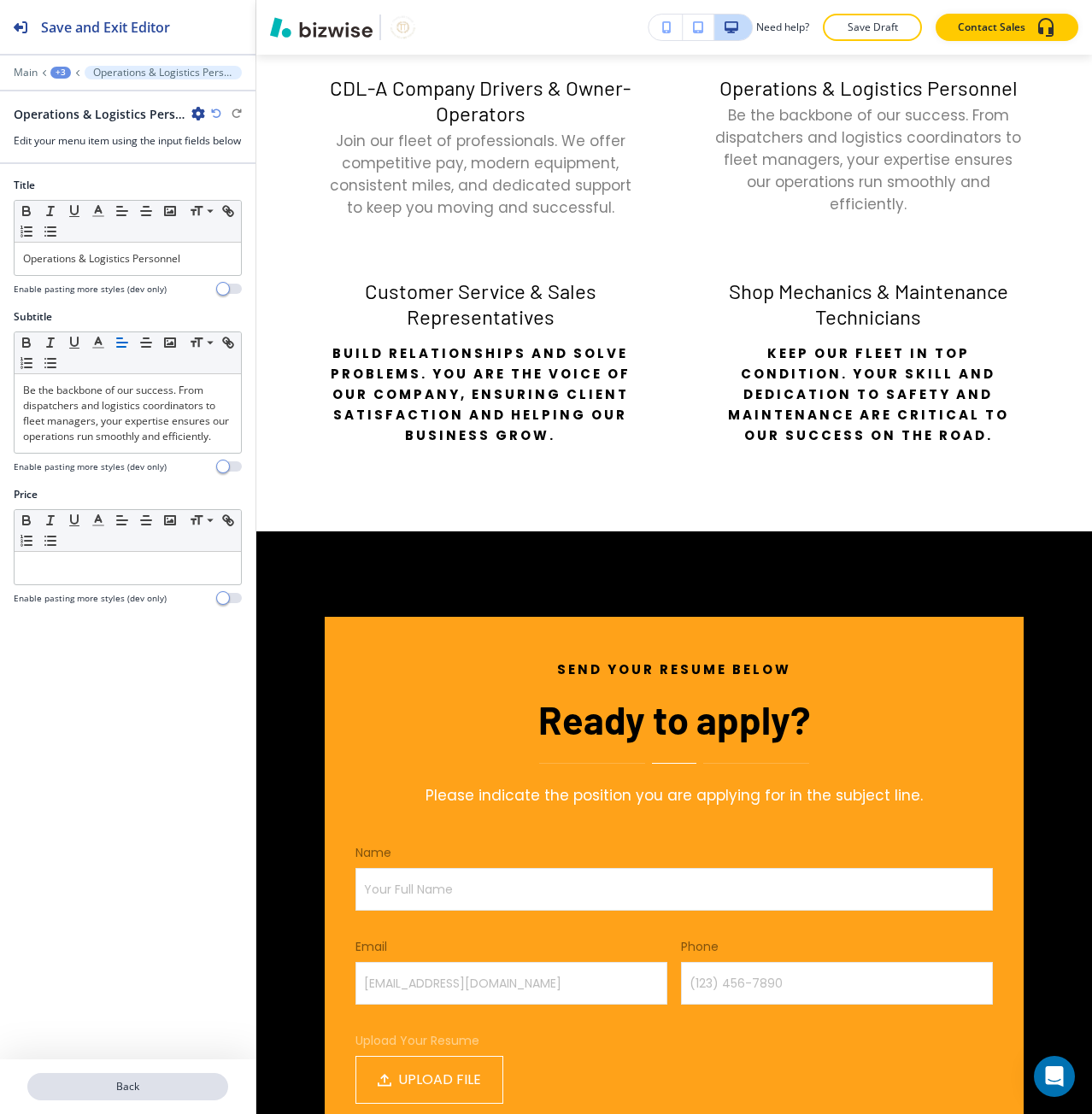
click at [132, 1097] on button "Back" at bounding box center [127, 1087] width 201 height 27
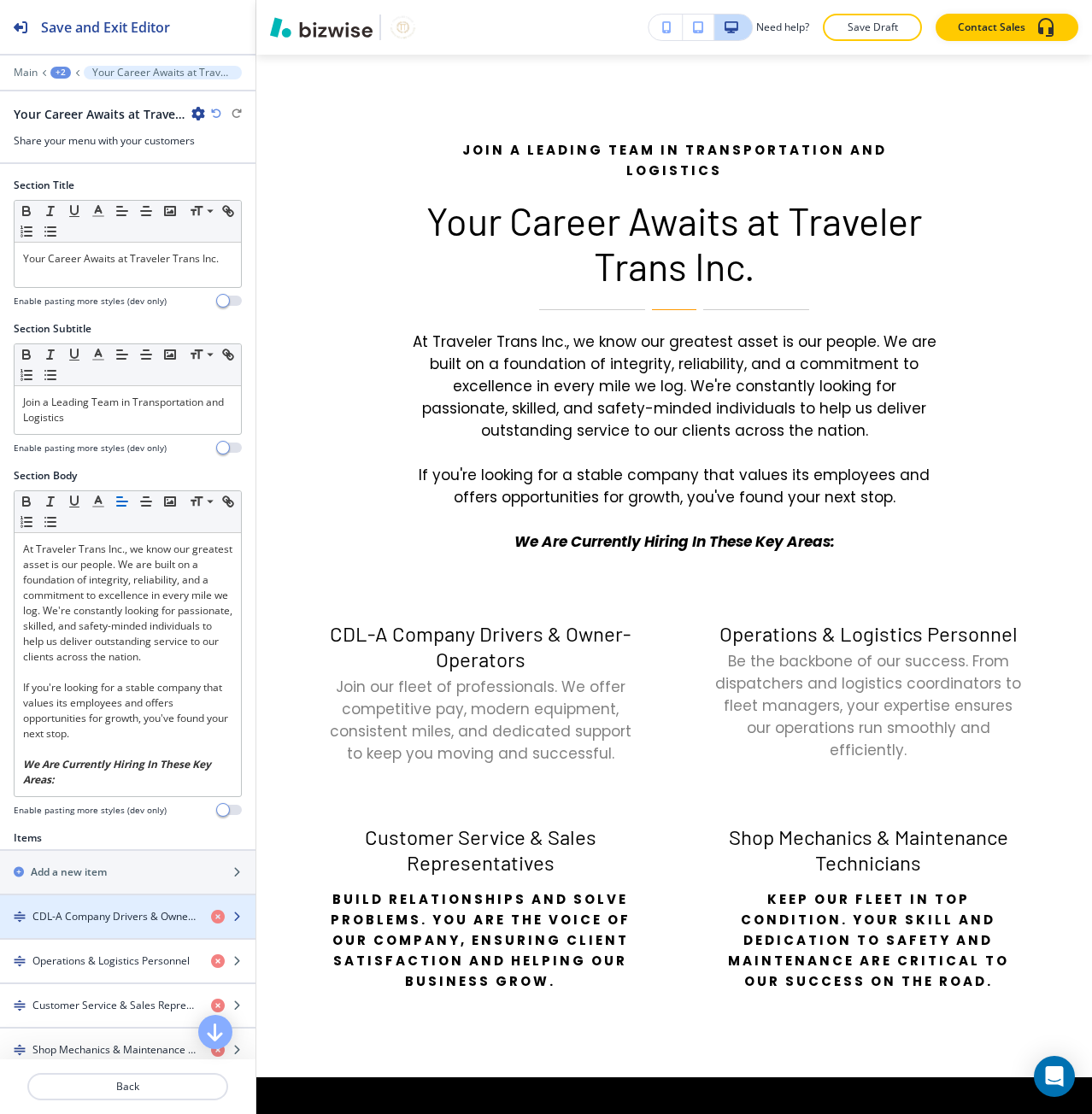
click at [105, 913] on h4 "CDL-A Company Drivers & Owner-Operators" at bounding box center [115, 917] width 165 height 15
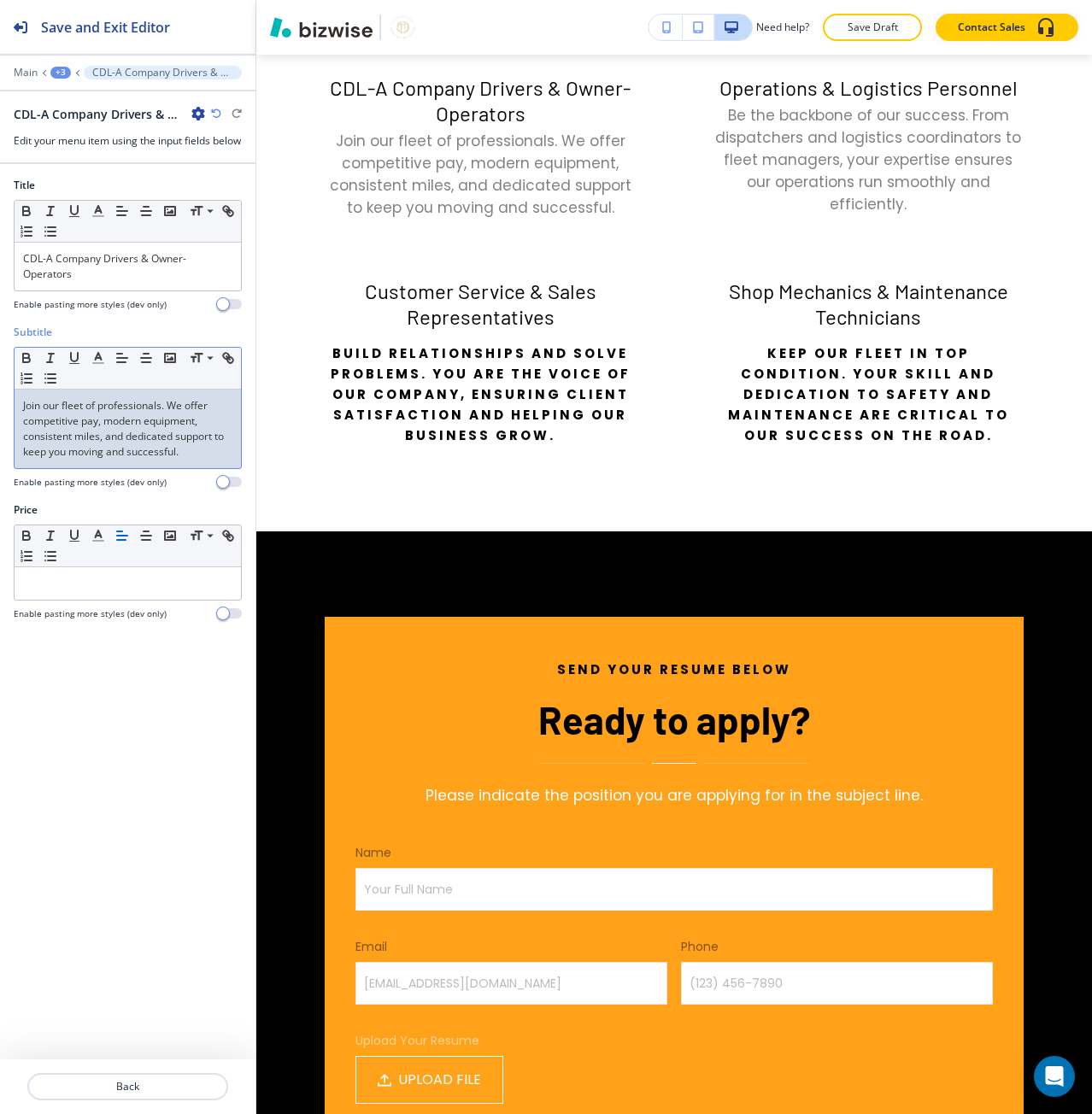
click at [188, 460] on p "Join our fleet of professionals. We offer competitive pay, modern equipment, co…" at bounding box center [127, 429] width 210 height 62
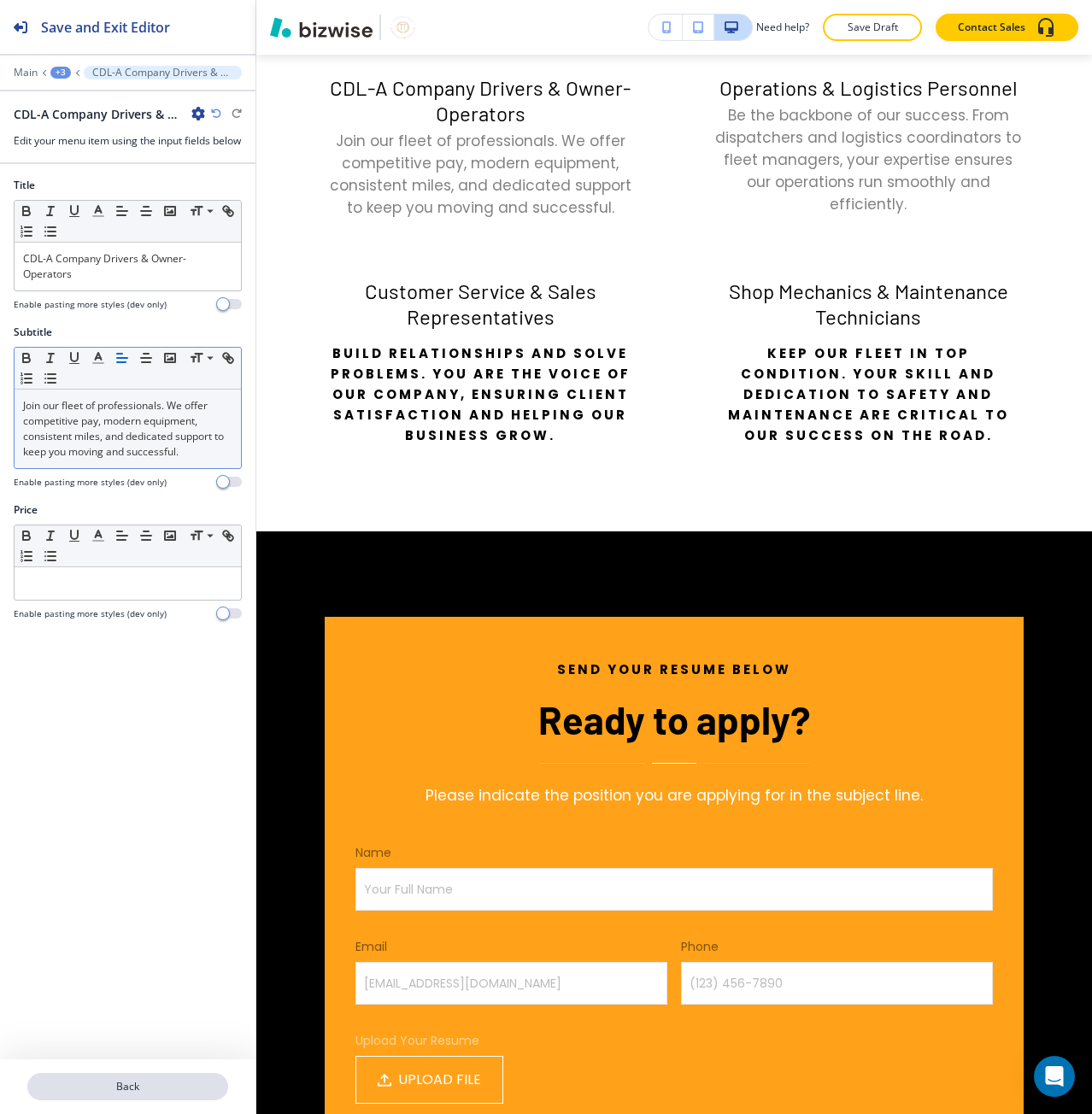
click at [153, 1090] on p "Back" at bounding box center [127, 1087] width 198 height 15
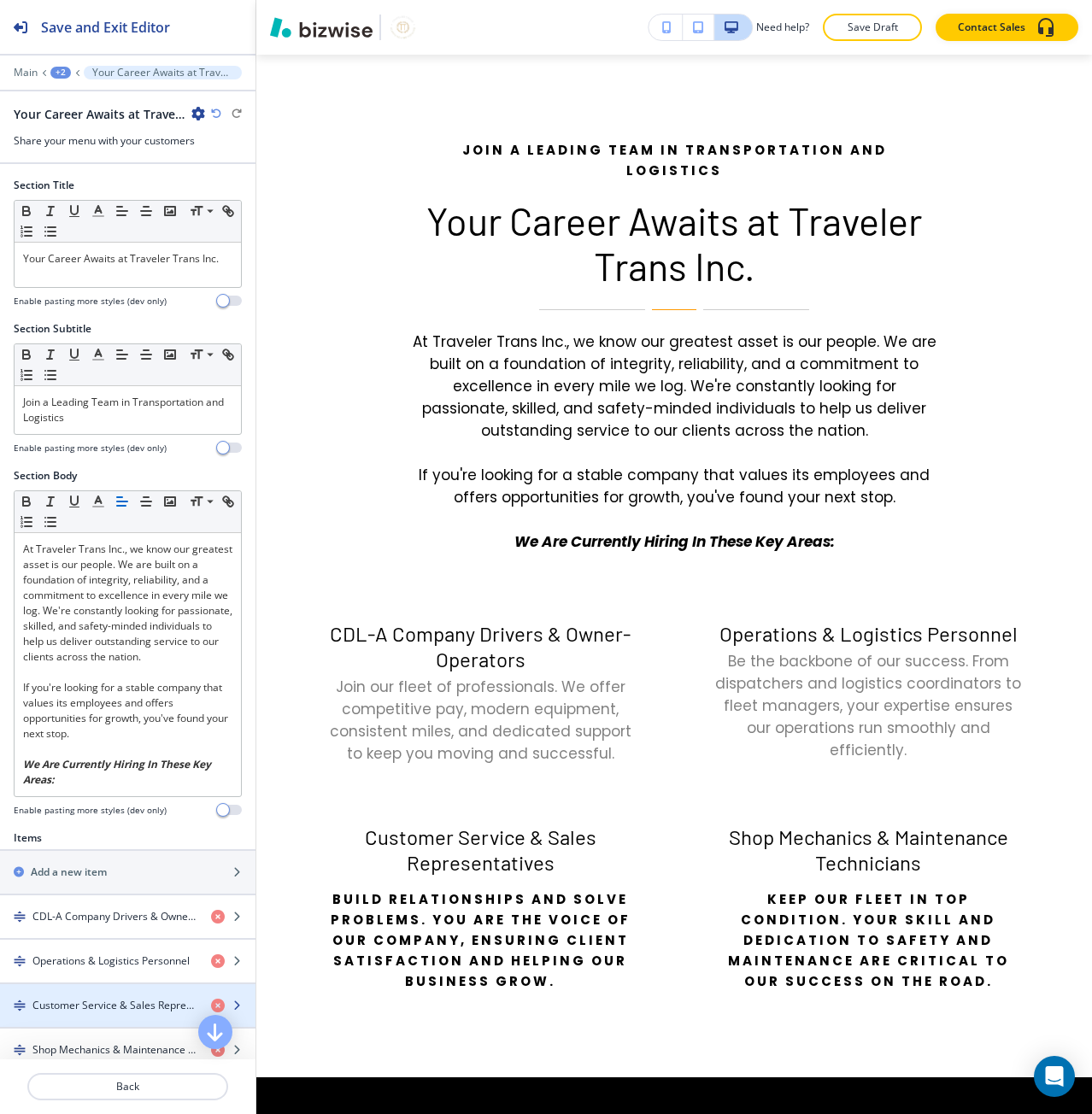
click at [113, 1023] on div "button" at bounding box center [127, 1020] width 256 height 14
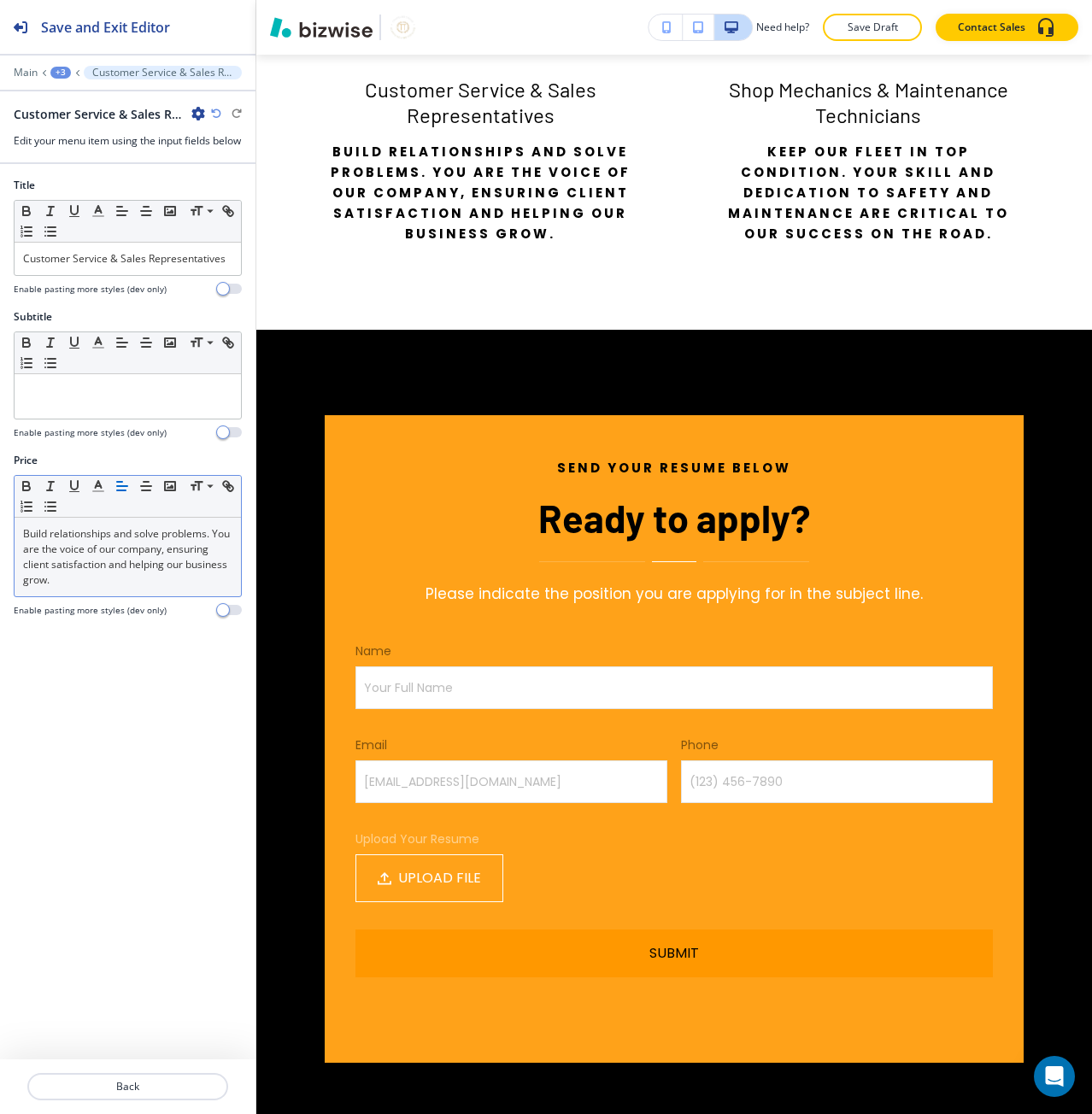
scroll to position [2667, 0]
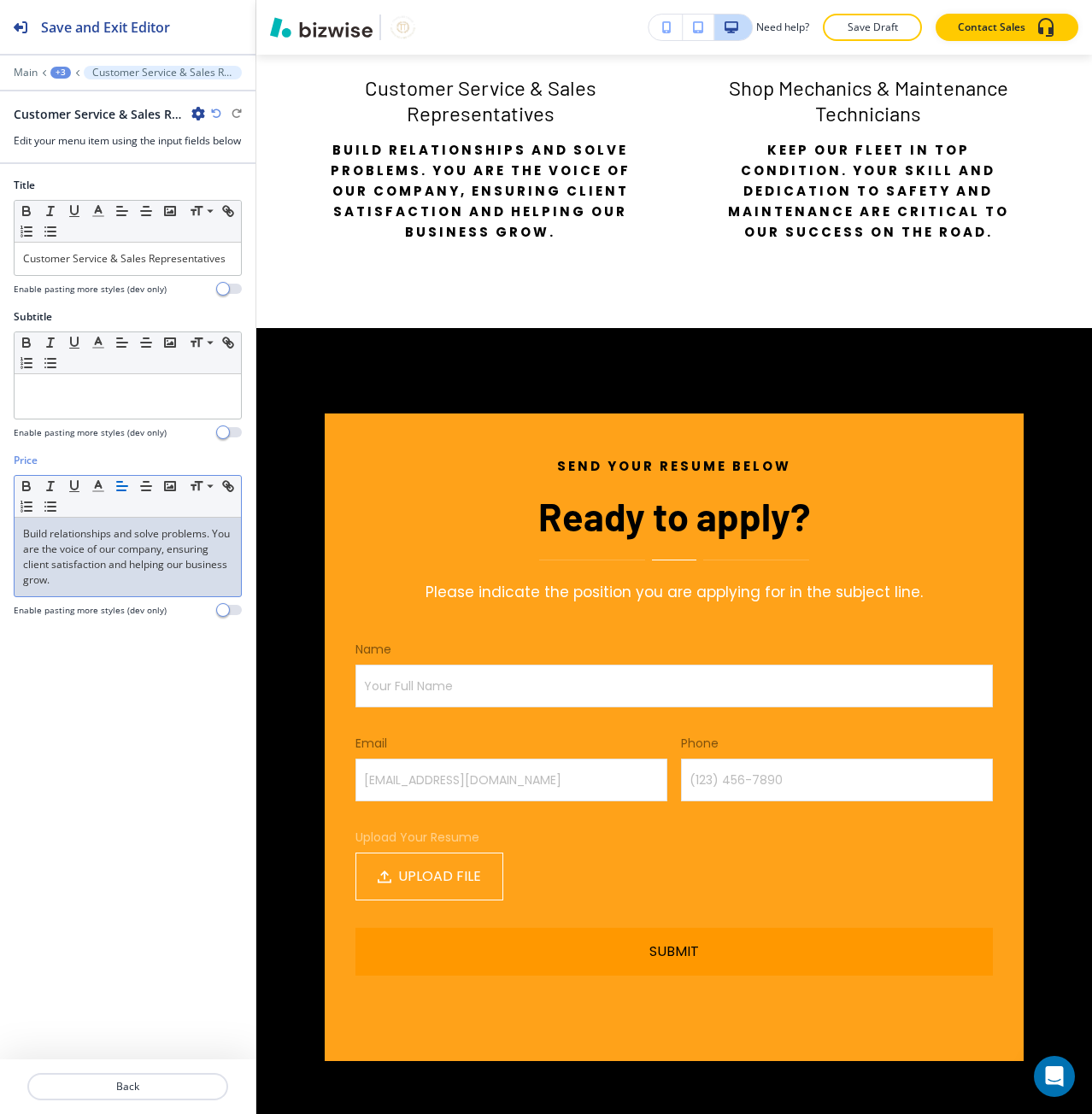
click at [68, 573] on p "Build relationships and solve problems. You are the voice of our company, ensur…" at bounding box center [127, 557] width 210 height 62
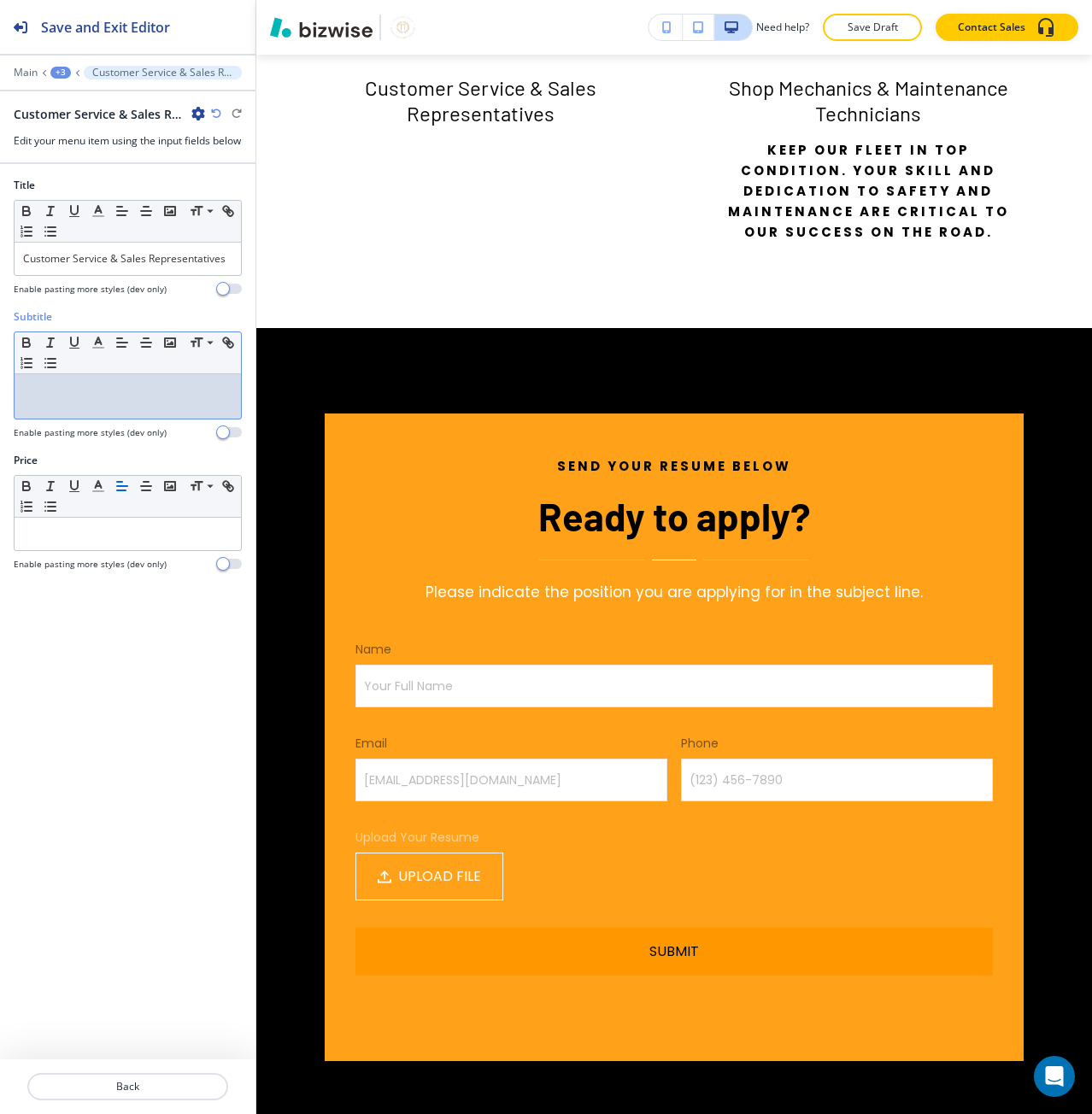
click at [60, 419] on div at bounding box center [127, 397] width 227 height 44
paste div
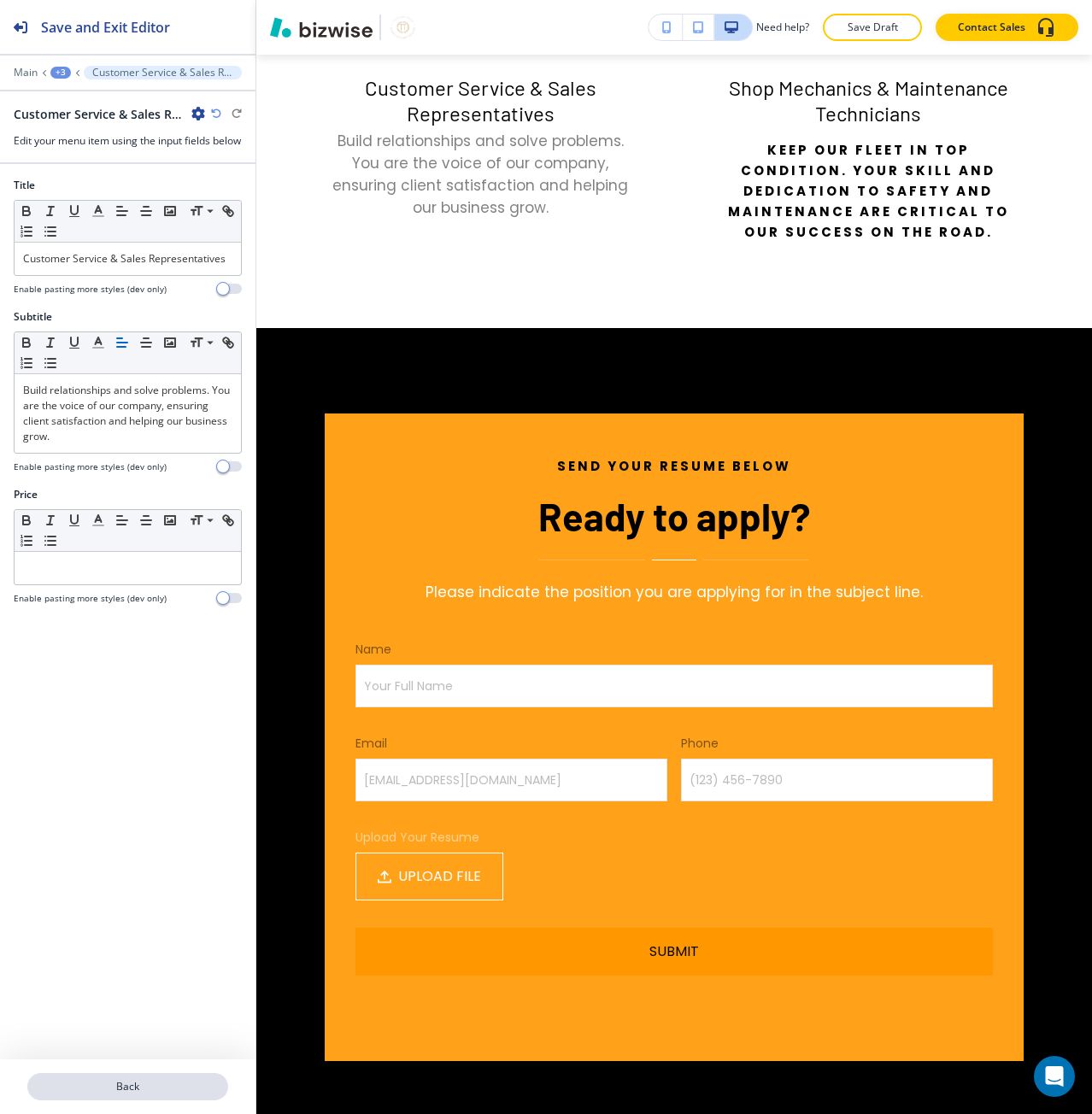
click at [164, 1080] on p "Back" at bounding box center [127, 1087] width 198 height 15
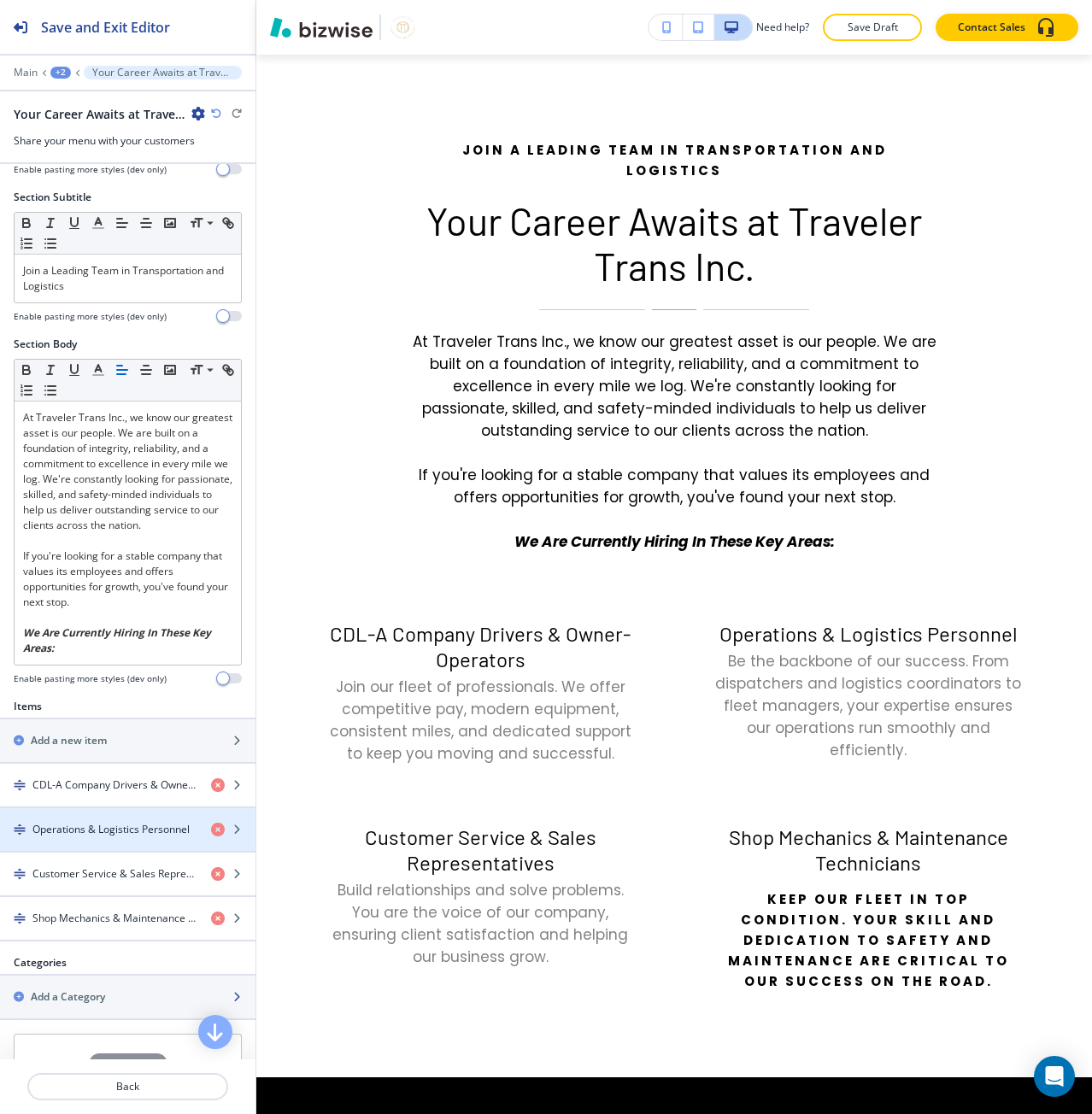
scroll to position [171, 0]
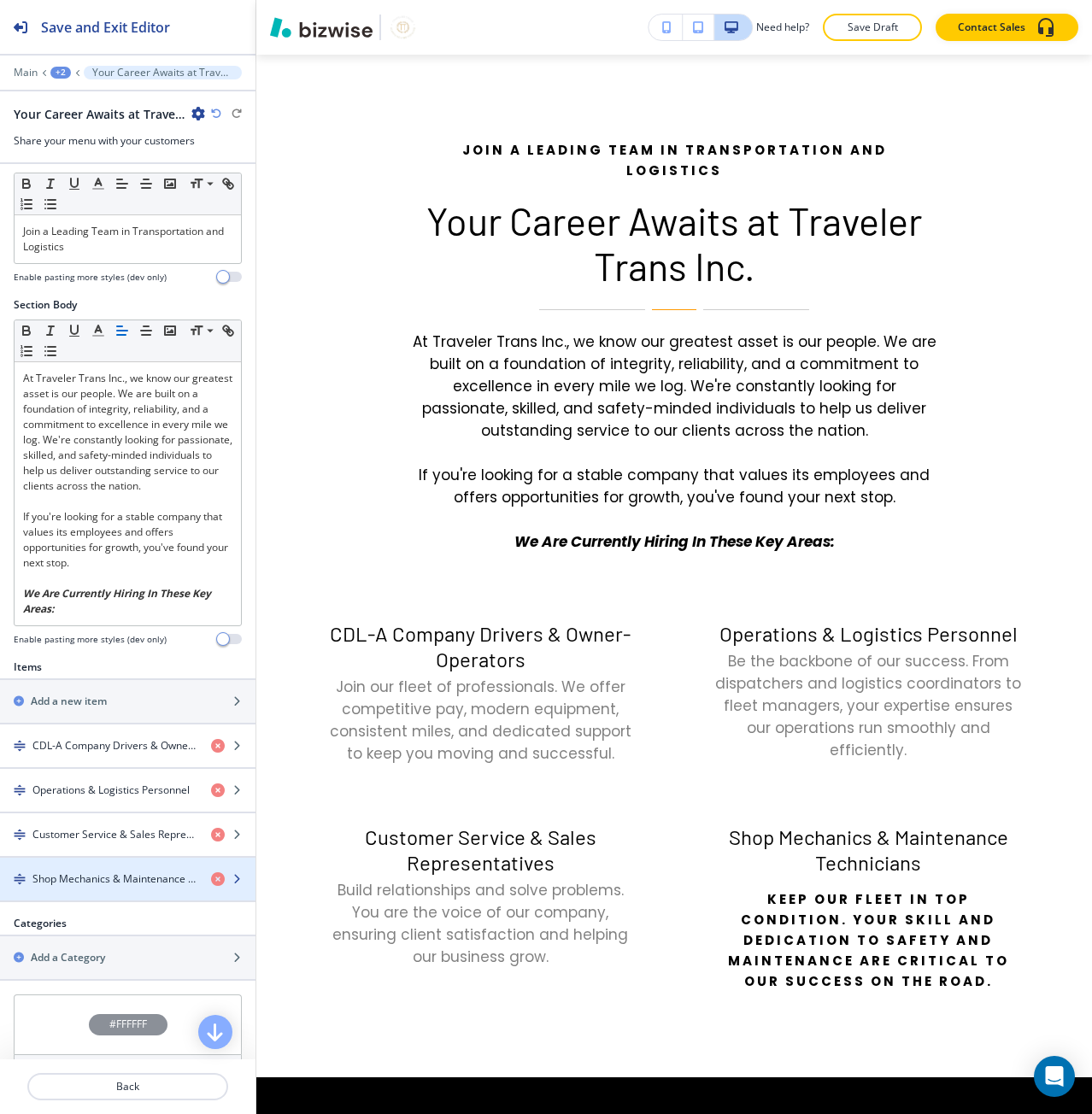
click at [82, 876] on h4 "Shop Mechanics & Maintenance Technicians" at bounding box center [115, 879] width 165 height 15
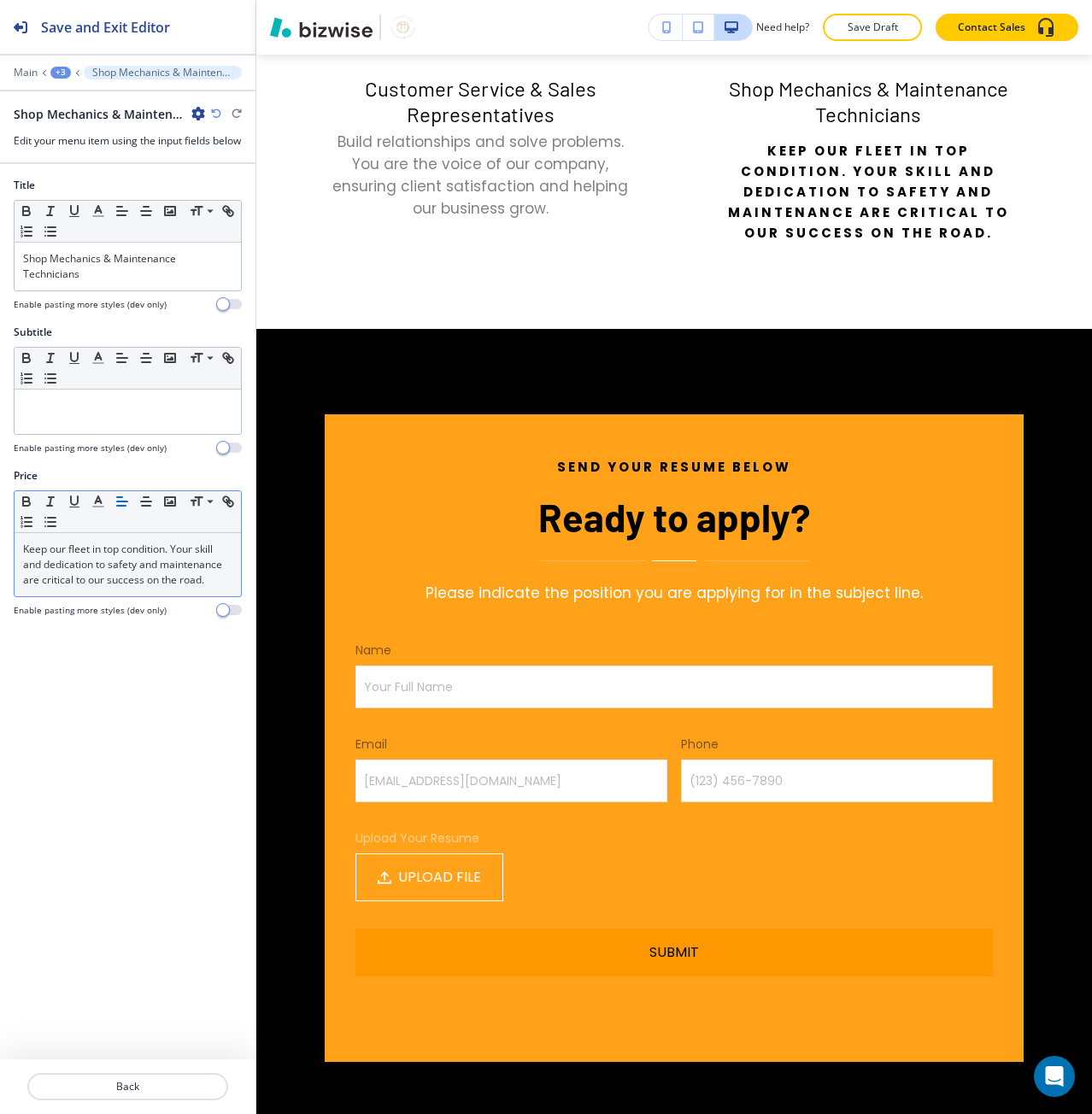
scroll to position [2667, 0]
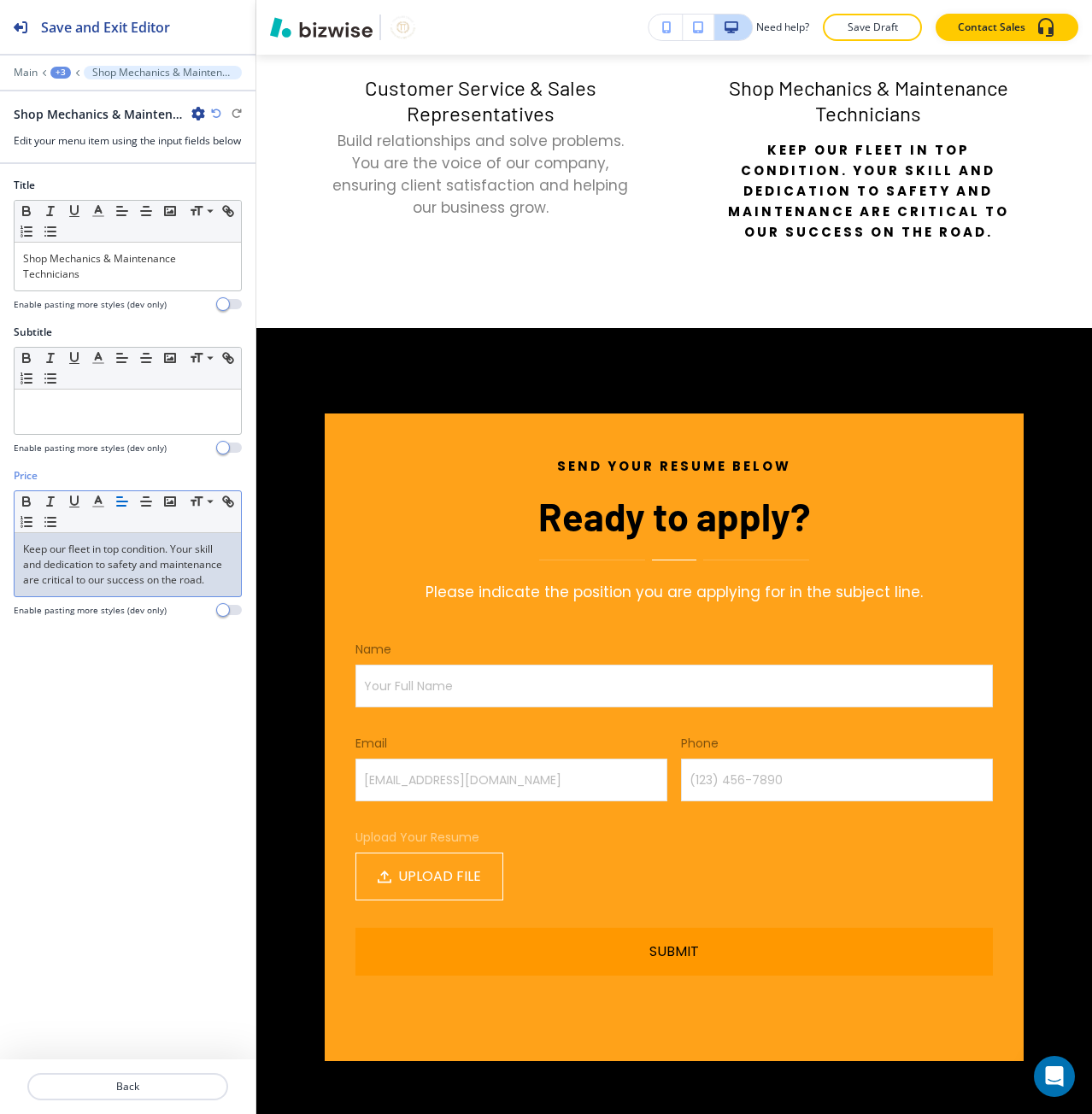
click at [47, 587] on p "Keep our fleet in top condition. Your skill and dedication to safety and mainte…" at bounding box center [127, 564] width 210 height 46
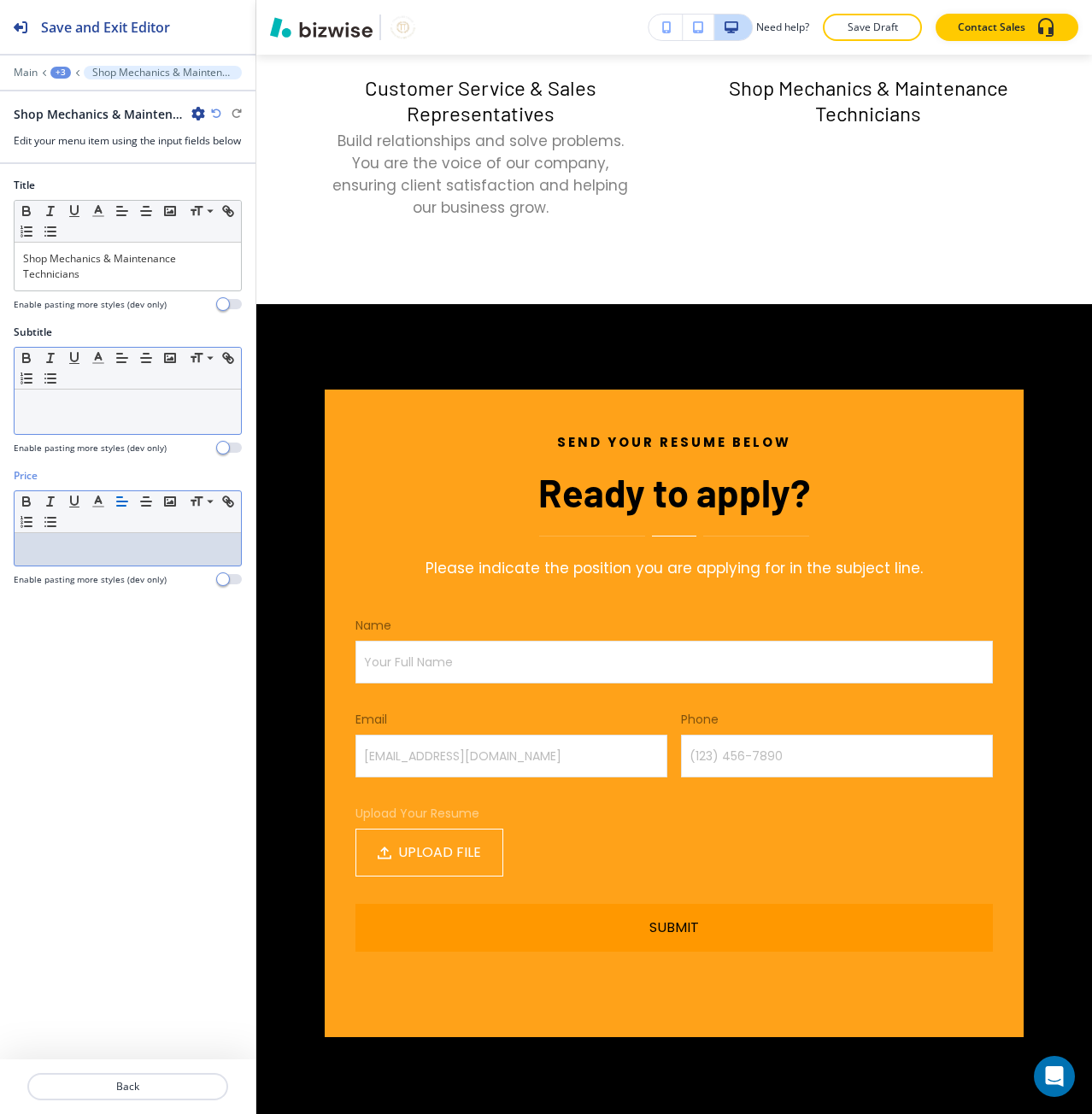
click at [80, 414] on p at bounding box center [127, 406] width 210 height 15
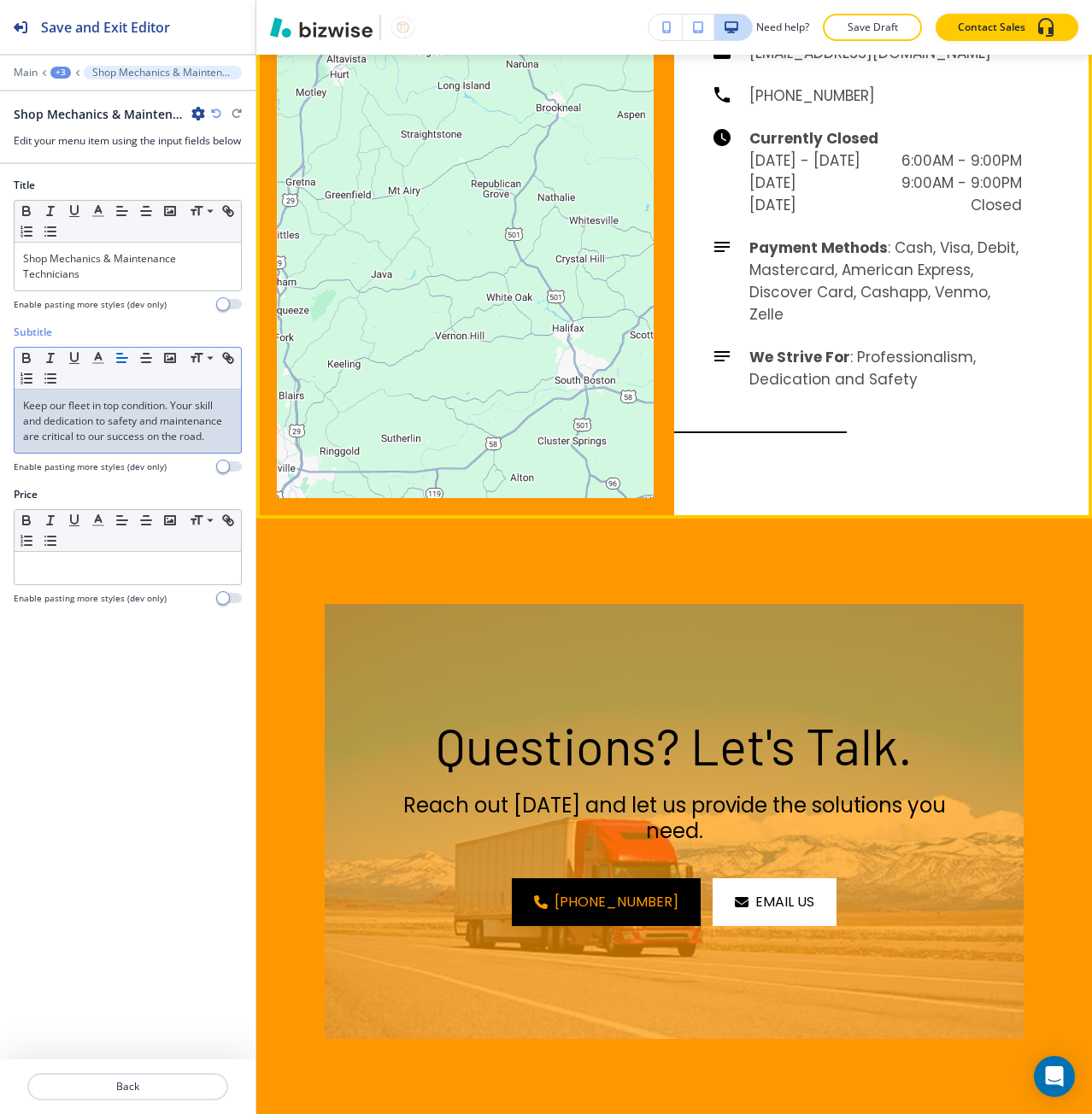
scroll to position [4119, 0]
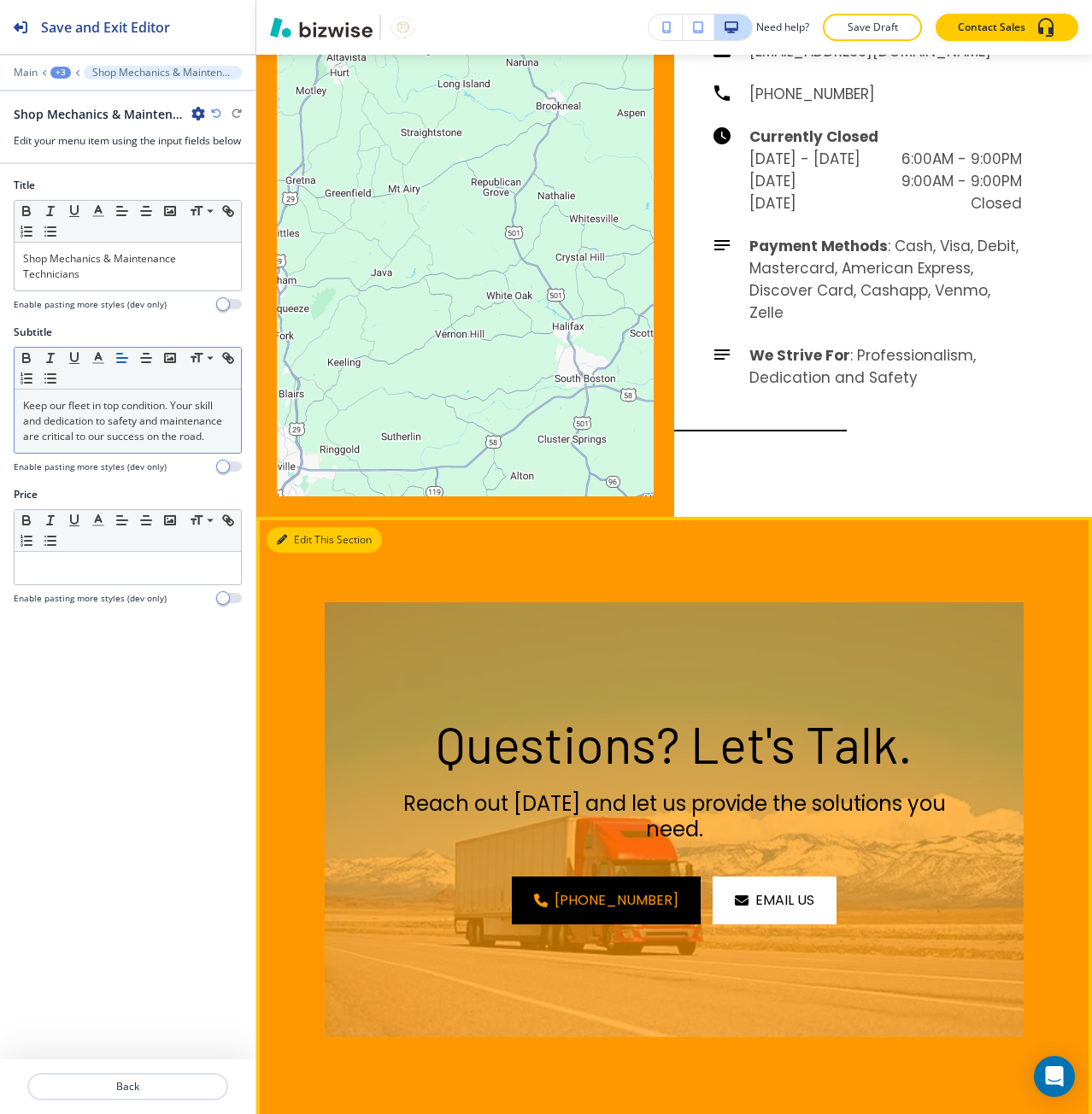
click at [308, 527] on button "Edit This Section" at bounding box center [324, 539] width 115 height 26
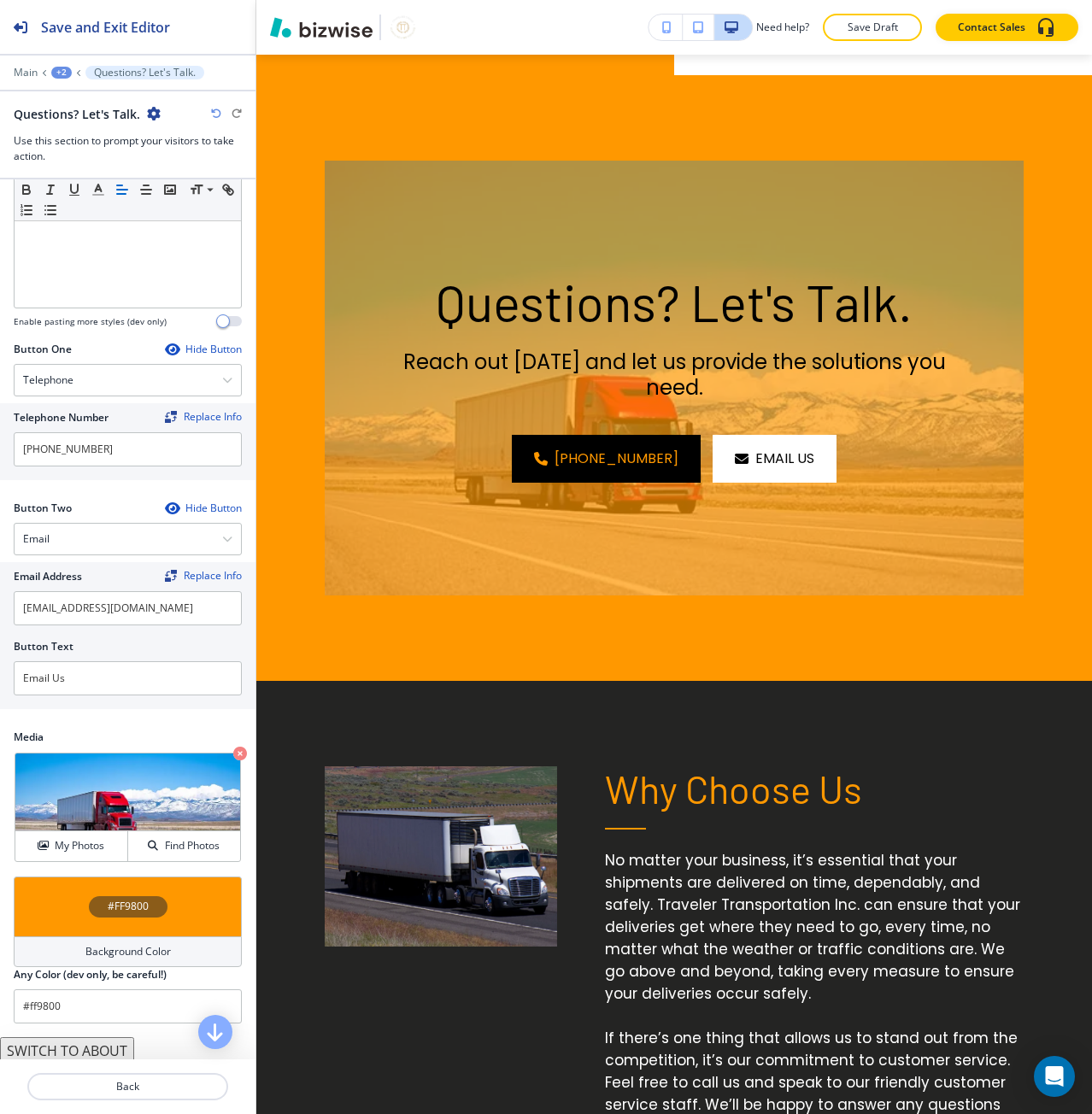
scroll to position [480, 0]
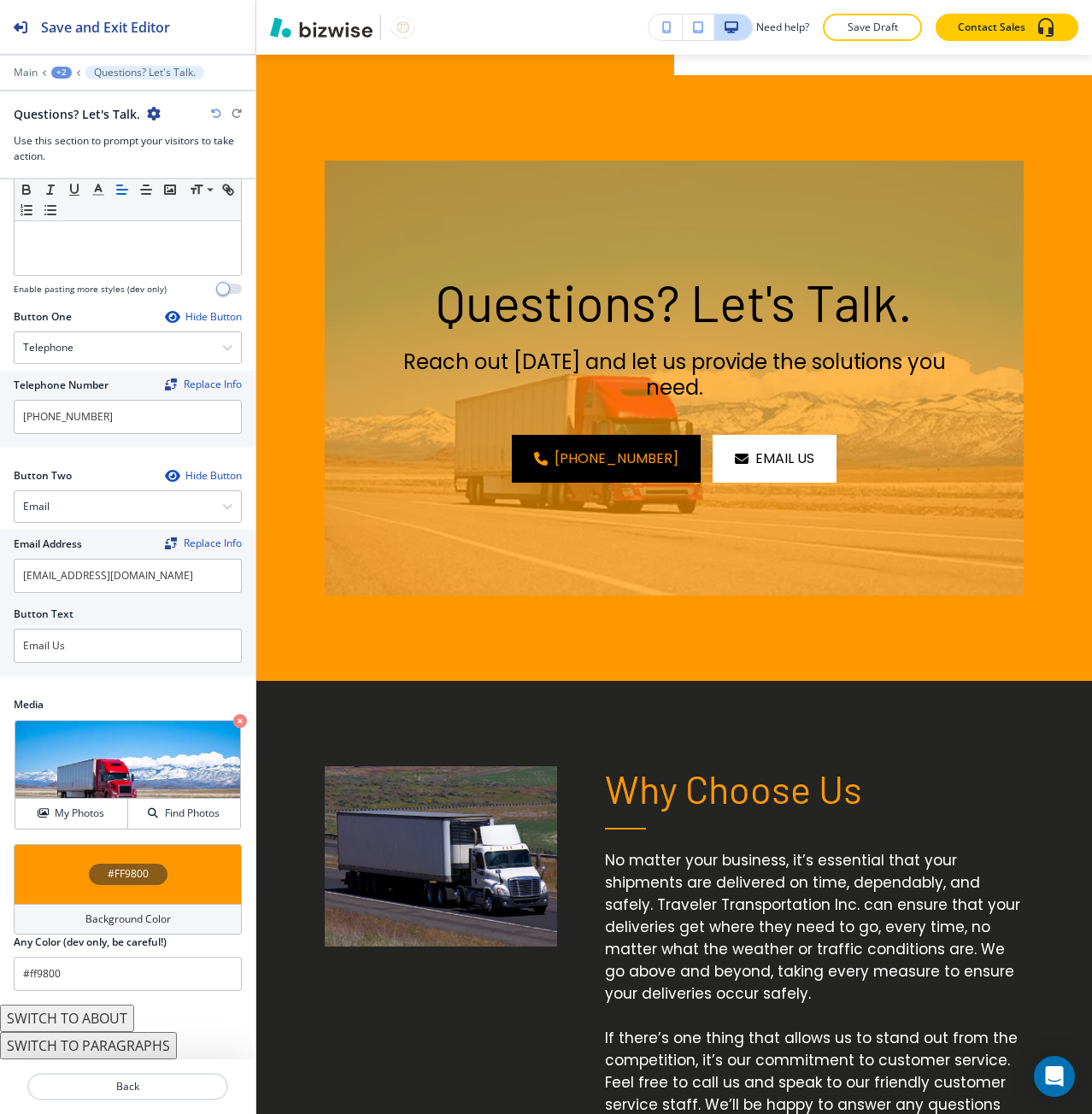
click at [73, 900] on div "#FF9800" at bounding box center [127, 874] width 228 height 60
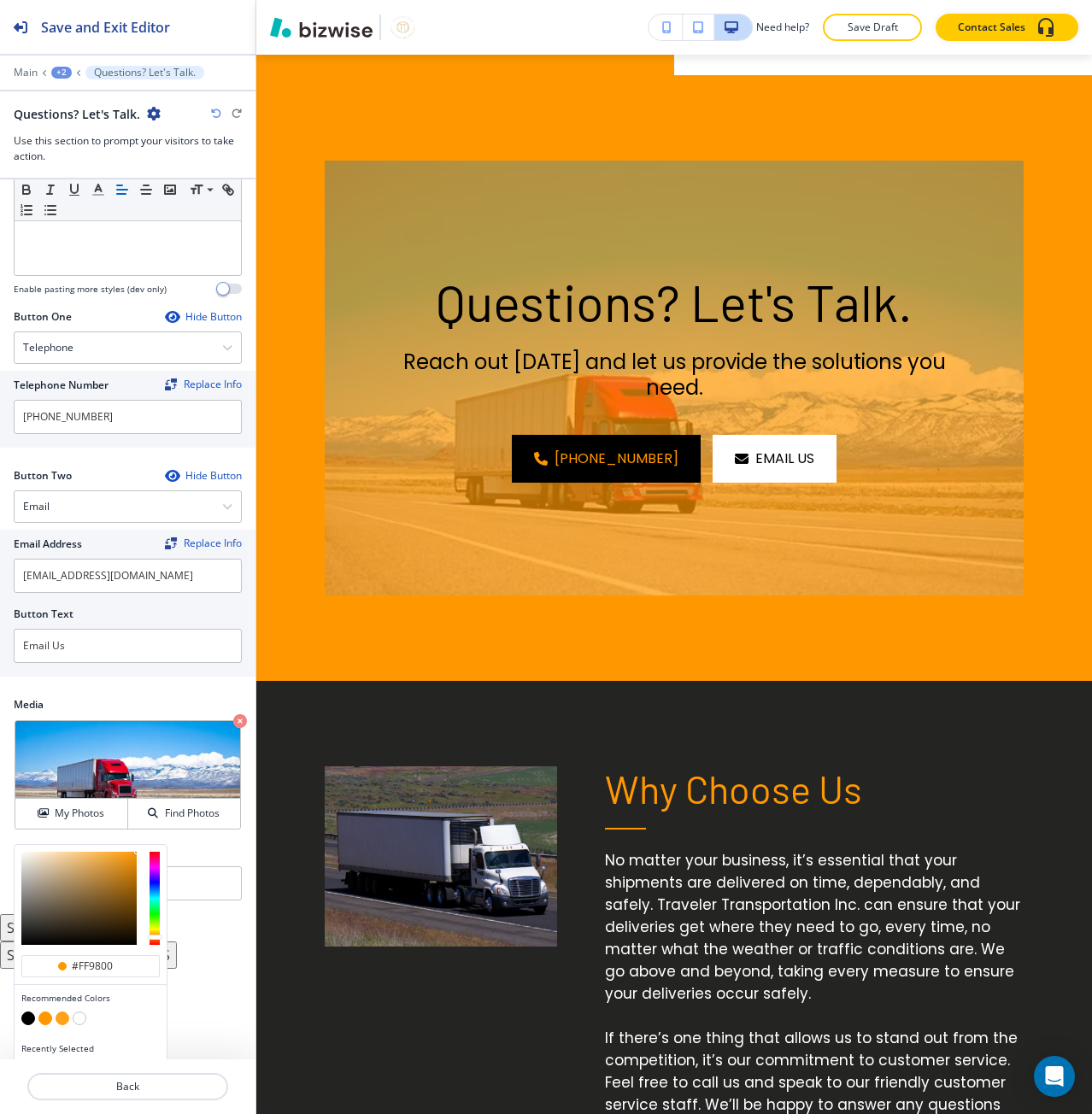
click at [27, 1017] on button "button" at bounding box center [28, 1018] width 14 height 14
type input "#000000"
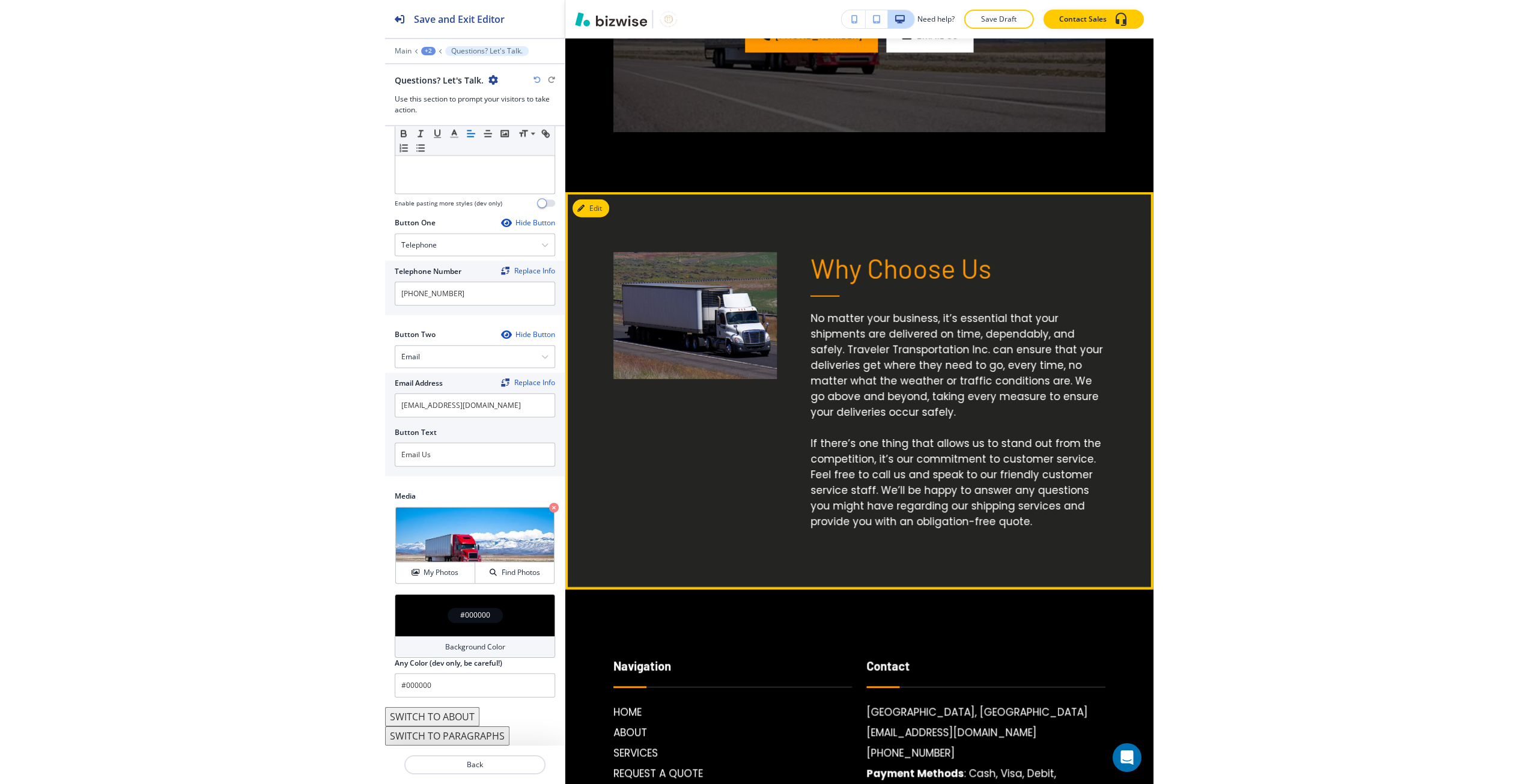
scroll to position [3508, 0]
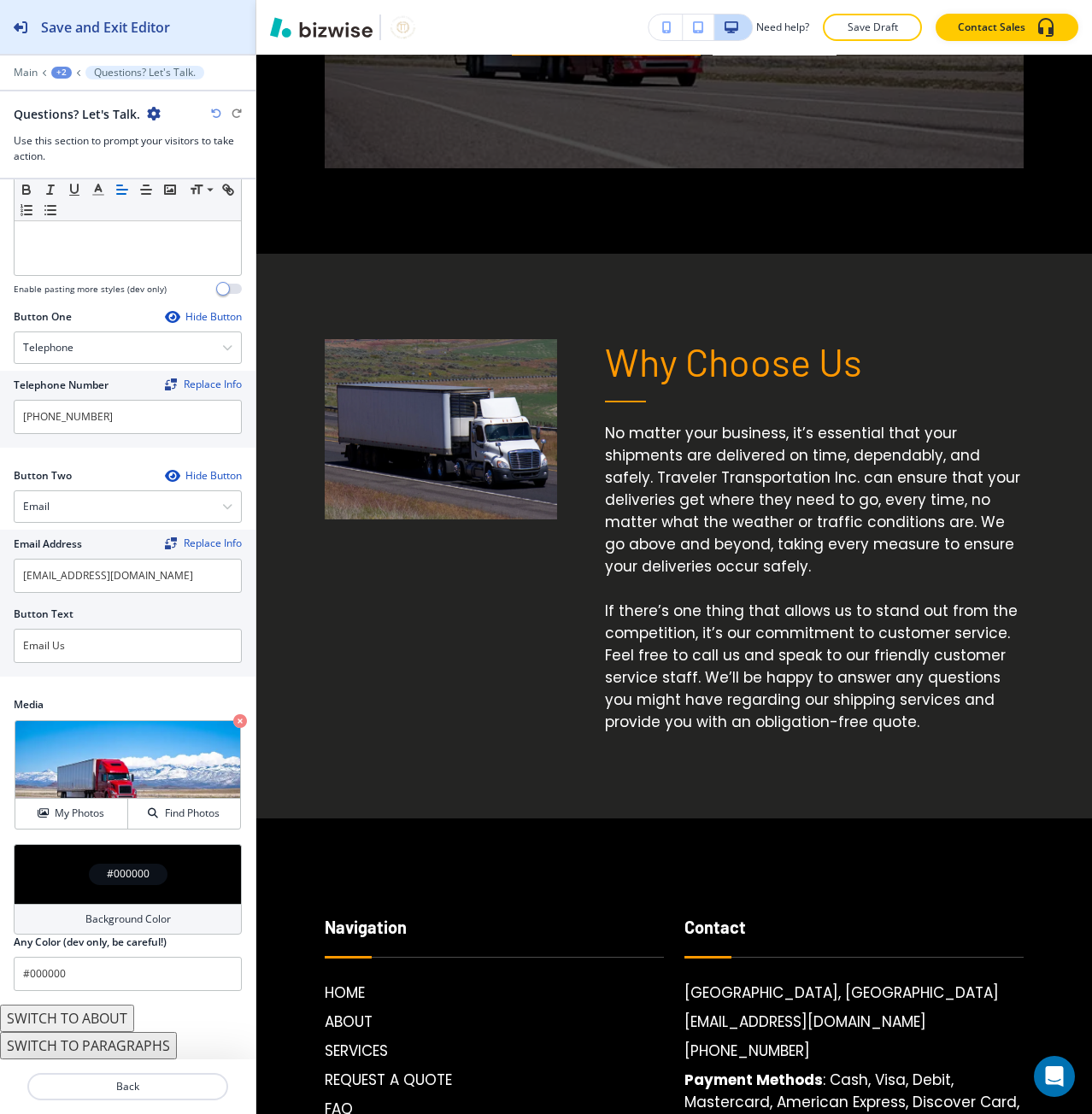
click at [178, 22] on button "Save and Exit Editor" at bounding box center [127, 27] width 256 height 54
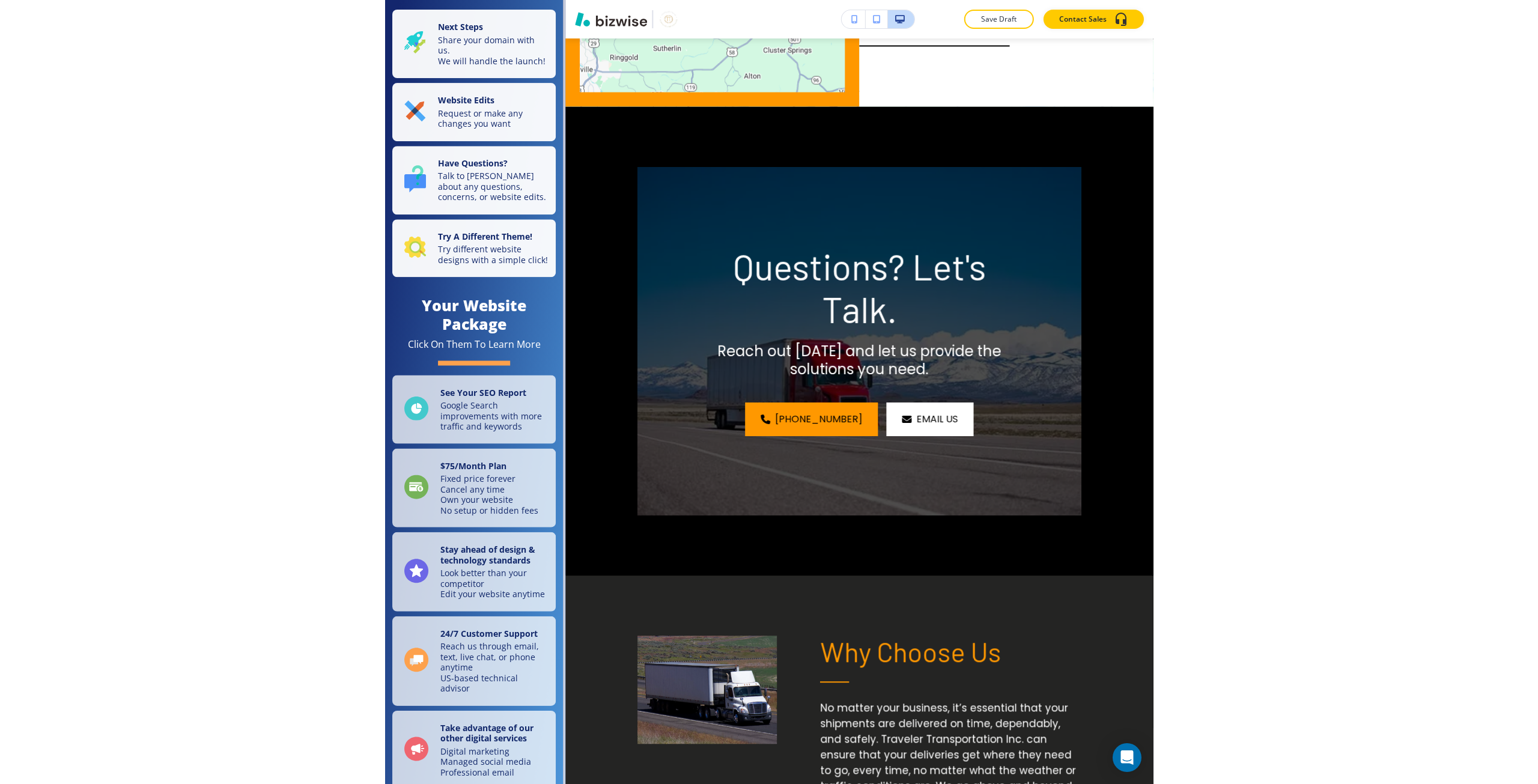
scroll to position [3058, 0]
